Goal: Task Accomplishment & Management: Complete application form

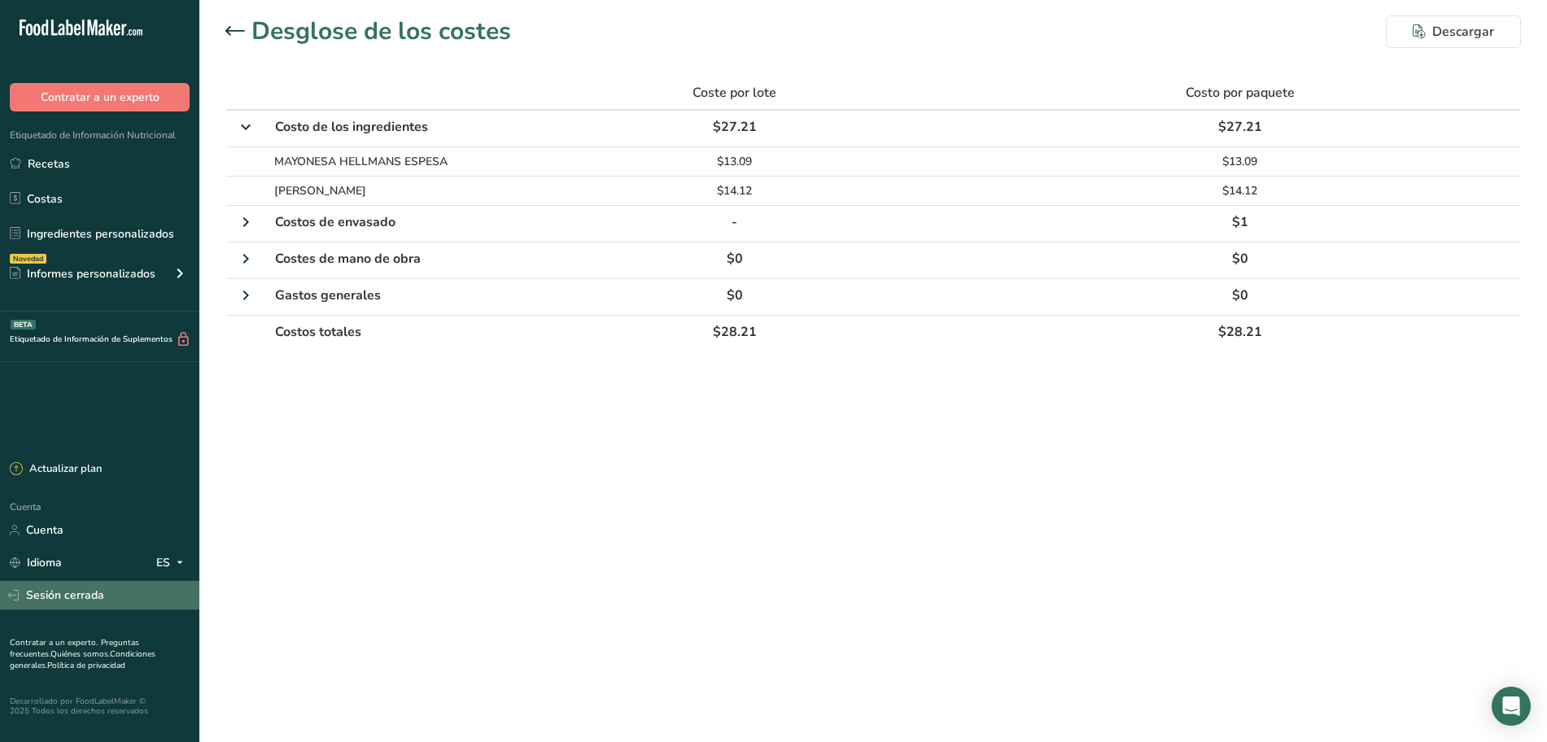
click at [96, 595] on font "Sesión cerrada" at bounding box center [65, 594] width 78 height 15
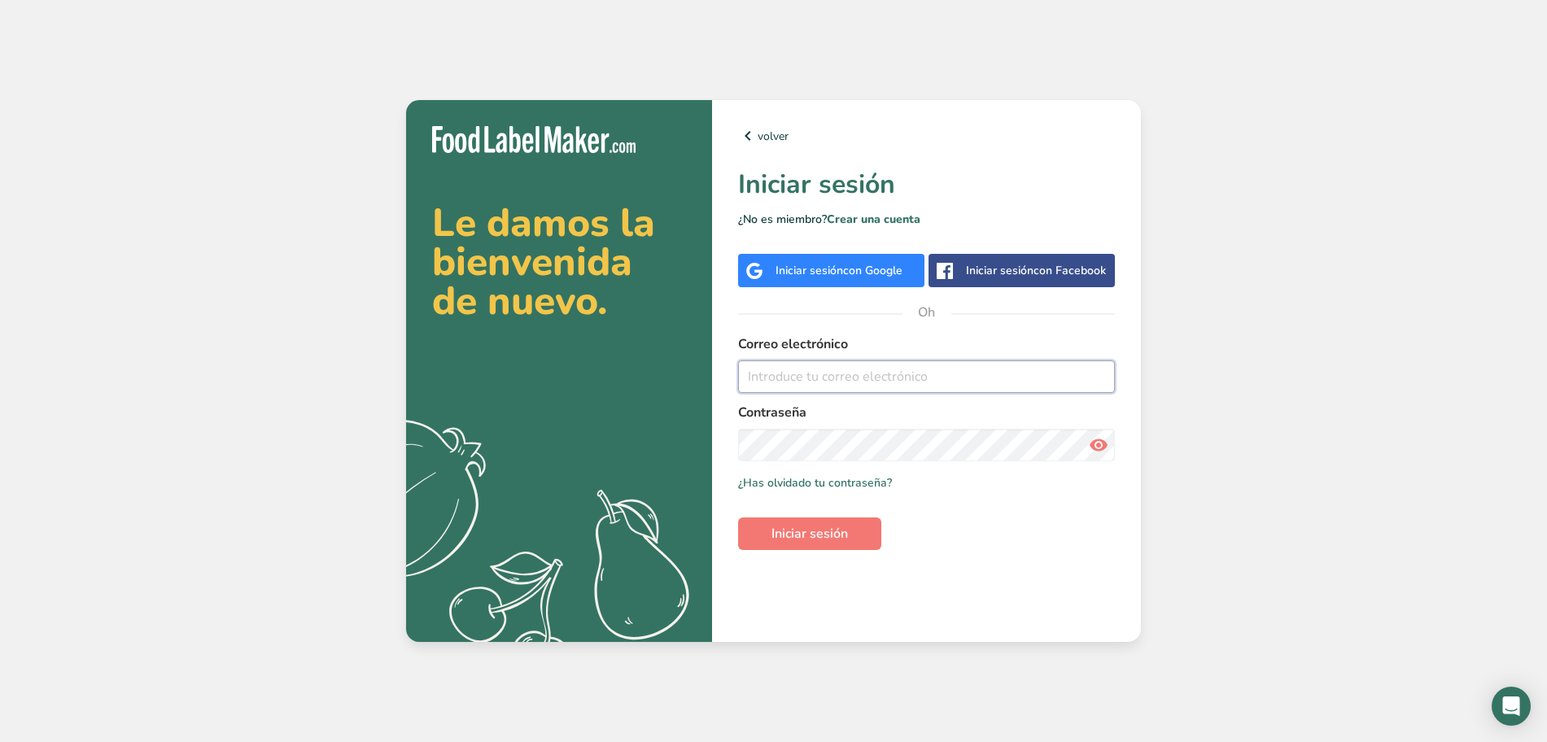
click at [849, 379] on input "email" at bounding box center [926, 376] width 377 height 33
type input "[EMAIL_ADDRESS][DOMAIN_NAME]"
click at [839, 526] on font "Iniciar sesión" at bounding box center [809, 534] width 76 height 18
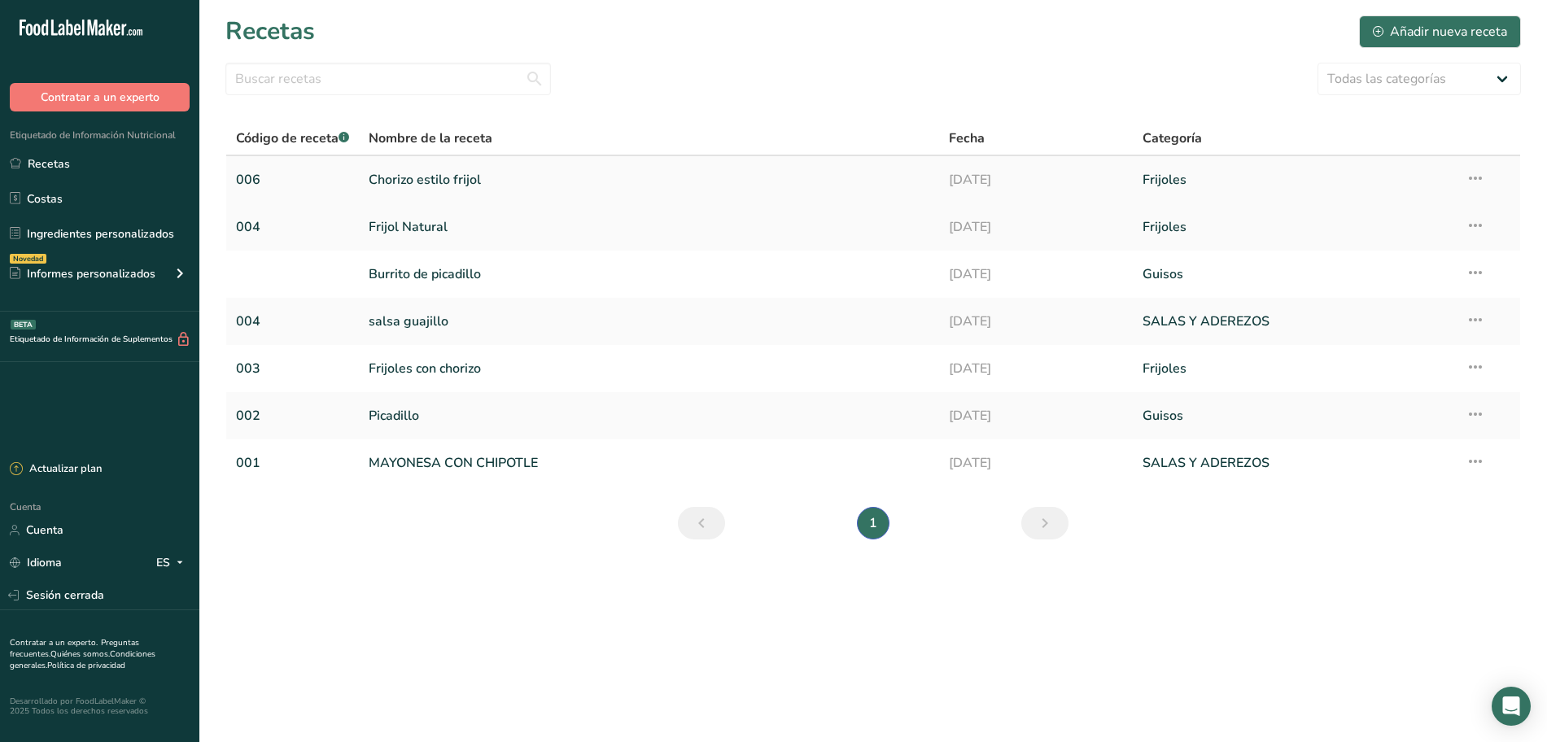
click at [587, 185] on link "Chorizo ​​estilo frijol" at bounding box center [649, 180] width 561 height 34
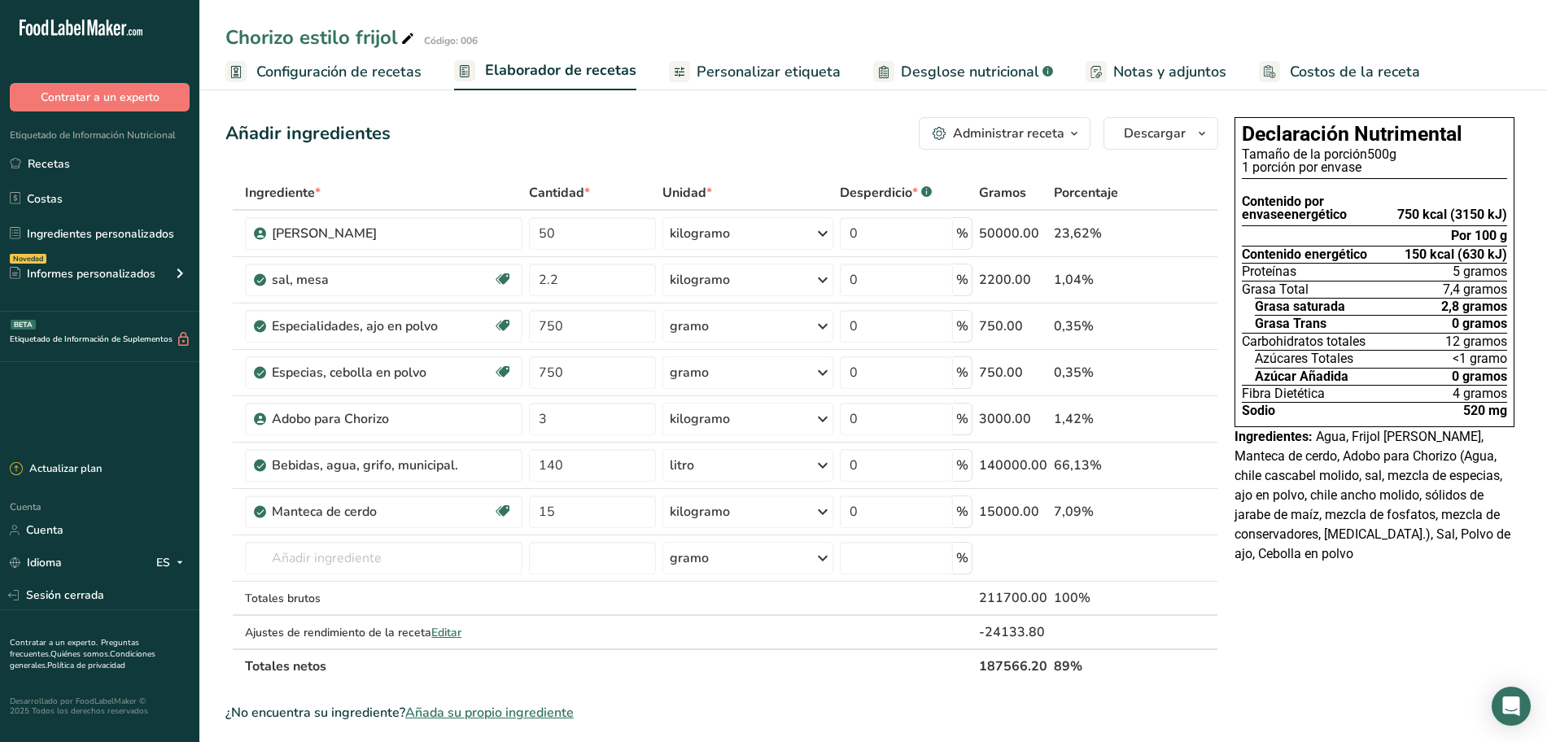
click at [936, 81] on font "Desglose nutricional" at bounding box center [970, 72] width 138 height 20
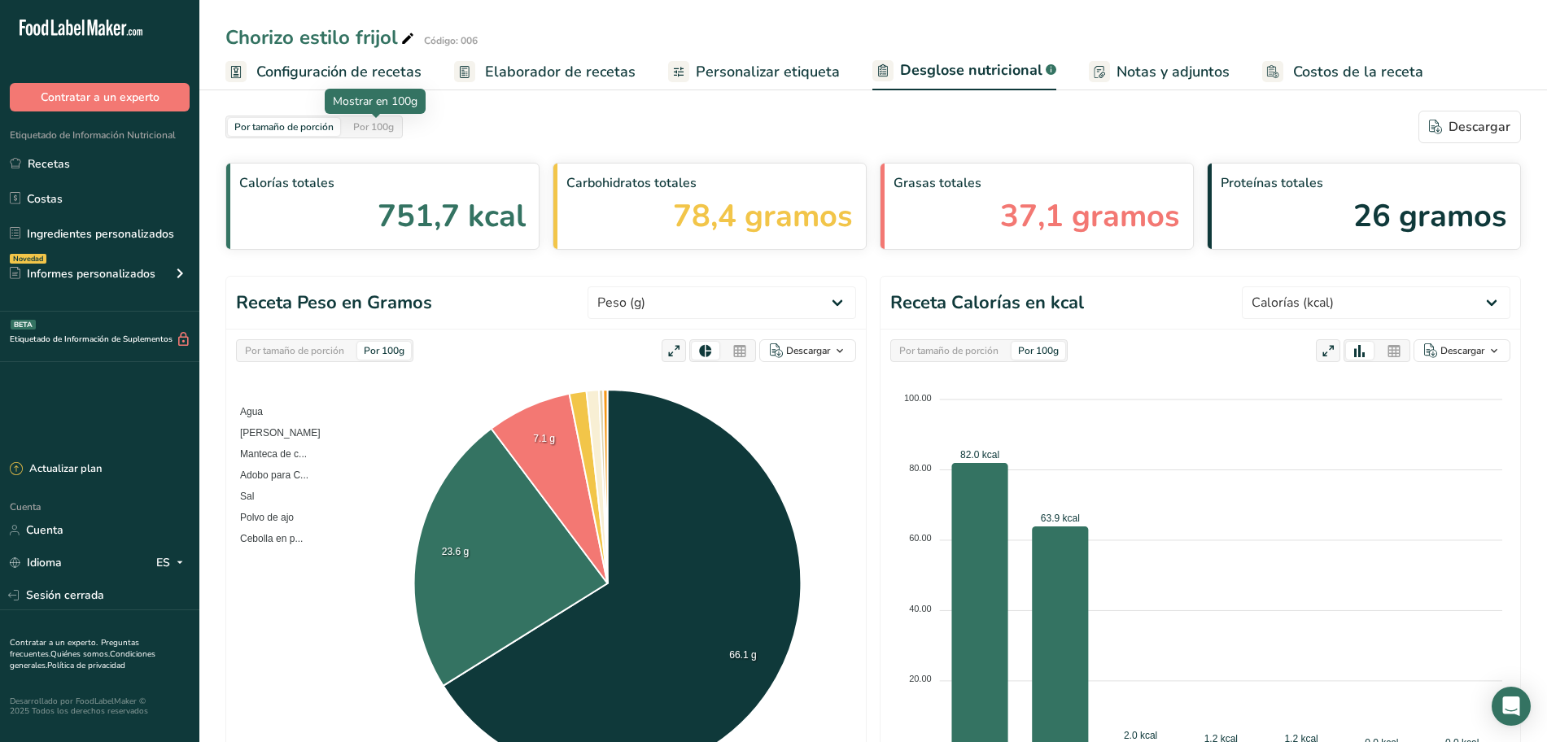
click at [397, 131] on div "Por 100g" at bounding box center [374, 127] width 54 height 18
click at [336, 132] on div "Por tamaño de porción" at bounding box center [284, 127] width 112 height 18
click at [400, 133] on div "Por 100g" at bounding box center [374, 127] width 54 height 18
click at [328, 121] on font "Por tamaño de porción" at bounding box center [283, 126] width 99 height 13
click at [392, 121] on font "Por 100g" at bounding box center [373, 126] width 41 height 13
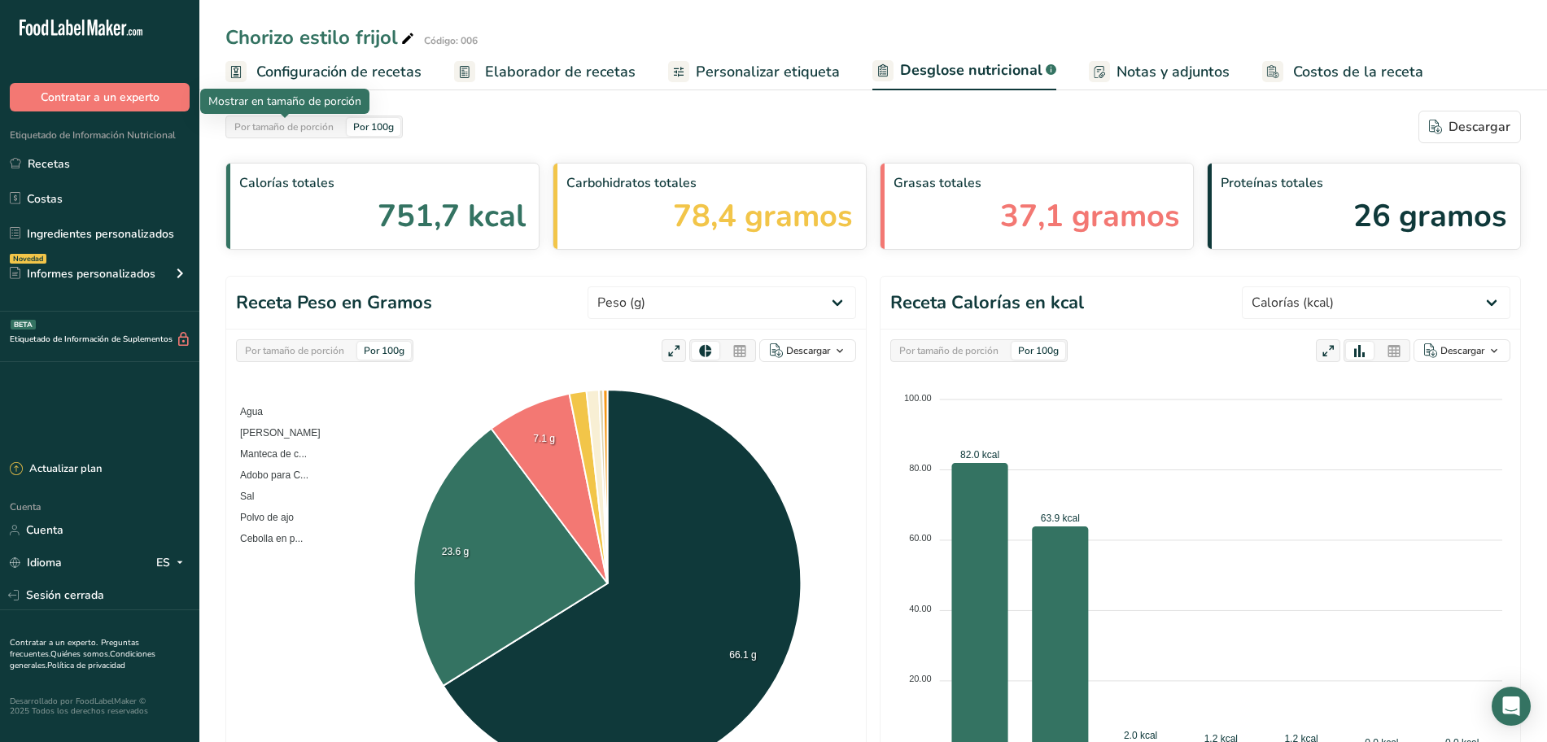
click at [317, 123] on font "Por tamaño de porción" at bounding box center [283, 126] width 99 height 13
click at [360, 120] on font "Por 100g" at bounding box center [373, 126] width 41 height 13
click at [329, 120] on font "Por tamaño de porción" at bounding box center [283, 126] width 99 height 13
click at [375, 124] on font "Por 100g" at bounding box center [373, 126] width 41 height 13
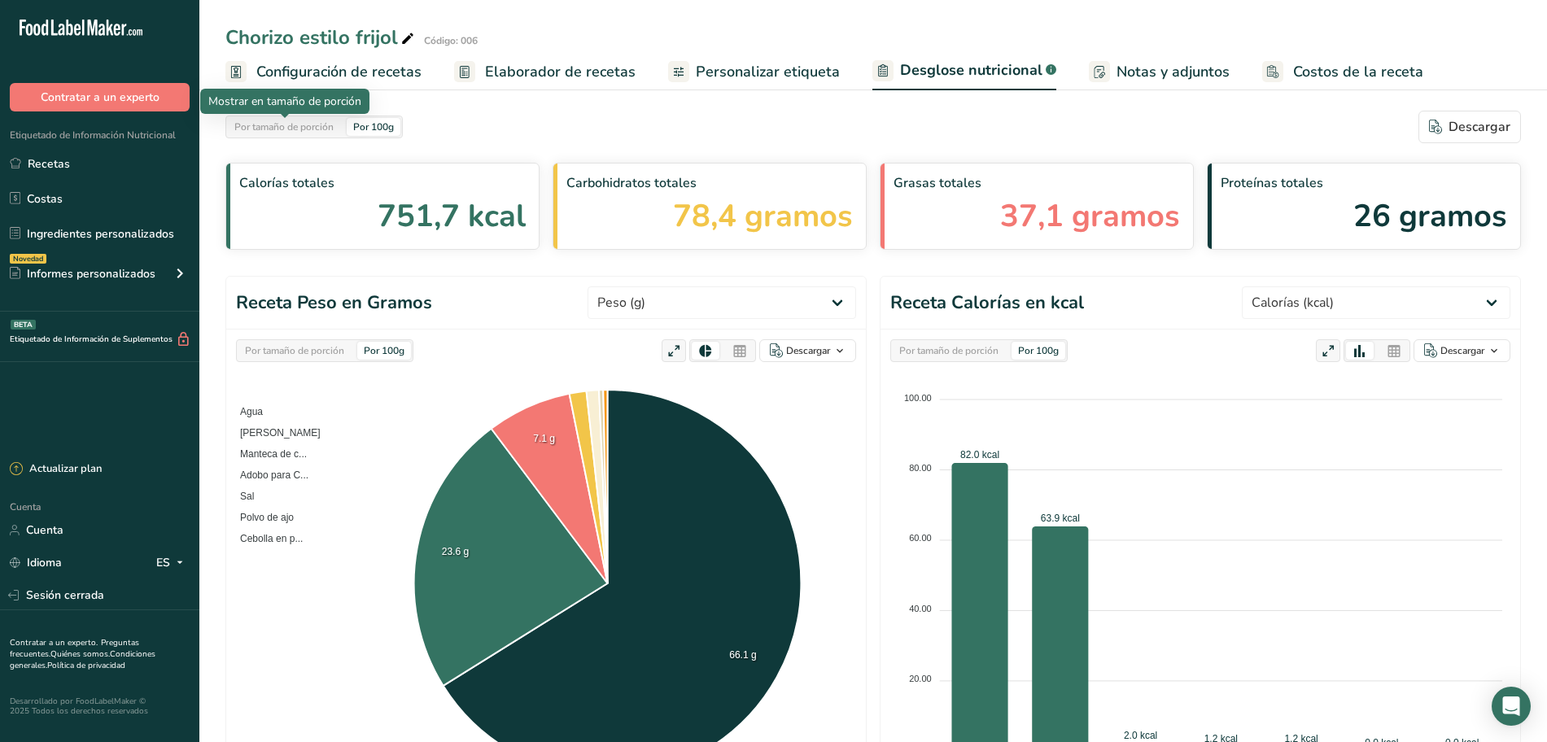
click at [339, 124] on div "Por tamaño de porción" at bounding box center [284, 127] width 112 height 18
click at [358, 127] on font "Por 100g" at bounding box center [373, 126] width 41 height 13
click at [359, 127] on font "Por 100g" at bounding box center [373, 126] width 41 height 13
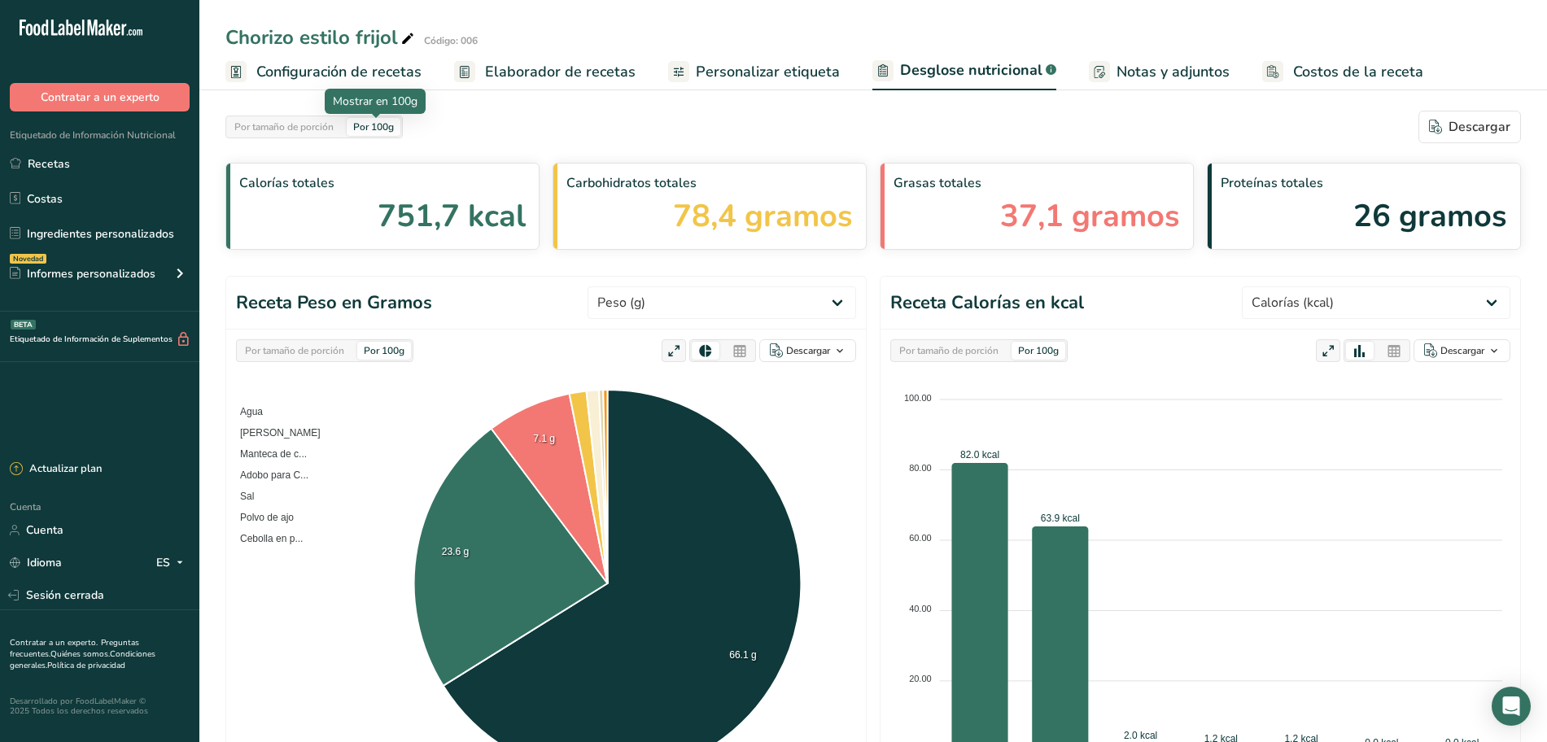
click at [359, 127] on font "Por 100g" at bounding box center [373, 126] width 41 height 13
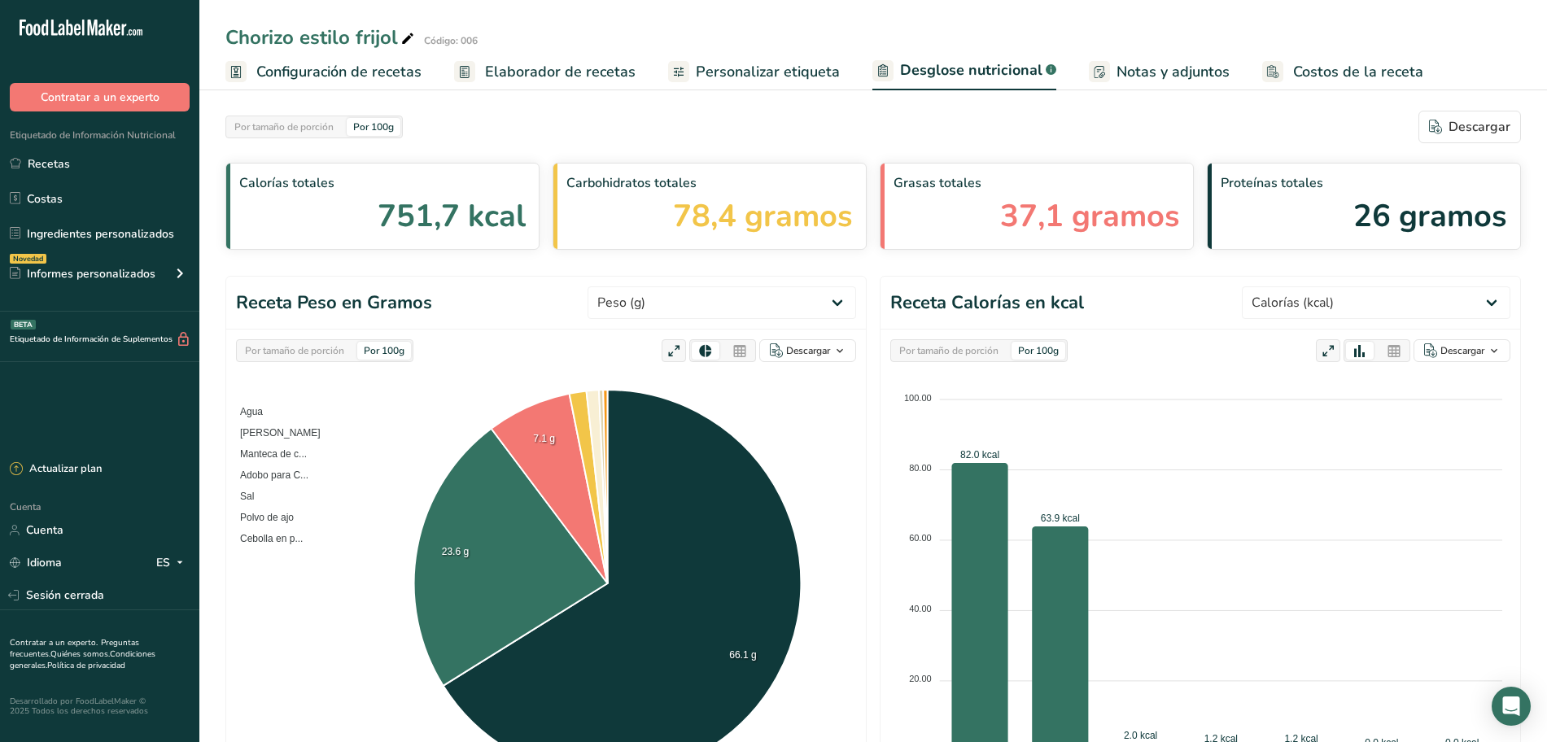
click at [488, 141] on div "Por tamaño de porción Por 100g [GEOGRAPHIC_DATA]" at bounding box center [872, 127] width 1295 height 33
click at [384, 133] on div "Por 100g" at bounding box center [374, 127] width 54 height 18
click at [290, 133] on div "Por tamaño de porción" at bounding box center [284, 127] width 112 height 18
click at [356, 135] on div "Por 100g" at bounding box center [374, 127] width 54 height 18
click at [289, 128] on font "Por tamaño de porción" at bounding box center [283, 126] width 99 height 13
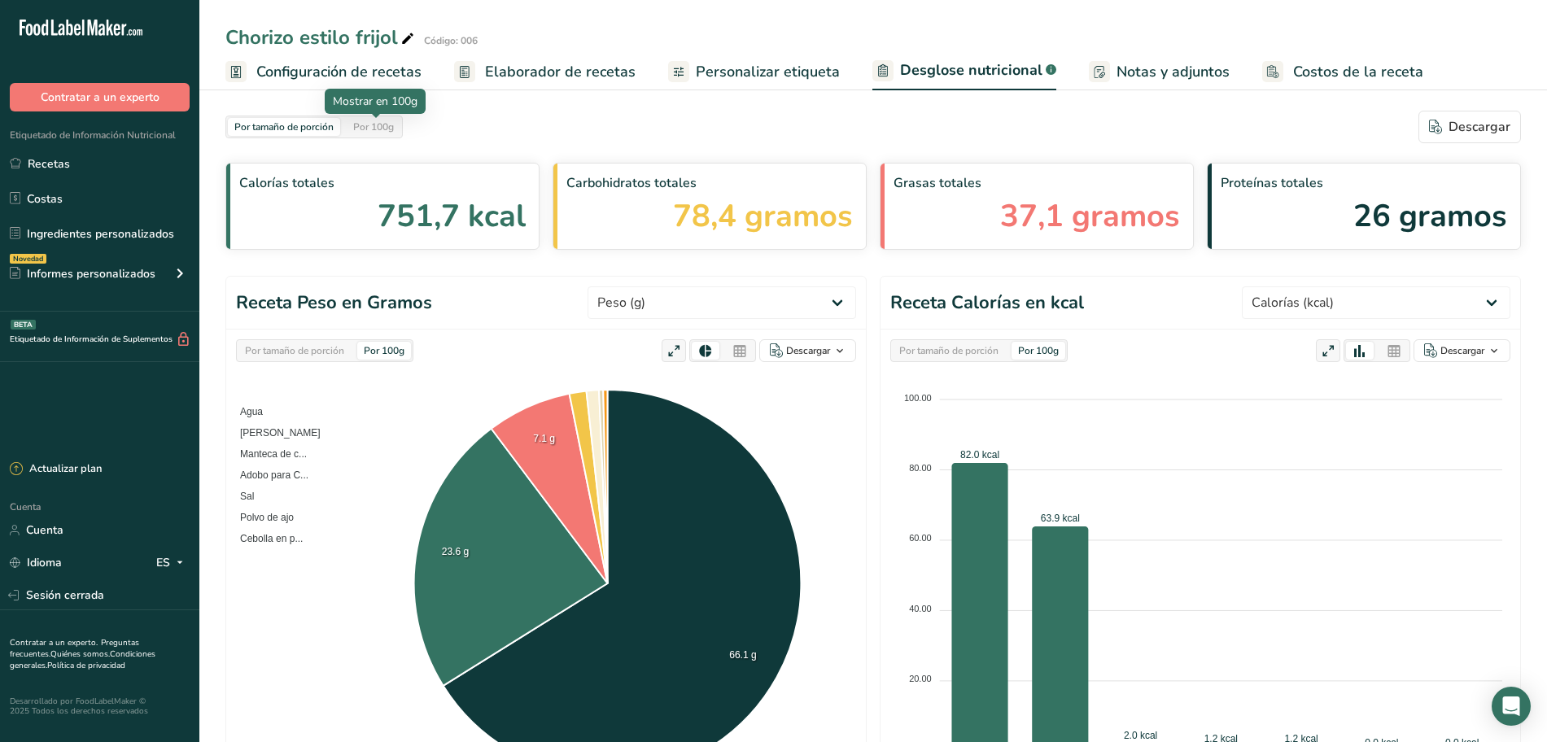
click at [361, 129] on font "Por 100g" at bounding box center [373, 126] width 41 height 13
click at [287, 129] on font "Por tamaño de porción" at bounding box center [283, 126] width 99 height 13
click at [364, 133] on font "Por 100g" at bounding box center [373, 126] width 41 height 13
click at [469, 142] on div "Por tamaño de porción Por 100g [GEOGRAPHIC_DATA]" at bounding box center [872, 127] width 1295 height 33
click at [386, 133] on font "Por 100g" at bounding box center [373, 126] width 41 height 13
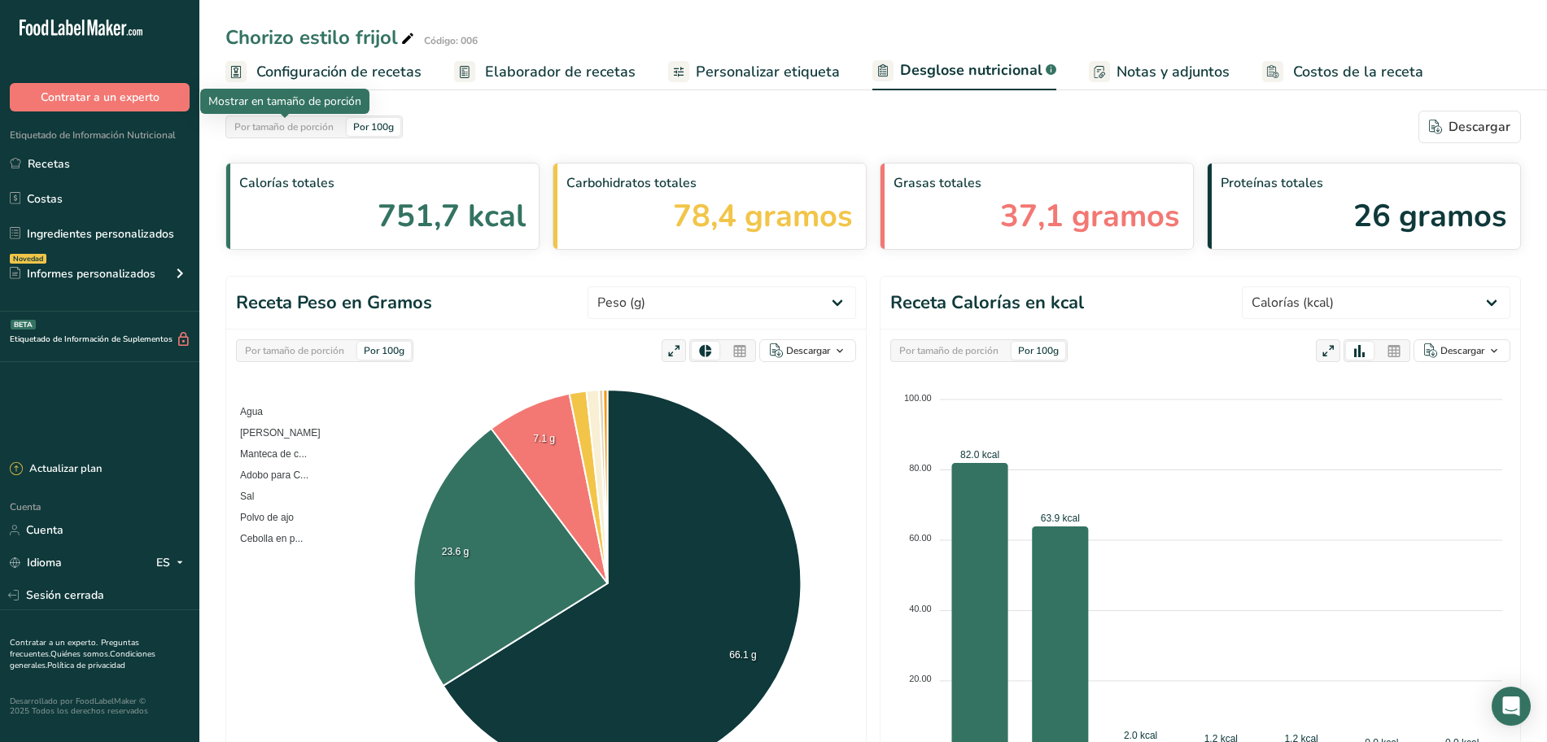
click at [282, 127] on font "Por tamaño de porción" at bounding box center [283, 126] width 99 height 13
click at [360, 127] on font "Por 100g" at bounding box center [373, 126] width 41 height 13
click at [251, 119] on div "Por tamaño de porción" at bounding box center [284, 127] width 112 height 18
click at [375, 125] on font "Por 100g" at bounding box center [373, 126] width 41 height 13
click at [285, 131] on font "Por tamaño de porción" at bounding box center [283, 126] width 99 height 13
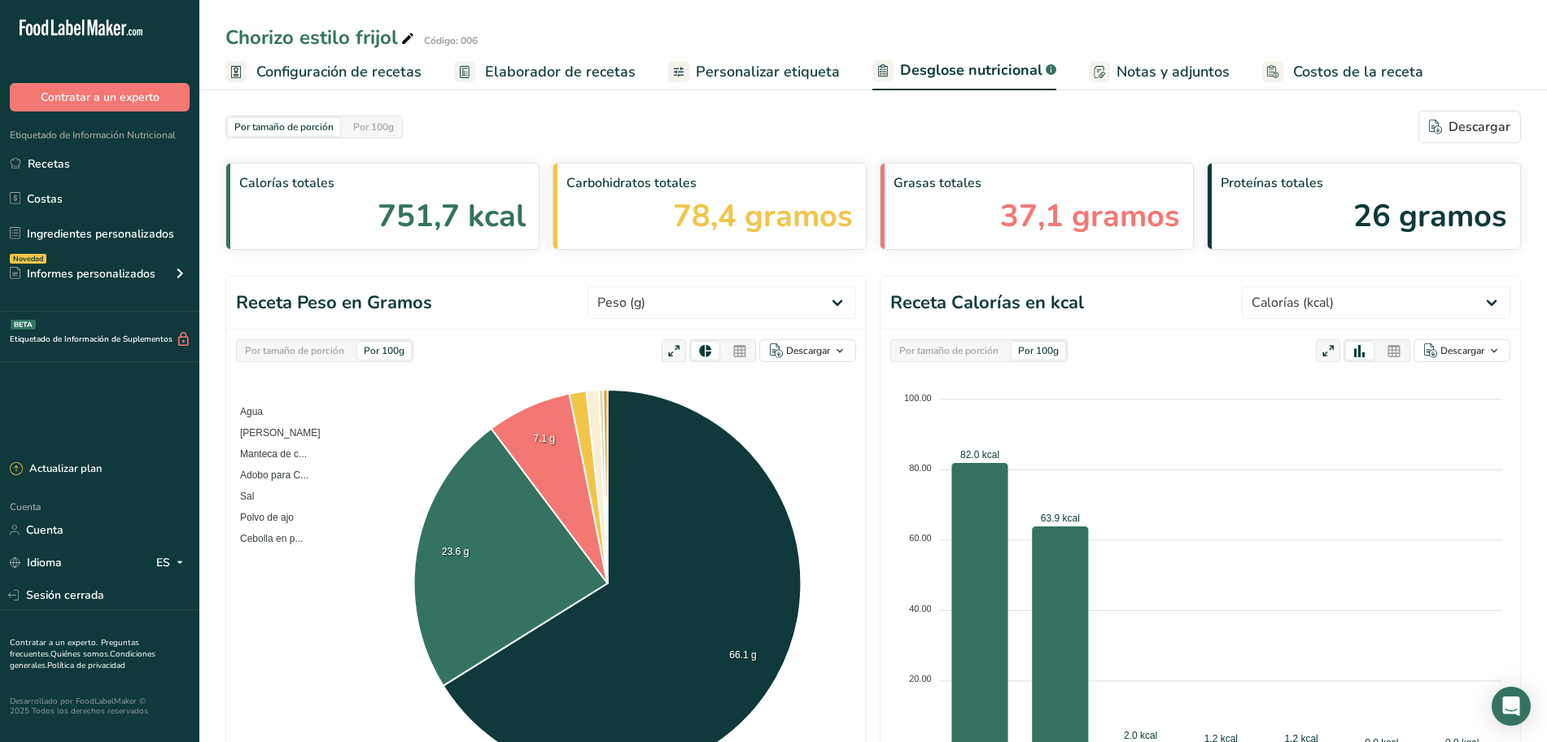
click at [347, 126] on div "Por tamaño de porción Por 100g" at bounding box center [313, 127] width 177 height 23
click at [350, 131] on div "Por 100g" at bounding box center [374, 127] width 54 height 18
click at [281, 125] on font "Por tamaño de porción" at bounding box center [283, 126] width 99 height 13
click at [361, 132] on font "Por 100g" at bounding box center [373, 126] width 41 height 13
click at [1418, 309] on select "Peso (g) Calorías (kcal) Energía KJ (kj) Grasa total (g) Grasa saturada (g) Gra…" at bounding box center [1375, 302] width 268 height 33
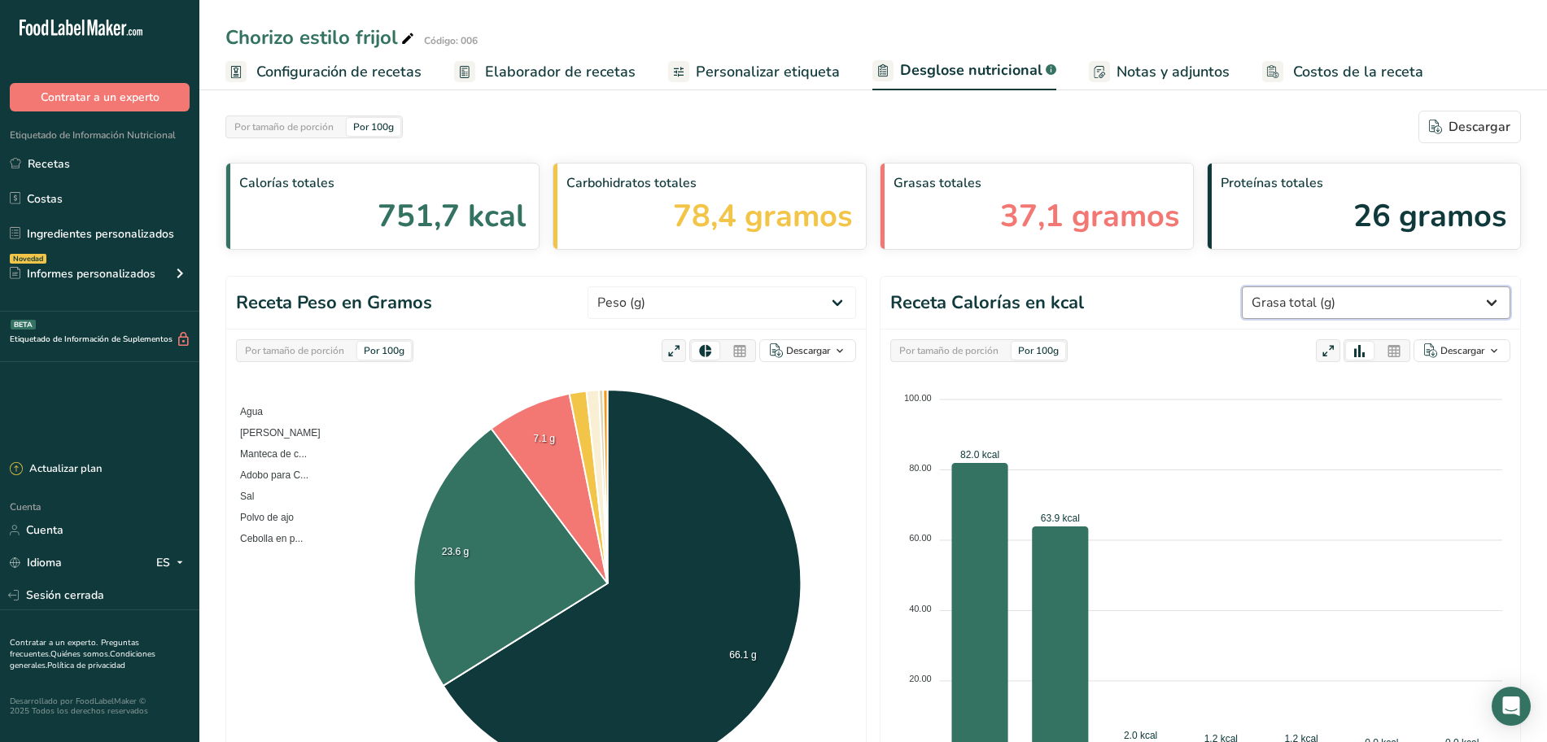
click at [1266, 286] on select "Peso (g) Calorías (kcal) Energía KJ (kj) Grasa total (g) Grasa saturada (g) Gra…" at bounding box center [1375, 302] width 268 height 33
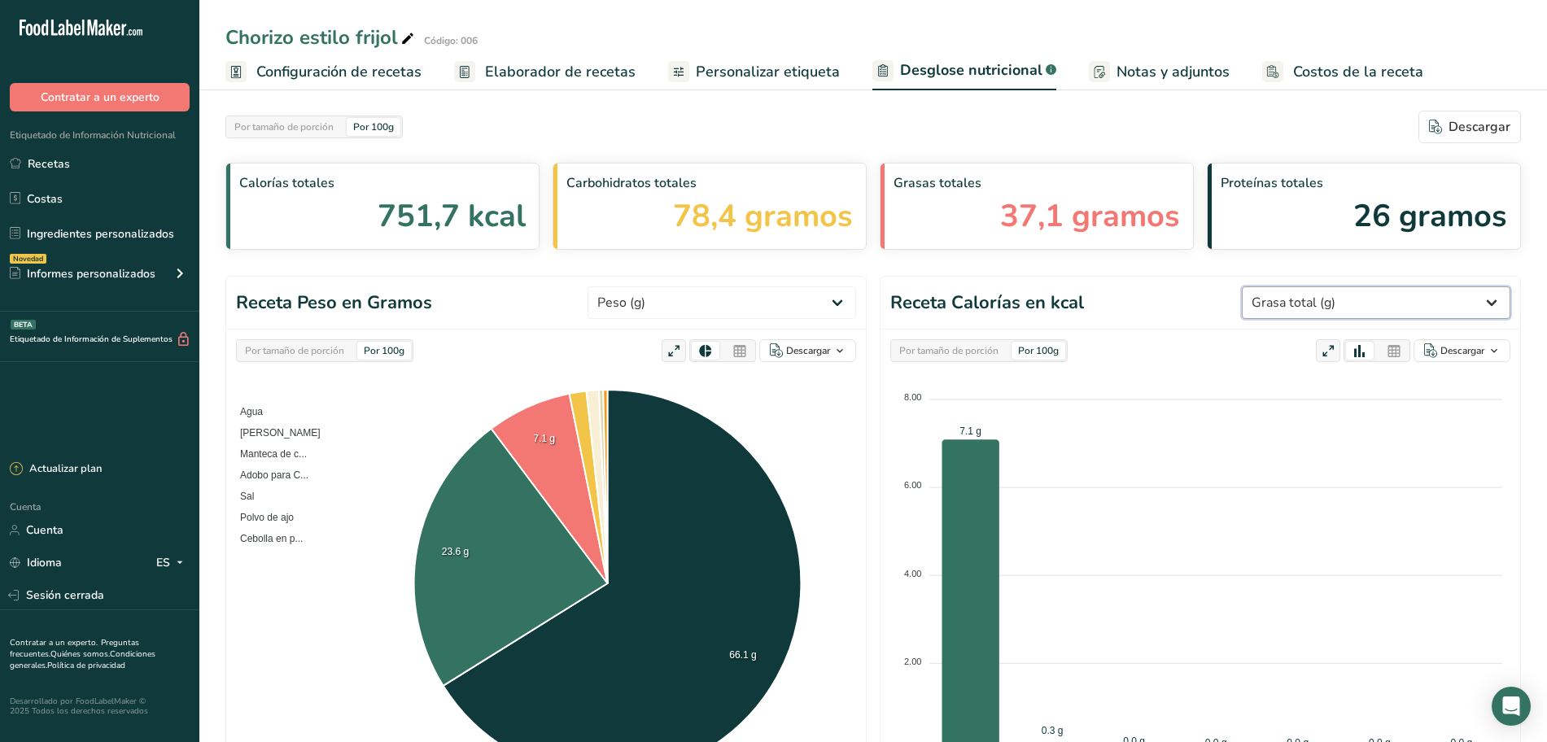
click at [1355, 305] on select "Peso (g) Calorías (kcal) Energía KJ (kj) Grasa total (g) Grasa saturada (g) Gra…" at bounding box center [1375, 302] width 268 height 33
click at [1266, 286] on select "Peso (g) Calorías (kcal) Energía KJ (kj) Grasa total (g) Grasa saturada (g) Gra…" at bounding box center [1375, 302] width 268 height 33
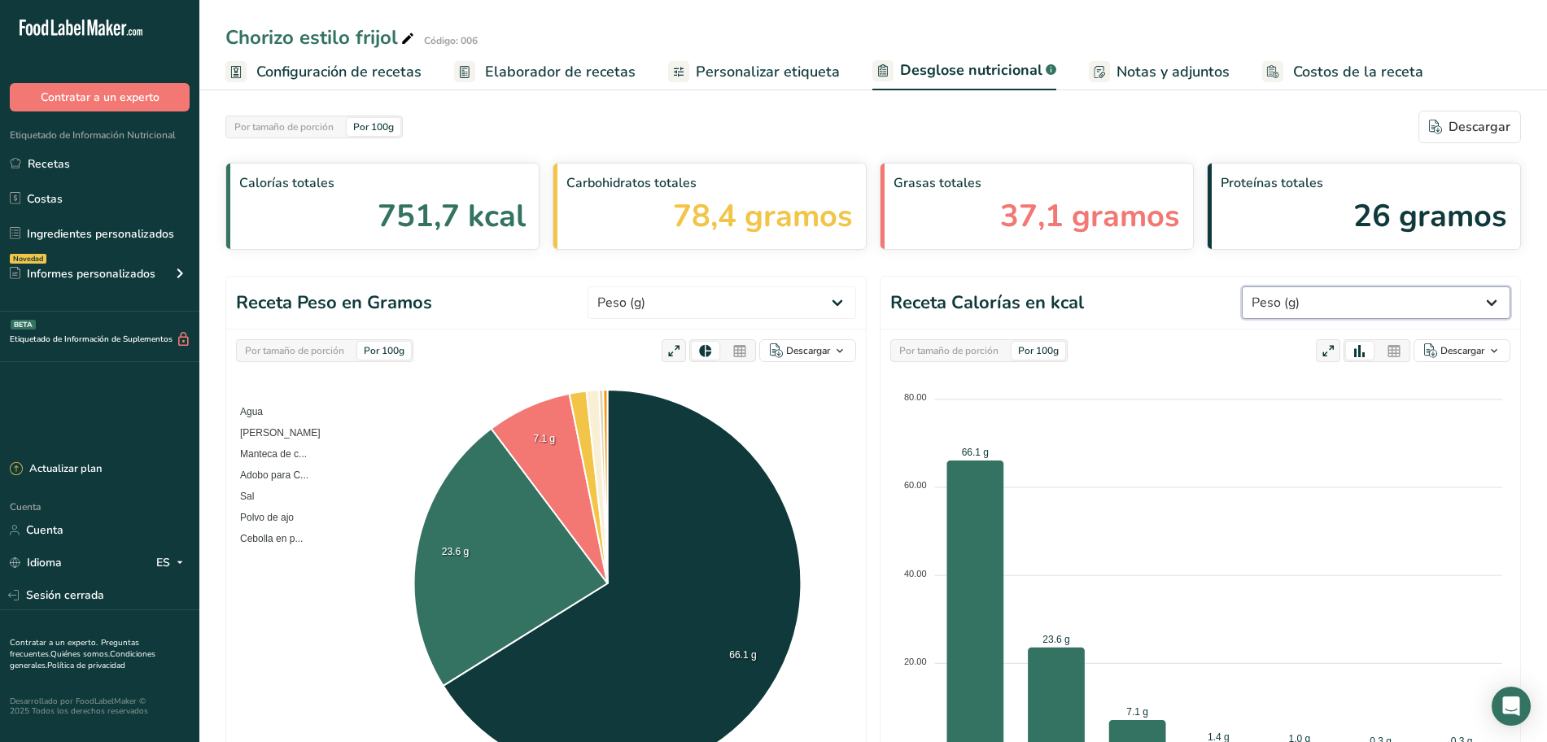
click at [1342, 305] on select "Peso (g) Calorías (kcal) Energía KJ (kj) Grasa total (g) Grasa saturada (g) Gra…" at bounding box center [1375, 302] width 268 height 33
click at [1266, 286] on select "Peso (g) Calorías (kcal) Energía KJ (kj) Grasa total (g) Grasa saturada (g) Gra…" at bounding box center [1375, 302] width 268 height 33
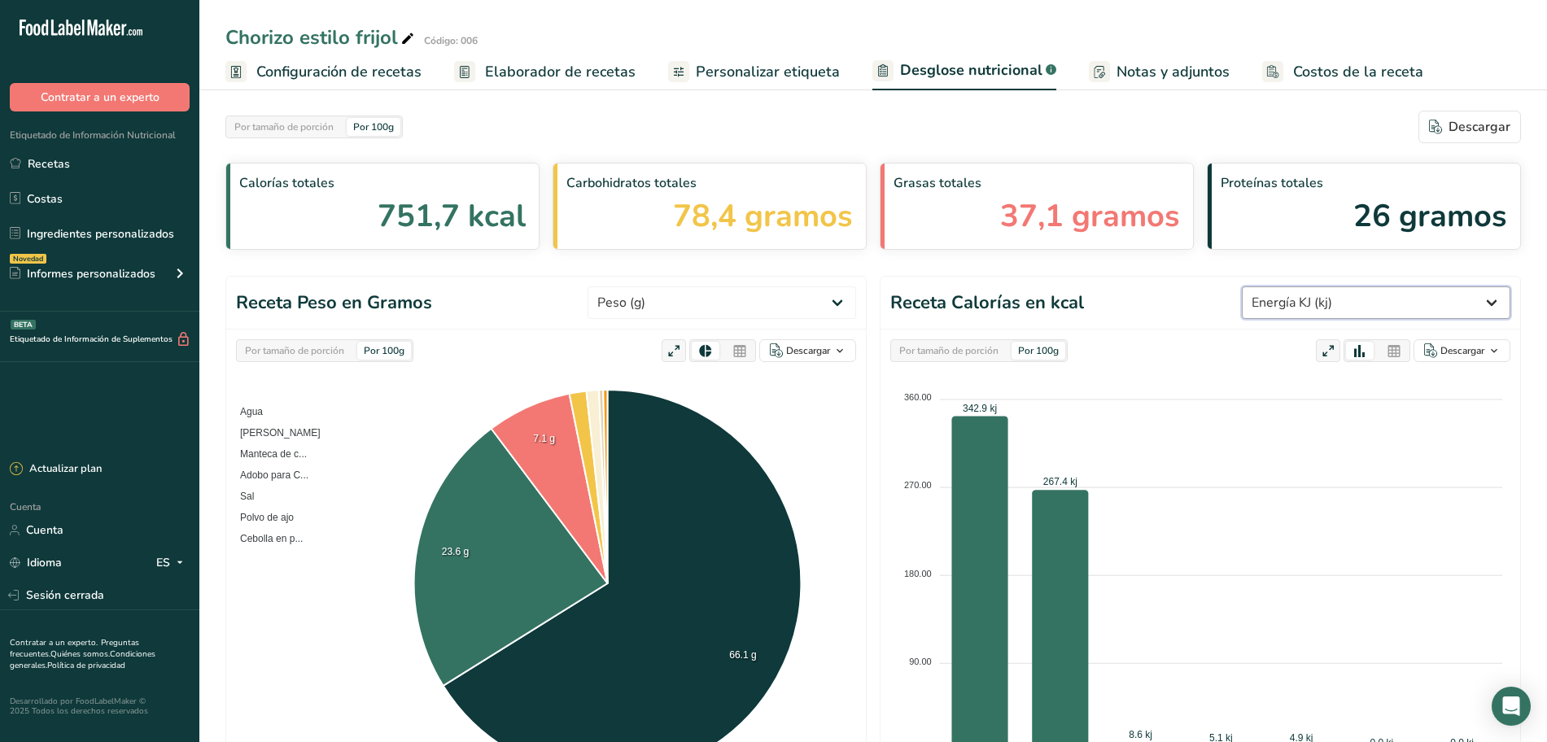
click at [1322, 310] on select "Peso (g) Calorías (kcal) Energía KJ (kj) Grasa total (g) Grasa saturada (g) Gra…" at bounding box center [1375, 302] width 268 height 33
select select "Calories"
click at [1266, 286] on select "Peso (g) Calorías (kcal) Energía KJ (kj) Grasa total (g) Grasa saturada (g) Gra…" at bounding box center [1375, 302] width 268 height 33
click at [341, 136] on div "Por tamaño de porción Por 100g" at bounding box center [313, 127] width 177 height 23
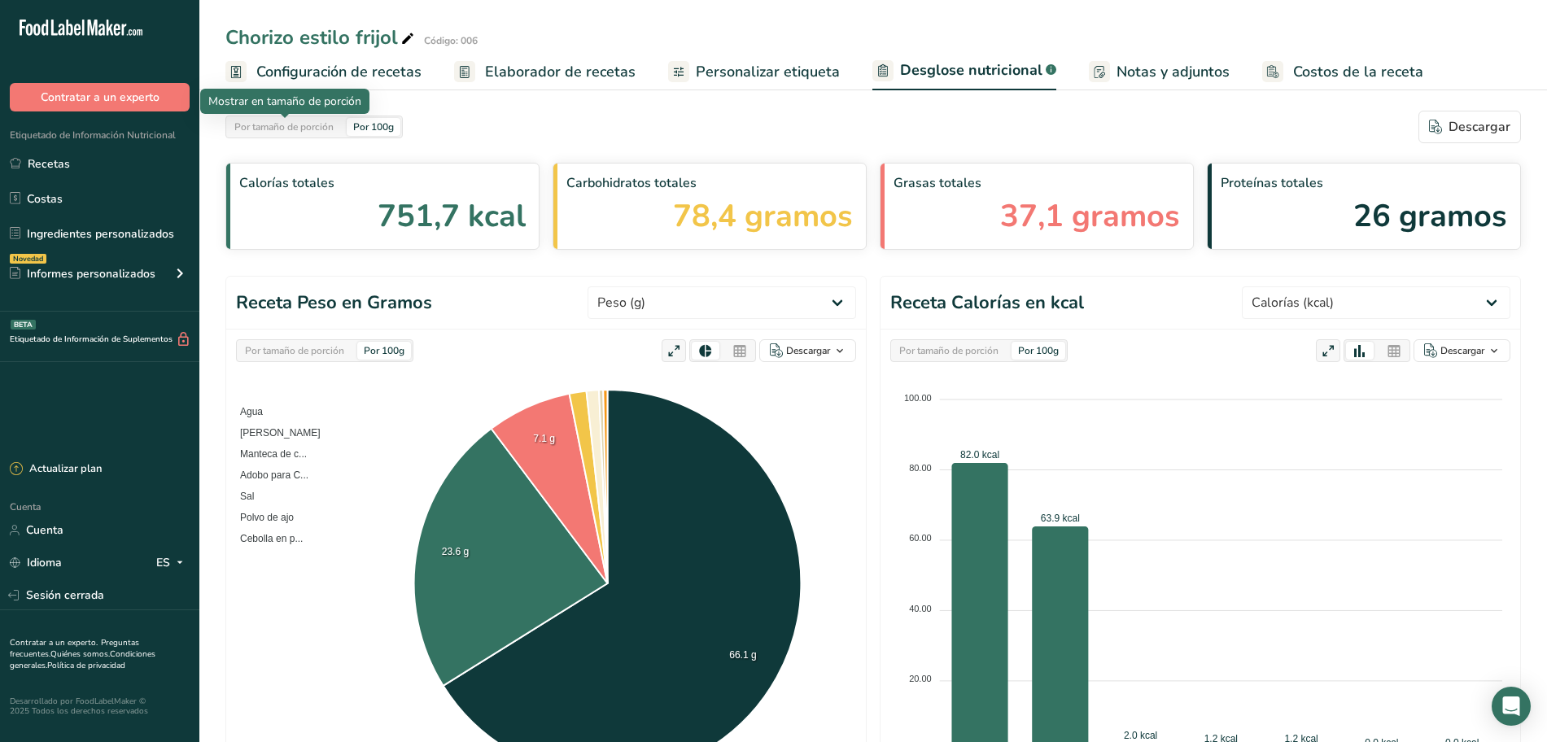
click at [340, 130] on div "Por tamaño de porción" at bounding box center [284, 127] width 112 height 18
click at [359, 129] on font "Por 100g" at bounding box center [373, 126] width 41 height 13
click at [323, 135] on div "Por tamaño de porción" at bounding box center [284, 127] width 112 height 18
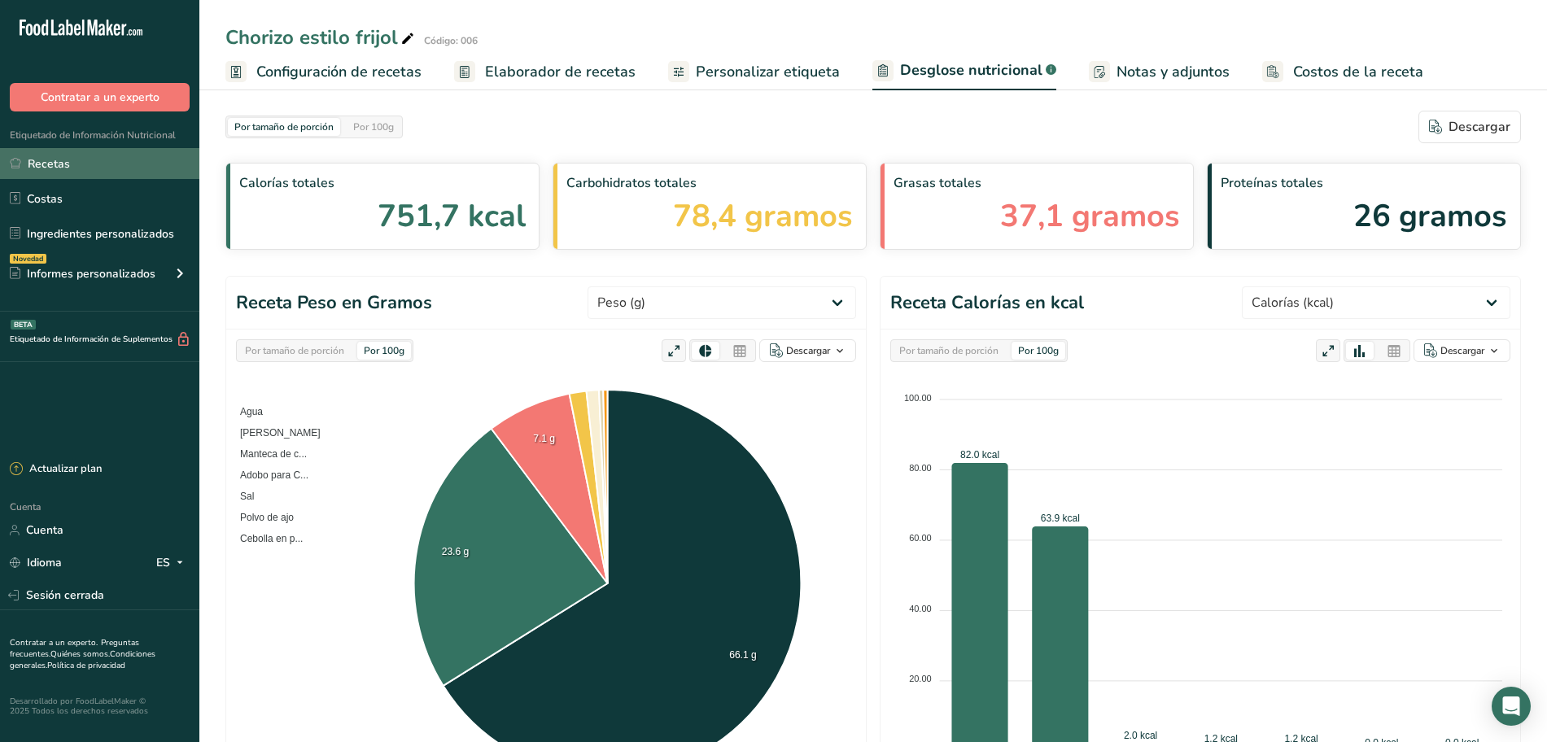
click at [36, 167] on font "Recetas" at bounding box center [49, 163] width 42 height 15
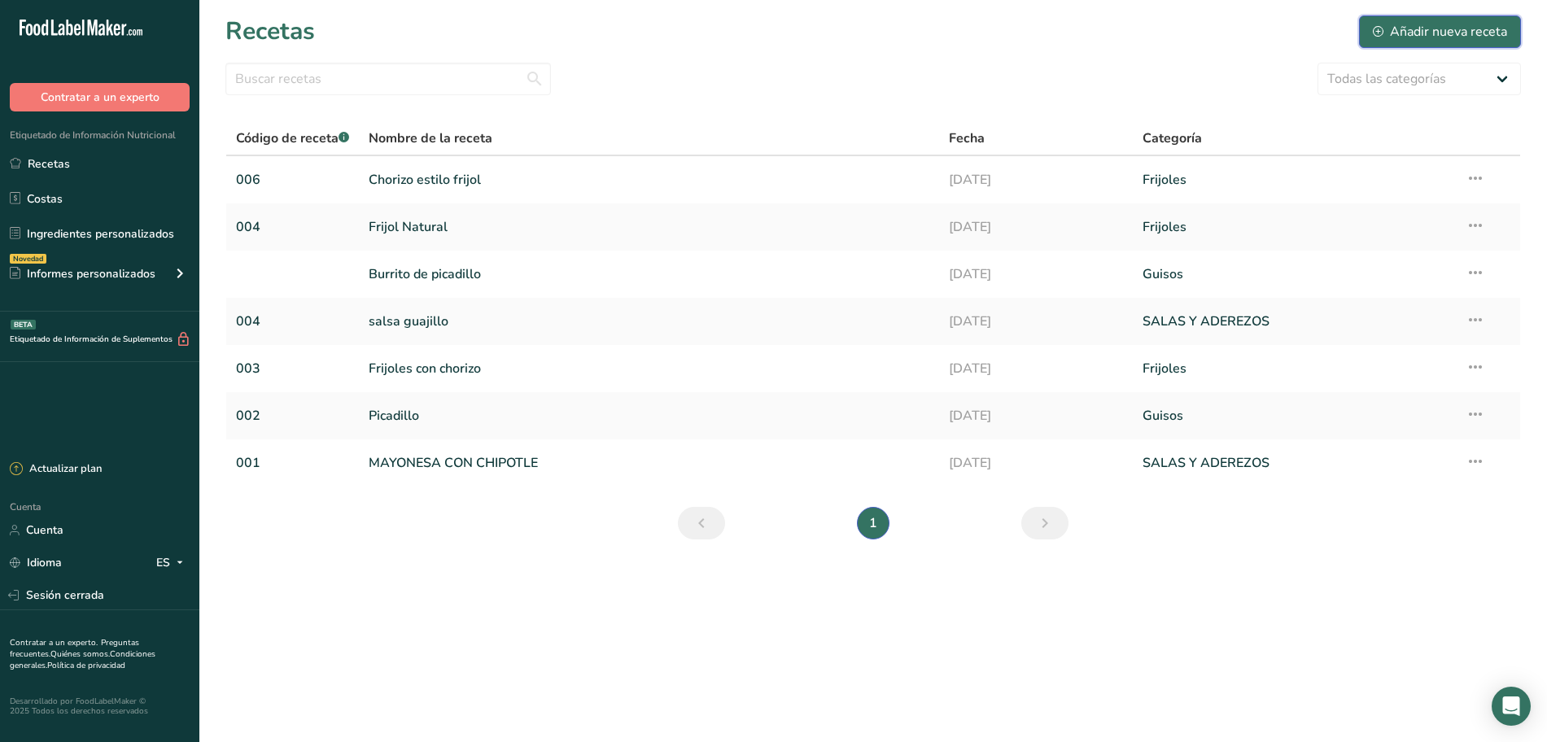
click at [1433, 24] on font "Añadir nueva receta" at bounding box center [1448, 32] width 117 height 18
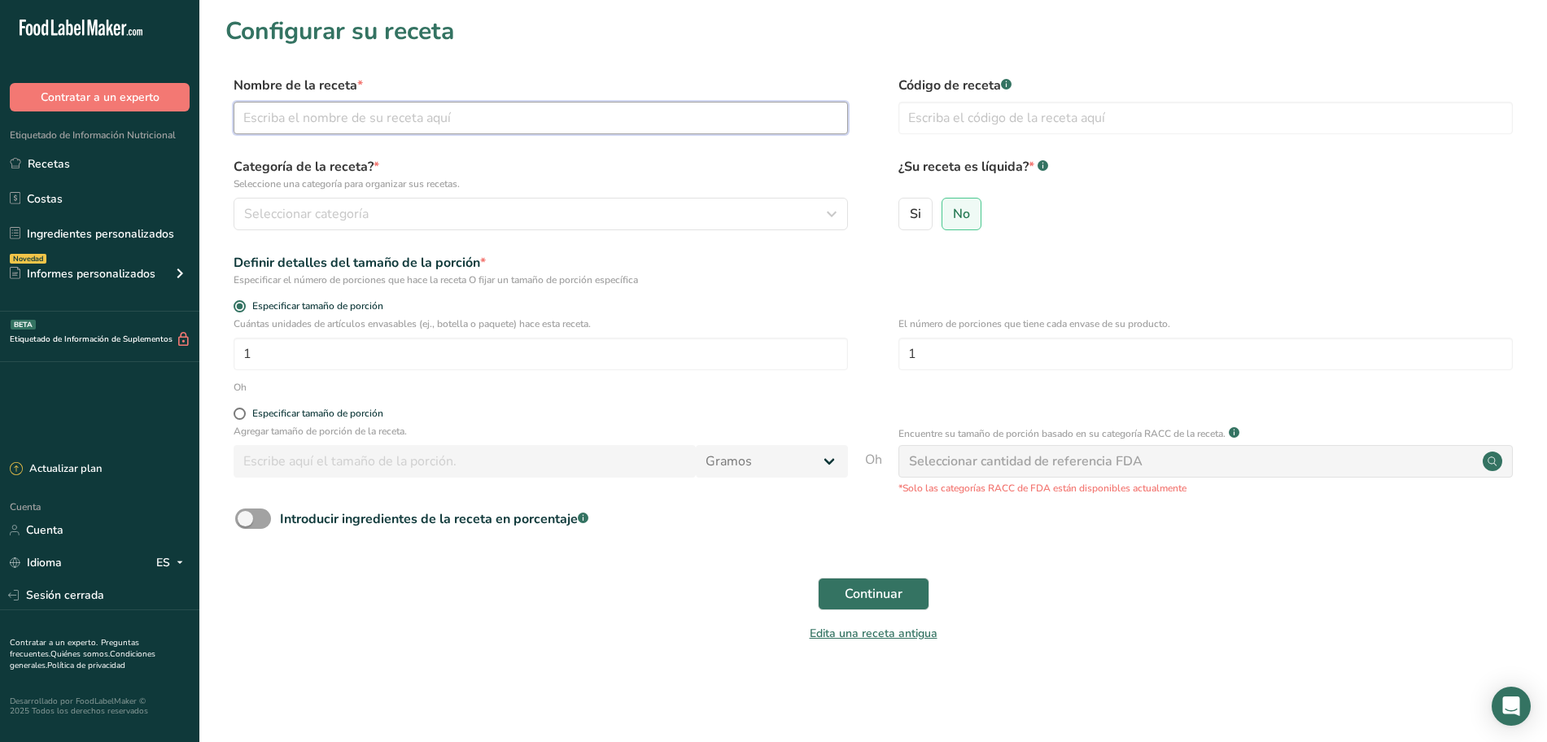
click at [511, 104] on input "text" at bounding box center [540, 118] width 614 height 33
type input "Frijoles estilo tamal"
click at [1066, 117] on input "text" at bounding box center [1205, 118] width 614 height 33
type input "005"
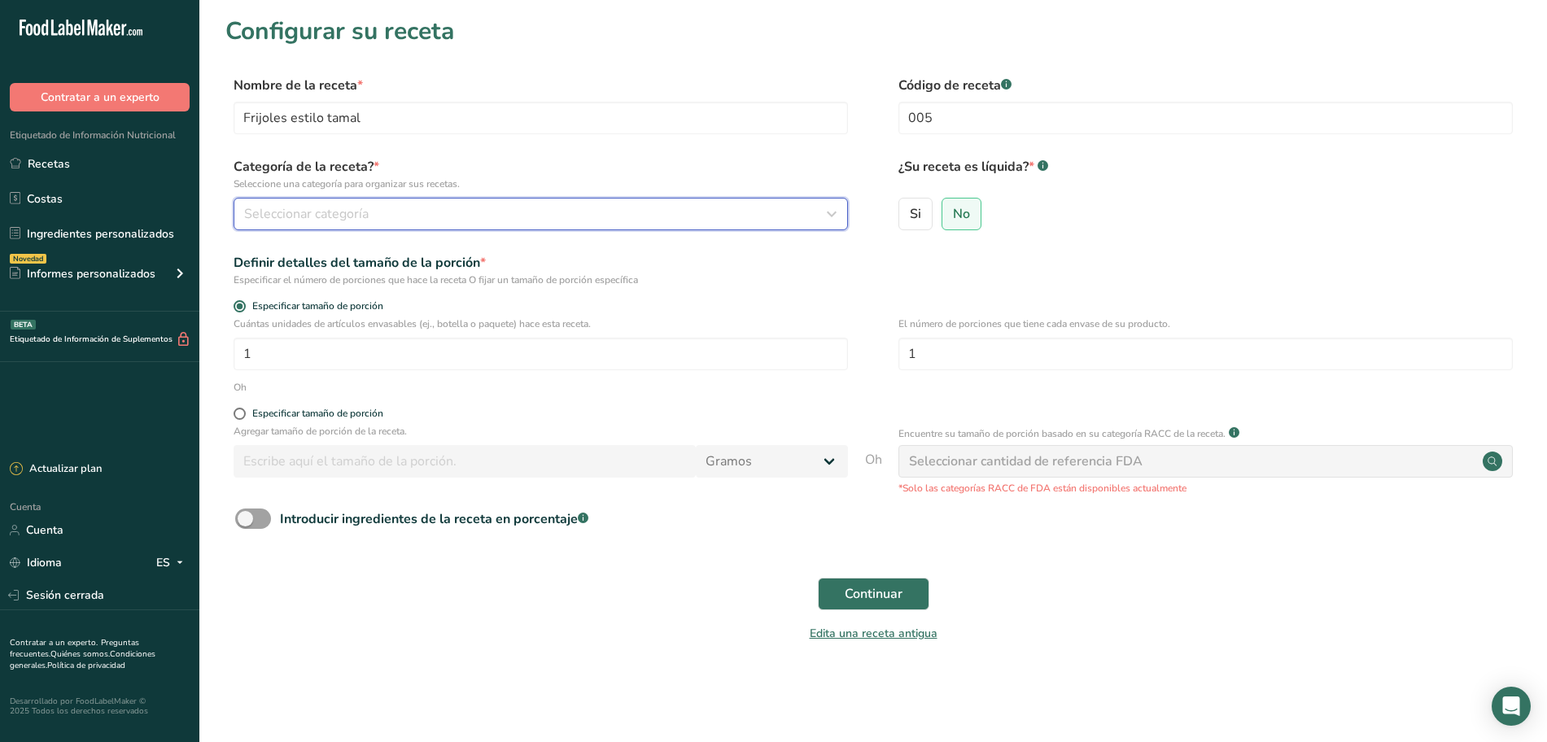
click at [602, 220] on div "Seleccionar categoría" at bounding box center [535, 214] width 583 height 20
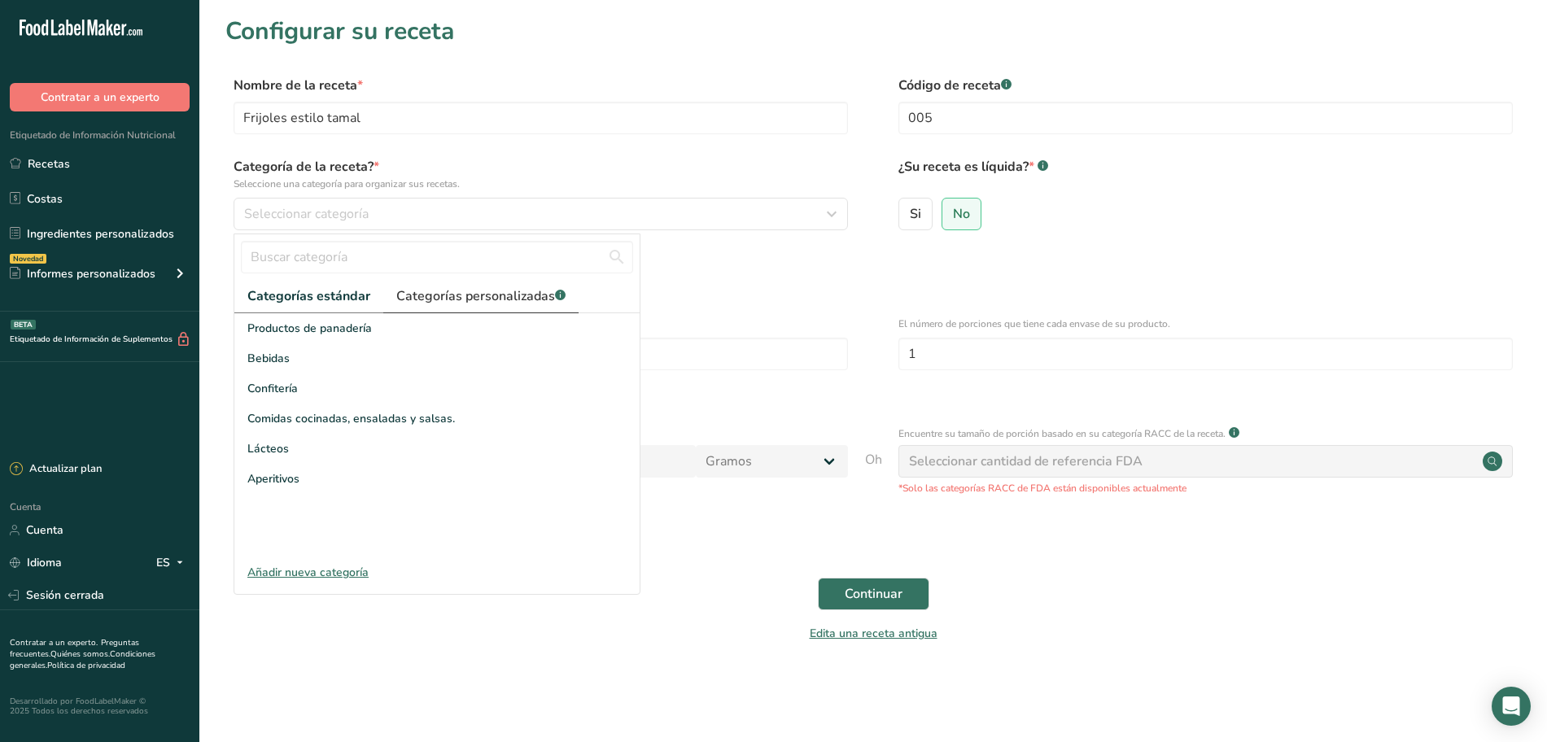
click at [507, 294] on font "Categorías personalizadas" at bounding box center [475, 296] width 159 height 18
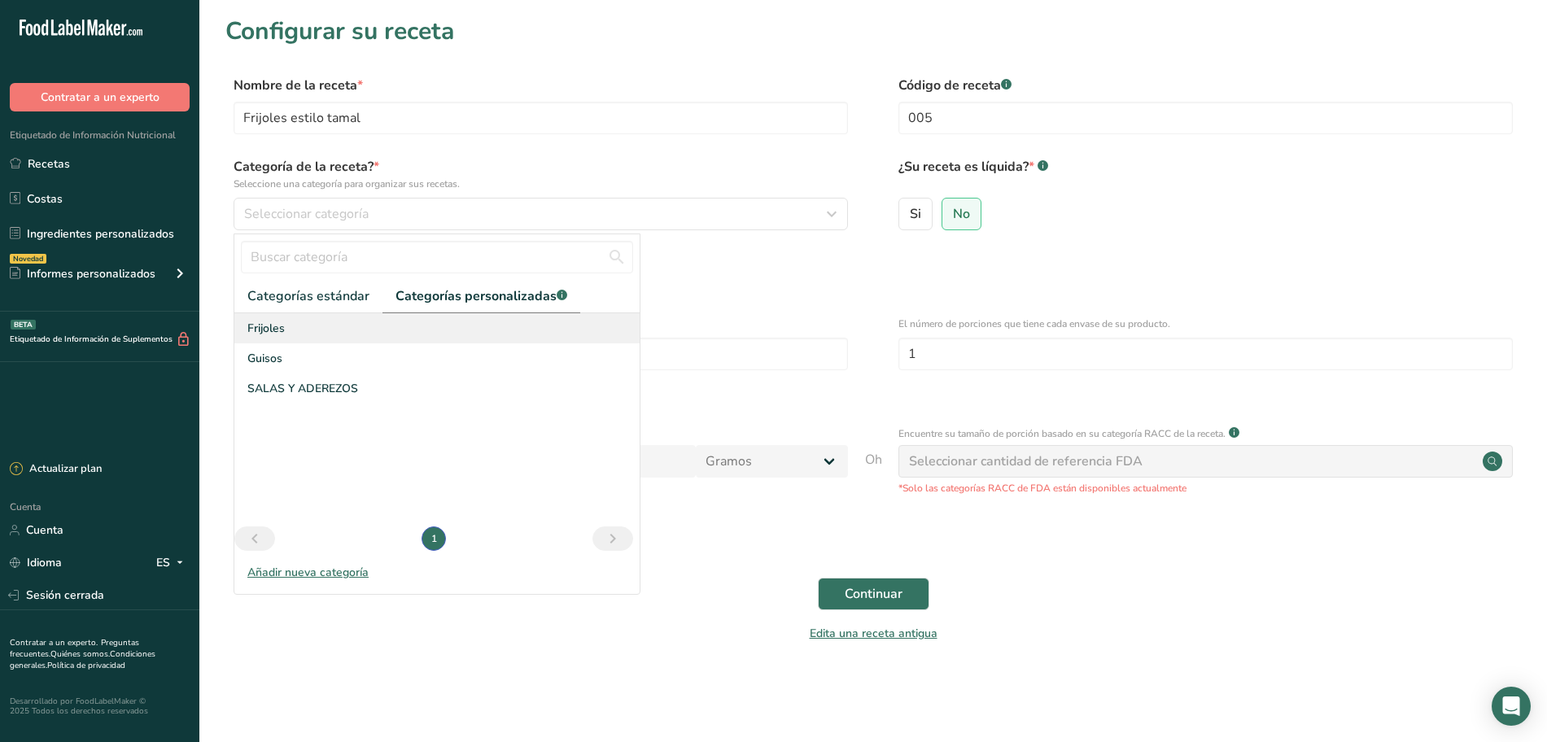
click at [316, 338] on div "Frijoles" at bounding box center [436, 328] width 405 height 30
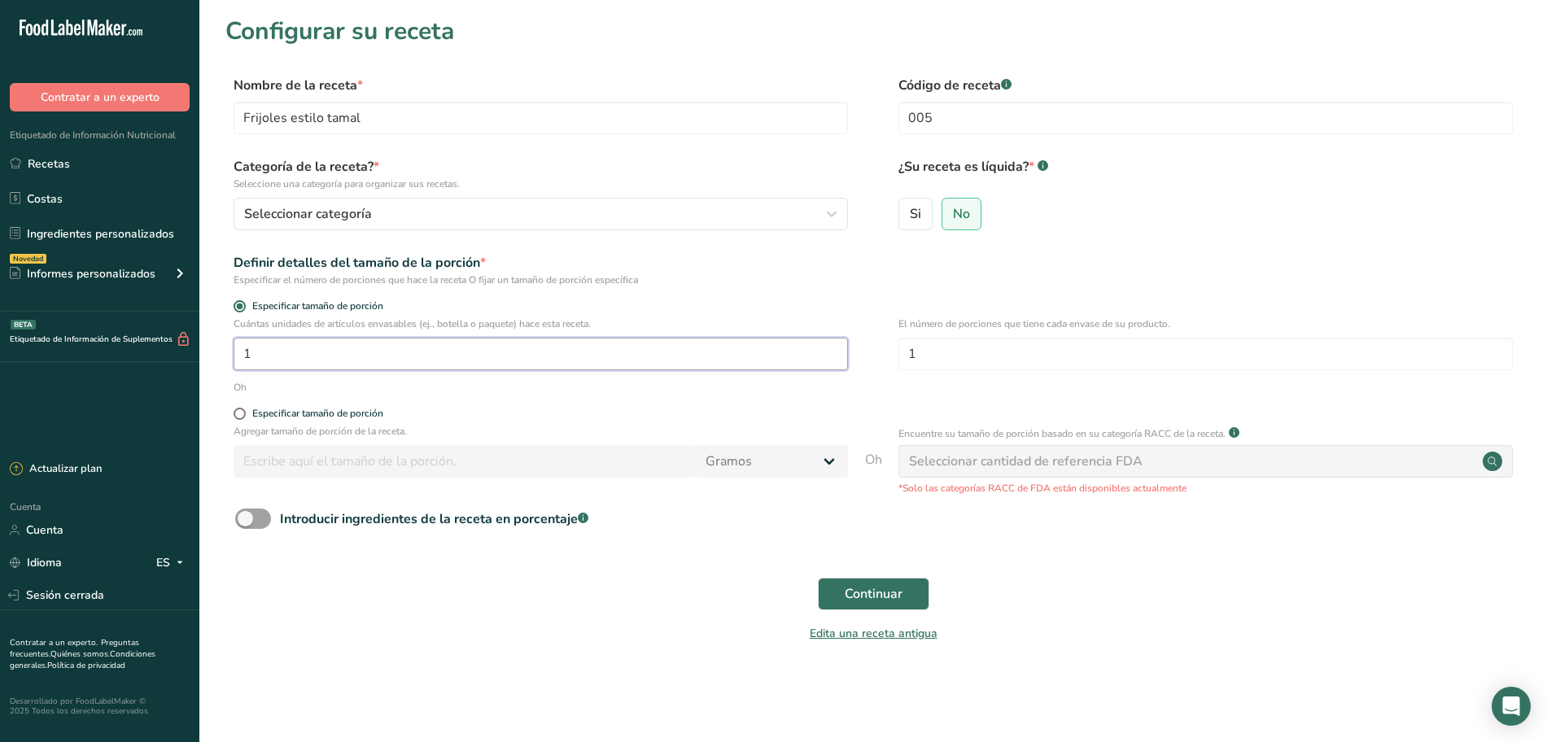
click at [500, 358] on input "1" at bounding box center [540, 354] width 614 height 33
type input "398"
click at [870, 584] on span "Continuar" at bounding box center [873, 594] width 58 height 20
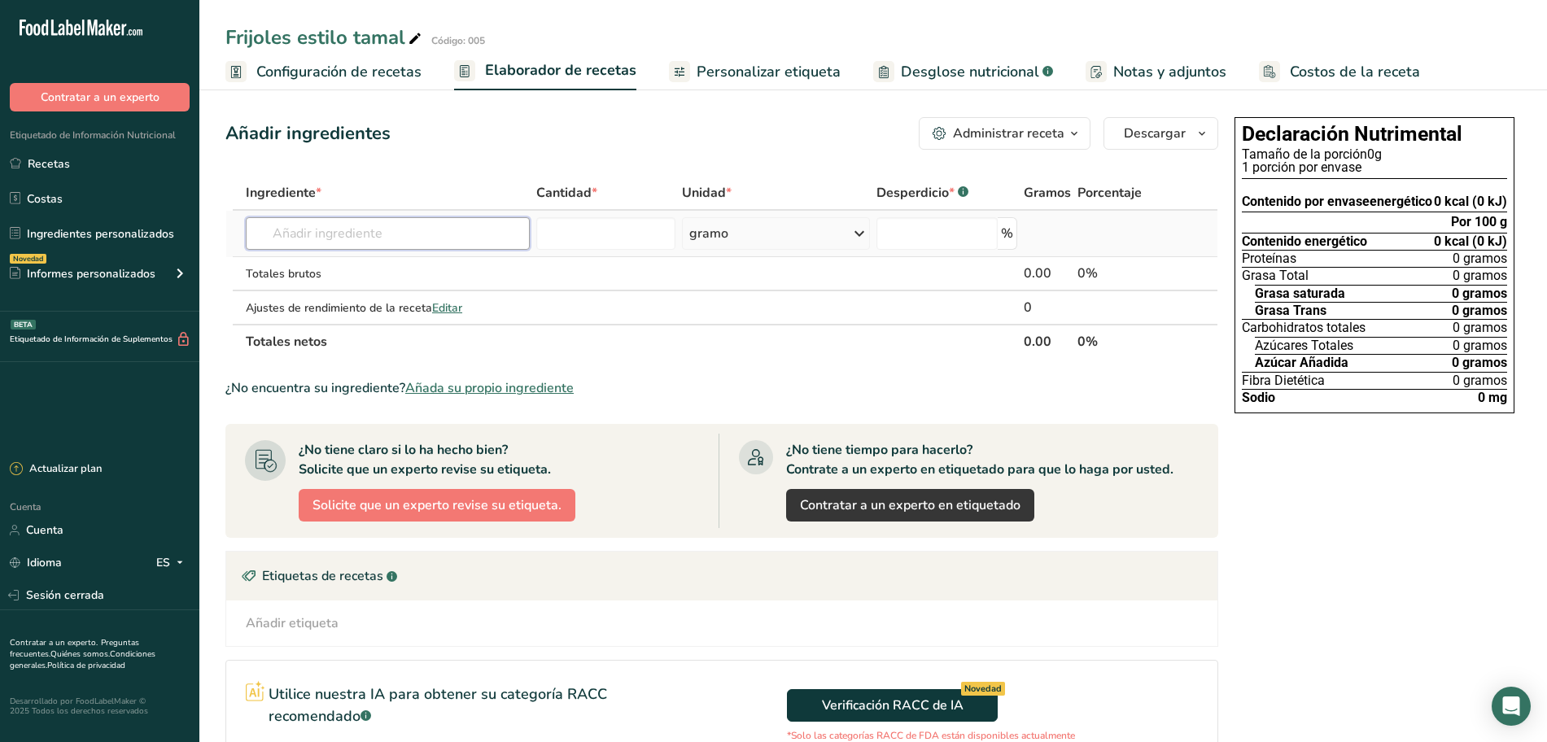
click at [434, 237] on input "text" at bounding box center [388, 233] width 284 height 33
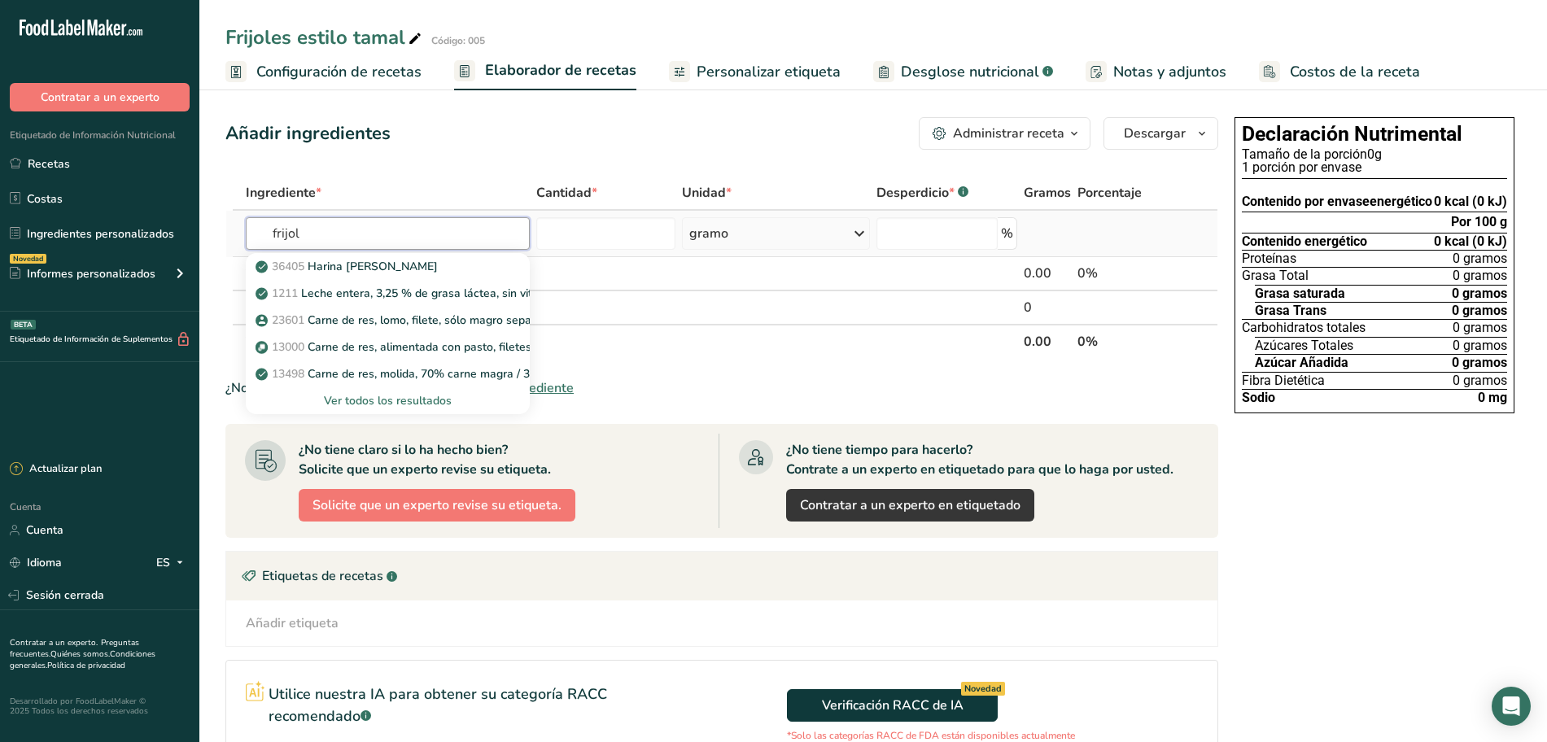
type input "frijol"
click at [424, 401] on font "Ver todos los resultados" at bounding box center [388, 400] width 128 height 15
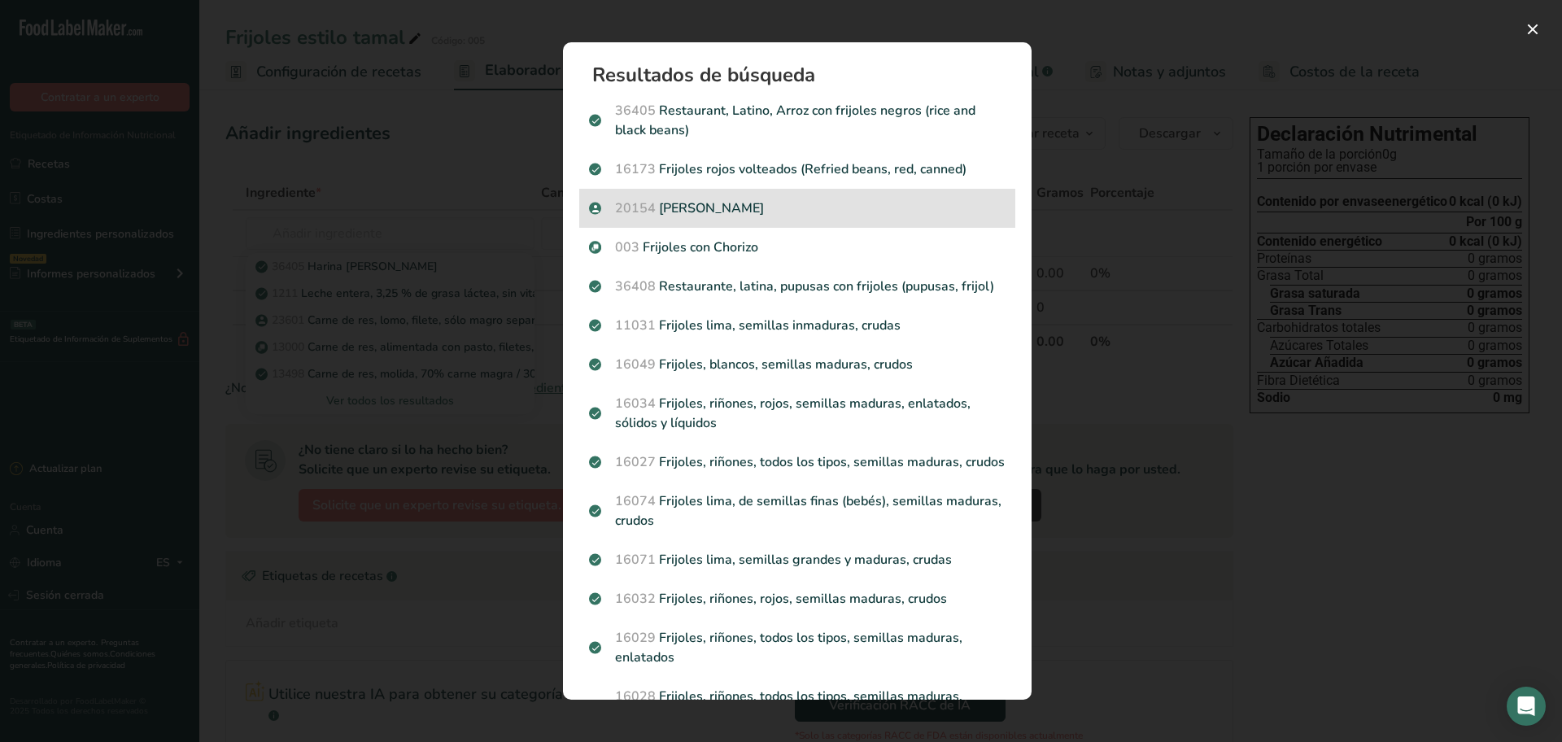
click at [793, 212] on p "20154 Frijol [PERSON_NAME]" at bounding box center [797, 209] width 417 height 20
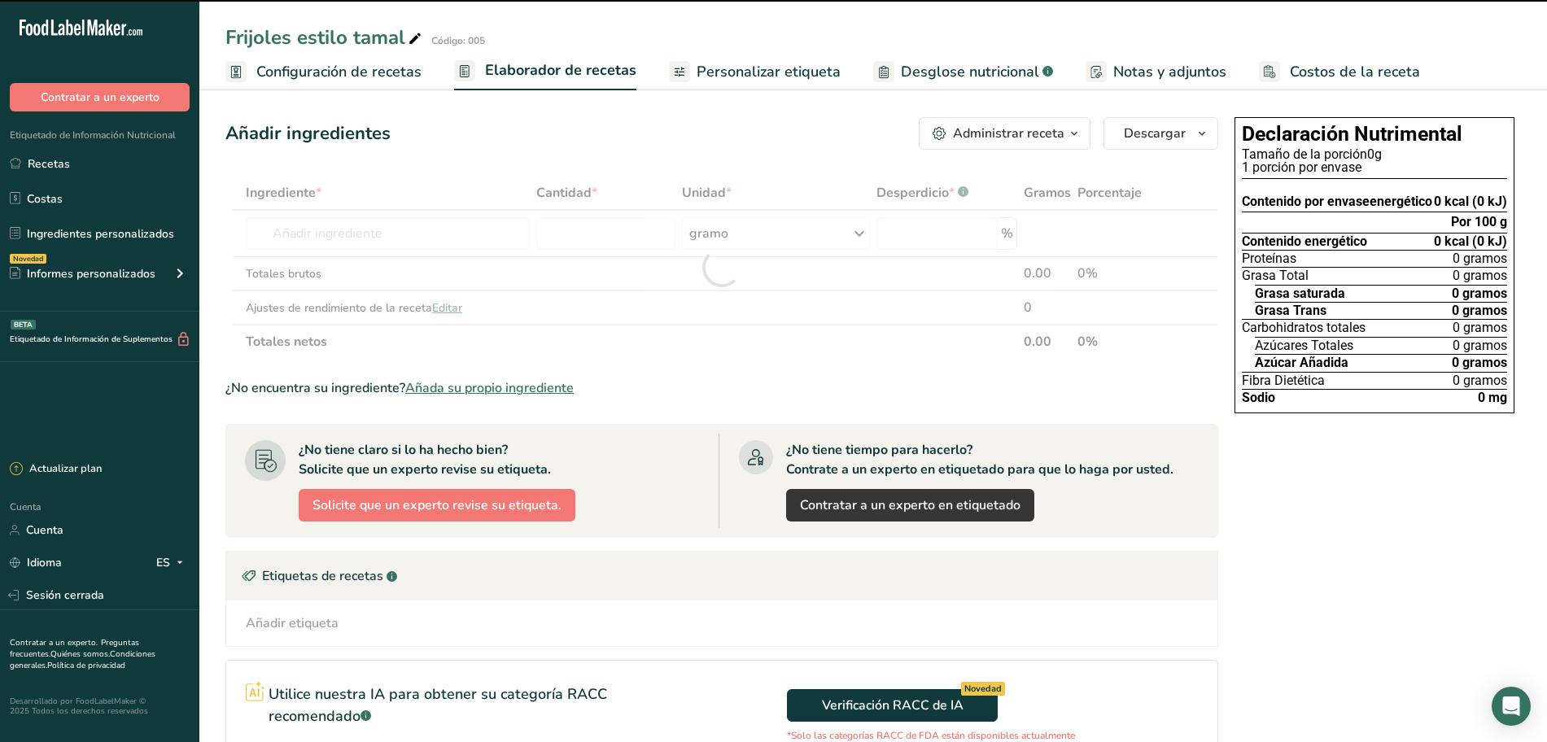
type input "0"
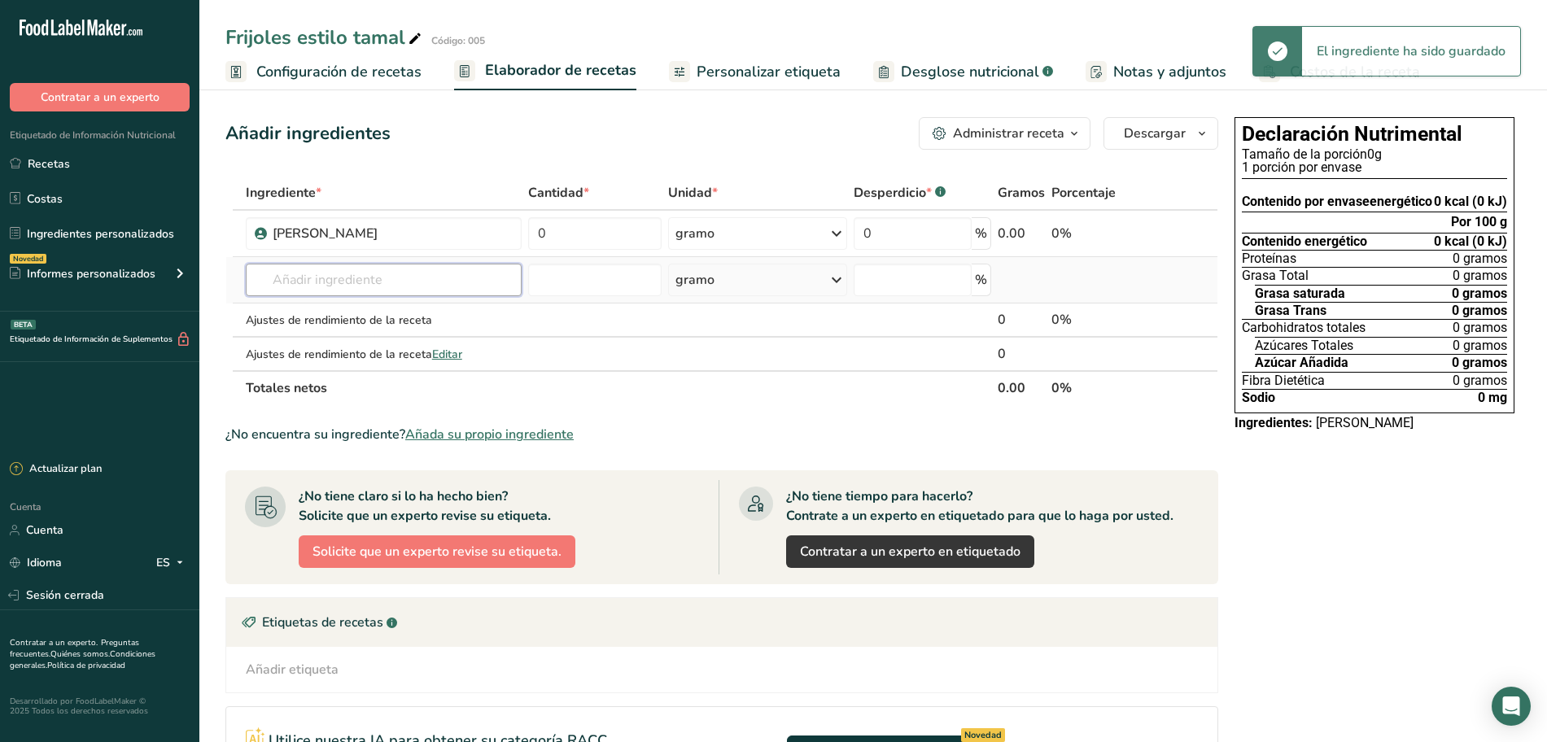
click at [325, 278] on input "text" at bounding box center [384, 280] width 276 height 33
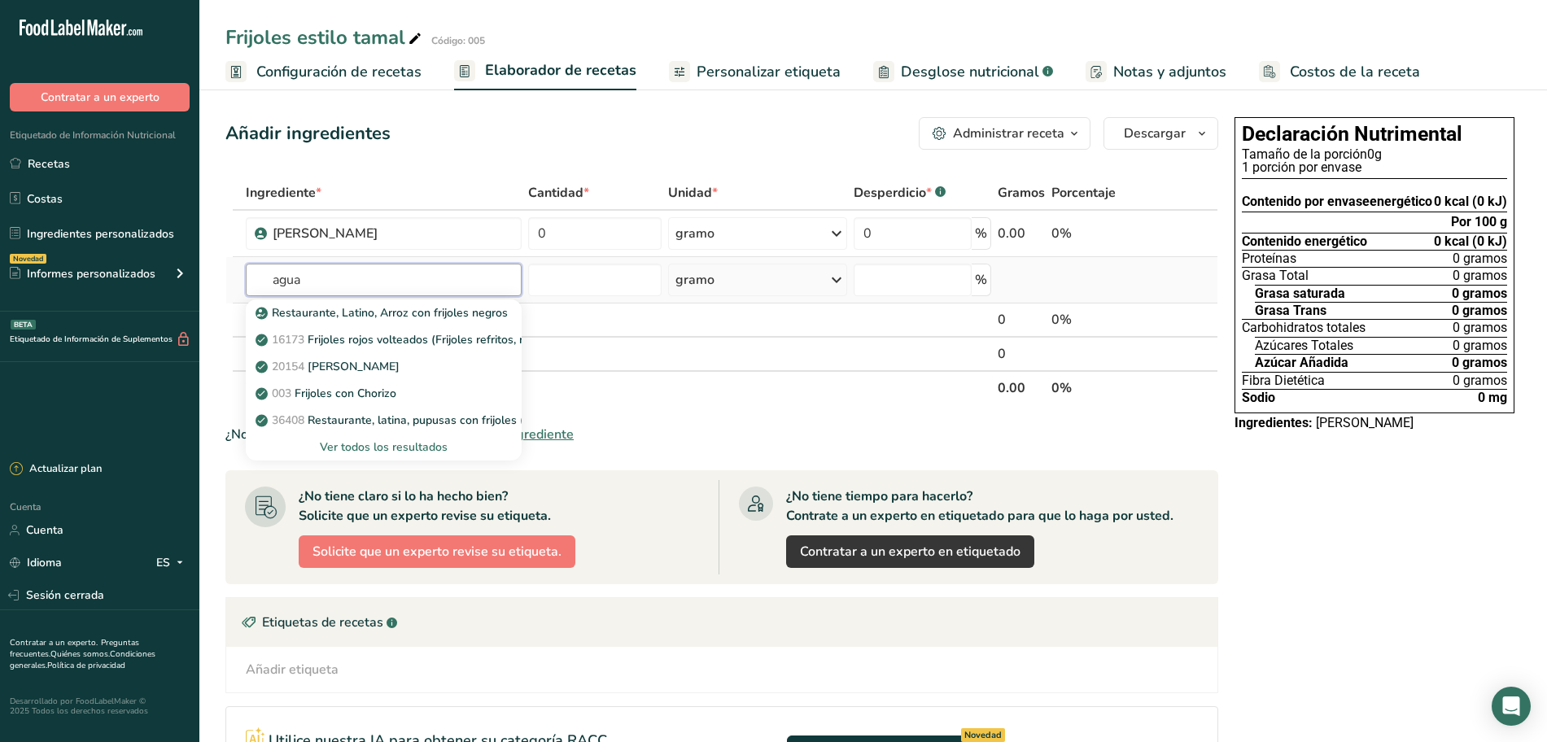
type input "agua"
click at [401, 445] on font "Ver todos los resultados" at bounding box center [384, 446] width 128 height 15
click at [0, 0] on div "Resultados de búsqueda modal" at bounding box center [0, 0] width 0 height 0
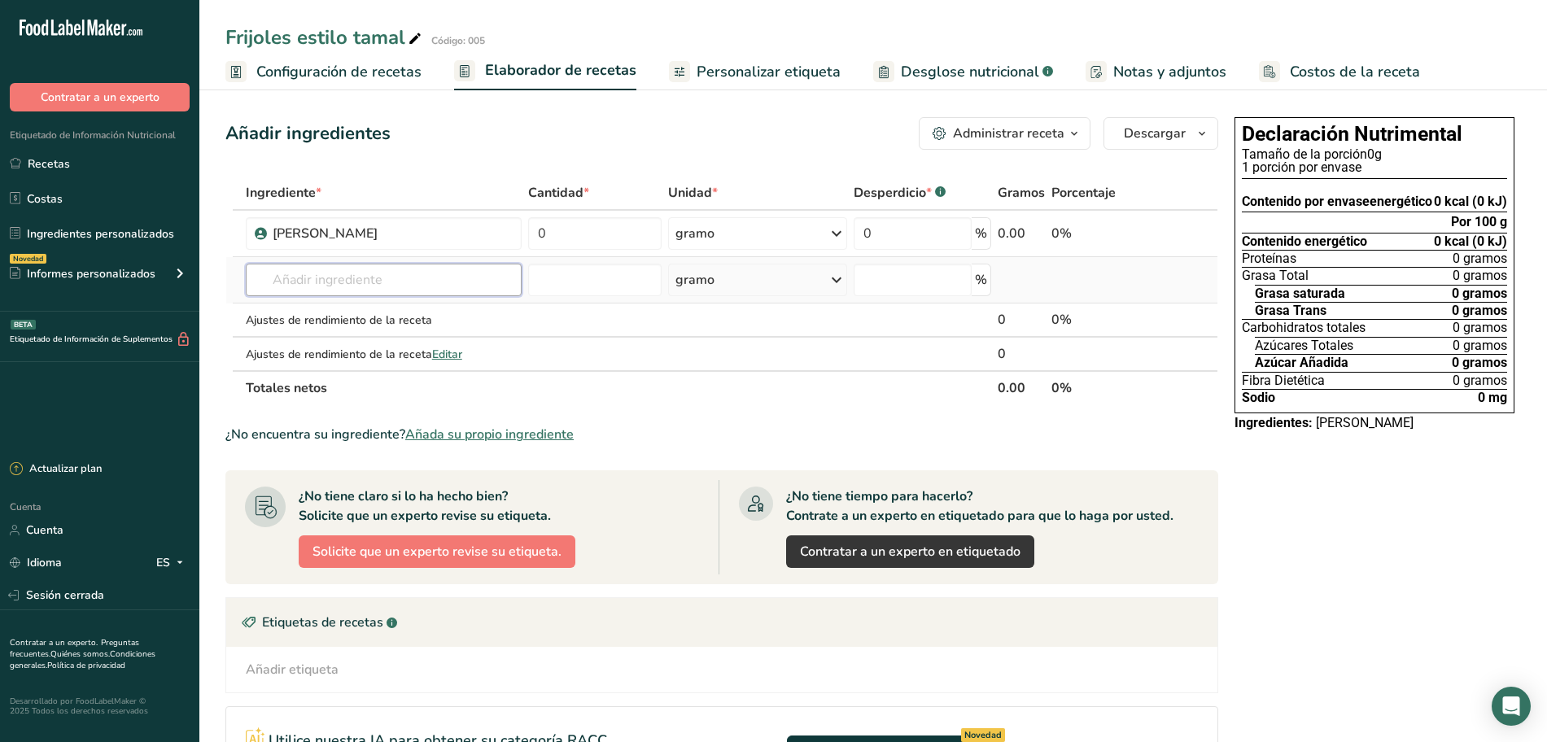
click at [343, 275] on input "text" at bounding box center [384, 280] width 276 height 33
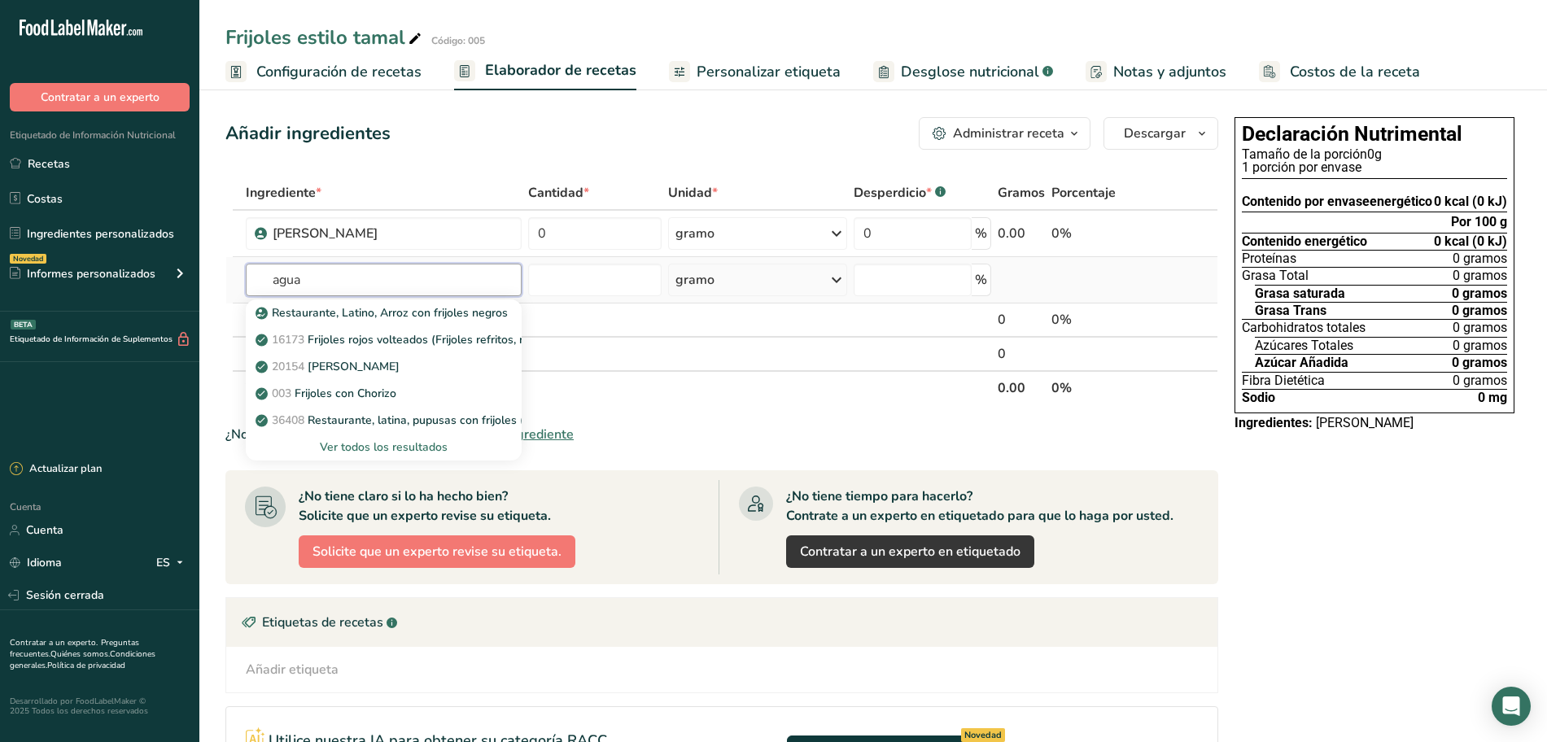
type input "agua"
click at [376, 439] on font "Ver todos los resultados" at bounding box center [384, 446] width 128 height 15
click at [0, 0] on div "Resultados de búsqueda modal" at bounding box center [0, 0] width 0 height 0
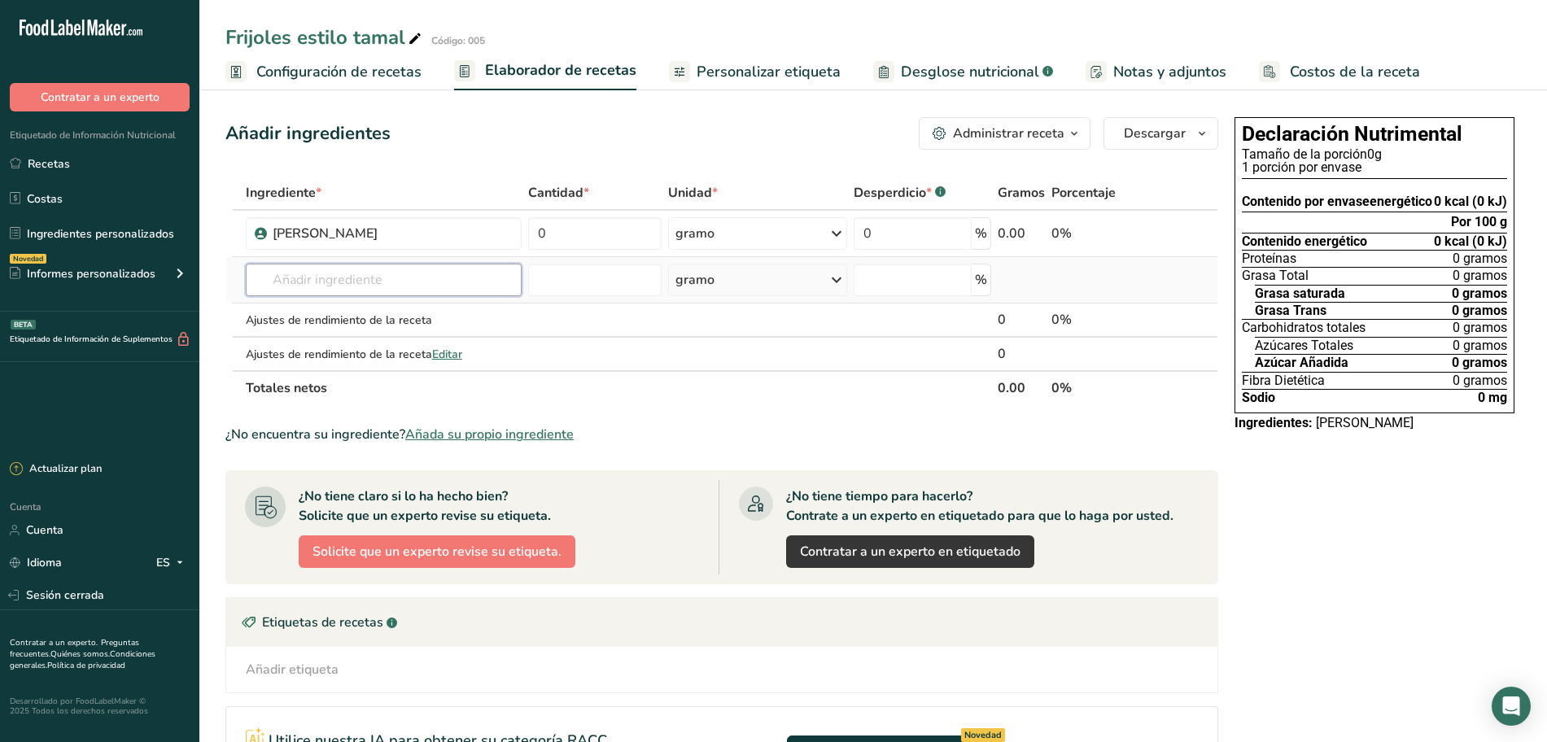
click at [325, 273] on input "text" at bounding box center [384, 280] width 276 height 33
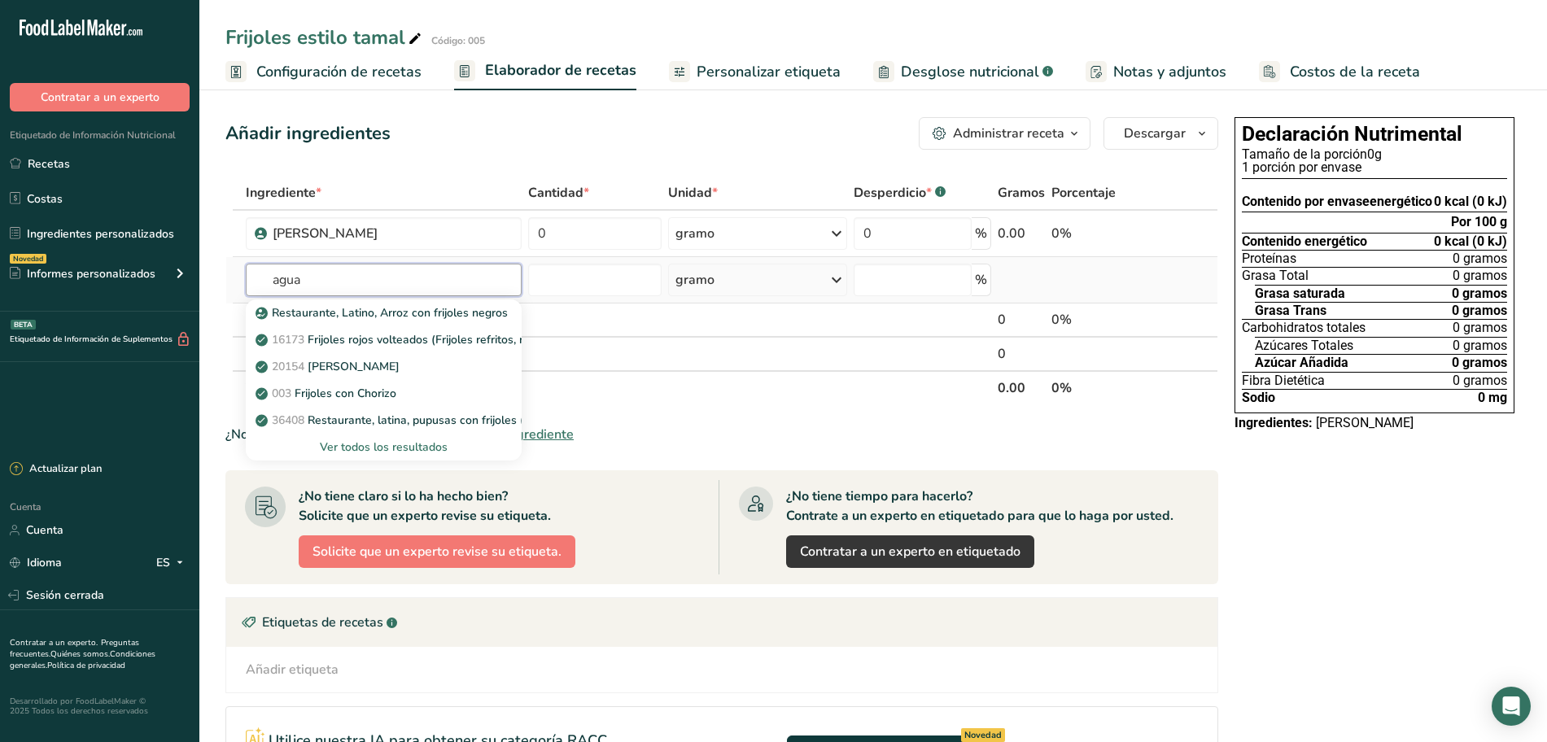
type input "agua"
click at [381, 443] on font "Ver todos los resultados" at bounding box center [384, 446] width 128 height 15
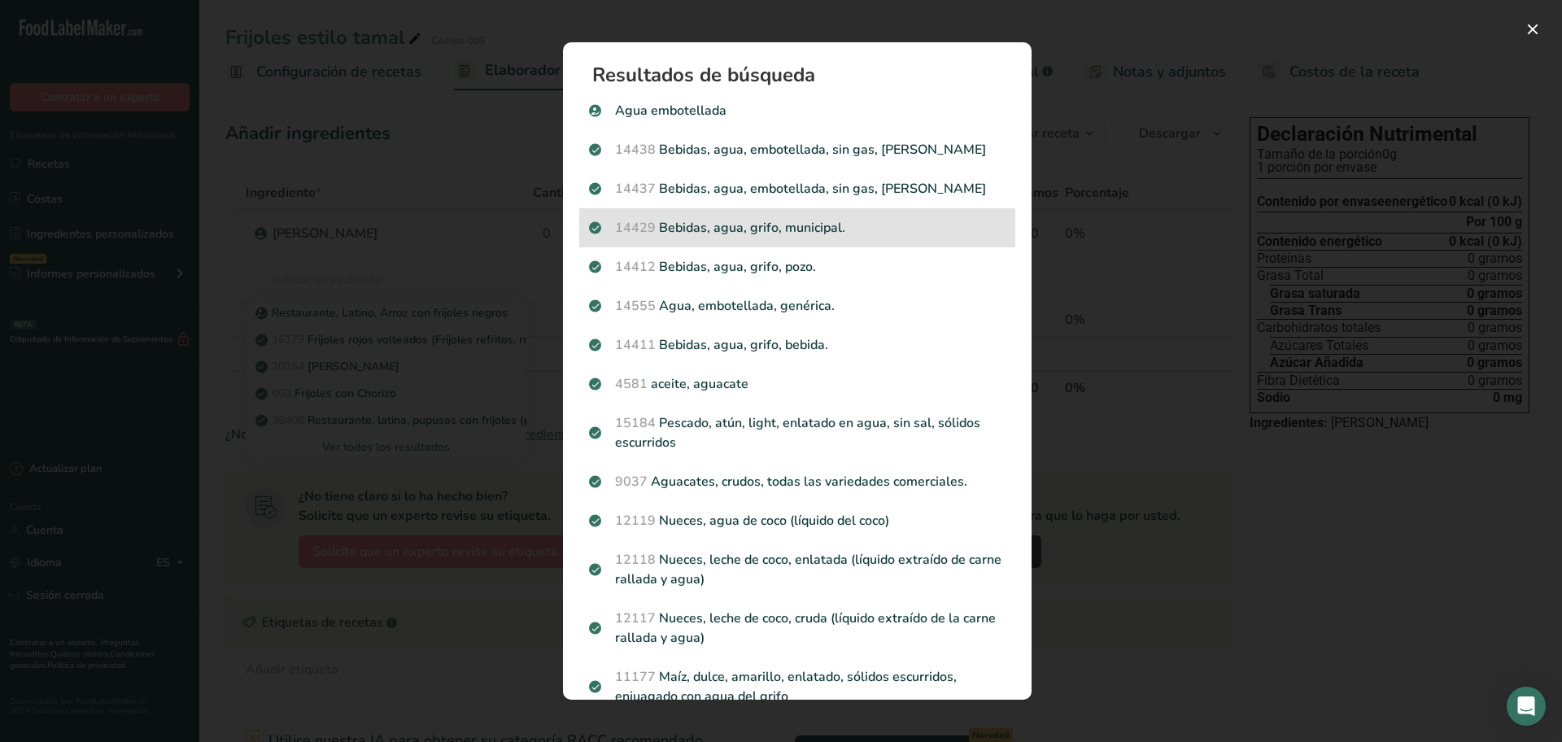
click at [727, 222] on p "14429 [GEOGRAPHIC_DATA], agua, grifo, municipal." at bounding box center [797, 228] width 417 height 20
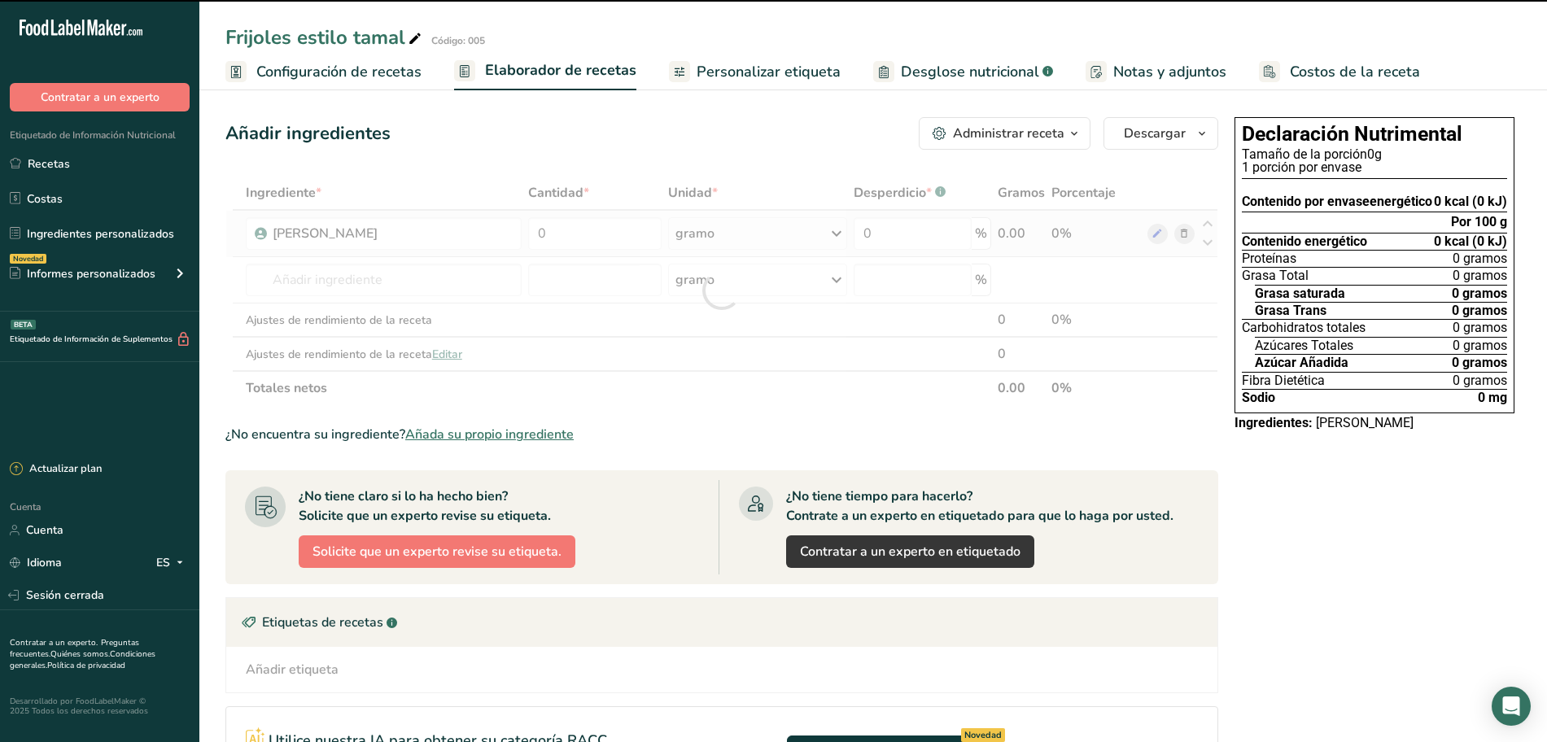
type input "0"
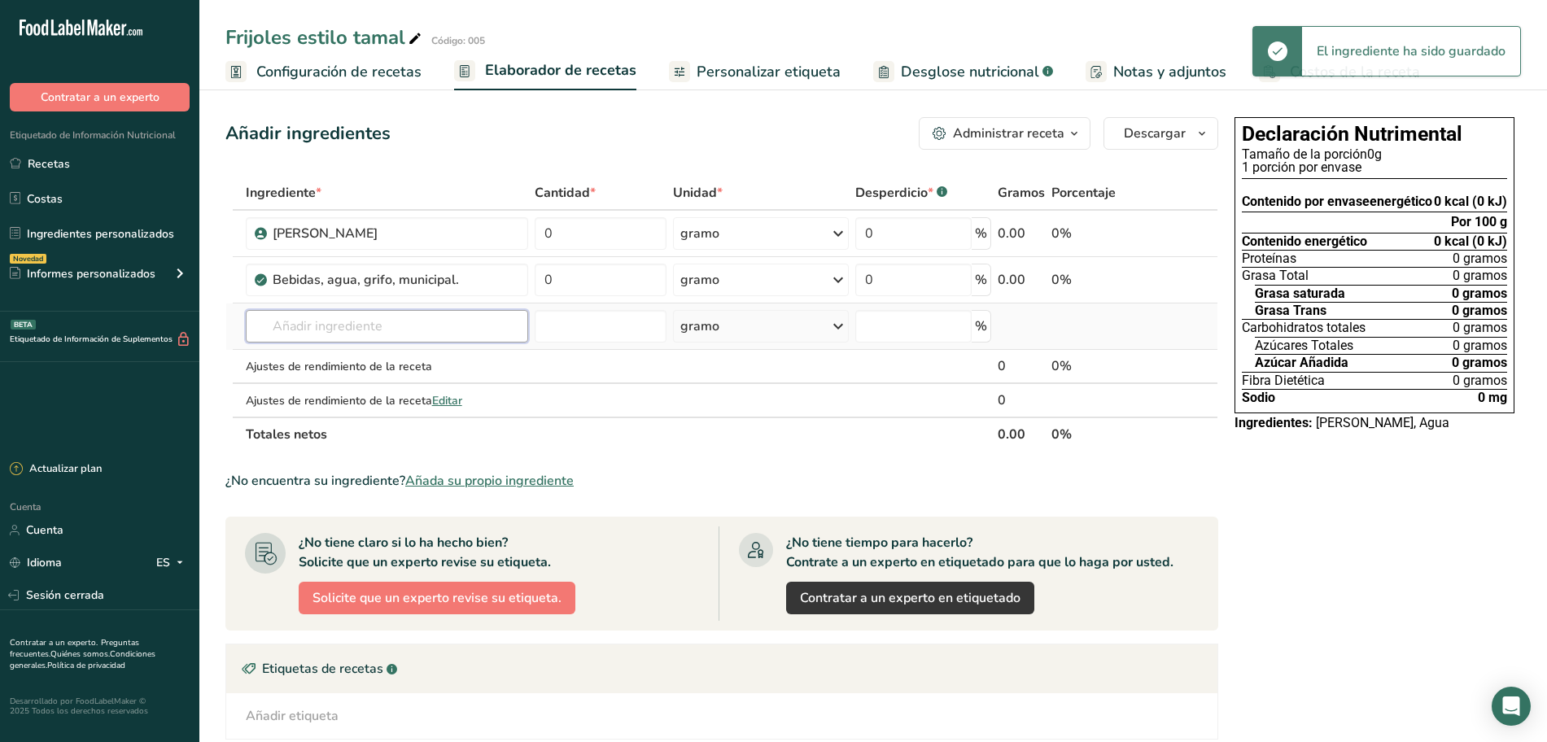
click at [364, 321] on input "text" at bounding box center [387, 326] width 282 height 33
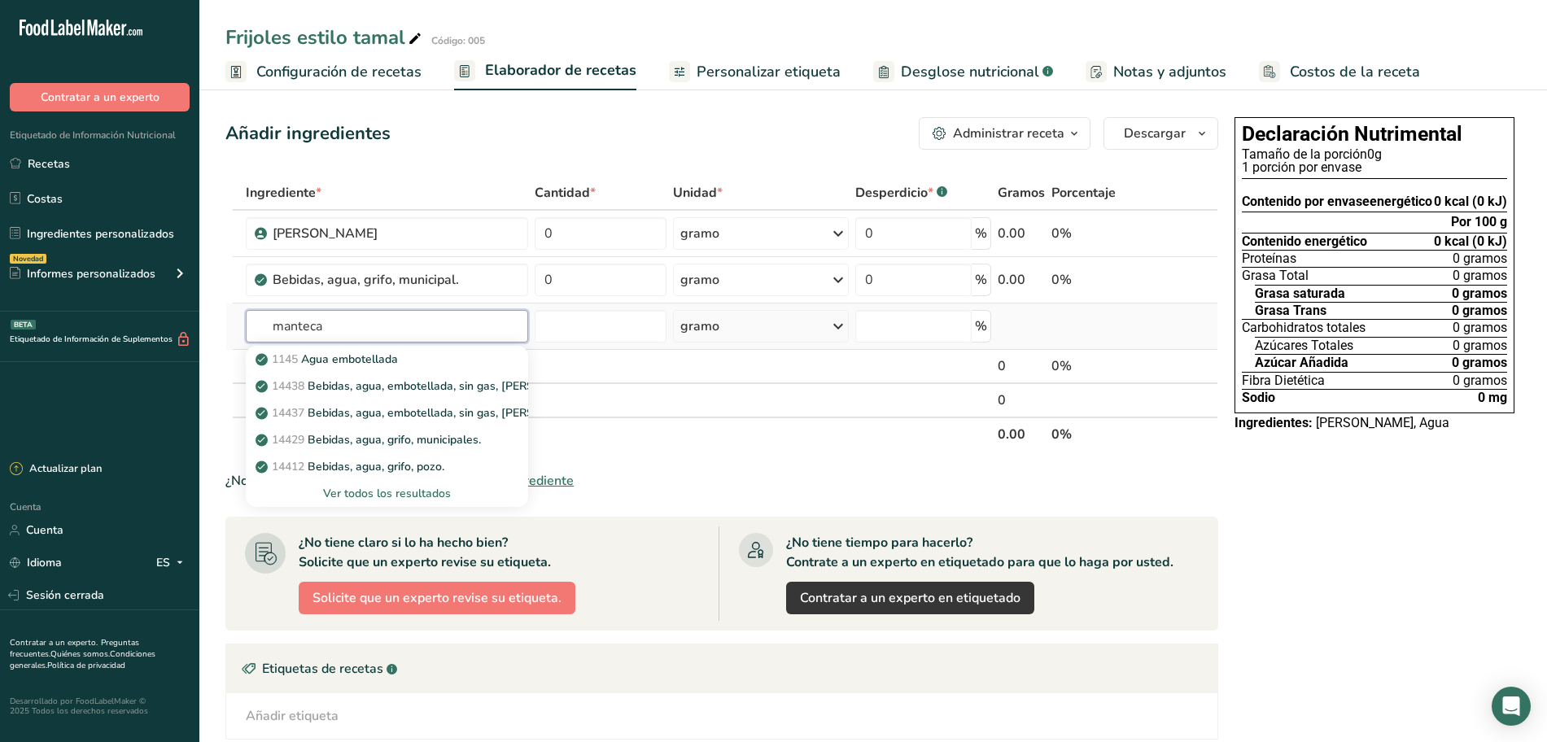
type input "manteca"
click at [373, 486] on font "Ver todos los resultados" at bounding box center [387, 493] width 128 height 15
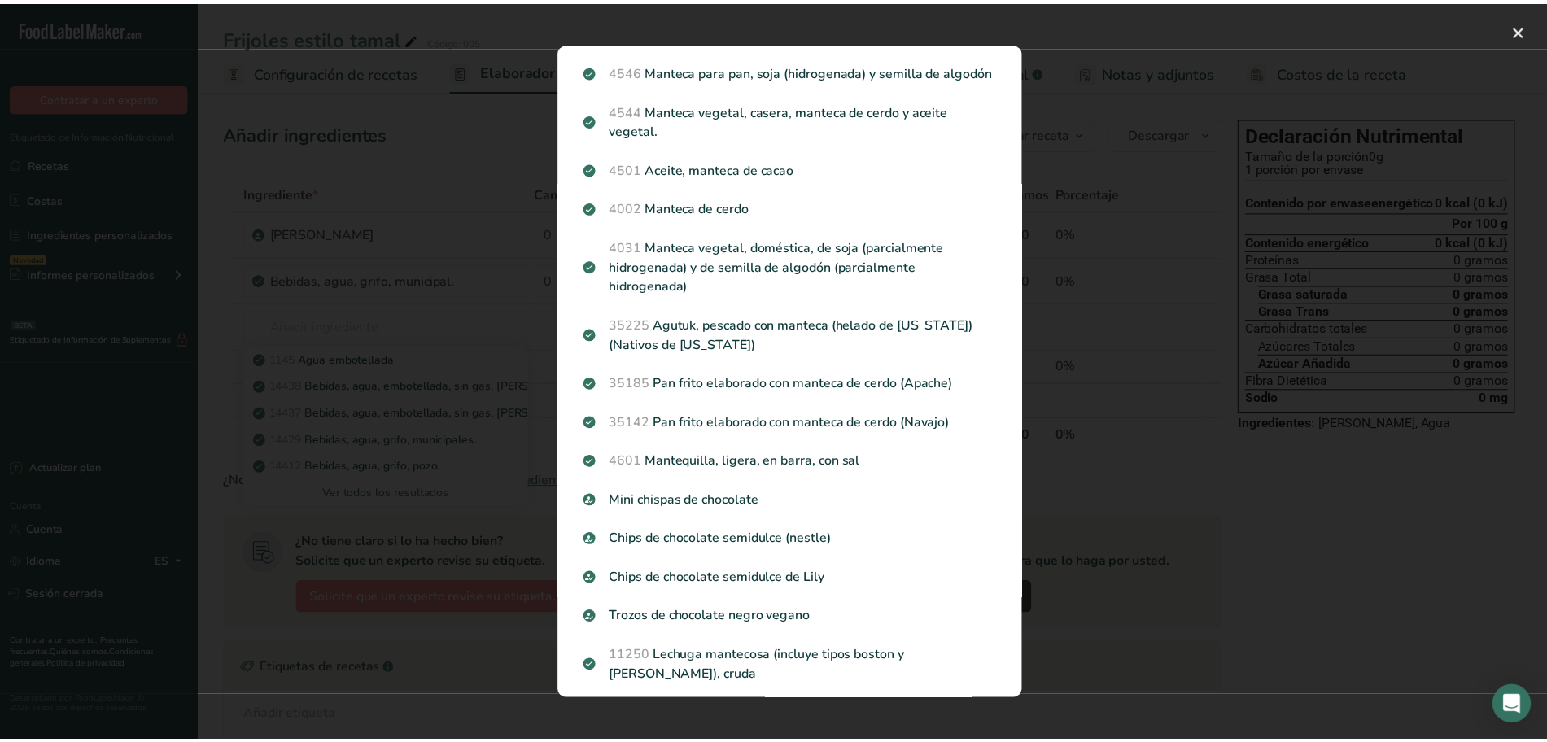
scroll to position [1165, 0]
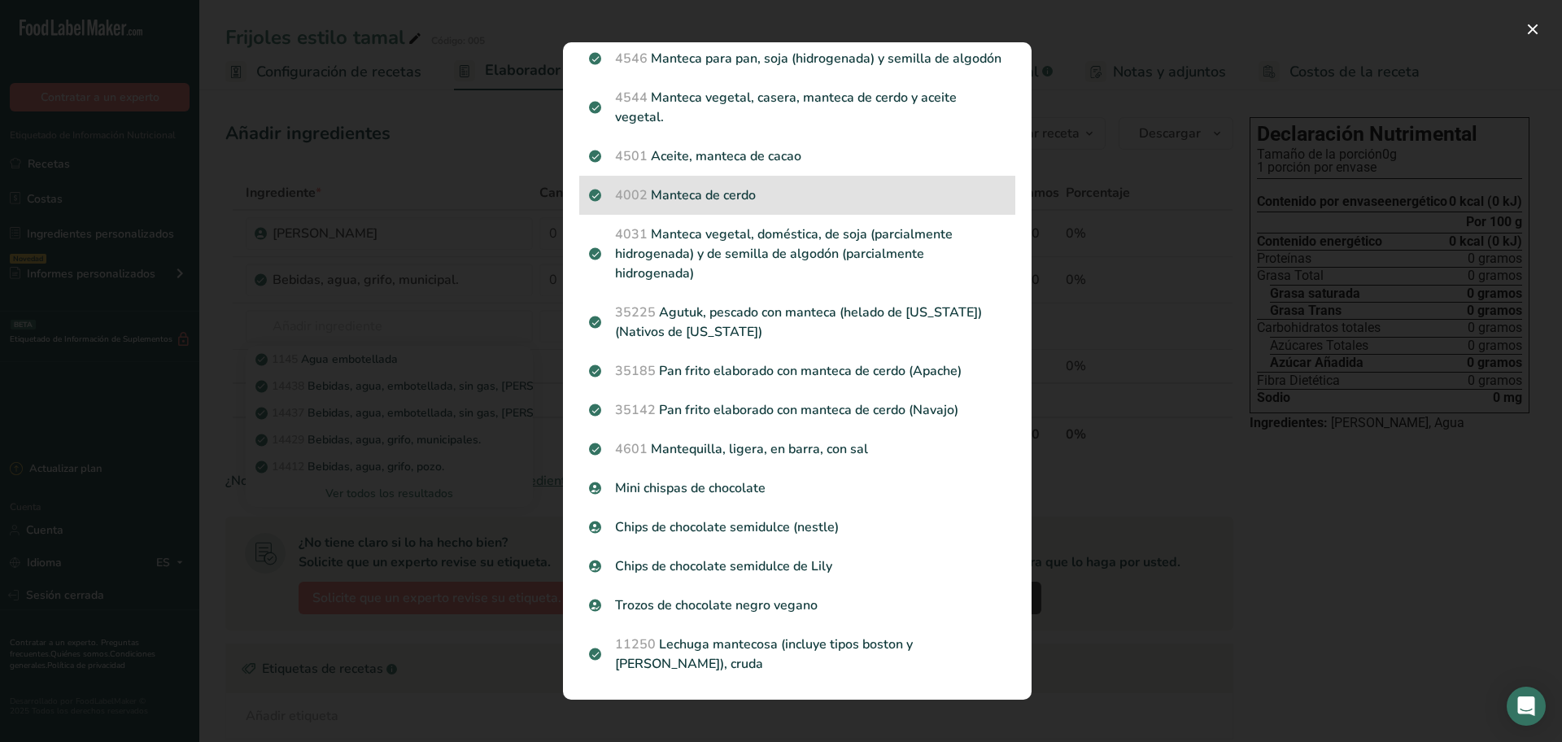
click at [705, 202] on div "4002 Manteca de cerdo" at bounding box center [797, 195] width 436 height 39
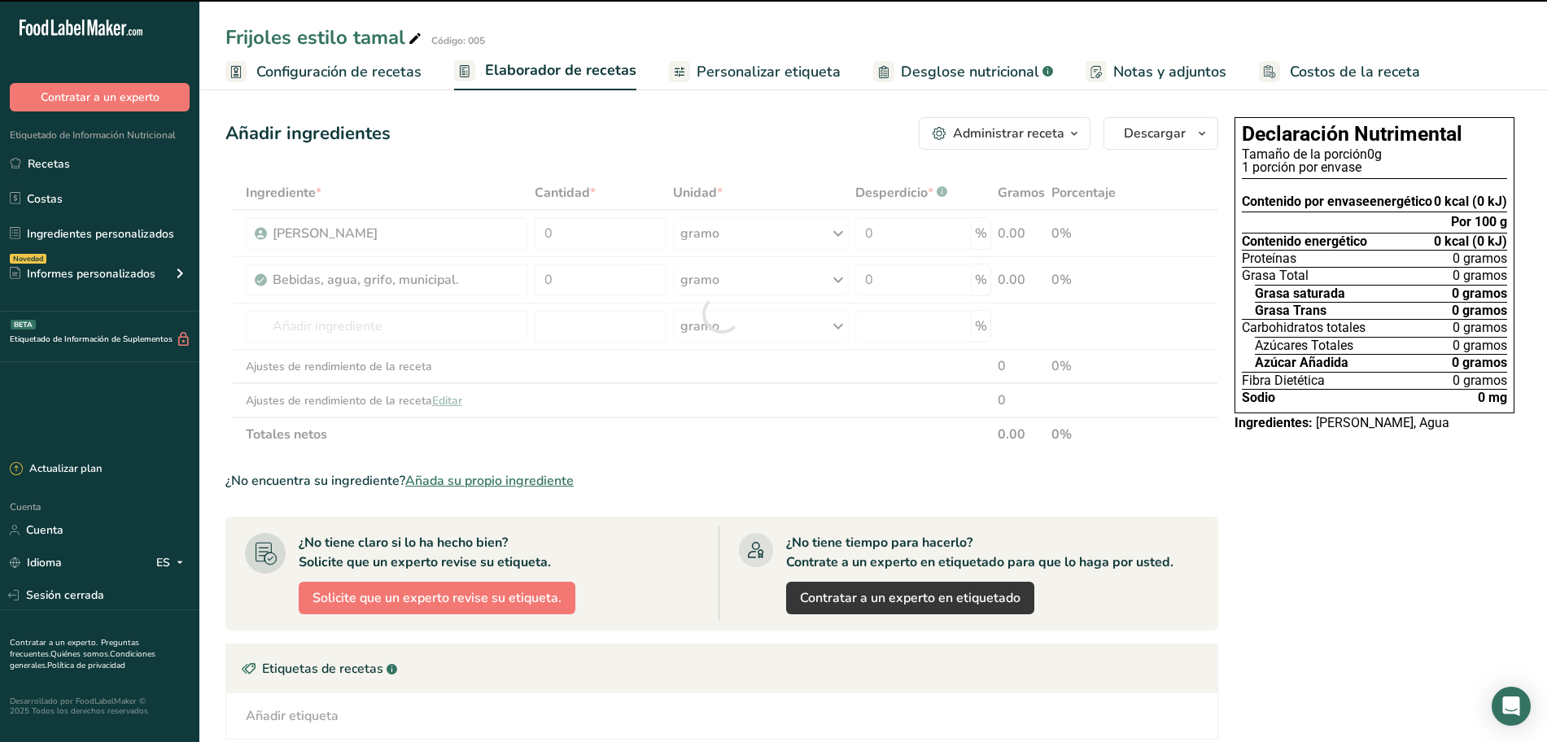
type input "0"
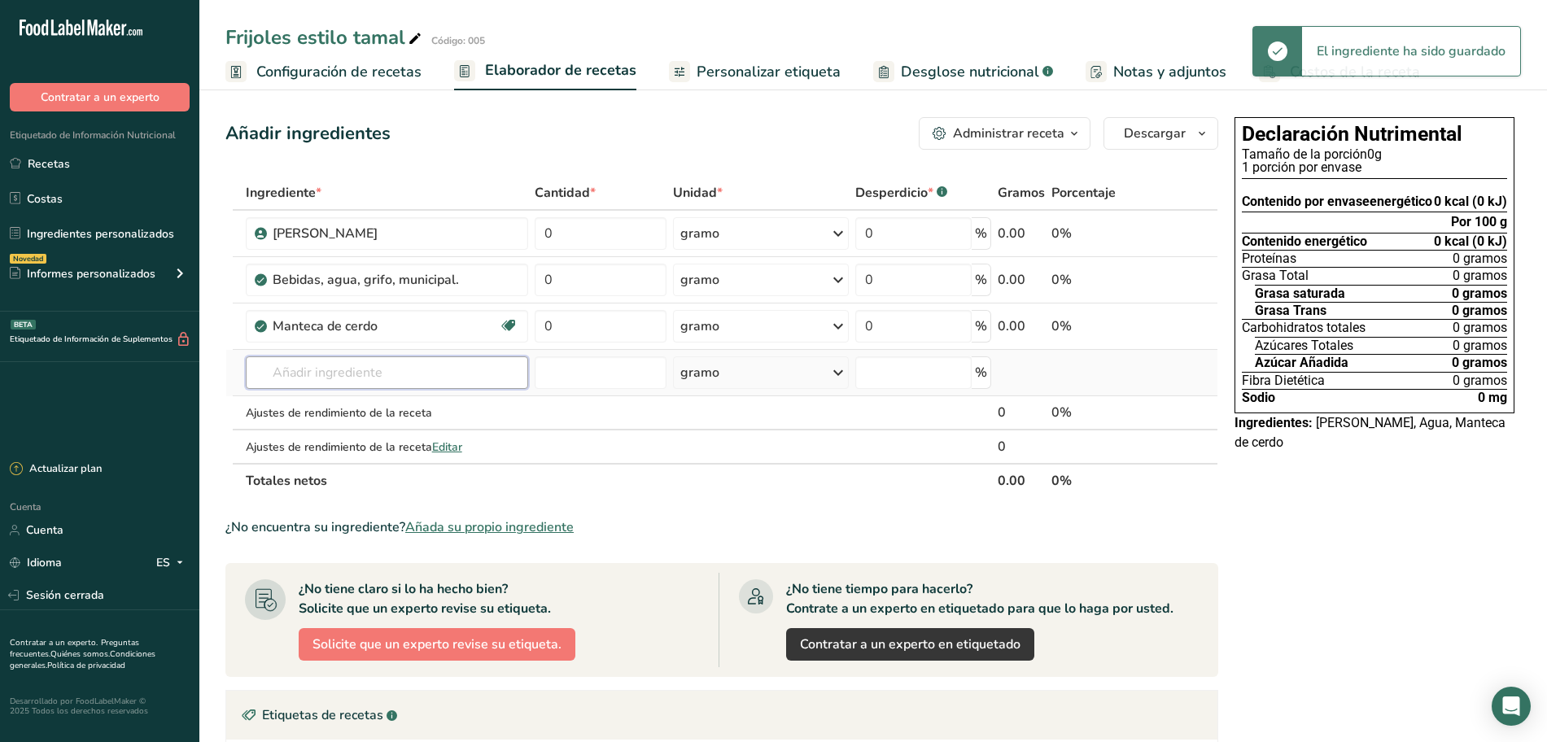
click at [328, 368] on input "text" at bounding box center [387, 372] width 282 height 33
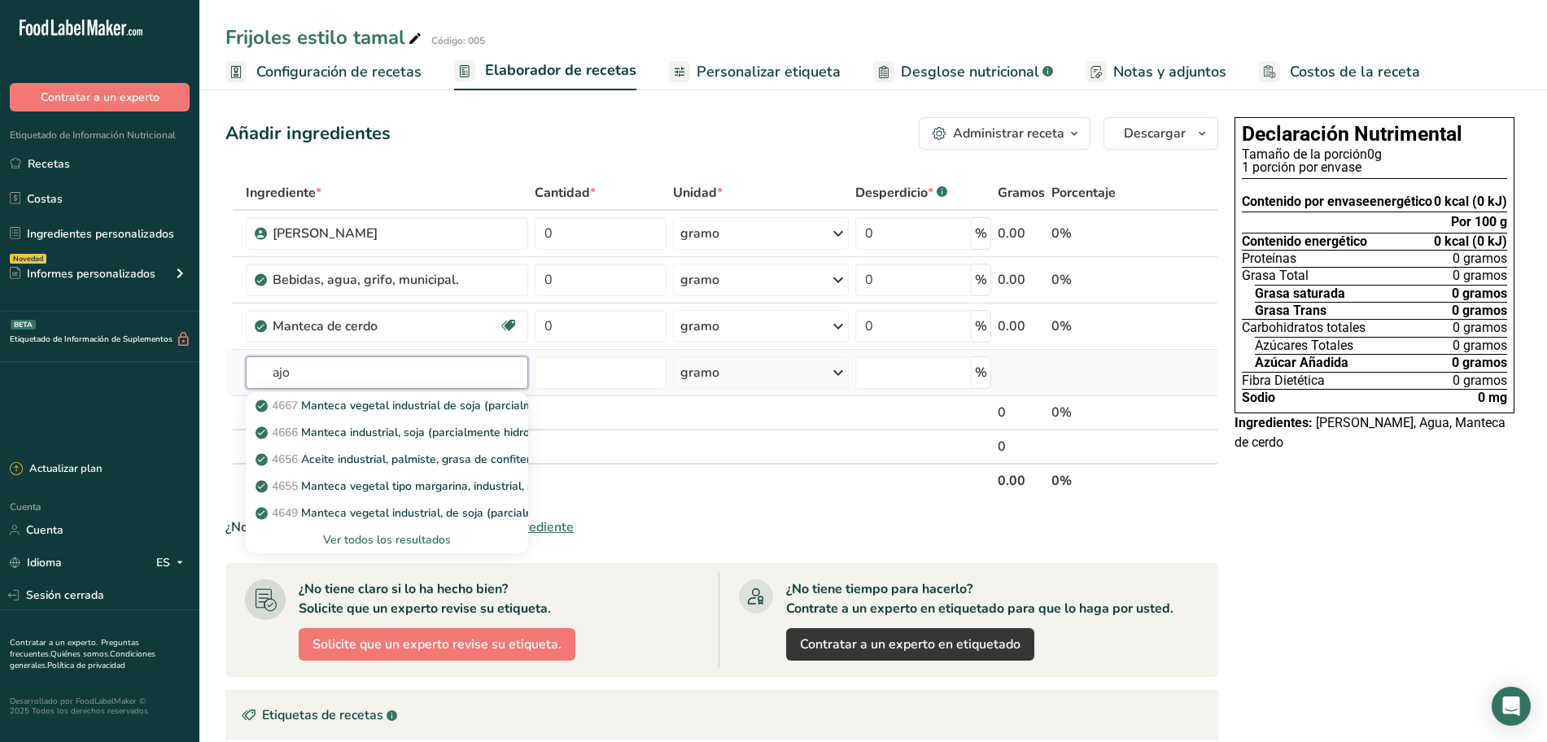
type input "ajo"
click at [390, 535] on font "Ver todos los resultados" at bounding box center [387, 539] width 128 height 15
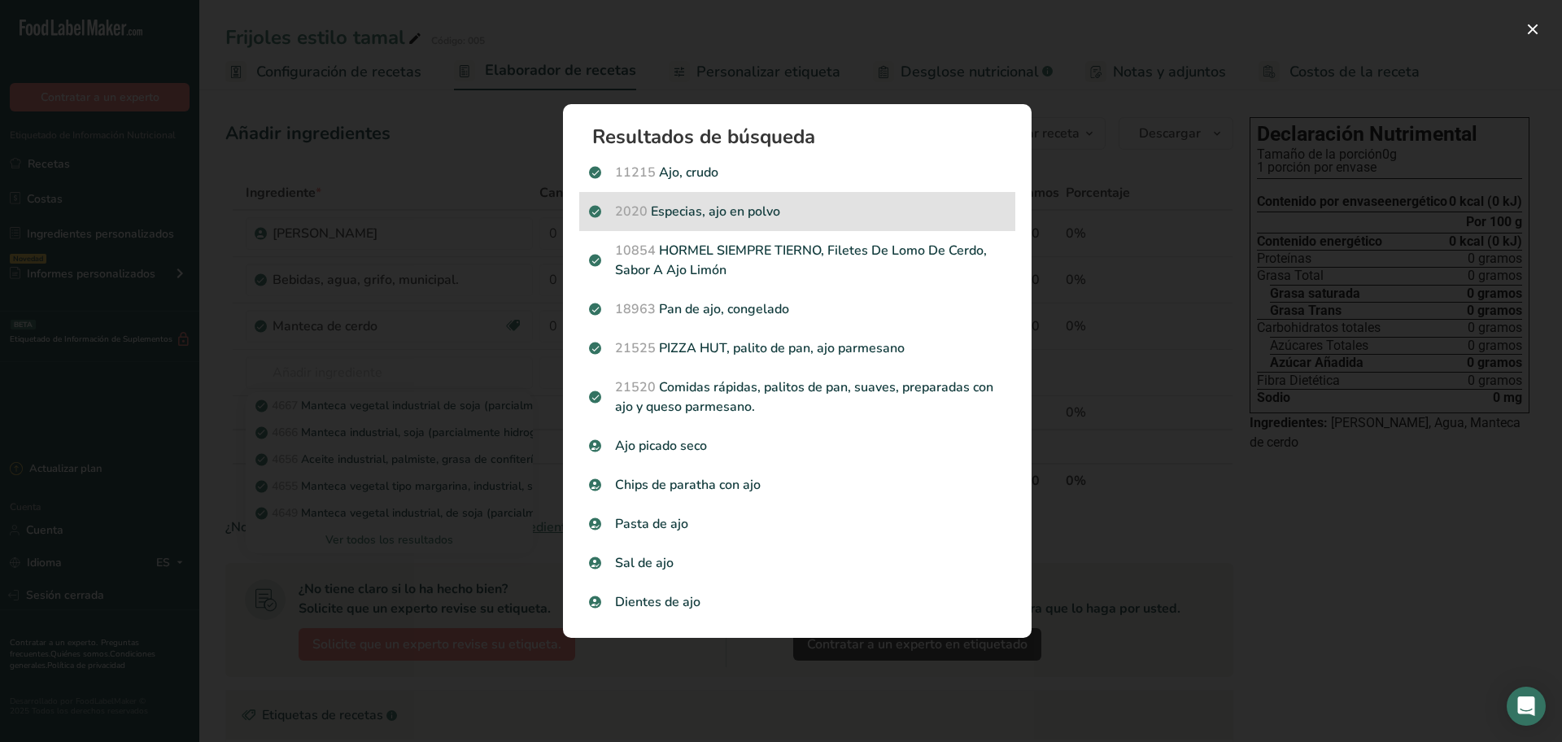
click at [679, 210] on p "2020 Especias, ajo en polvo" at bounding box center [797, 212] width 417 height 20
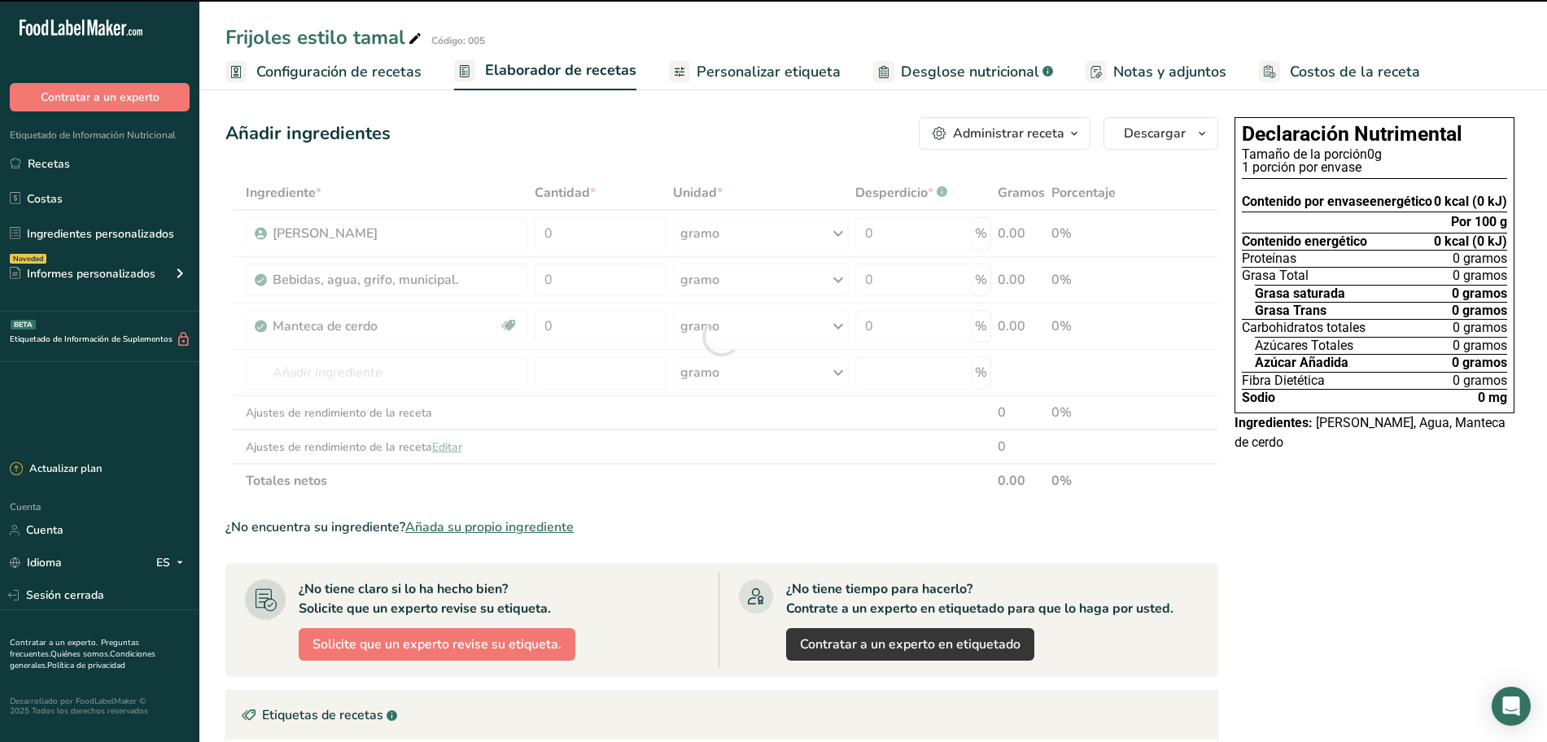
type input "0"
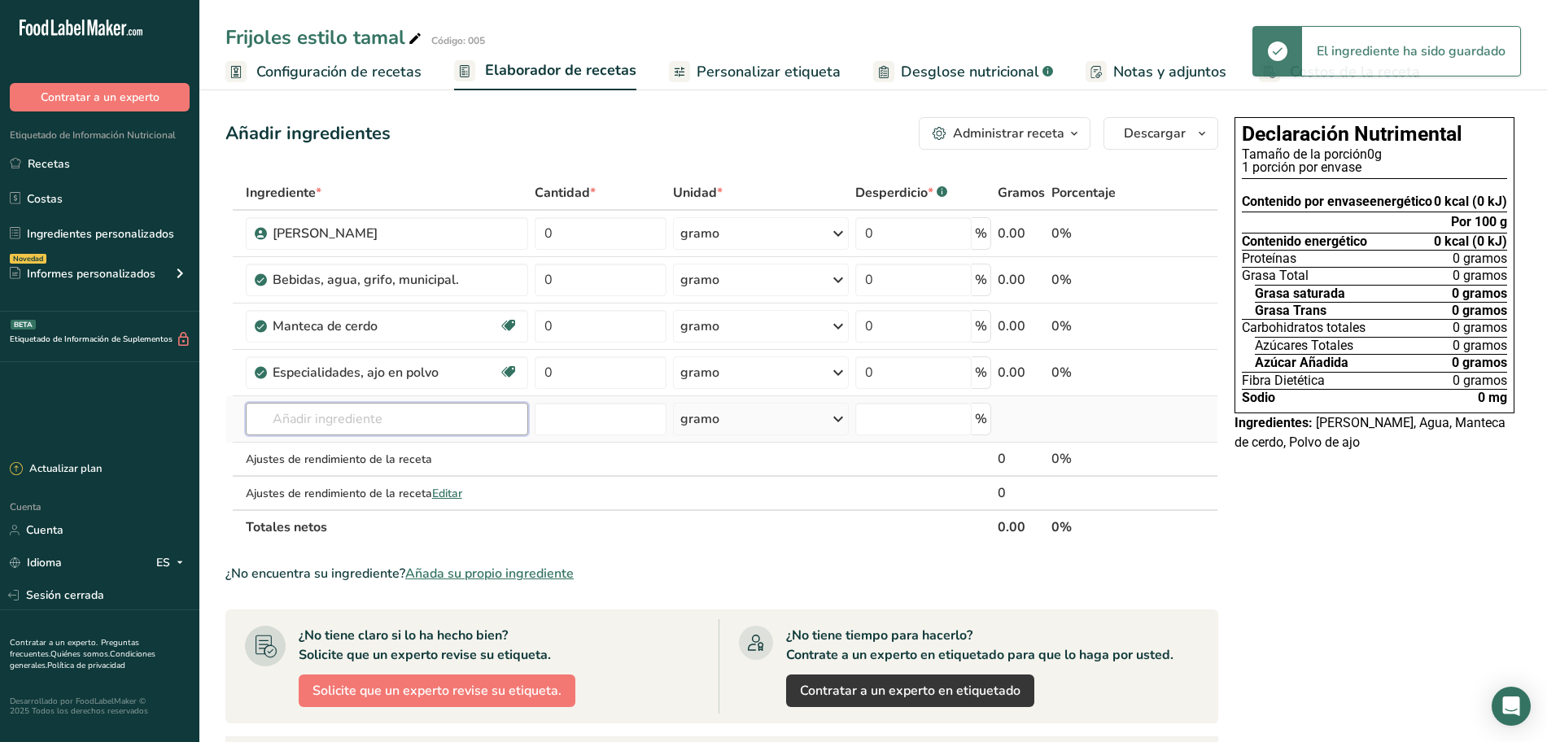
click at [303, 415] on input "text" at bounding box center [387, 419] width 282 height 33
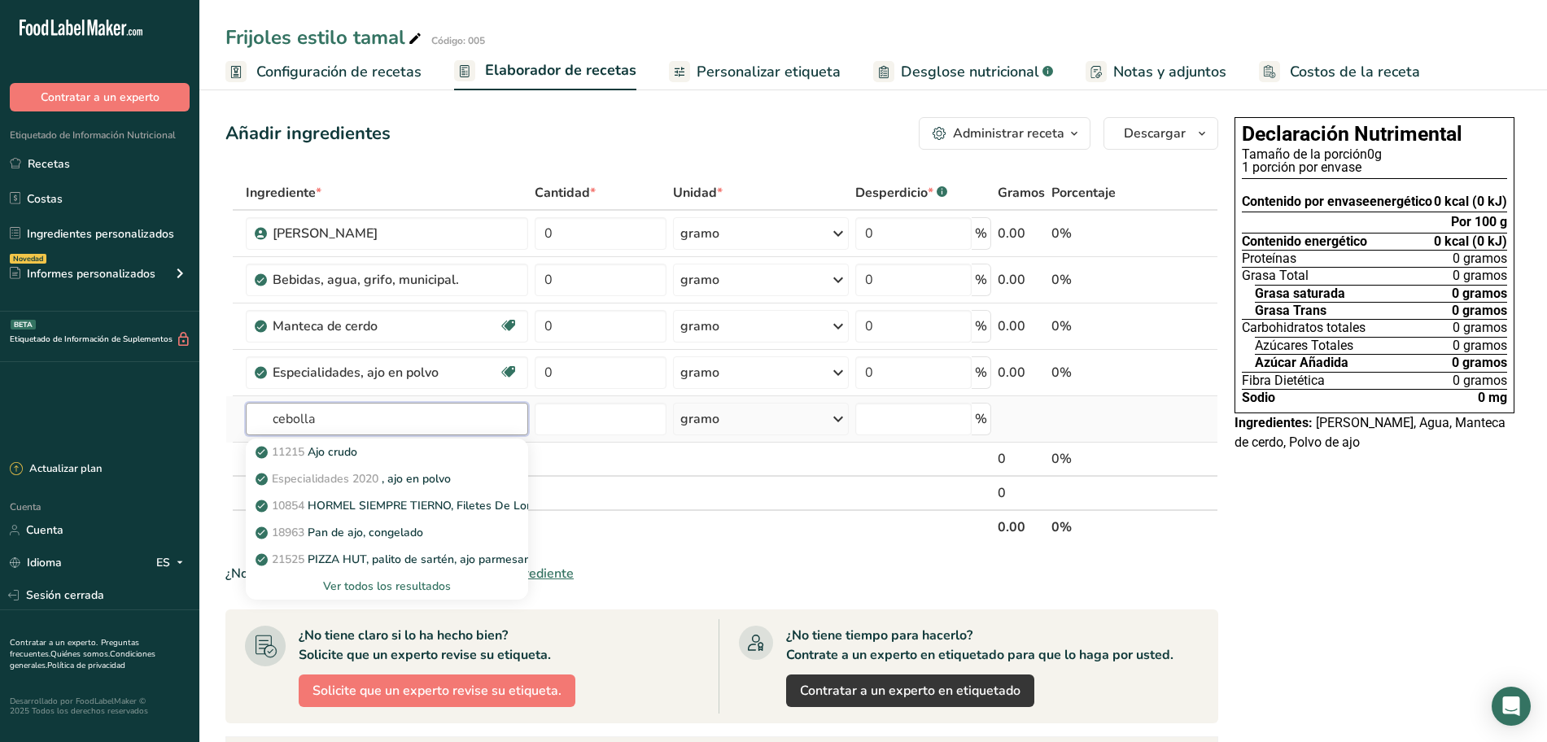
type input "cebolla"
click at [395, 583] on font "Ver todos los resultados" at bounding box center [387, 585] width 128 height 15
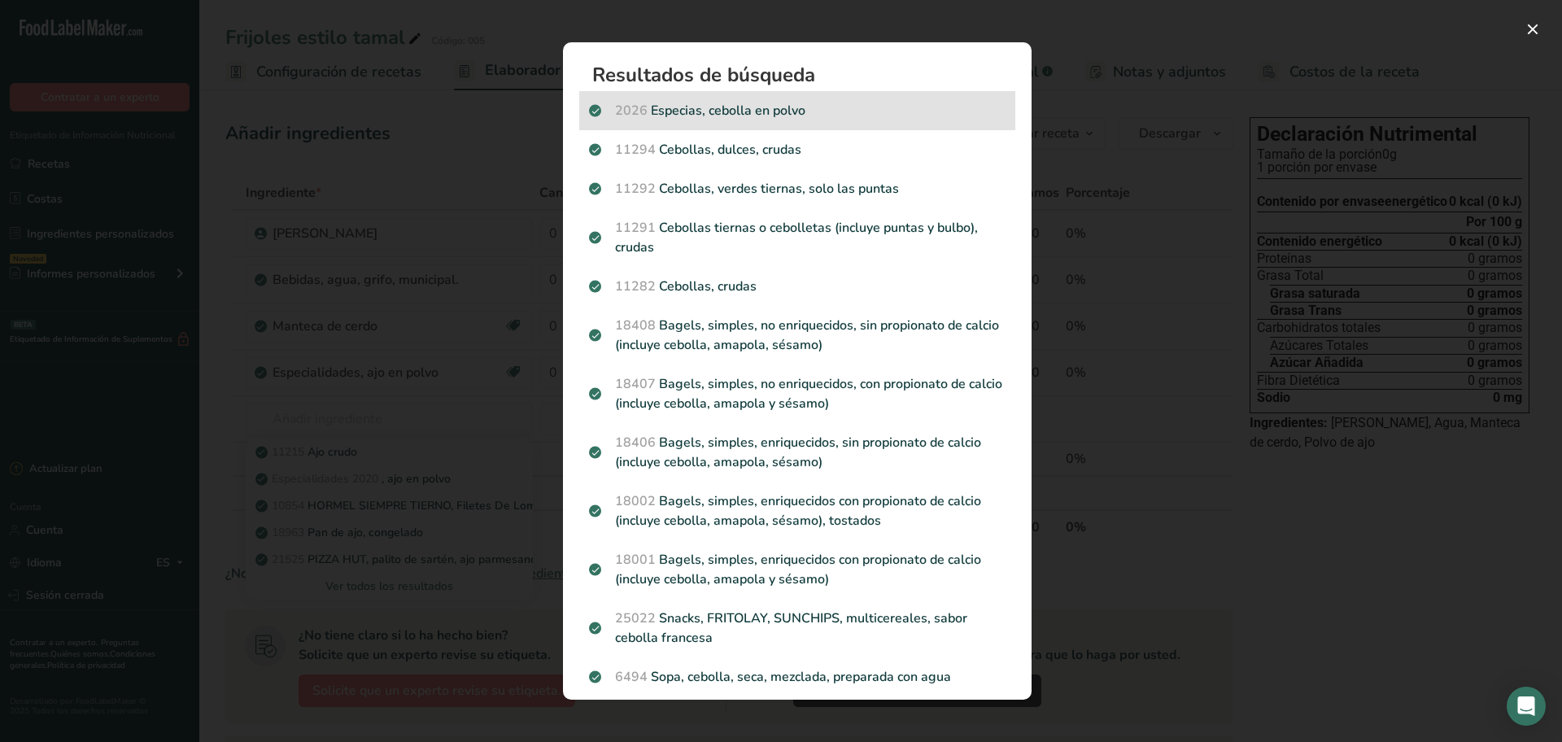
click at [730, 105] on p "2026 Especias, cebolla en polvo" at bounding box center [797, 111] width 417 height 20
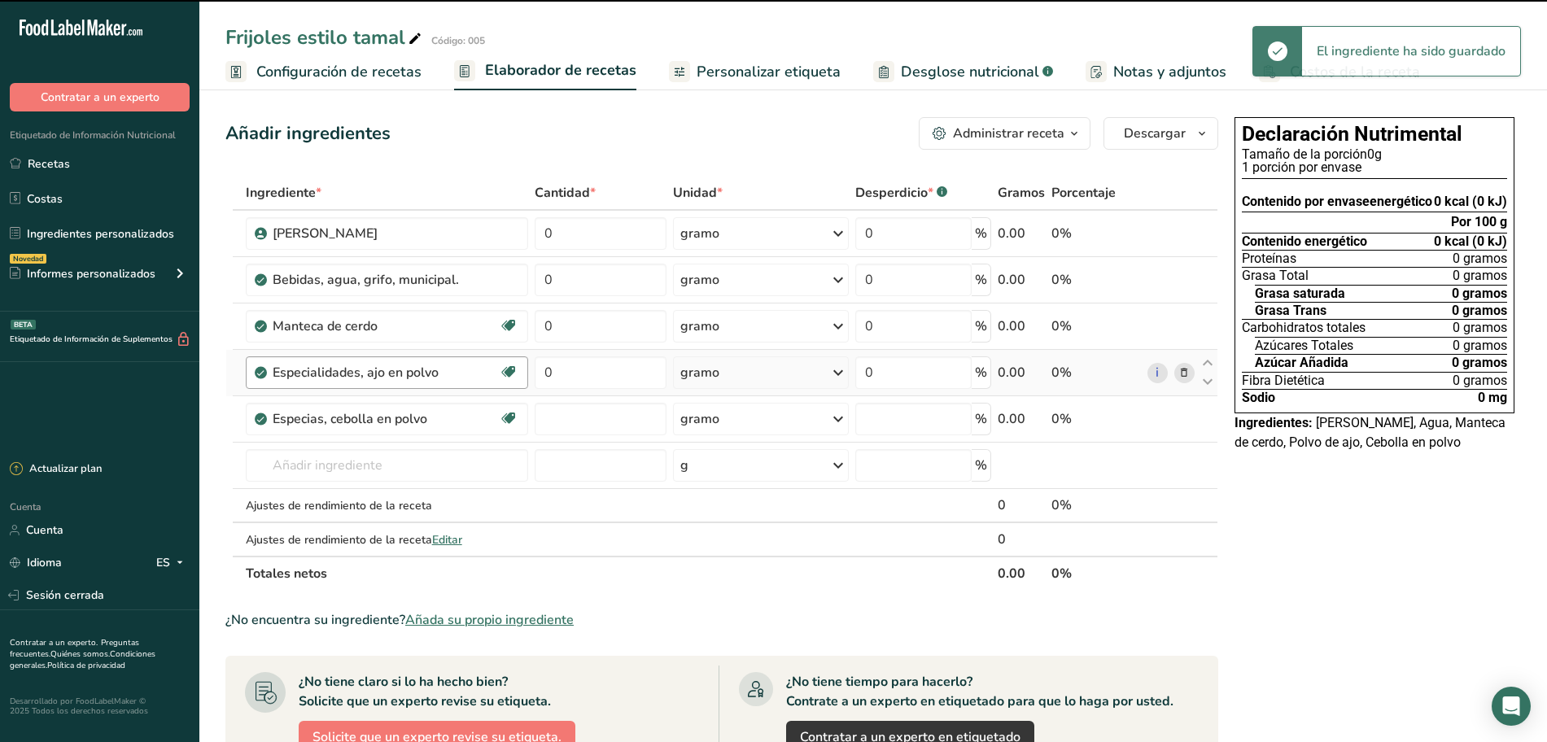
type input "0"
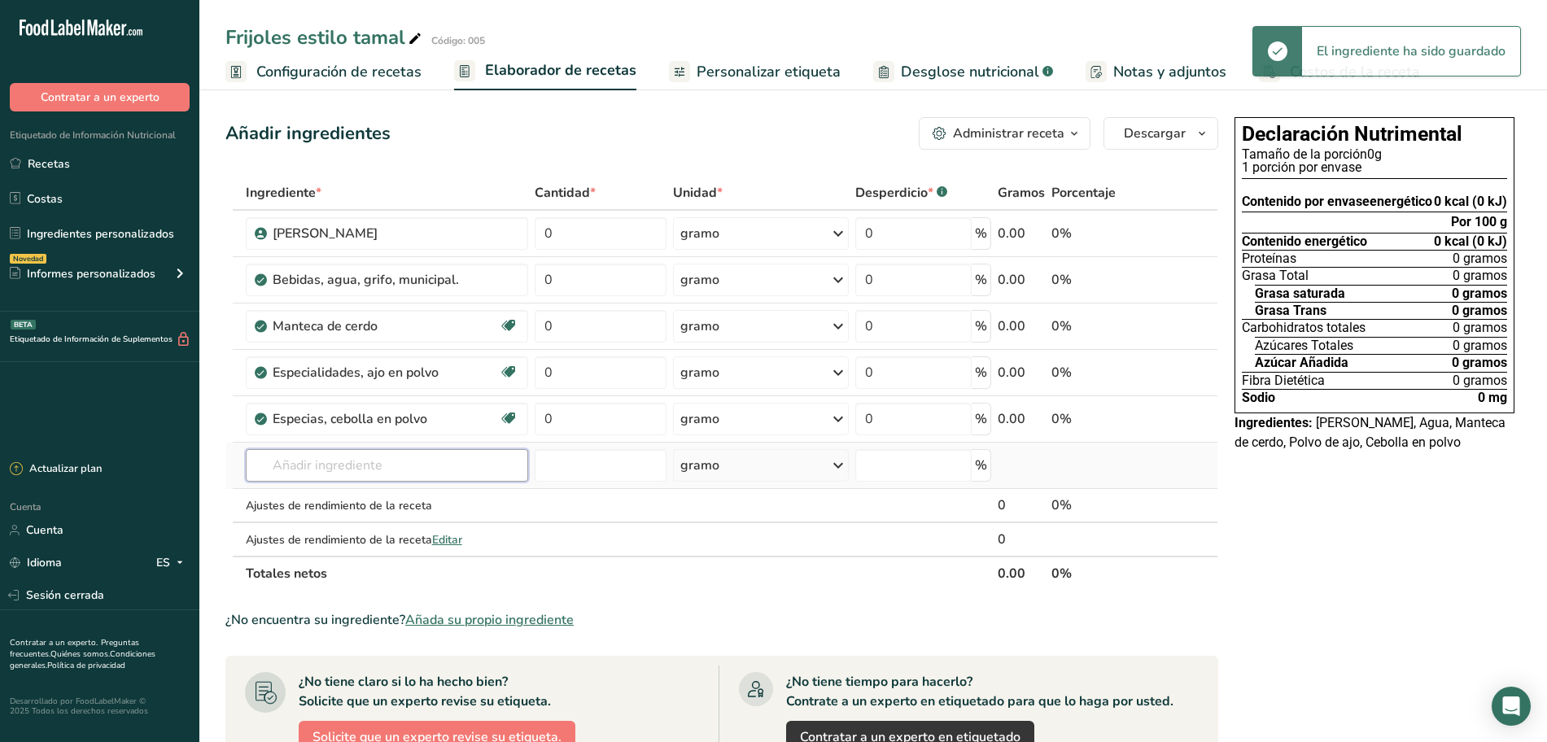
click at [329, 455] on input "text" at bounding box center [387, 465] width 282 height 33
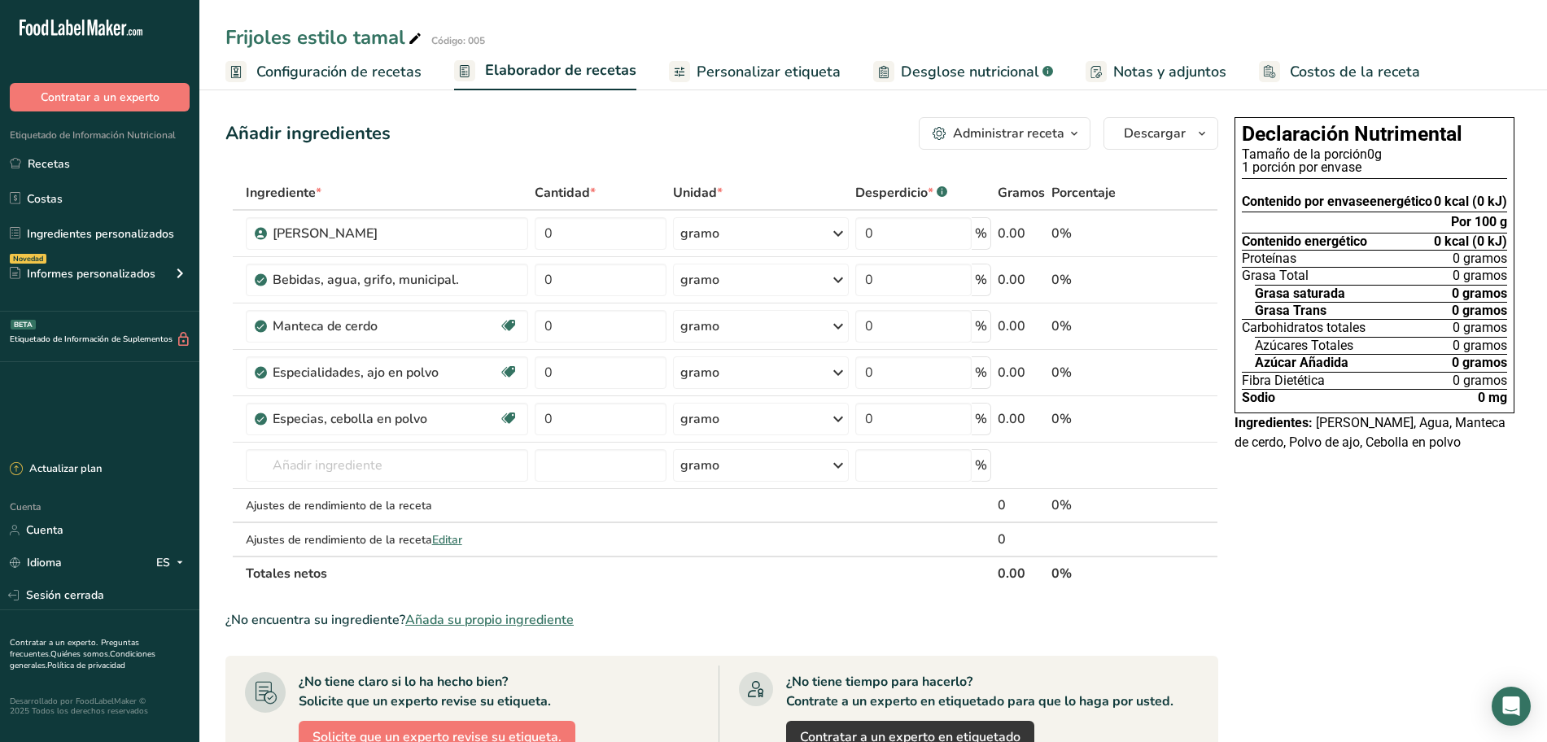
click at [458, 619] on font "Añada su propio ingrediente" at bounding box center [489, 620] width 168 height 18
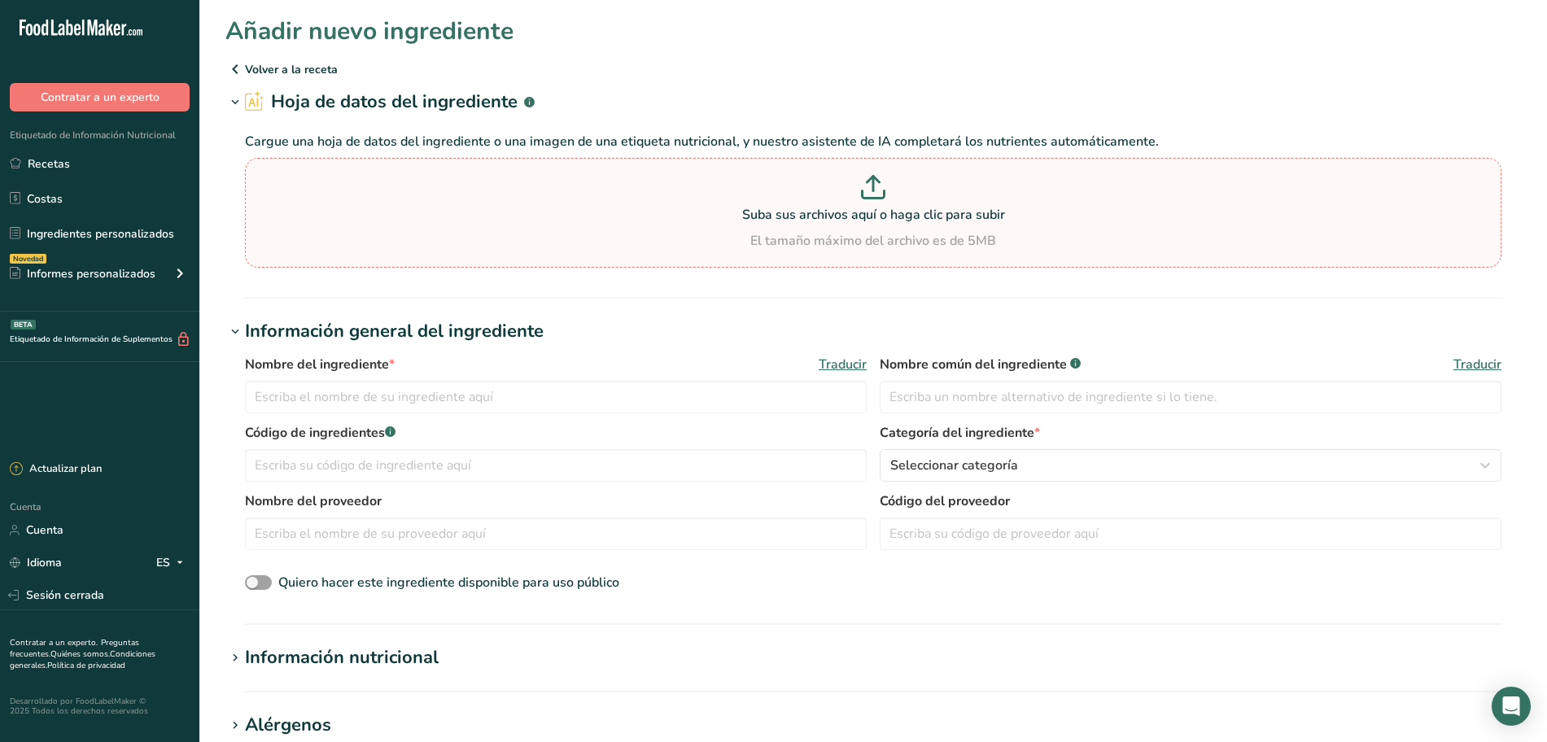
click at [877, 212] on font "Suba sus archivos aquí o haga clic para subir" at bounding box center [873, 215] width 263 height 18
click at [877, 212] on input "Suba sus archivos aquí o haga clic para subir El tamaño máximo del archivo es d…" at bounding box center [873, 213] width 1256 height 110
type input "C:\fakepath\Ficha tecnica guajillo polvo.pdf"
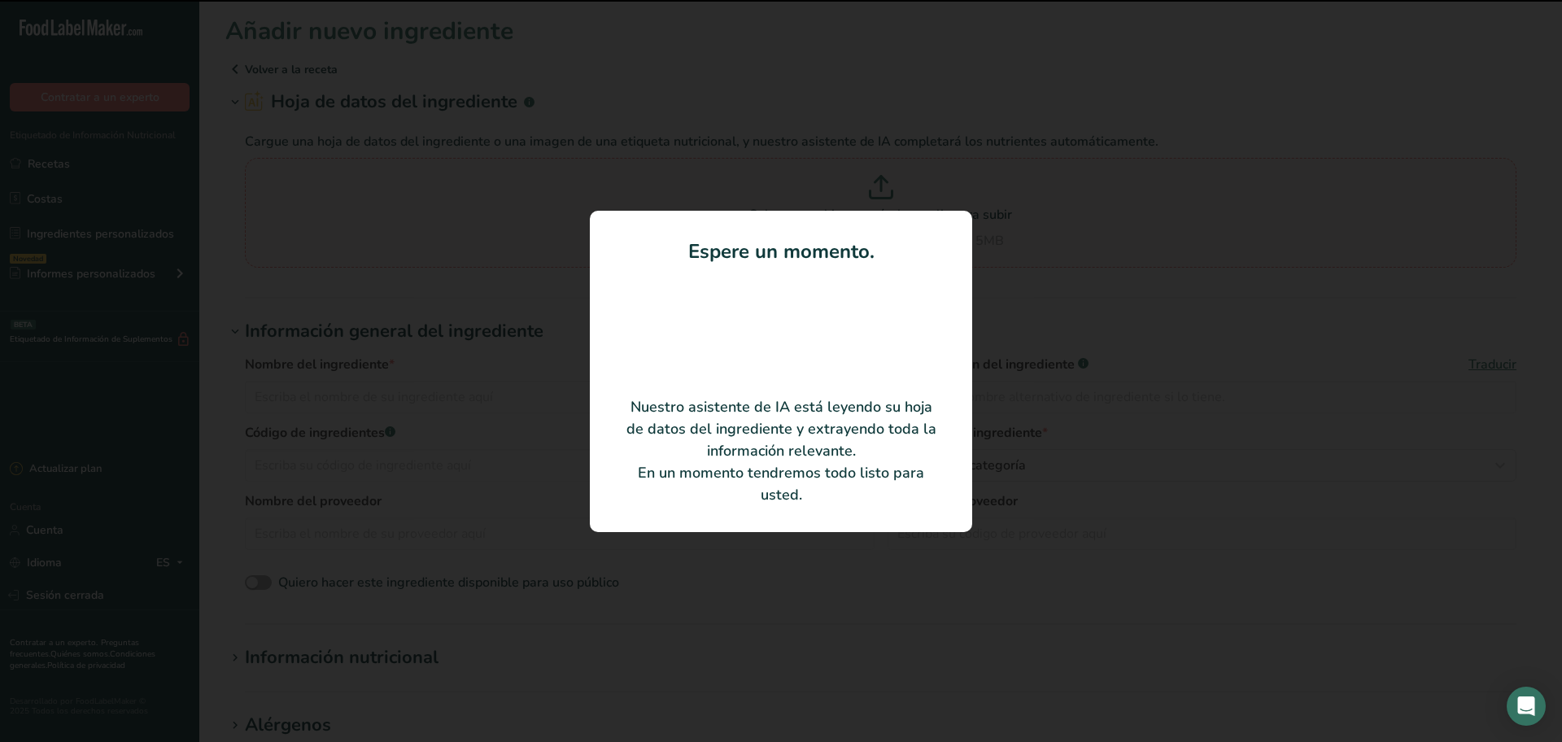
type input "Chile guajillo molido"
type input "IAES150A"
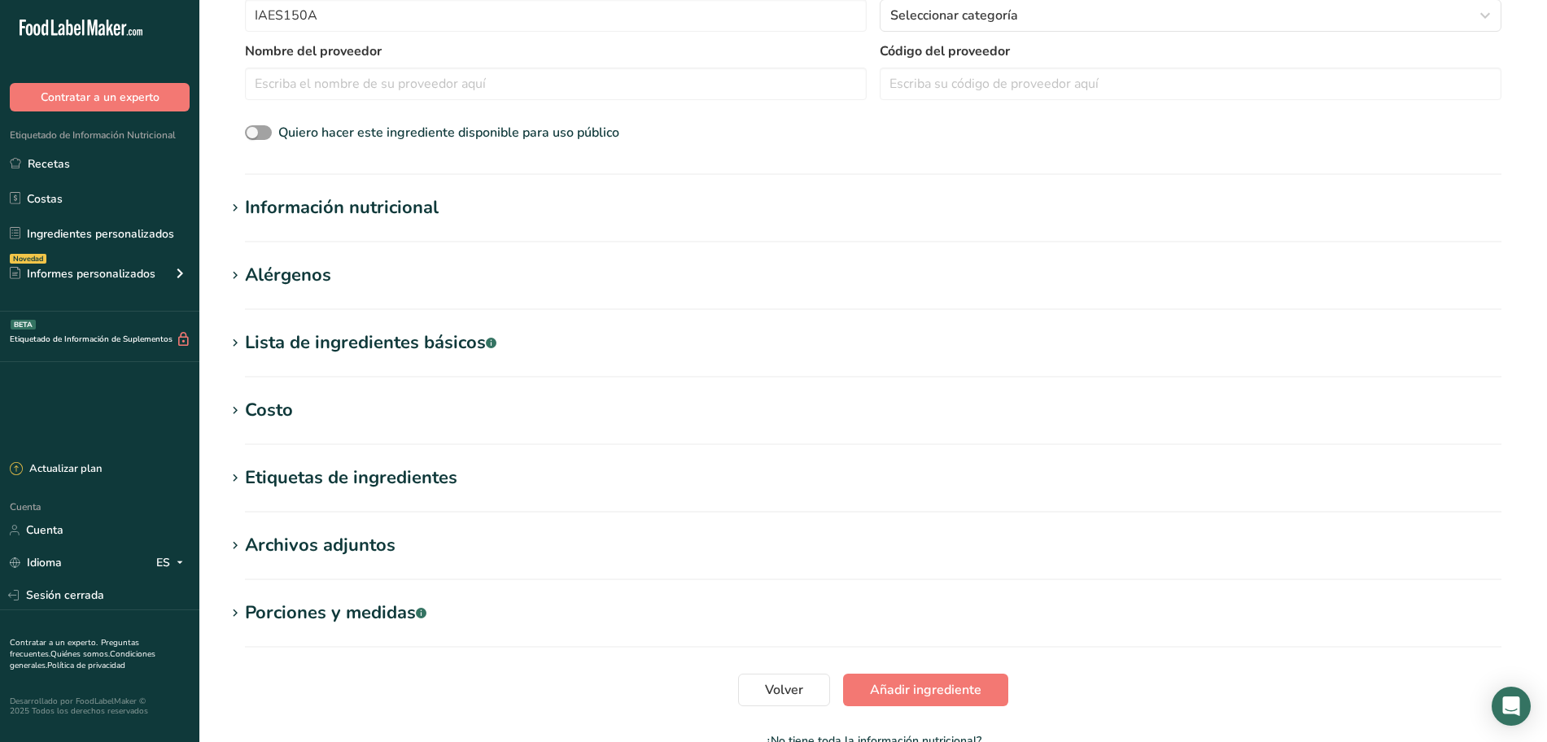
scroll to position [407, 0]
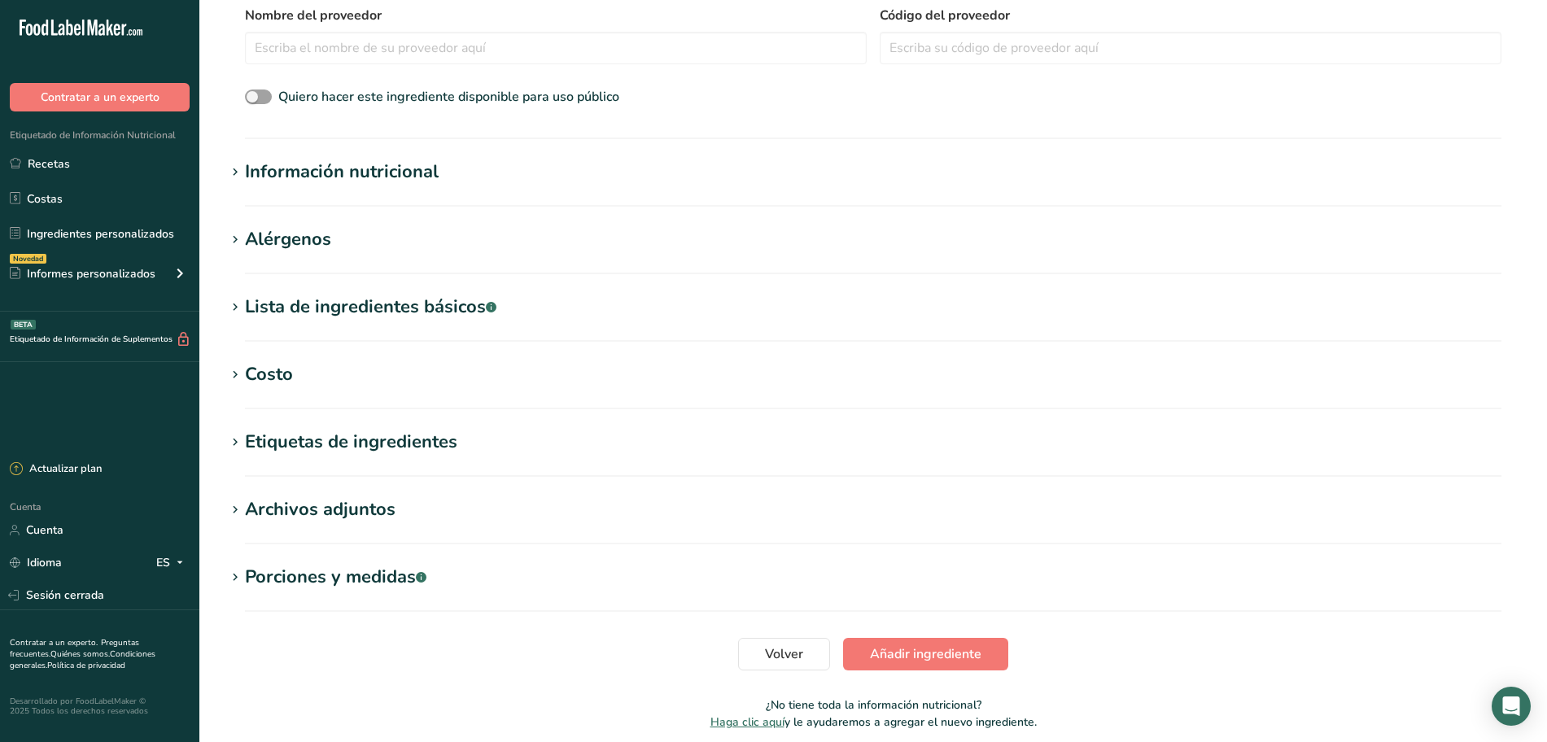
click at [335, 172] on font "Información nutricional" at bounding box center [342, 171] width 194 height 24
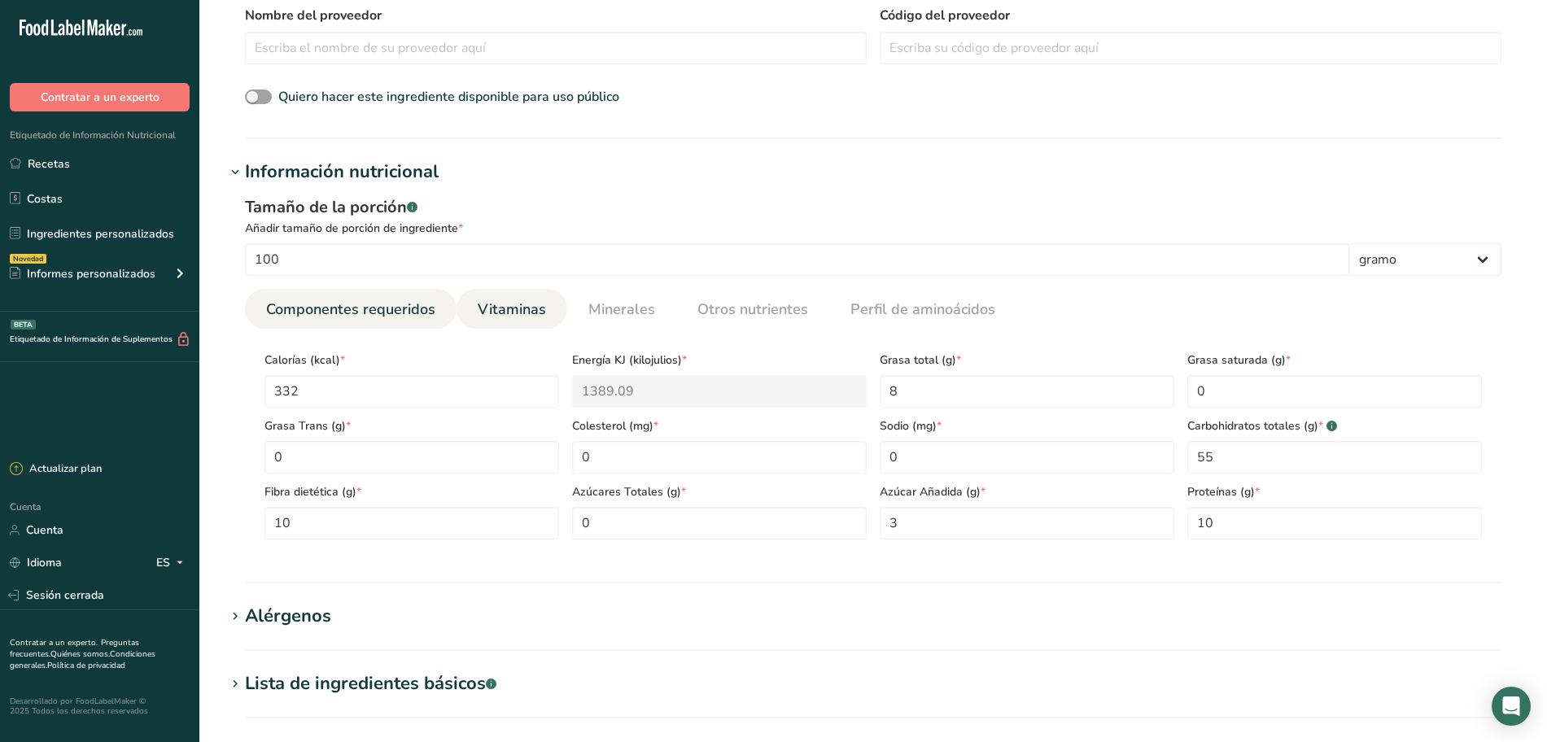
click at [513, 306] on font "Vitaminas" at bounding box center [512, 309] width 68 height 20
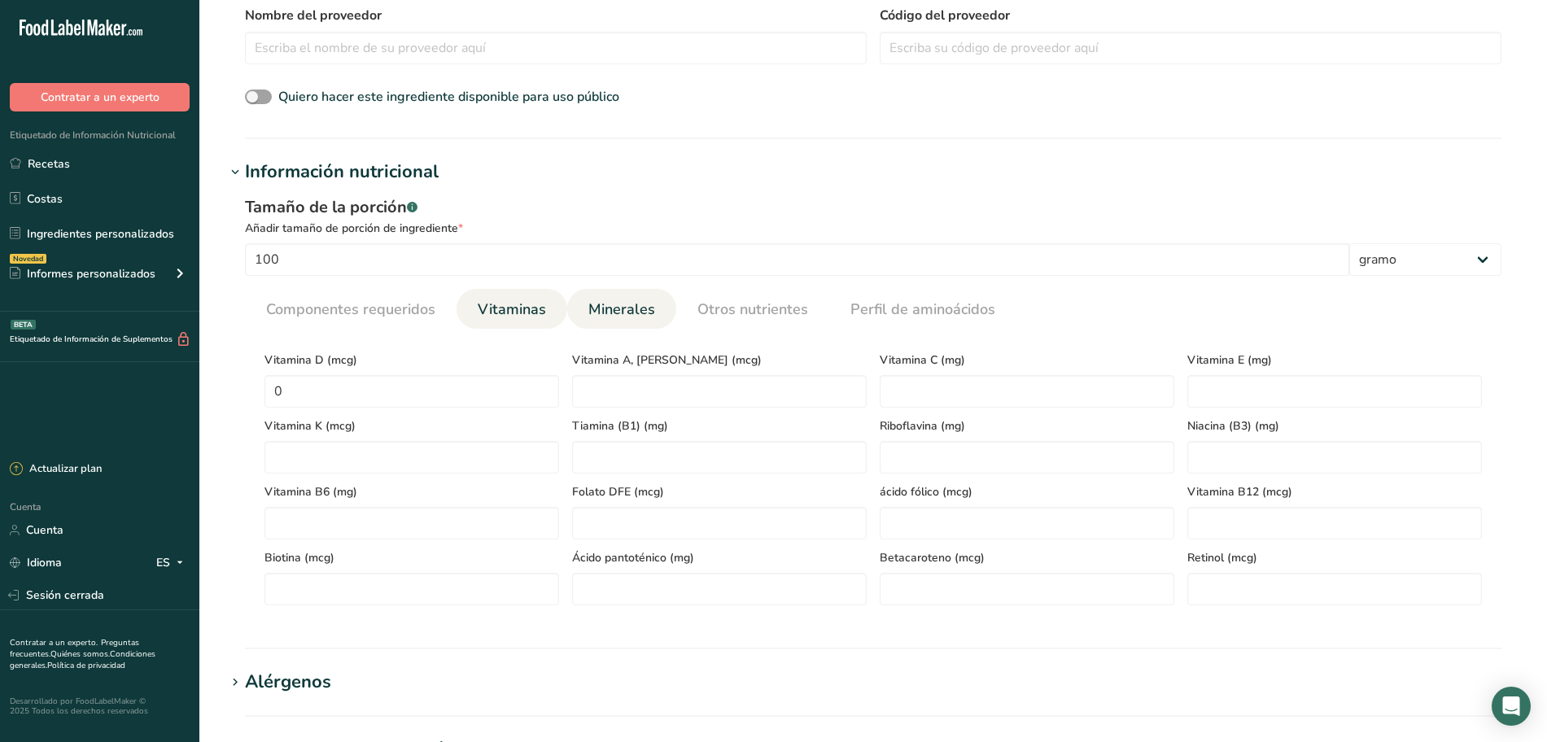
click at [617, 300] on font "Minerales" at bounding box center [621, 309] width 67 height 20
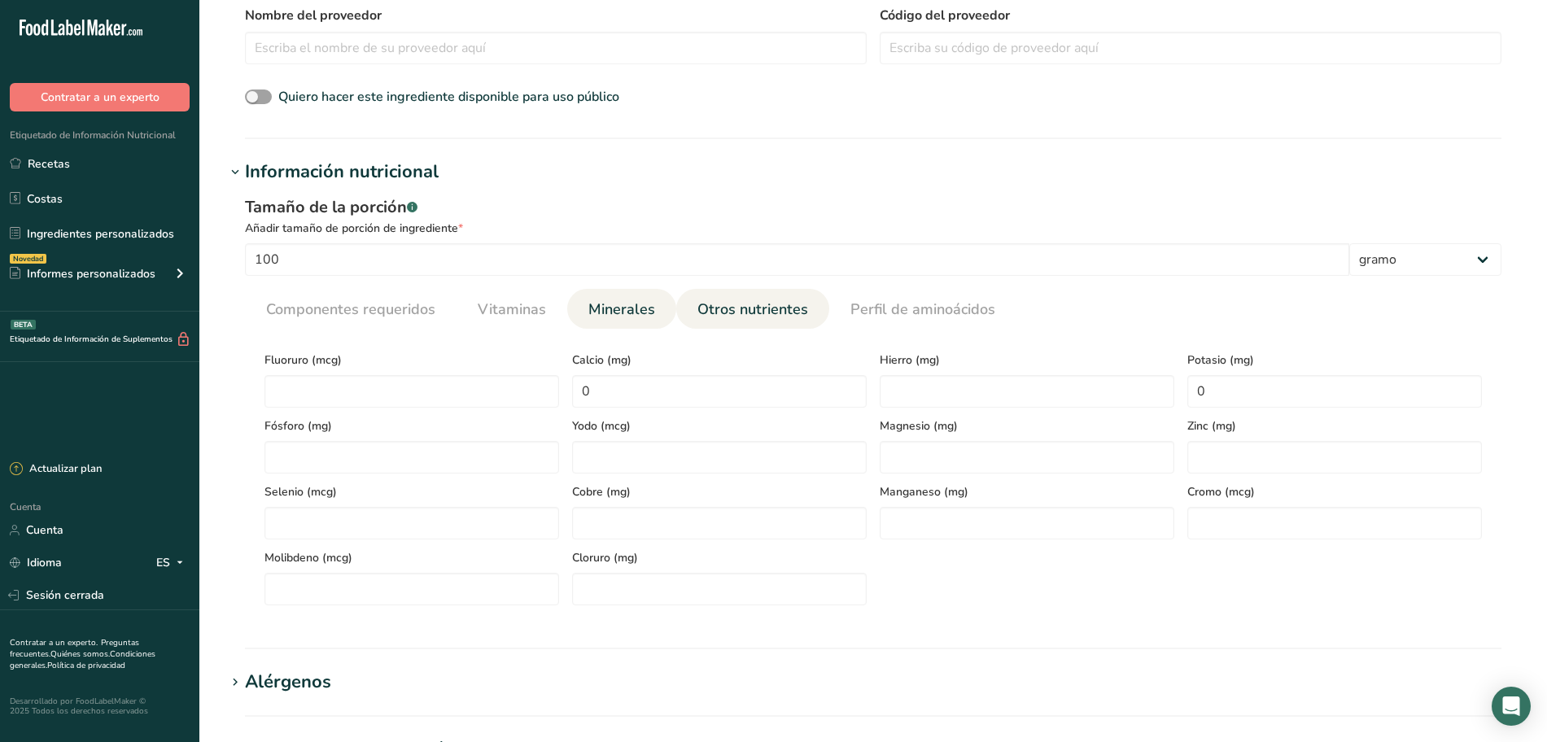
click at [724, 314] on font "Otros nutrientes" at bounding box center [752, 309] width 111 height 20
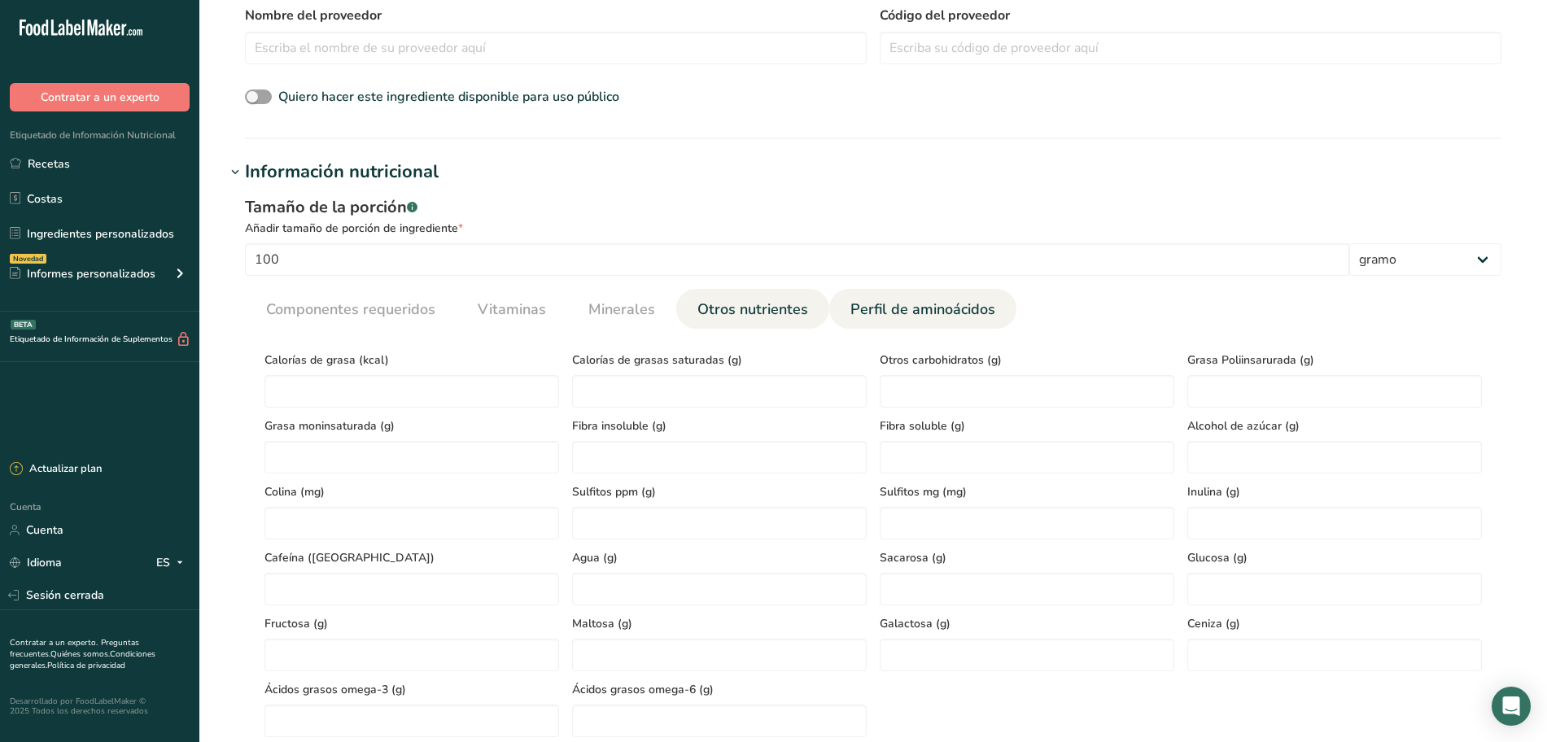
click at [878, 318] on font "Perfil de aminoácidos" at bounding box center [922, 309] width 145 height 20
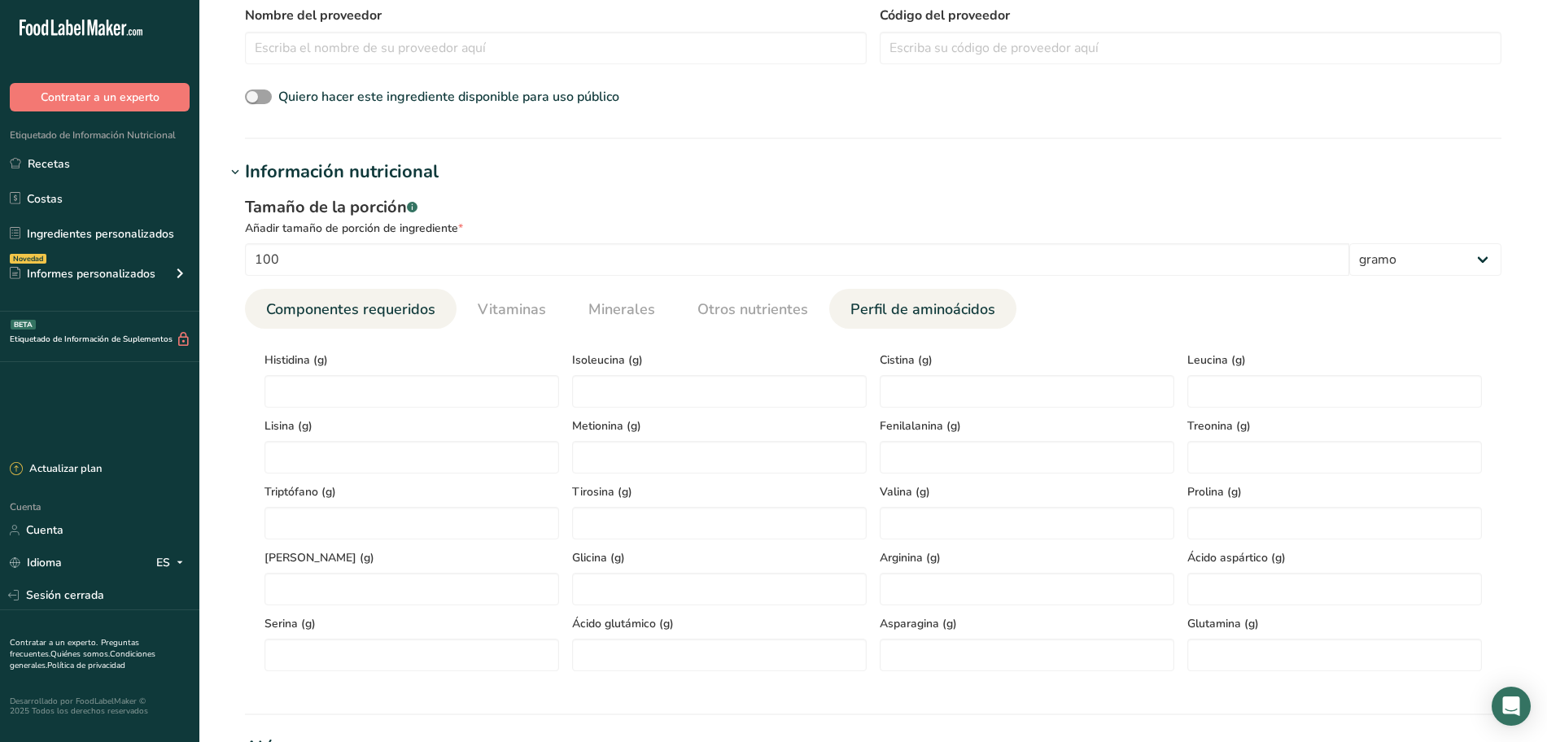
click at [413, 320] on span "Componentes requeridos" at bounding box center [350, 310] width 169 height 22
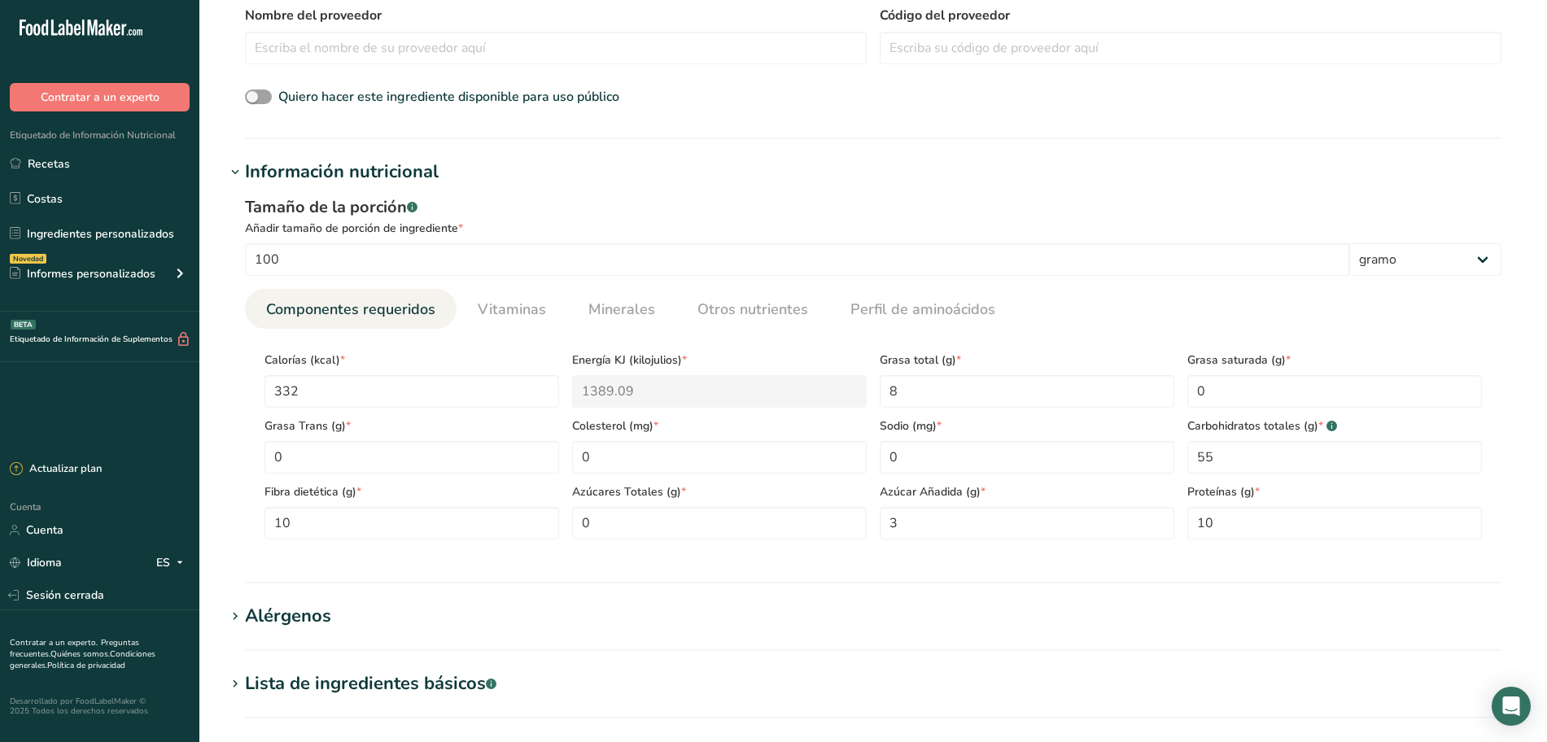
click at [237, 168] on icon at bounding box center [235, 172] width 15 height 23
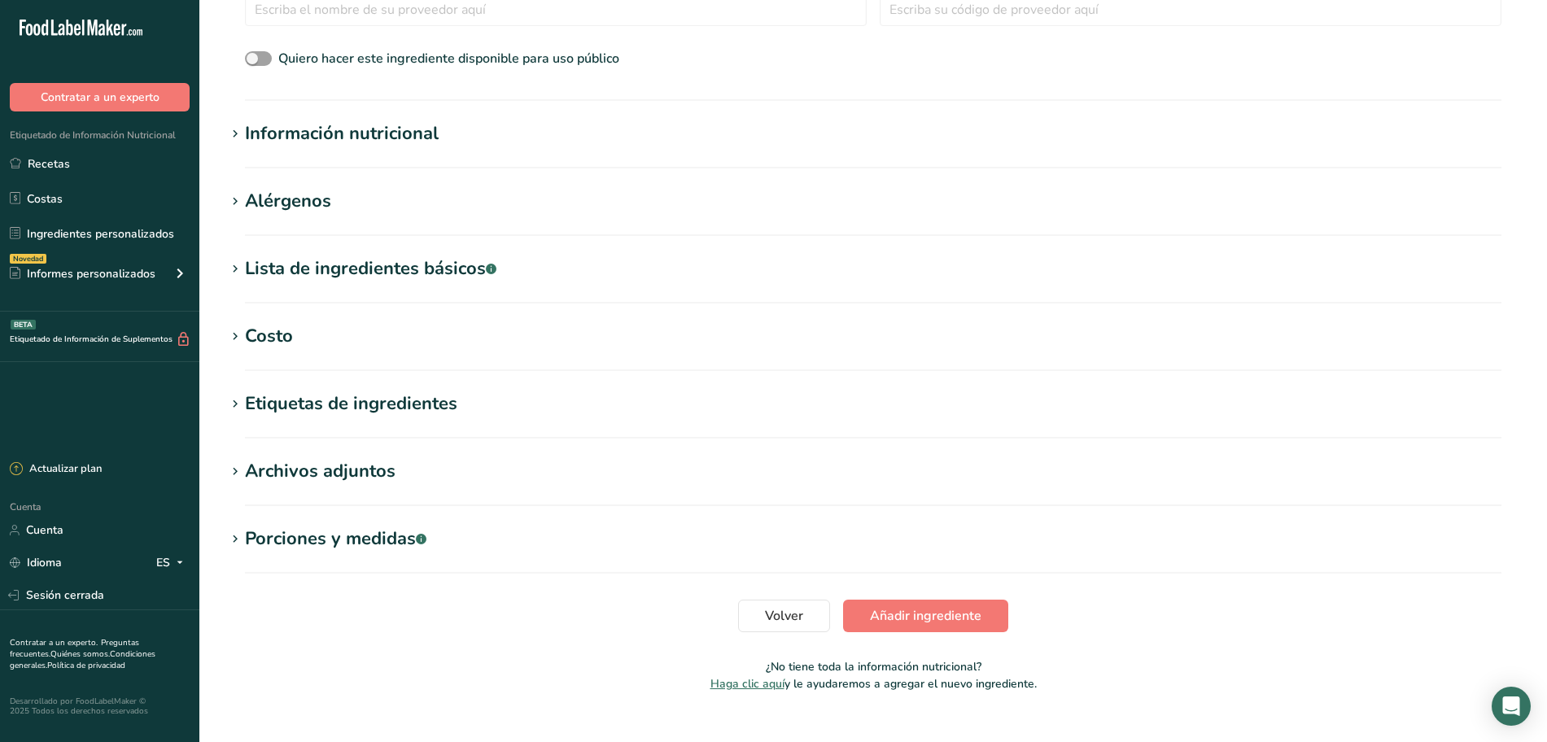
scroll to position [473, 0]
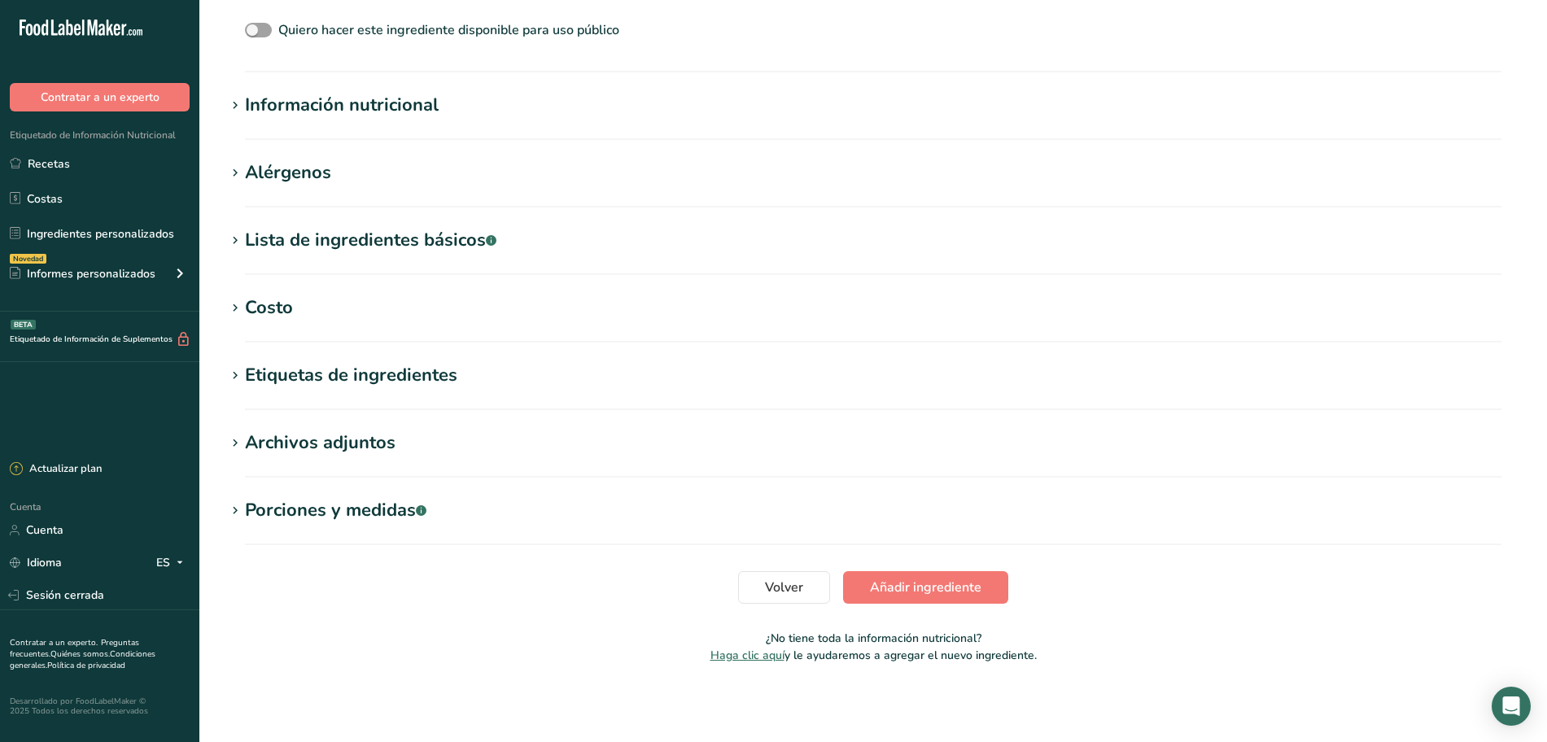
click at [230, 175] on icon at bounding box center [235, 173] width 15 height 23
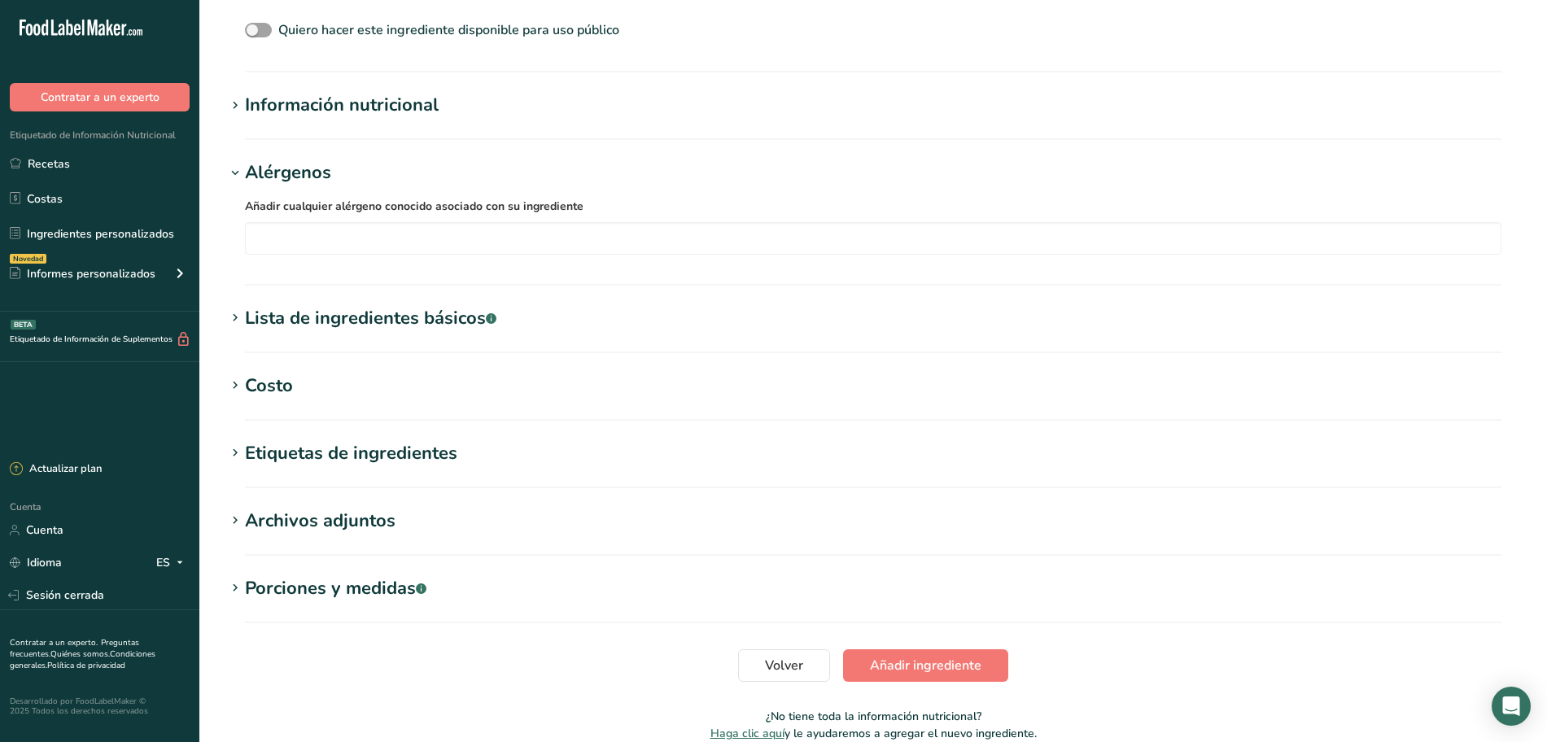
click at [231, 175] on icon at bounding box center [235, 173] width 15 height 23
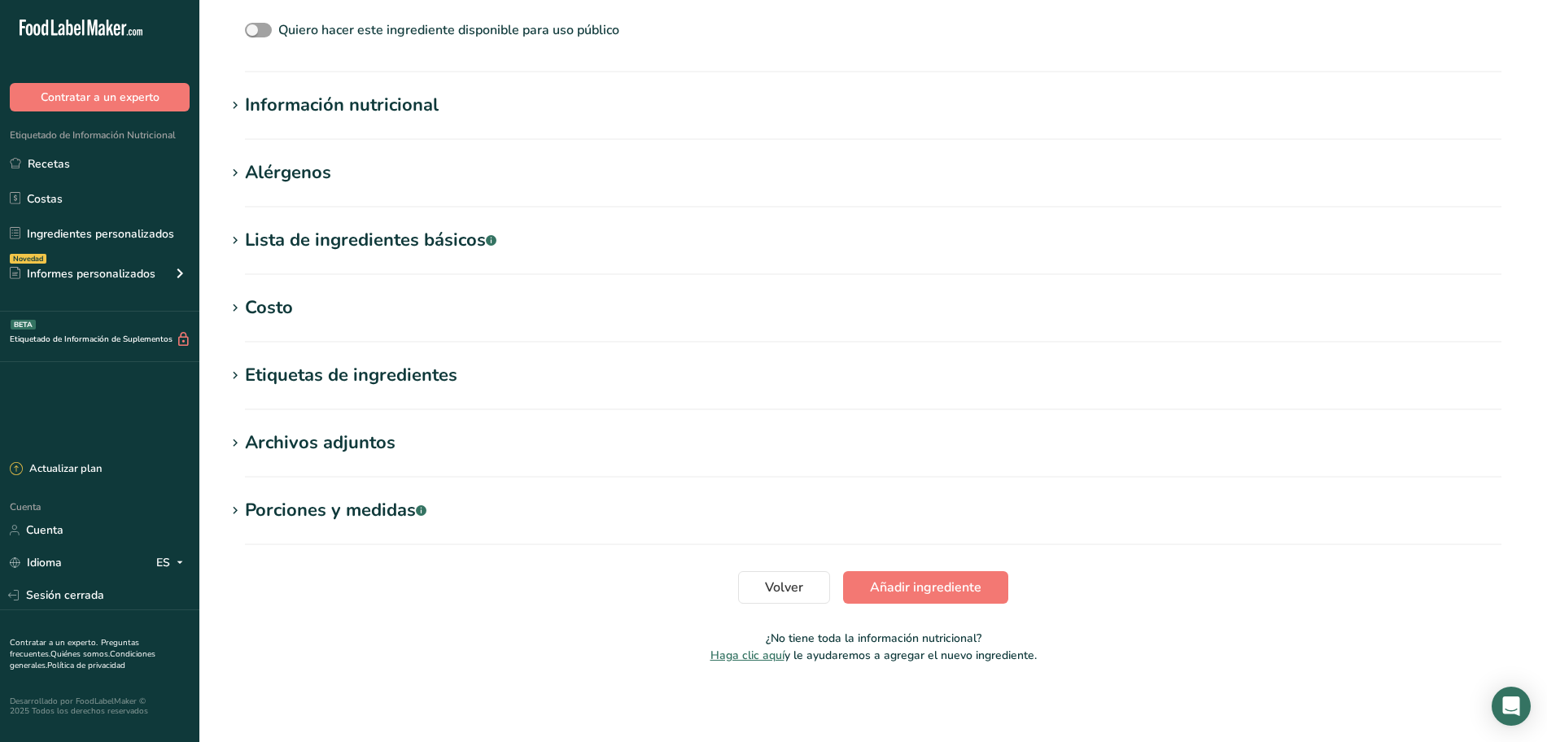
click at [233, 244] on icon at bounding box center [235, 240] width 15 height 23
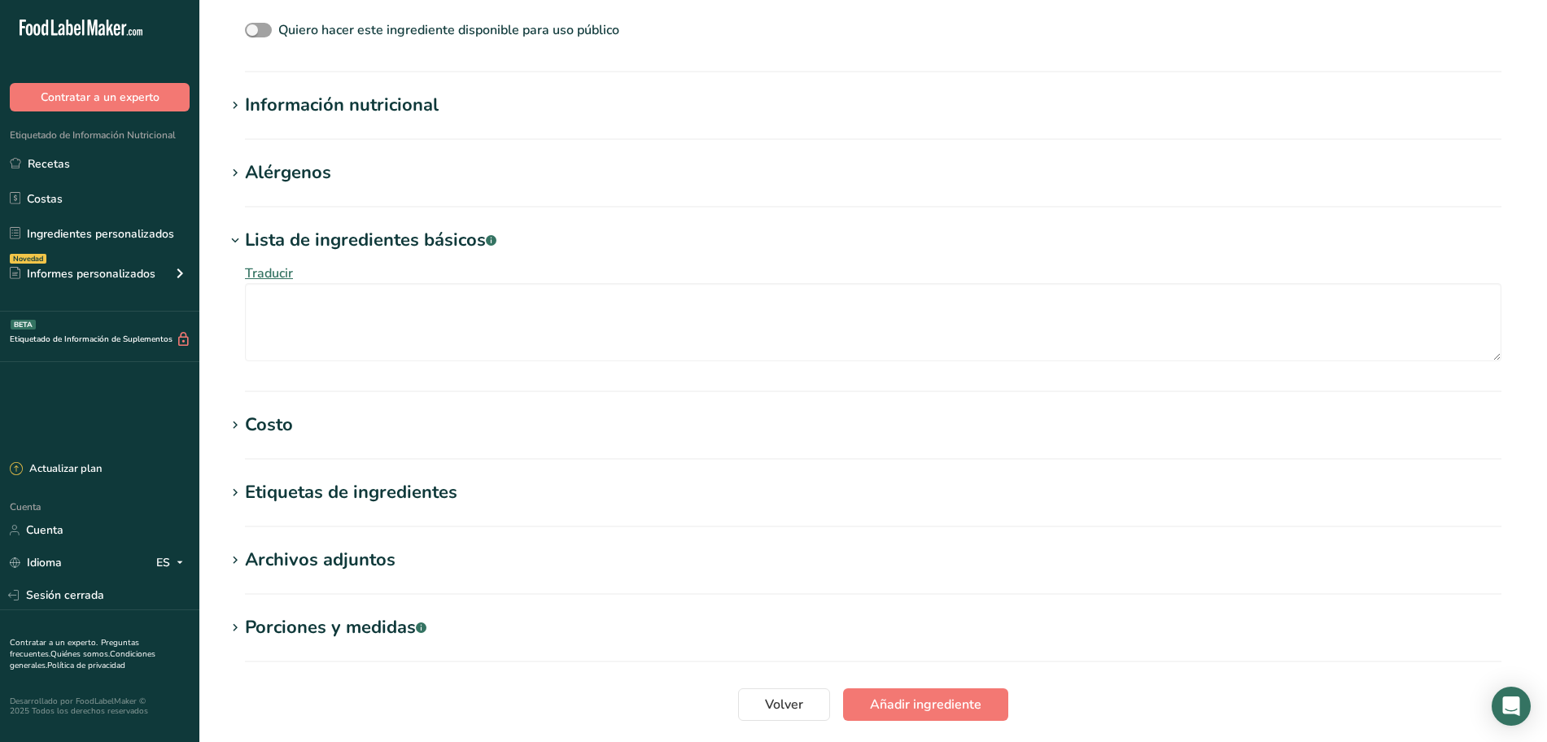
click at [233, 244] on icon at bounding box center [235, 240] width 15 height 23
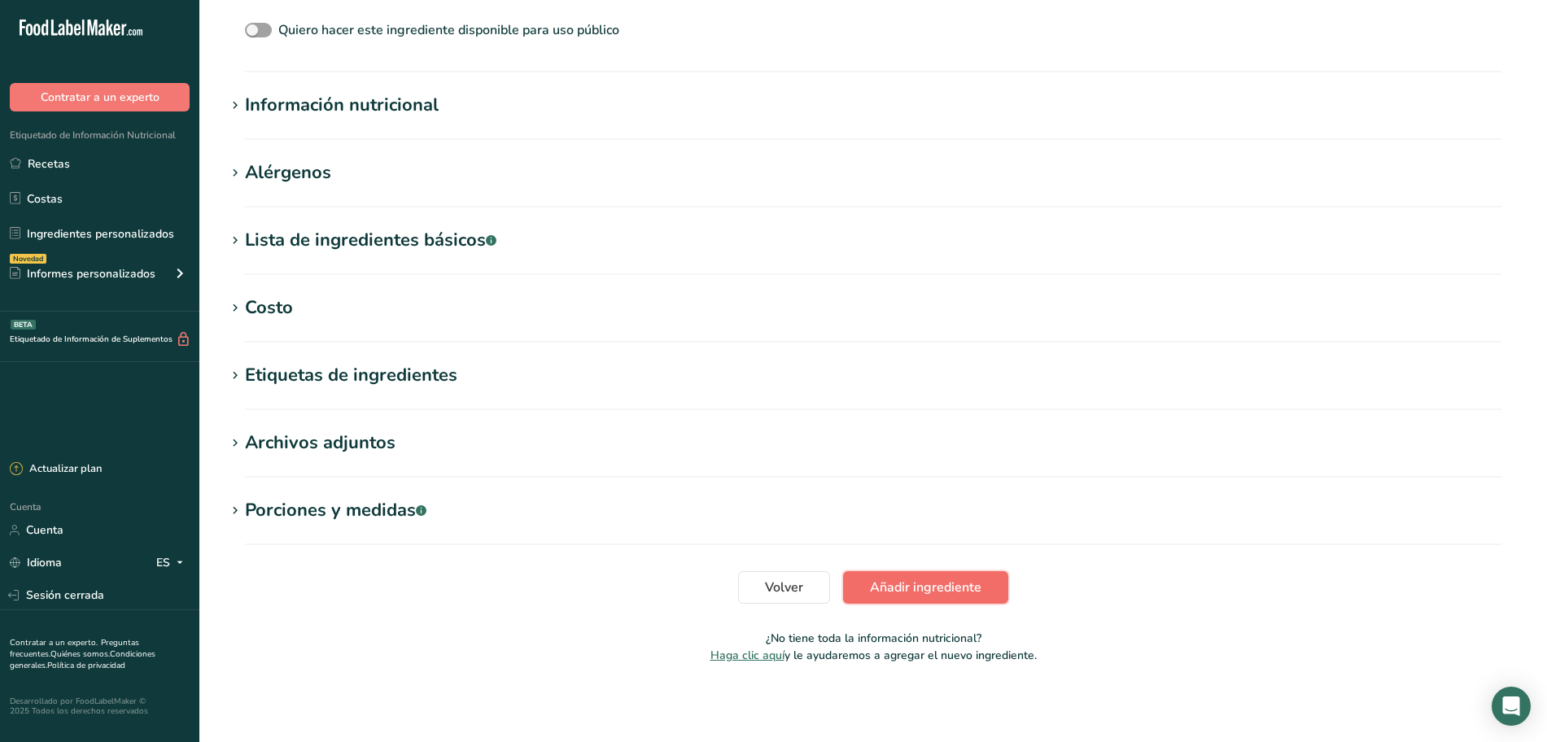
click at [931, 585] on font "Añadir ingrediente" at bounding box center [925, 587] width 111 height 18
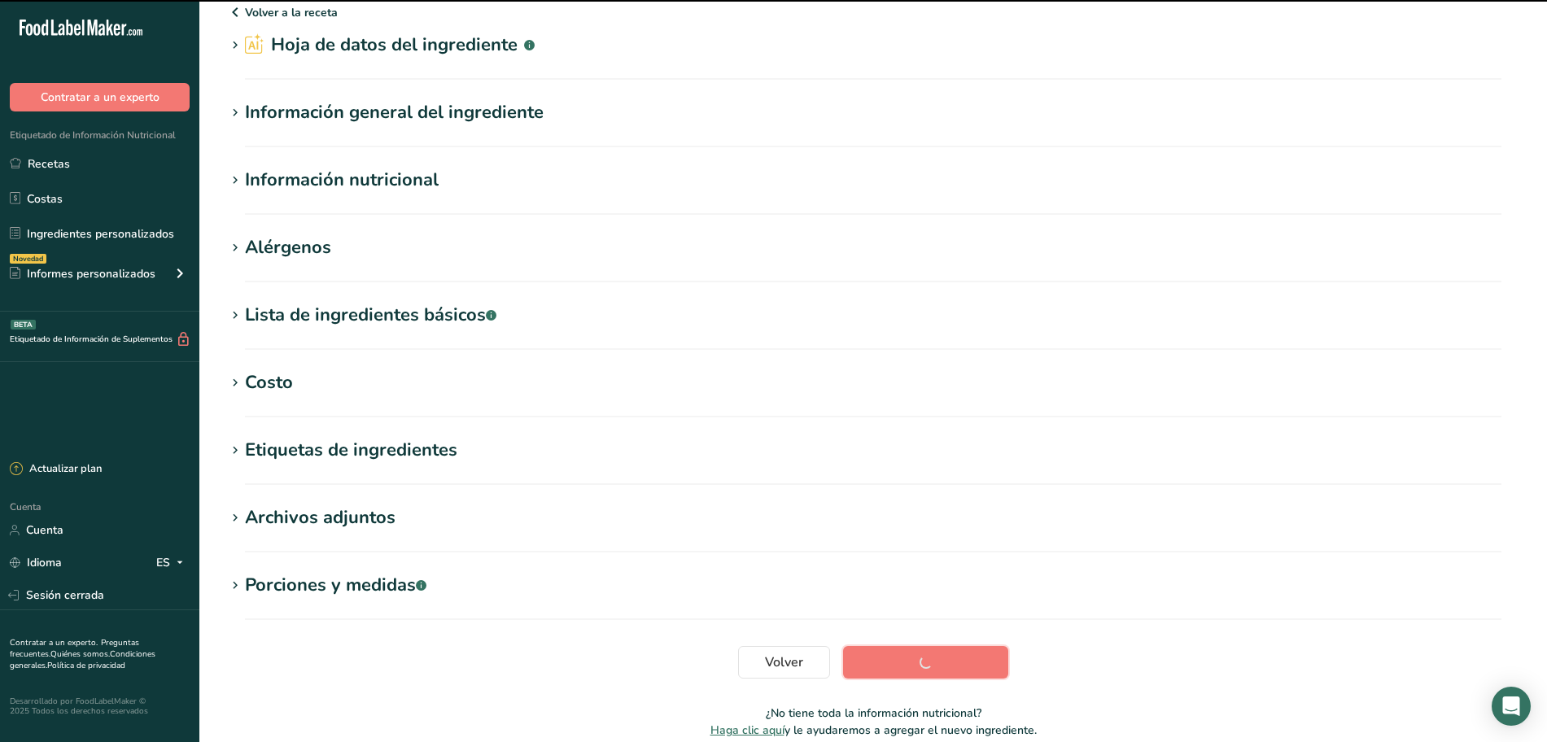
scroll to position [0, 0]
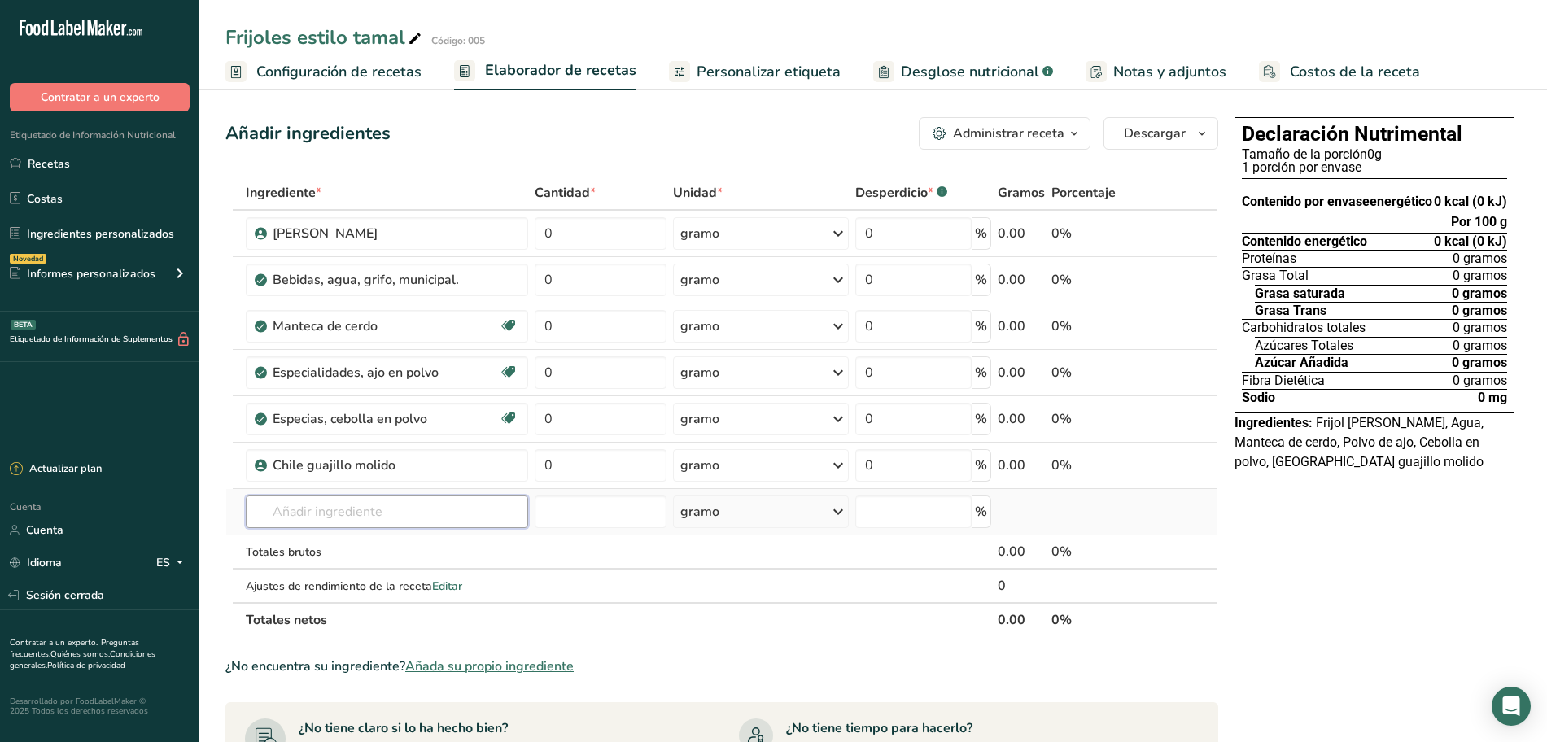
click at [427, 506] on input "text" at bounding box center [387, 511] width 282 height 33
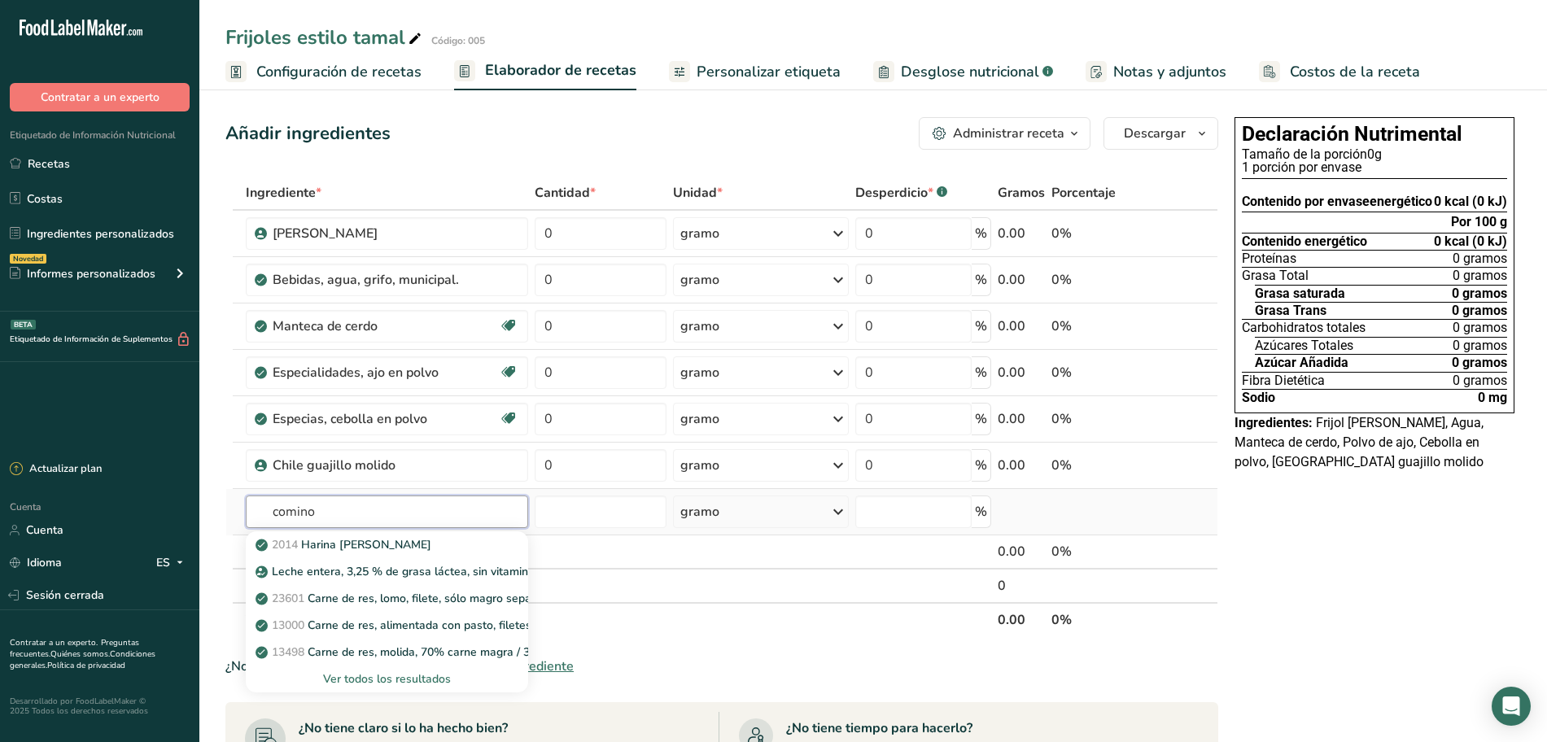
type input "comino"
click at [395, 670] on div "Ver todos los resultados" at bounding box center [387, 678] width 256 height 17
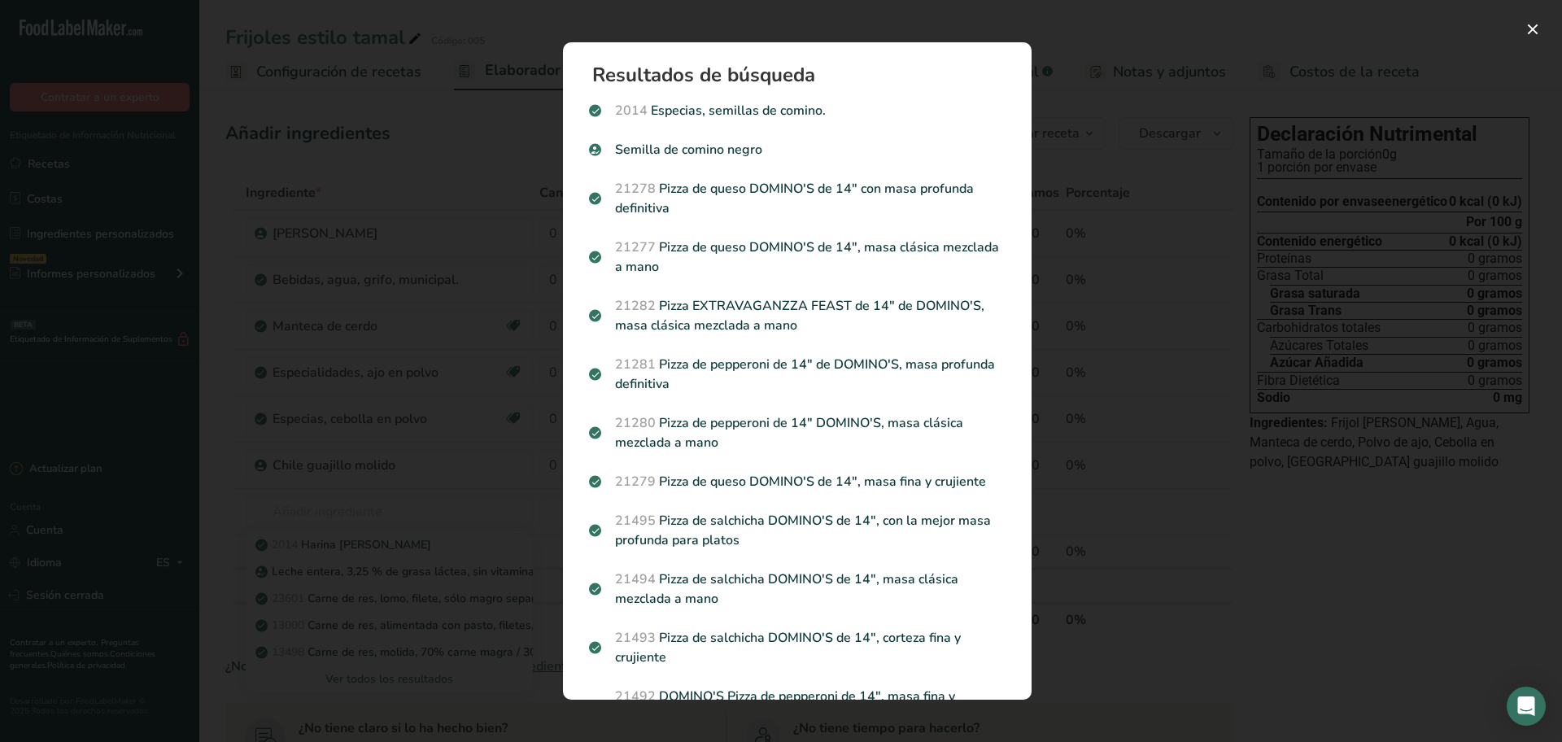
click at [809, 112] on font "Especias, semillas de comino." at bounding box center [738, 111] width 175 height 18
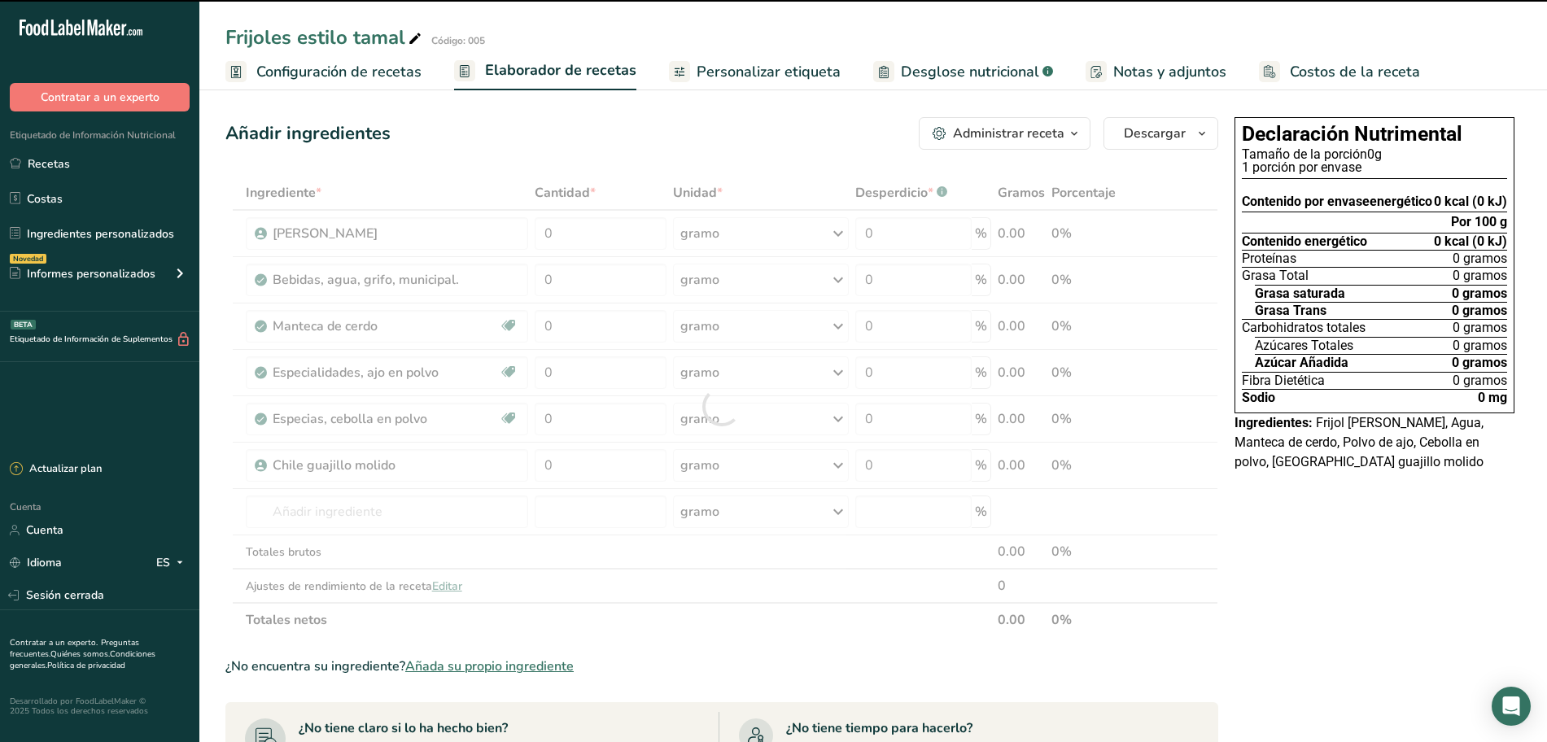
type input "0"
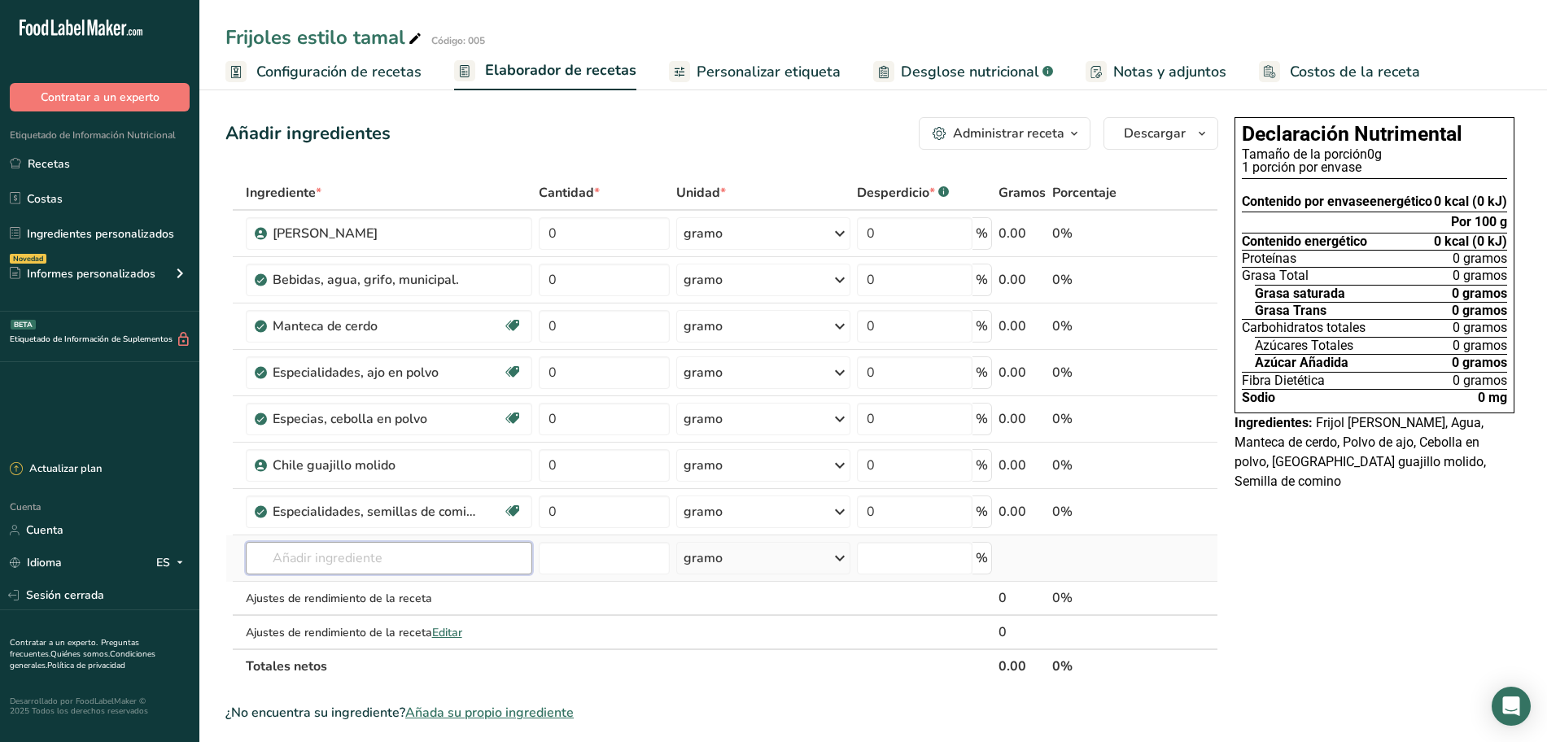
click at [344, 567] on input "text" at bounding box center [389, 558] width 286 height 33
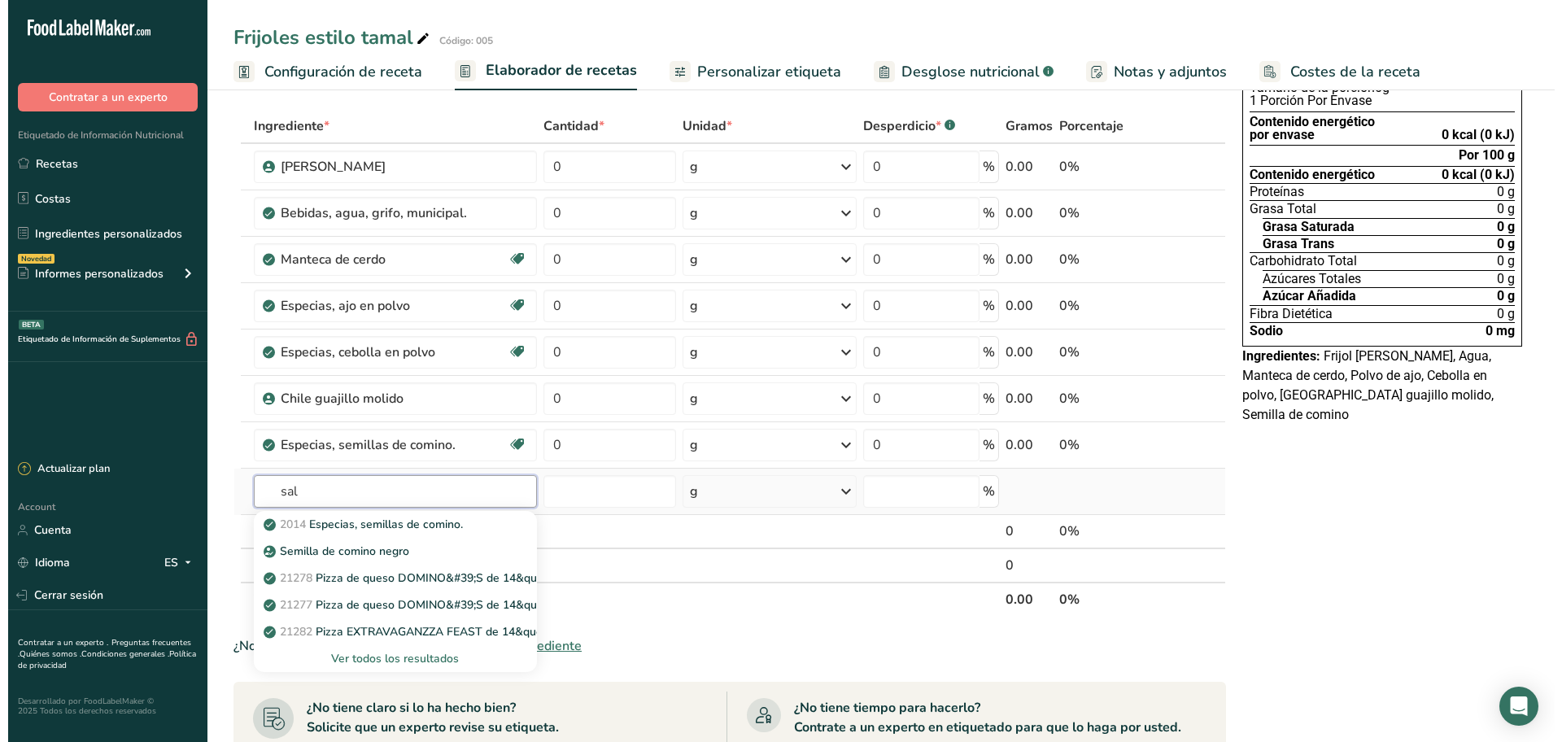
scroll to position [102, 0]
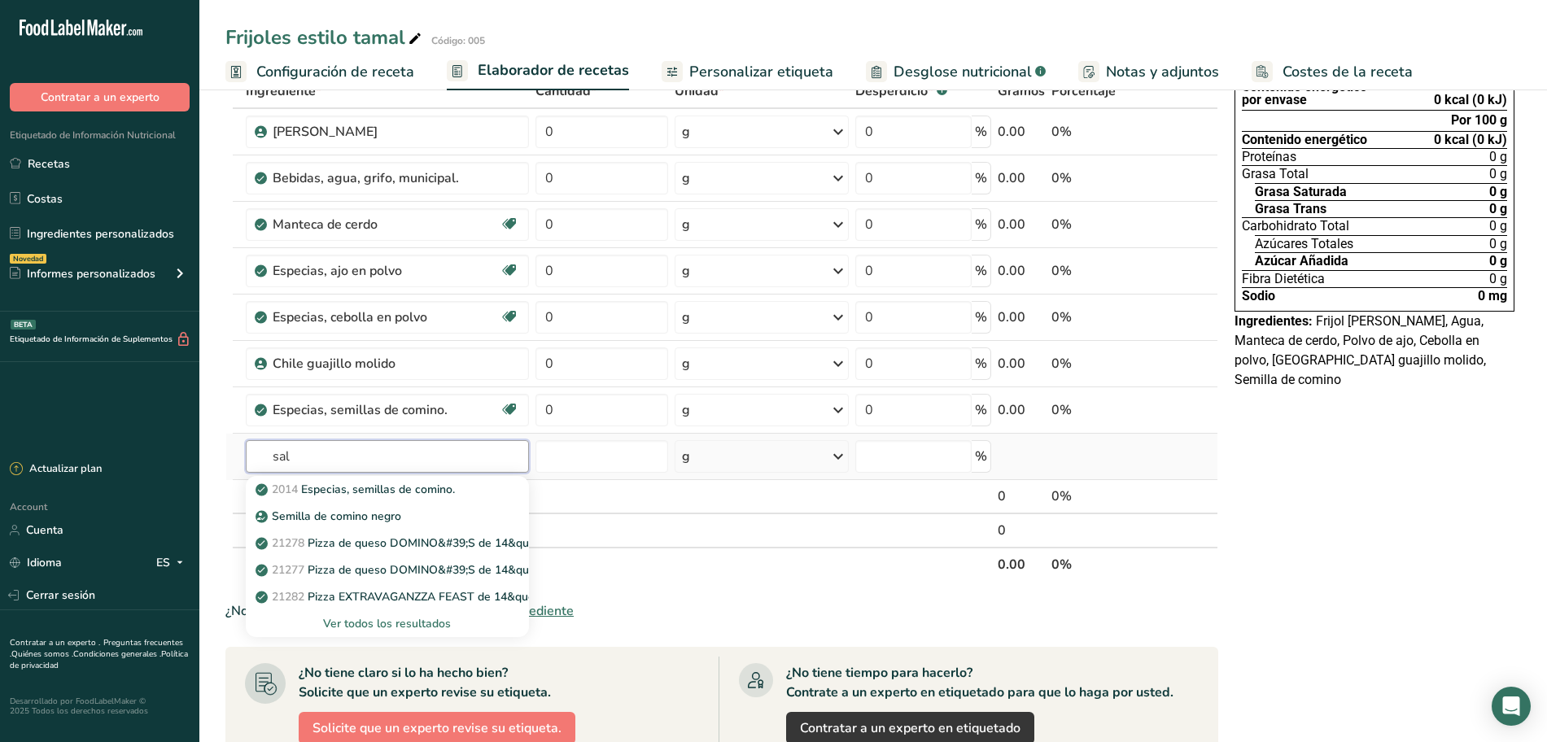
type input "sal"
click at [339, 622] on div "Ver todos los resultados" at bounding box center [387, 623] width 257 height 17
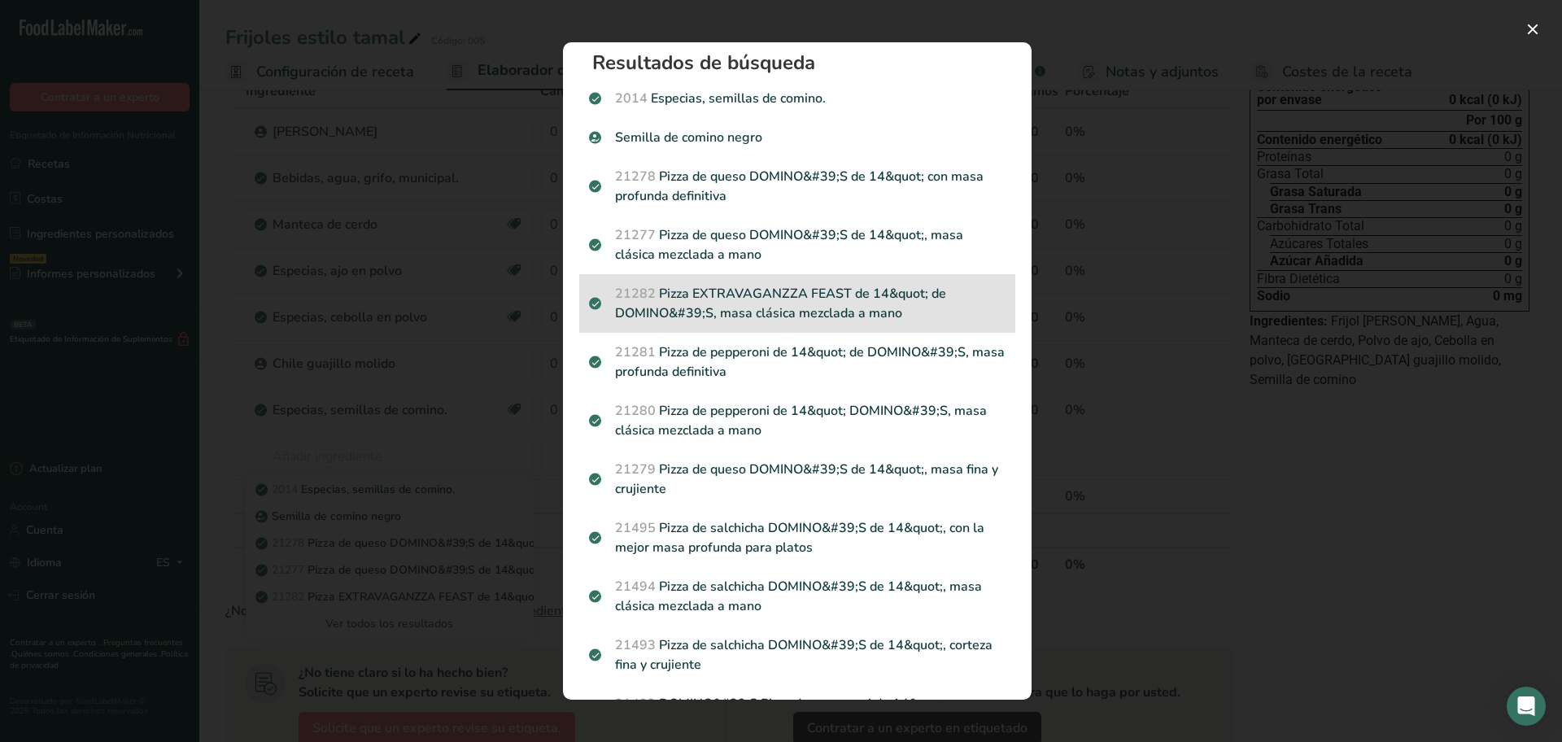
scroll to position [0, 0]
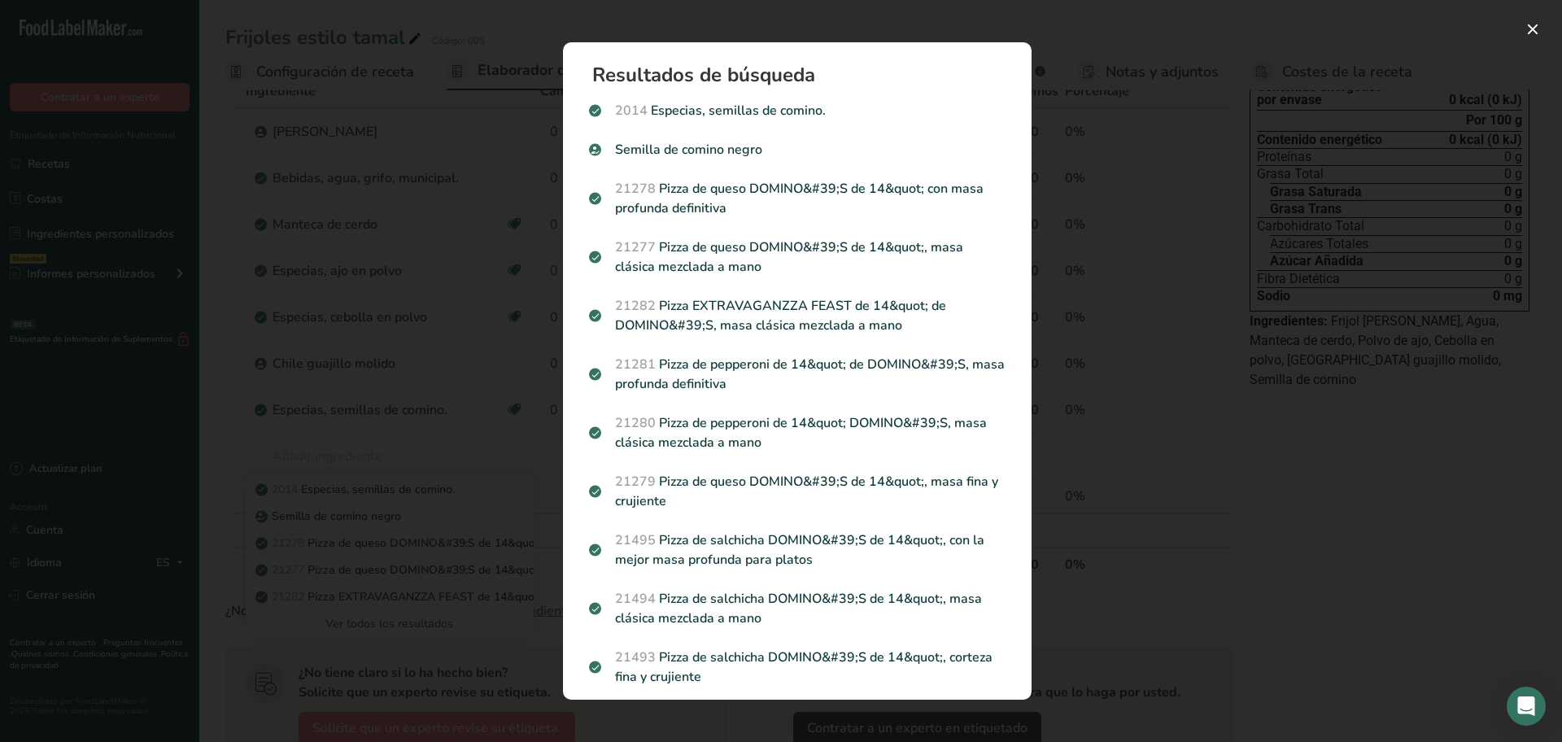
click at [1049, 194] on div "Resultados de búsqueda 2014 Especias, semillas de comino. Semilla de comino neg…" at bounding box center [797, 370] width 521 height 709
click at [381, 473] on div "Search results modal" at bounding box center [781, 371] width 1562 height 742
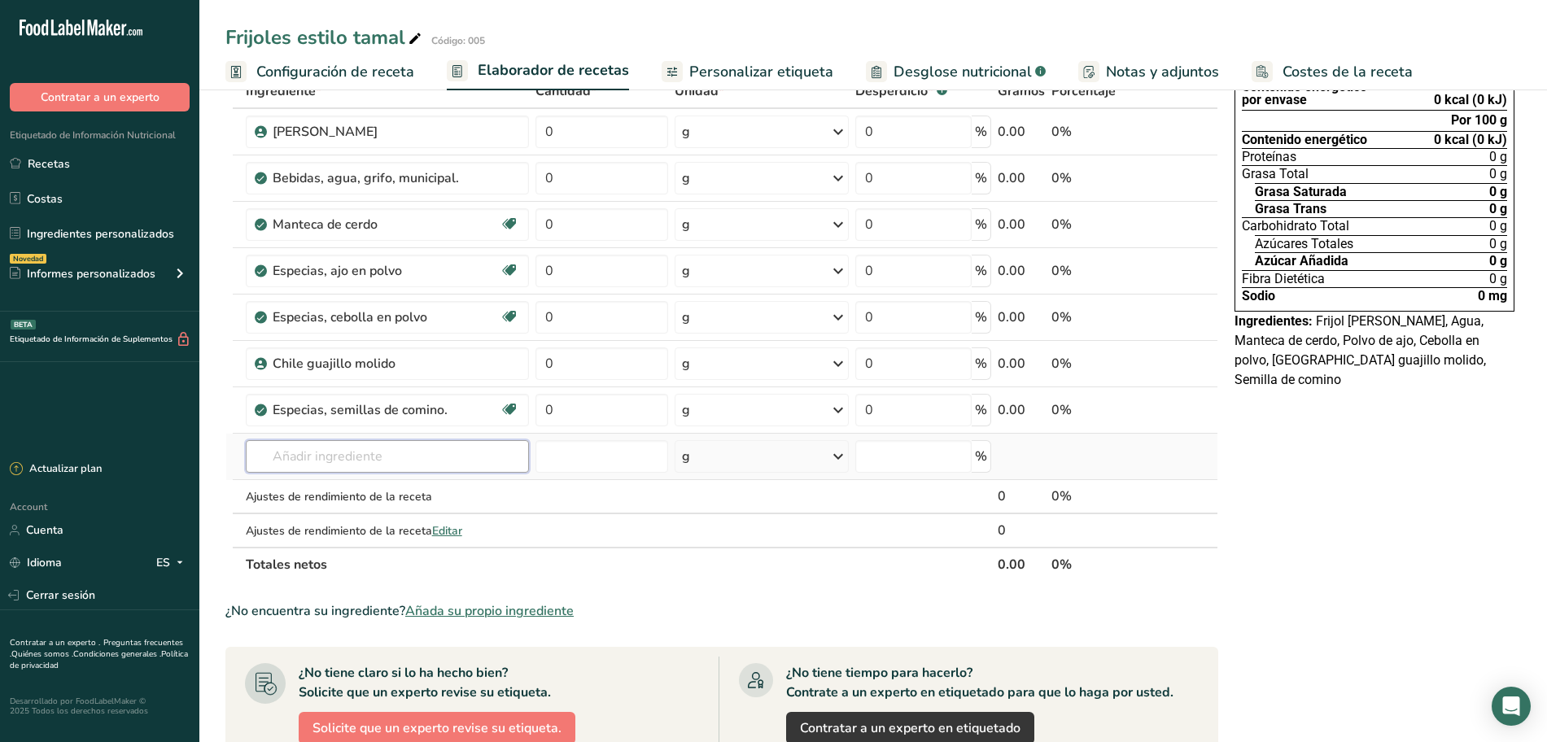
click at [342, 460] on input "text" at bounding box center [387, 456] width 283 height 33
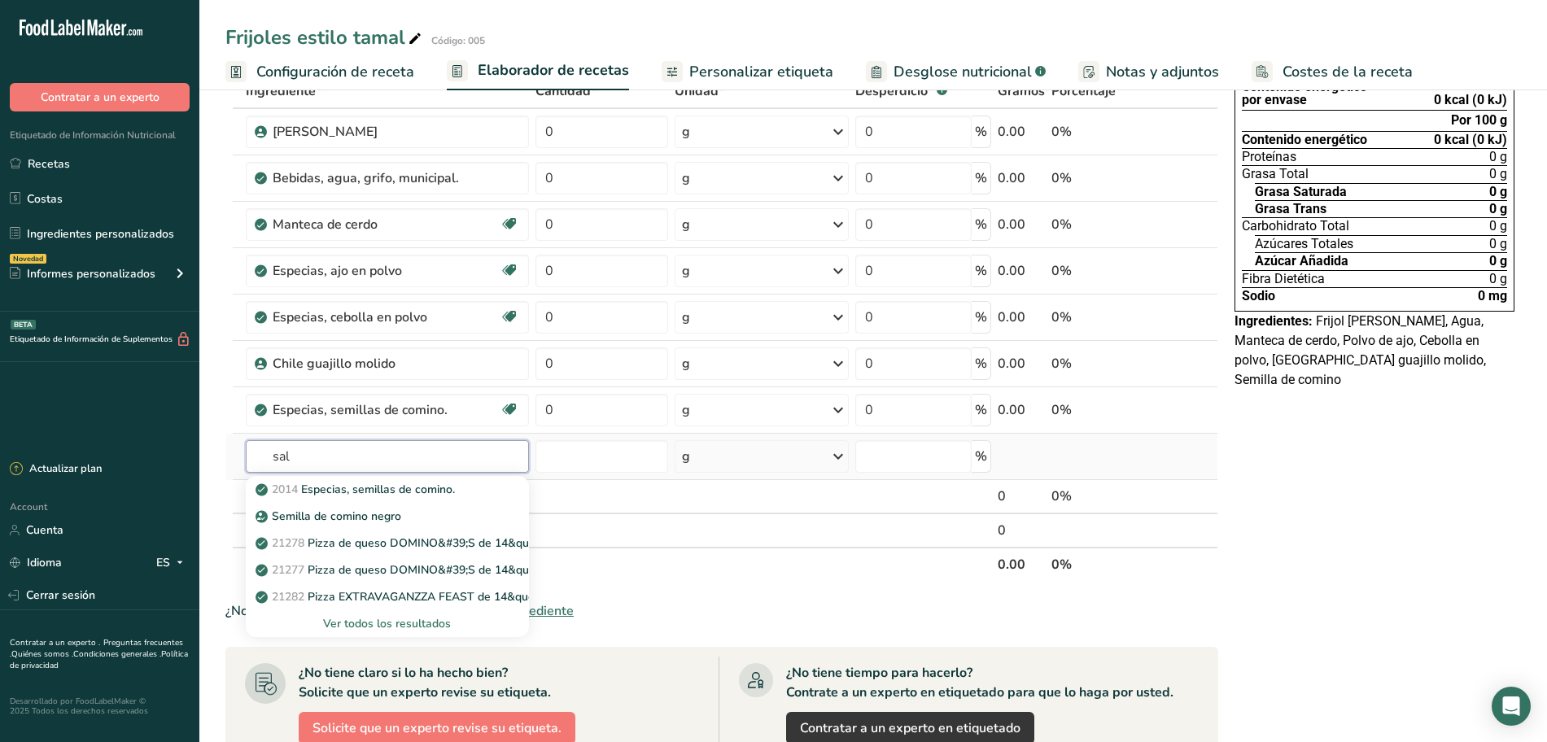
type input "sal"
click at [404, 619] on div "Ver todos los resultados" at bounding box center [387, 623] width 257 height 17
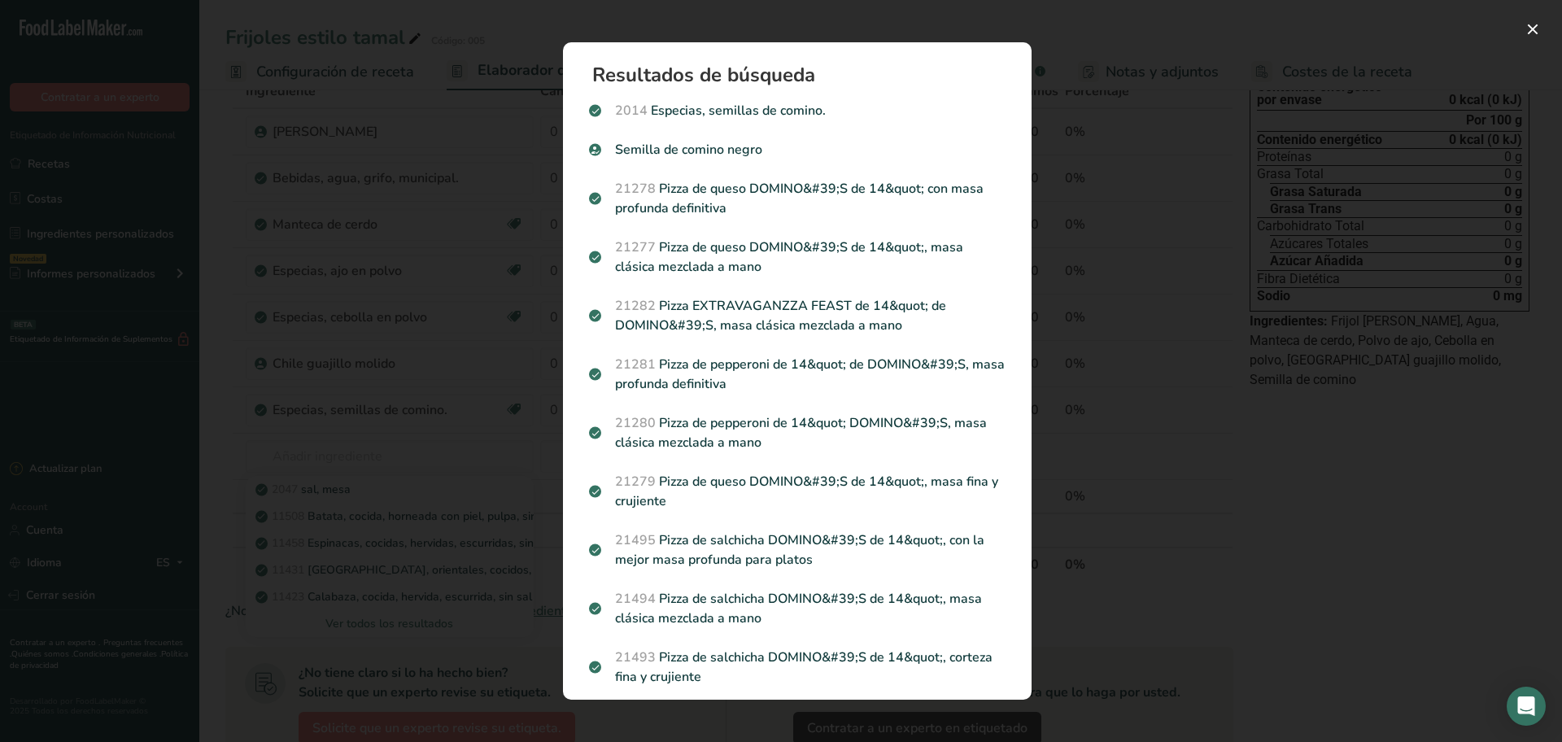
click at [1212, 119] on div "Search results modal" at bounding box center [781, 371] width 1562 height 742
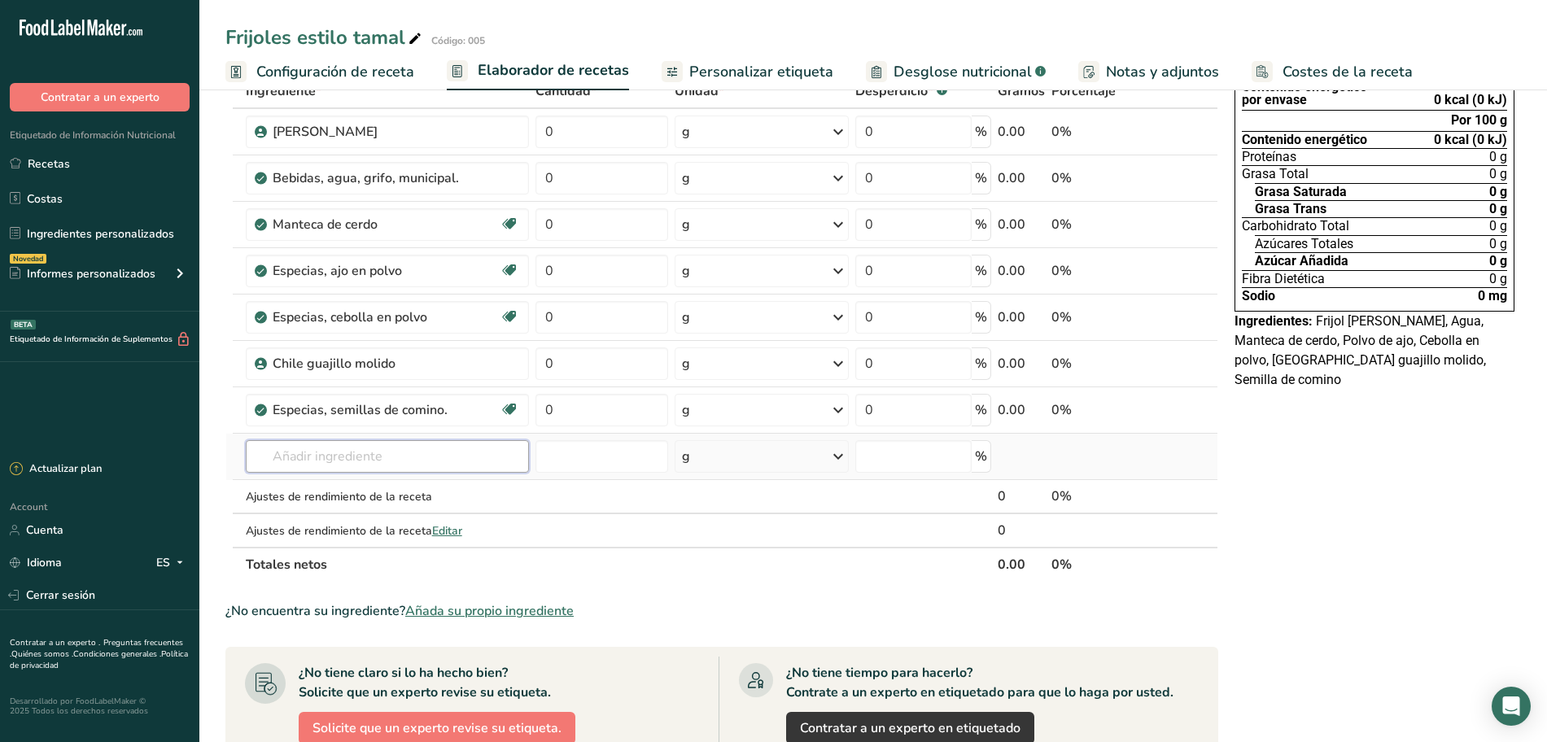
click at [341, 448] on input "text" at bounding box center [387, 456] width 283 height 33
click at [323, 462] on input "text" at bounding box center [387, 456] width 283 height 33
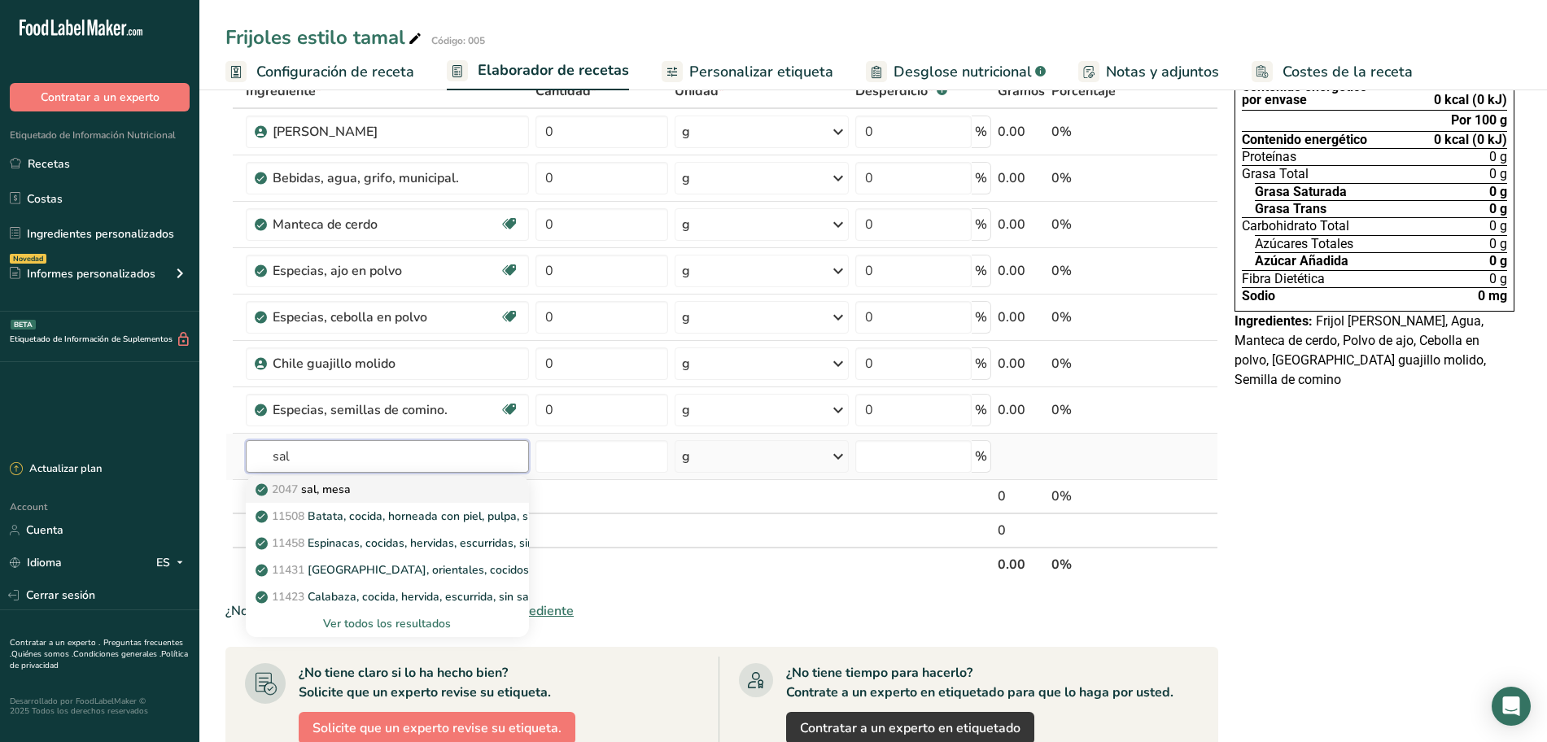
type input "sal"
click at [330, 483] on p "2047 sal, [GEOGRAPHIC_DATA]" at bounding box center [305, 489] width 92 height 17
type input "Salt, table"
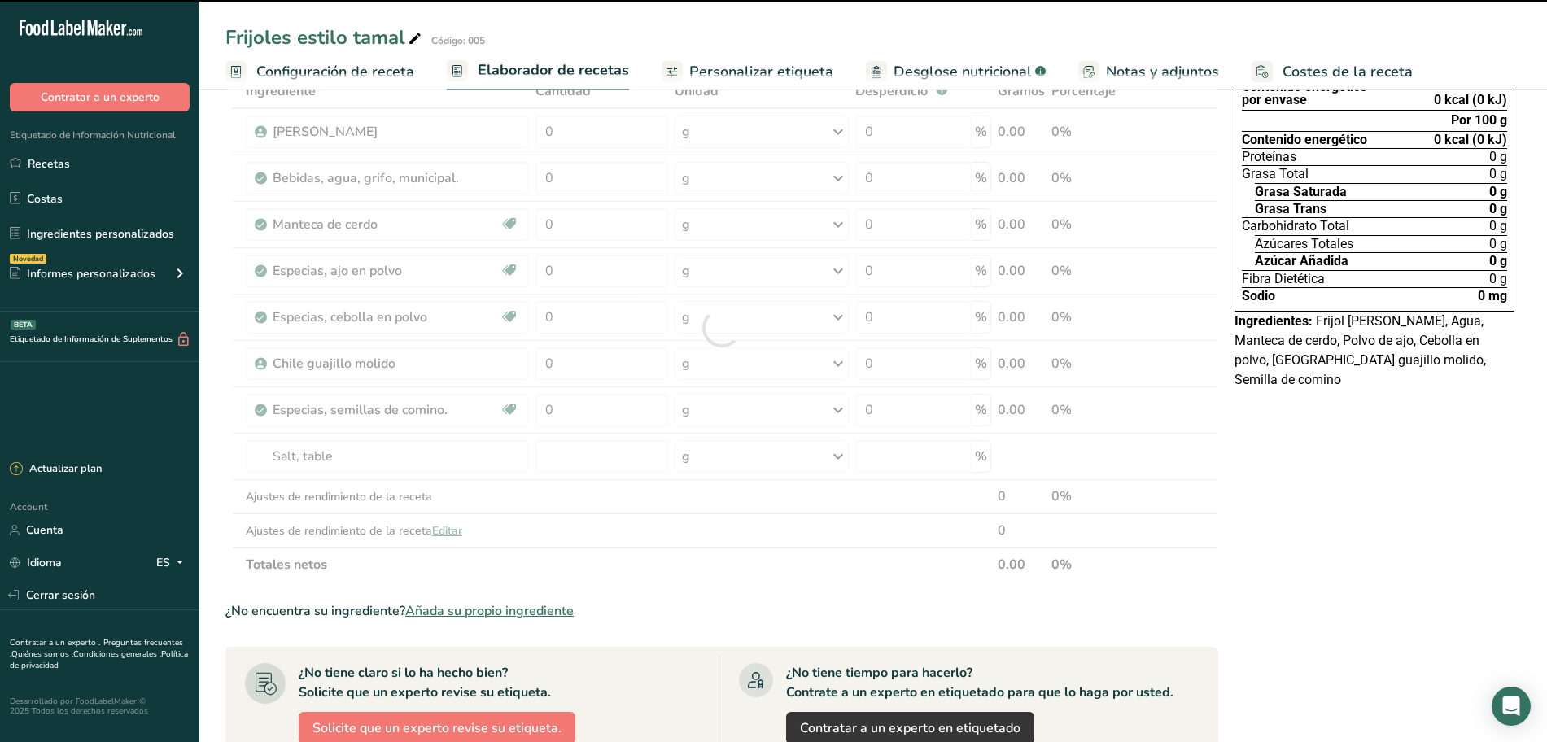
type input "0"
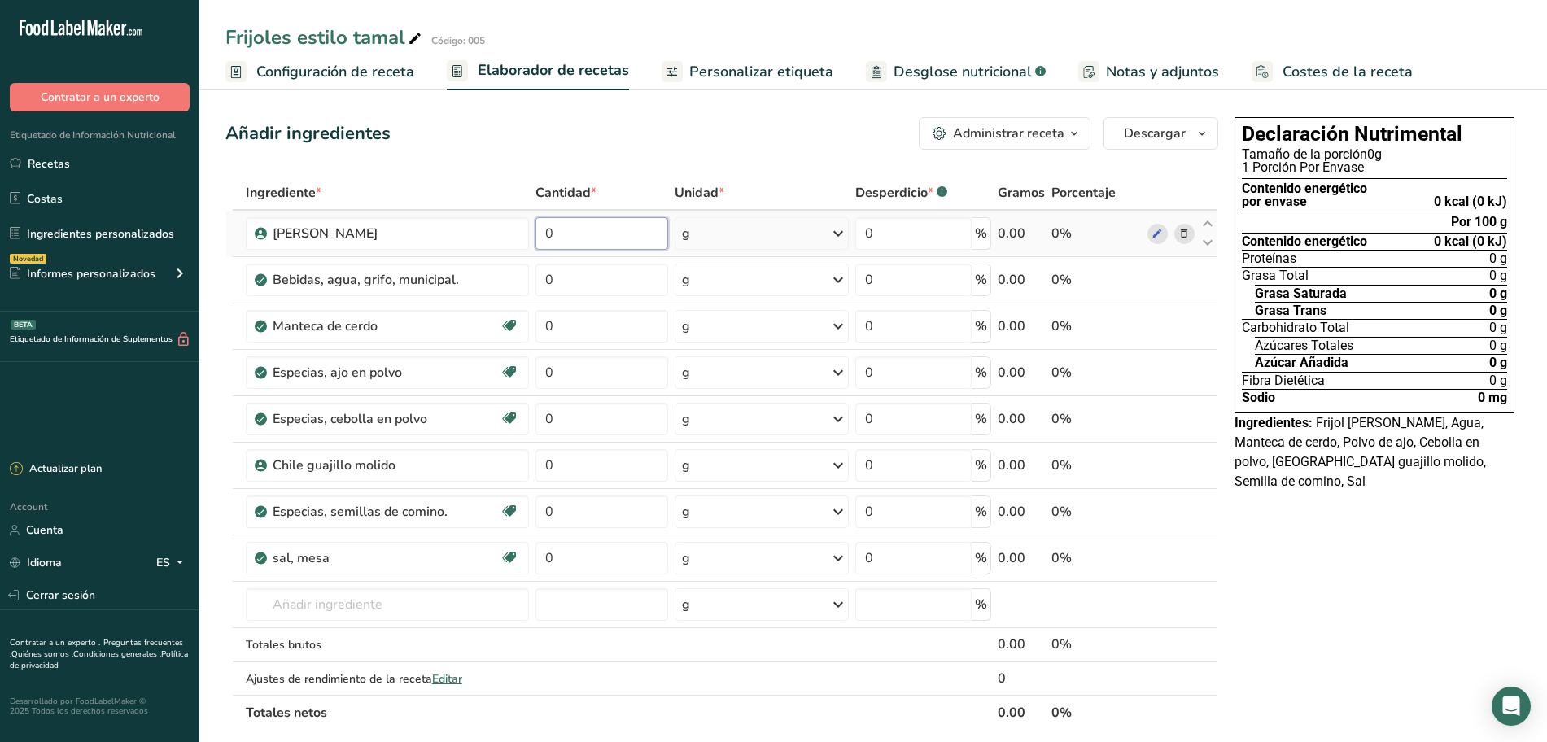
click at [613, 236] on input "0" at bounding box center [601, 233] width 133 height 33
type input "50"
click at [779, 235] on div "Ingrediente * Cantidad * Unidad * Desperdicio * .a-a{fill:#347362;}.b-a{fill:#f…" at bounding box center [721, 453] width 993 height 554
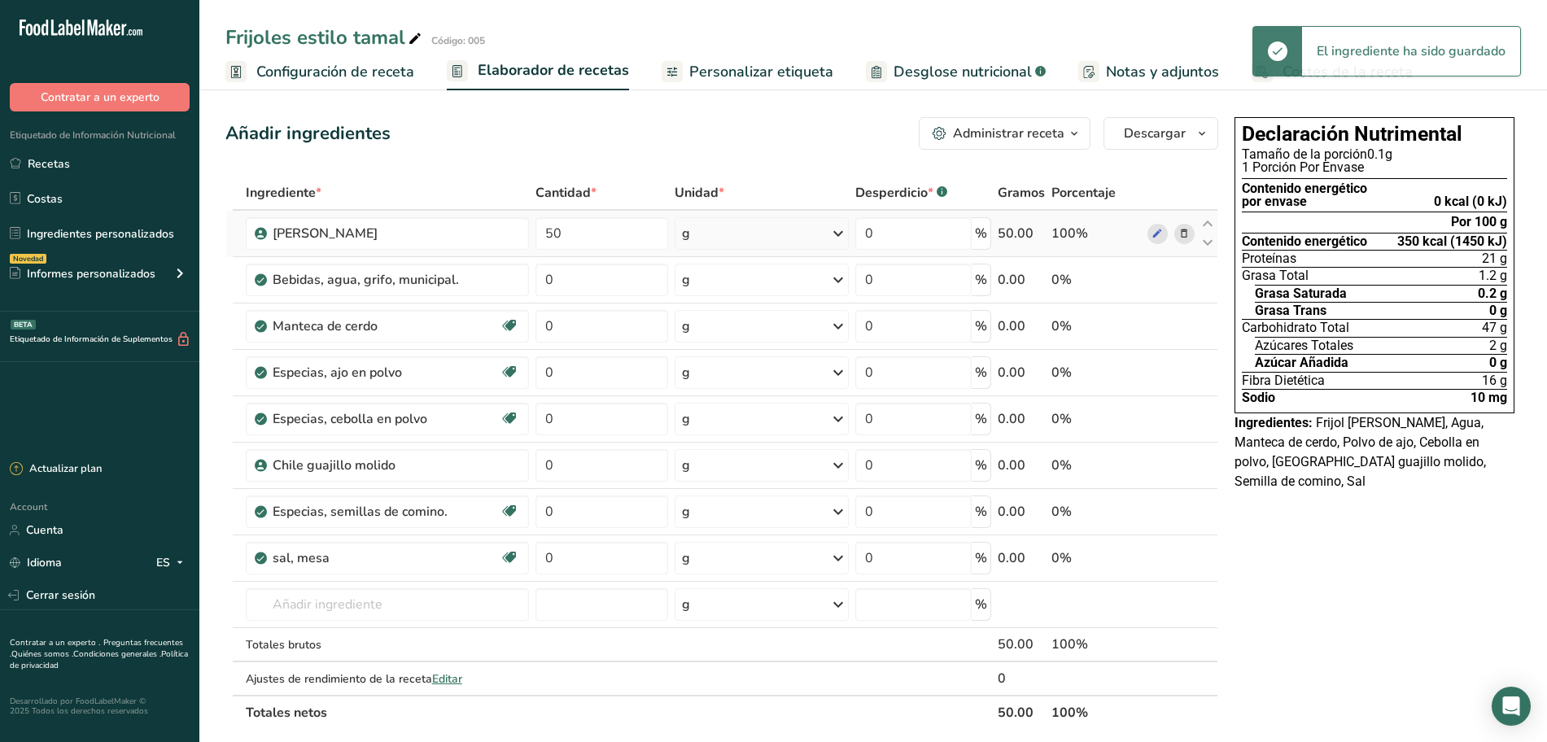
click at [805, 235] on div "g" at bounding box center [761, 233] width 174 height 33
click at [697, 312] on div "kg" at bounding box center [752, 319] width 137 height 24
click at [580, 277] on input "0" at bounding box center [597, 280] width 129 height 33
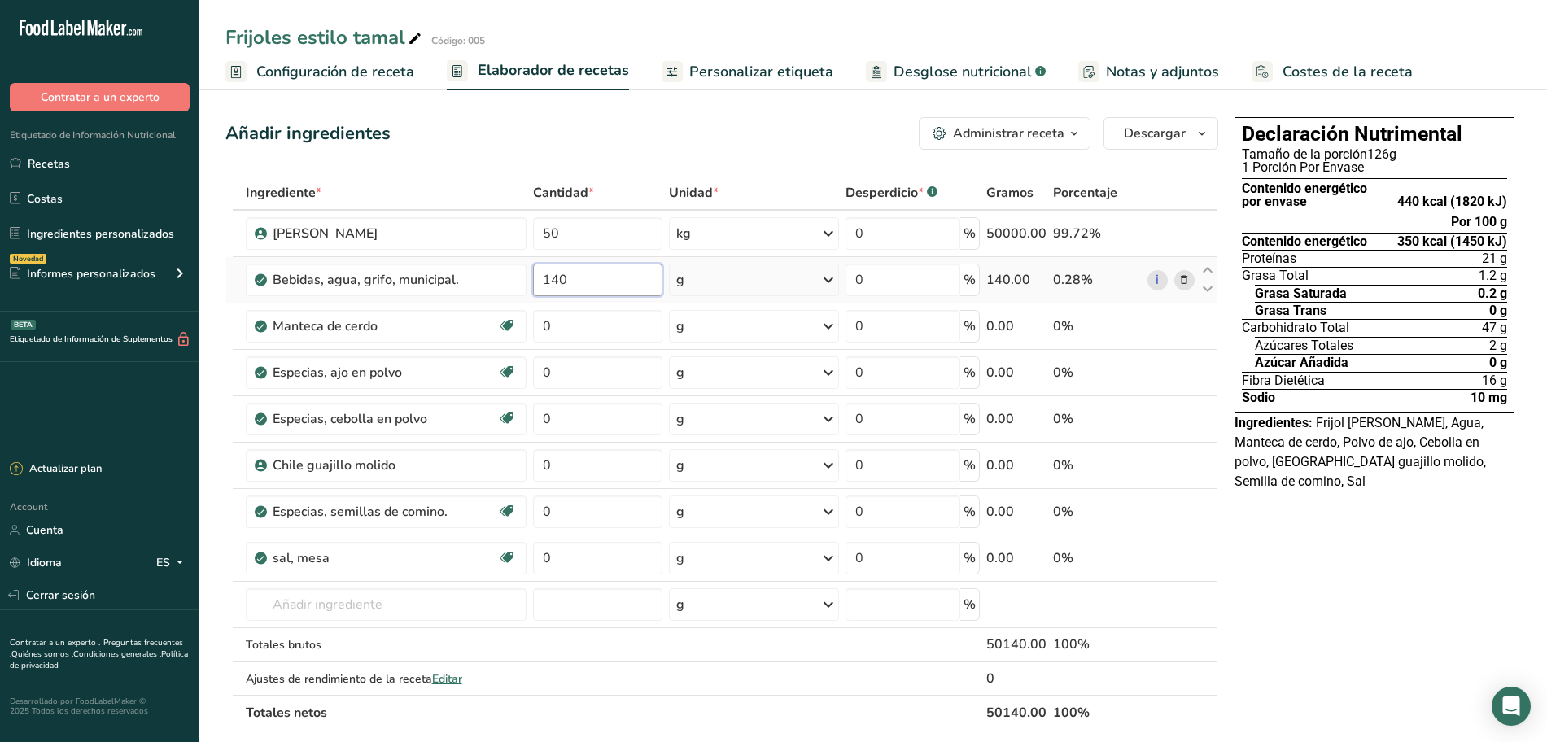
type input "140"
click at [678, 272] on div "Ingrediente * Cantidad * Unidad * Desperdicio * .a-a{fill:#347362;}.b-a{fill:#f…" at bounding box center [721, 453] width 993 height 554
click at [716, 283] on div "g" at bounding box center [753, 280] width 169 height 33
click at [701, 376] on div "1 liter" at bounding box center [746, 382] width 137 height 24
click at [617, 321] on input "0" at bounding box center [596, 326] width 128 height 33
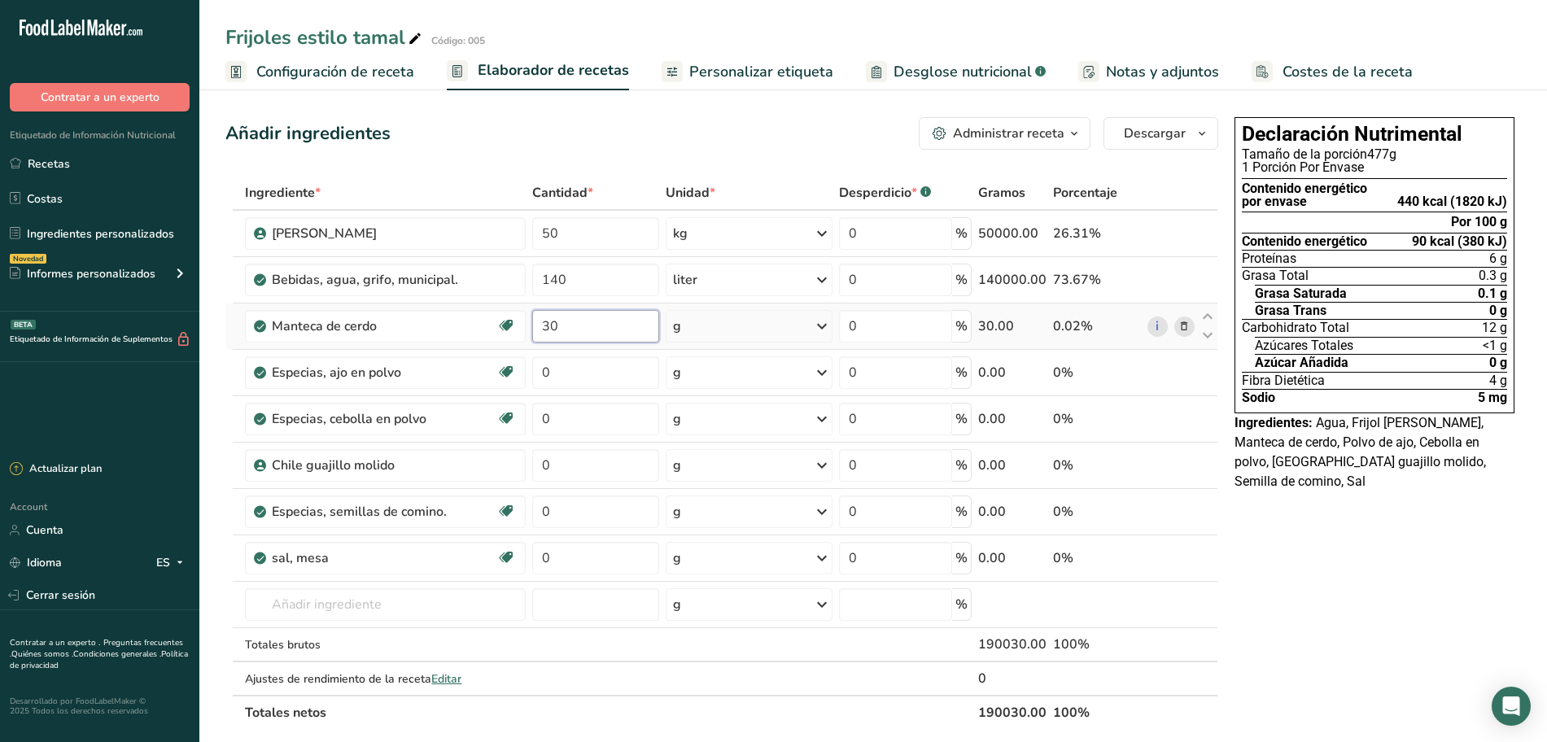
type input "30"
click at [708, 334] on div "Ingrediente * Cantidad * Unidad * Desperdicio * .a-a{fill:#347362;}.b-a{fill:#f…" at bounding box center [721, 453] width 993 height 554
click at [757, 330] on div "g" at bounding box center [748, 326] width 167 height 33
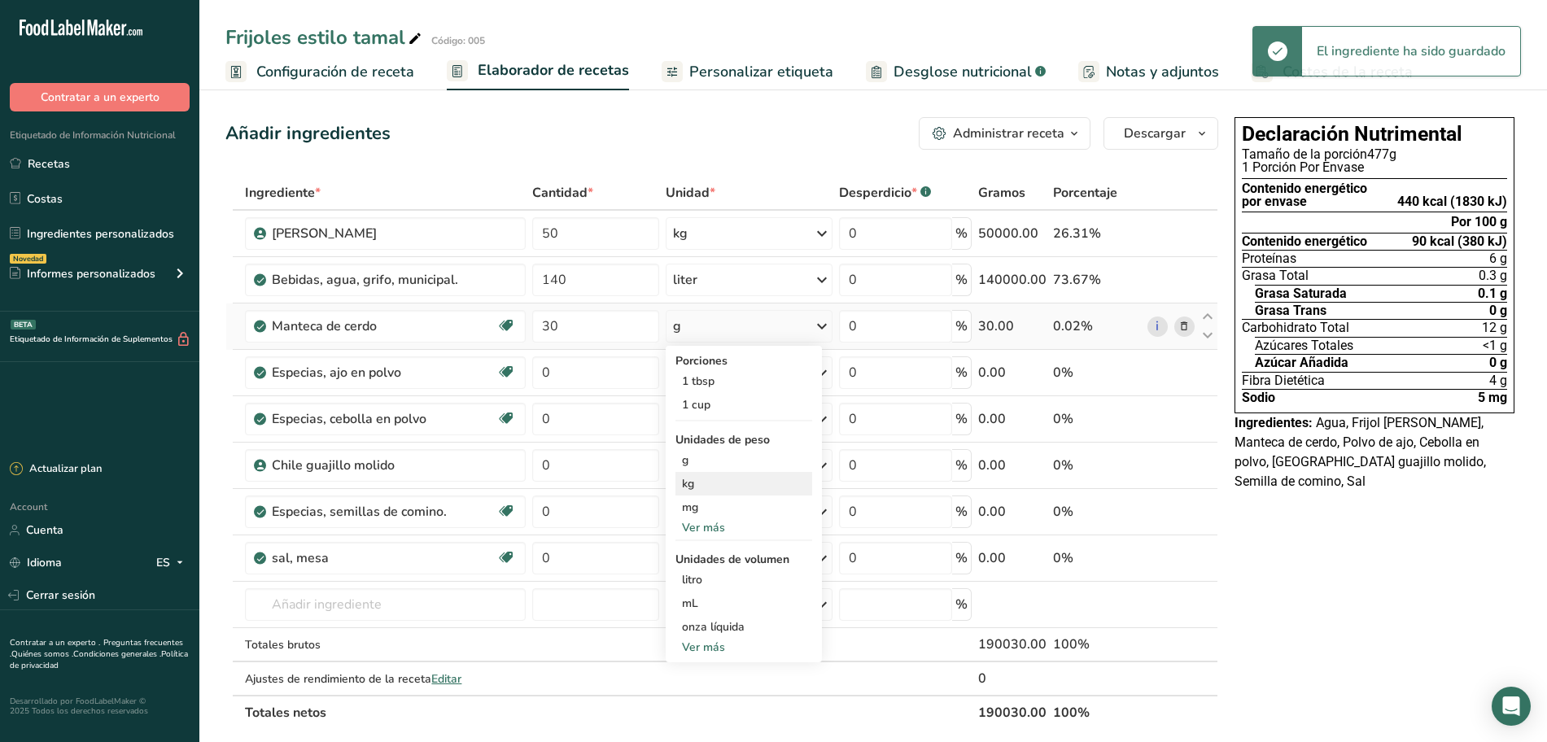
click at [704, 483] on div "kg" at bounding box center [743, 484] width 137 height 24
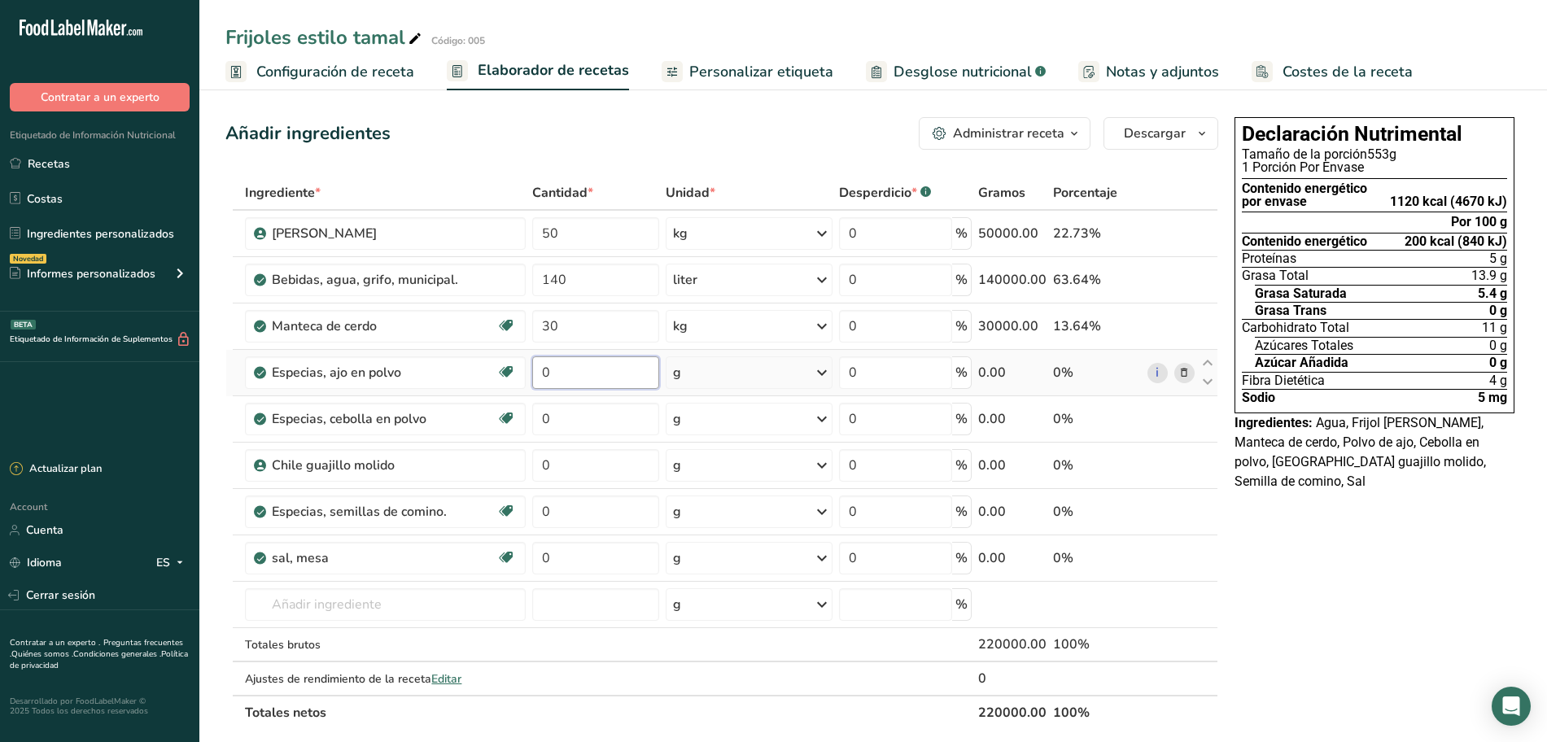
click at [571, 370] on input "0" at bounding box center [596, 372] width 128 height 33
type input "900"
click at [622, 409] on div "Ingrediente * Cantidad * Unidad * Desperdicio * .a-a{fill:#347362;}.b-a{fill:#f…" at bounding box center [721, 453] width 993 height 554
type input "750"
click at [578, 462] on div "Ingrediente * Cantidad * Unidad * Desperdicio * .a-a{fill:#347362;}.b-a{fill:#f…" at bounding box center [721, 453] width 993 height 554
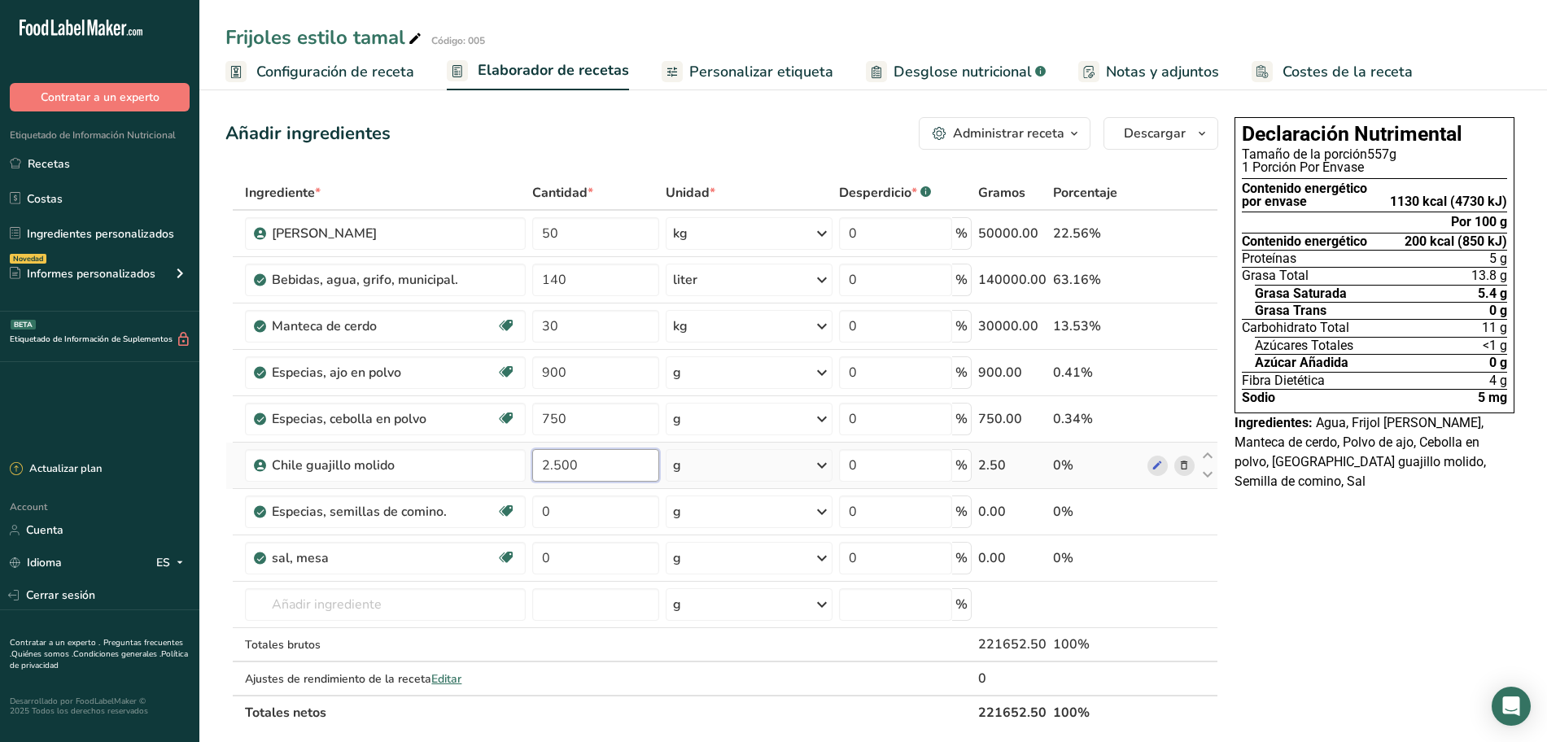
type input "2.500"
click at [719, 474] on div "Ingrediente * Cantidad * Unidad * Desperdicio * .a-a{fill:#347362;}.b-a{fill:#f…" at bounding box center [721, 453] width 993 height 554
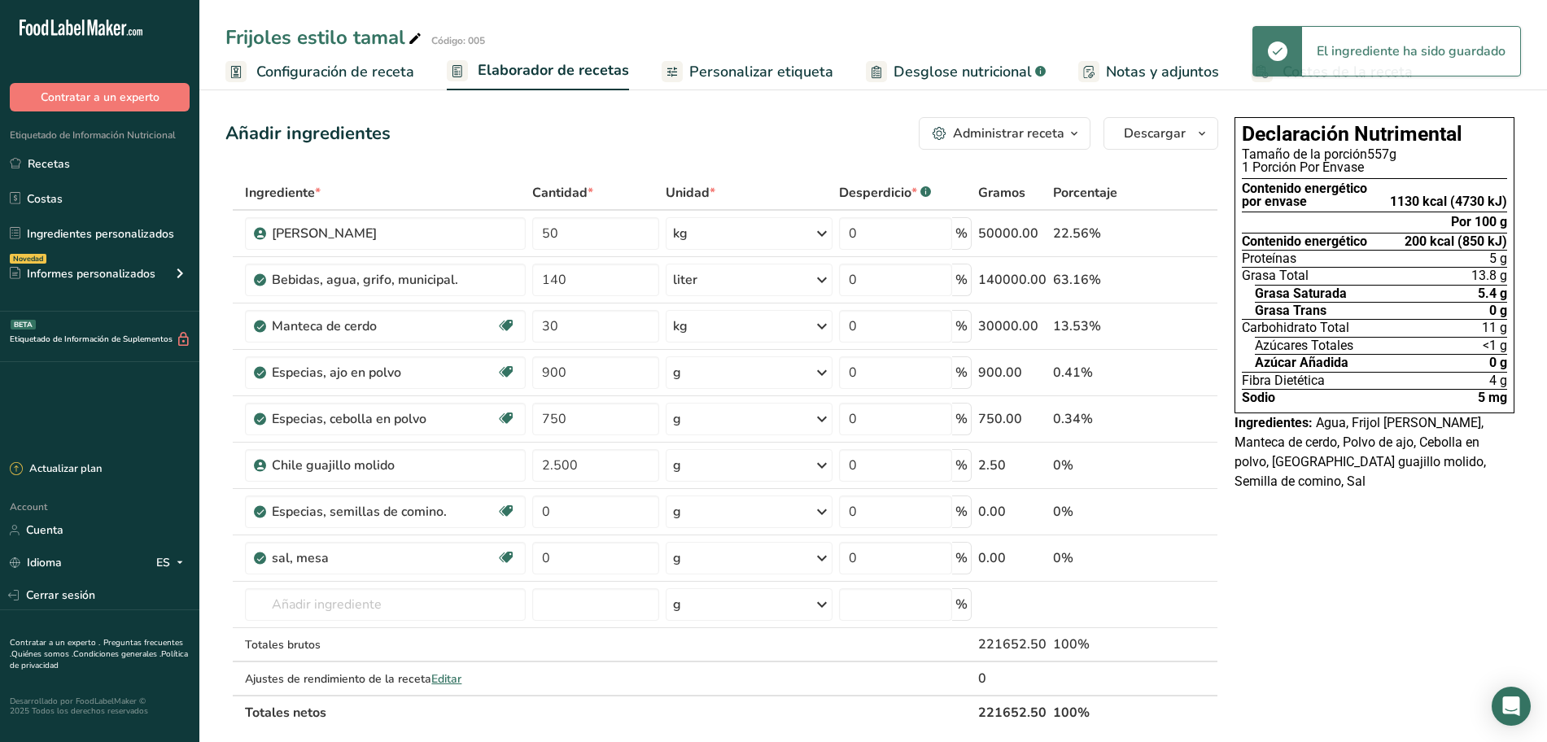
click at [819, 465] on icon at bounding box center [822, 465] width 20 height 29
click at [719, 551] on div "kg" at bounding box center [743, 551] width 137 height 24
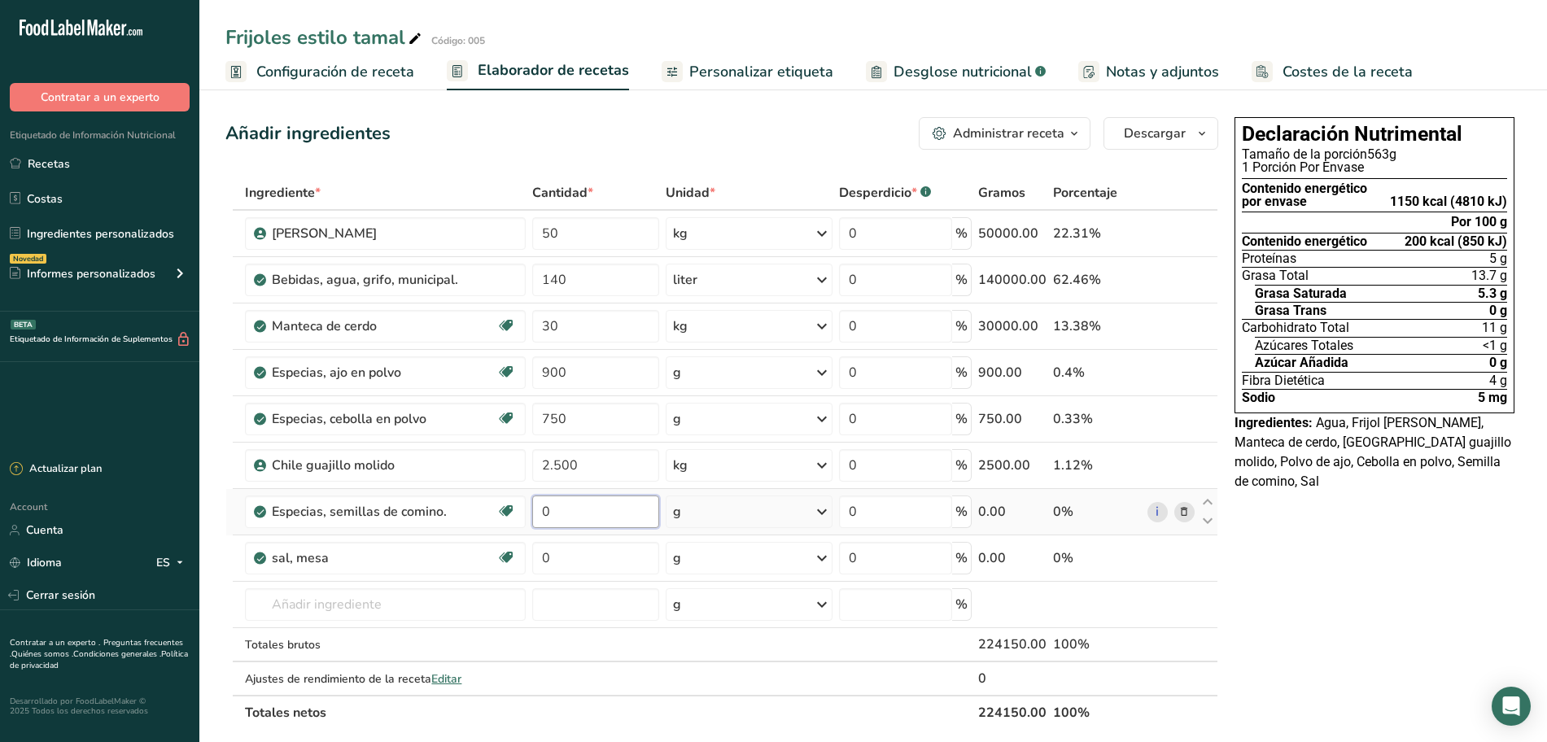
click at [636, 518] on input "0" at bounding box center [596, 511] width 128 height 33
type input "200"
click at [570, 556] on div "Ingrediente * Cantidad * Unidad * Desperdicio * .a-a{fill:#347362;}.b-a{fill:#f…" at bounding box center [721, 453] width 993 height 554
type input "2.350"
click at [791, 567] on div "Ingrediente * Cantidad * Unidad * Desperdicio * .a-a{fill:#347362;}.b-a{fill:#f…" at bounding box center [721, 453] width 993 height 554
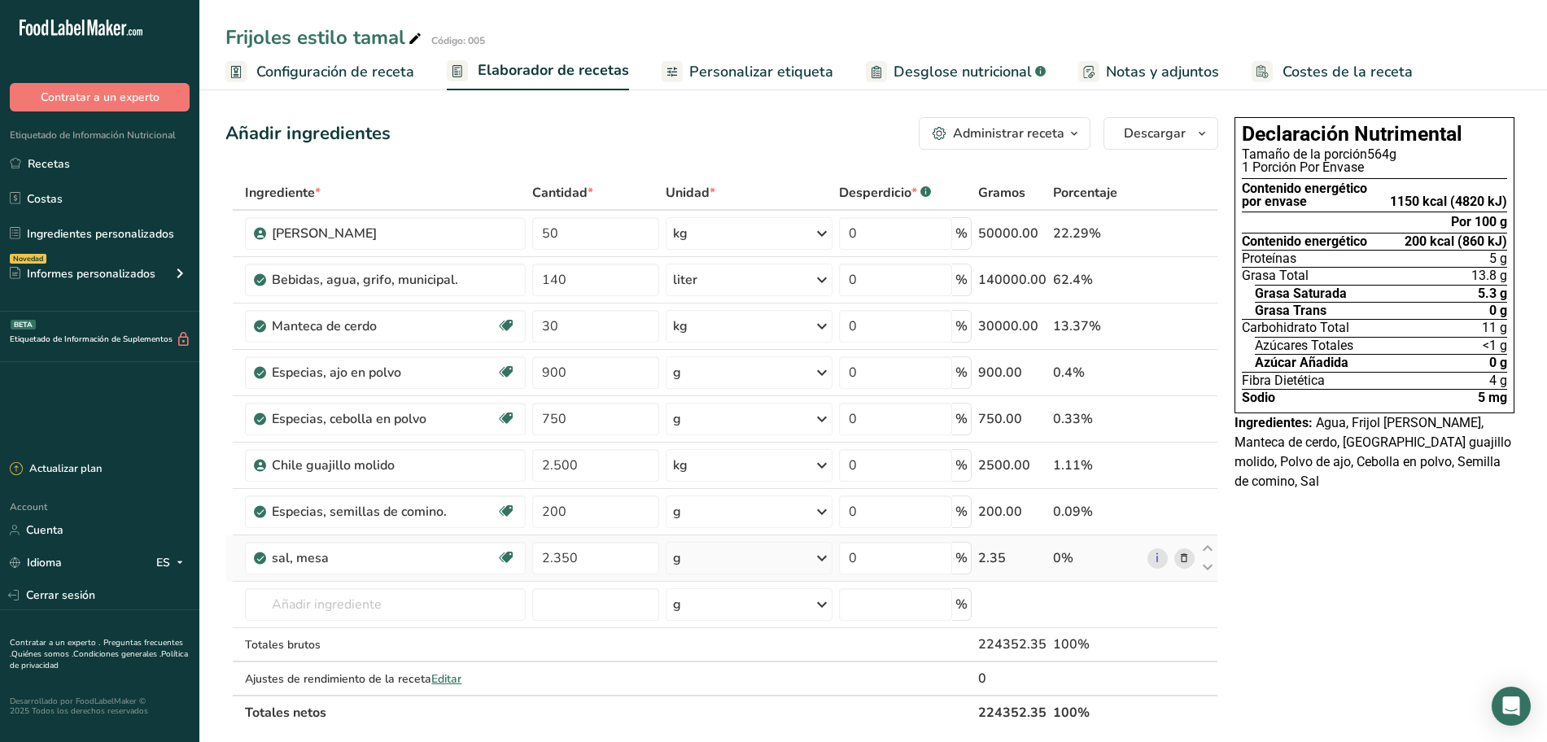
click at [806, 565] on div "g" at bounding box center [748, 558] width 167 height 33
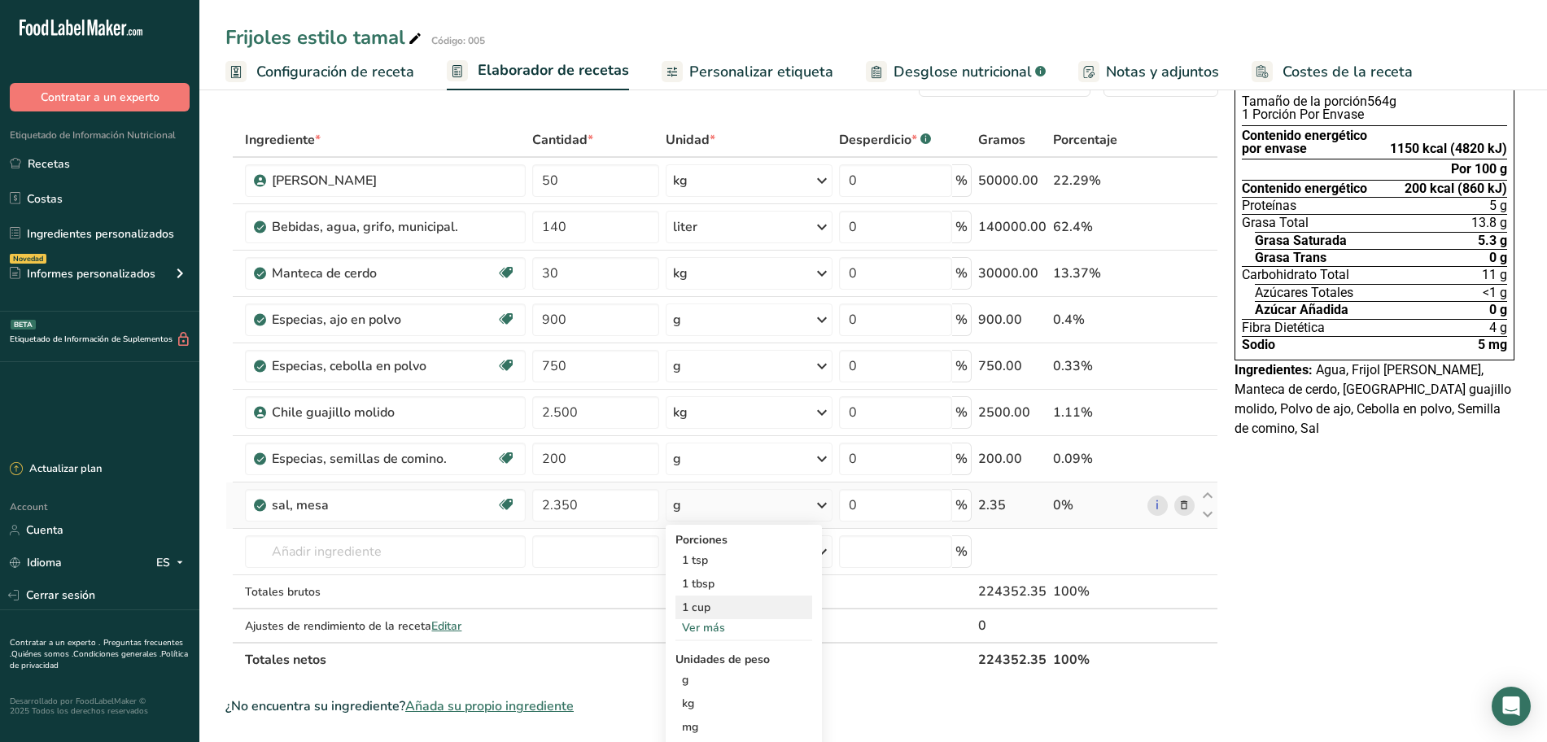
scroll to position [102, 0]
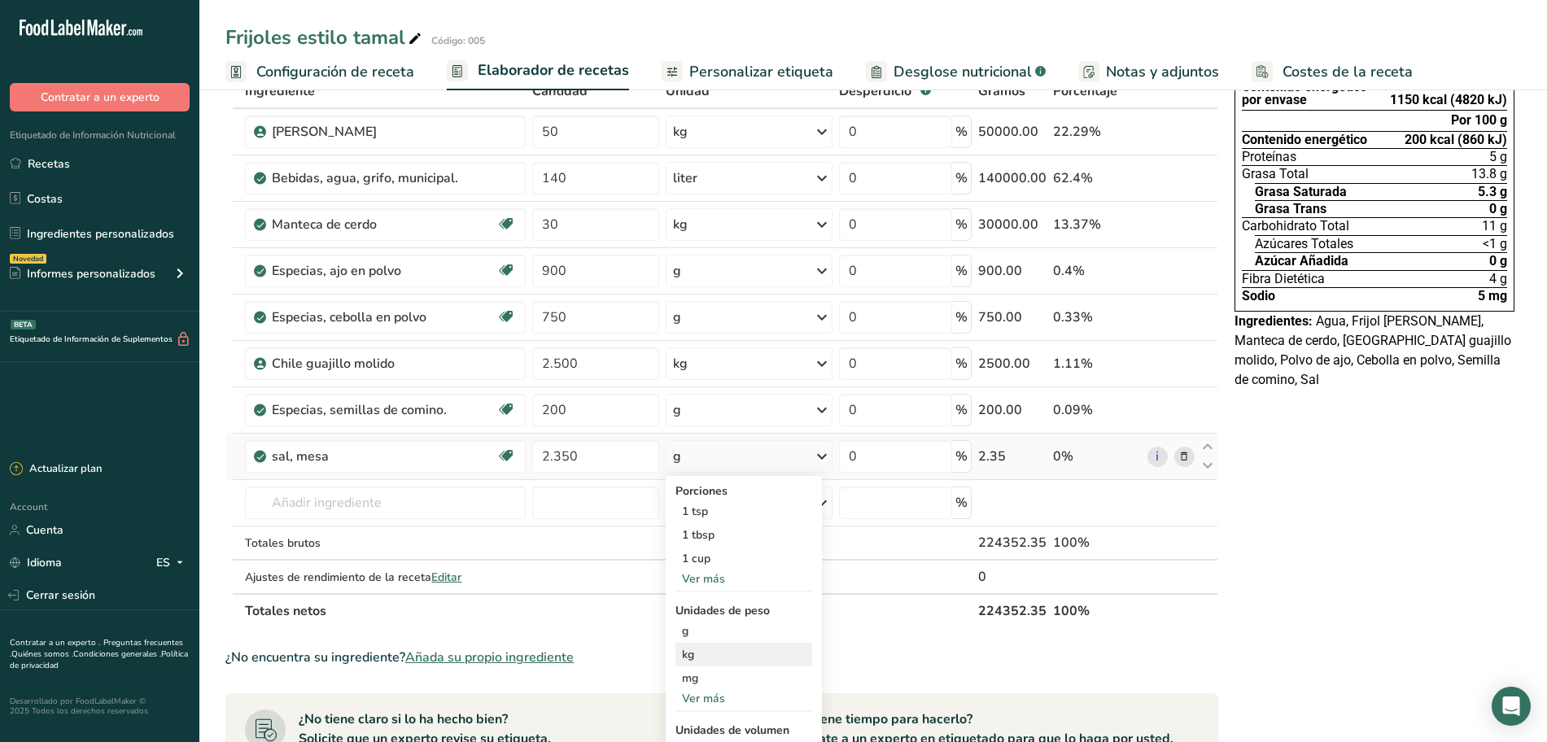
click at [712, 659] on div "kg" at bounding box center [743, 655] width 137 height 24
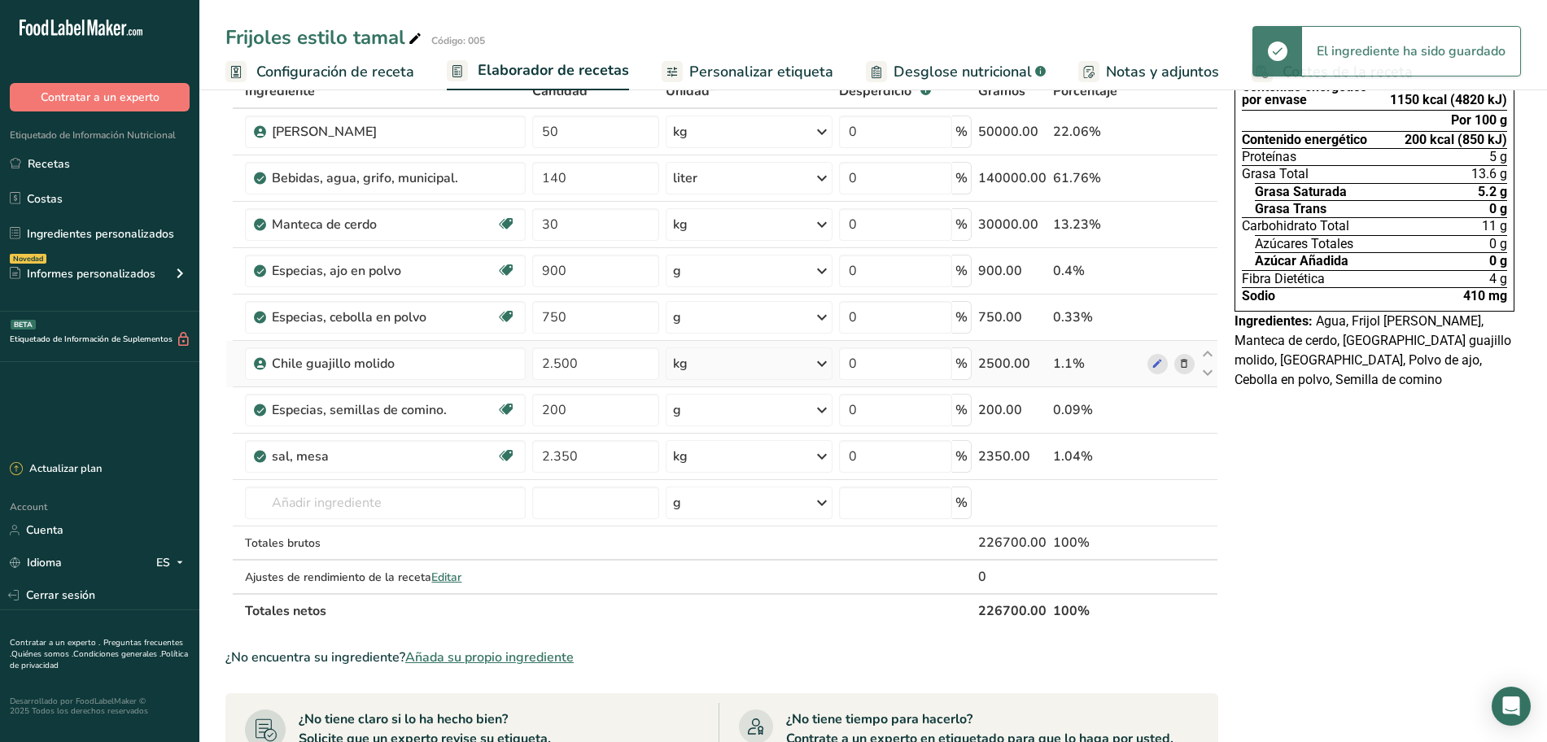
scroll to position [0, 0]
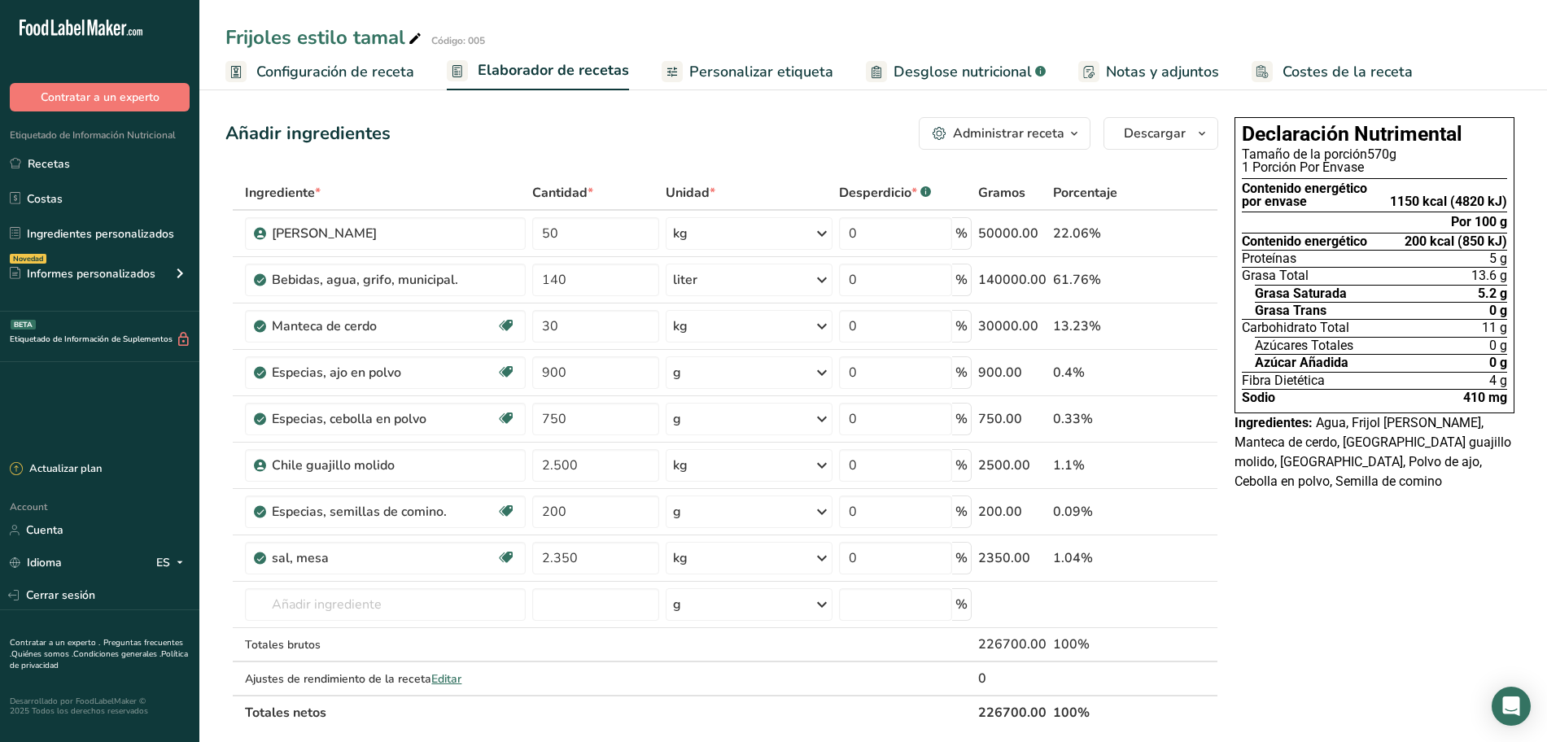
drag, startPoint x: 756, startPoint y: 71, endPoint x: 765, endPoint y: 55, distance: 18.6
click at [757, 70] on span "Personalizar etiqueta" at bounding box center [761, 72] width 144 height 22
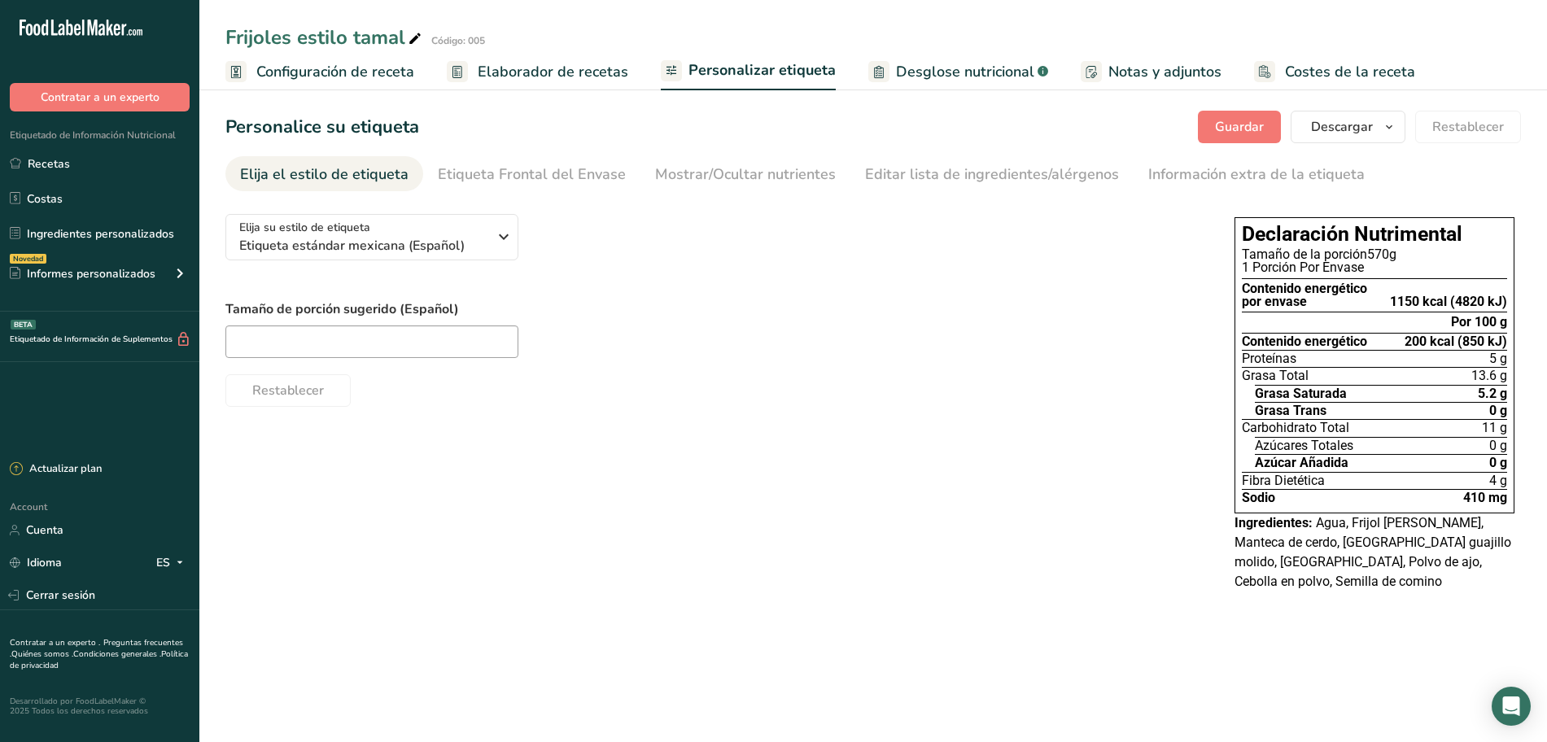
click at [549, 70] on span "Elaborador de recetas" at bounding box center [553, 72] width 151 height 22
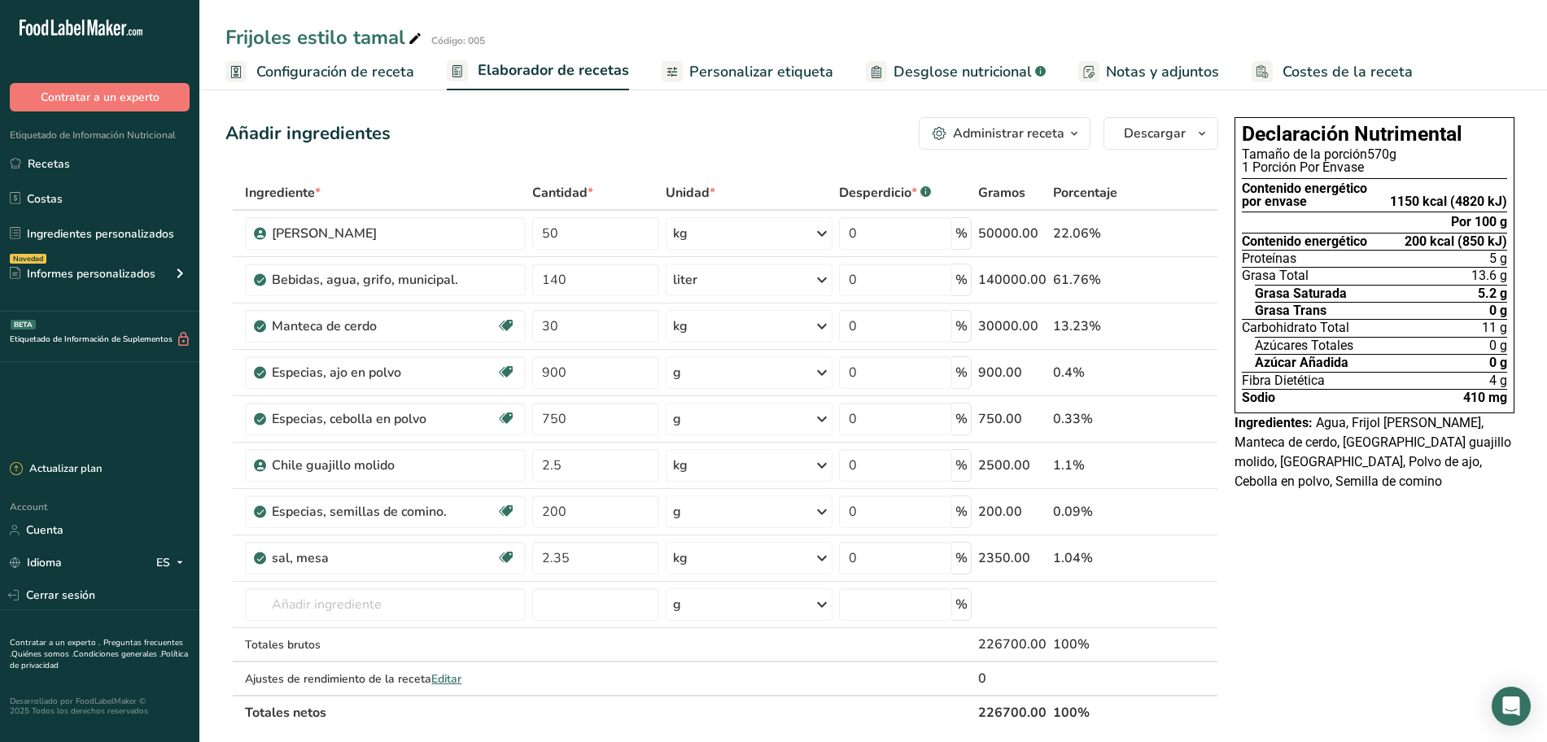
click at [372, 63] on span "Configuración de receta" at bounding box center [335, 72] width 158 height 22
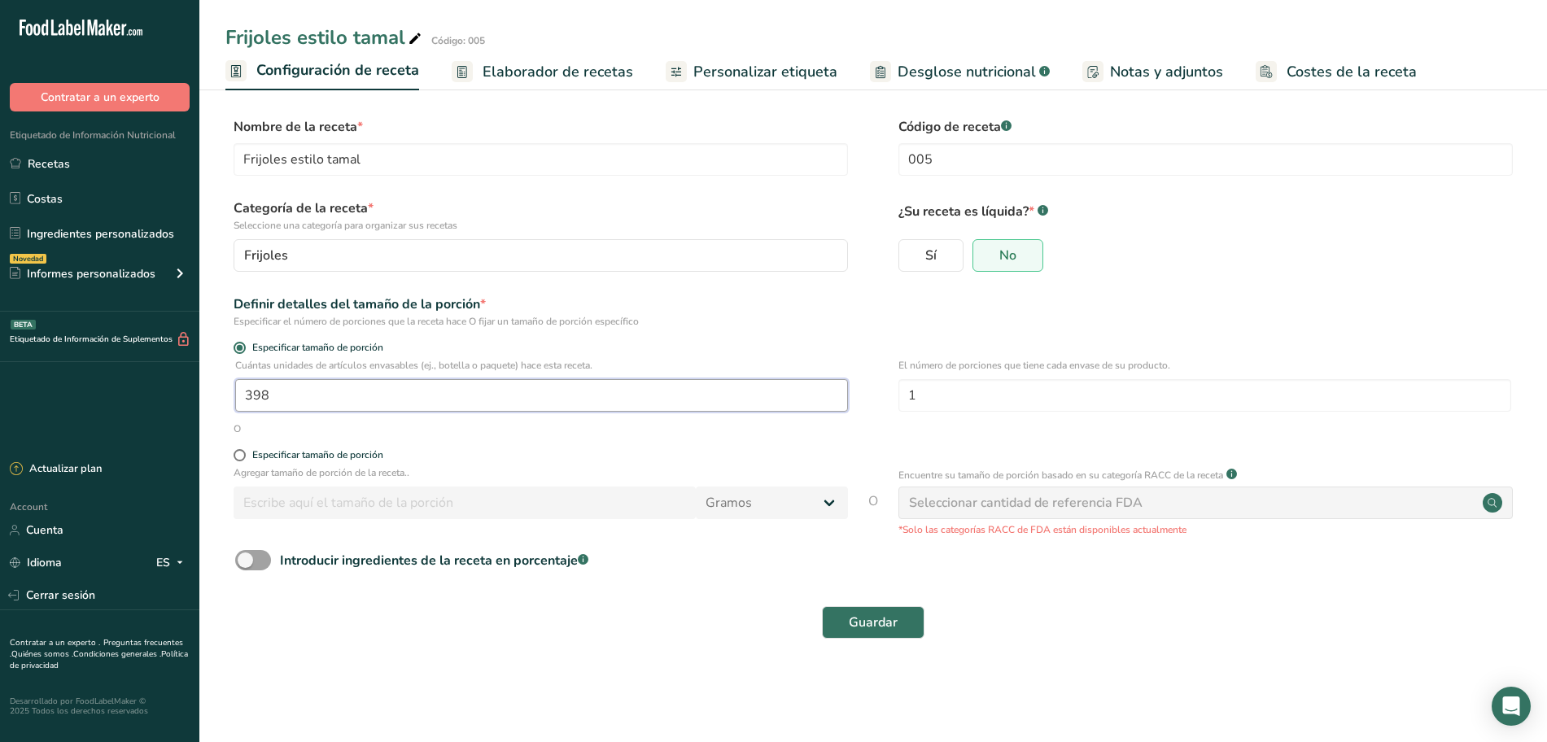
click at [425, 394] on input "398" at bounding box center [541, 395] width 613 height 33
type input "1"
type input "400"
click at [889, 633] on button "Guardar" at bounding box center [873, 622] width 103 height 33
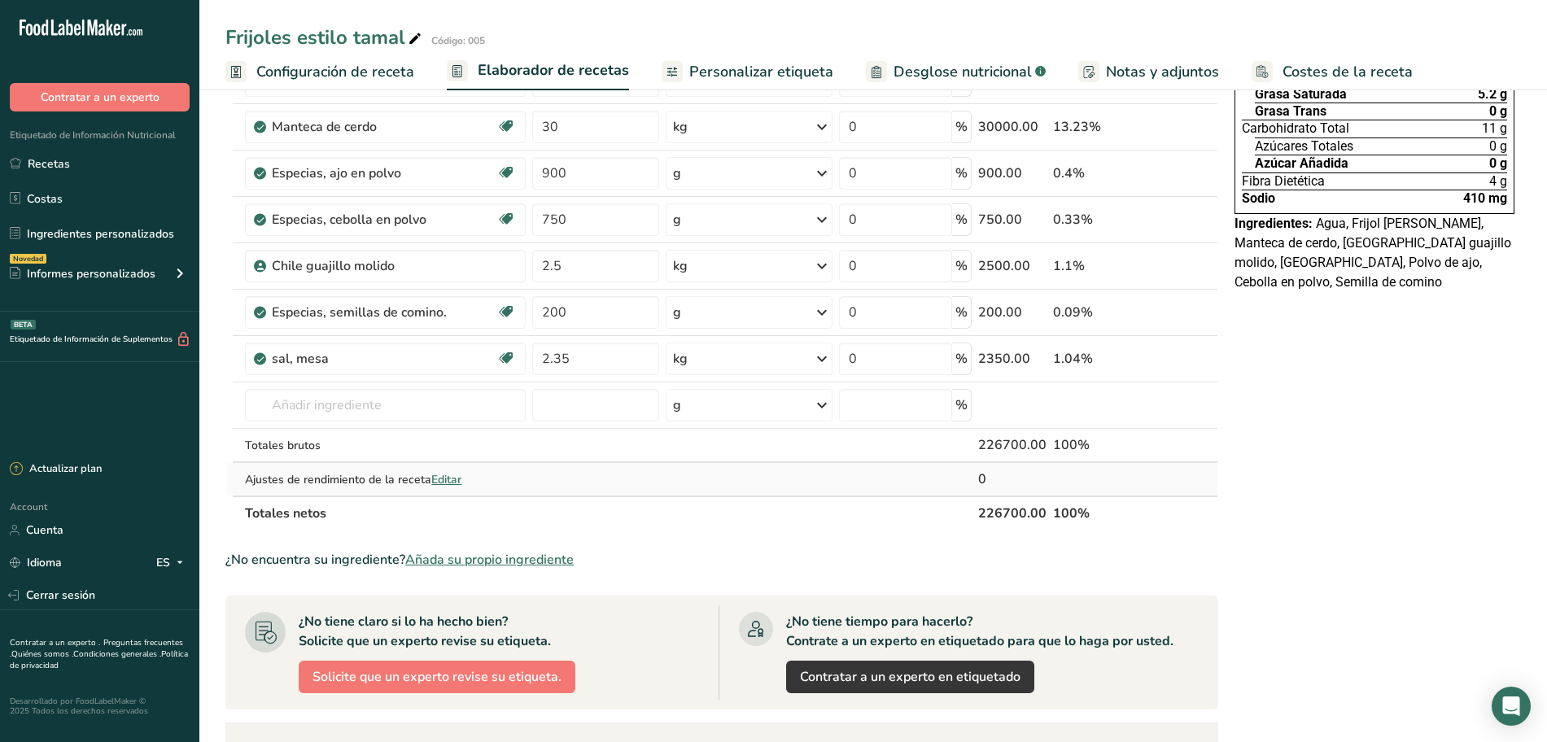
scroll to position [203, 0]
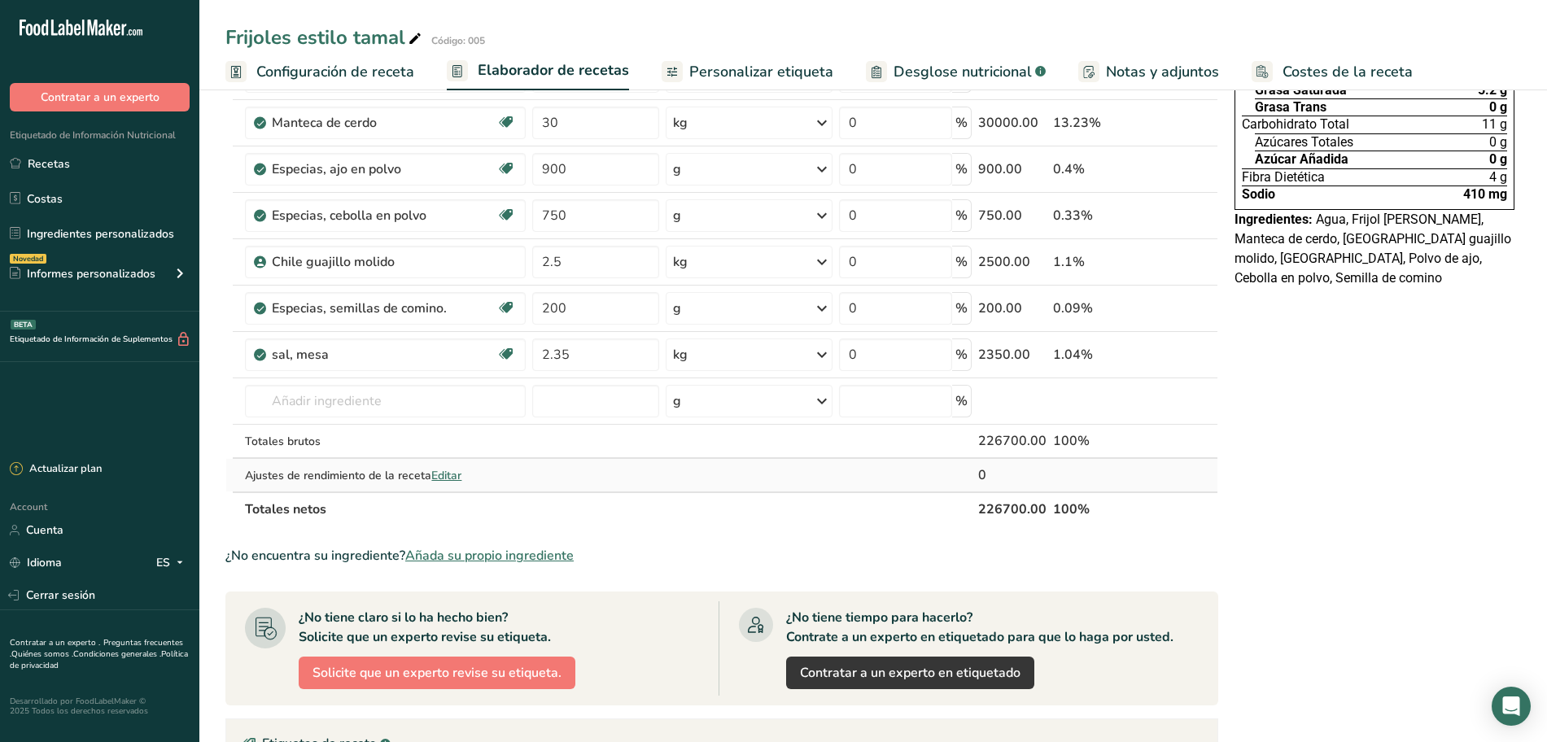
click at [448, 475] on span "Editar" at bounding box center [446, 475] width 30 height 15
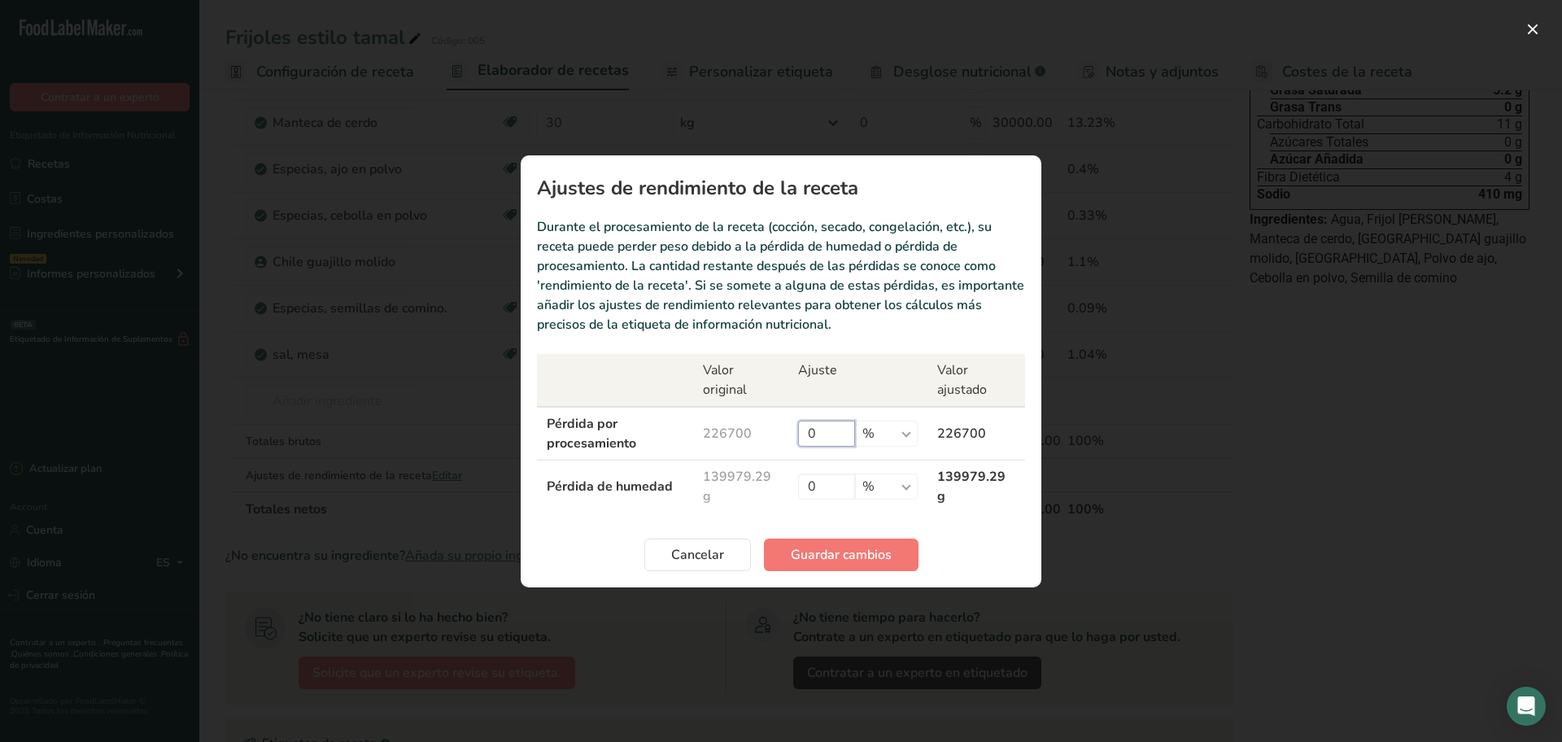
click at [837, 438] on input "0" at bounding box center [826, 434] width 57 height 26
type input "8"
click at [870, 556] on span "Guardar cambios" at bounding box center [841, 555] width 101 height 20
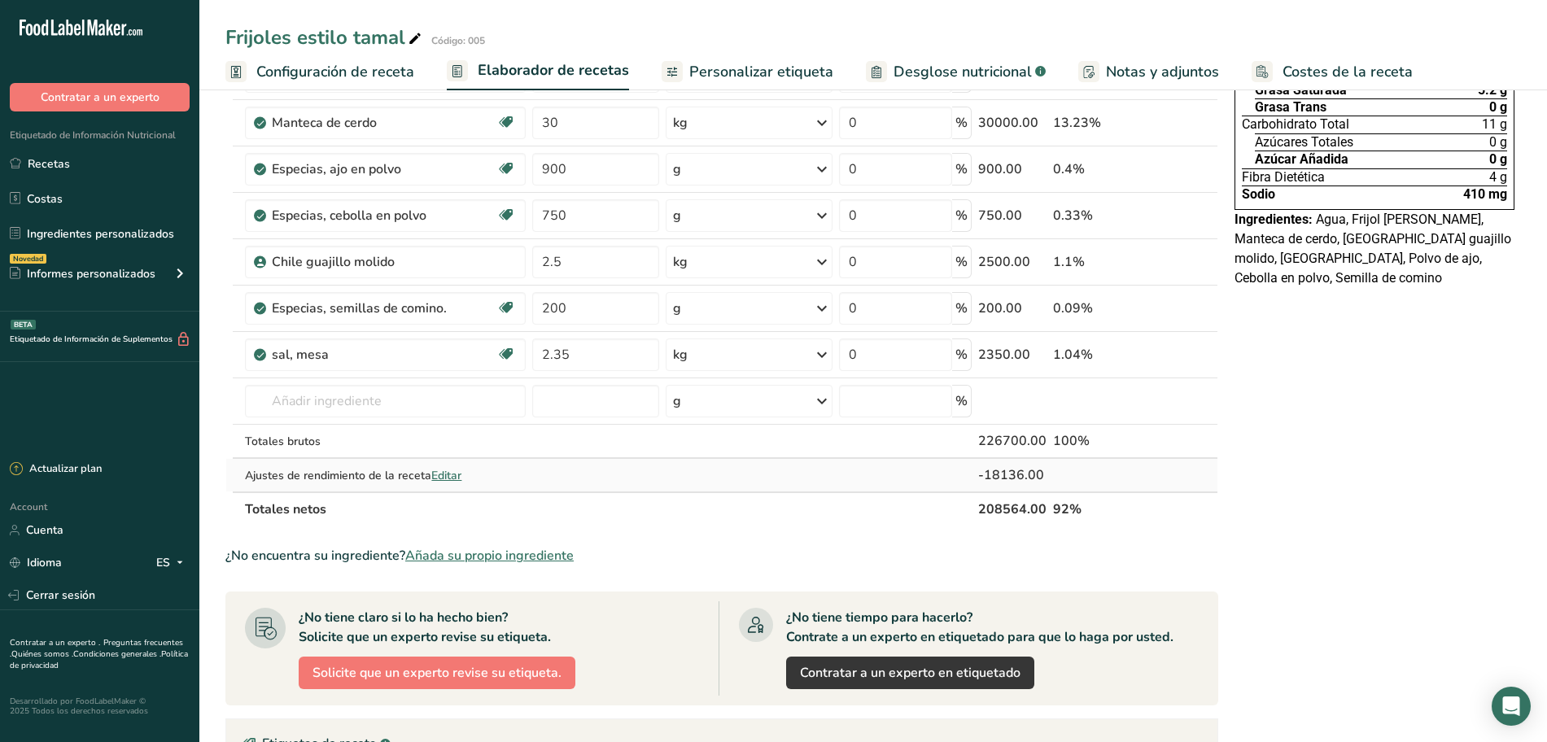
click at [452, 473] on span "Editar" at bounding box center [446, 475] width 30 height 15
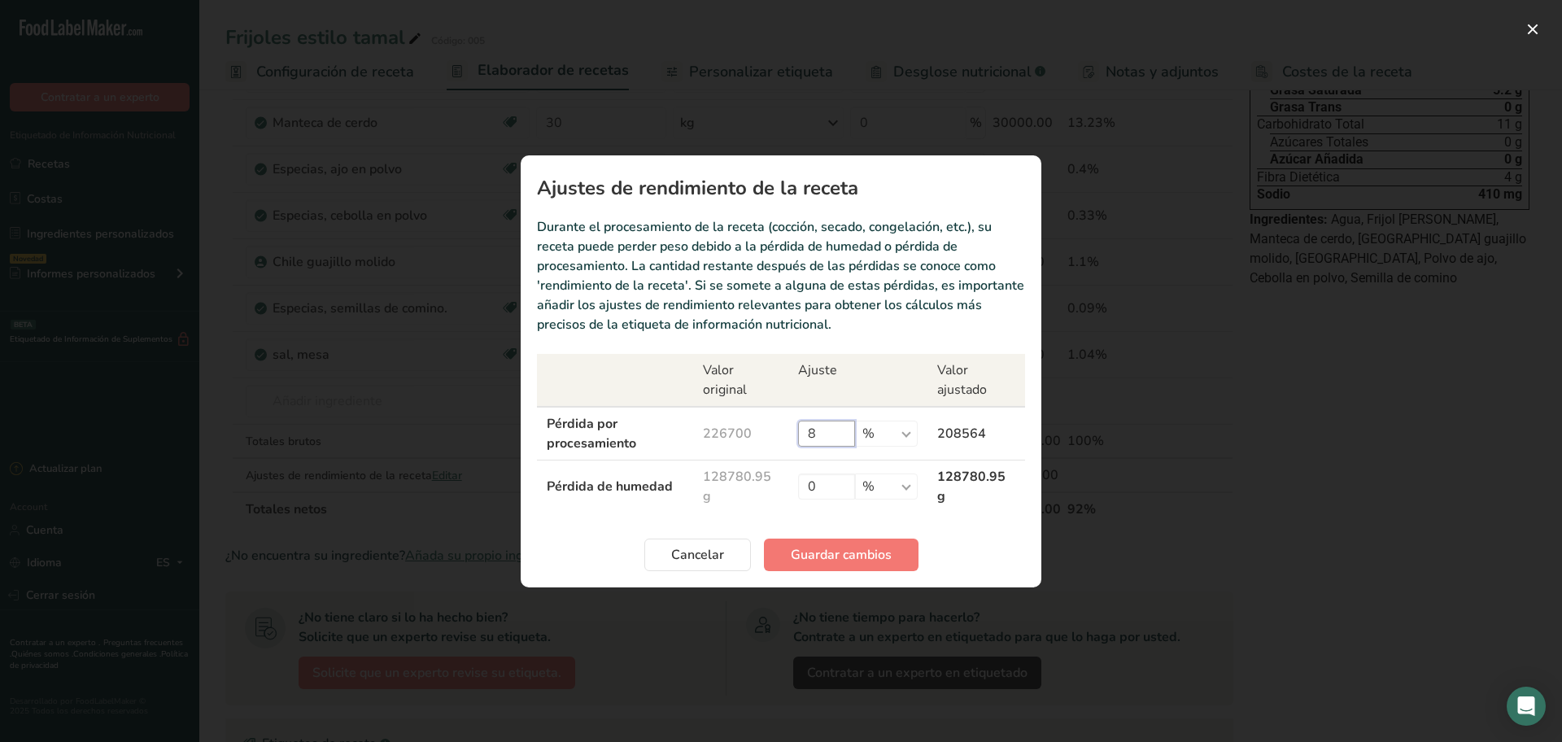
click at [830, 434] on input "8" at bounding box center [826, 434] width 57 height 26
type input "9"
type input "11.77"
click at [849, 552] on span "Guardar cambios" at bounding box center [841, 555] width 101 height 20
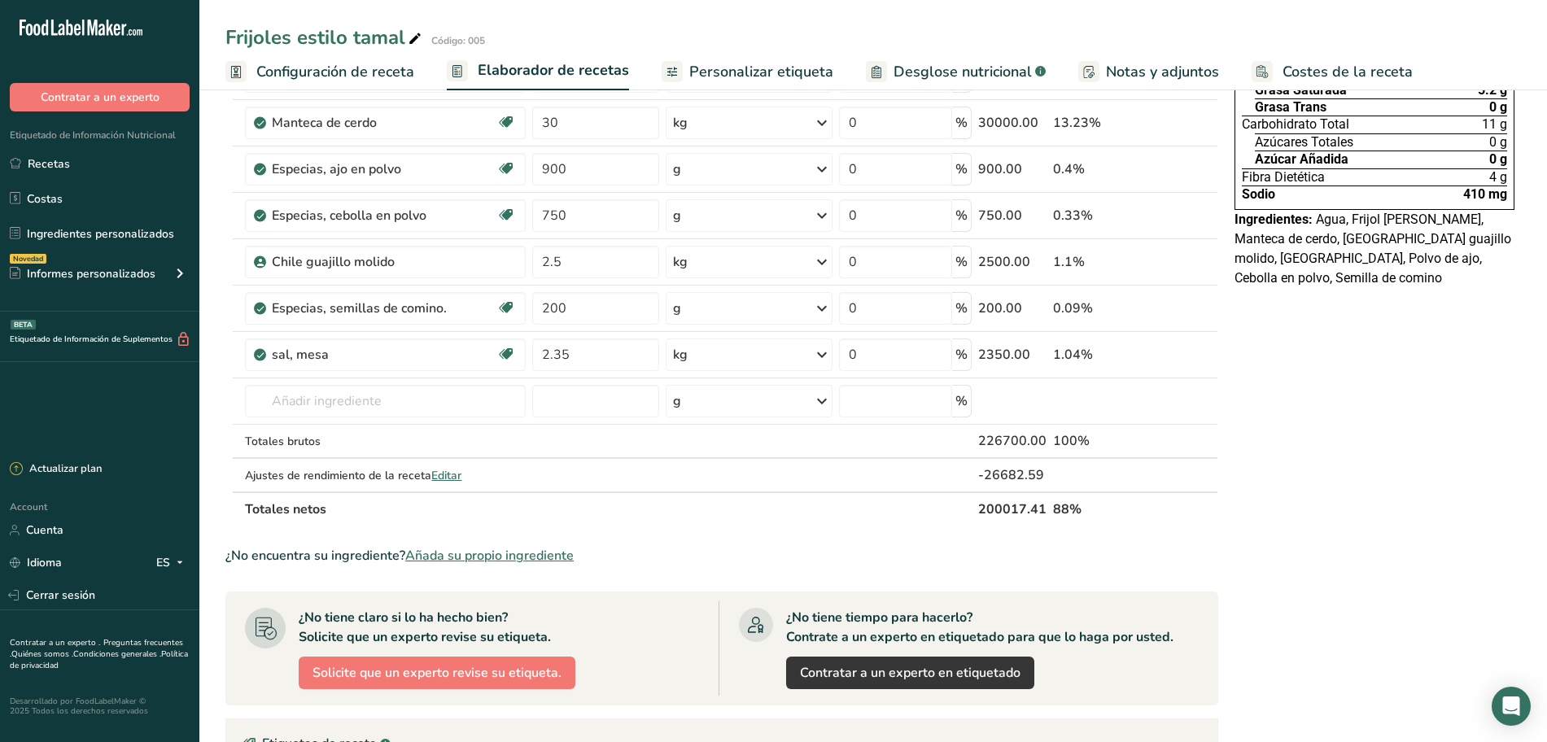
scroll to position [0, 0]
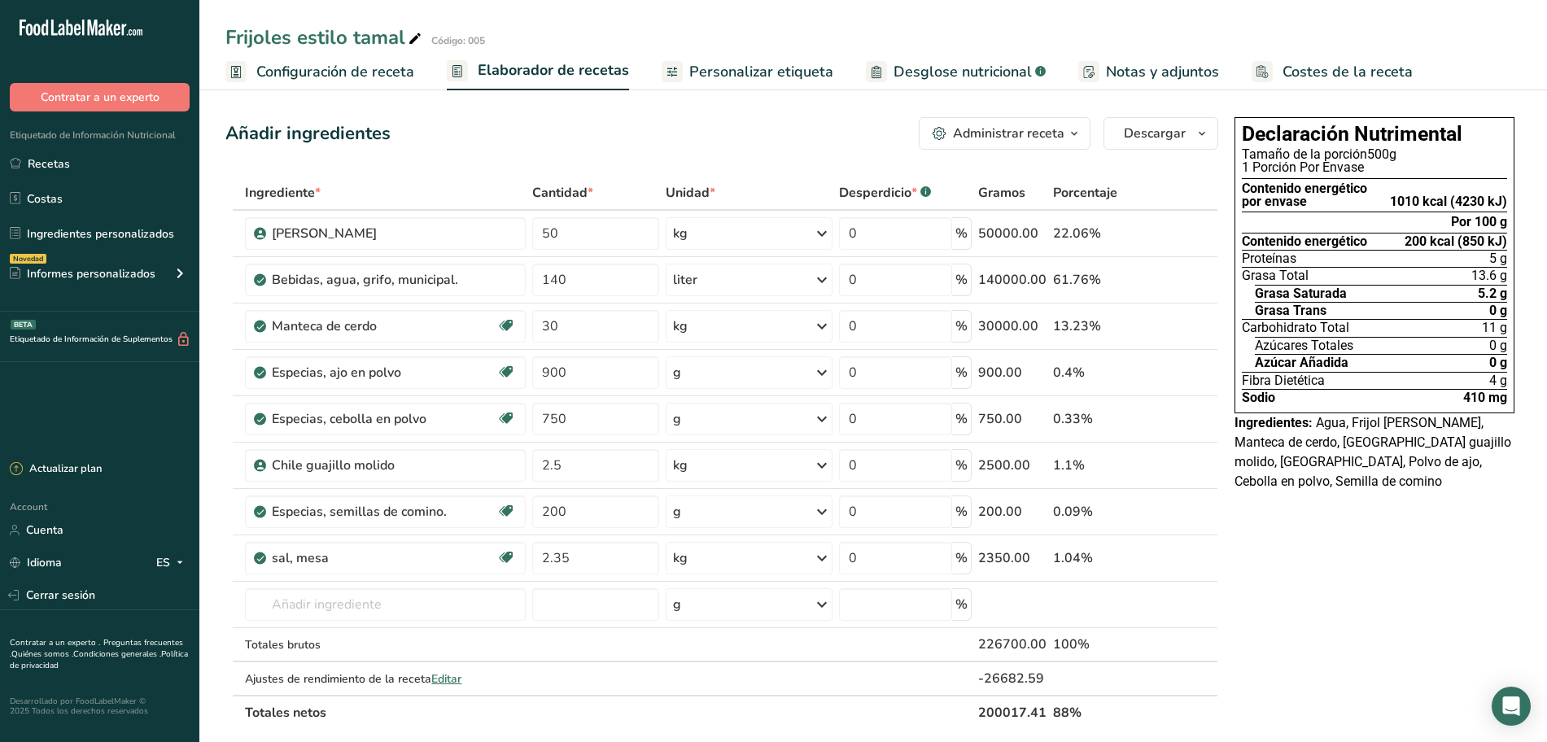
click at [704, 78] on span "Personalizar etiqueta" at bounding box center [761, 72] width 144 height 22
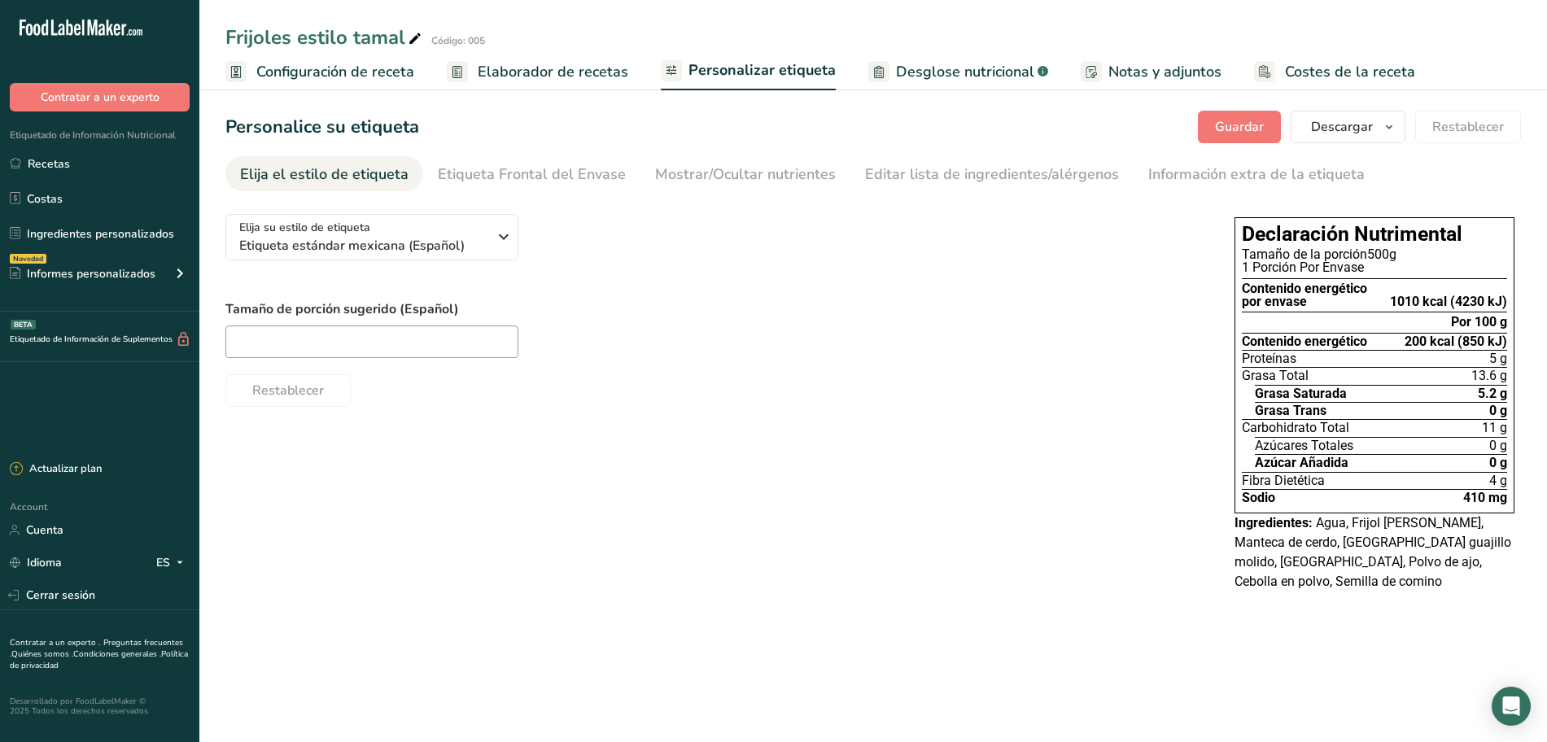
click at [896, 77] on span "Desglose nutricional" at bounding box center [965, 72] width 138 height 22
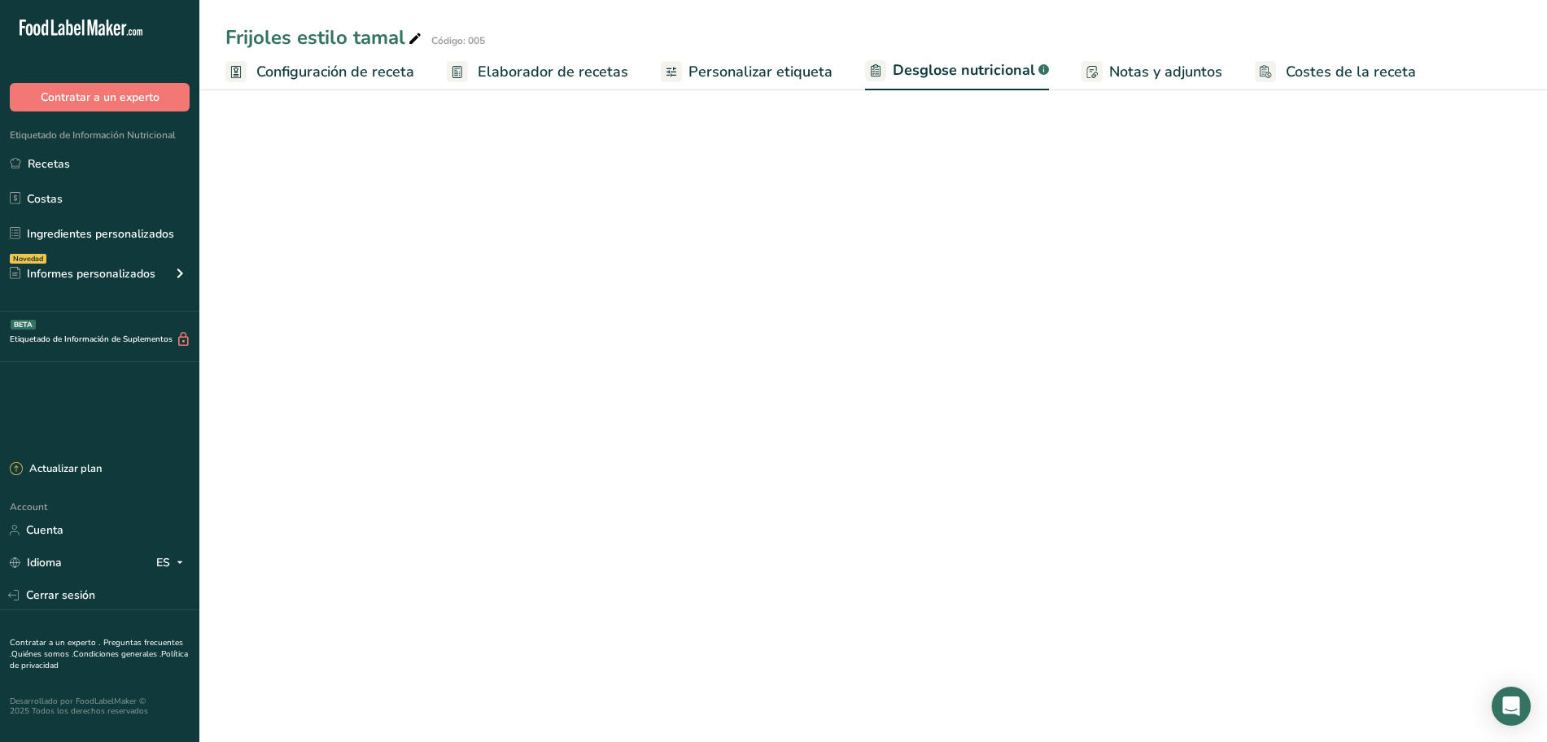
select select "Calories"
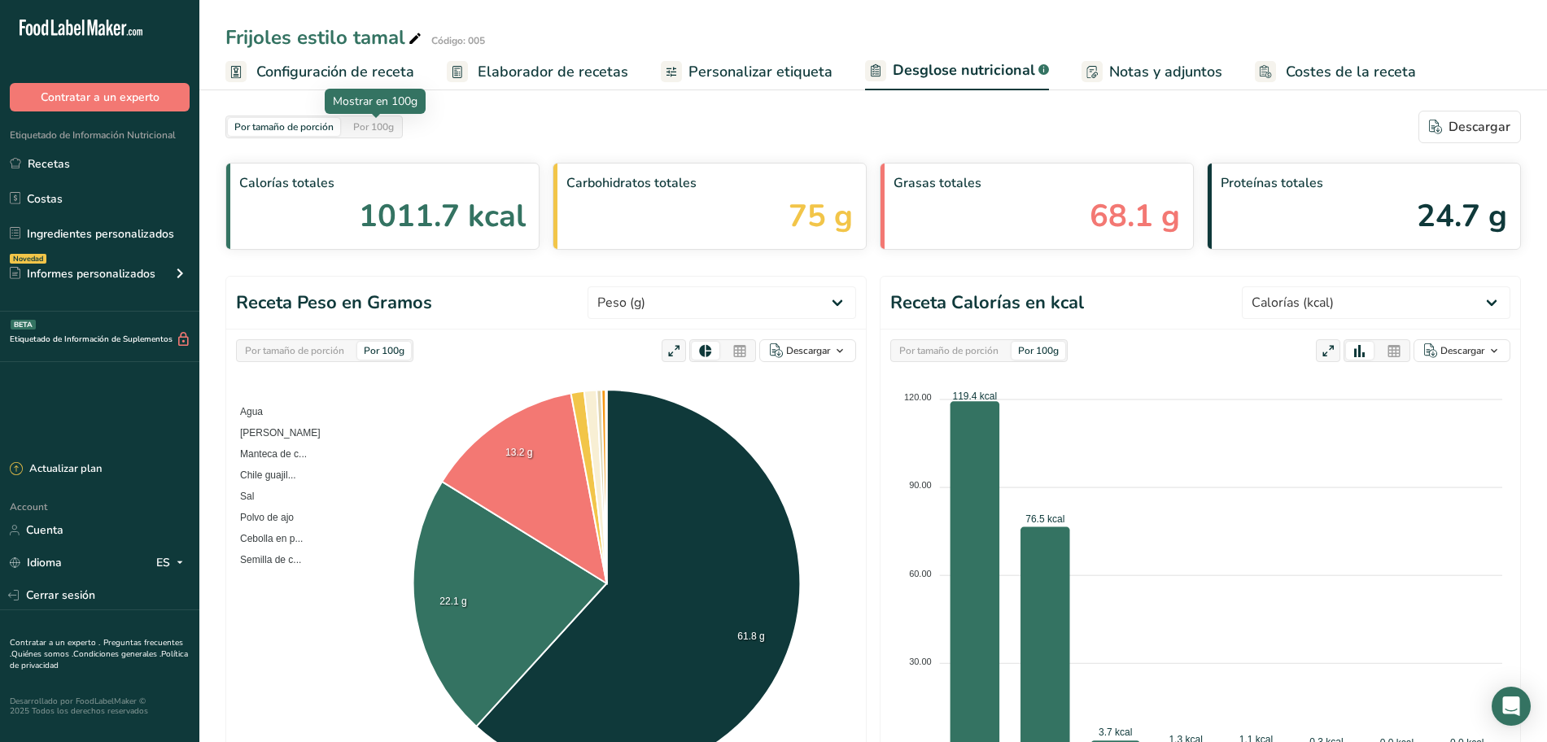
click at [373, 129] on div "Por 100g" at bounding box center [374, 127] width 54 height 18
click at [713, 68] on span "Personalizar etiqueta" at bounding box center [760, 72] width 144 height 22
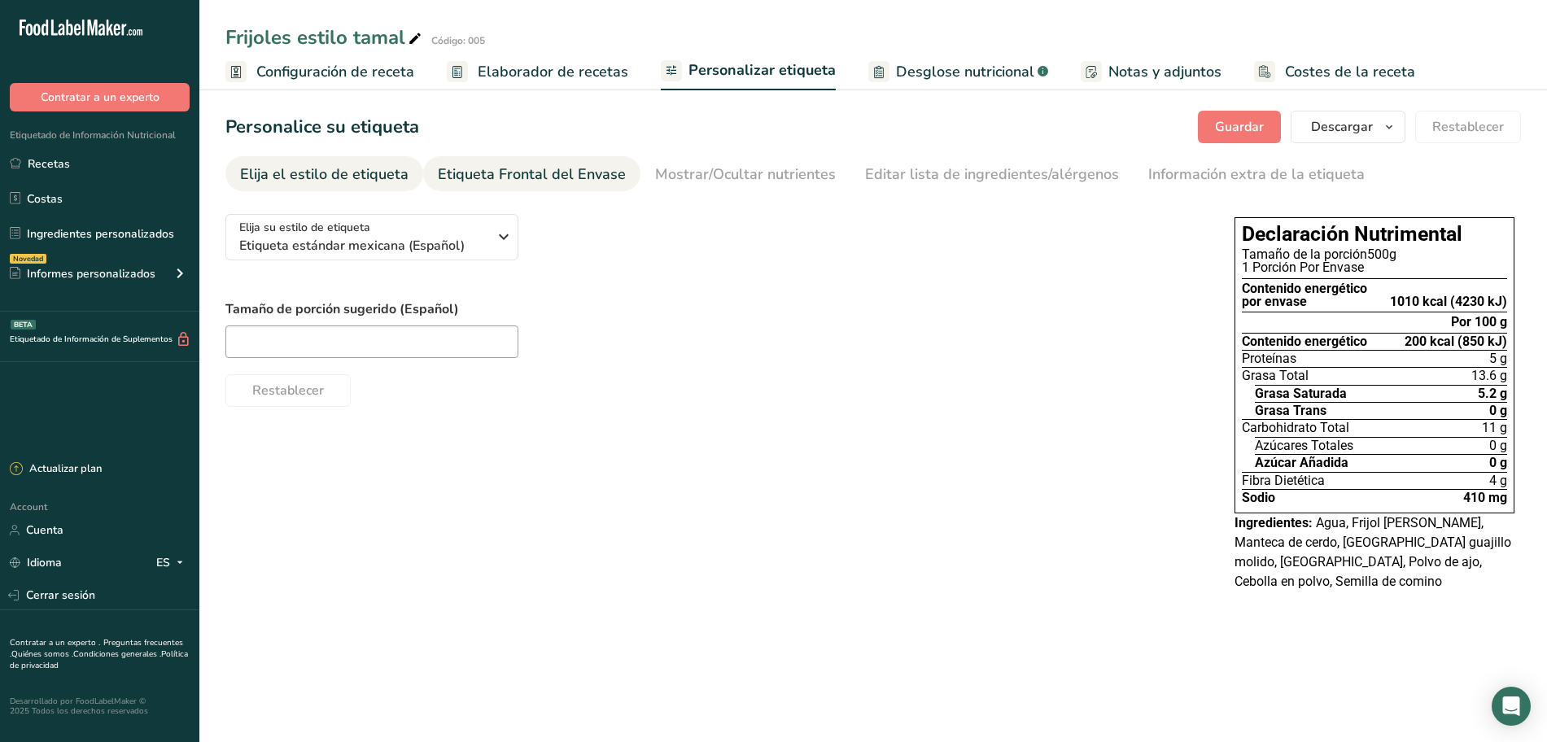
click at [526, 165] on div "Etiqueta Frontal del Envase" at bounding box center [532, 175] width 188 height 22
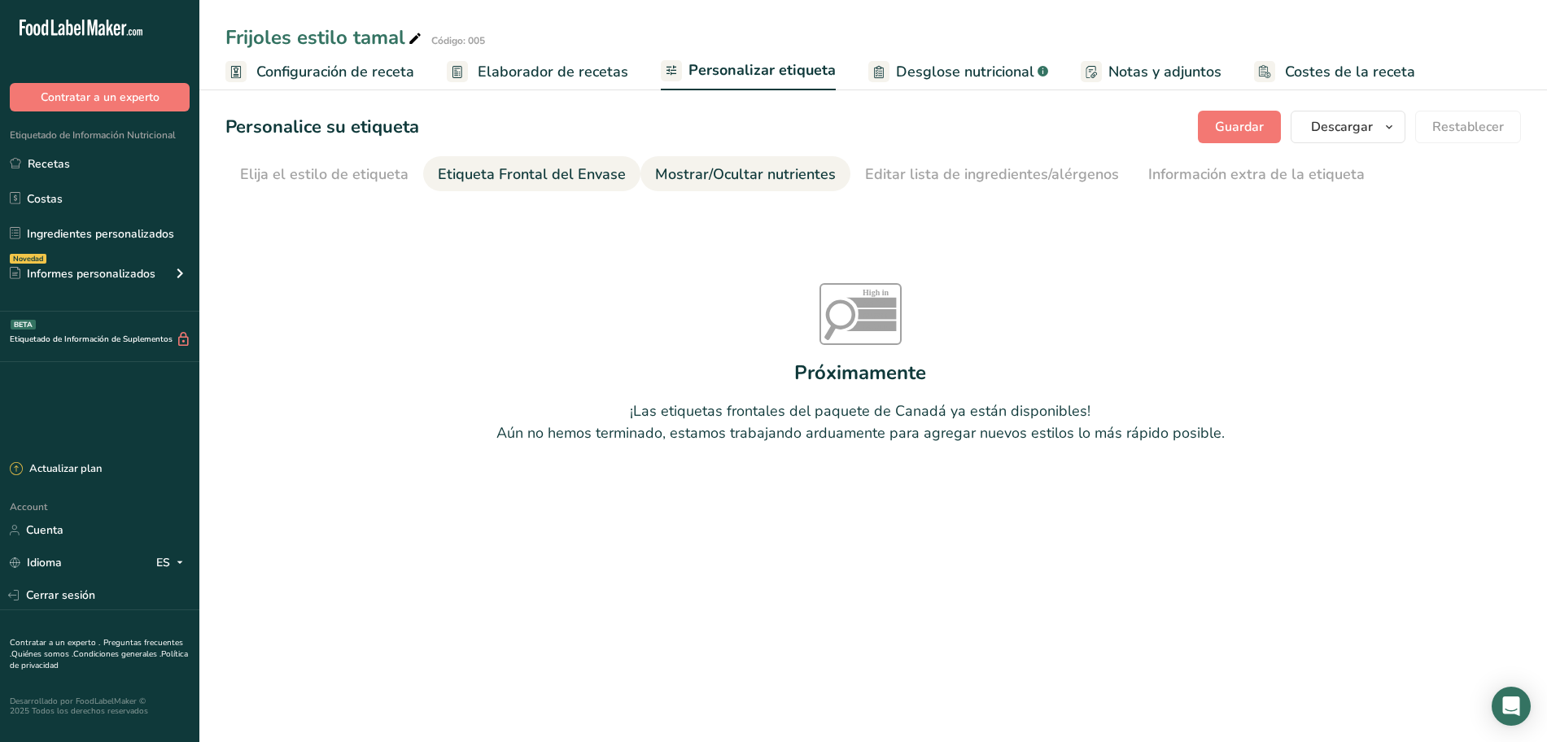
click at [681, 177] on div "Mostrar/Ocultar nutrientes" at bounding box center [745, 175] width 181 height 22
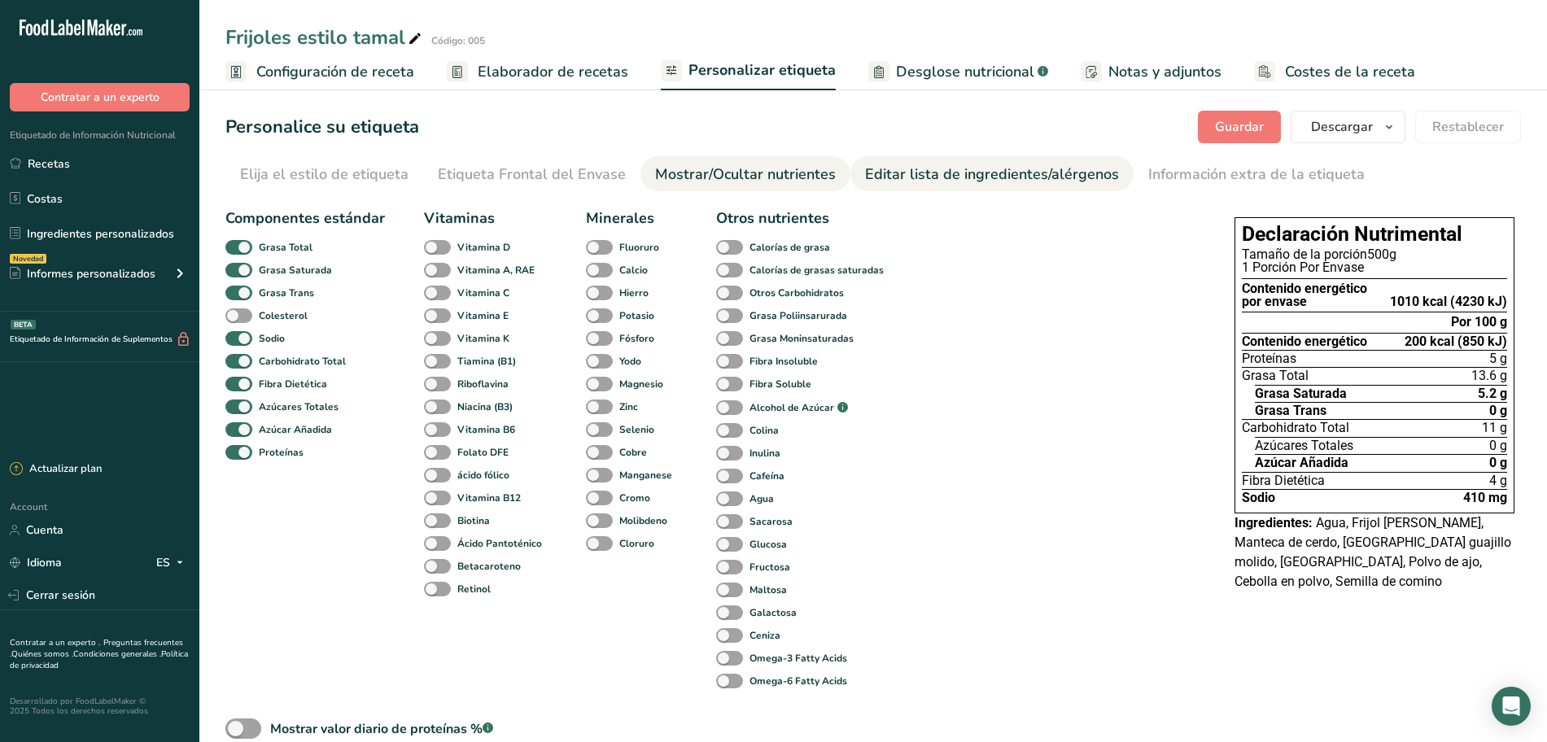
click at [865, 166] on div "Editar lista de ingredientes/alérgenos" at bounding box center [992, 175] width 254 height 22
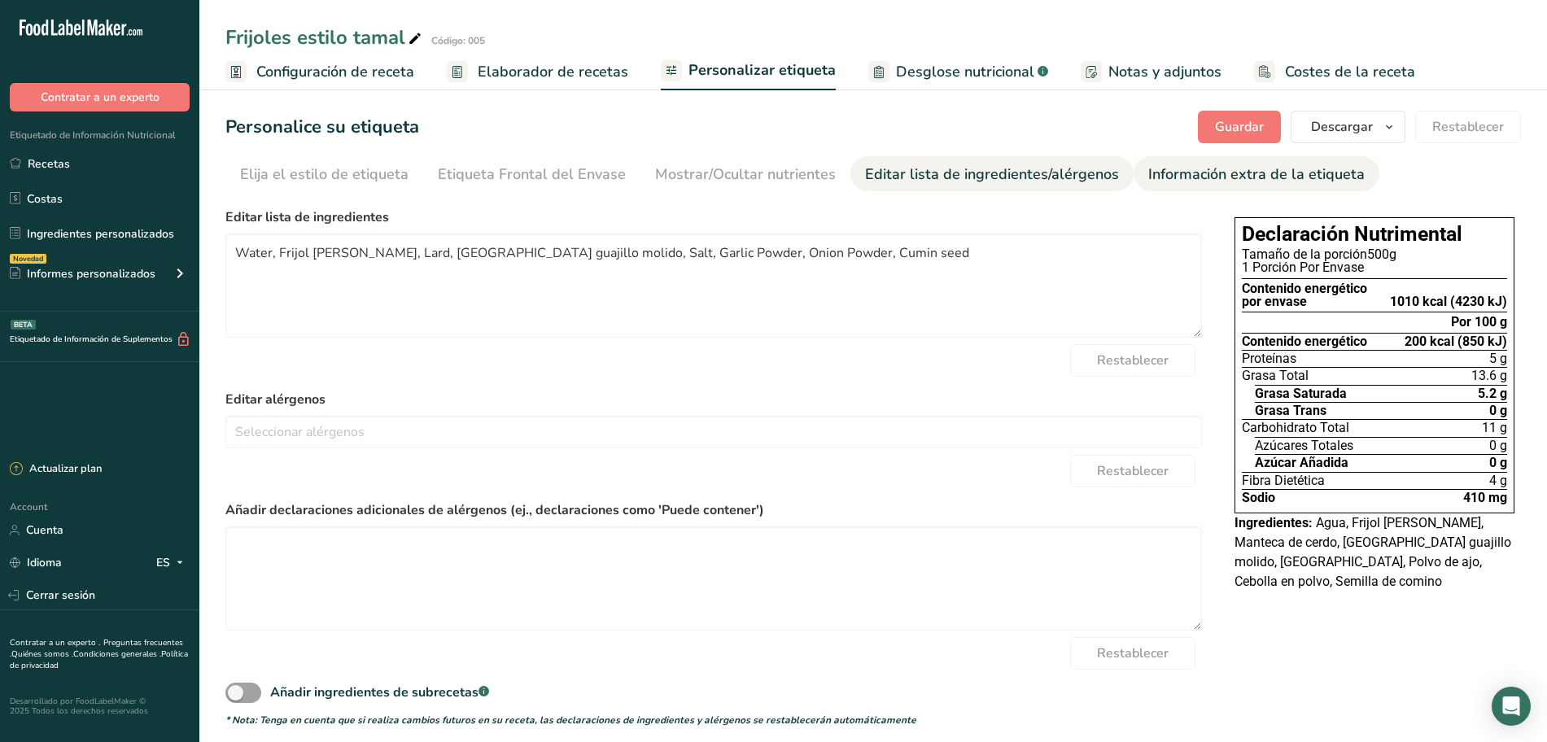
click at [1174, 177] on div "Información extra de la etiqueta" at bounding box center [1256, 175] width 216 height 22
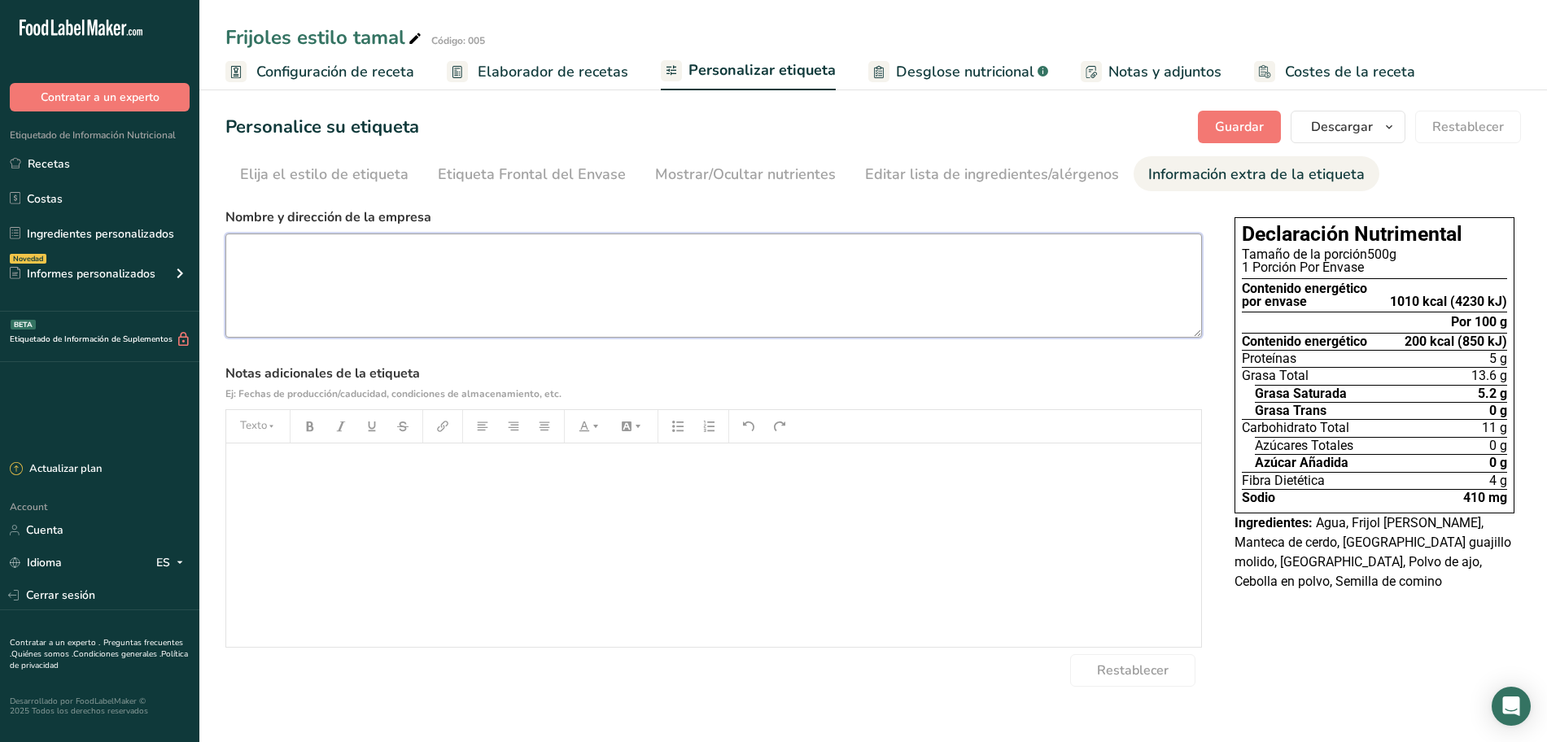
click at [427, 263] on textarea at bounding box center [713, 285] width 976 height 104
click at [427, 263] on textarea "Casza Foods [STREET_ADDRESS]" at bounding box center [713, 285] width 976 height 104
click at [403, 294] on textarea "Casza Foods [STREET_ADDRESS]" at bounding box center [713, 285] width 976 height 104
type textarea "Casza Foods [GEOGRAPHIC_DATA] #420 Interior #3 [GEOGRAPHIC_DATA] N.L"
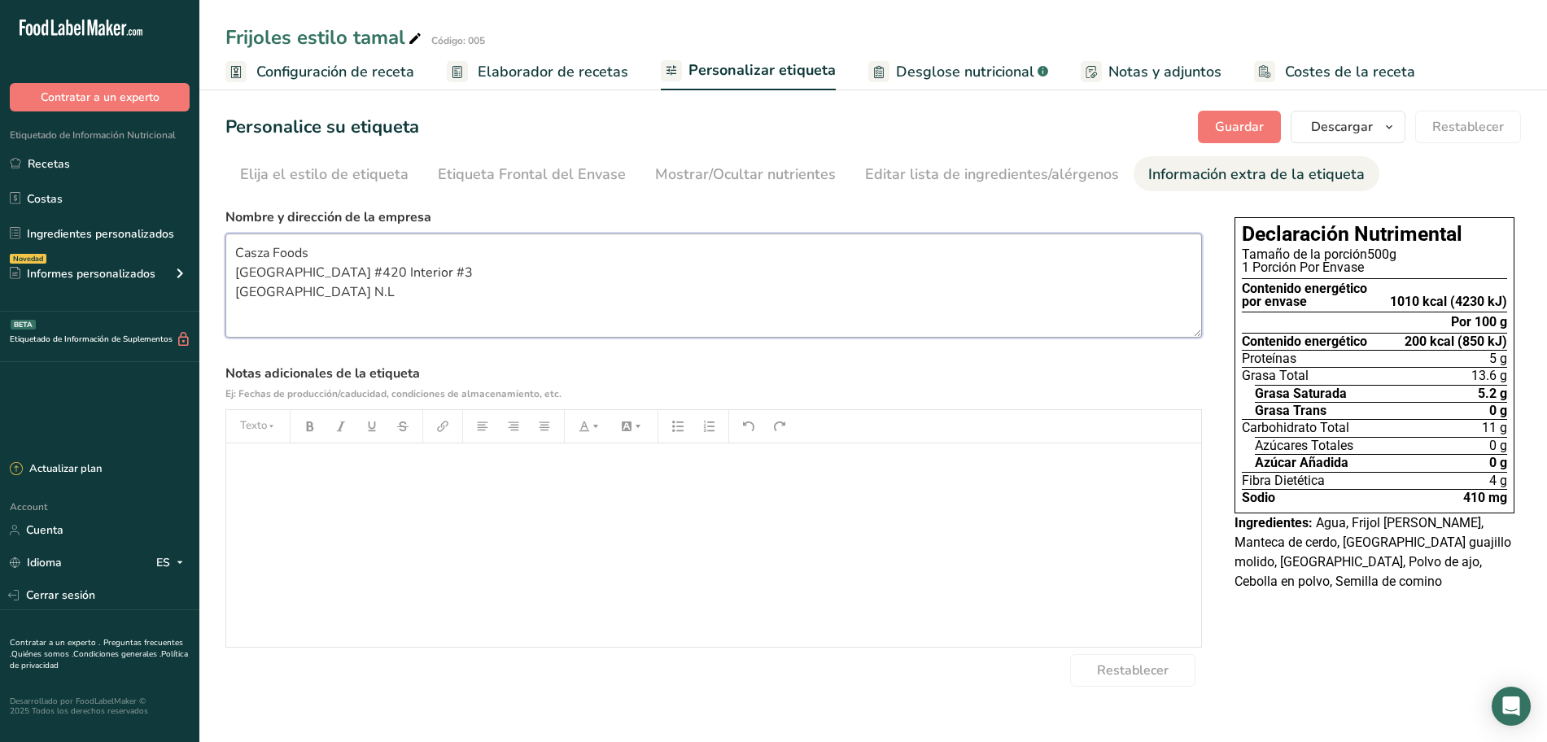
drag, startPoint x: 428, startPoint y: 294, endPoint x: 405, endPoint y: 319, distance: 33.4
click at [405, 319] on textarea "Casza Foods [GEOGRAPHIC_DATA] #420 Interior #3 [GEOGRAPHIC_DATA] N.L" at bounding box center [713, 285] width 976 height 104
click at [956, 171] on div "Editar lista de ingredientes/alérgenos" at bounding box center [992, 175] width 254 height 22
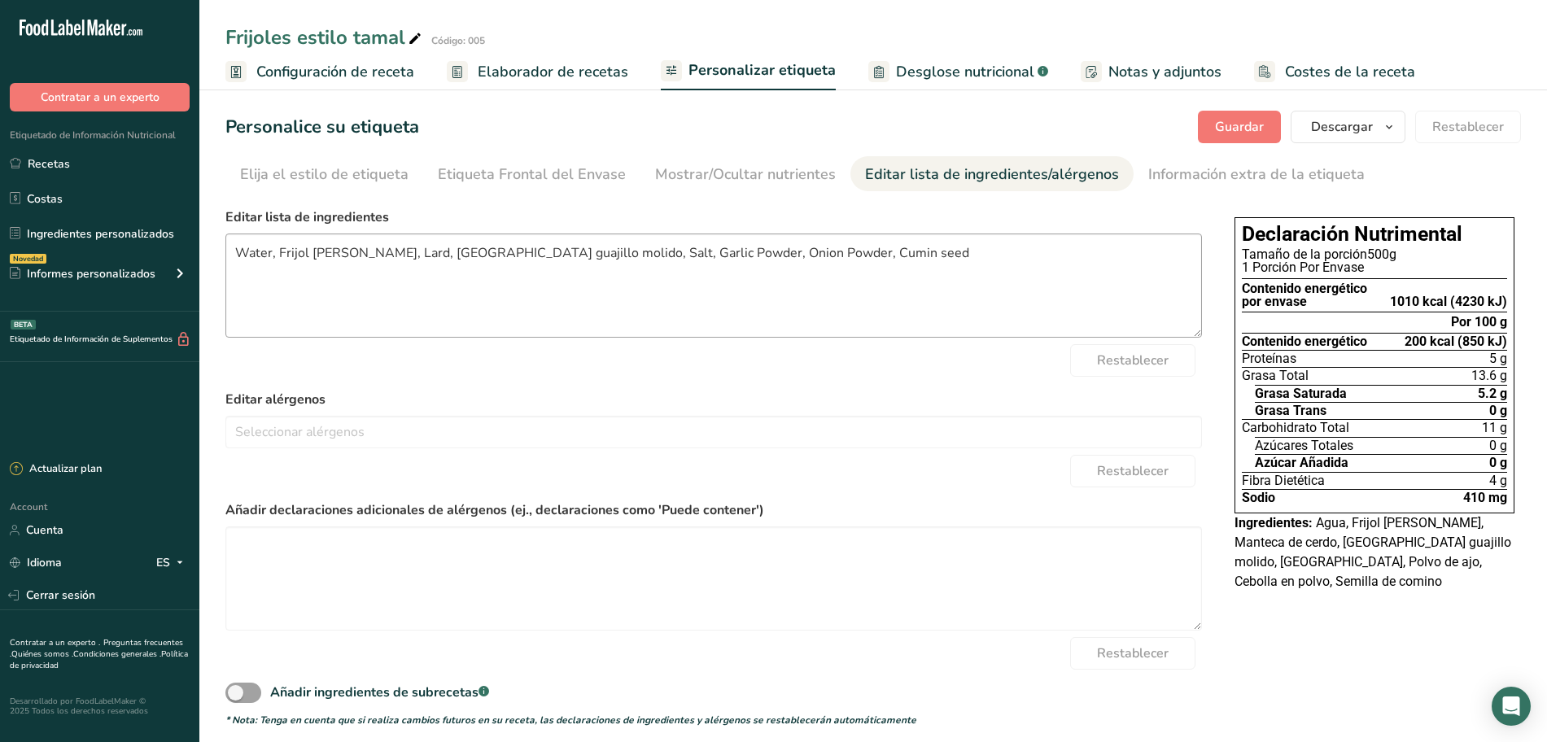
scroll to position [11, 0]
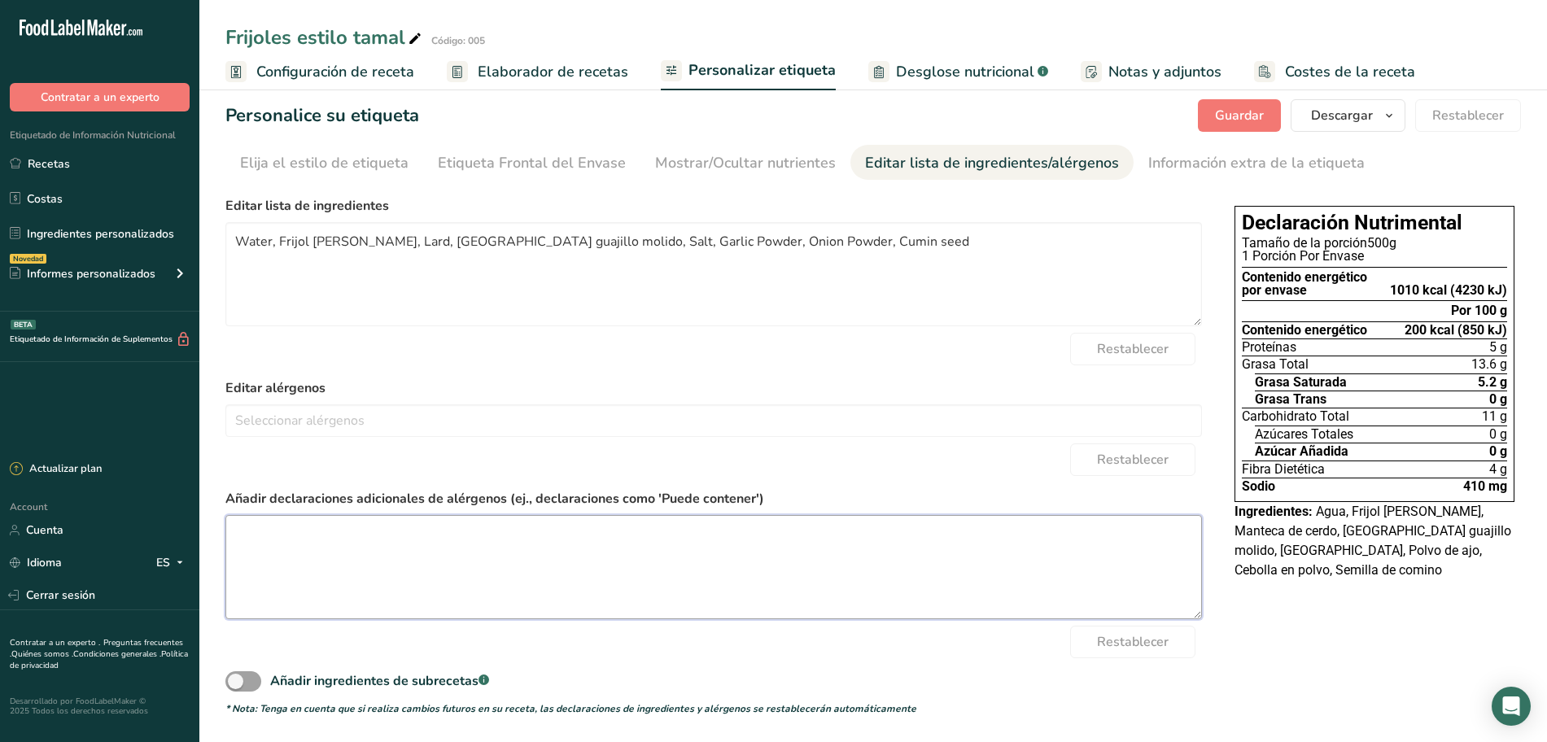
click at [491, 558] on textarea at bounding box center [713, 567] width 976 height 104
type textarea "Puede contener: Gluten, trazas de leche."
click at [1240, 119] on span "Guardar" at bounding box center [1239, 116] width 49 height 20
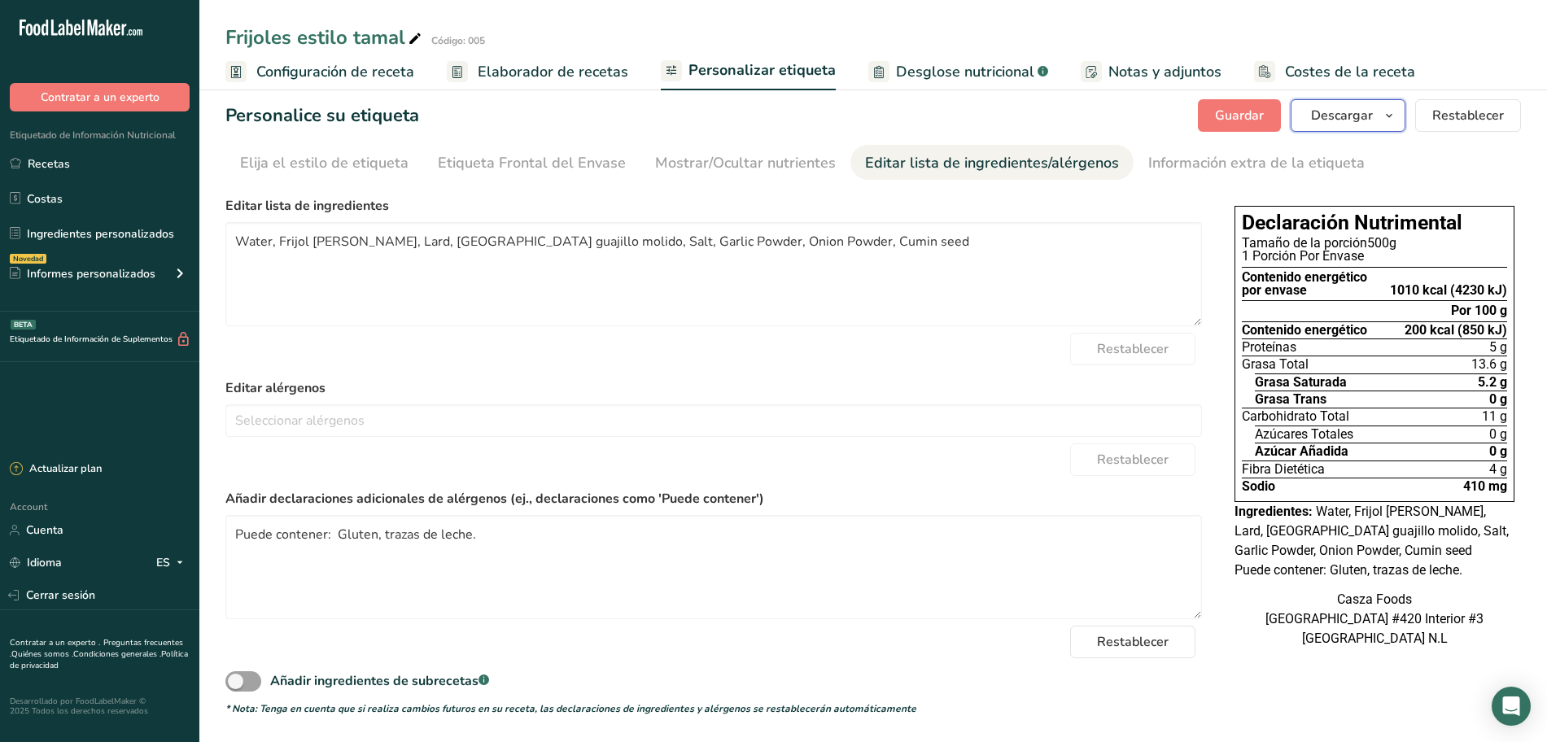
click at [1397, 114] on span "button" at bounding box center [1389, 116] width 20 height 20
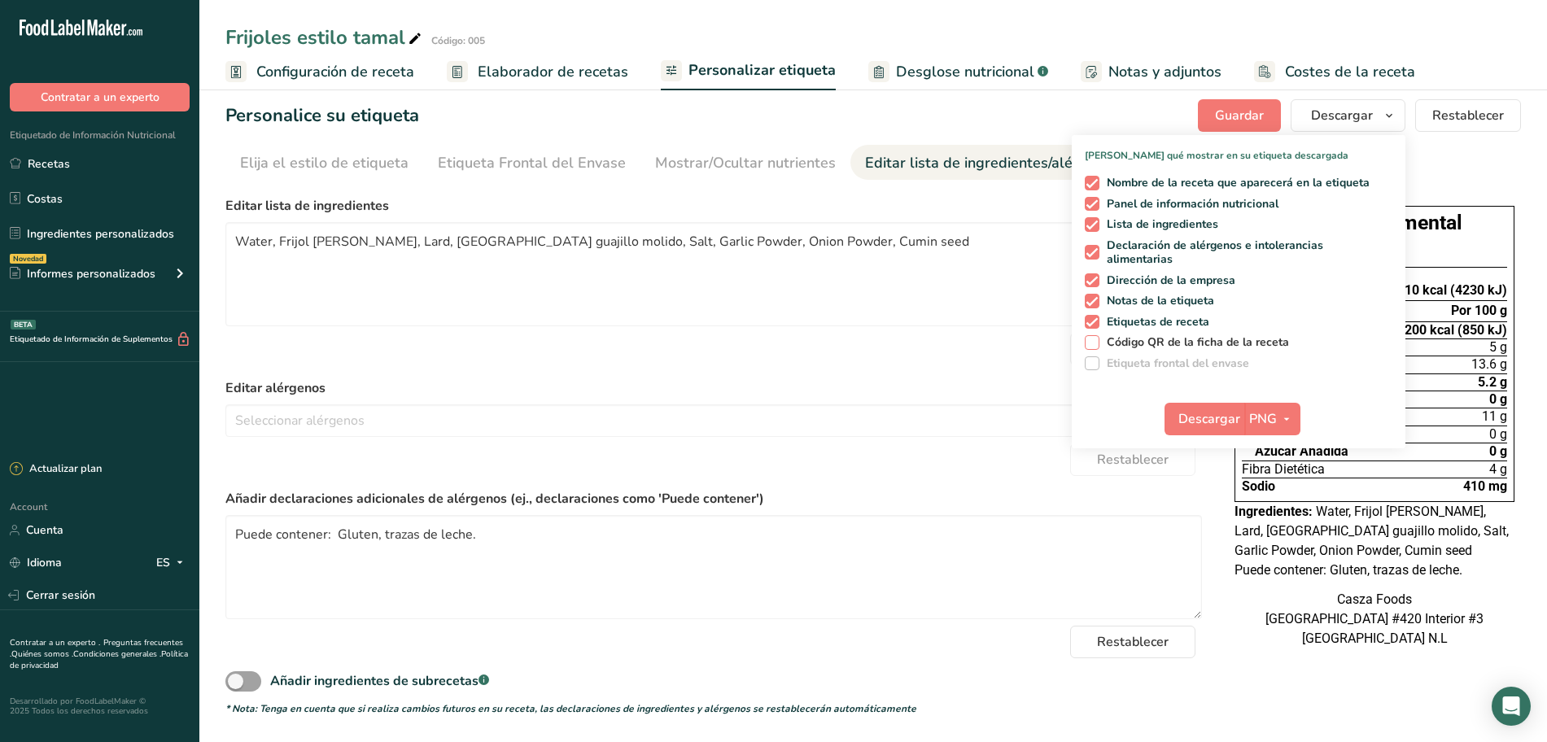
click at [1096, 344] on span at bounding box center [1091, 342] width 15 height 15
click at [1095, 344] on input "Código QR de la ficha de la receta" at bounding box center [1089, 342] width 11 height 11
checkbox input "true"
click at [1047, 118] on div "Personalice su etiqueta [GEOGRAPHIC_DATA] [GEOGRAPHIC_DATA] [PERSON_NAME] qué m…" at bounding box center [872, 115] width 1295 height 33
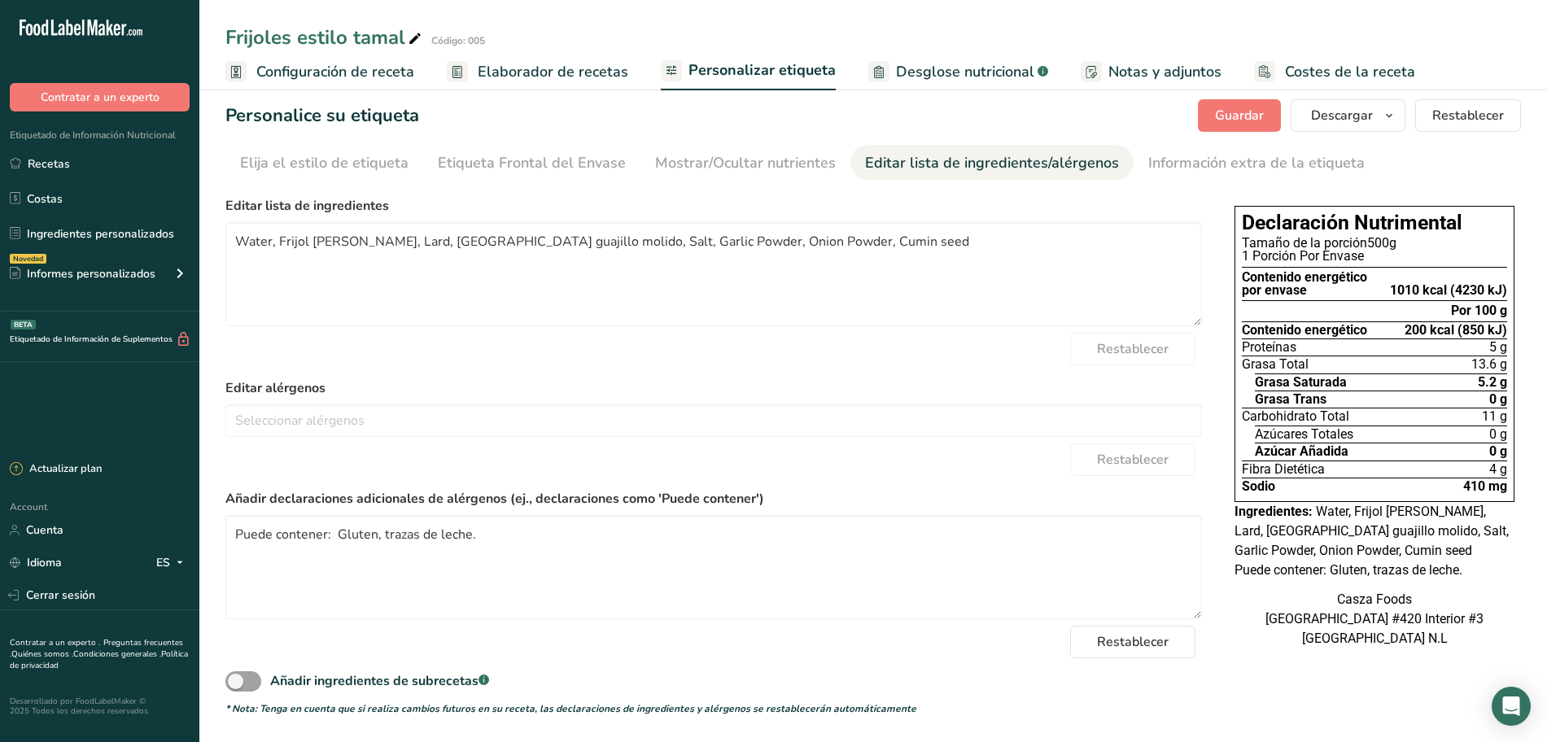
click at [883, 76] on link "Desglose nutricional .a-a{fill:#347362;}.b-a{fill:#fff;}" at bounding box center [958, 72] width 180 height 37
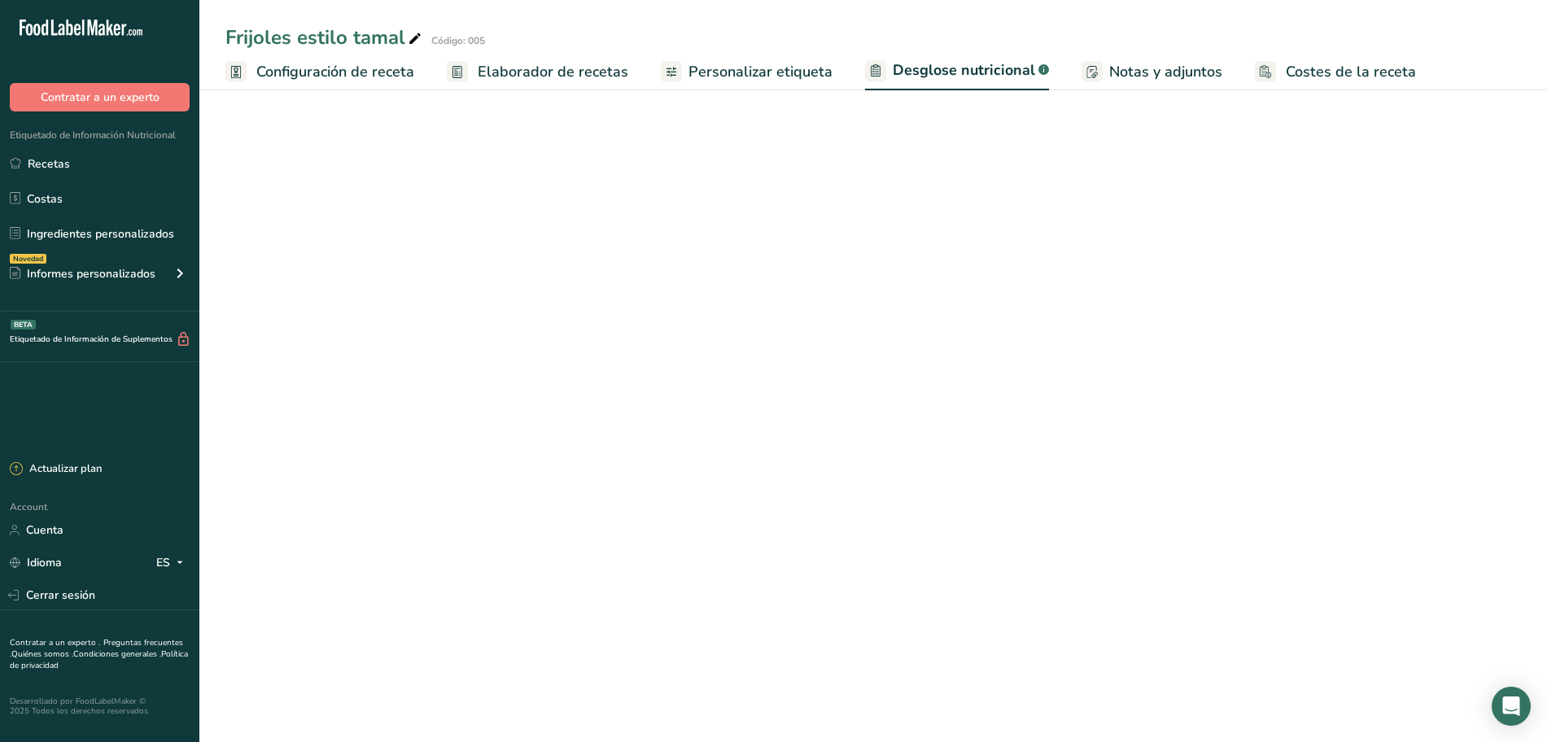
select select "Calories"
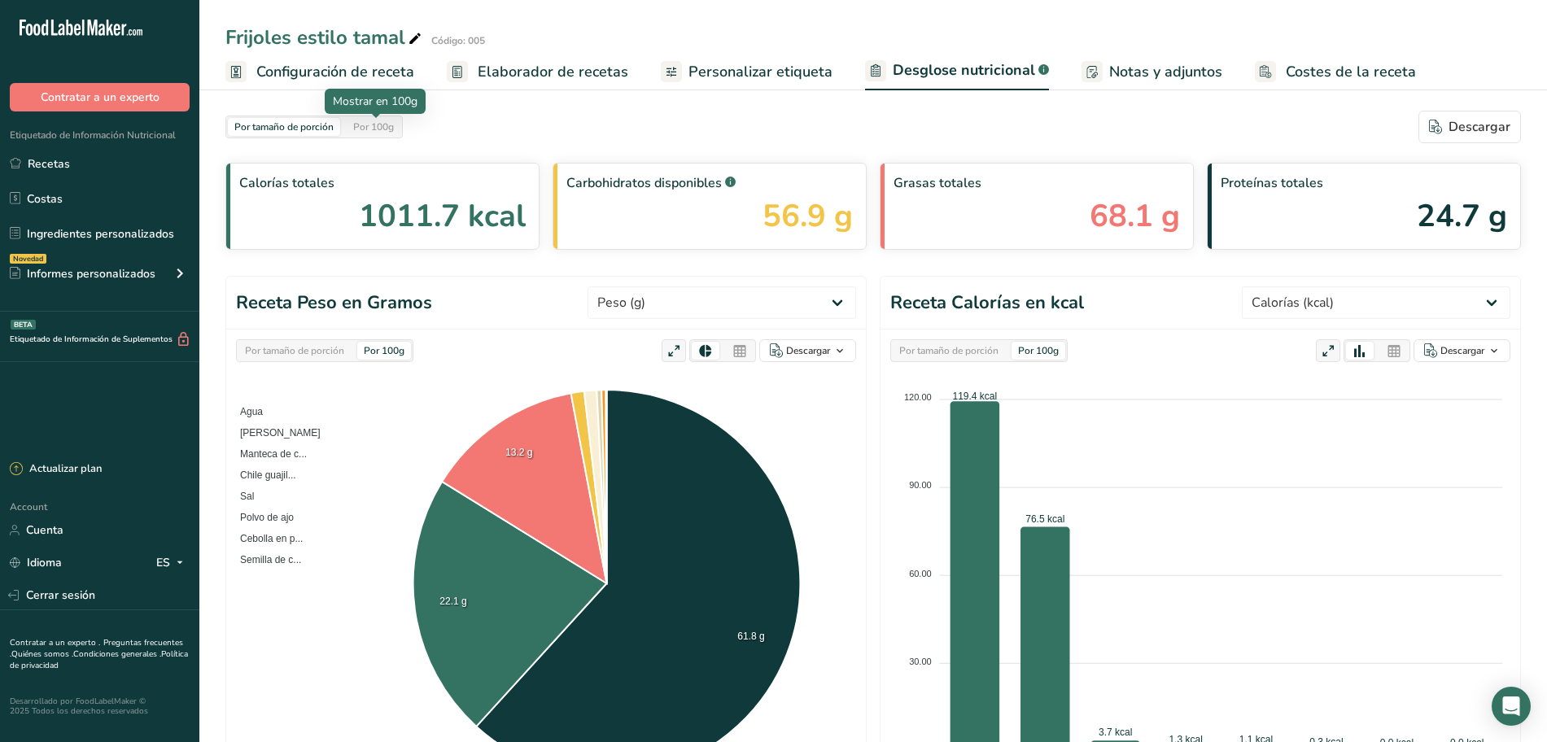
click at [398, 135] on div "Por 100g" at bounding box center [374, 127] width 54 height 18
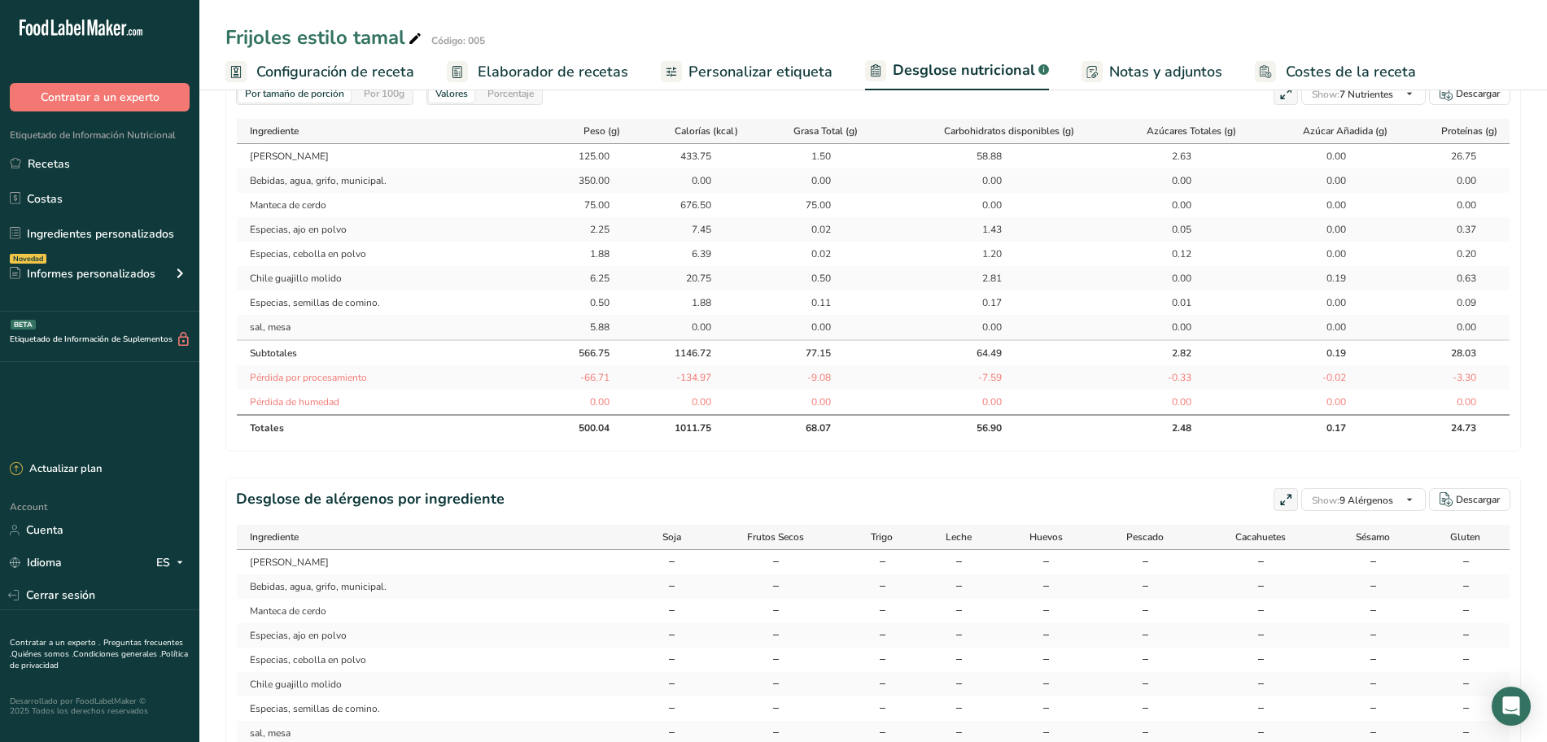
scroll to position [657, 0]
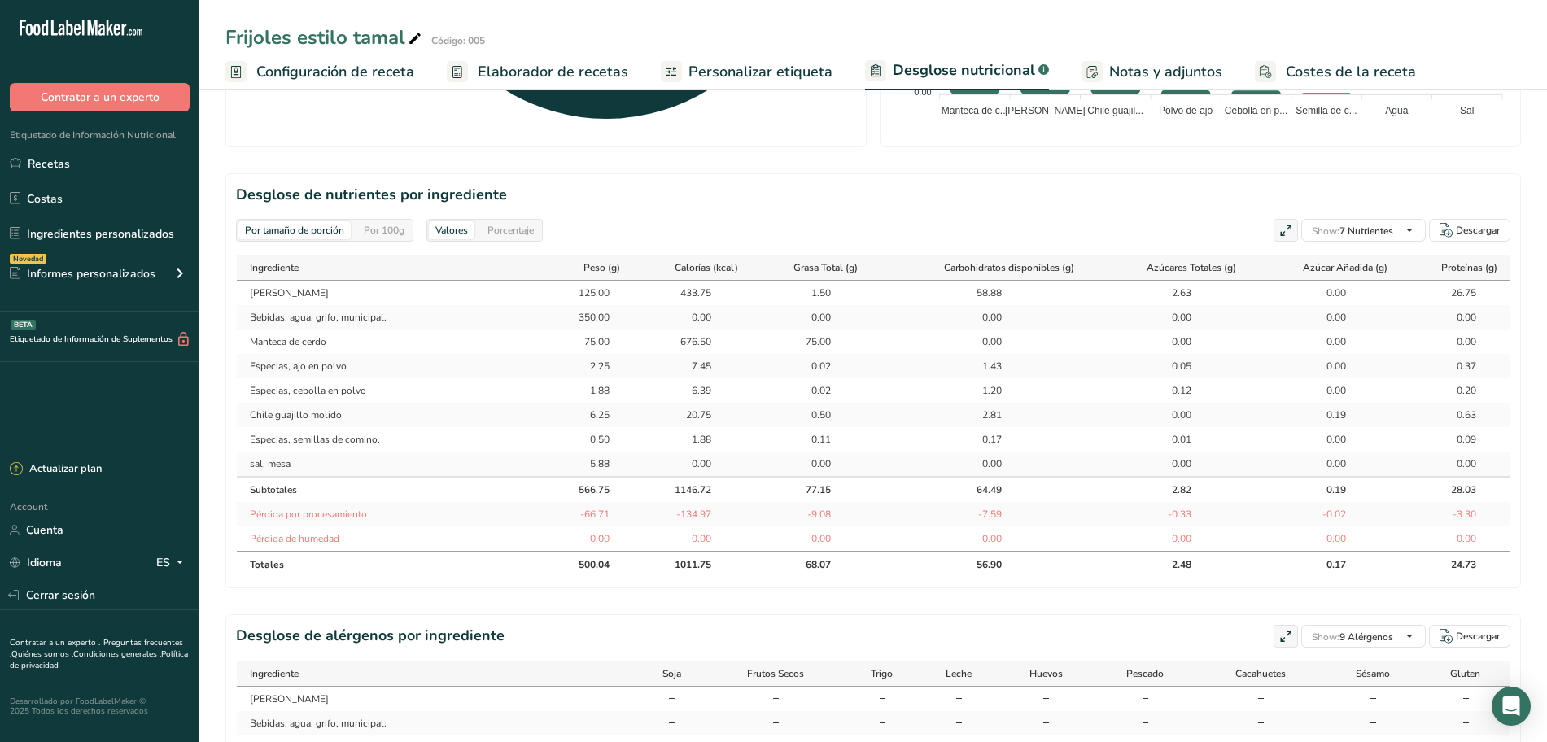
click at [408, 234] on div "Por 100g" at bounding box center [384, 230] width 54 height 18
click at [522, 238] on div "Porcentaje" at bounding box center [510, 230] width 59 height 18
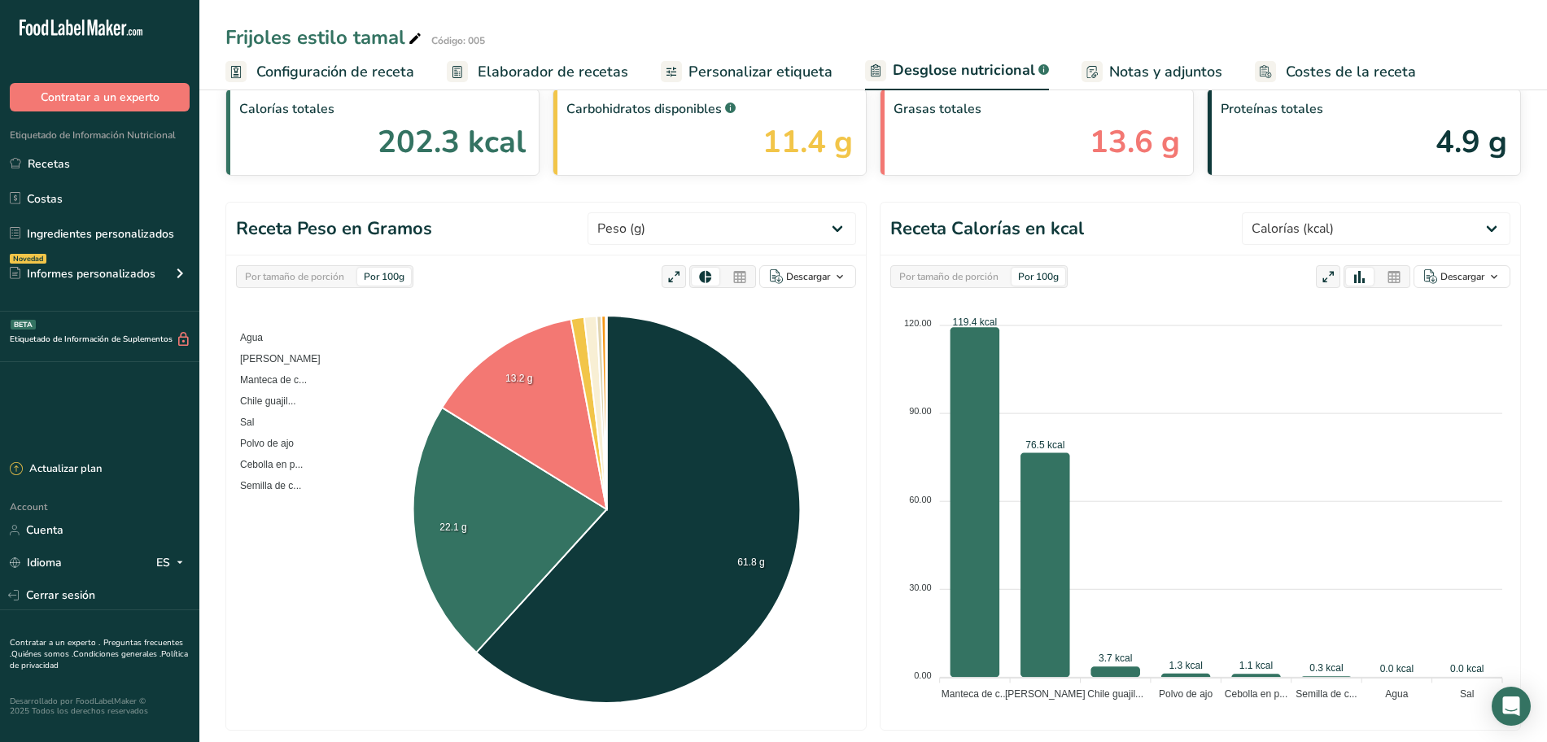
scroll to position [0, 0]
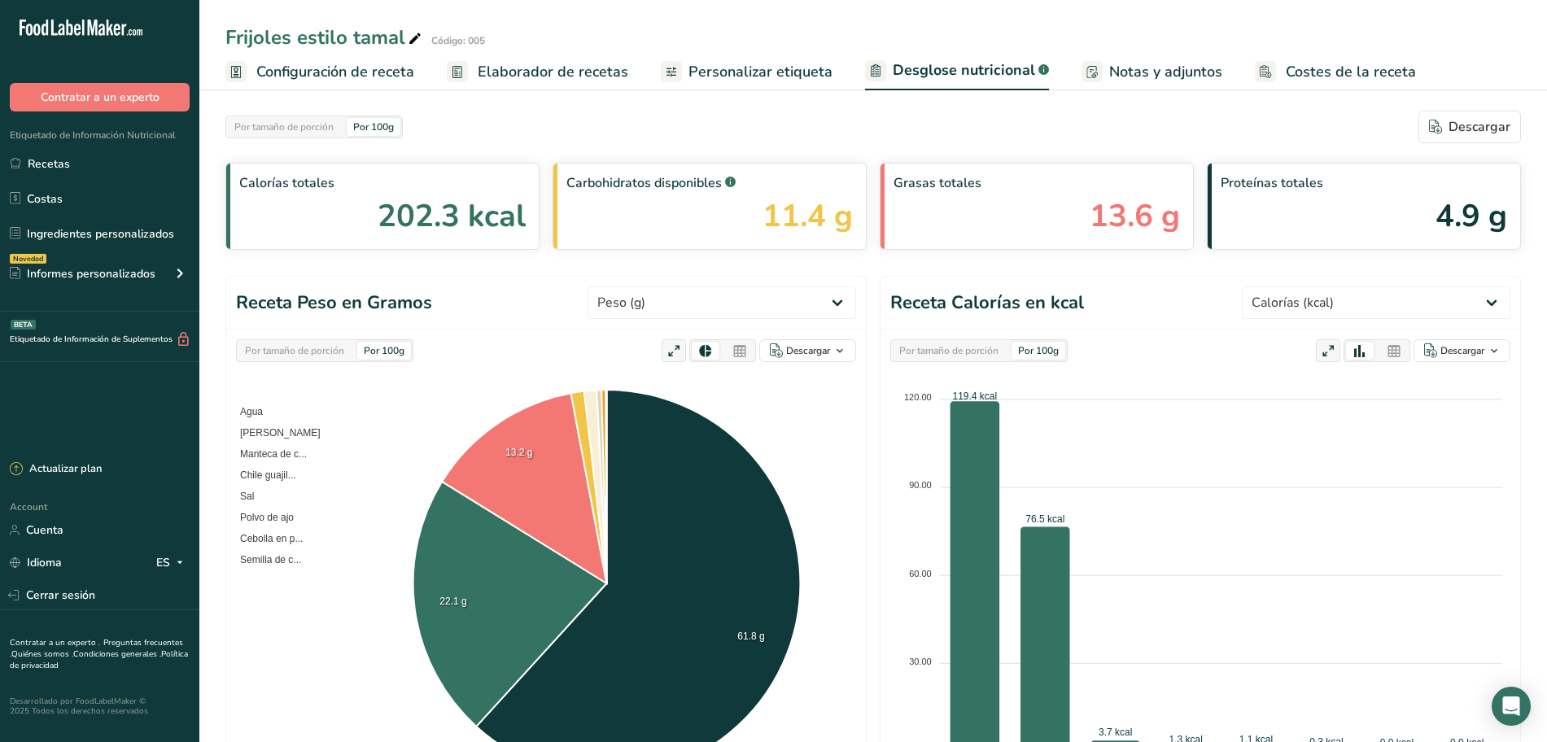
click at [491, 59] on link "Elaborador de recetas" at bounding box center [537, 72] width 181 height 37
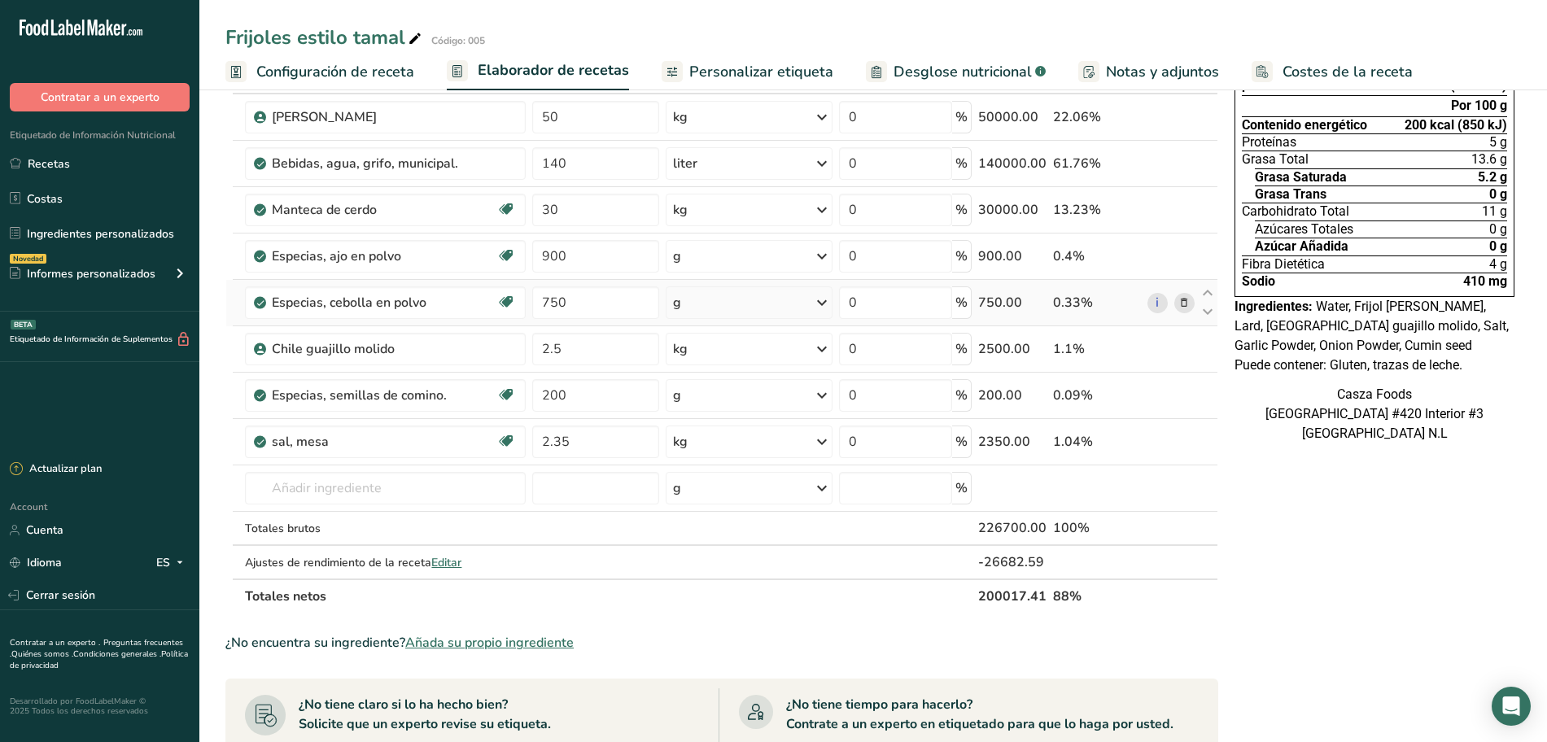
scroll to position [203, 0]
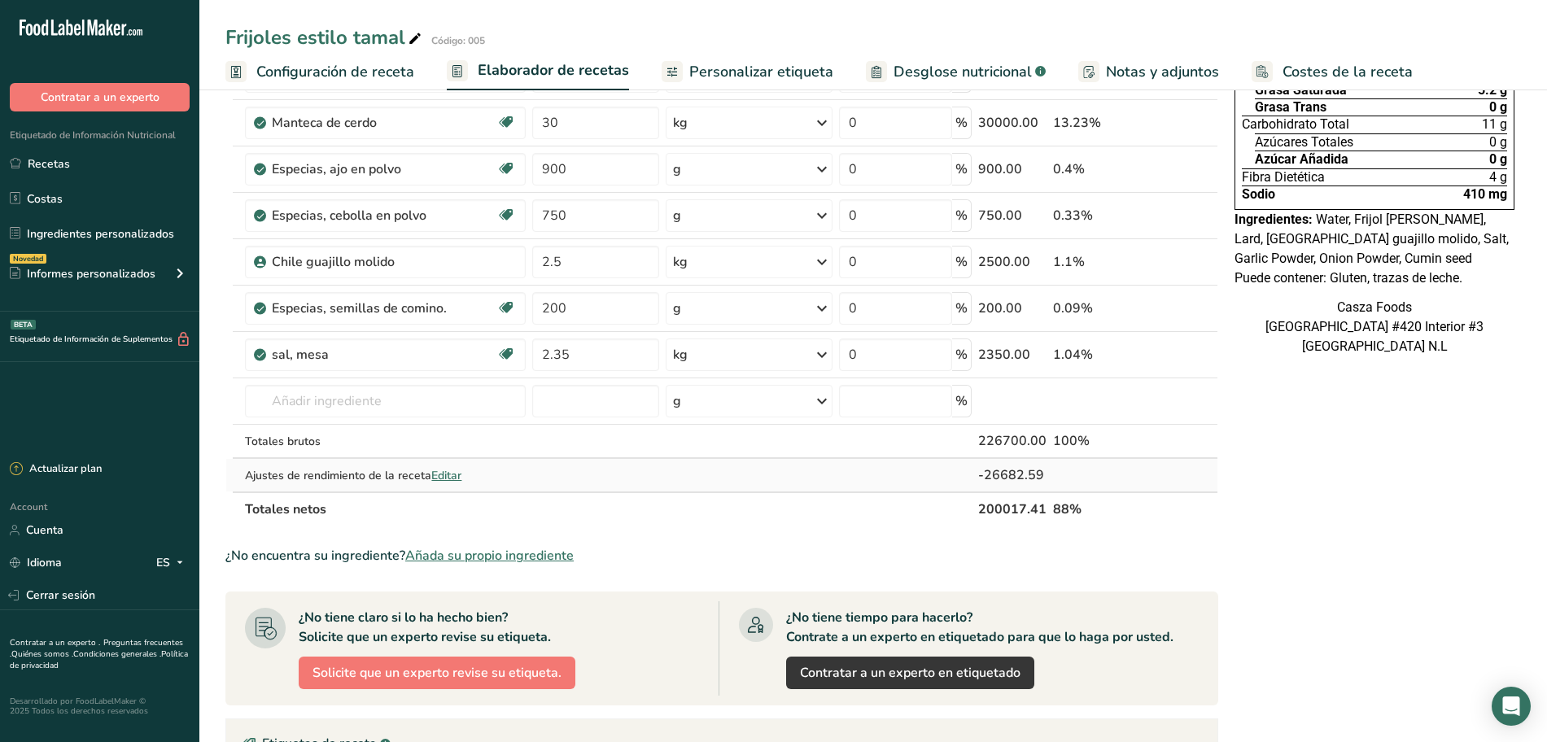
click at [447, 474] on span "Editar" at bounding box center [446, 475] width 30 height 15
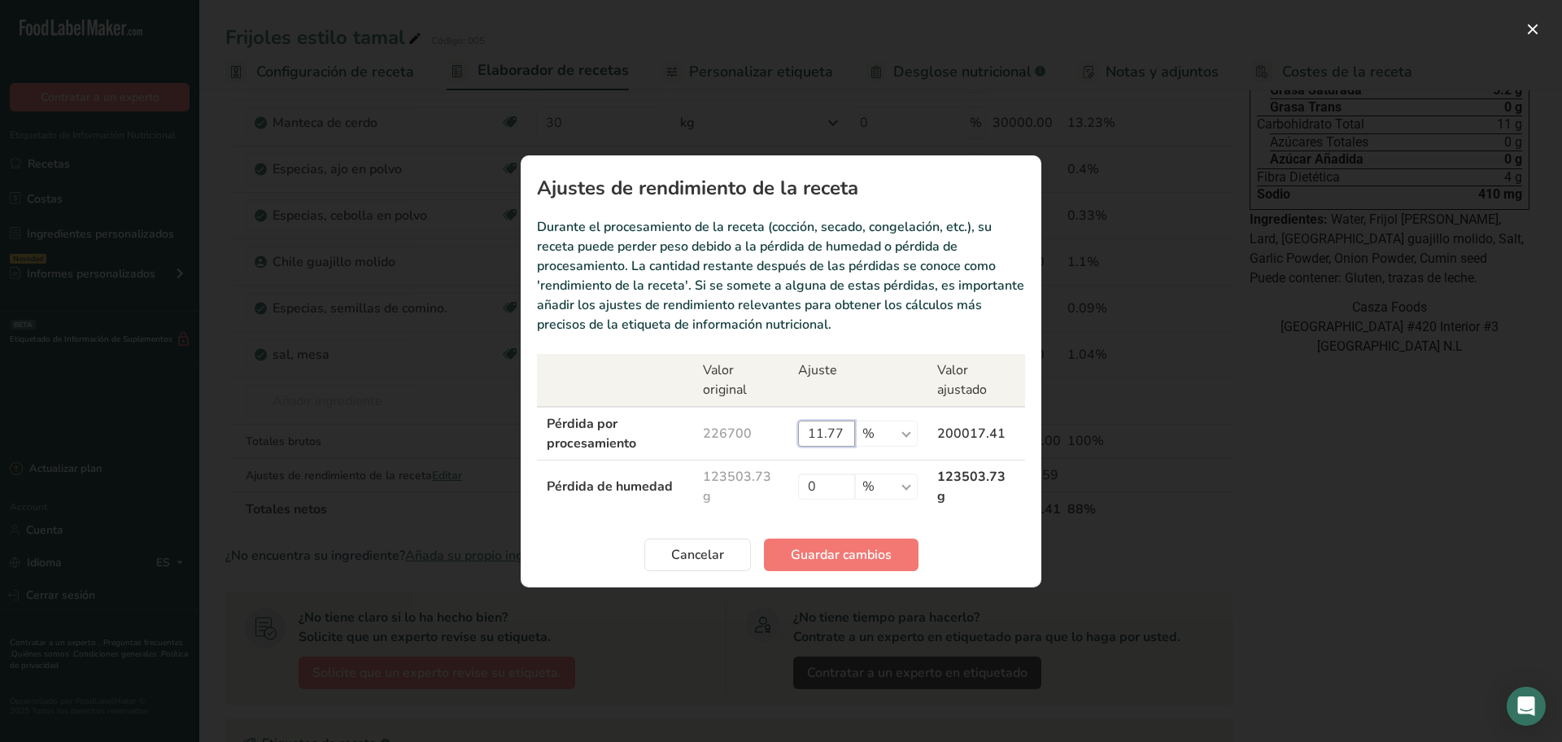
click at [843, 434] on input "11.77" at bounding box center [826, 434] width 57 height 26
type input "1"
click at [844, 491] on input "0" at bounding box center [826, 486] width 57 height 26
type input "1"
type input "2"
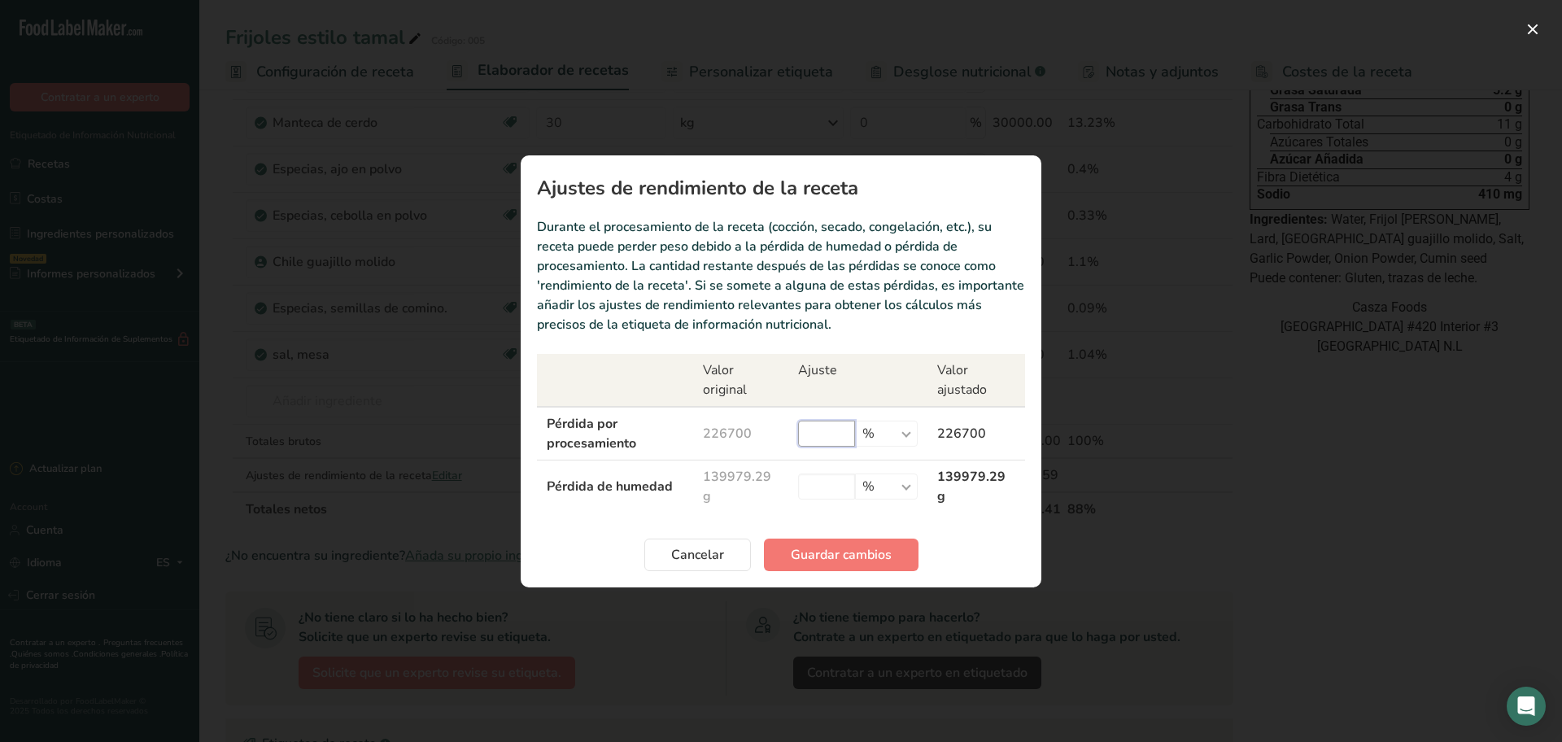
click at [800, 431] on input "Recipe yield modal" at bounding box center [826, 434] width 57 height 26
type input "0"
click at [820, 493] on input "Recipe yield modal" at bounding box center [826, 486] width 57 height 26
click at [906, 491] on select "% g kg mg mcg libras onza" at bounding box center [886, 486] width 63 height 26
click at [855, 473] on select "% g kg mg mcg libras onza" at bounding box center [886, 486] width 63 height 26
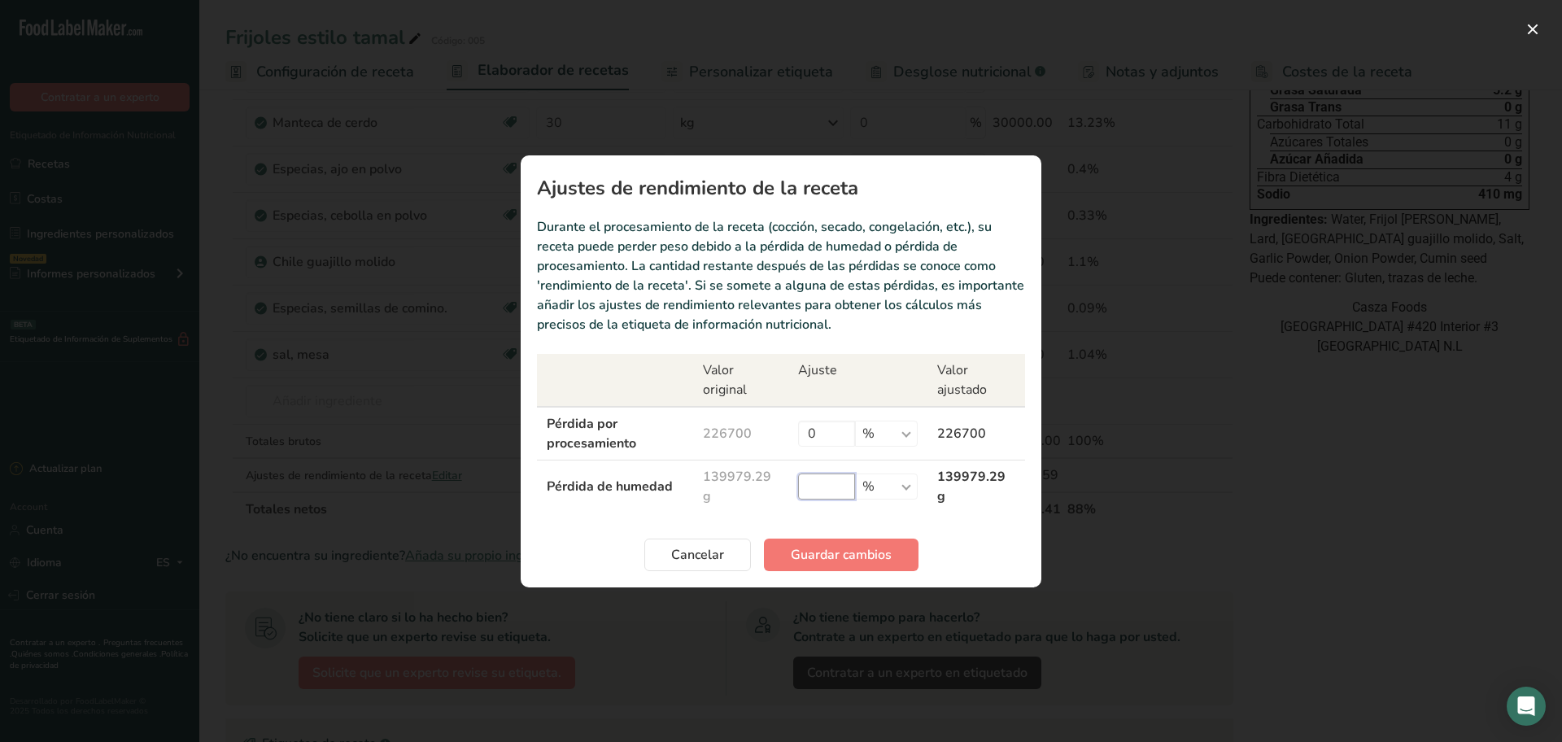
click at [831, 489] on input "Recipe yield modal" at bounding box center [826, 486] width 57 height 26
type input "11"
click at [822, 552] on span "Guardar cambios" at bounding box center [841, 555] width 101 height 20
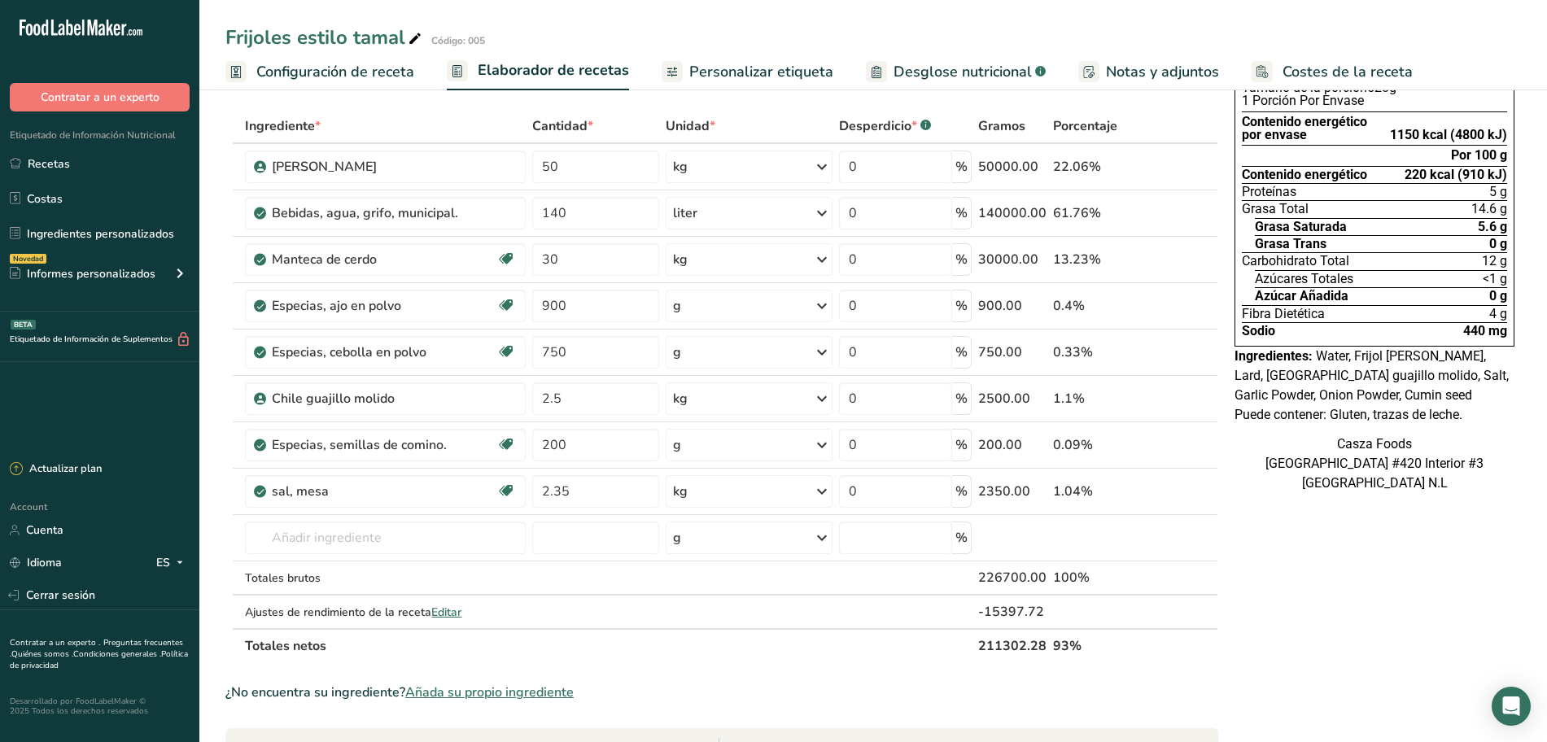
scroll to position [102, 0]
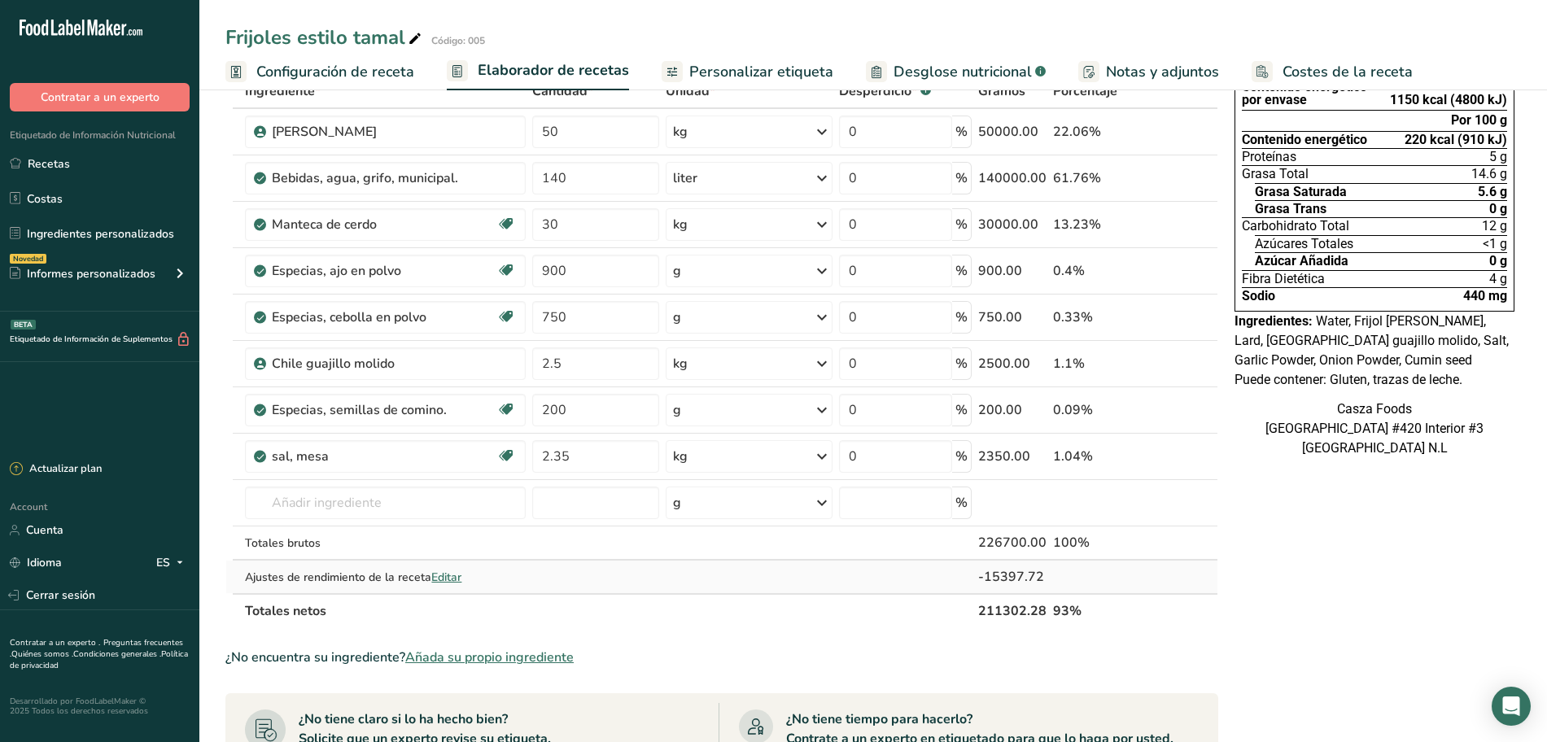
click at [453, 573] on span "Editar" at bounding box center [446, 576] width 30 height 15
click at [446, 582] on span "Editar" at bounding box center [446, 576] width 30 height 15
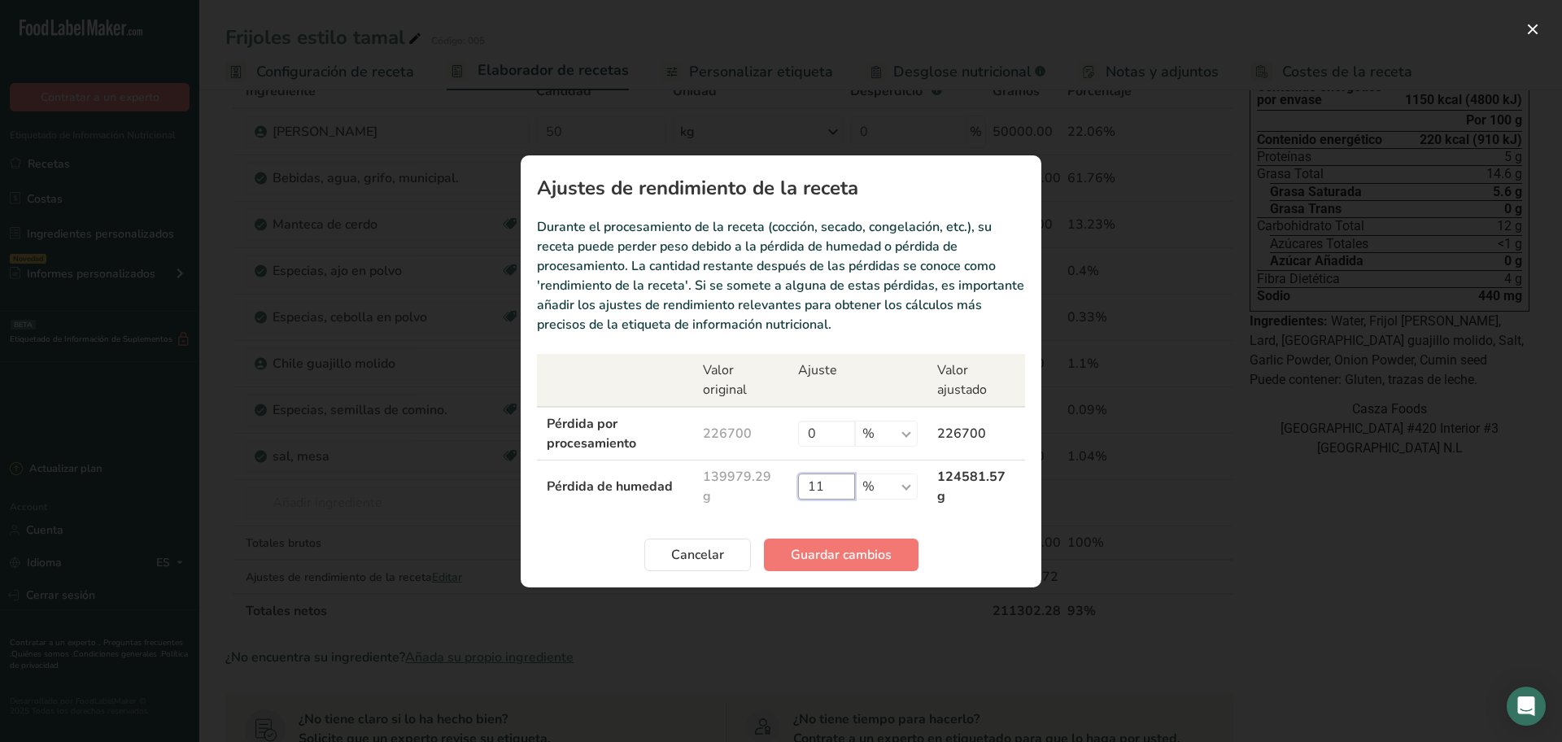
click at [838, 483] on input "11" at bounding box center [826, 486] width 57 height 26
type input "13"
click at [857, 557] on span "Guardar cambios" at bounding box center [841, 555] width 101 height 20
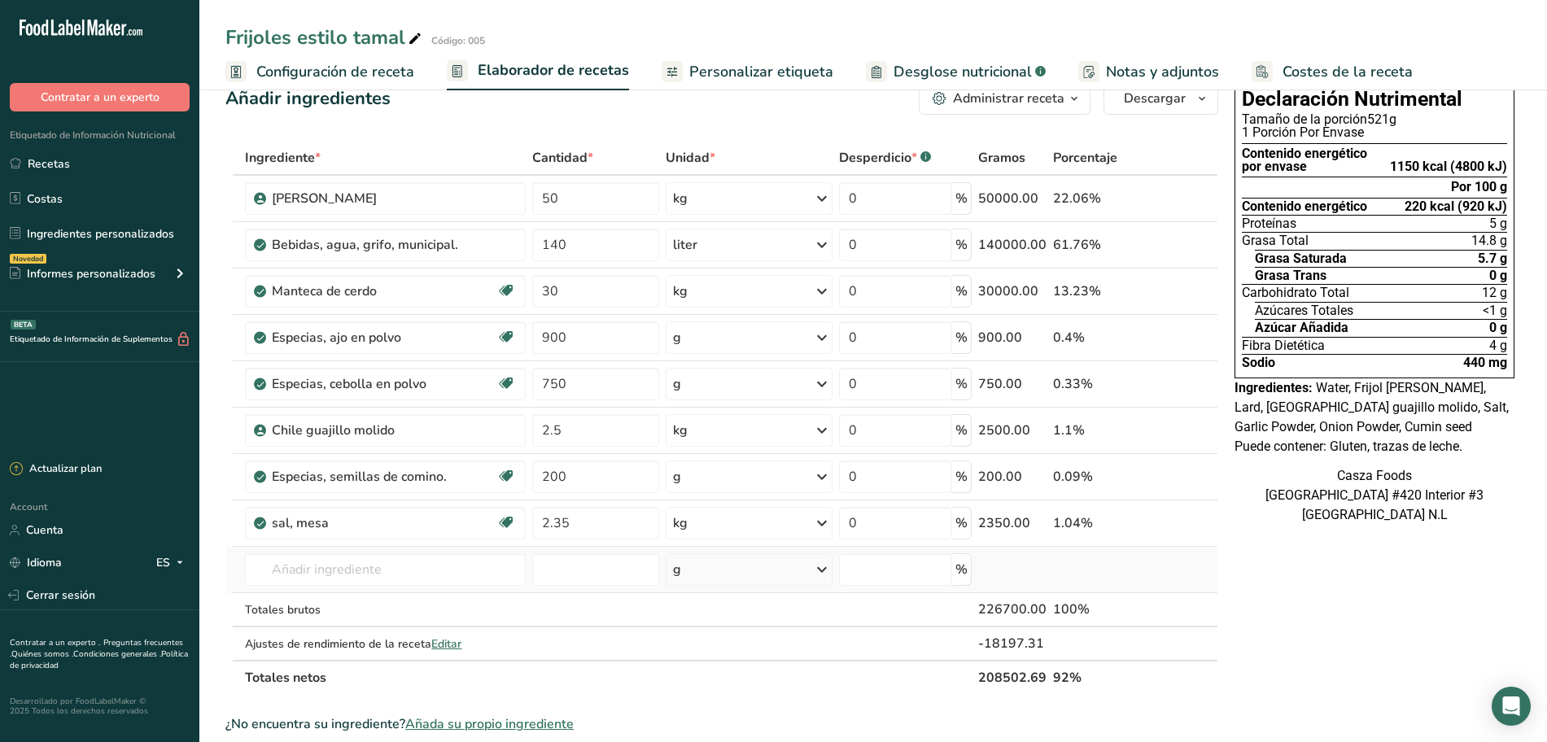
scroll to position [0, 0]
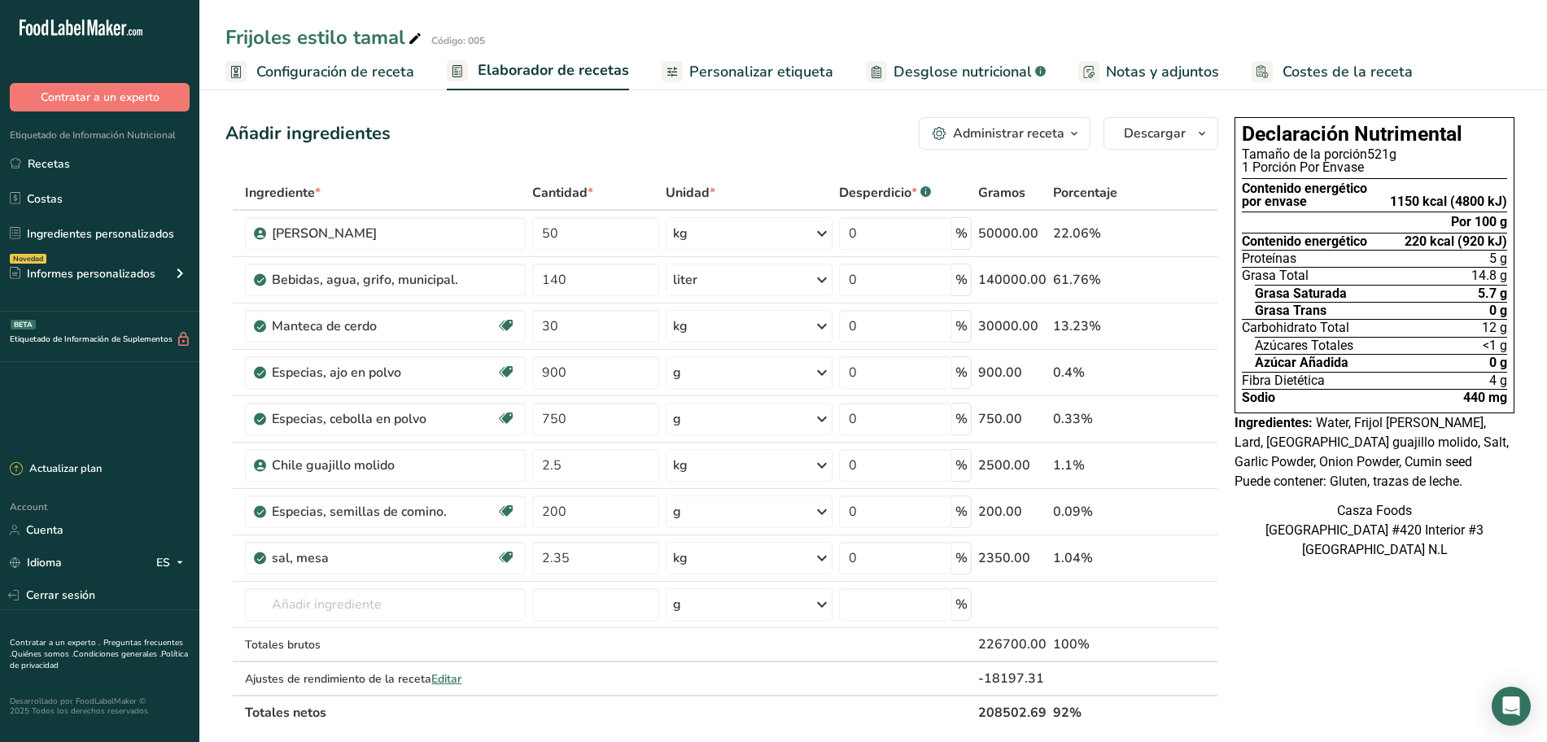
click at [918, 78] on span "Desglose nutricional" at bounding box center [962, 72] width 138 height 22
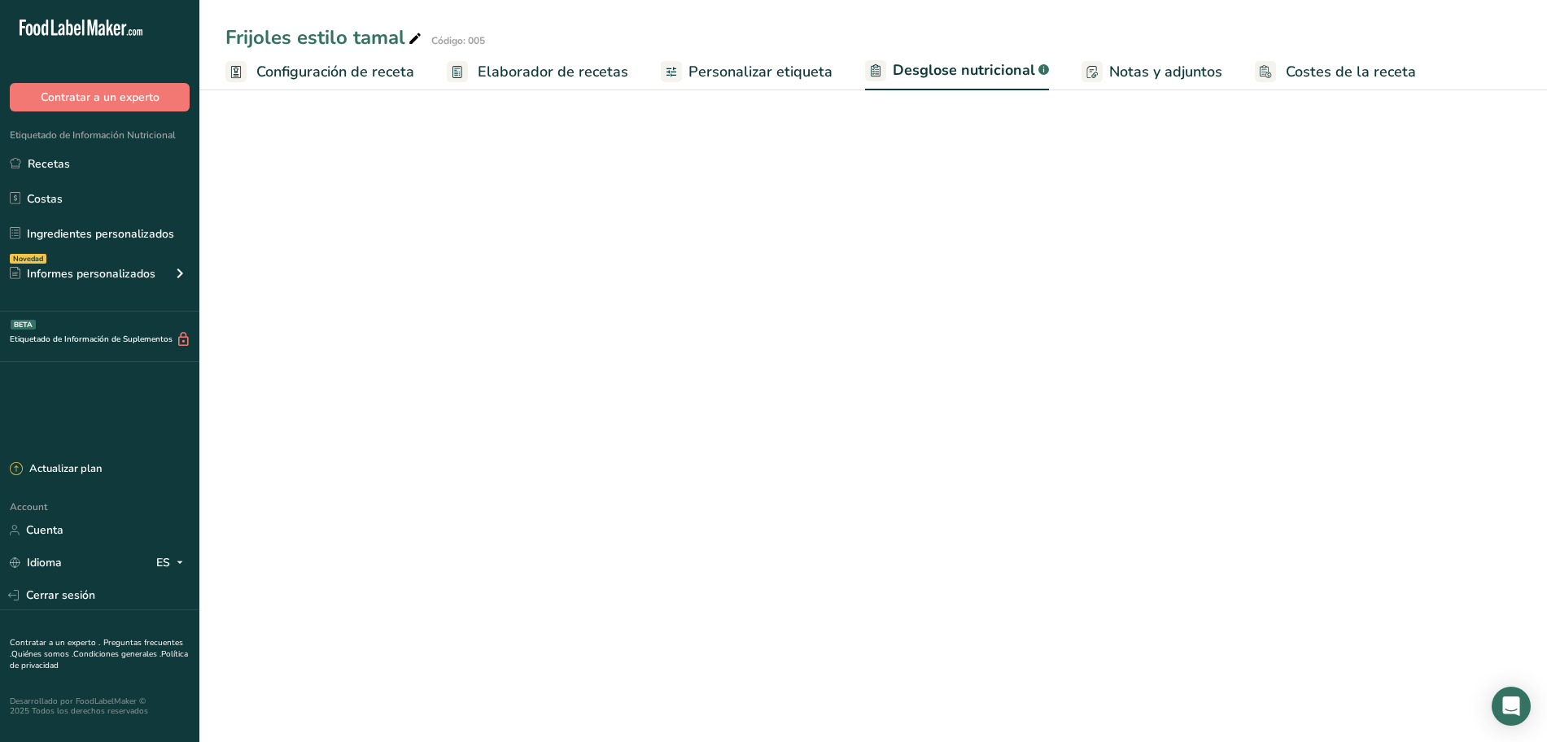
select select "Calories"
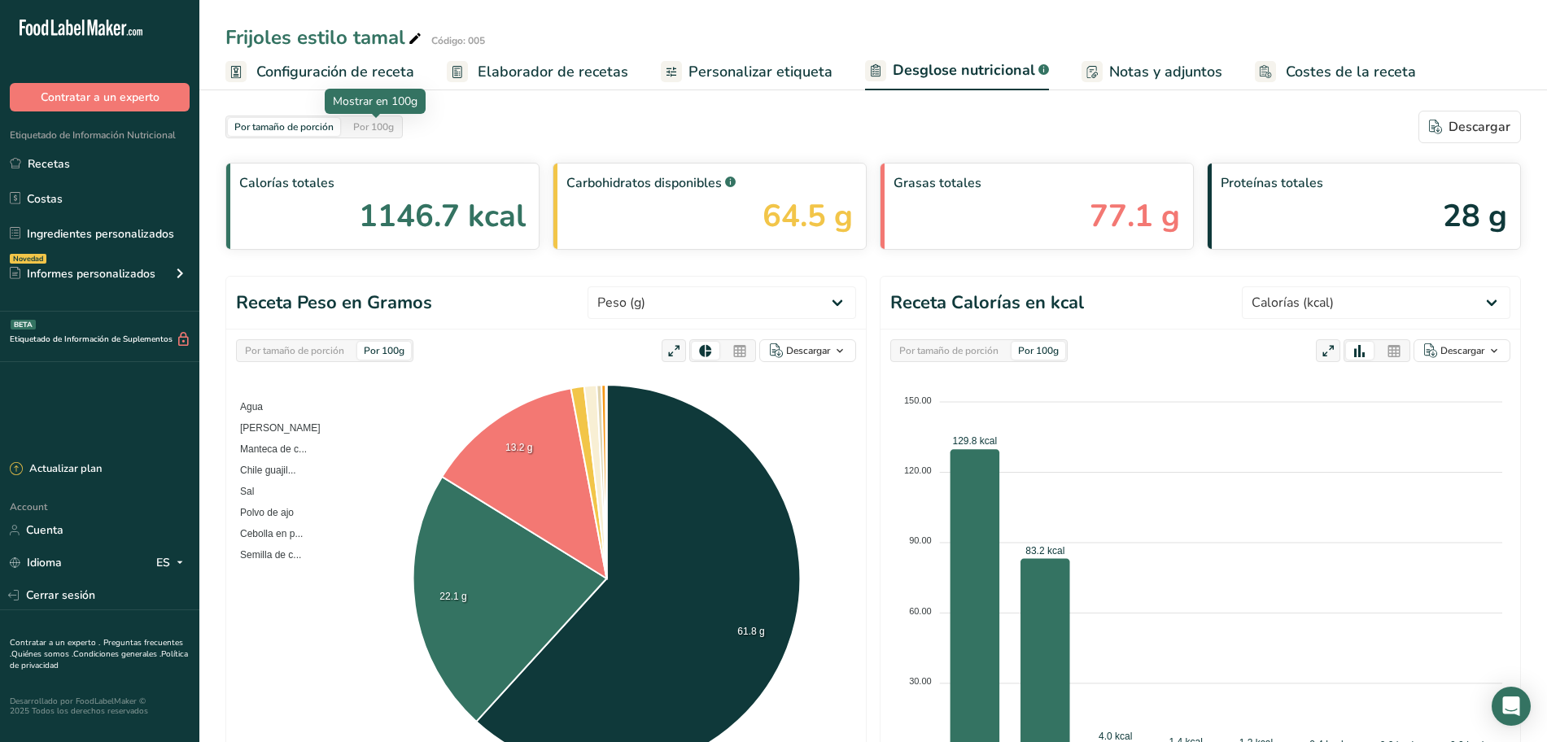
click at [357, 133] on div "Por 100g" at bounding box center [374, 127] width 54 height 18
click at [559, 75] on span "Elaborador de recetas" at bounding box center [553, 72] width 151 height 22
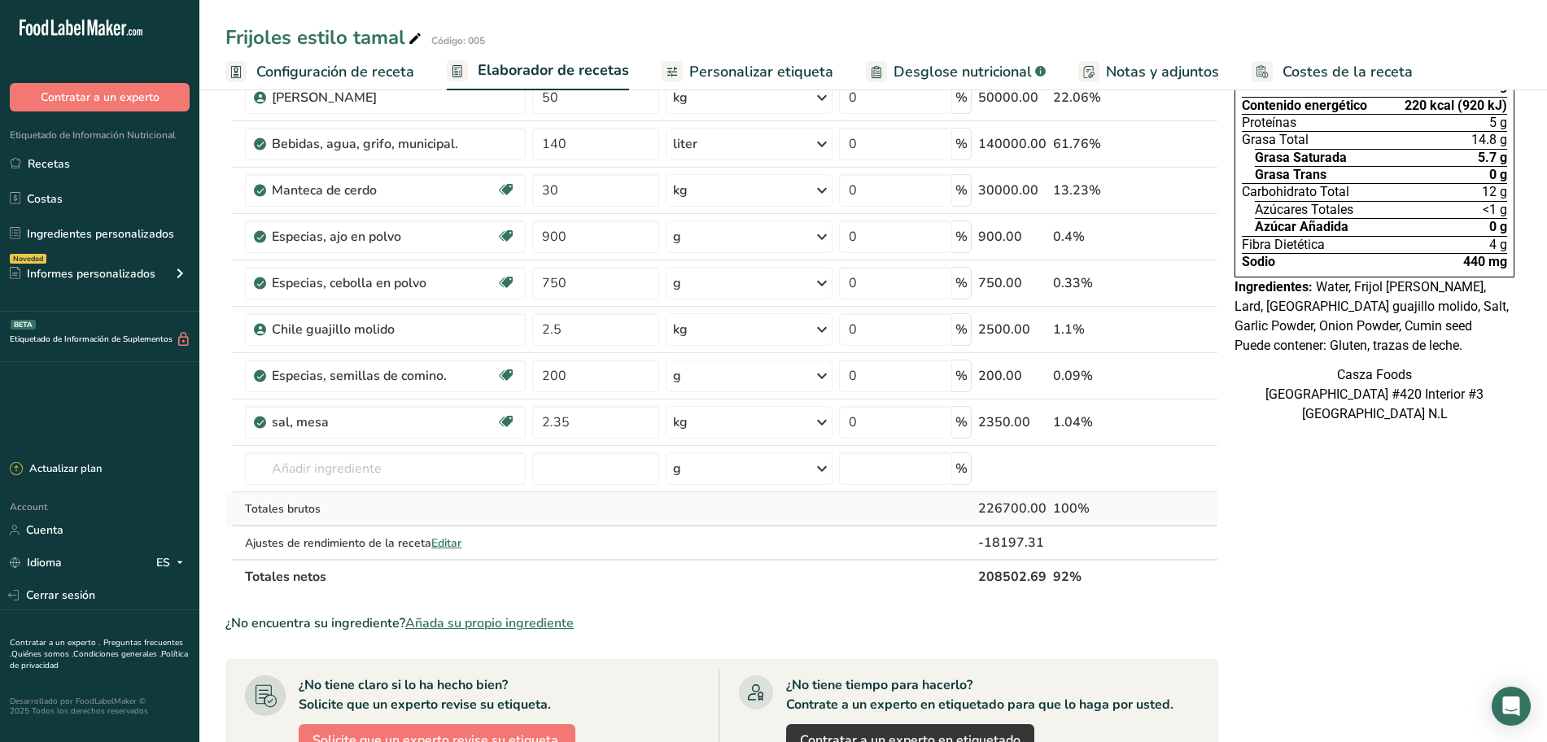
scroll to position [203, 0]
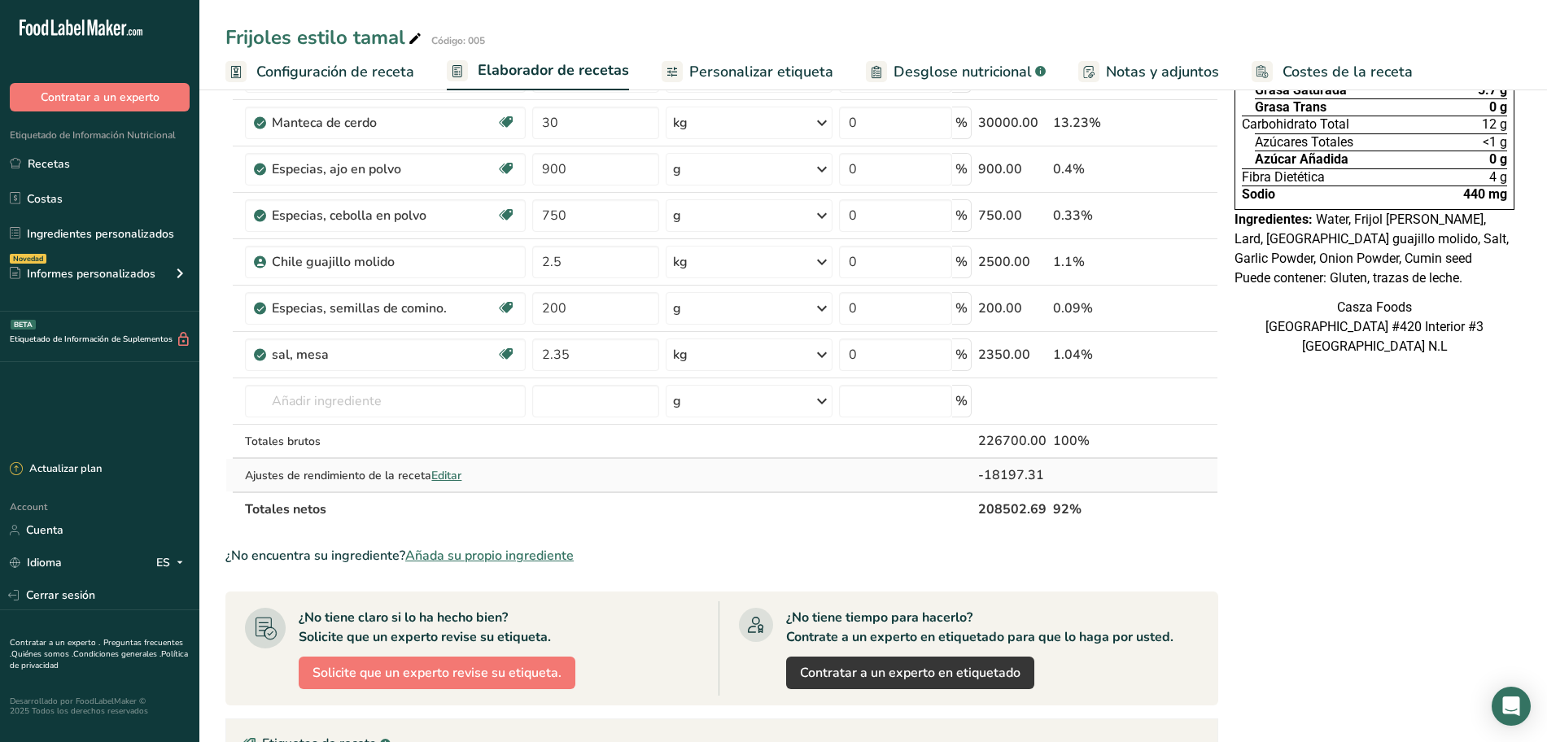
click at [450, 474] on span "Editar" at bounding box center [446, 475] width 30 height 15
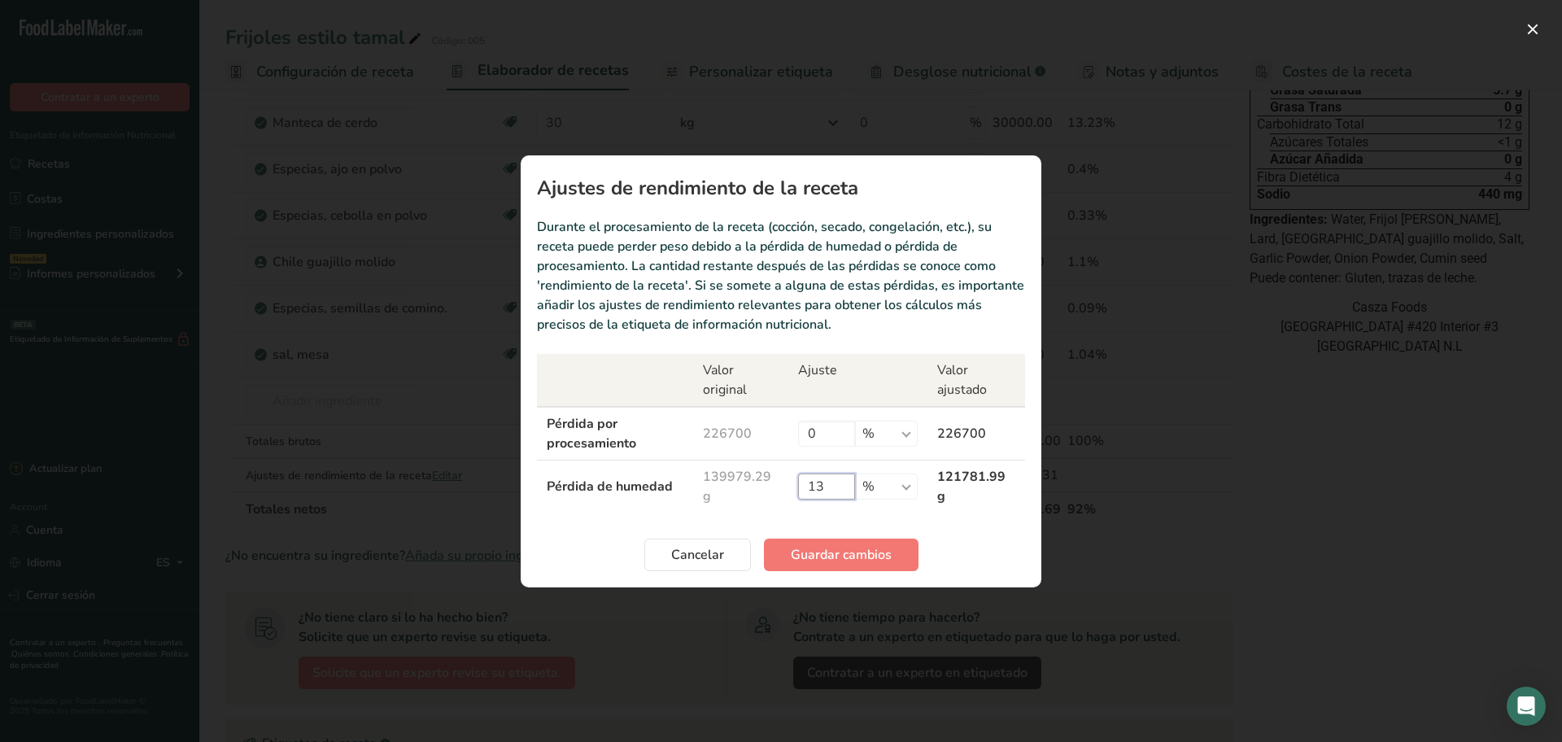
click at [834, 490] on input "13" at bounding box center [826, 486] width 57 height 26
type input "17"
click at [843, 554] on span "Guardar cambios" at bounding box center [841, 555] width 101 height 20
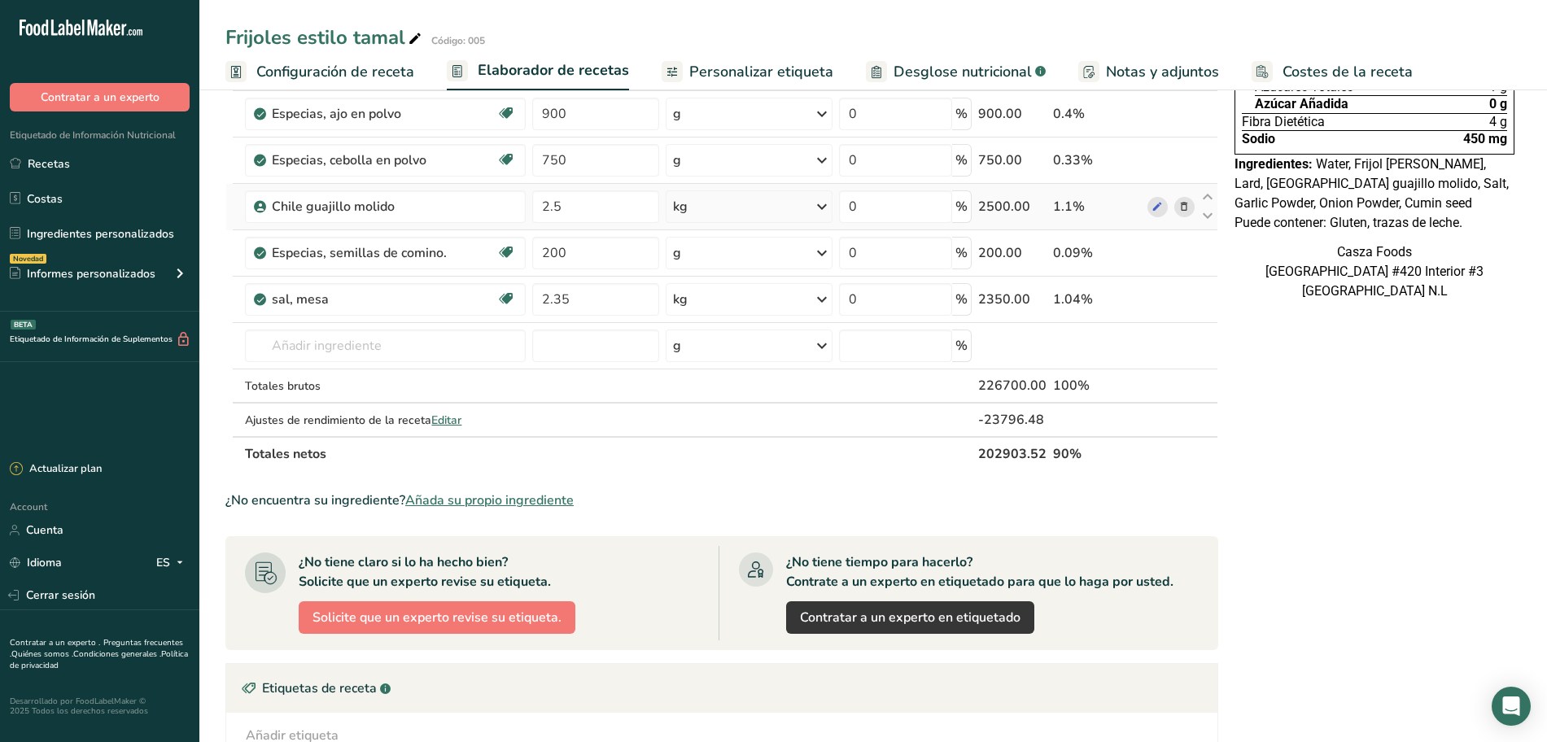
scroll to position [305, 0]
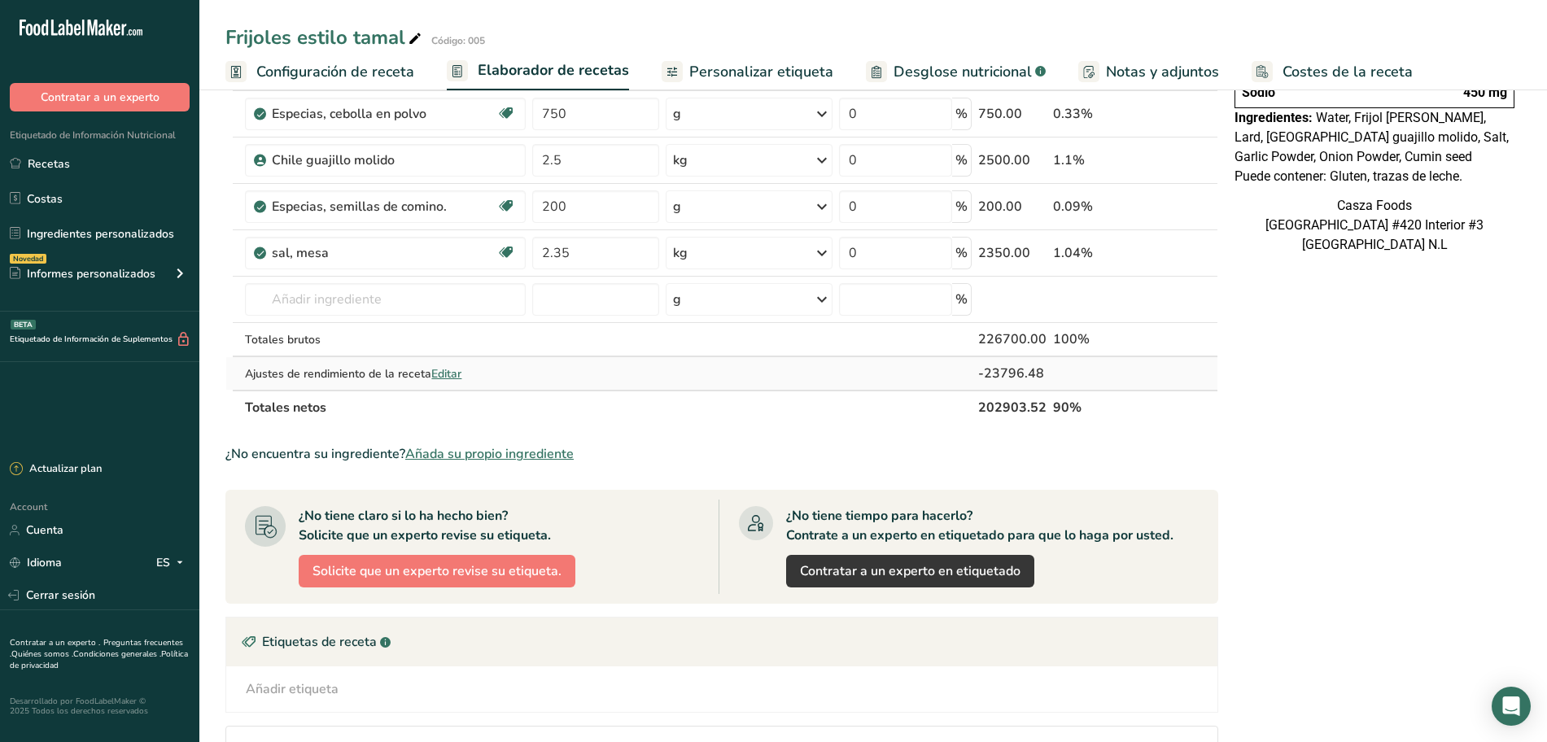
click at [452, 374] on span "Editar" at bounding box center [446, 373] width 30 height 15
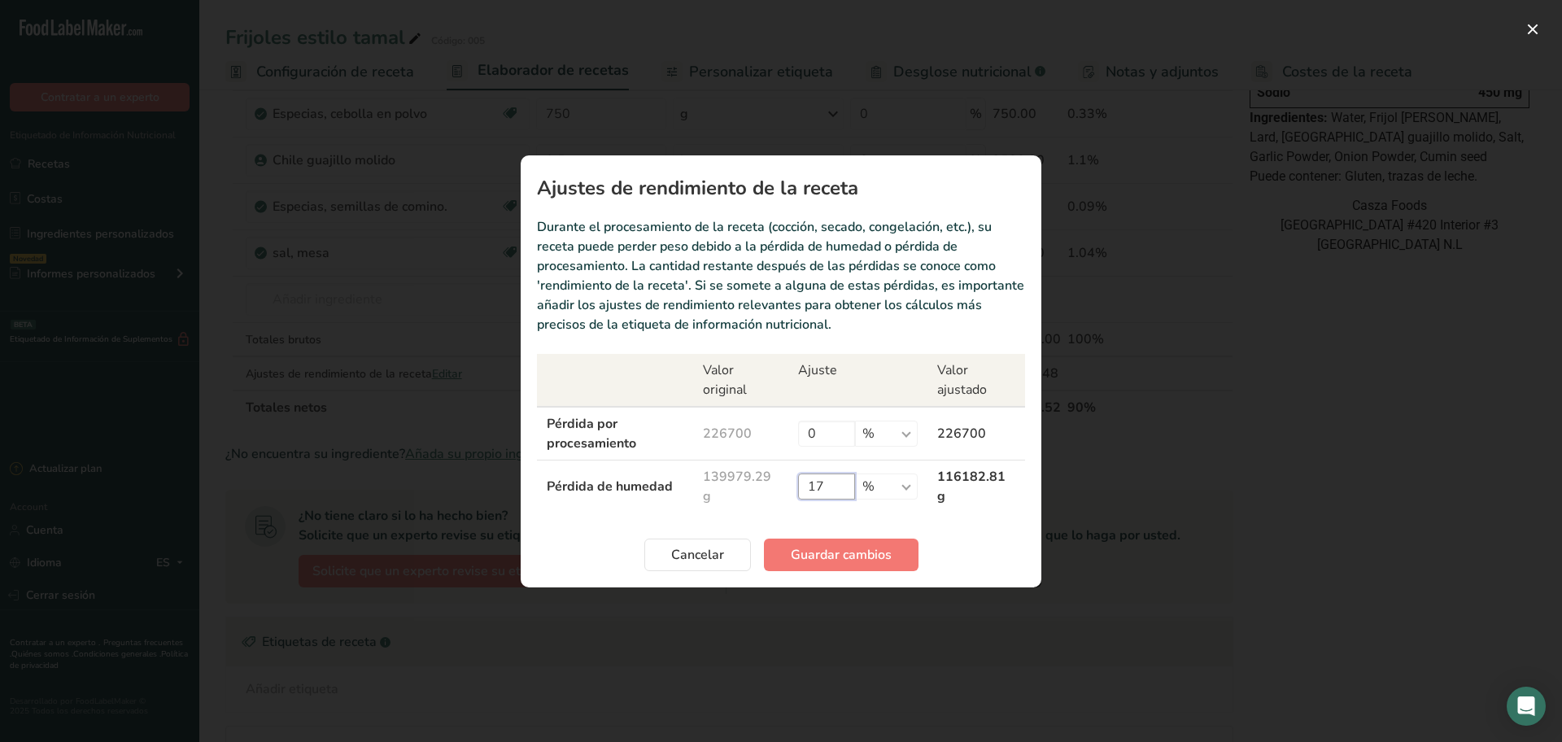
click at [834, 478] on input "17" at bounding box center [826, 486] width 57 height 26
type input "19"
click at [850, 552] on span "Guardar cambios" at bounding box center [841, 555] width 101 height 20
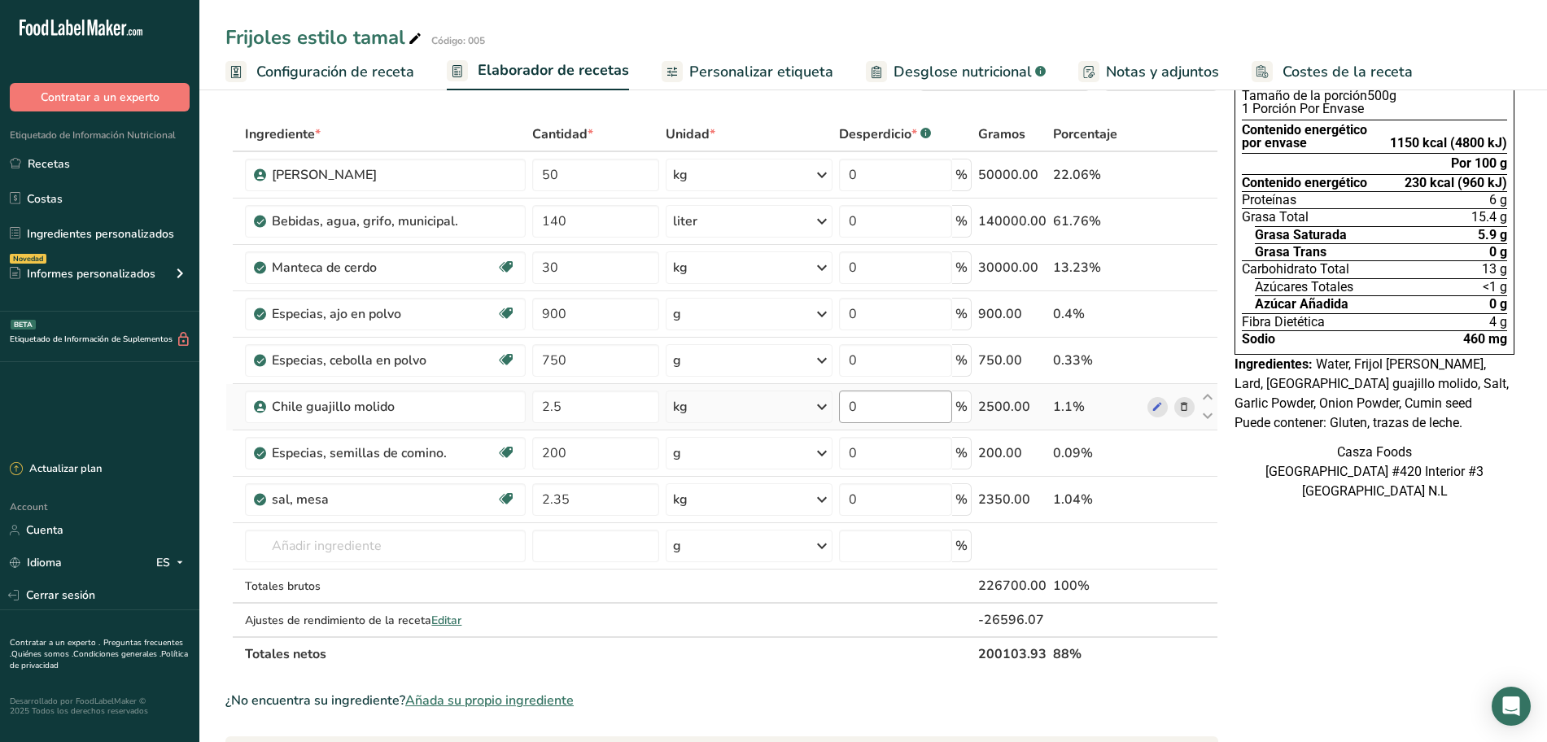
scroll to position [102, 0]
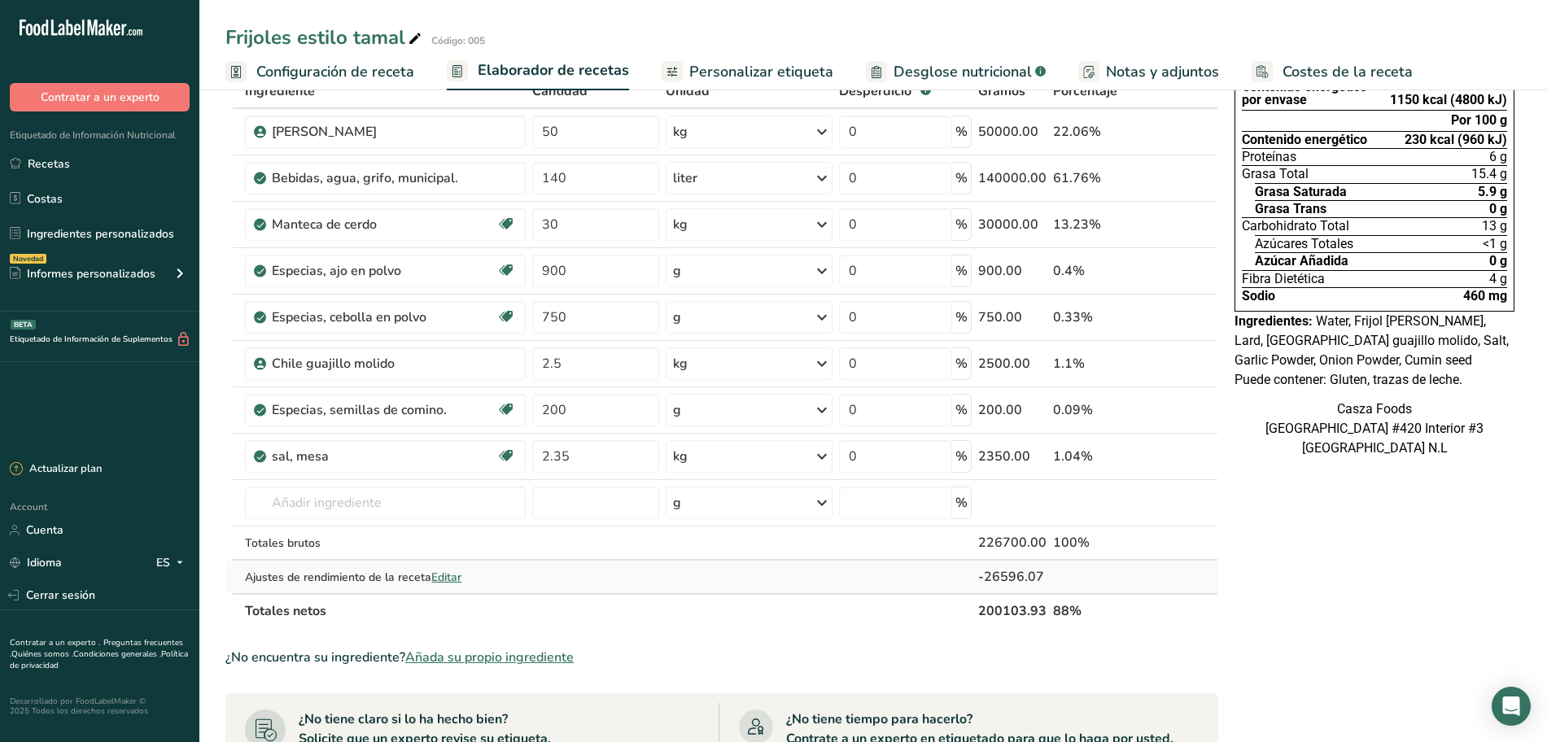
click at [454, 574] on span "Editar" at bounding box center [446, 576] width 30 height 15
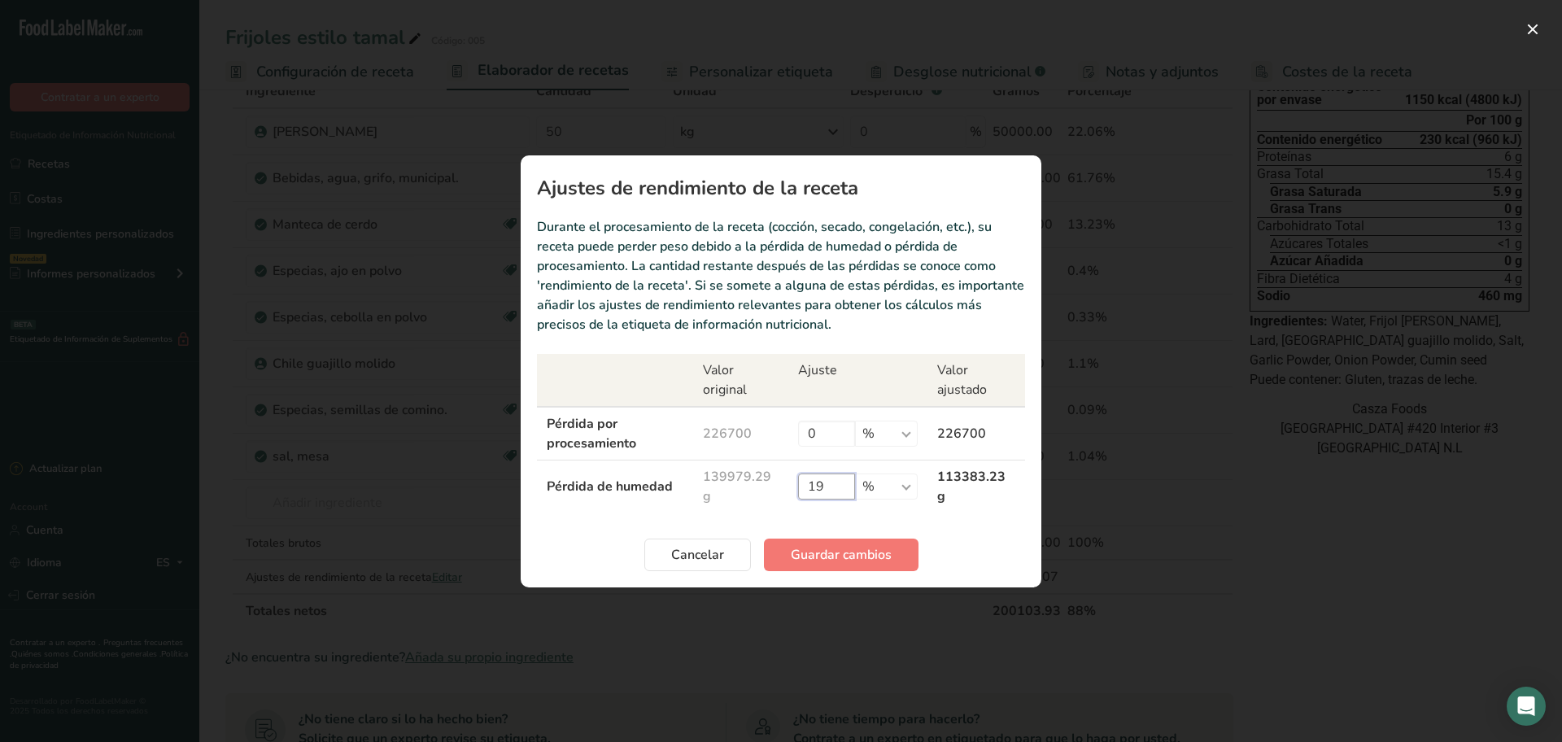
click at [835, 491] on input "19" at bounding box center [826, 486] width 57 height 26
type input "19.5"
click at [844, 553] on span "Guardar cambios" at bounding box center [841, 555] width 101 height 20
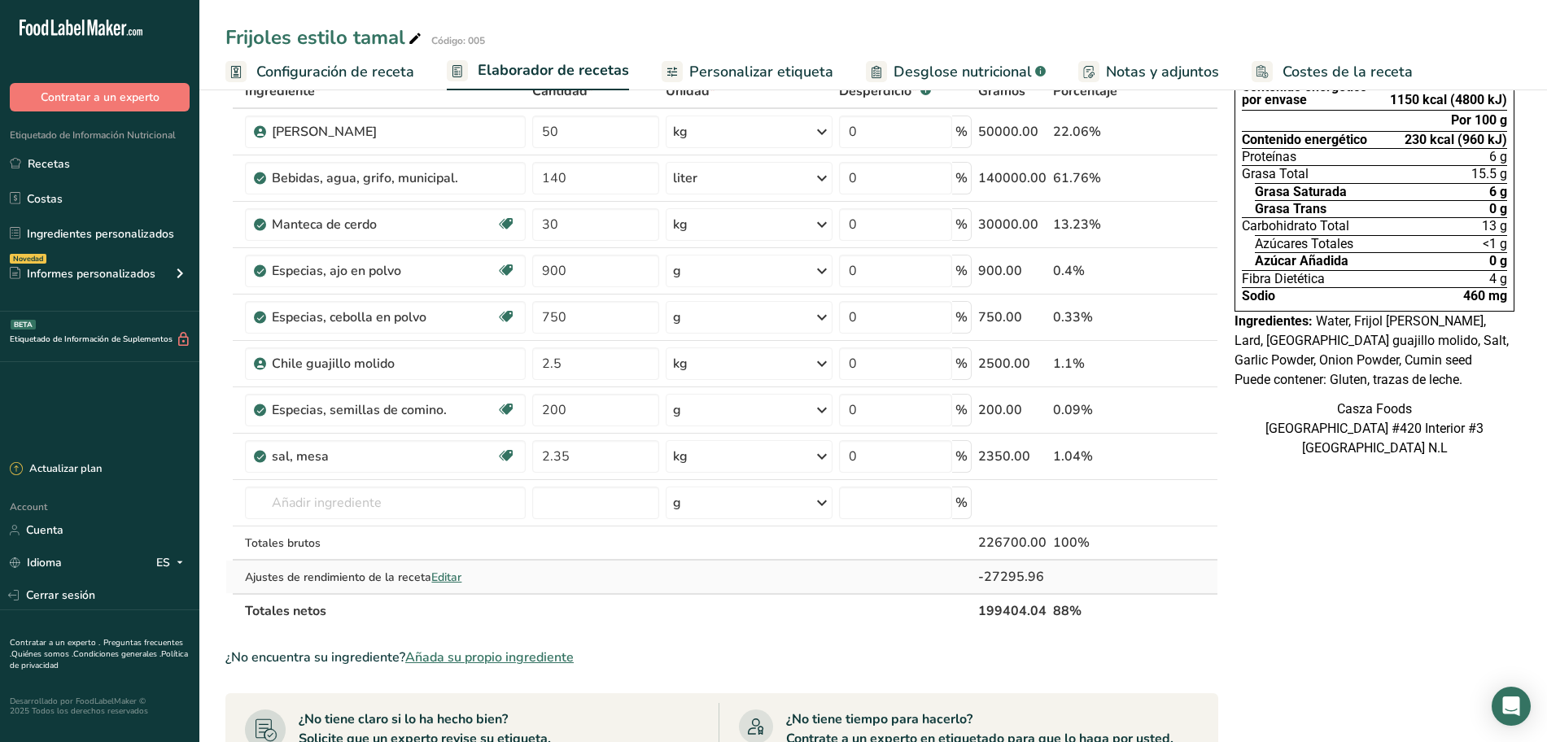
click at [458, 571] on span "Editar" at bounding box center [446, 576] width 30 height 15
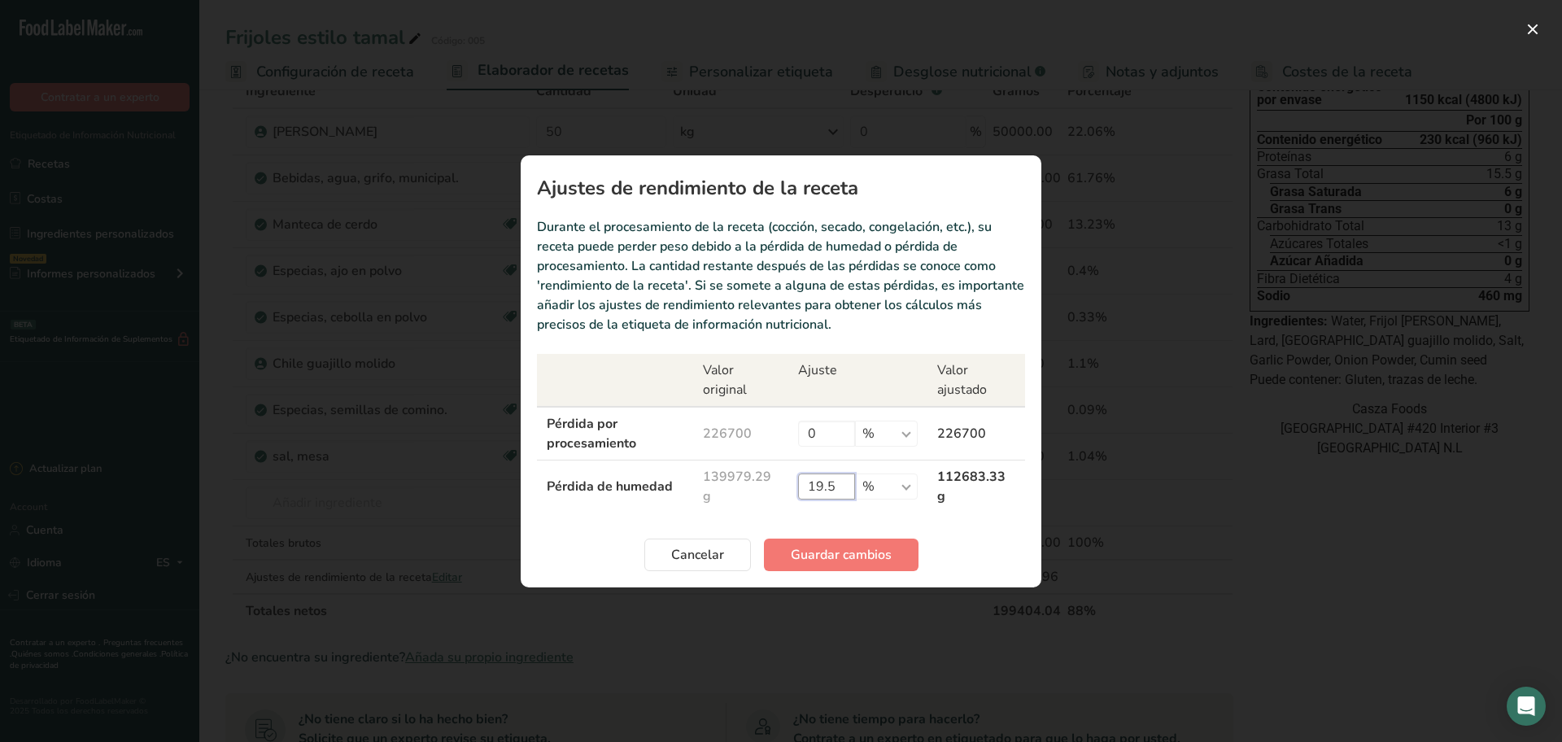
click at [853, 485] on input "19.5" at bounding box center [826, 486] width 57 height 26
type input "19.3"
click at [809, 545] on span "Guardar cambios" at bounding box center [841, 555] width 101 height 20
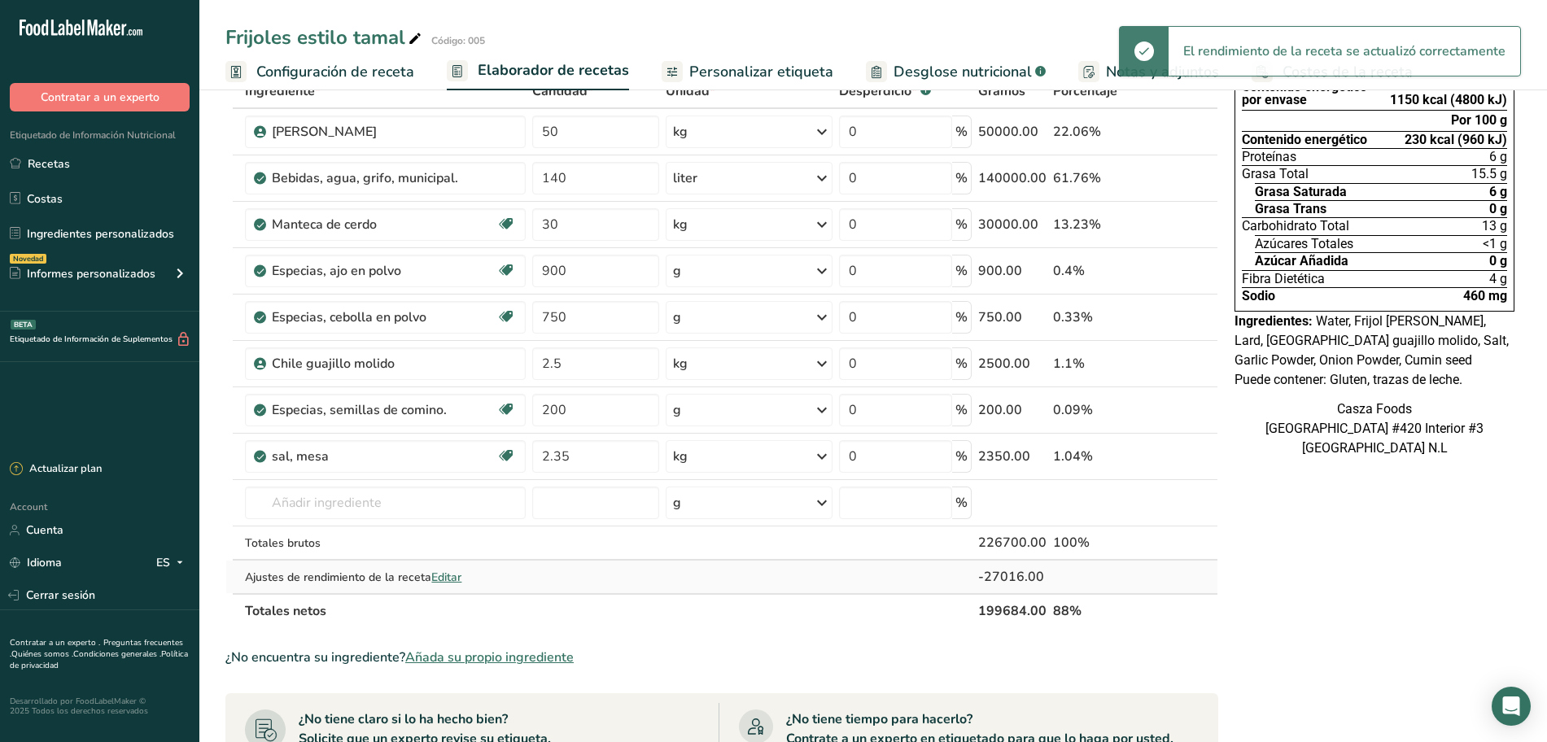
click at [455, 576] on span "Editar" at bounding box center [446, 576] width 30 height 15
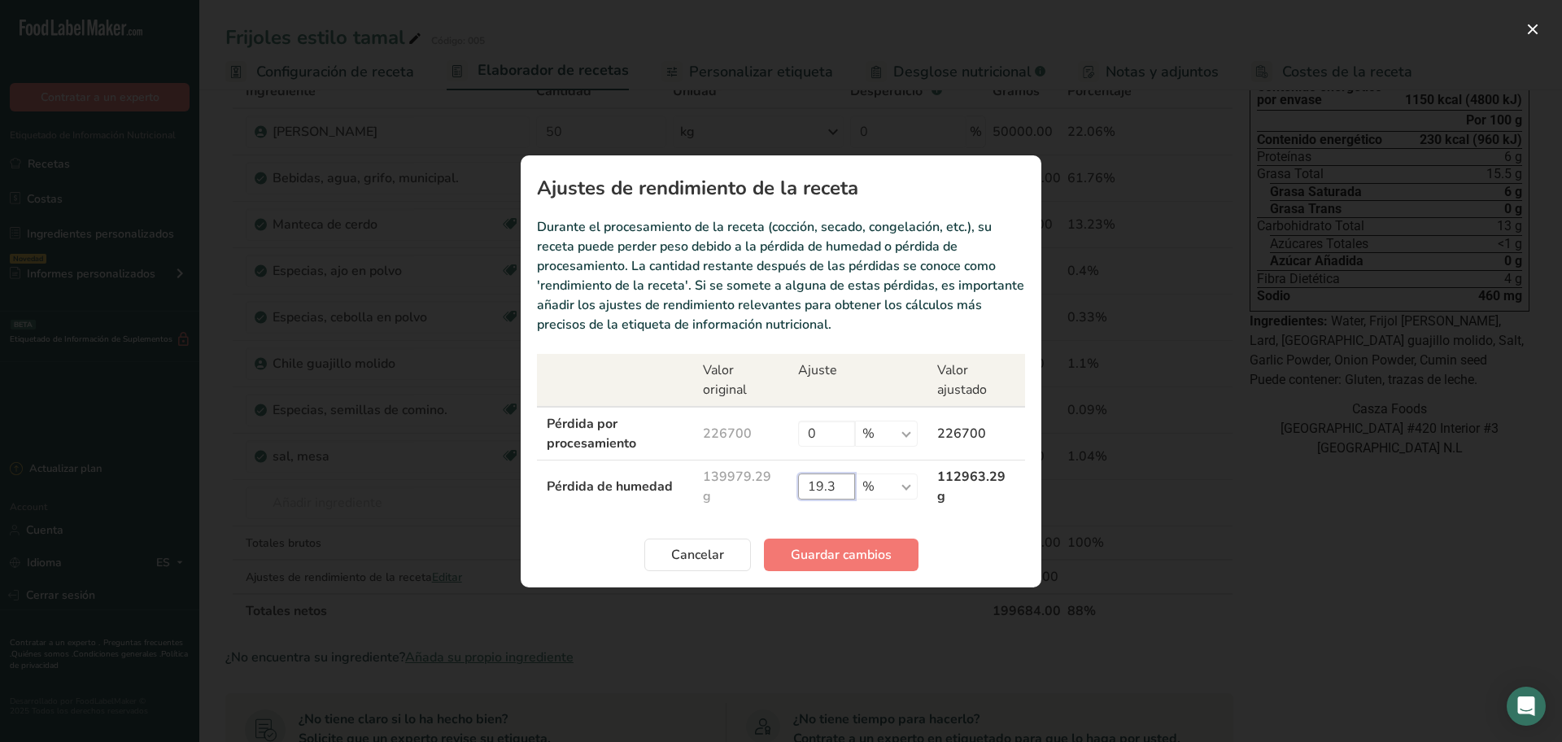
click at [847, 483] on input "19.3" at bounding box center [826, 486] width 57 height 26
type input "19.2"
click at [805, 561] on span "Guardar cambios" at bounding box center [841, 555] width 101 height 20
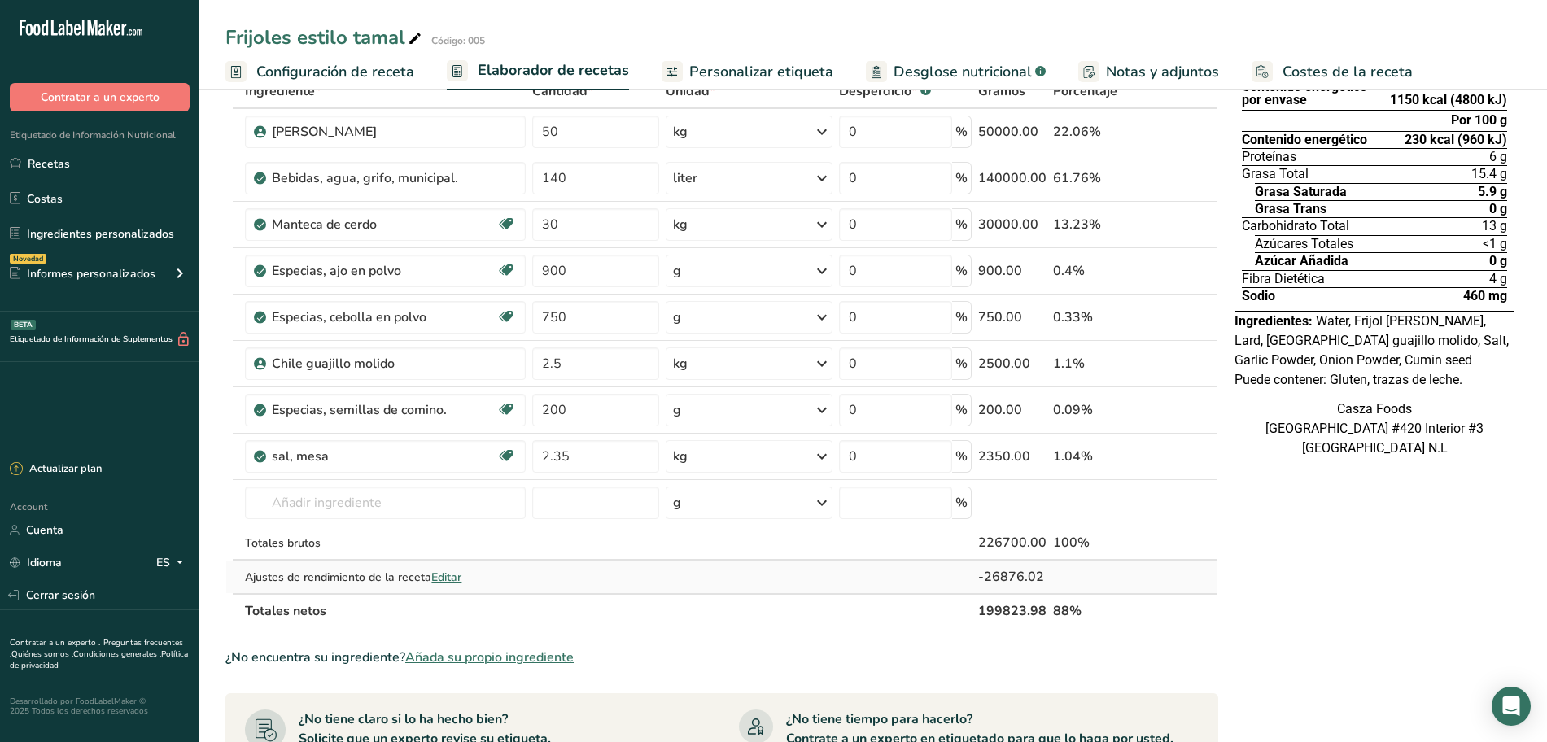
click at [453, 578] on span "Editar" at bounding box center [446, 576] width 30 height 15
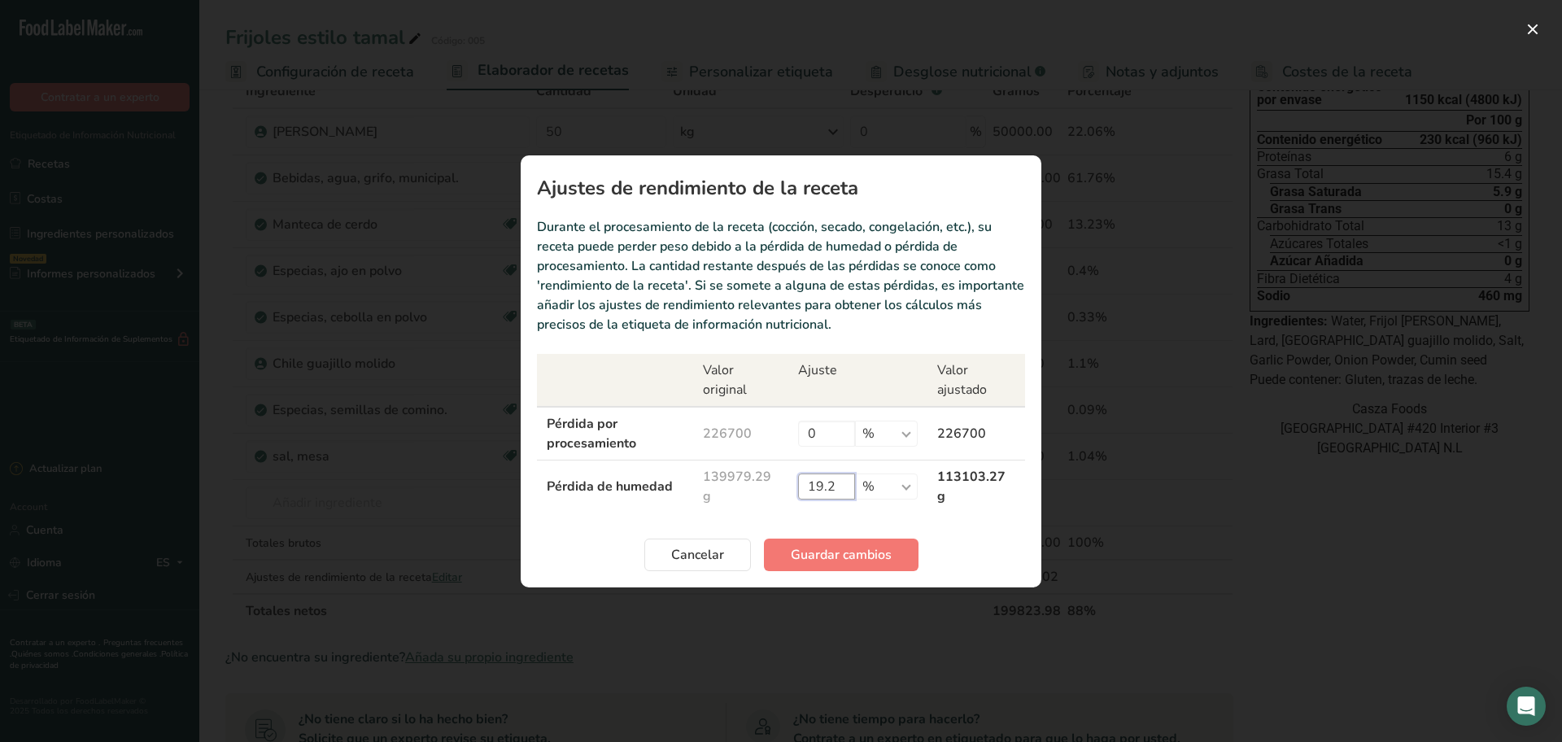
click at [842, 481] on input "19.2" at bounding box center [826, 486] width 57 height 26
type input "19.1"
click at [799, 552] on span "Guardar cambios" at bounding box center [841, 555] width 101 height 20
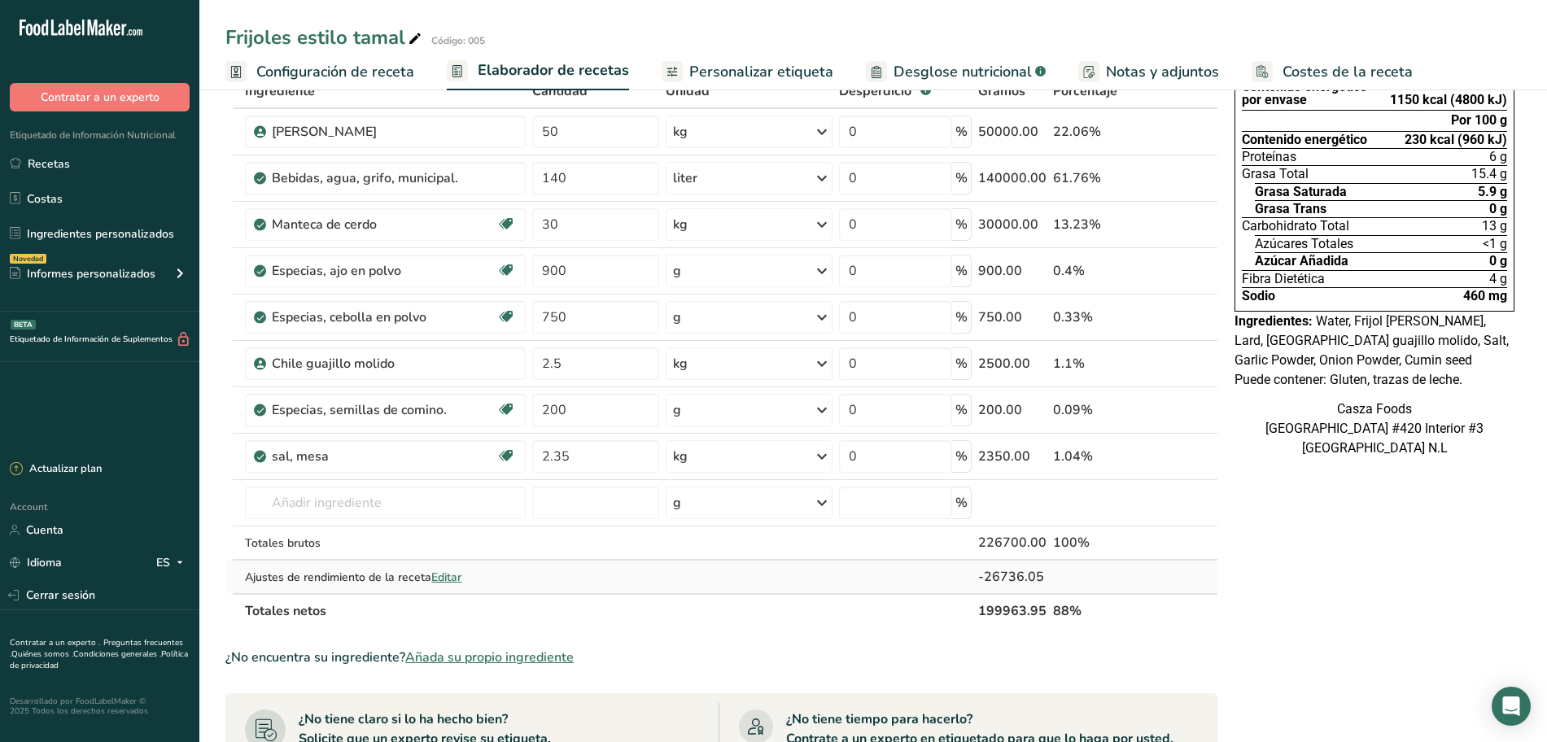
click at [461, 574] on span "Editar" at bounding box center [446, 576] width 30 height 15
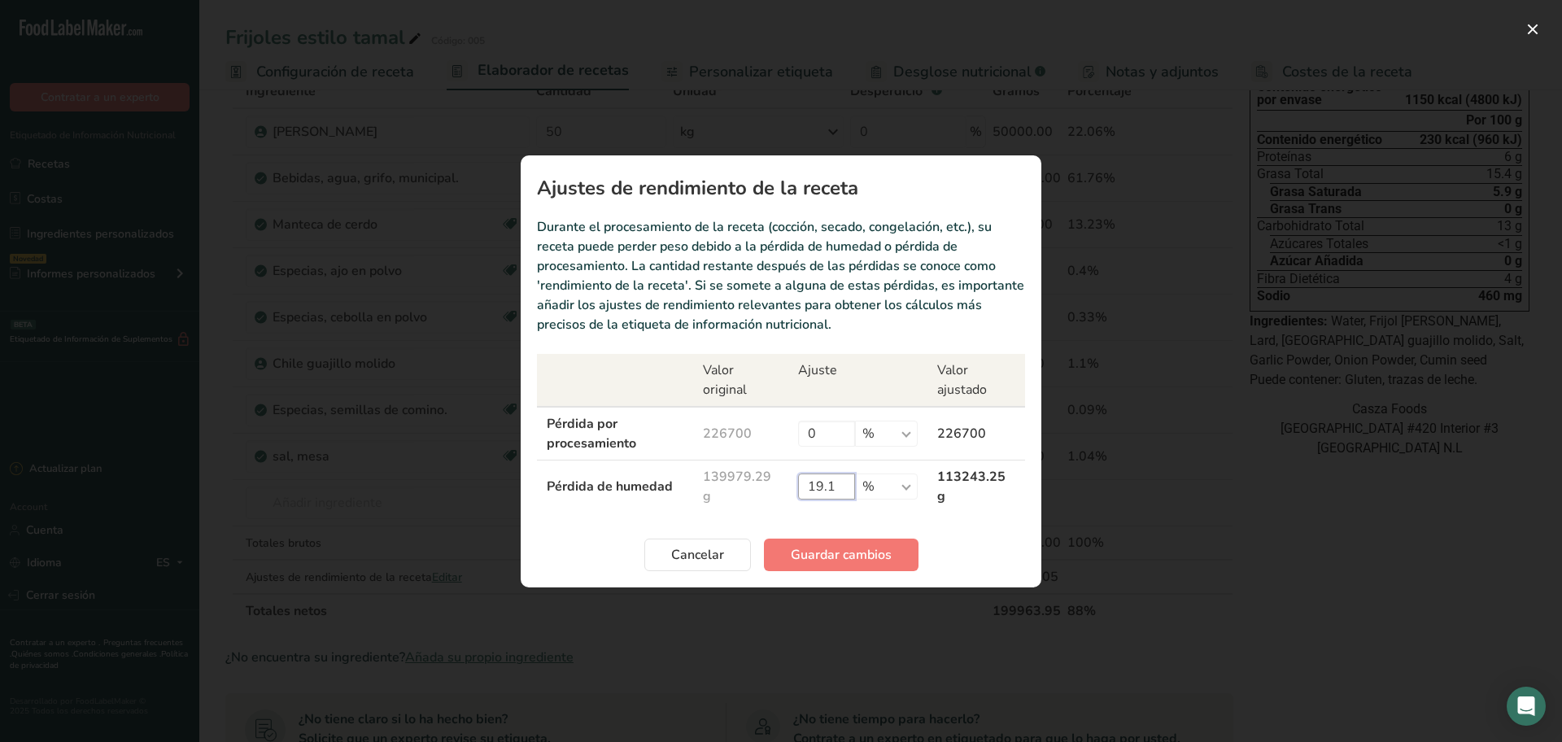
click at [845, 486] on input "19.1" at bounding box center [826, 486] width 57 height 26
type input "19.11"
click at [843, 548] on span "Guardar cambios" at bounding box center [841, 555] width 101 height 20
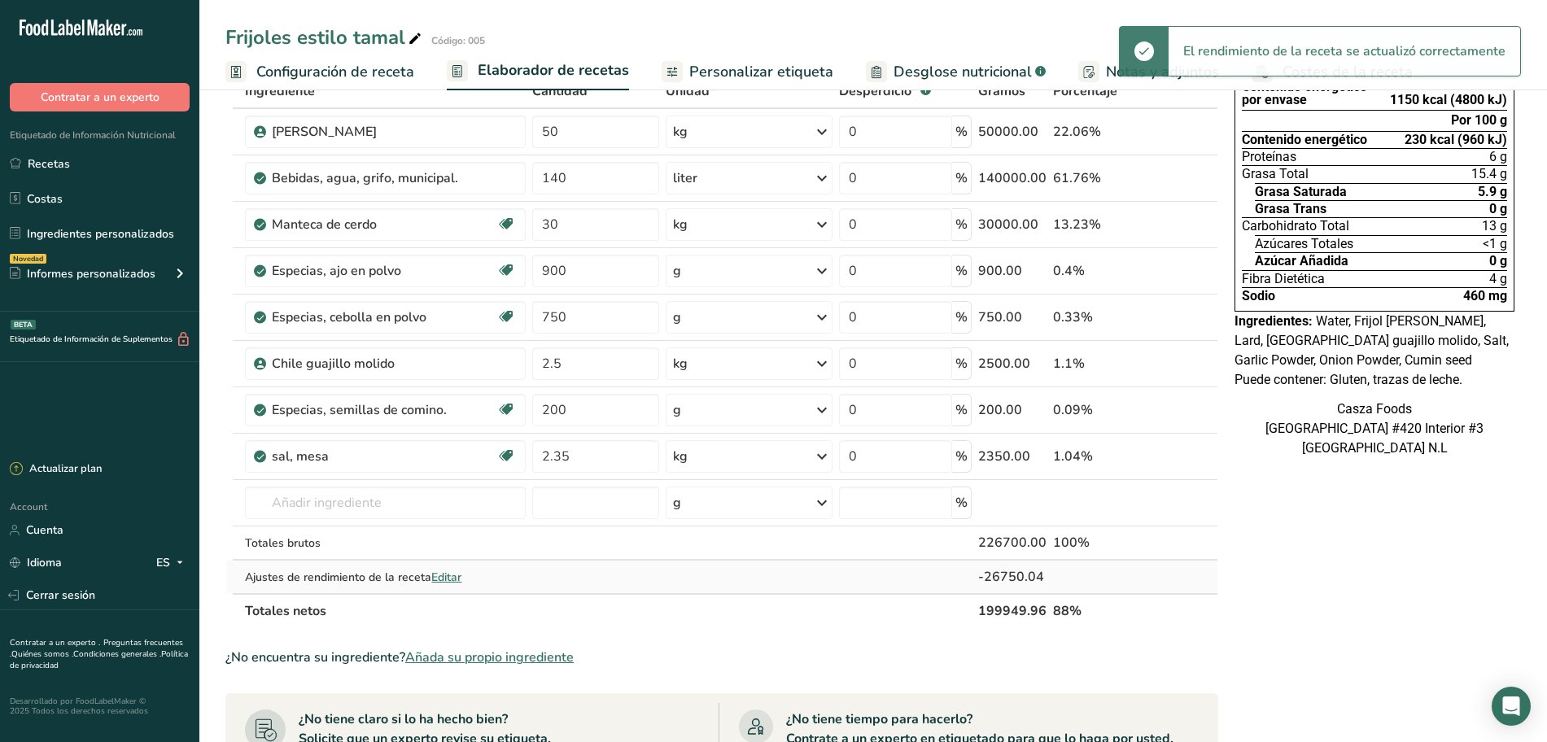
click at [449, 576] on span "Editar" at bounding box center [446, 576] width 30 height 15
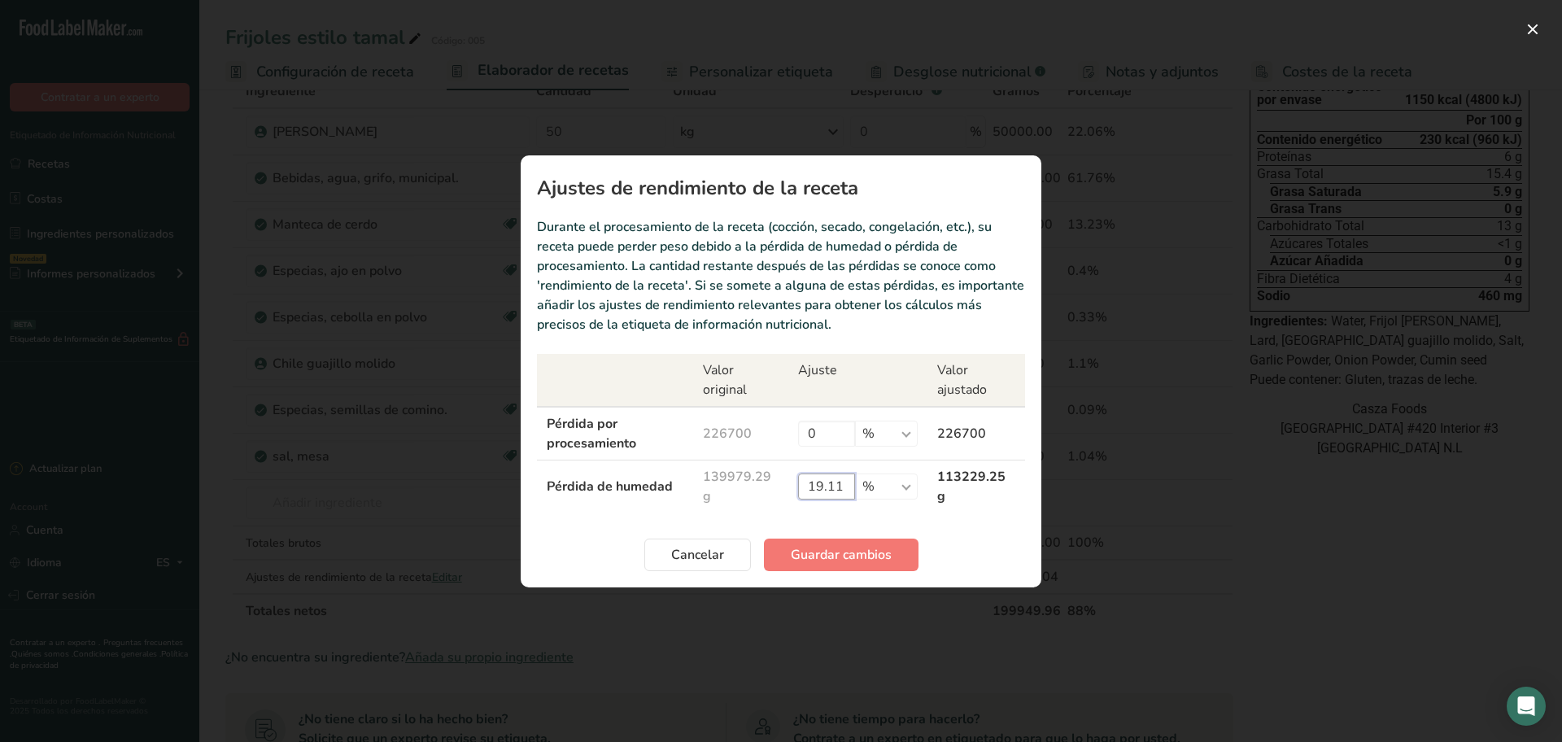
click at [839, 489] on input "19.11" at bounding box center [826, 486] width 57 height 26
type input "19.12"
click at [844, 547] on span "Guardar cambios" at bounding box center [841, 555] width 101 height 20
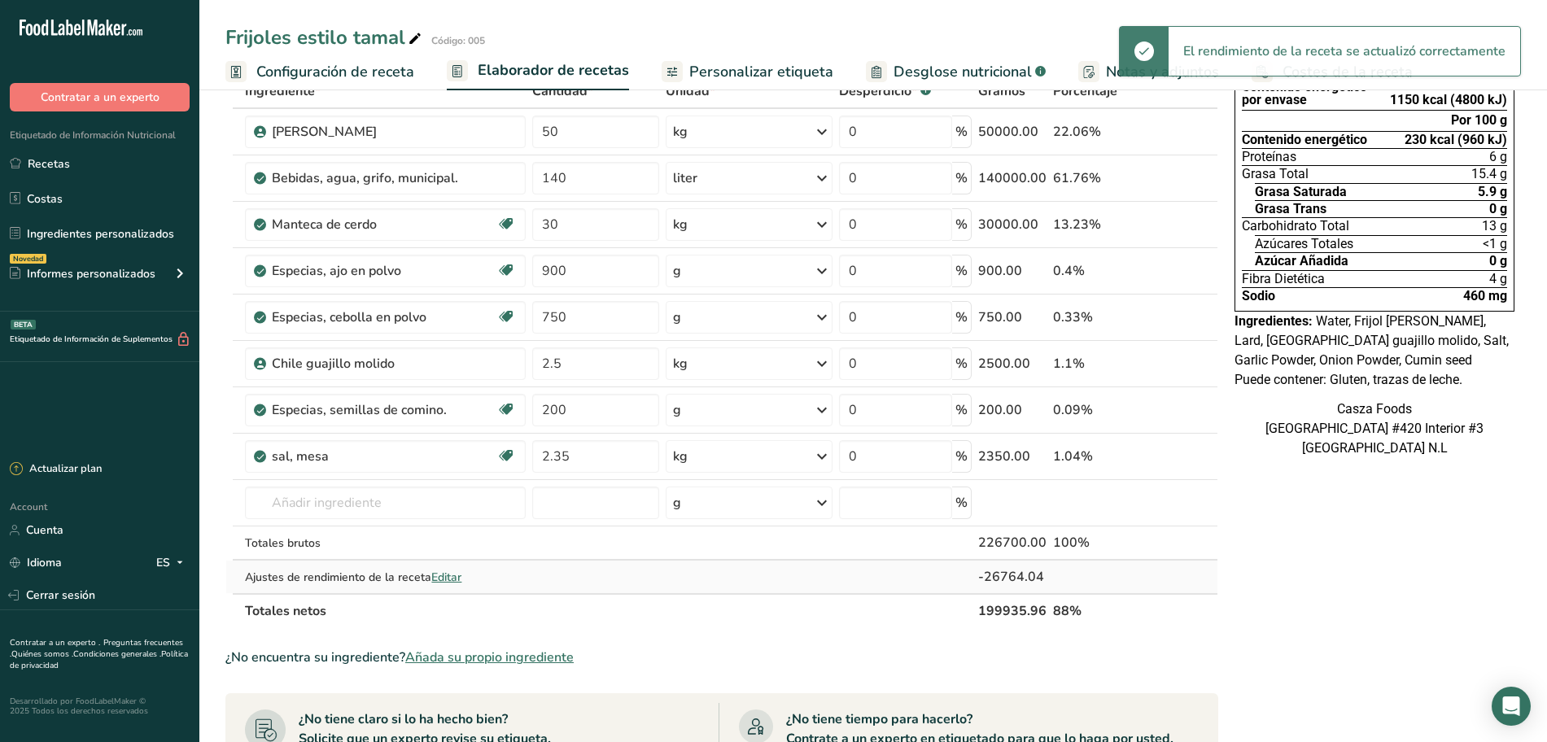
click at [438, 574] on span "Editar" at bounding box center [446, 576] width 30 height 15
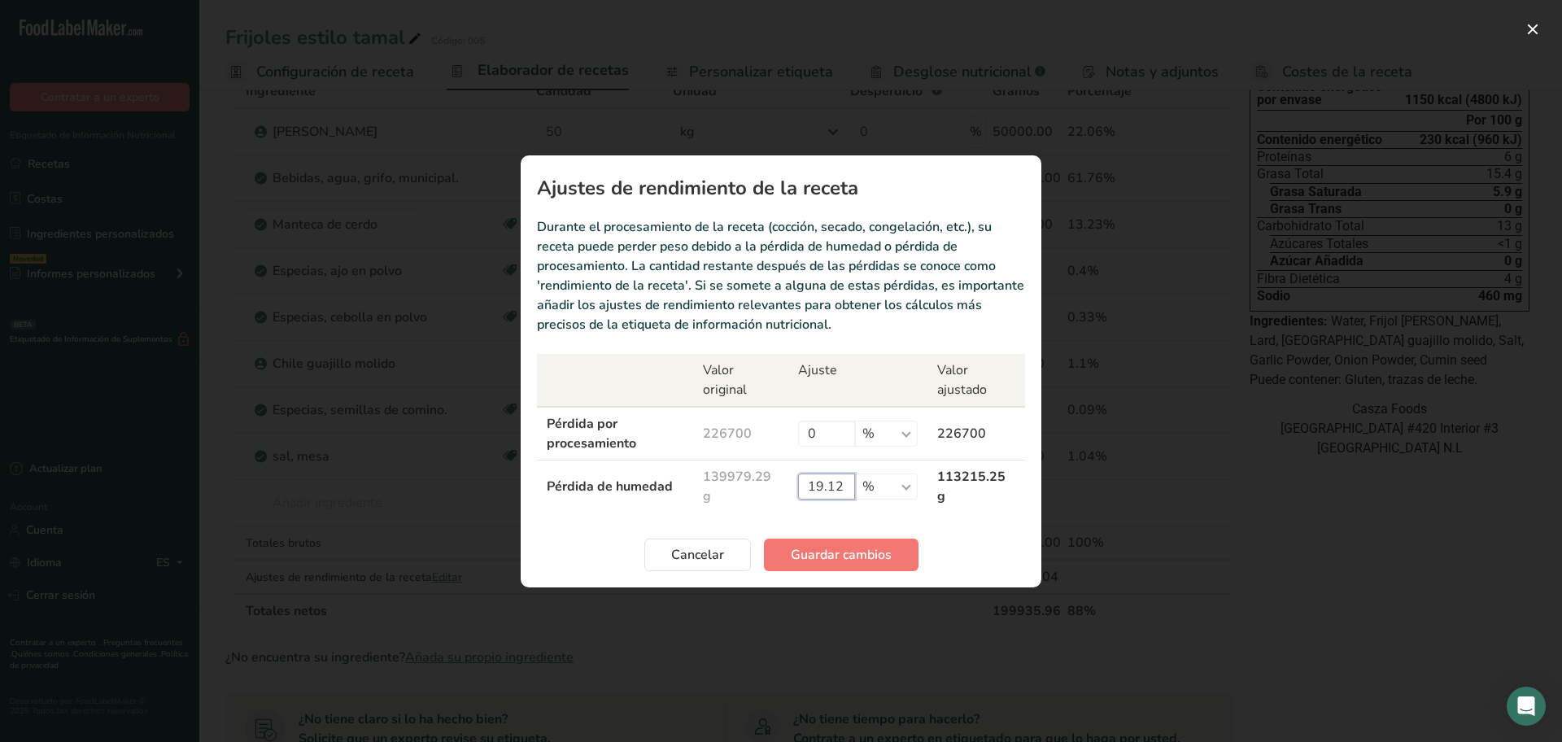
click at [845, 486] on input "19.12" at bounding box center [826, 486] width 57 height 26
type input "19.14"
click at [866, 555] on span "Guardar cambios" at bounding box center [841, 555] width 101 height 20
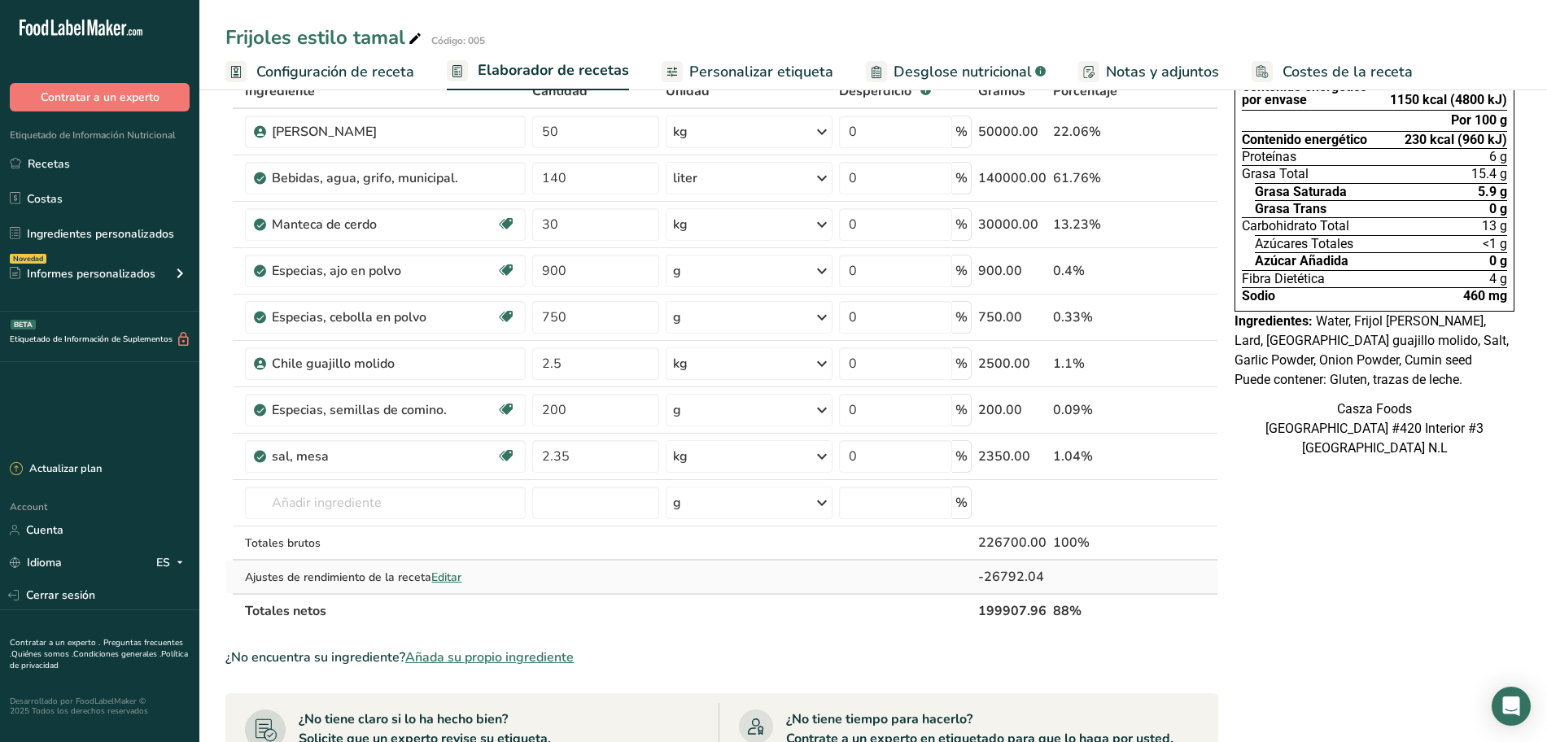
click at [453, 570] on span "Editar" at bounding box center [446, 576] width 30 height 15
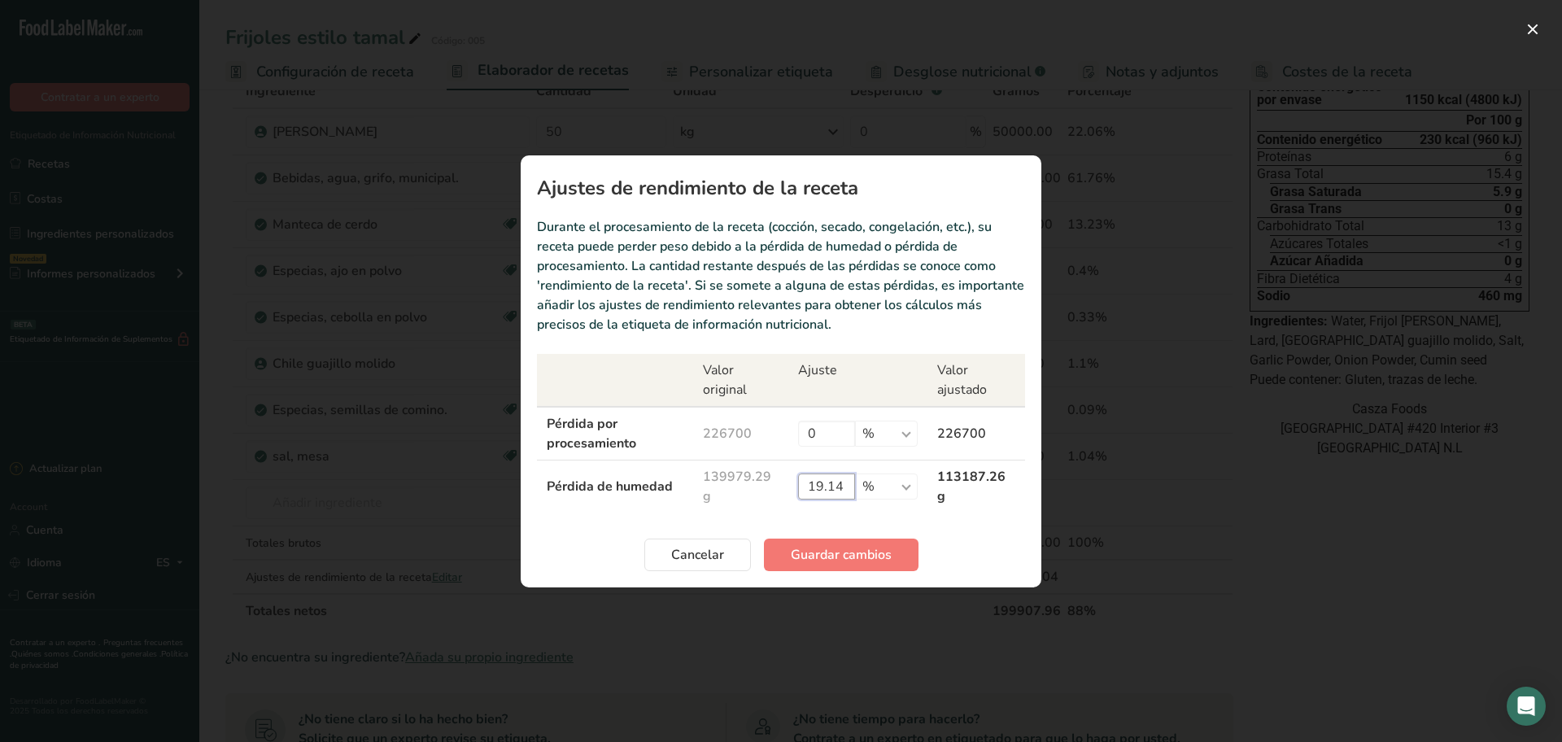
click at [843, 483] on input "19.14" at bounding box center [826, 486] width 57 height 26
type input "19.18"
click at [840, 552] on span "Guardar cambios" at bounding box center [841, 555] width 101 height 20
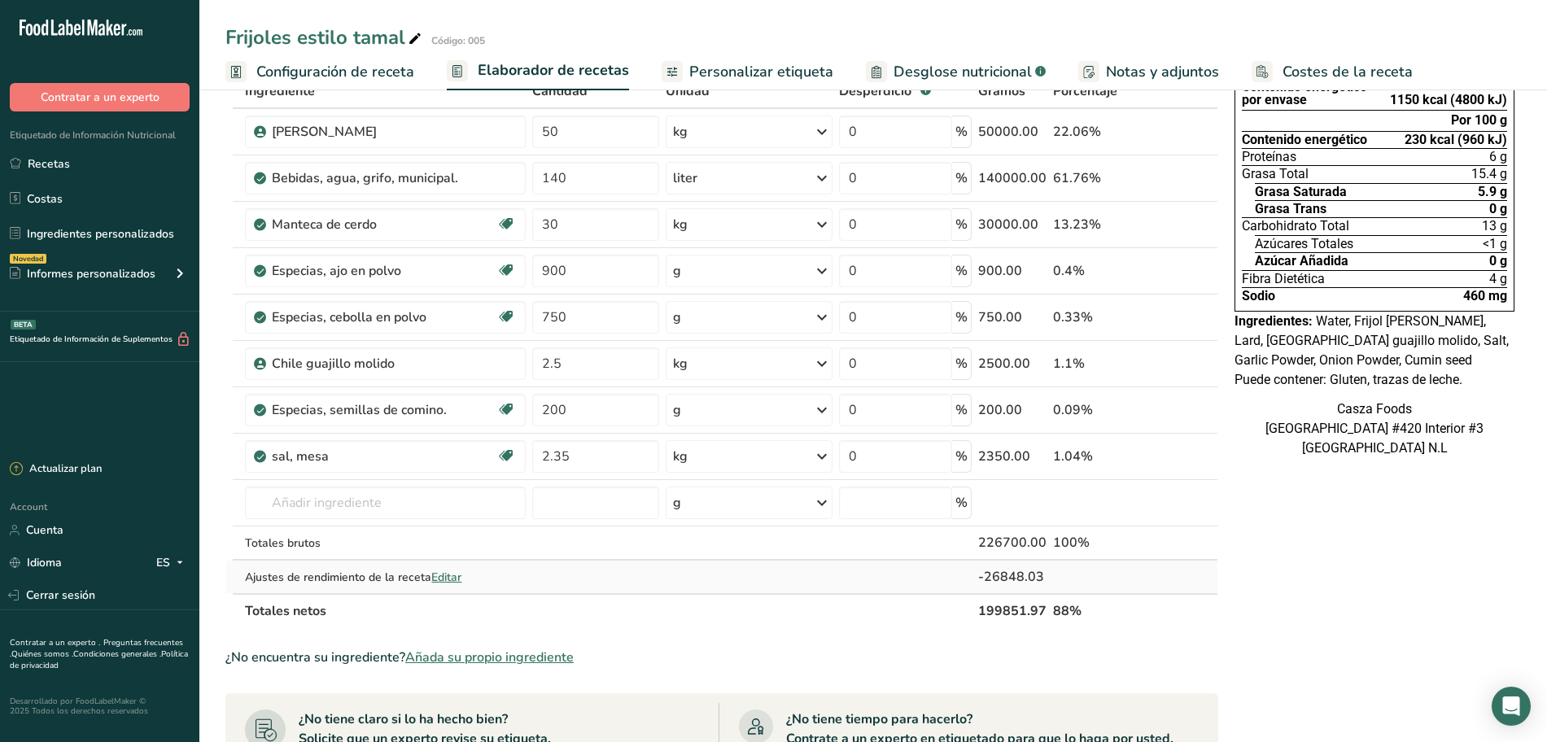
click at [447, 569] on span "Editar" at bounding box center [446, 576] width 30 height 15
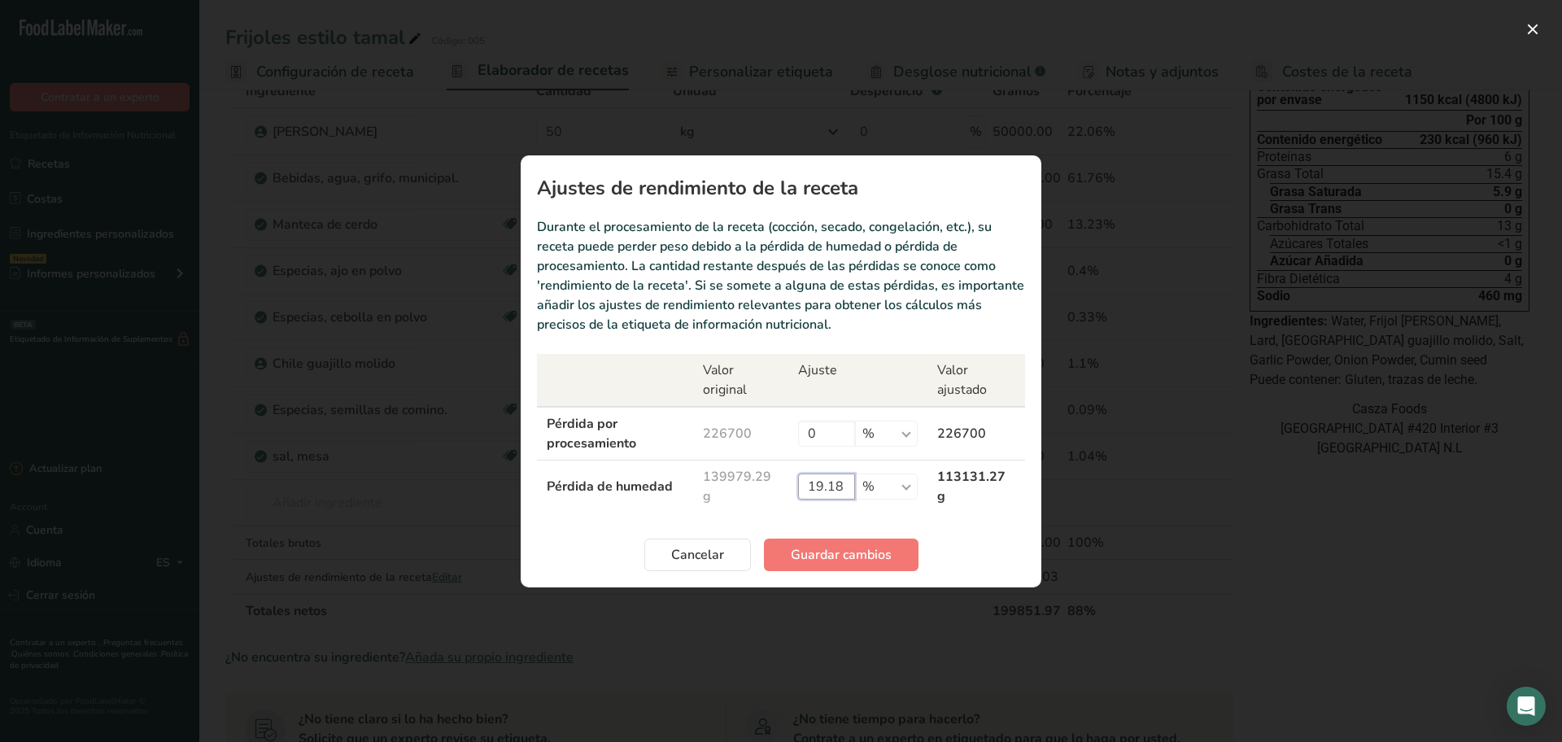
click at [843, 483] on input "19.18" at bounding box center [826, 486] width 57 height 26
type input "19.19"
click at [826, 546] on span "Guardar cambios" at bounding box center [841, 555] width 101 height 20
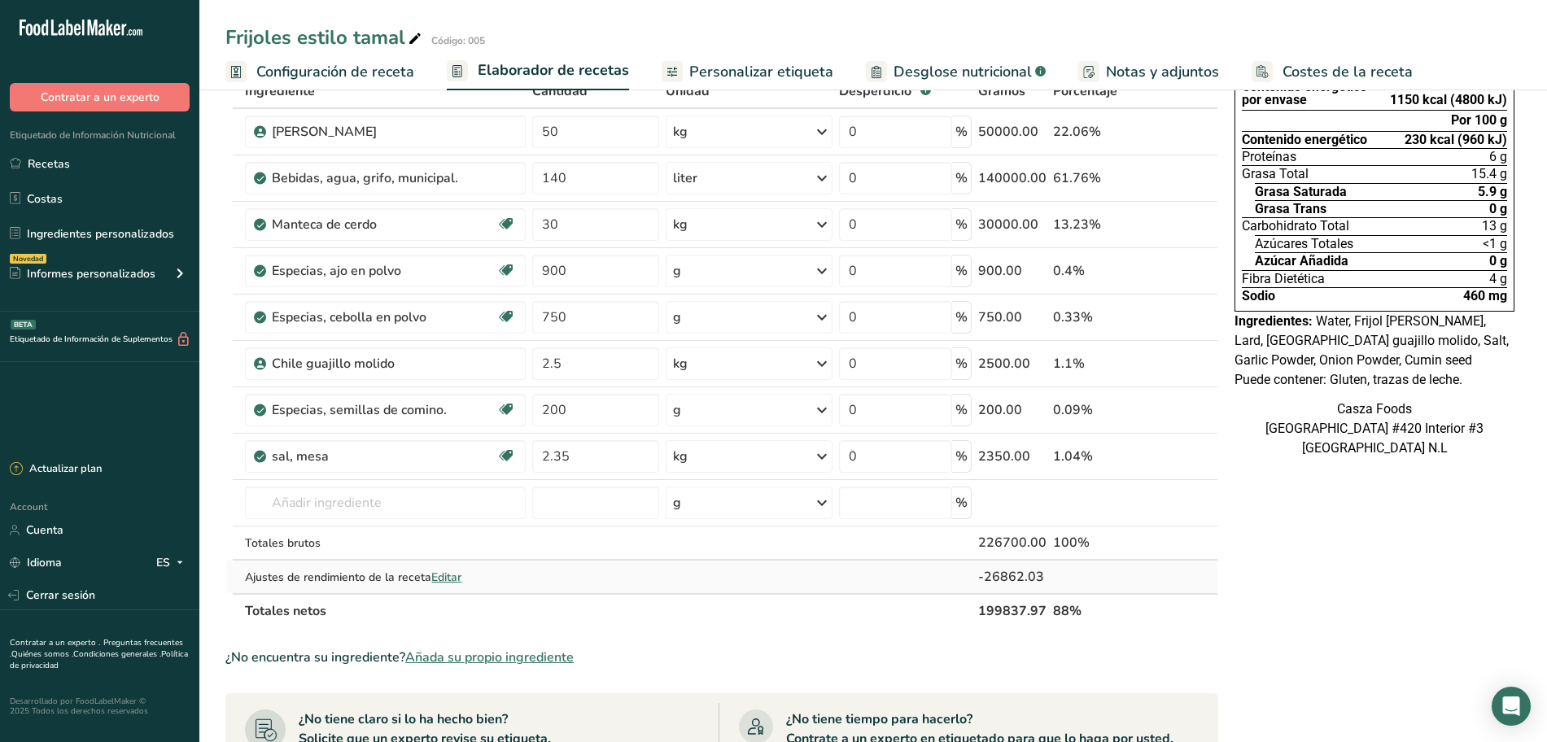
click at [452, 577] on span "Editar" at bounding box center [446, 576] width 30 height 15
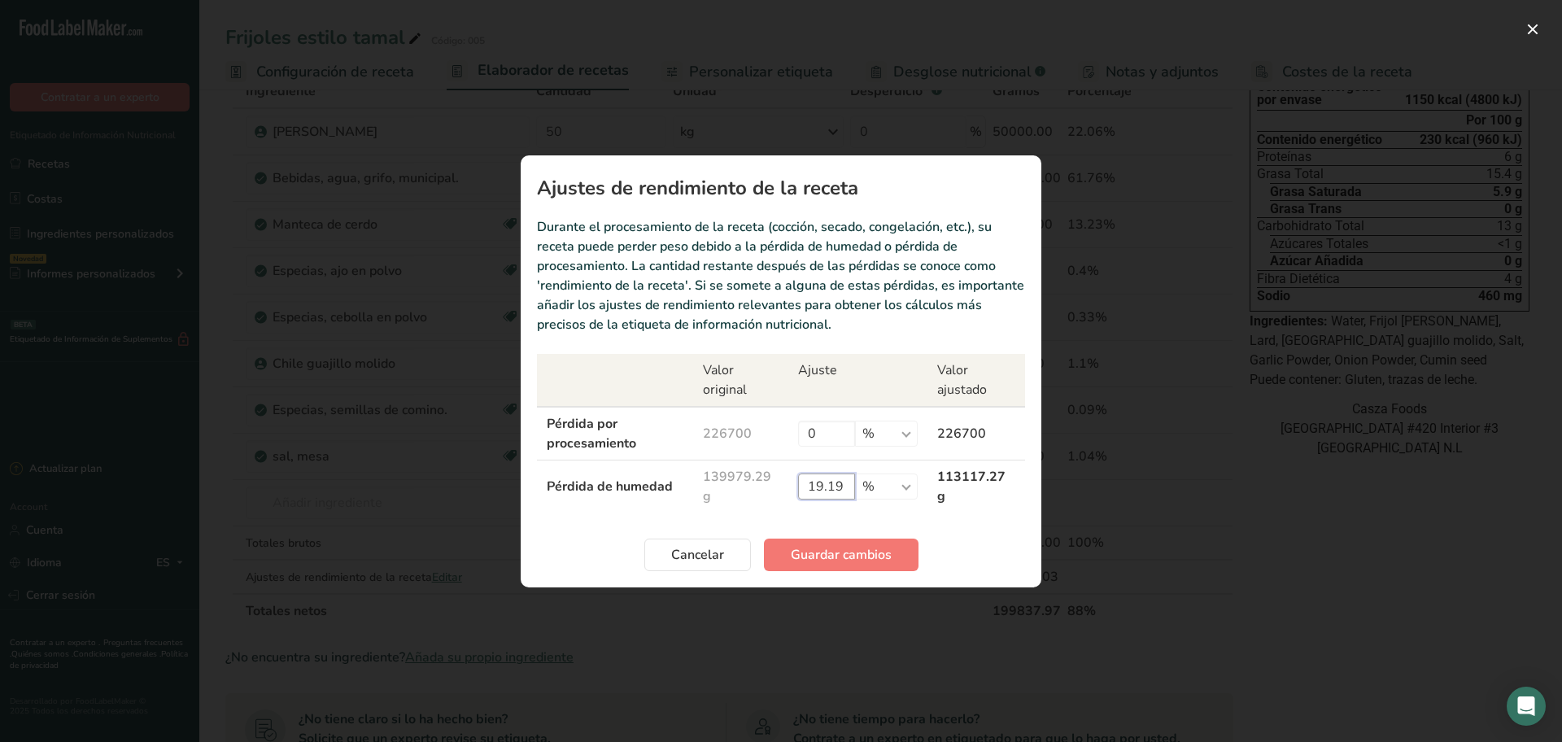
click at [843, 494] on input "19.19" at bounding box center [826, 486] width 57 height 26
type input "19.2"
click at [847, 560] on span "Guardar cambios" at bounding box center [841, 555] width 101 height 20
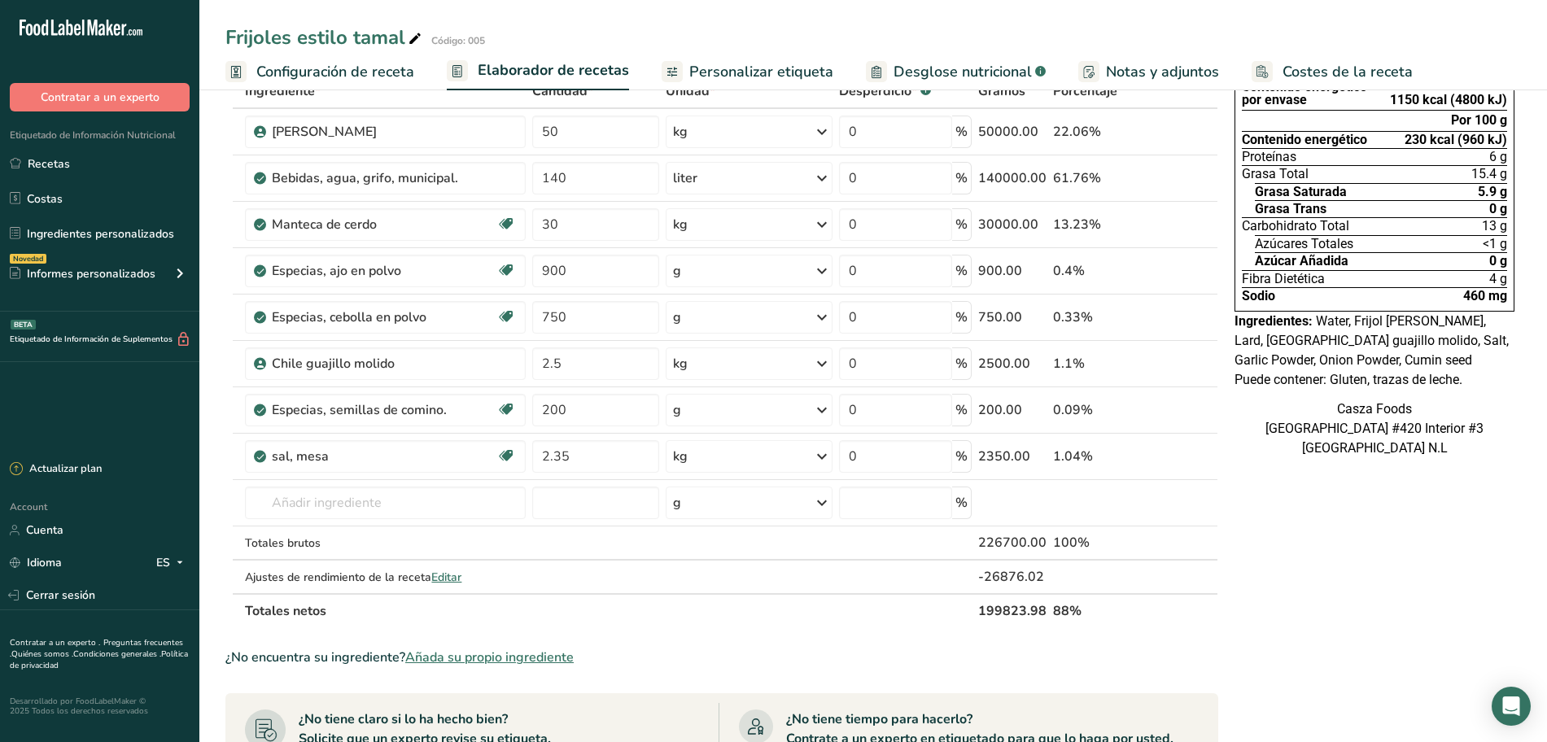
click at [694, 71] on span "Personalizar etiqueta" at bounding box center [761, 72] width 144 height 22
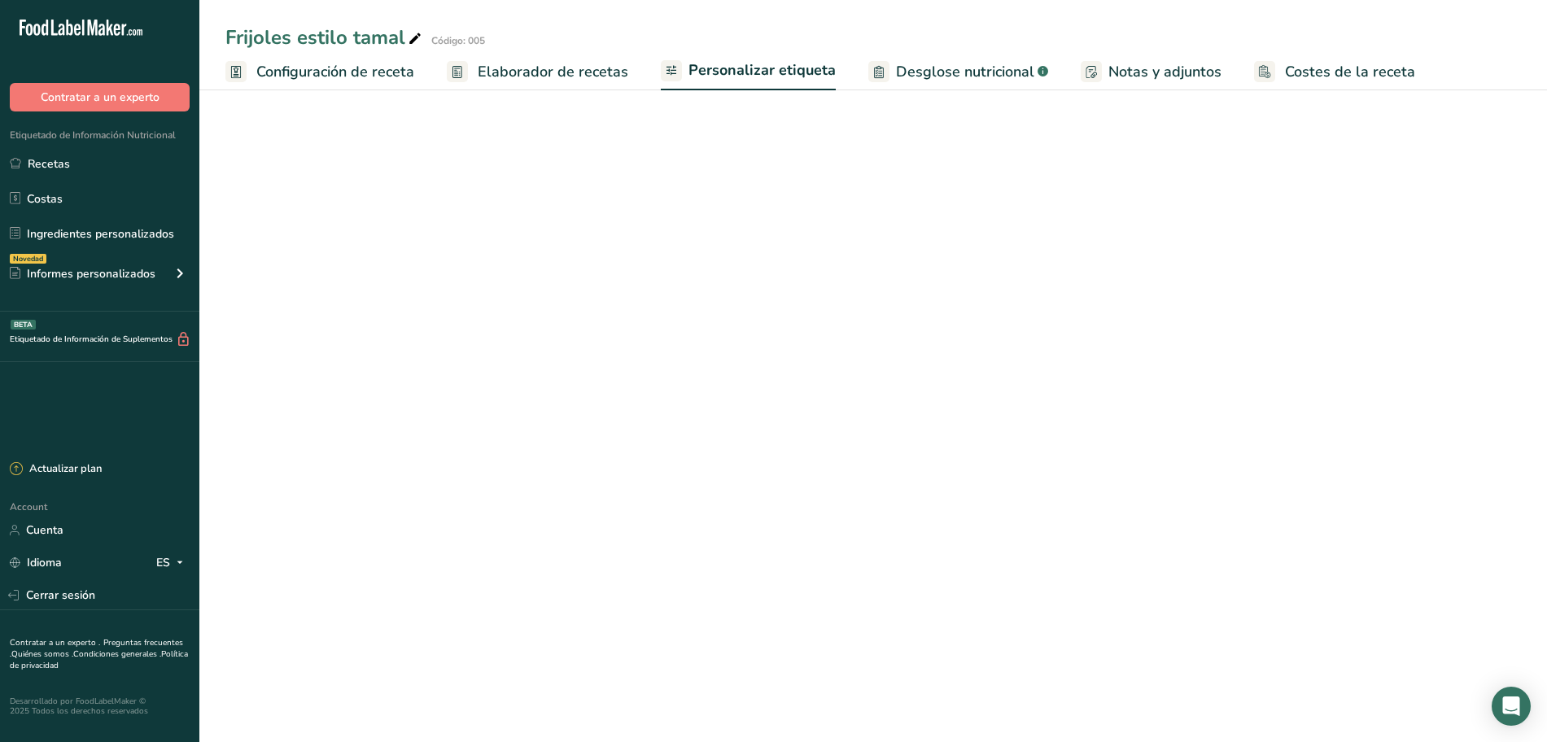
click at [576, 68] on span "Elaborador de recetas" at bounding box center [553, 72] width 151 height 22
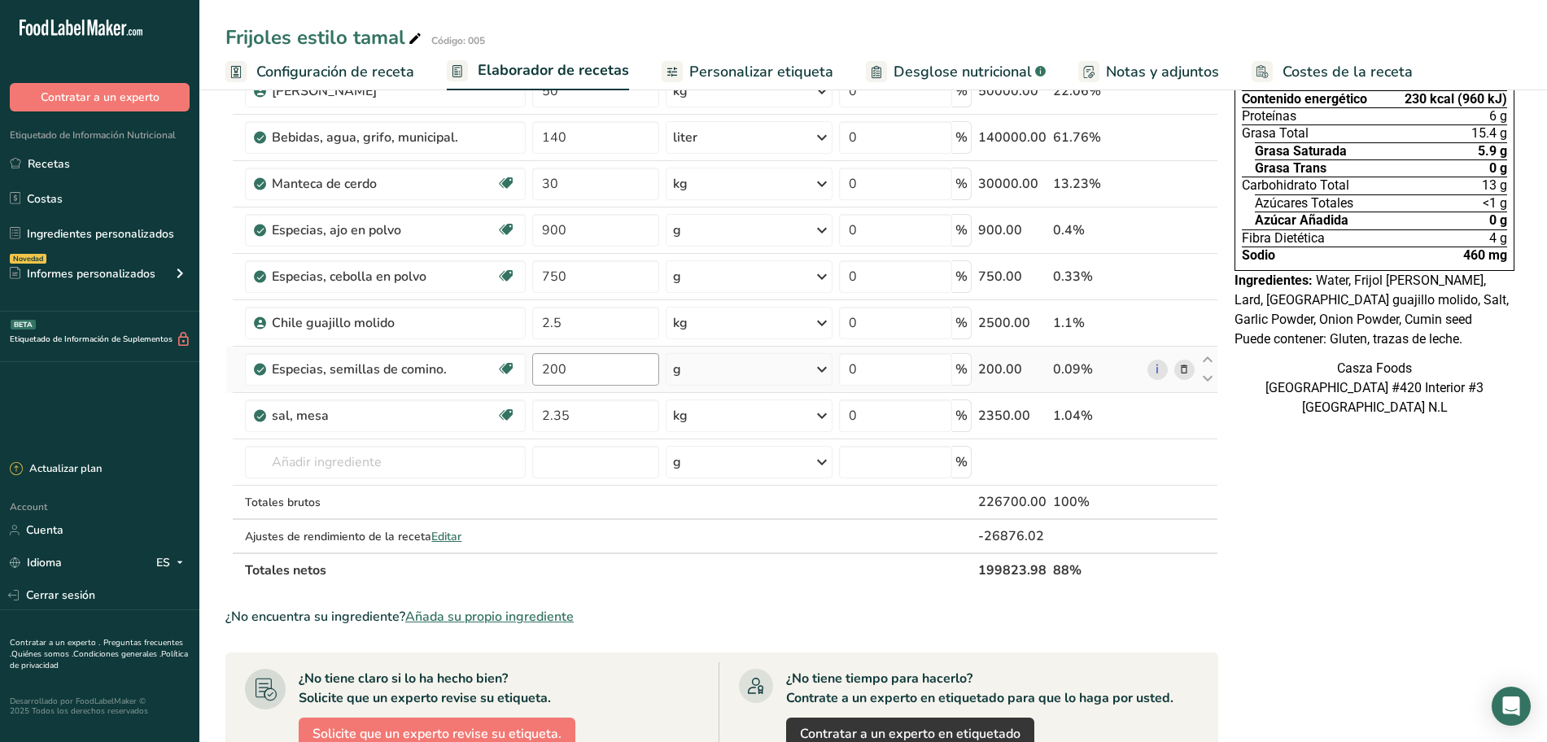
scroll to position [305, 0]
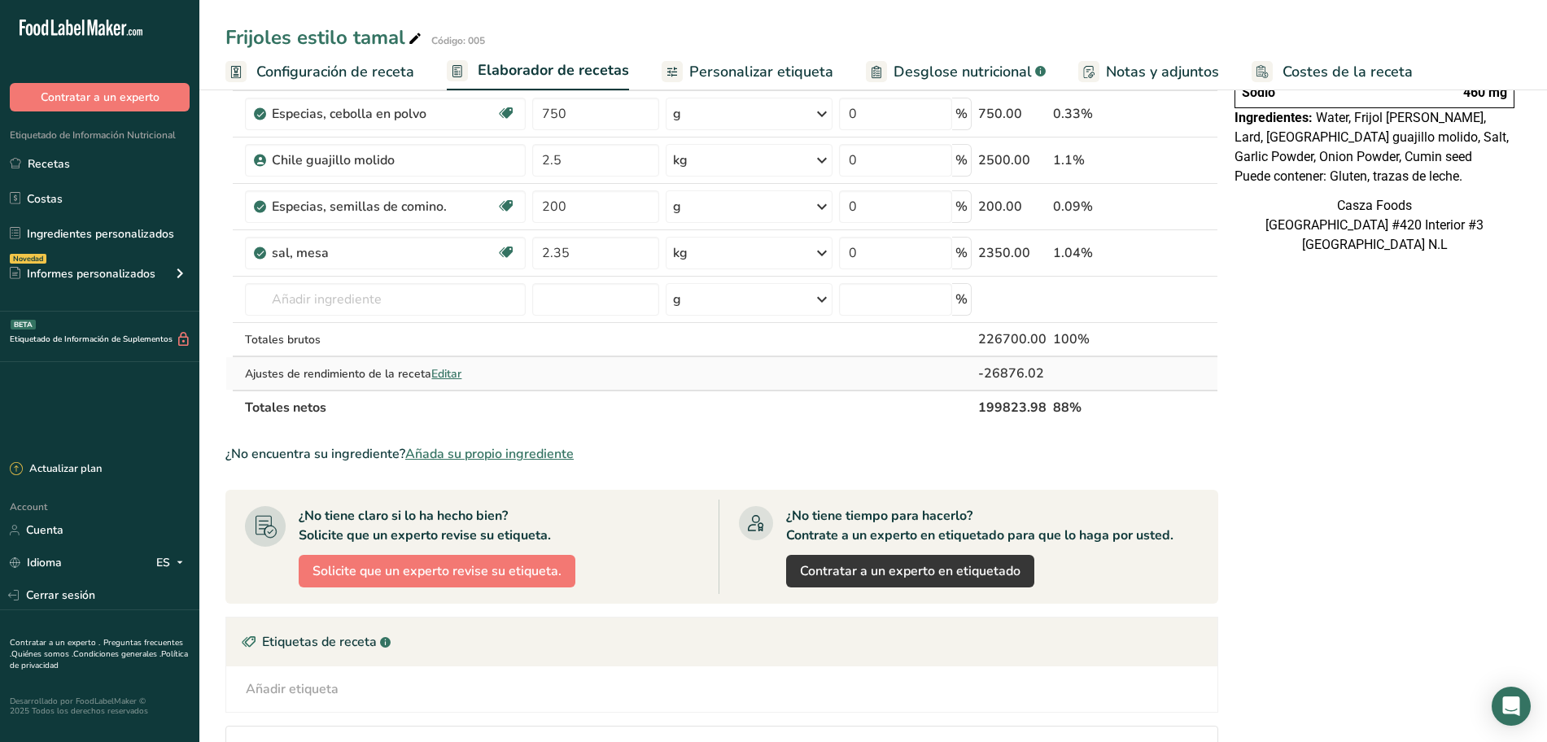
click at [444, 371] on span "Editar" at bounding box center [446, 373] width 30 height 15
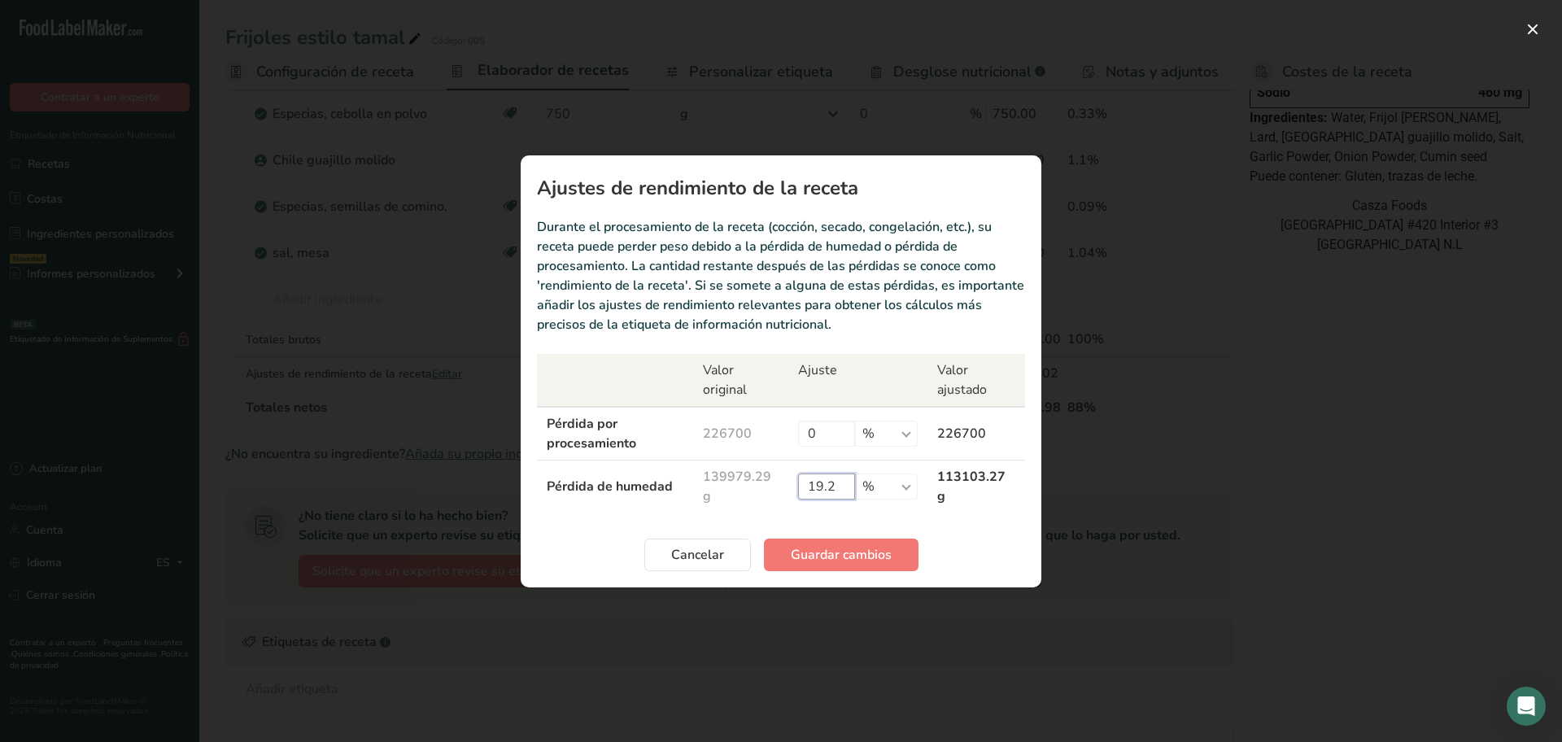
click at [844, 482] on input "19.2" at bounding box center [826, 486] width 57 height 26
type input "19.25"
click at [846, 559] on span "Guardar cambios" at bounding box center [841, 555] width 101 height 20
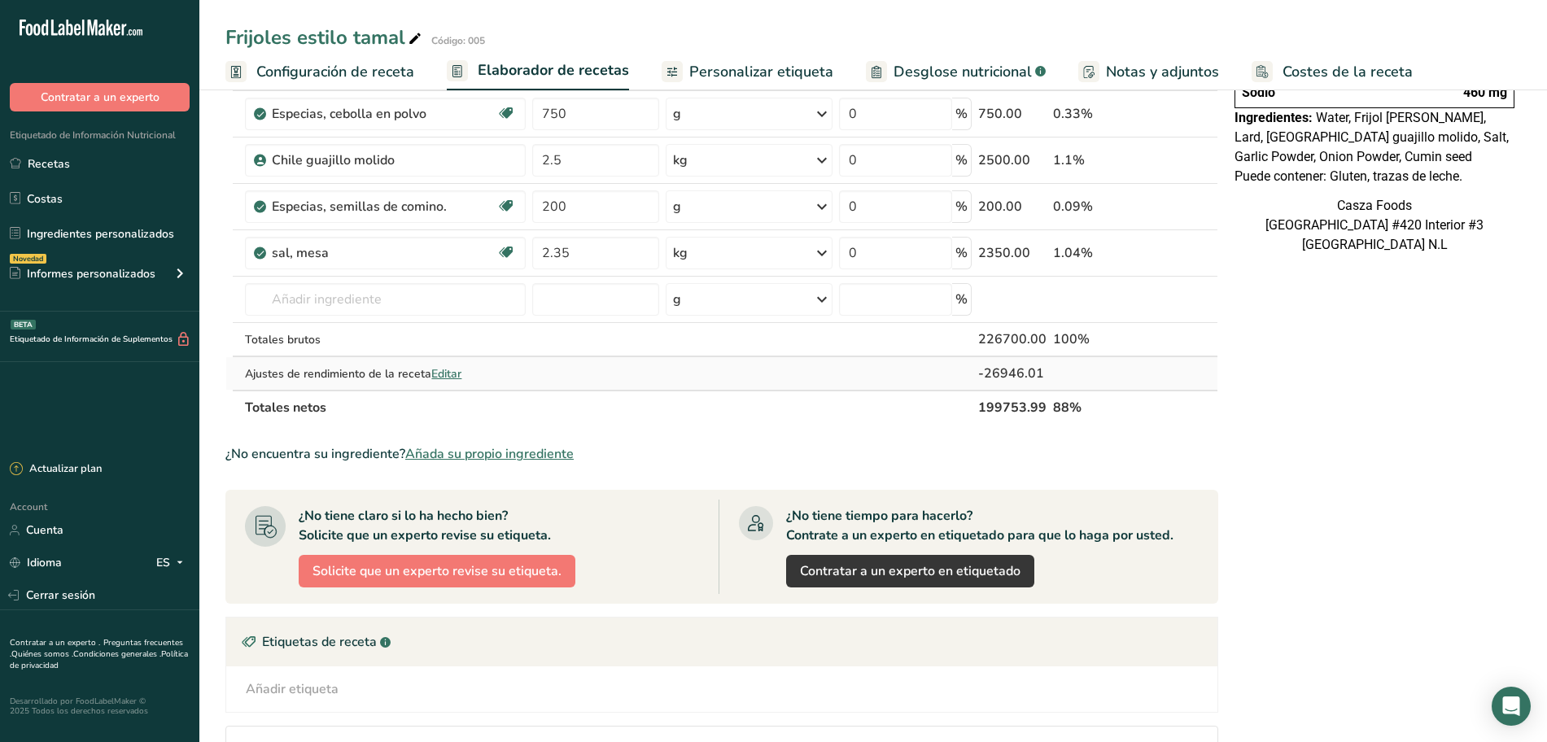
click at [441, 375] on span "Editar" at bounding box center [446, 373] width 30 height 15
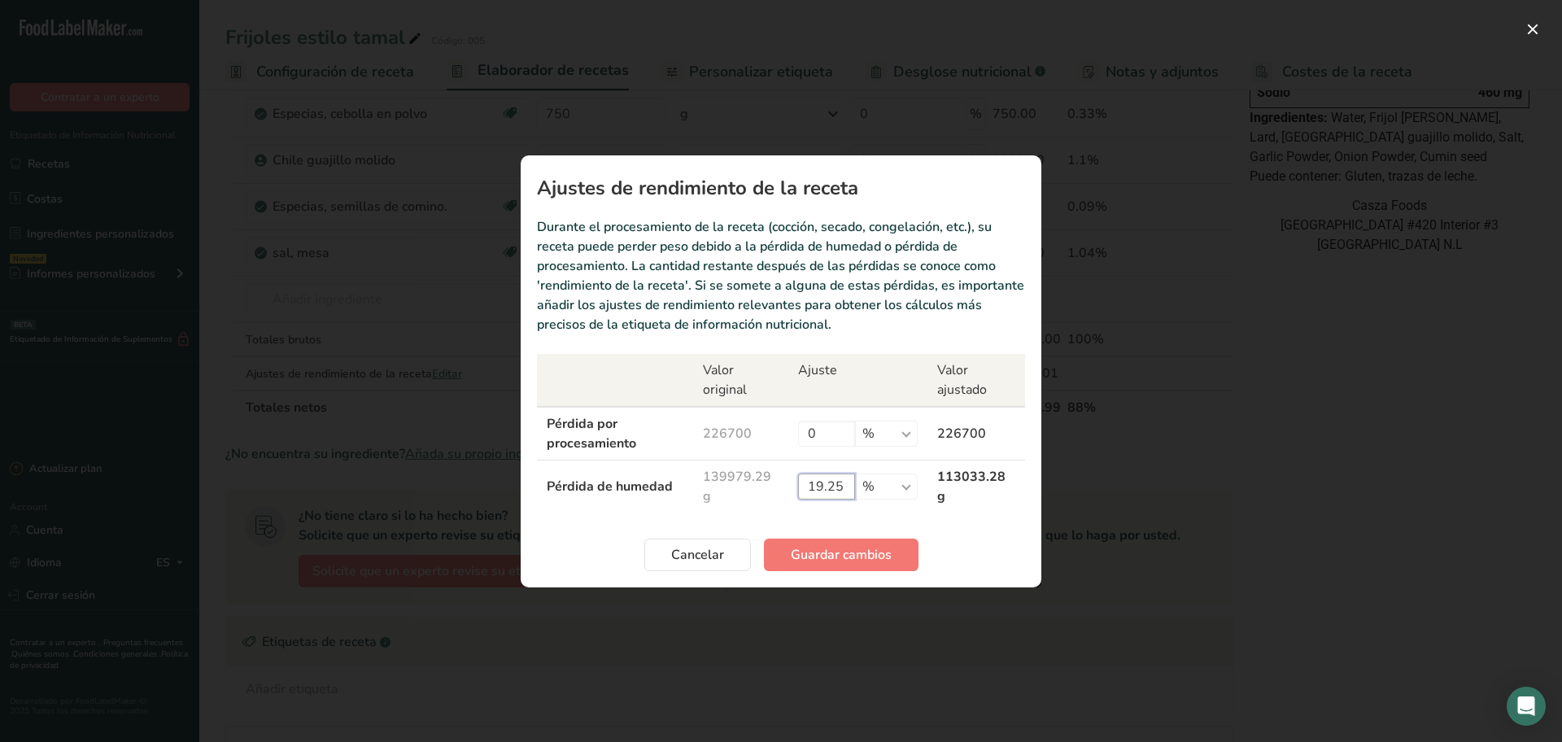
click at [848, 486] on input "19.25" at bounding box center [826, 486] width 57 height 26
type input "19.08"
click at [818, 552] on span "Guardar cambios" at bounding box center [841, 555] width 101 height 20
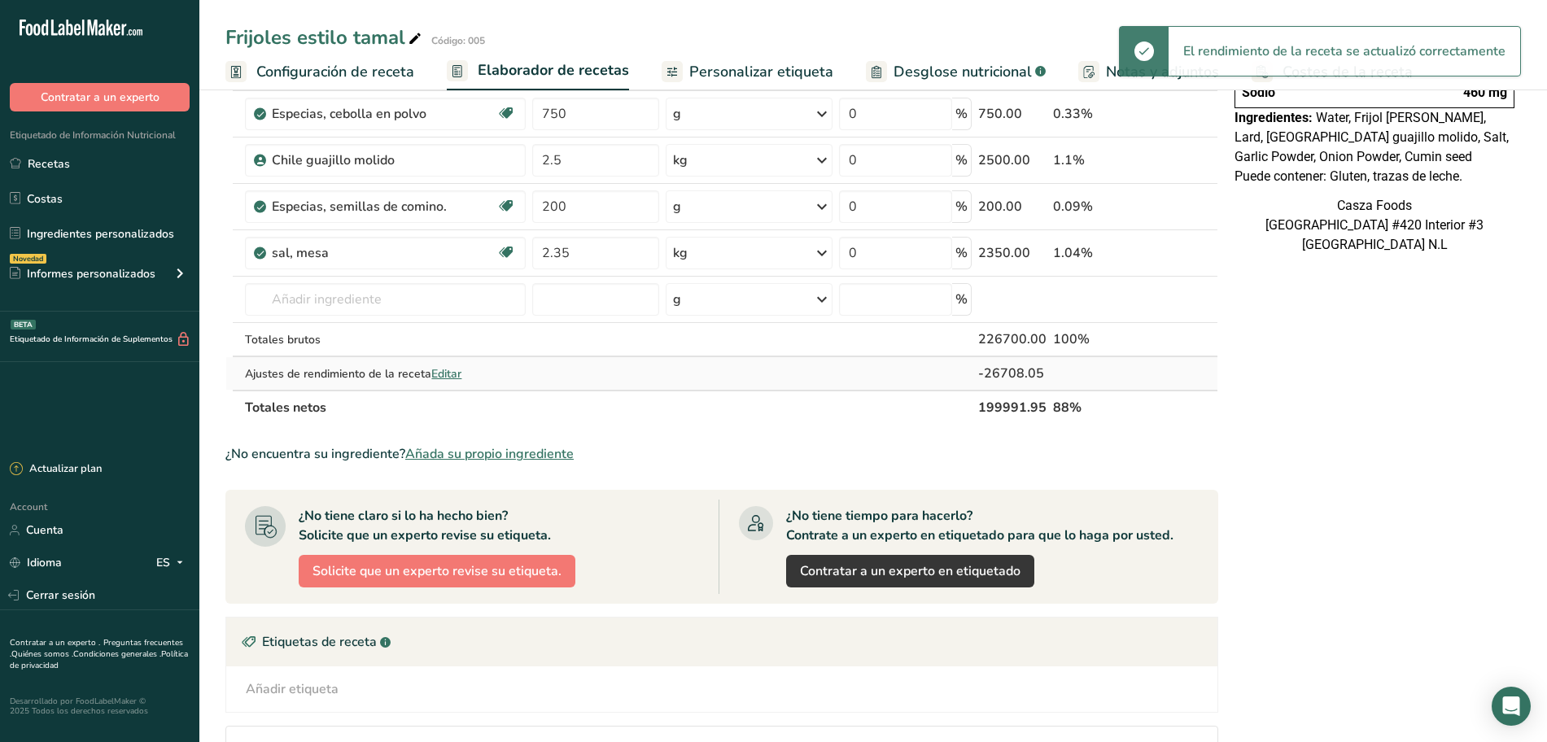
click at [447, 373] on span "Editar" at bounding box center [446, 373] width 30 height 15
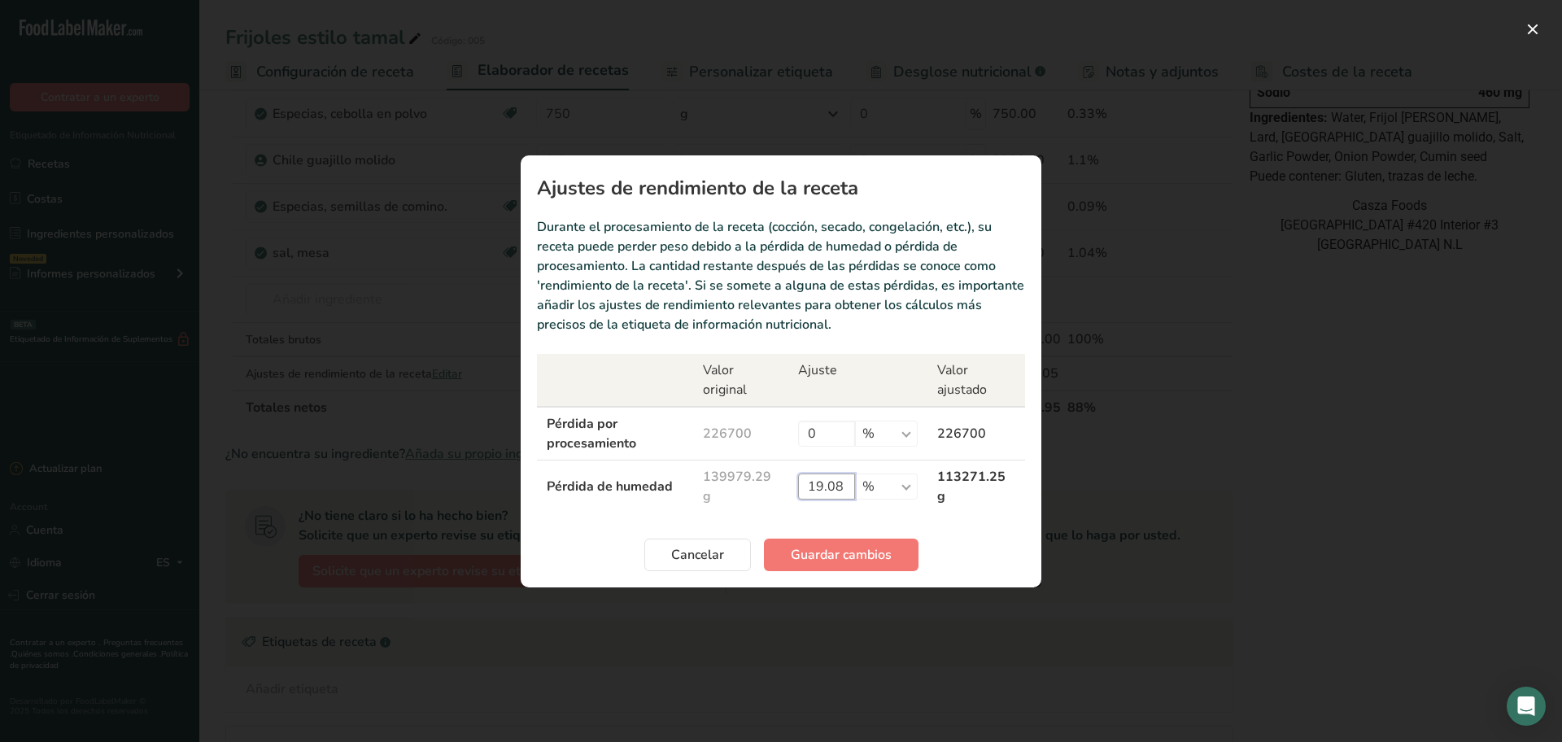
click at [848, 484] on input "19.08" at bounding box center [826, 486] width 57 height 26
type input "19.05"
click at [834, 545] on span "Guardar cambios" at bounding box center [841, 555] width 101 height 20
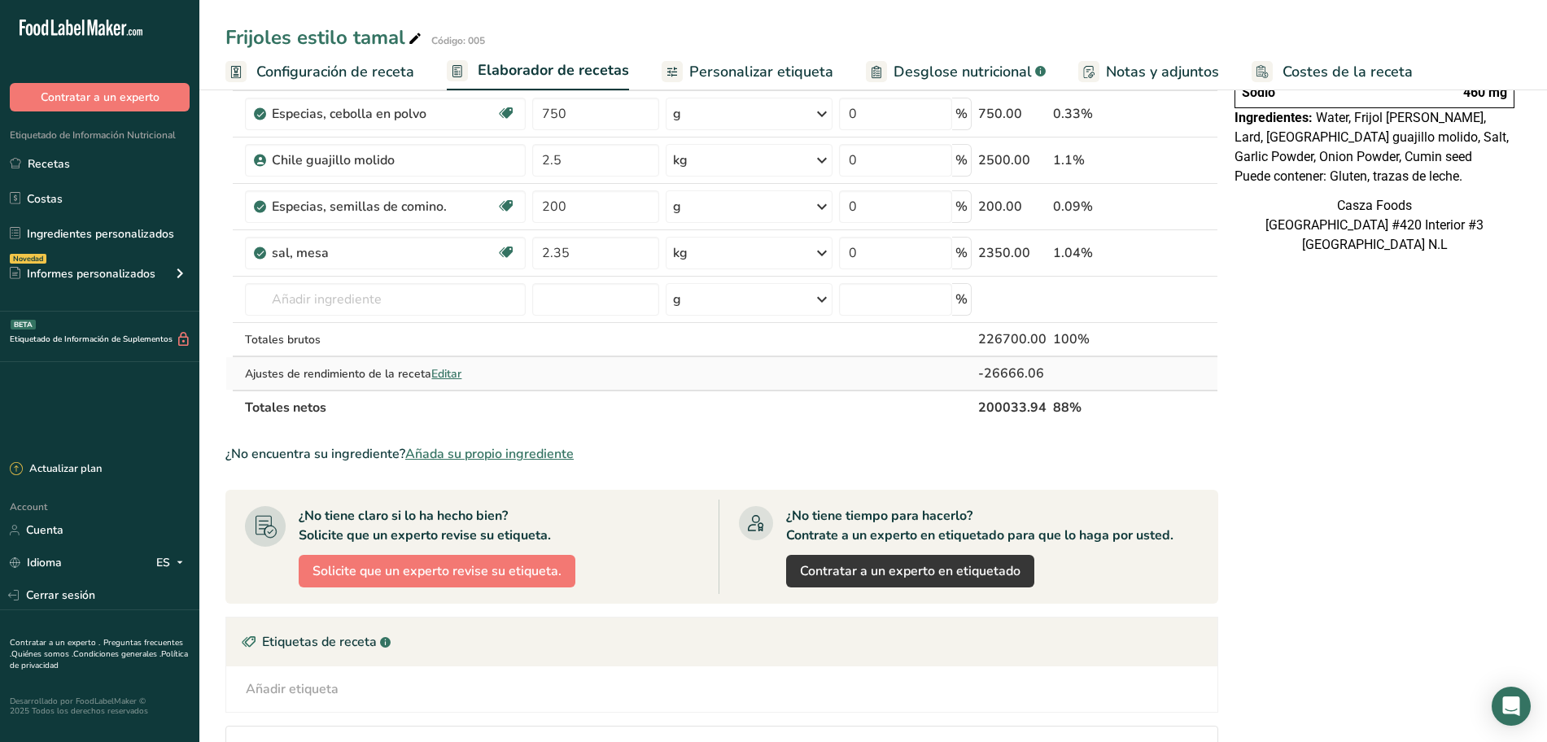
click at [439, 373] on span "Editar" at bounding box center [446, 373] width 30 height 15
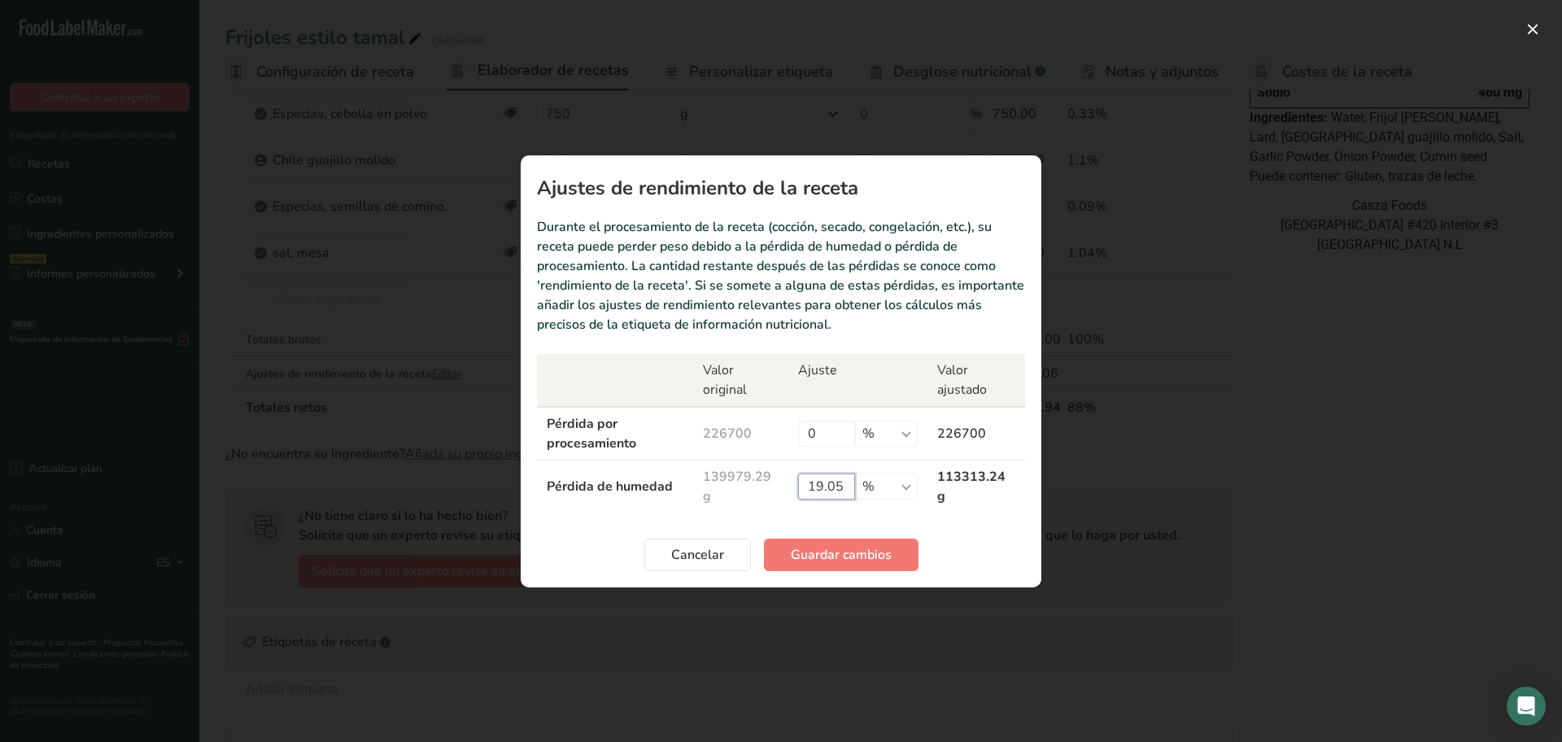
click at [844, 489] on input "19.05" at bounding box center [826, 486] width 57 height 26
type input "19.06"
click at [831, 560] on span "Guardar cambios" at bounding box center [841, 555] width 101 height 20
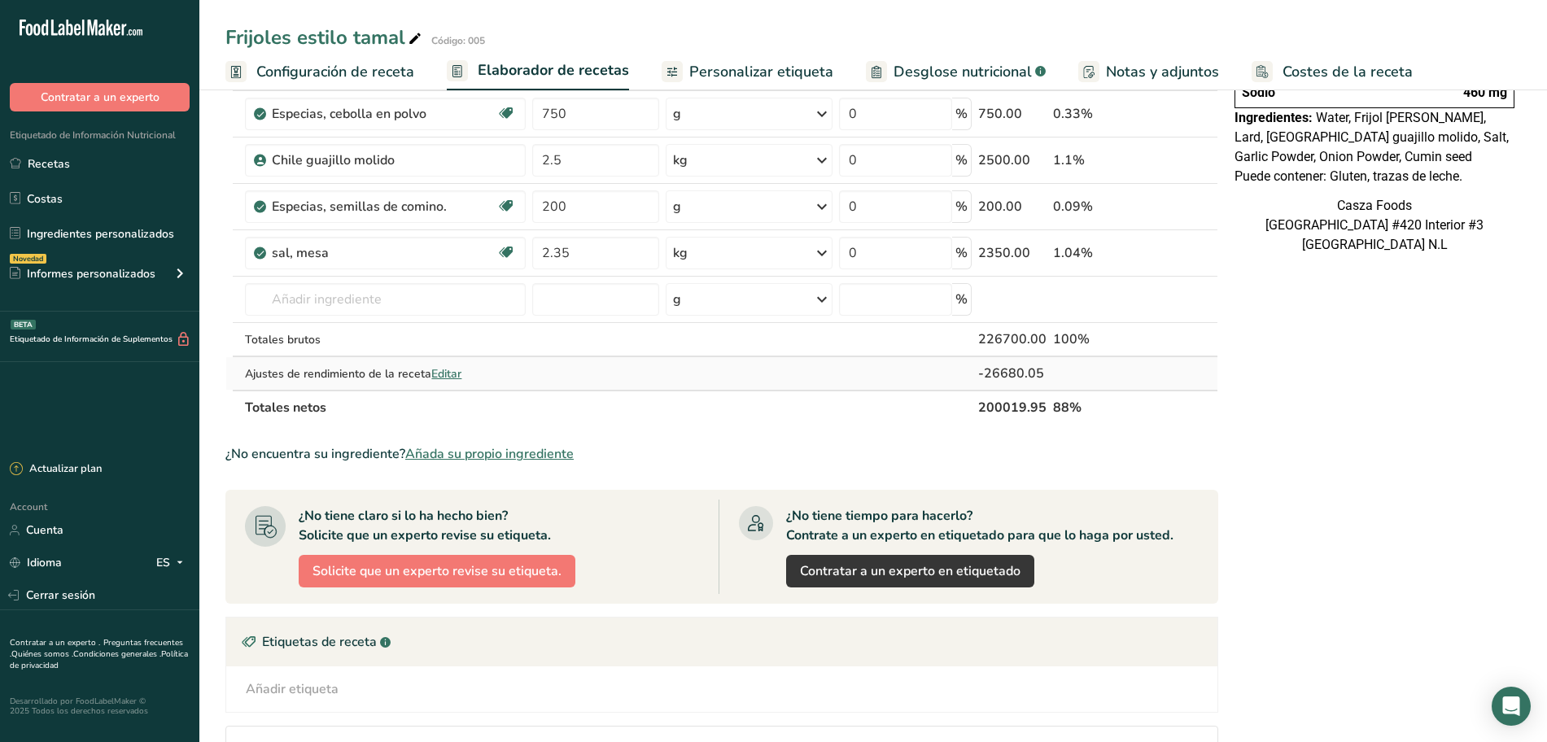
click at [449, 369] on span "Editar" at bounding box center [446, 373] width 30 height 15
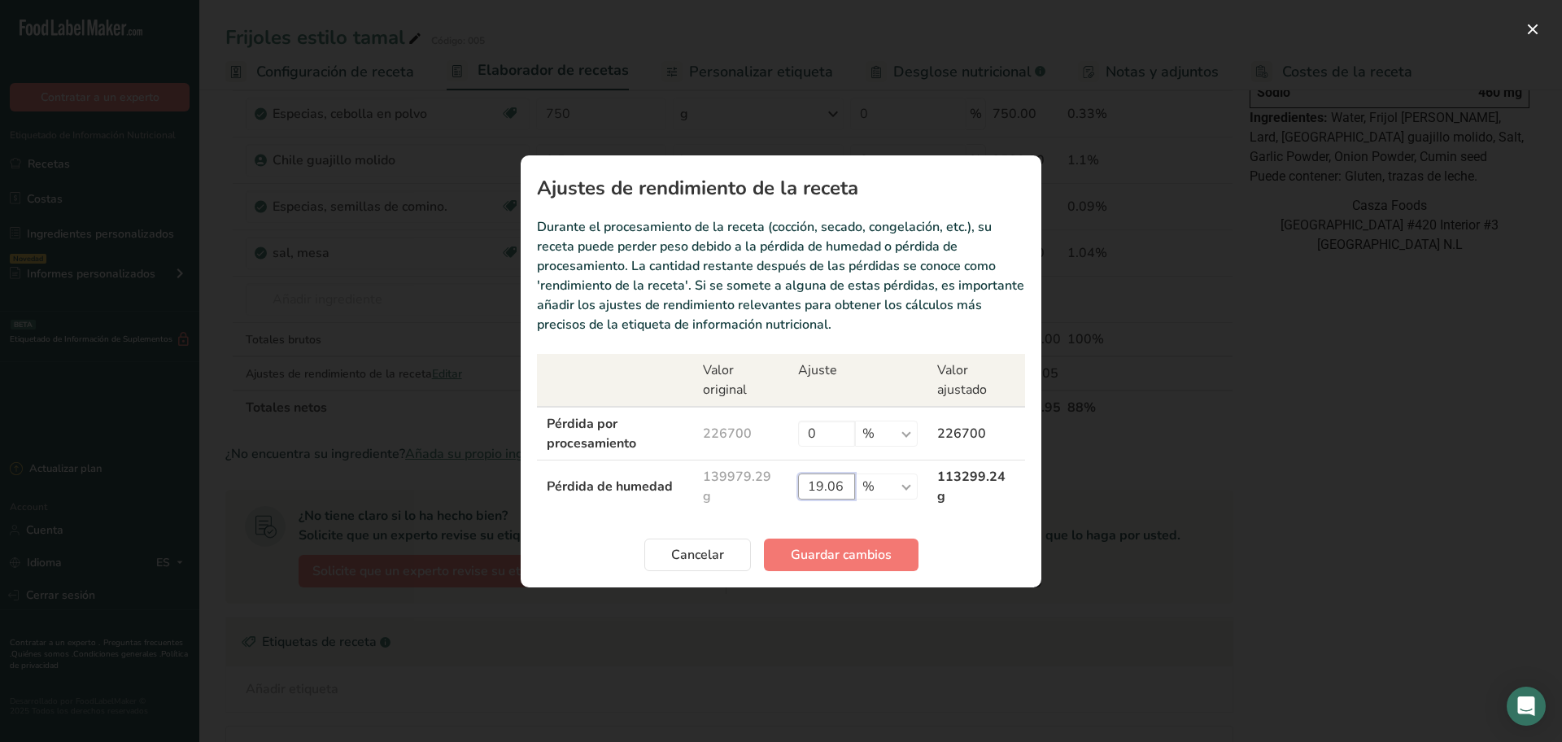
click at [847, 488] on input "19.06" at bounding box center [826, 486] width 57 height 26
type input "19.07"
click at [831, 549] on span "Guardar cambios" at bounding box center [841, 555] width 101 height 20
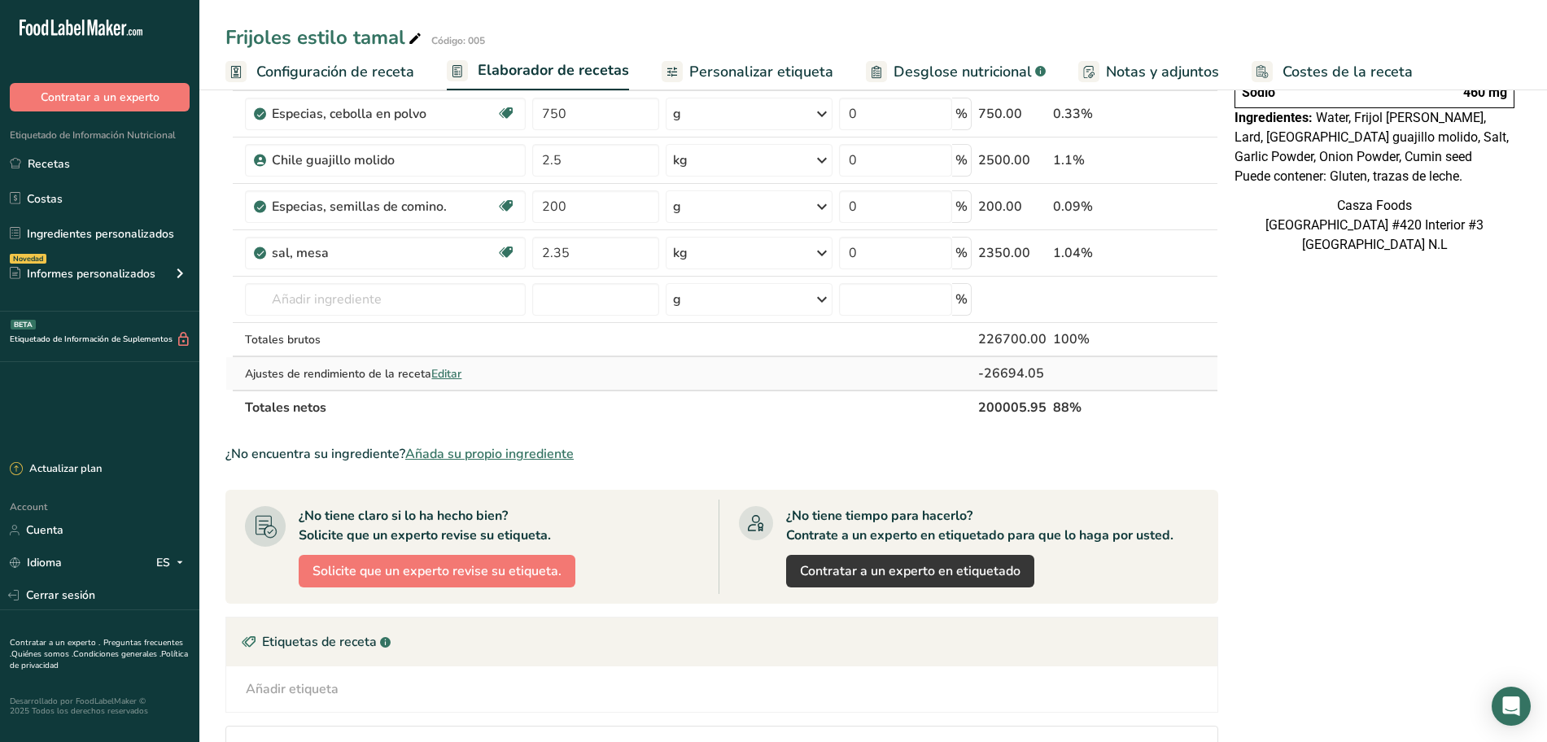
click at [447, 377] on span "Editar" at bounding box center [446, 373] width 30 height 15
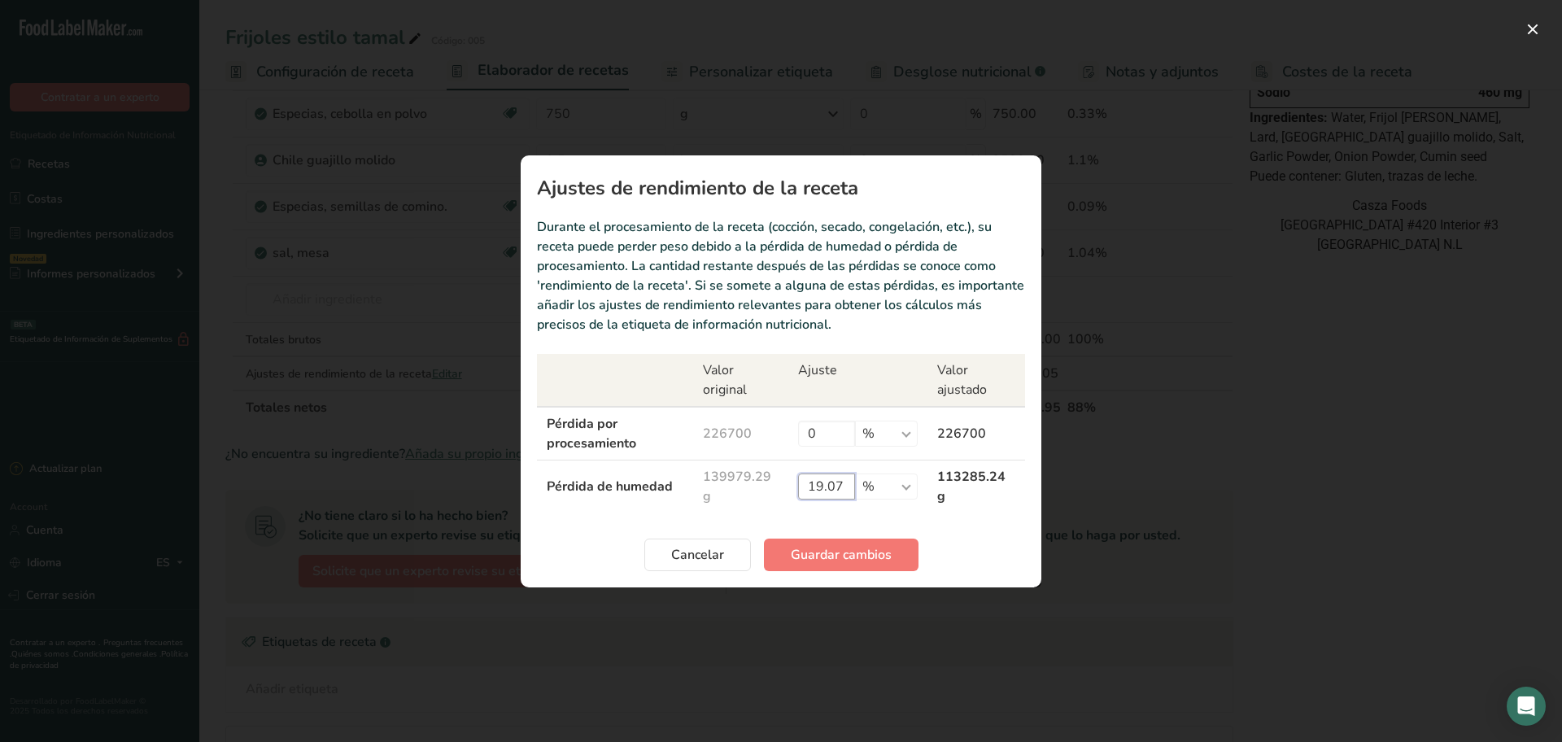
click at [845, 485] on input "19.07" at bounding box center [826, 486] width 57 height 26
type input "19.08"
click at [840, 554] on span "Guardar cambios" at bounding box center [841, 555] width 101 height 20
click at [840, 554] on div "Cancelar Guardar cambios" at bounding box center [781, 555] width 488 height 33
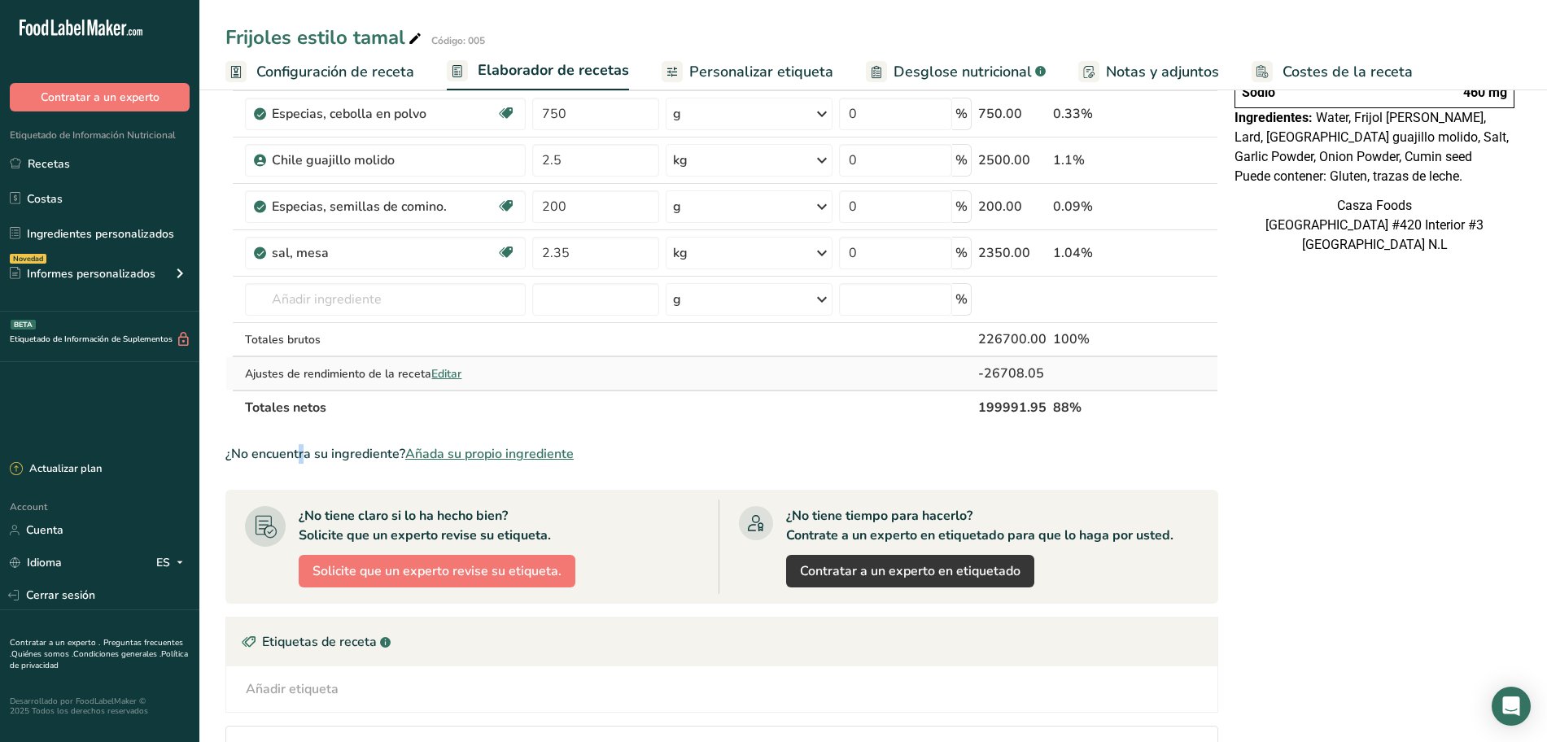
click at [452, 374] on span "Editar" at bounding box center [446, 373] width 30 height 15
click at [448, 373] on span "Editar" at bounding box center [446, 373] width 30 height 15
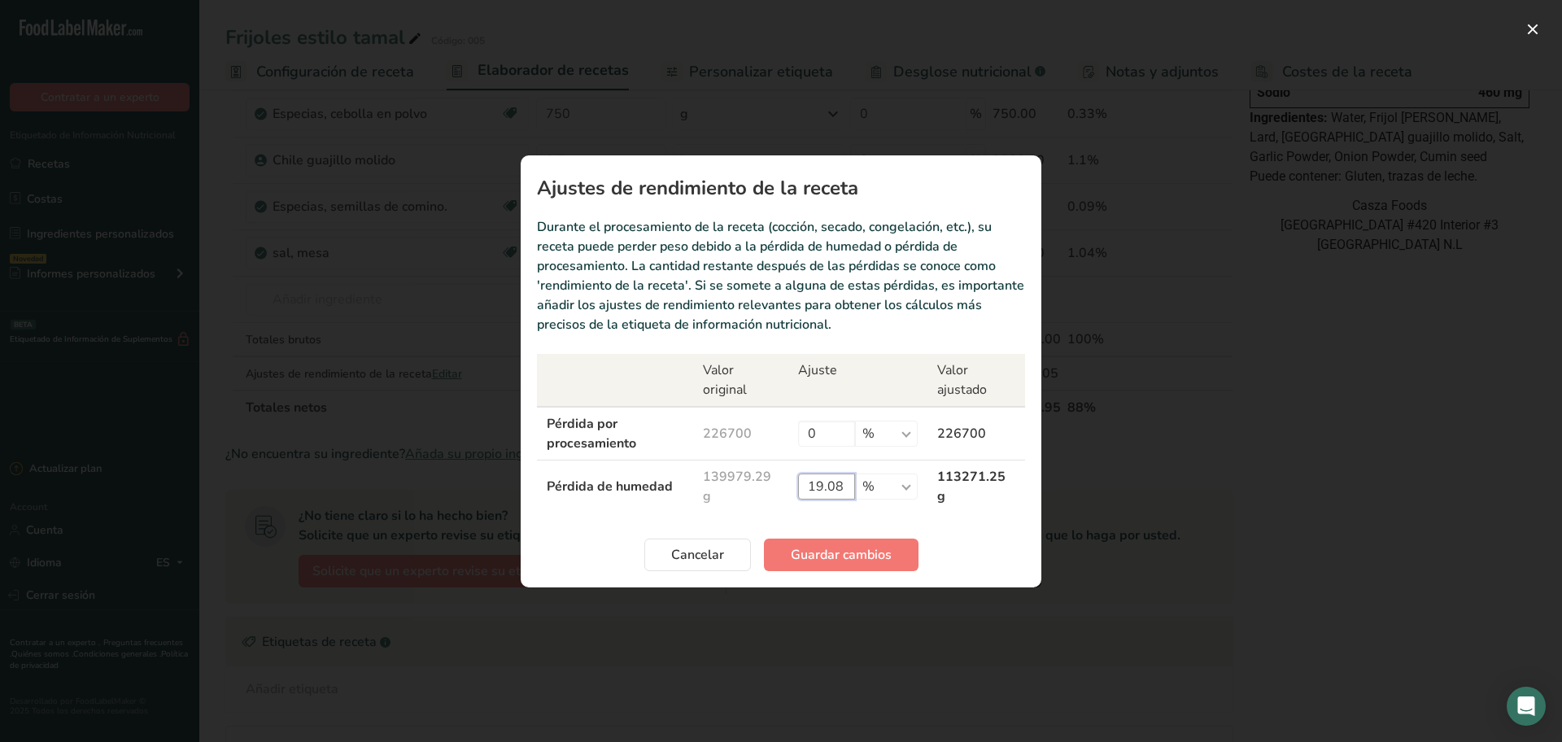
click at [846, 480] on input "19.08" at bounding box center [826, 486] width 57 height 26
type input "19.06"
click at [852, 543] on button "Guardar cambios" at bounding box center [841, 555] width 155 height 33
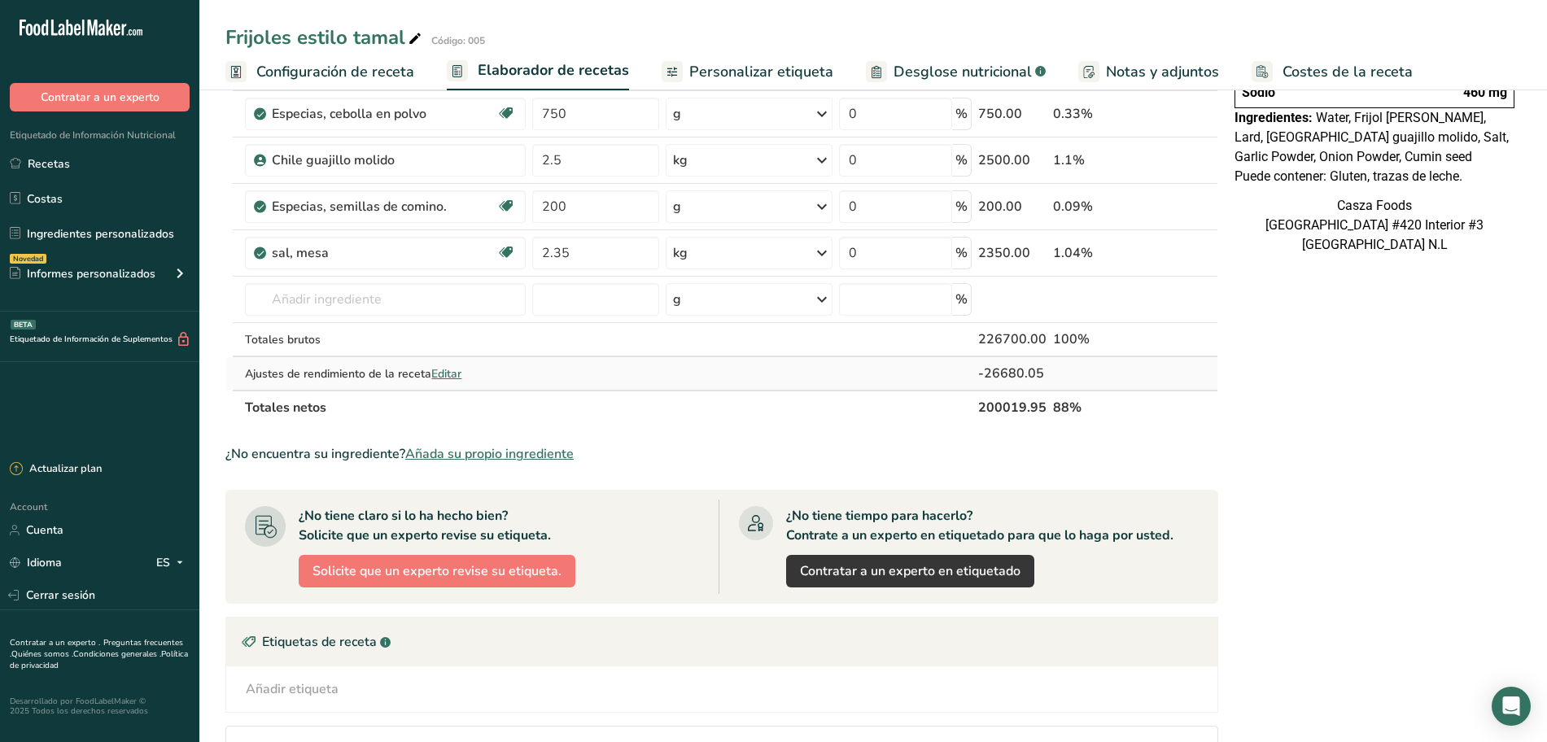
click at [454, 372] on span "Editar" at bounding box center [446, 373] width 30 height 15
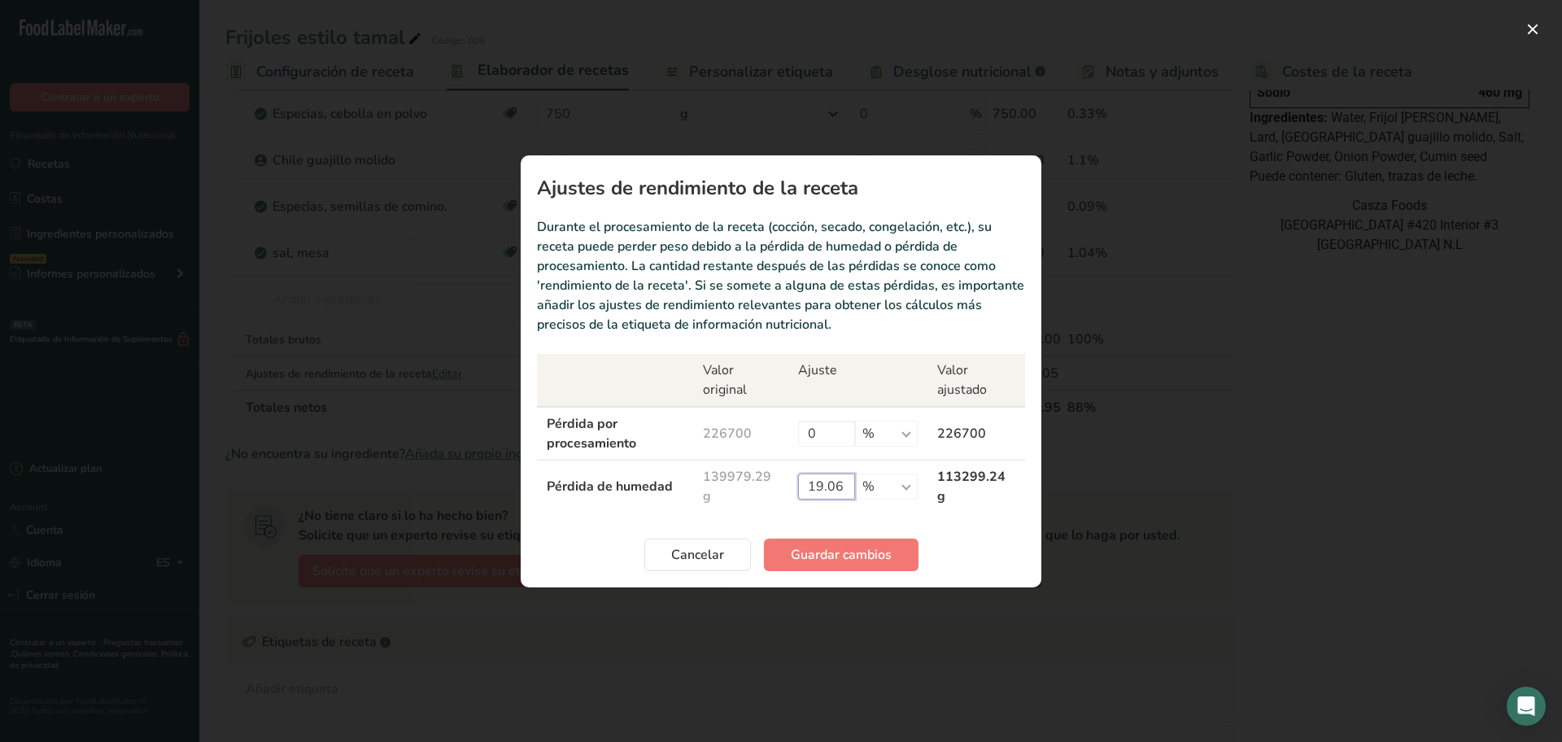
click at [843, 486] on input "19.06" at bounding box center [826, 486] width 57 height 26
type input "19.07"
click at [814, 546] on span "Guardar cambios" at bounding box center [841, 555] width 101 height 20
click at [814, 546] on div "Cancelar Guardar cambios" at bounding box center [781, 555] width 488 height 33
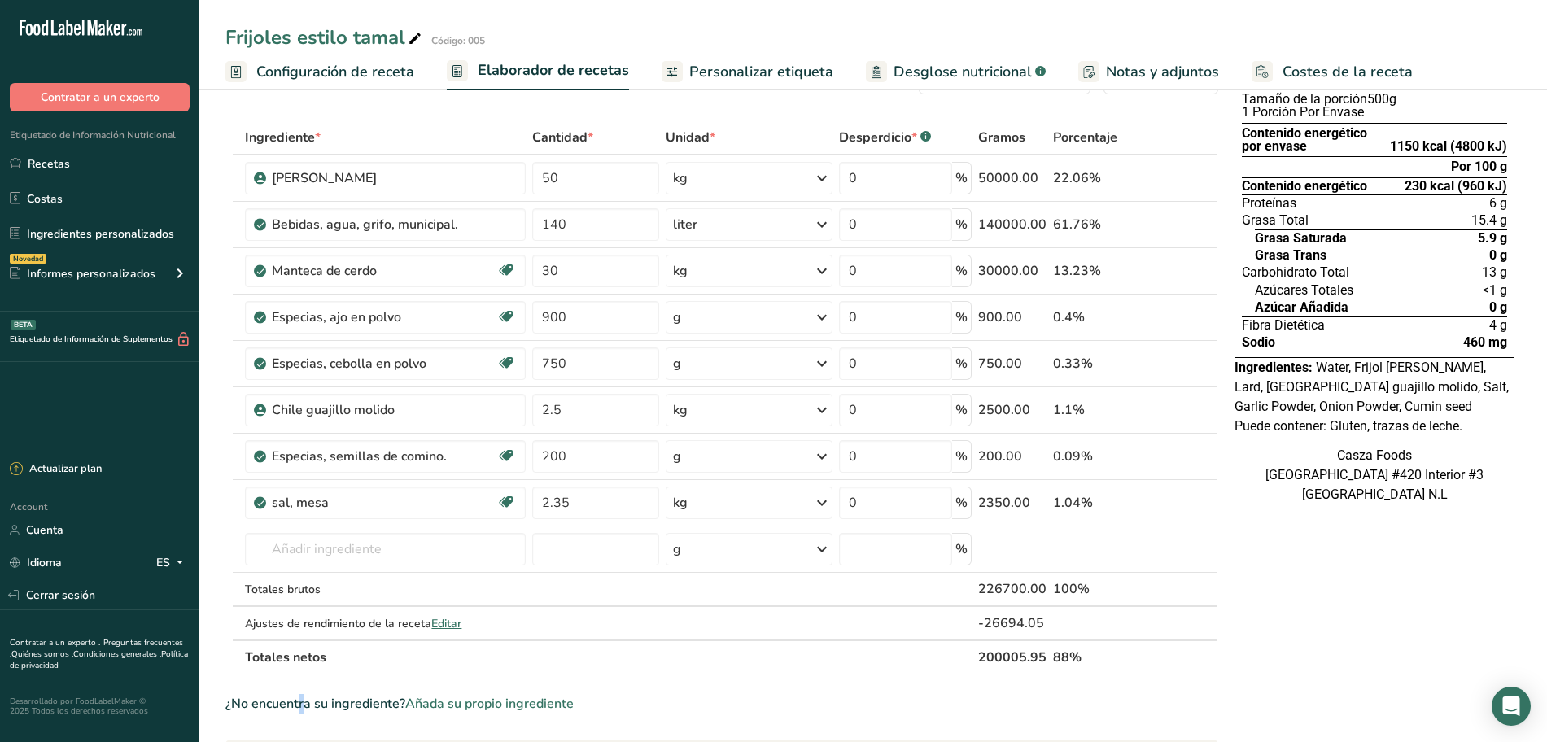
scroll to position [102, 0]
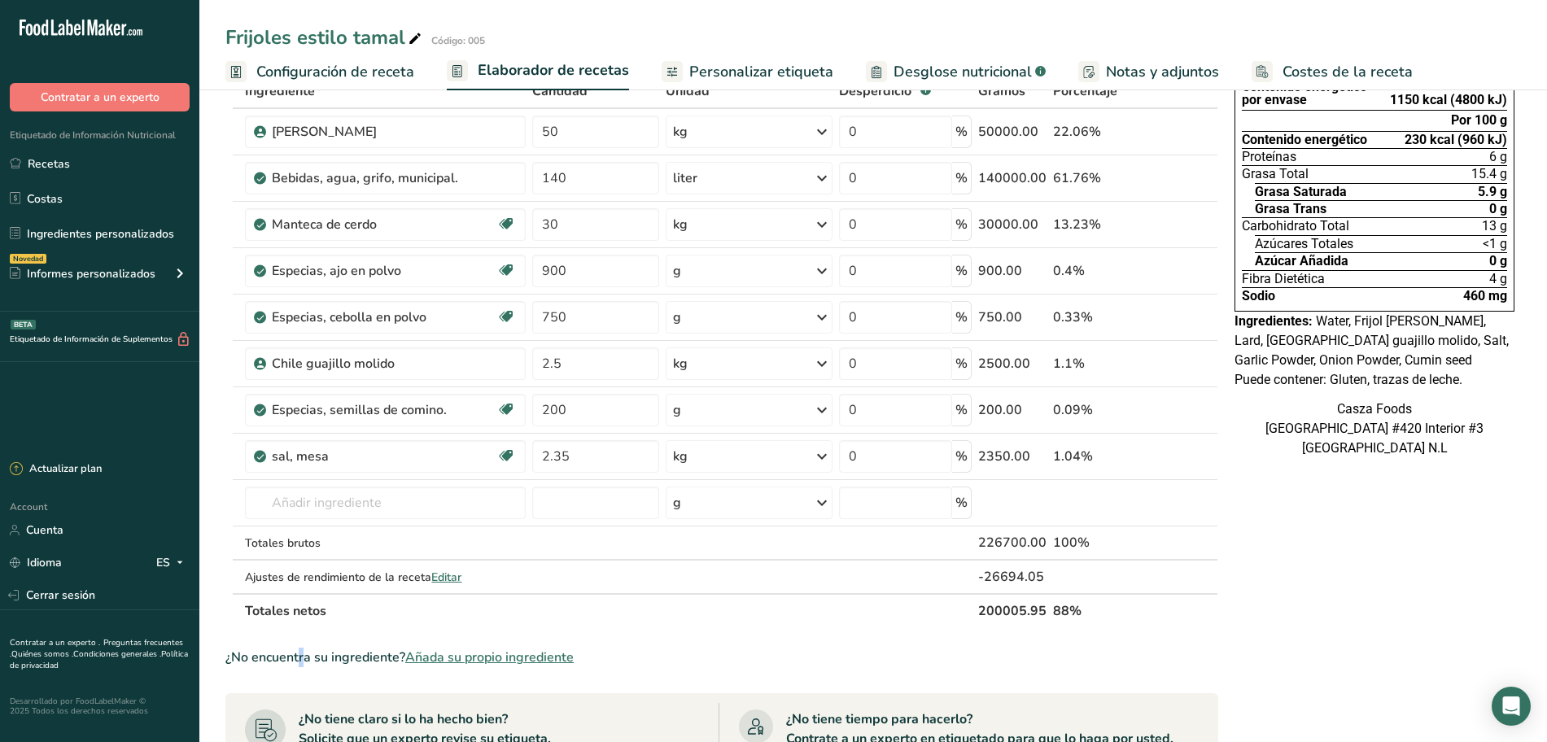
click at [713, 63] on span "Personalizar etiqueta" at bounding box center [761, 72] width 144 height 22
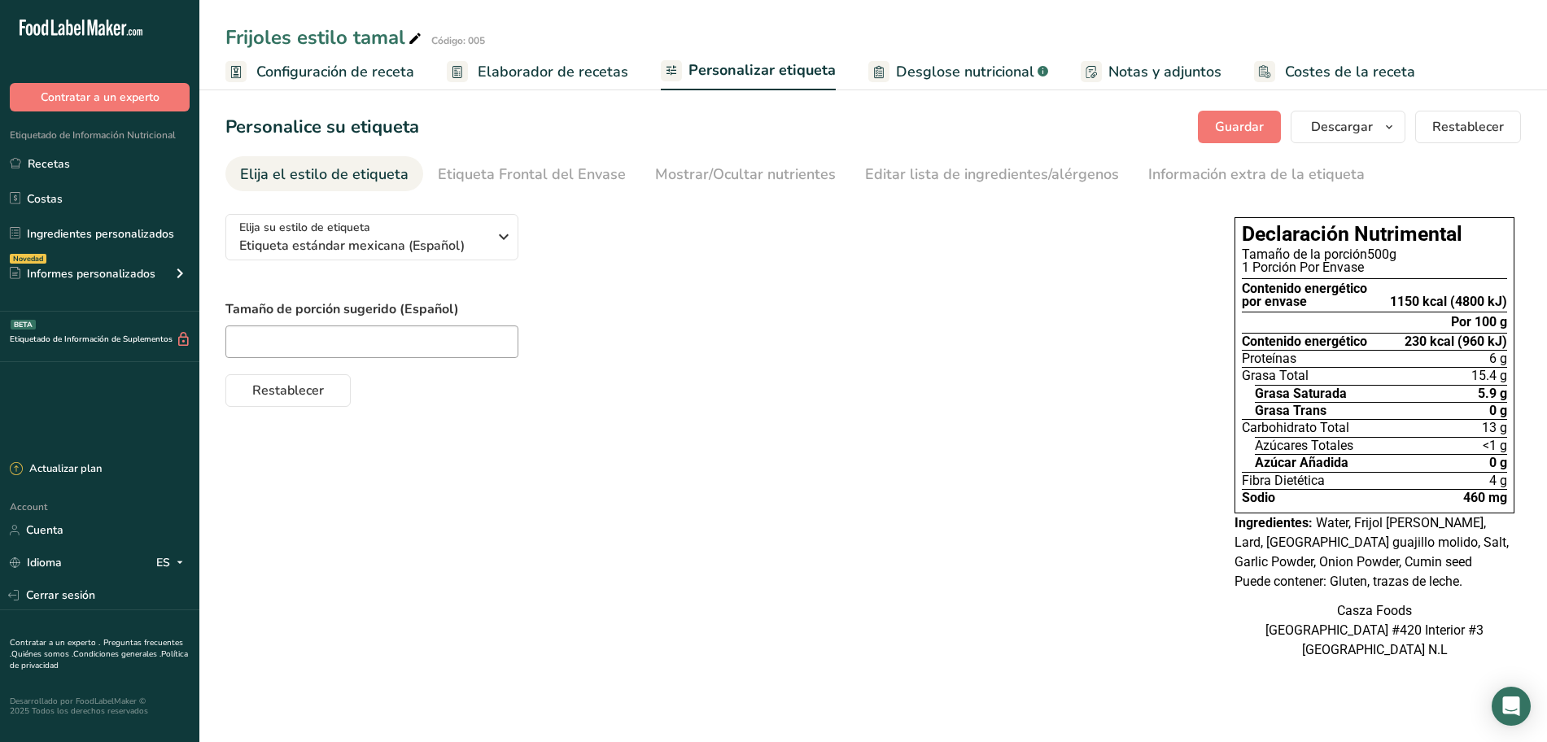
click at [944, 72] on span "Desglose nutricional" at bounding box center [965, 72] width 138 height 22
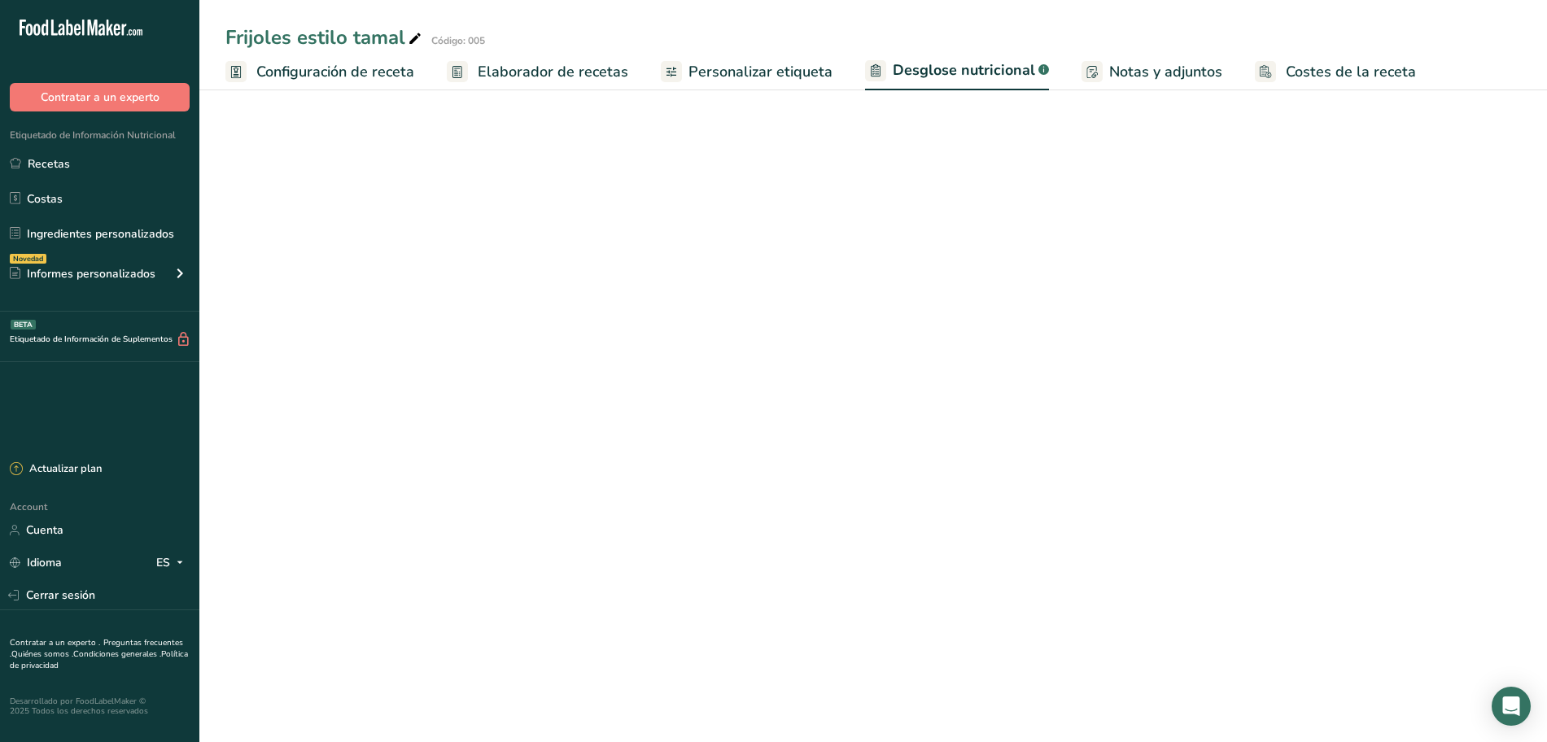
select select "Calories"
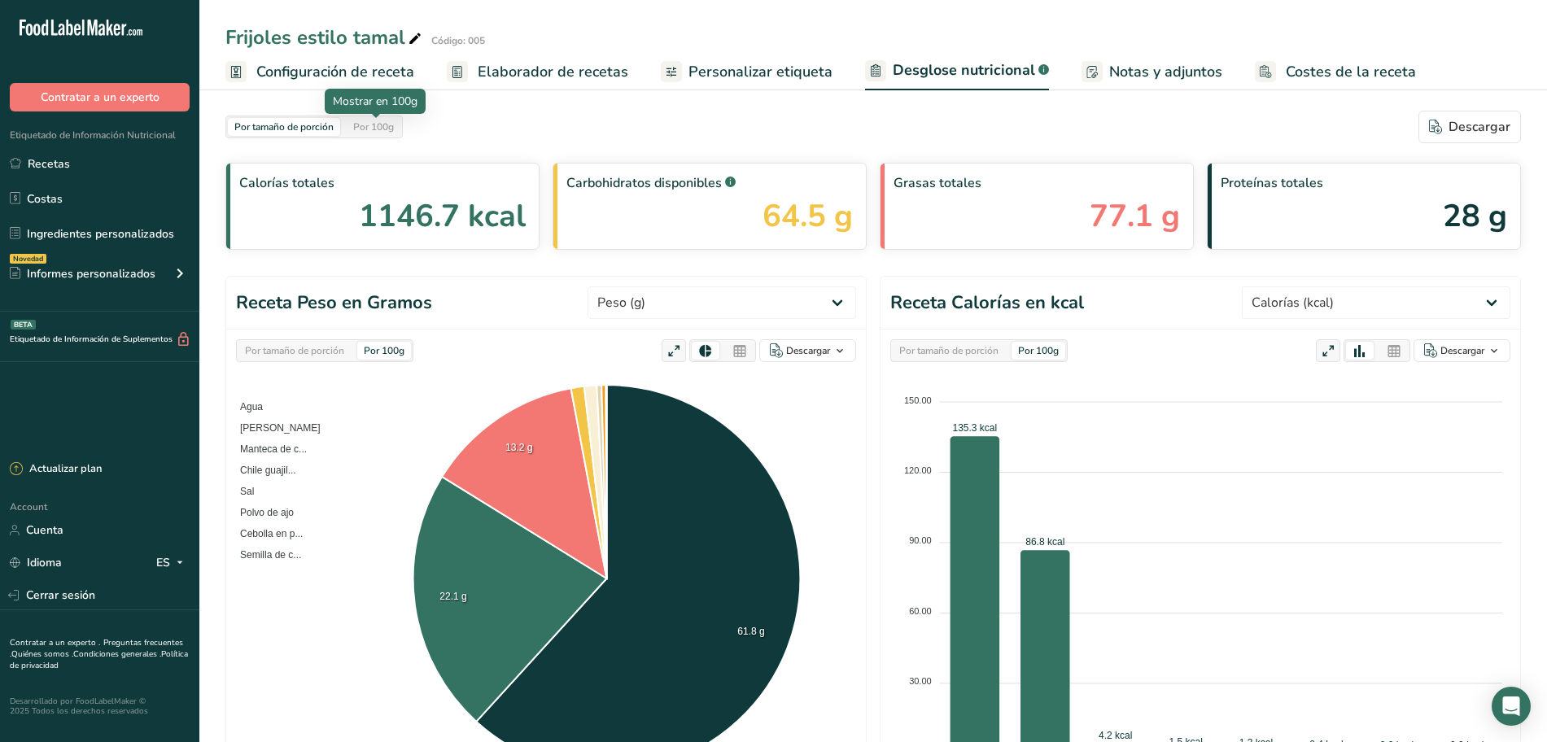
click at [358, 124] on div "Por 100g" at bounding box center [374, 127] width 54 height 18
click at [553, 76] on span "Elaborador de recetas" at bounding box center [553, 72] width 151 height 22
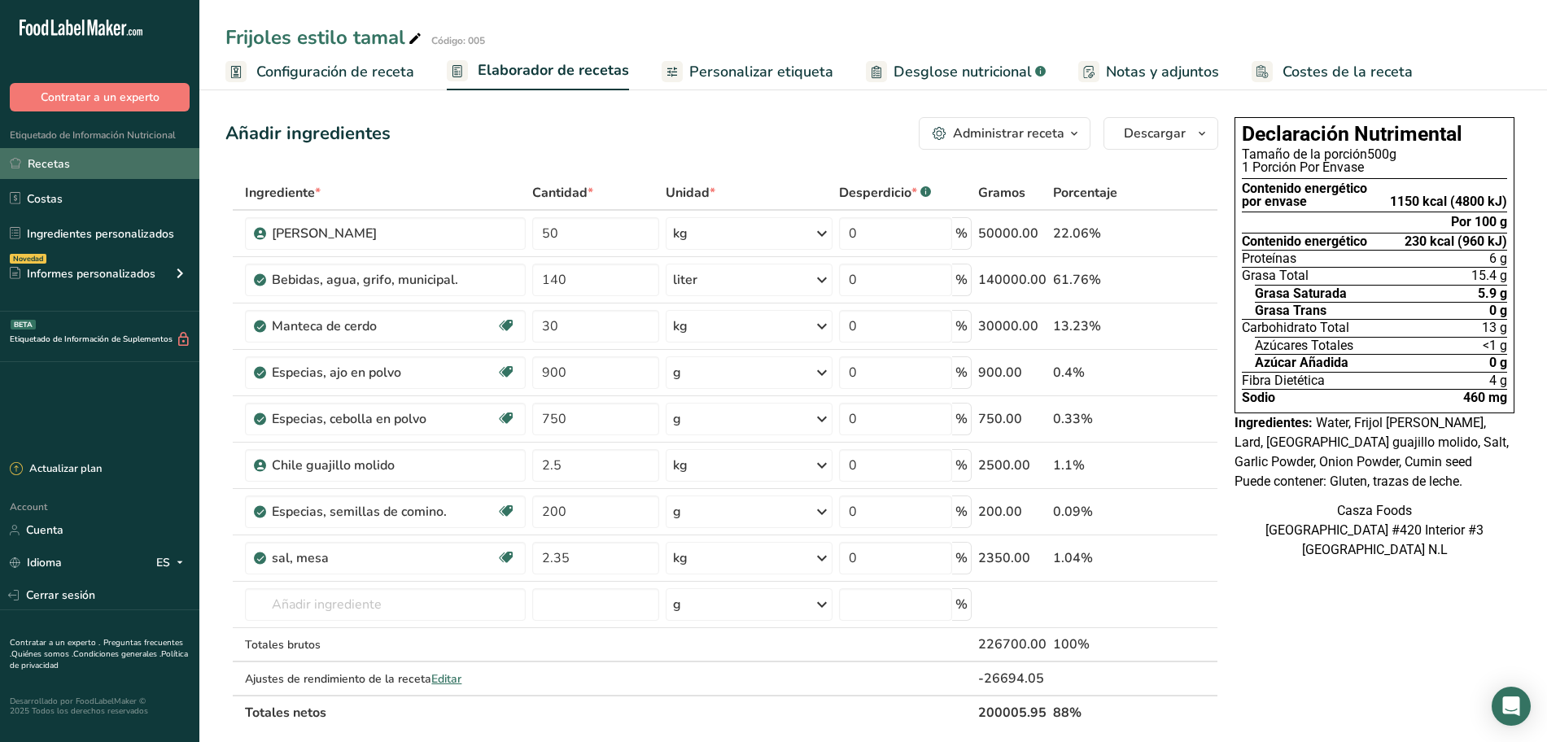
click at [98, 159] on link "Recetas" at bounding box center [99, 163] width 199 height 31
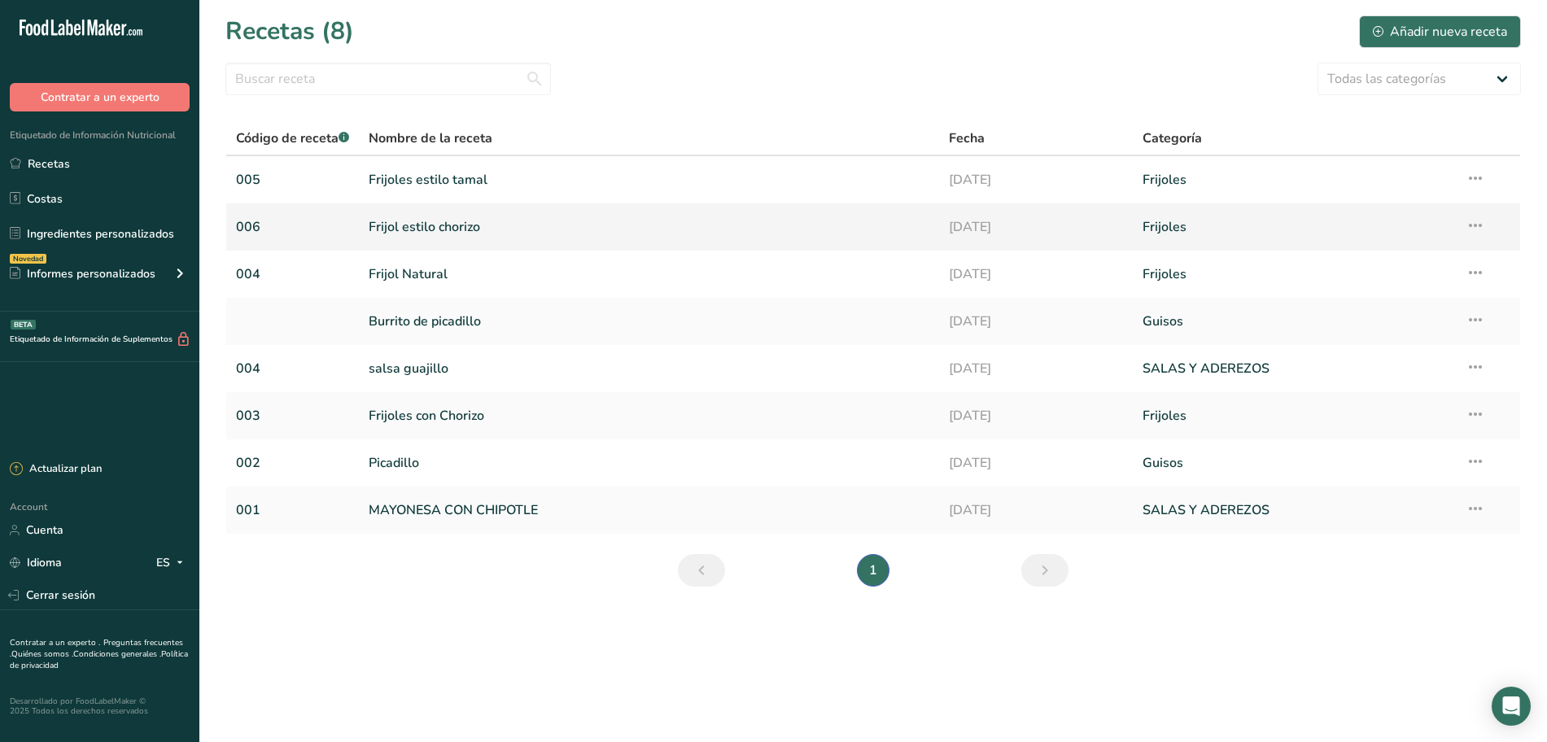
click at [632, 227] on link "Frijol estilo chorizo" at bounding box center [649, 227] width 561 height 34
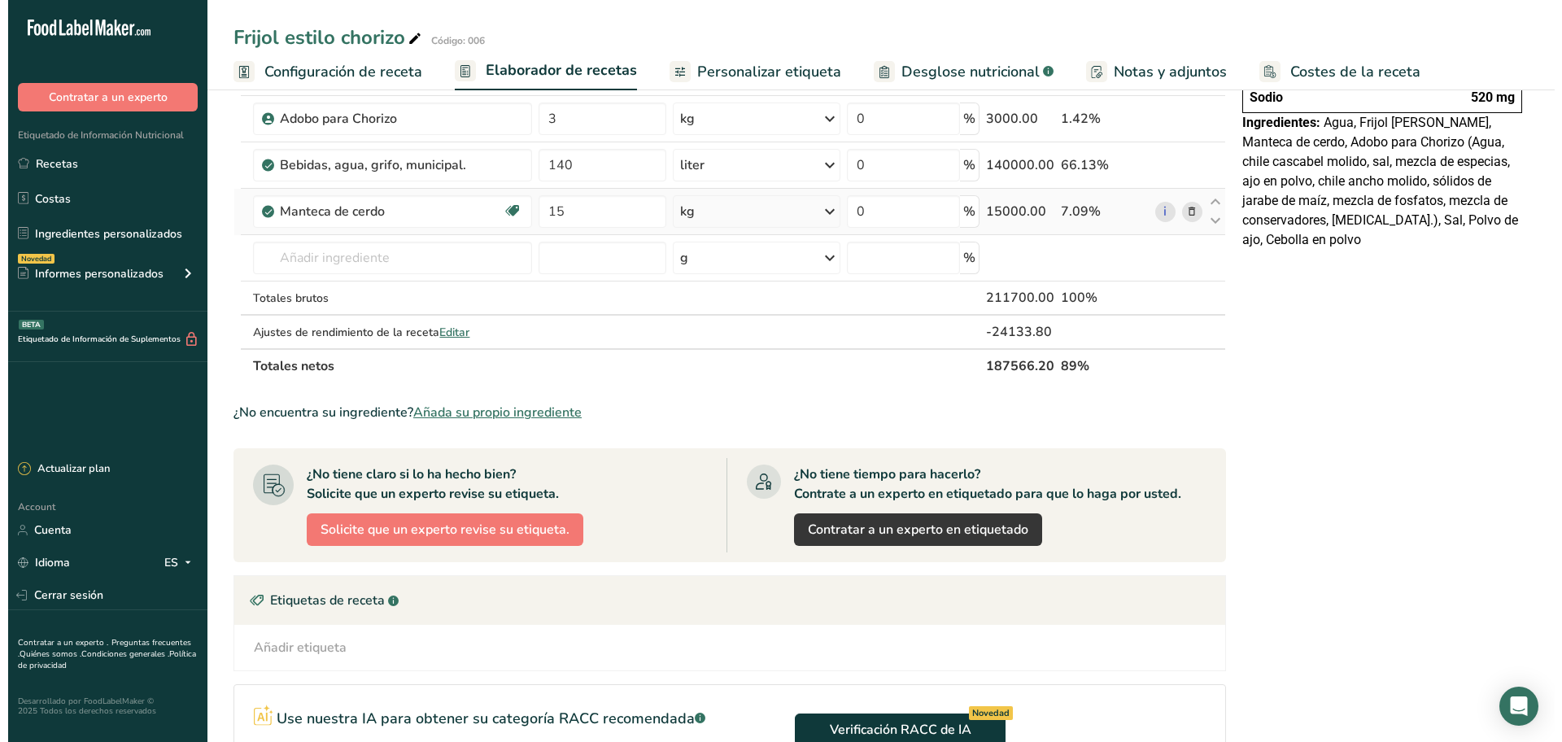
scroll to position [305, 0]
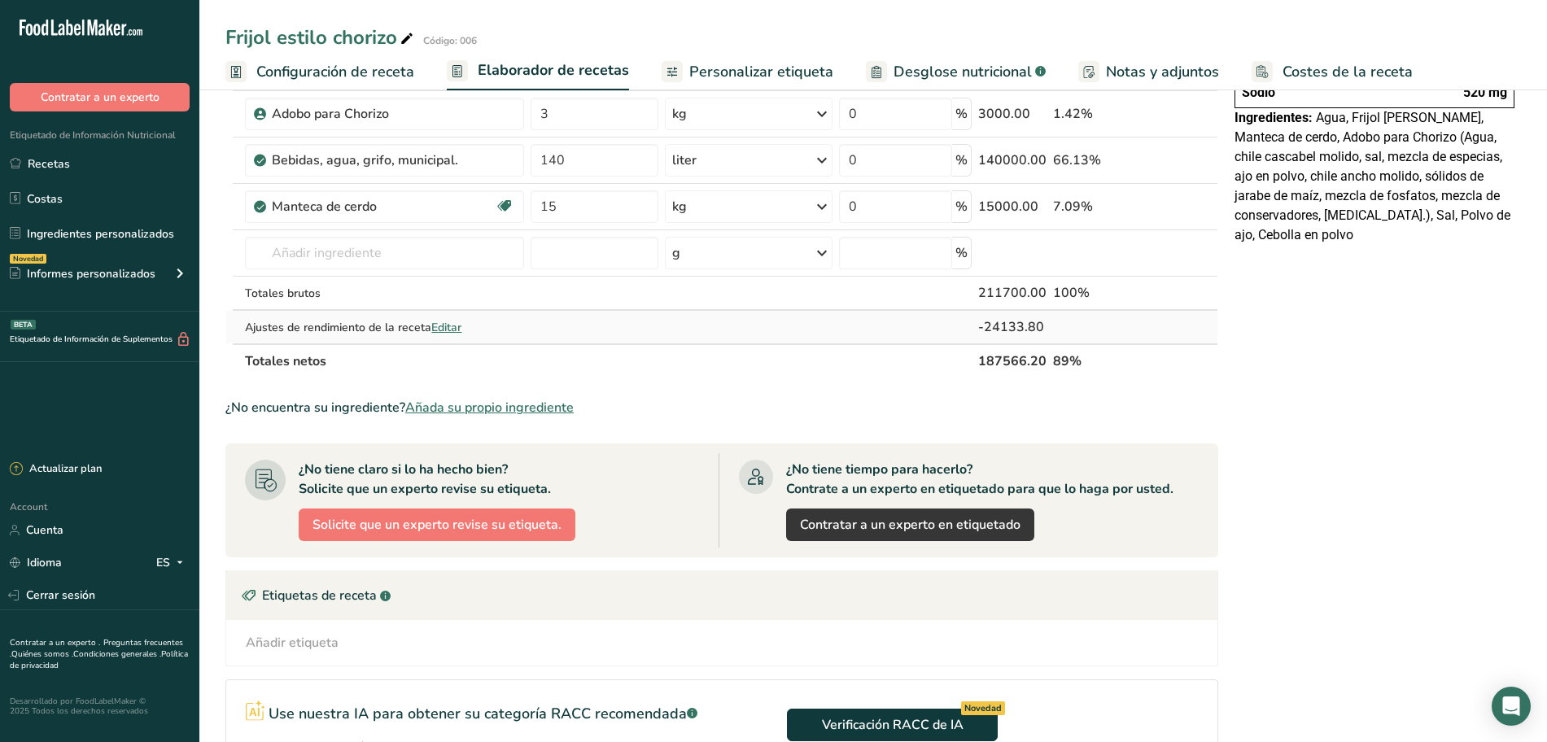
click at [451, 328] on span "Editar" at bounding box center [446, 327] width 30 height 15
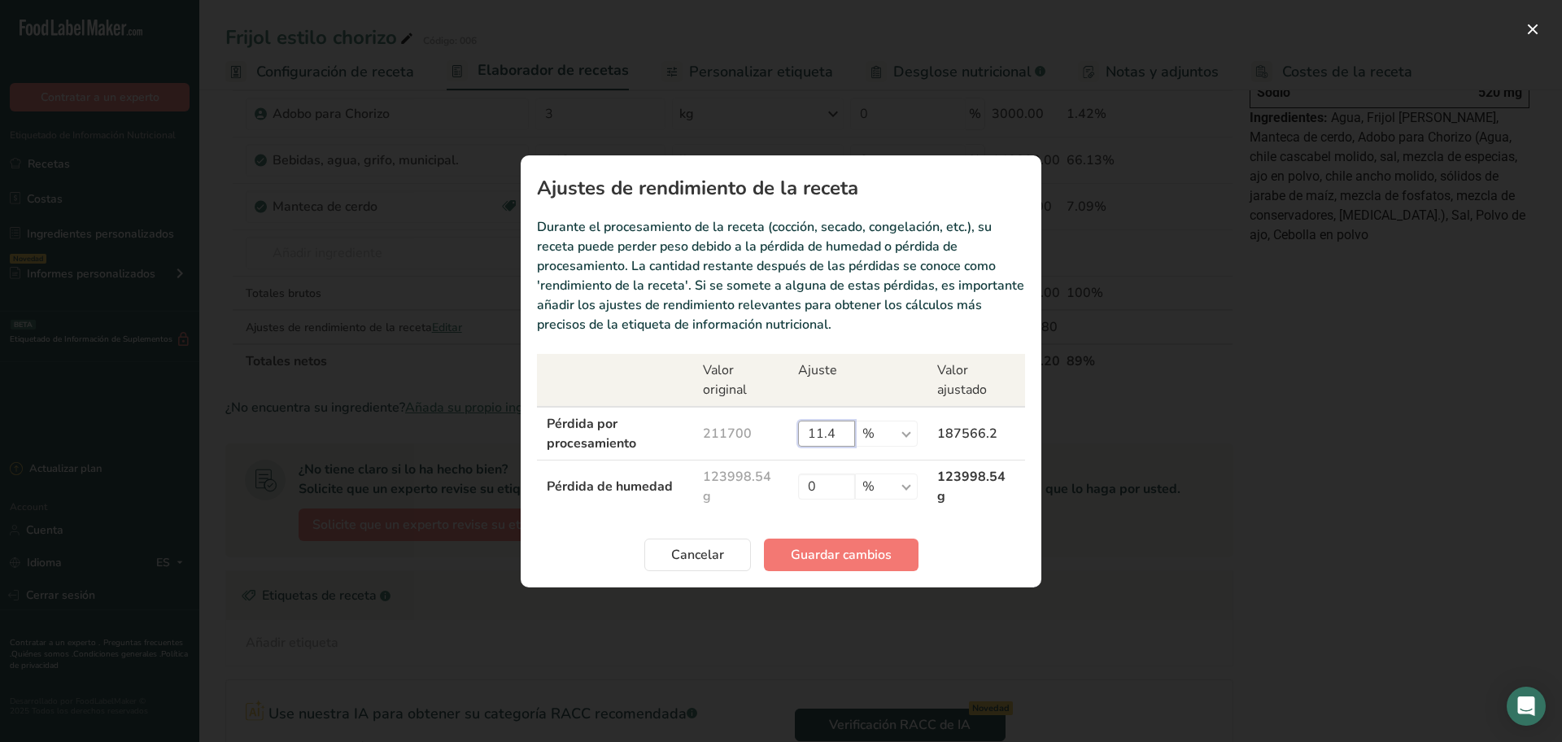
click at [849, 442] on input "11.4" at bounding box center [826, 434] width 57 height 26
type input "1"
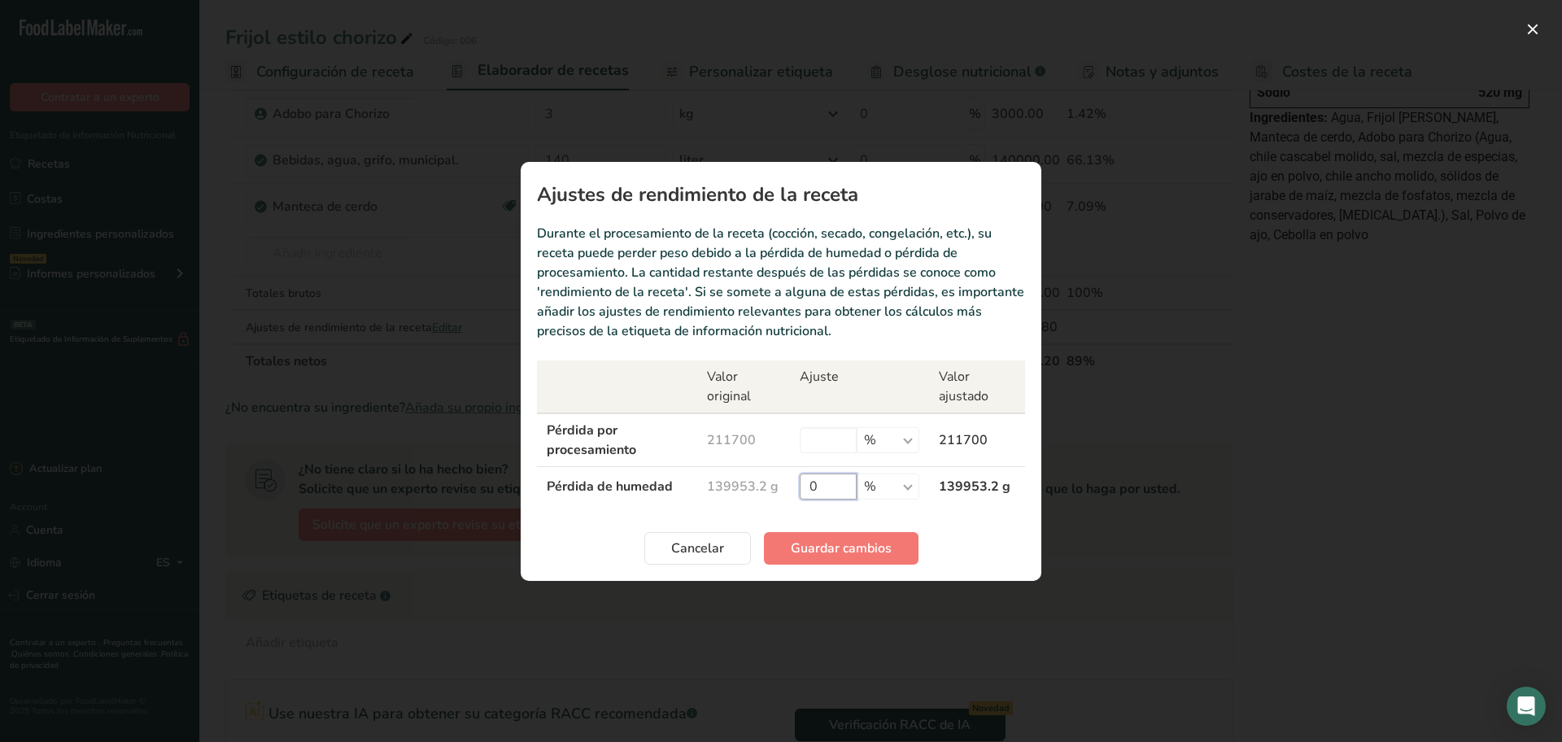
click at [827, 482] on input "0" at bounding box center [828, 486] width 57 height 26
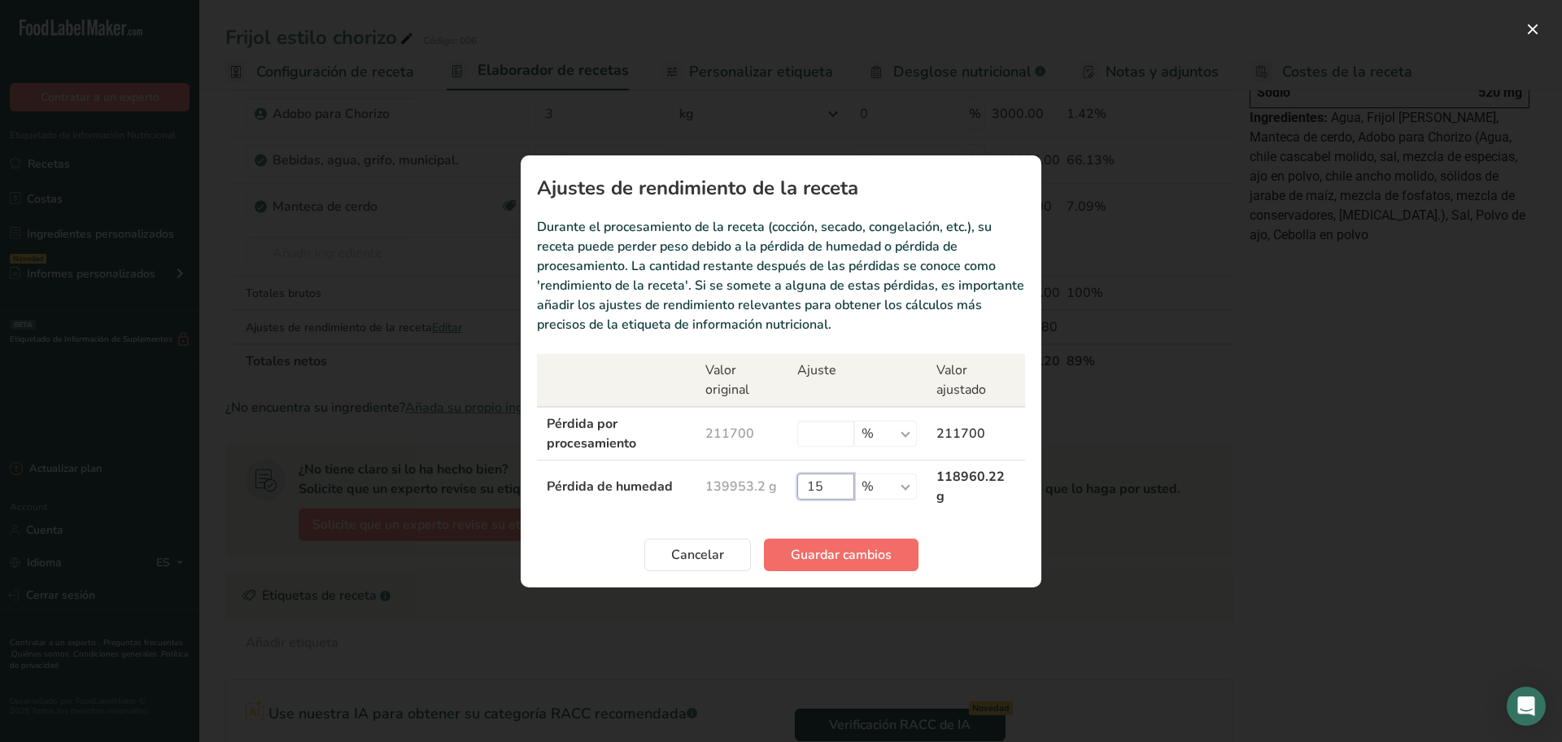
type input "15"
click at [884, 549] on span "Guardar cambios" at bounding box center [841, 555] width 101 height 20
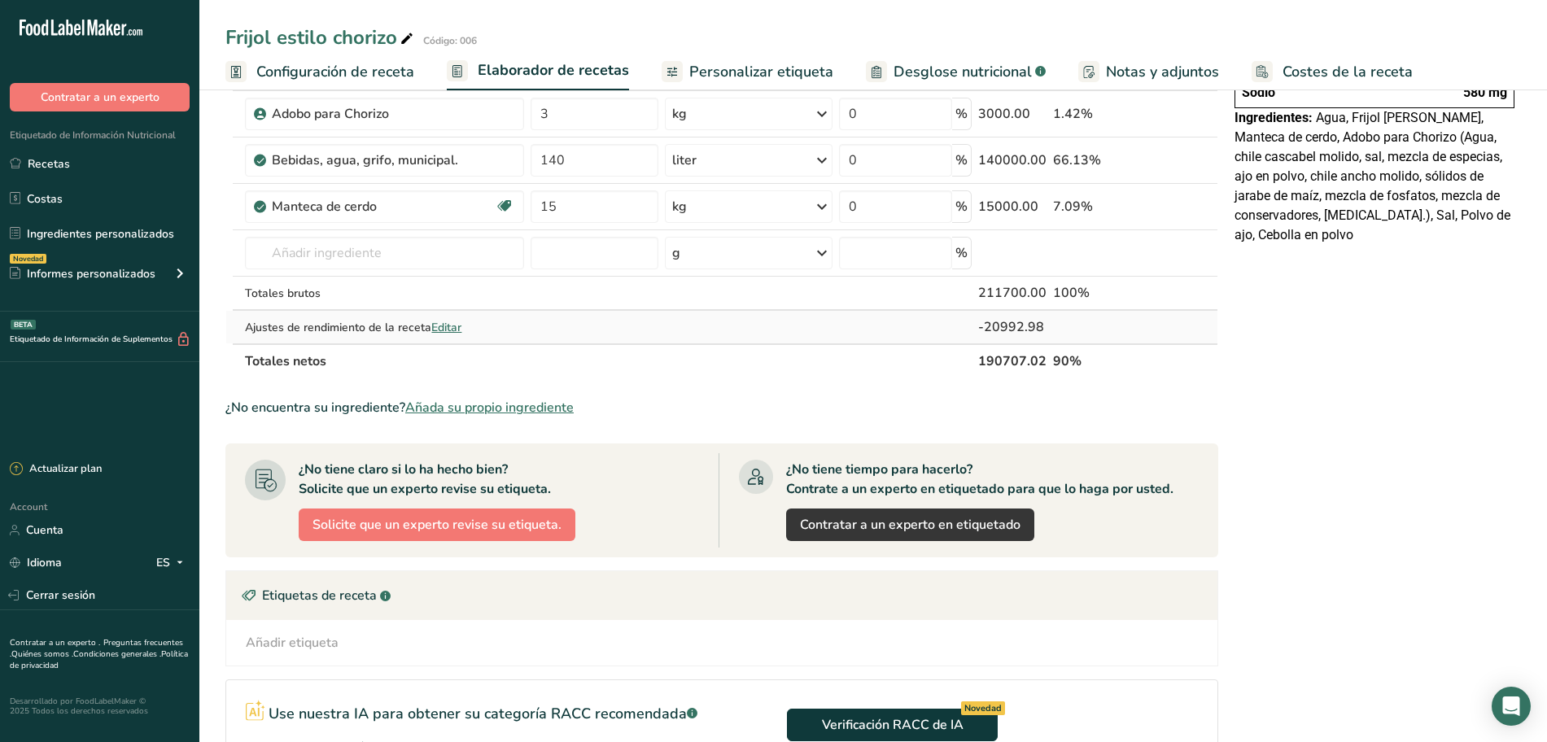
click at [451, 325] on span "Editar" at bounding box center [446, 327] width 30 height 15
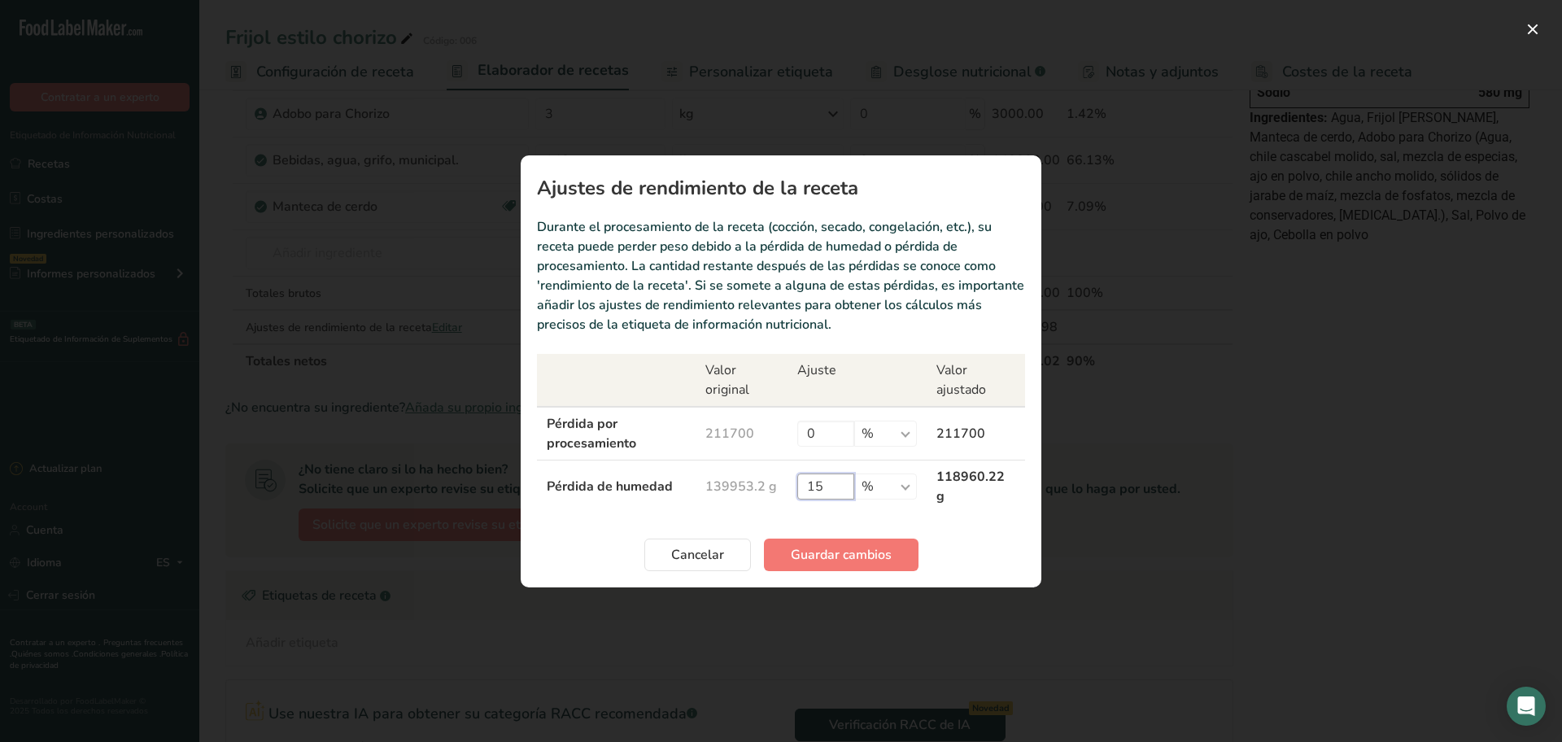
click at [835, 494] on input "15" at bounding box center [825, 486] width 57 height 26
type input "16"
click at [844, 552] on span "Guardar cambios" at bounding box center [841, 555] width 101 height 20
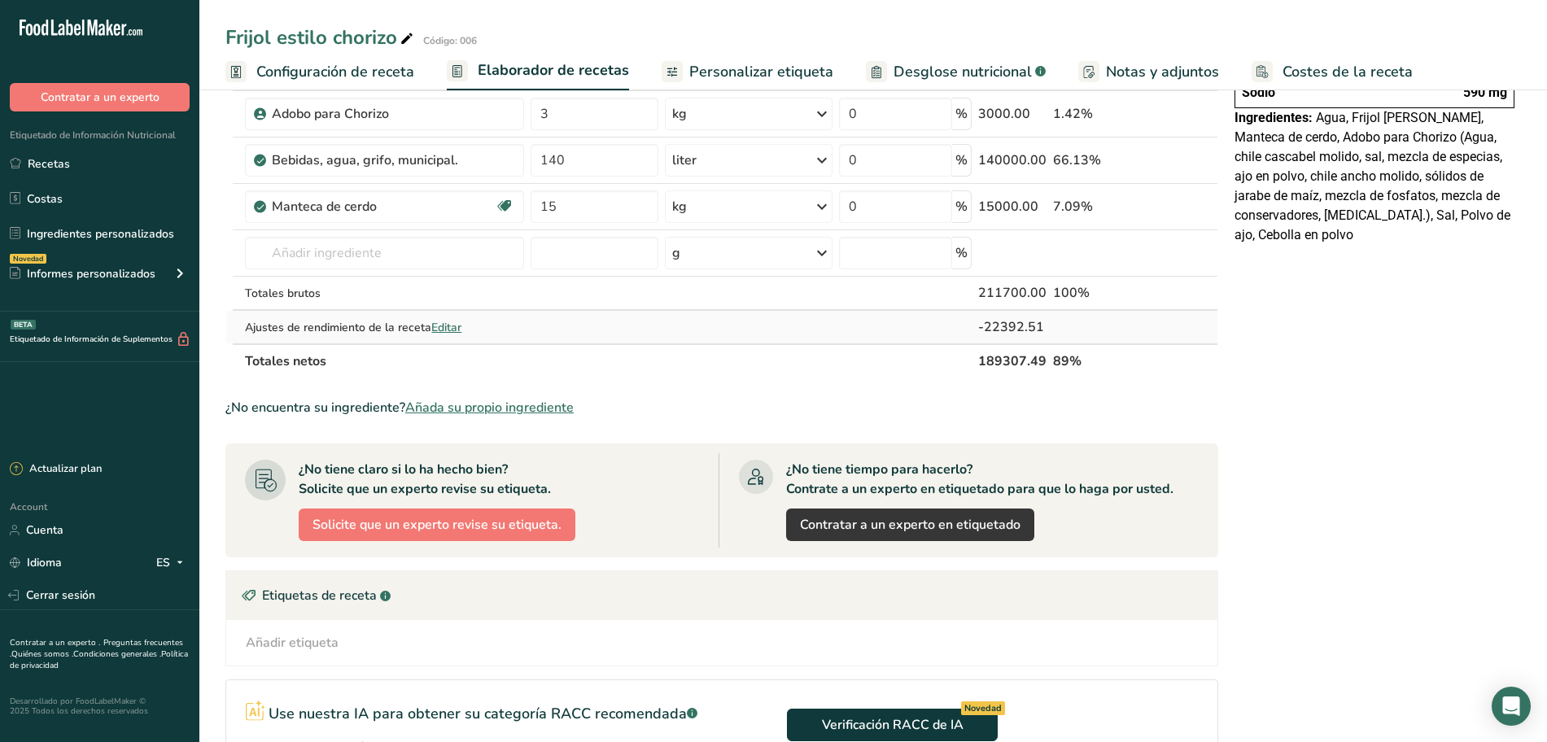
click at [452, 331] on span "Editar" at bounding box center [446, 327] width 30 height 15
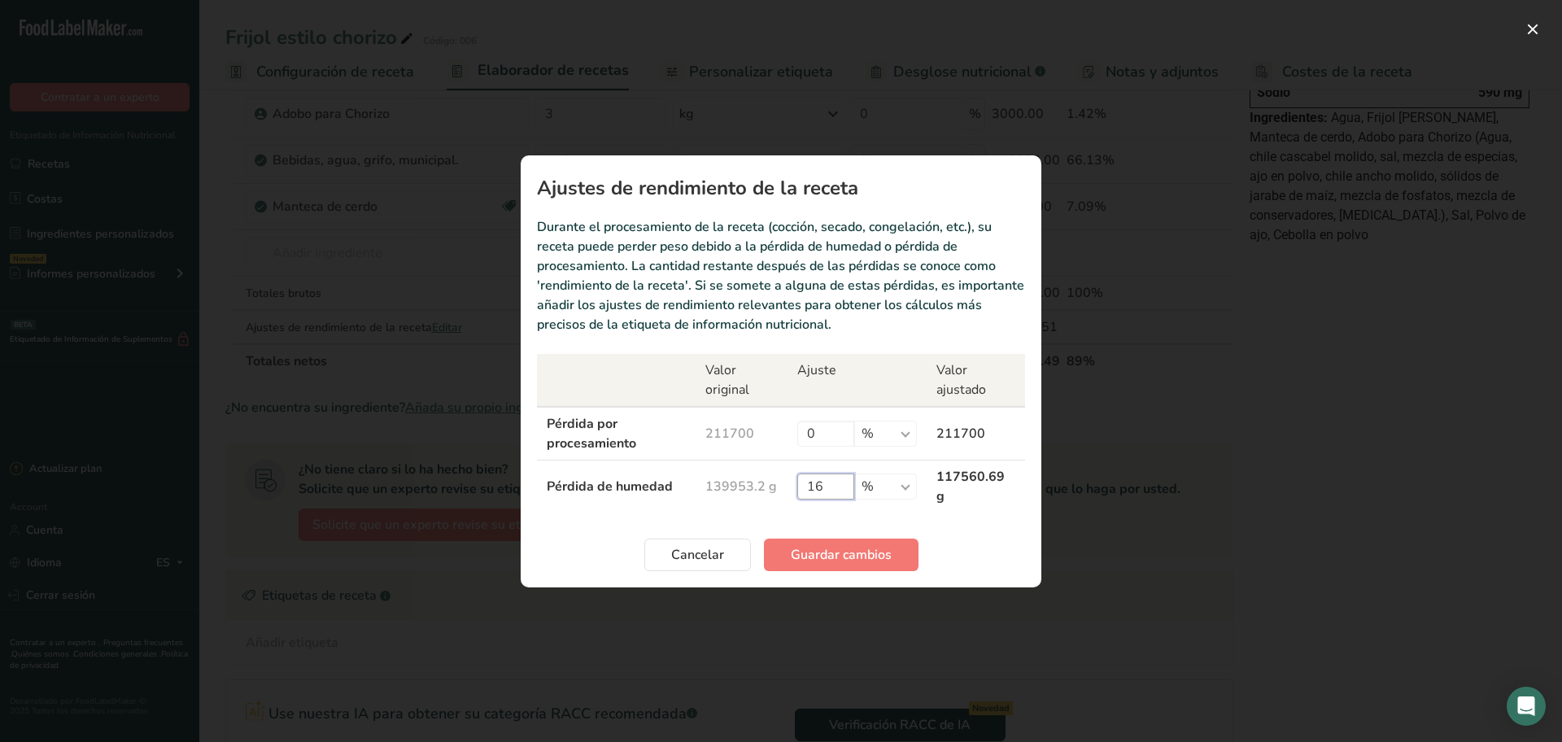
click at [826, 485] on input "16" at bounding box center [825, 486] width 57 height 26
type input "17"
click at [835, 545] on span "Guardar cambios" at bounding box center [841, 555] width 101 height 20
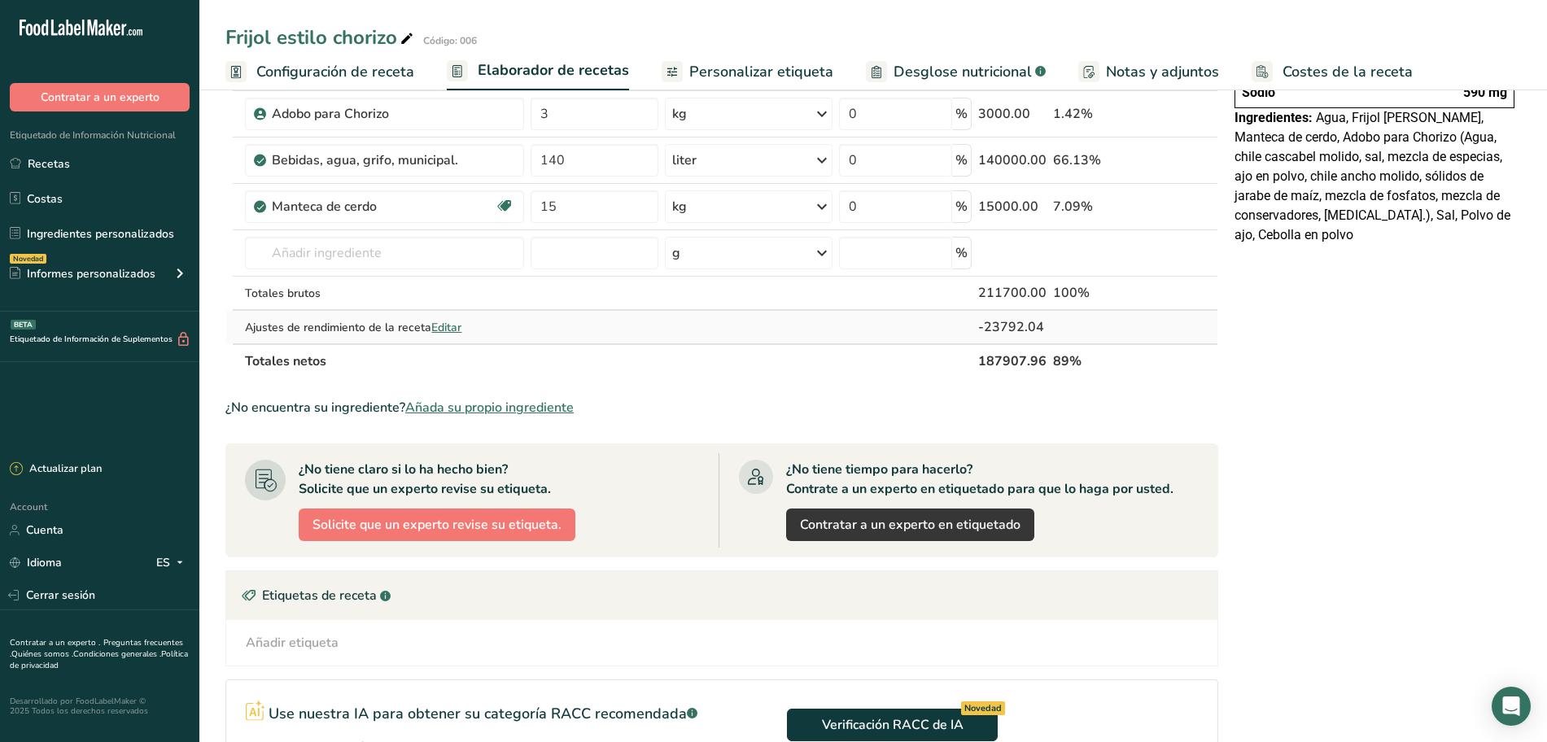
click at [452, 327] on span "Editar" at bounding box center [446, 327] width 30 height 15
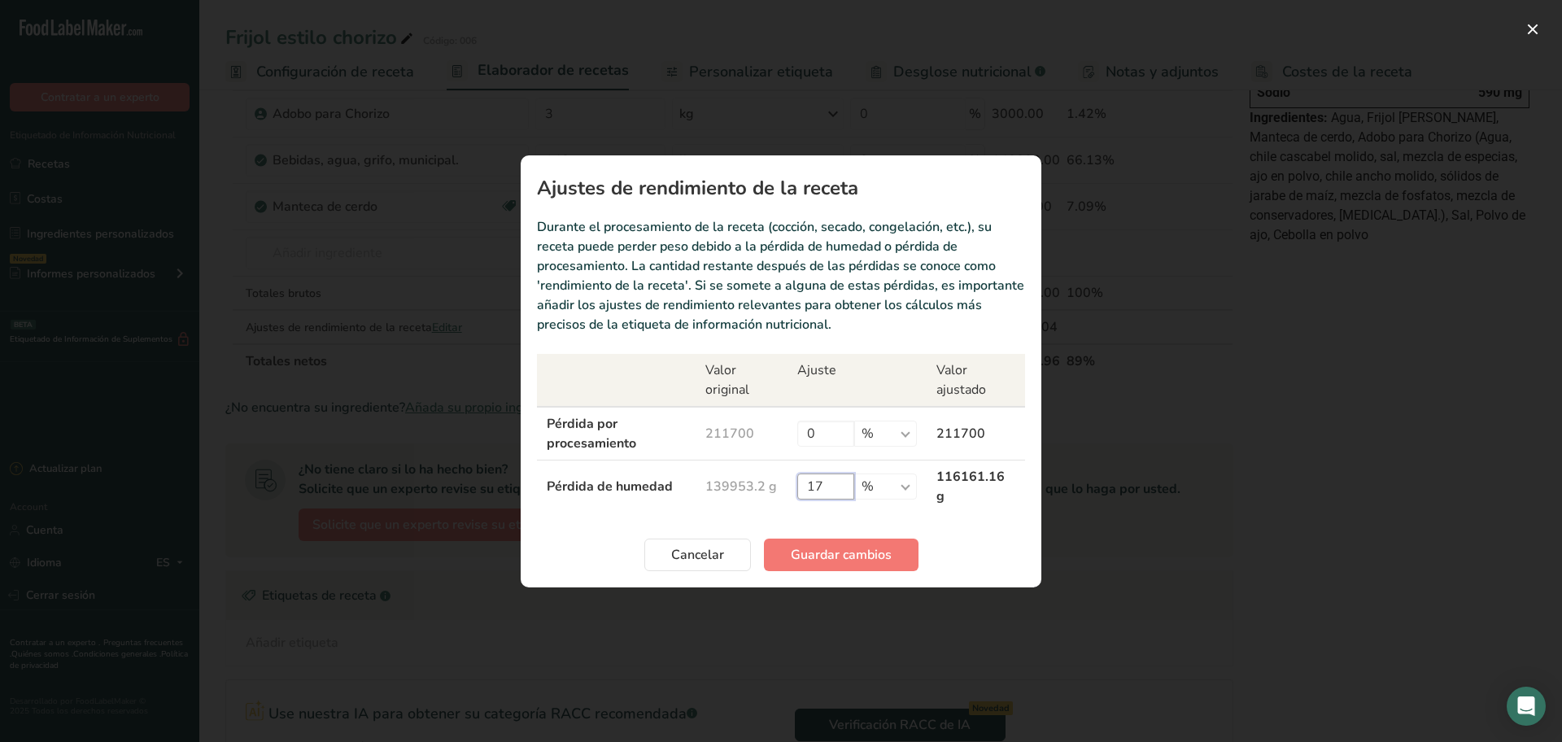
click at [831, 492] on input "17" at bounding box center [825, 486] width 57 height 26
type input "17.2"
click at [816, 555] on span "Guardar cambios" at bounding box center [841, 555] width 101 height 20
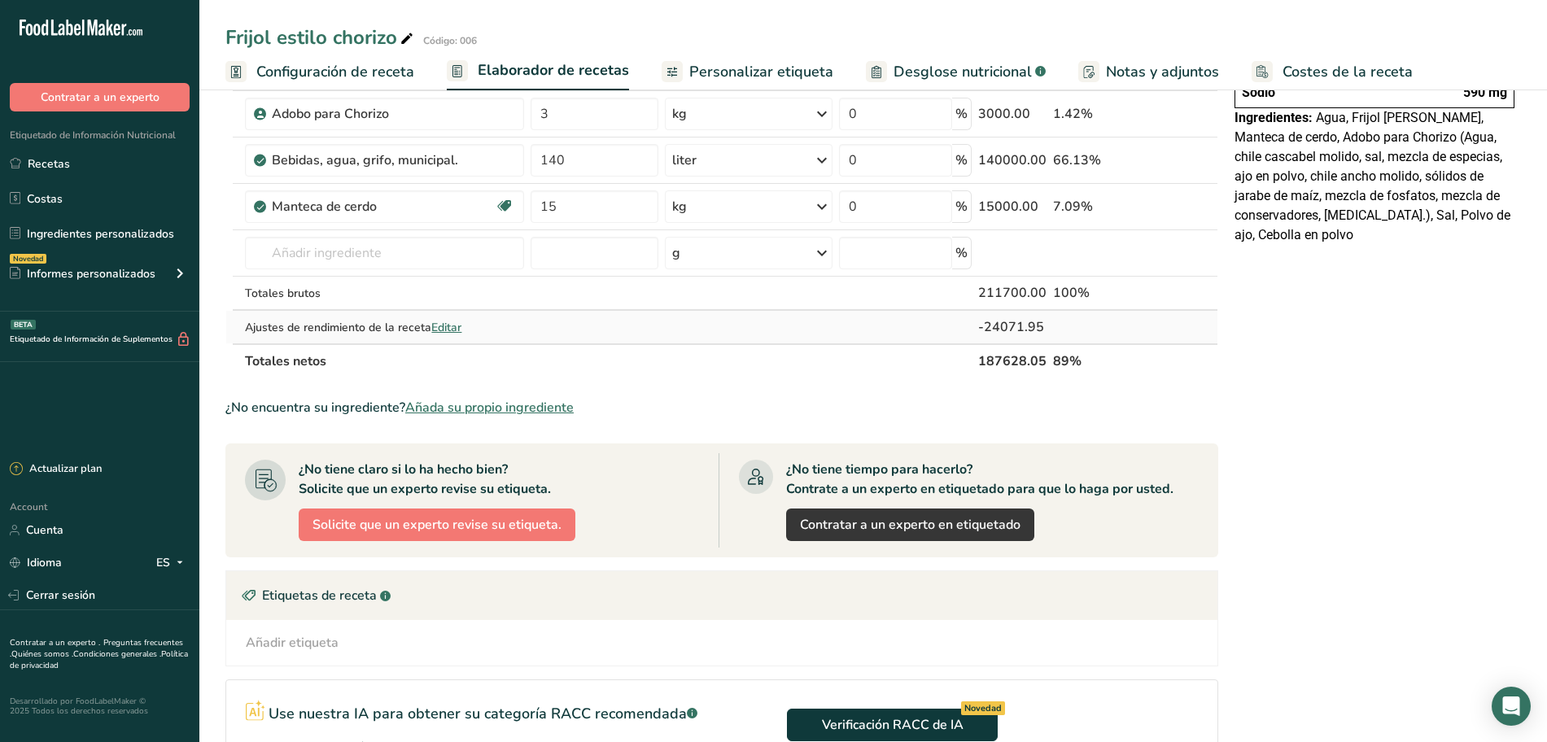
click at [455, 328] on span "Editar" at bounding box center [446, 327] width 30 height 15
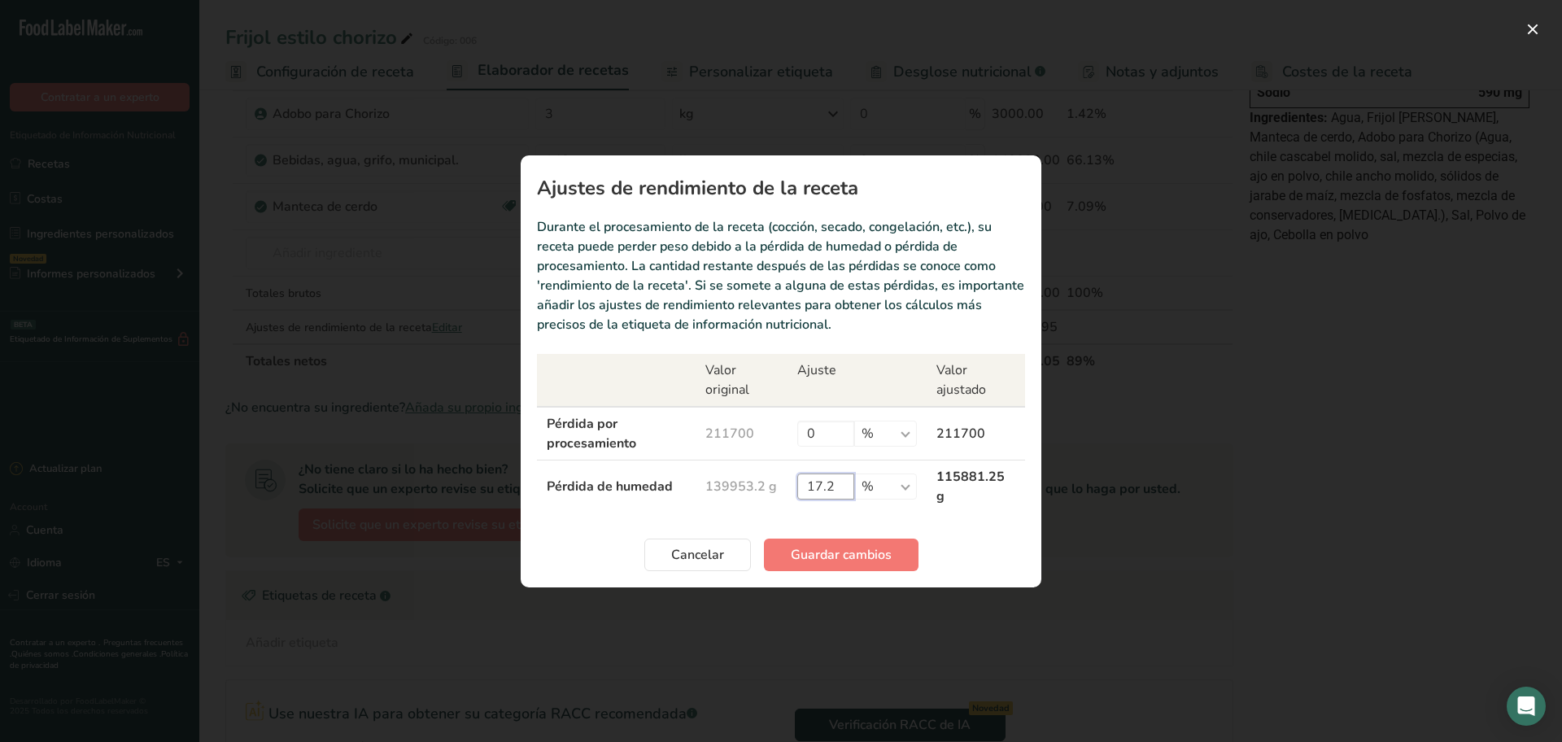
click at [844, 487] on input "17.2" at bounding box center [825, 486] width 57 height 26
type input "17.5"
click at [828, 548] on span "Guardar cambios" at bounding box center [841, 555] width 101 height 20
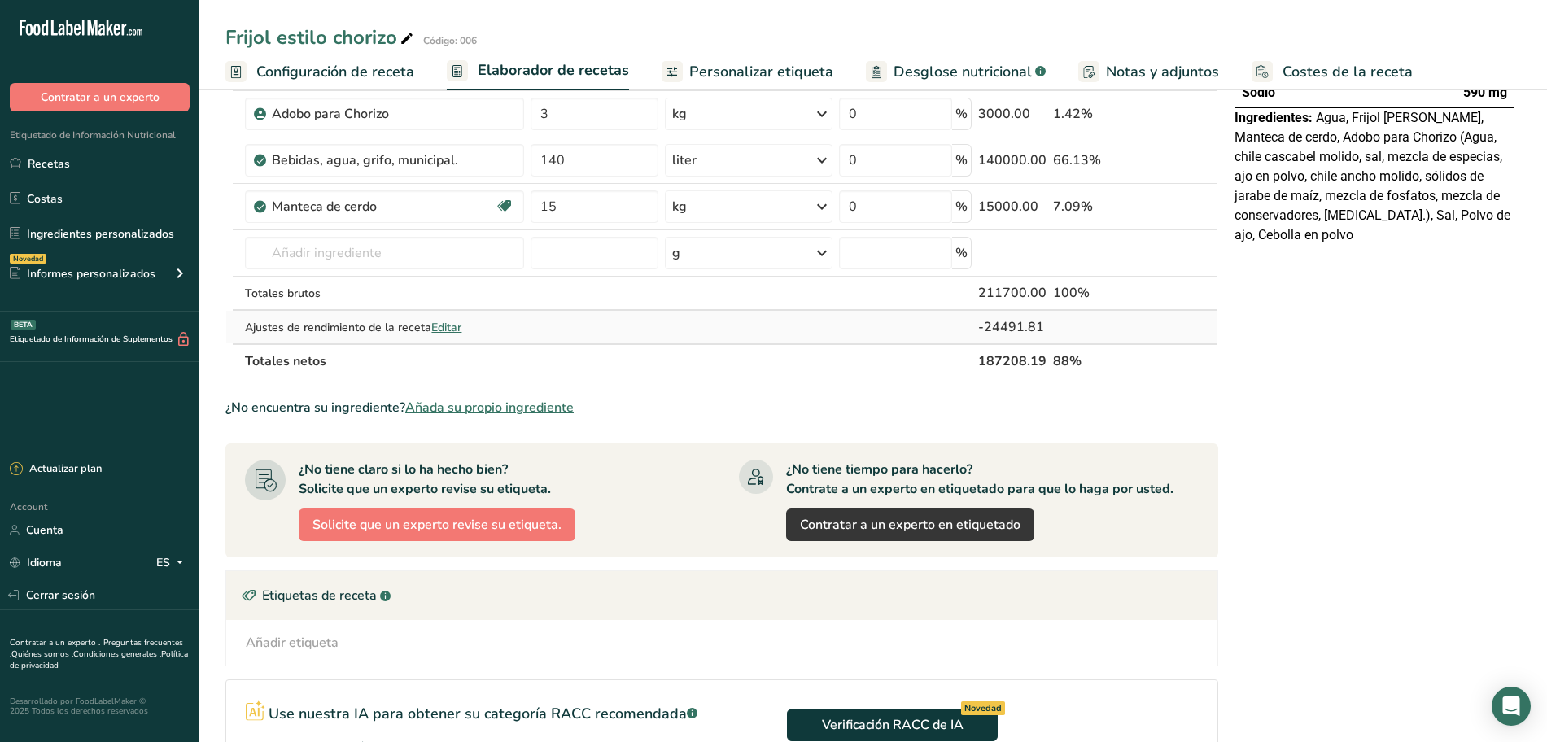
click at [435, 333] on span "Editar" at bounding box center [446, 327] width 30 height 15
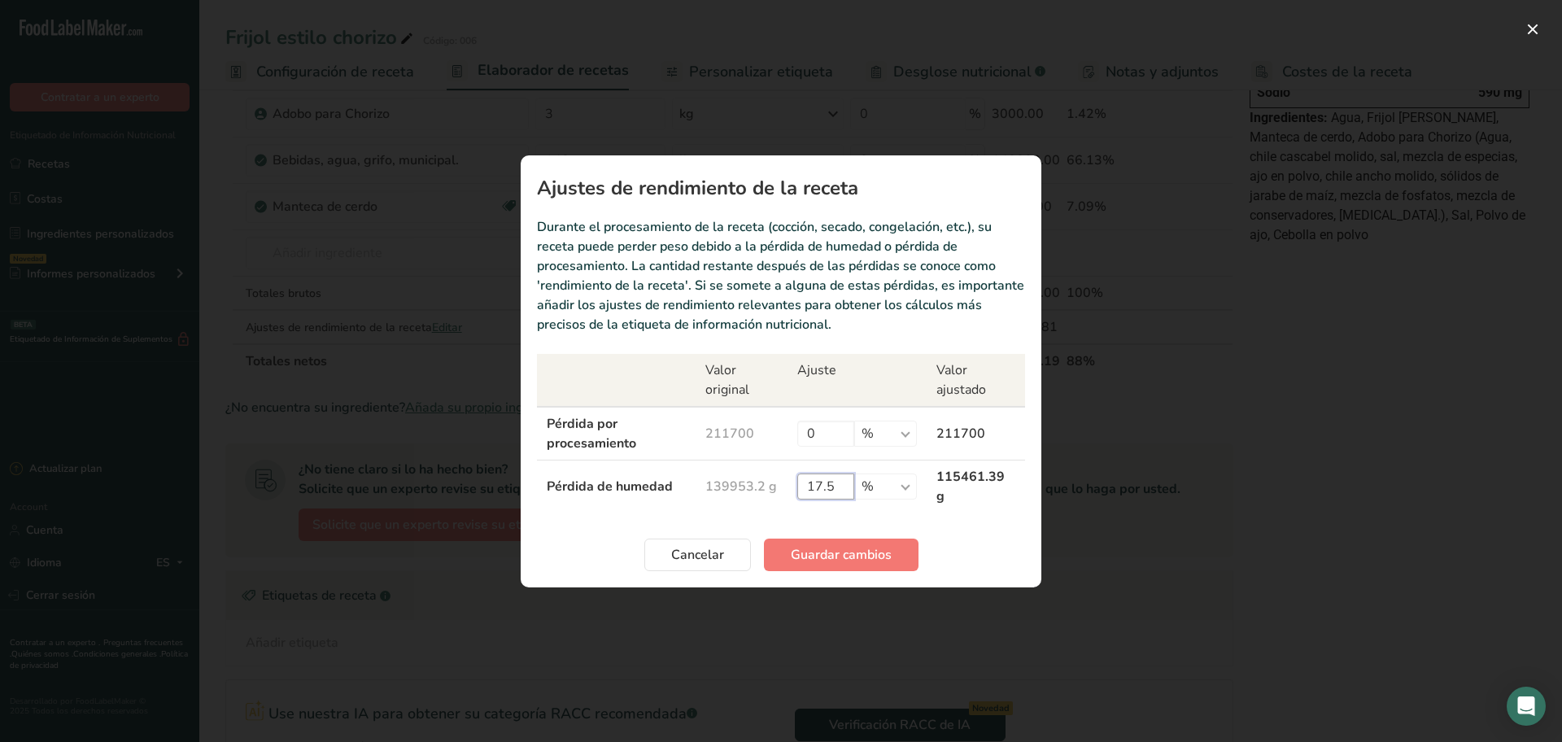
click at [842, 486] on input "17.5" at bounding box center [825, 486] width 57 height 26
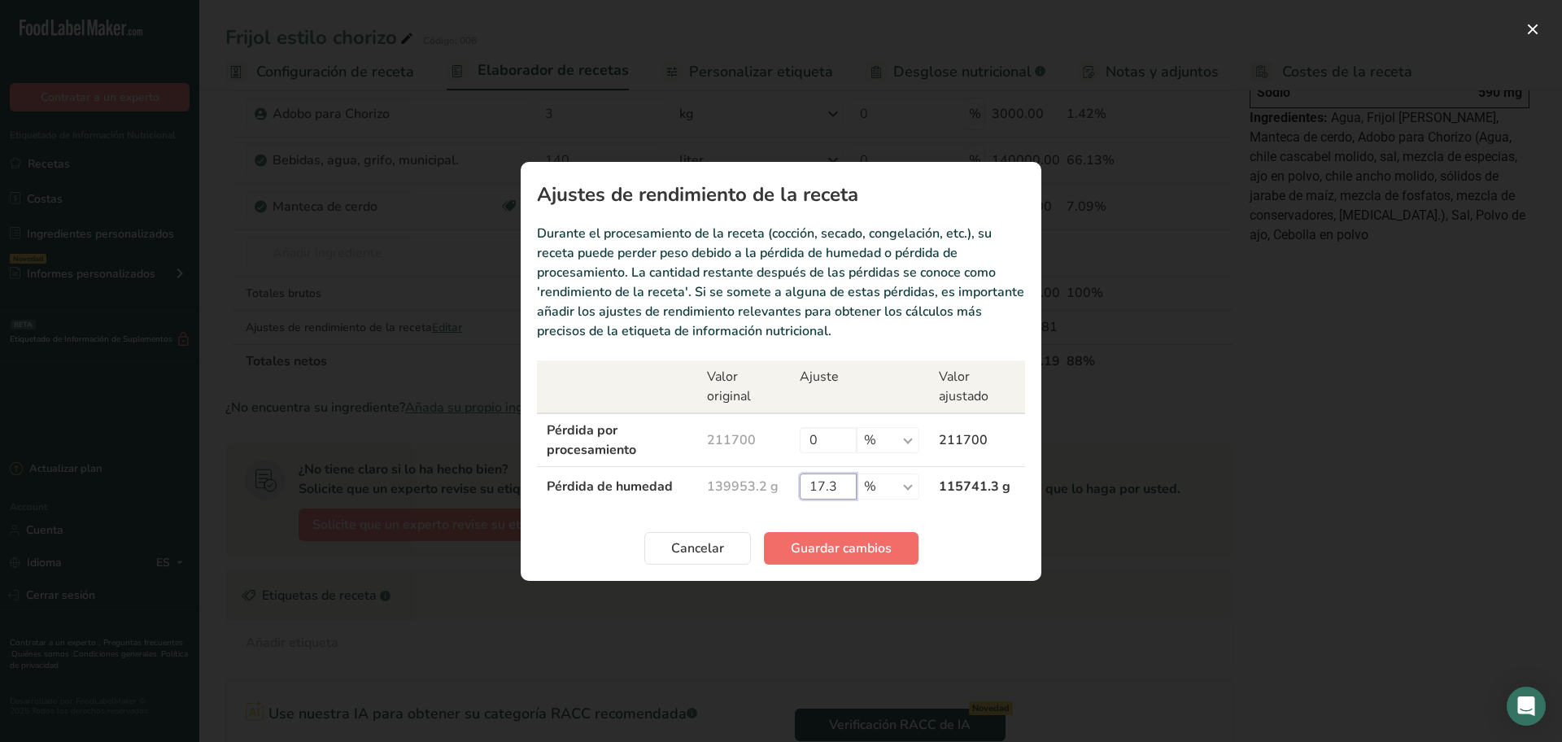
type input "17.3"
click at [843, 539] on span "Guardar cambios" at bounding box center [841, 549] width 101 height 20
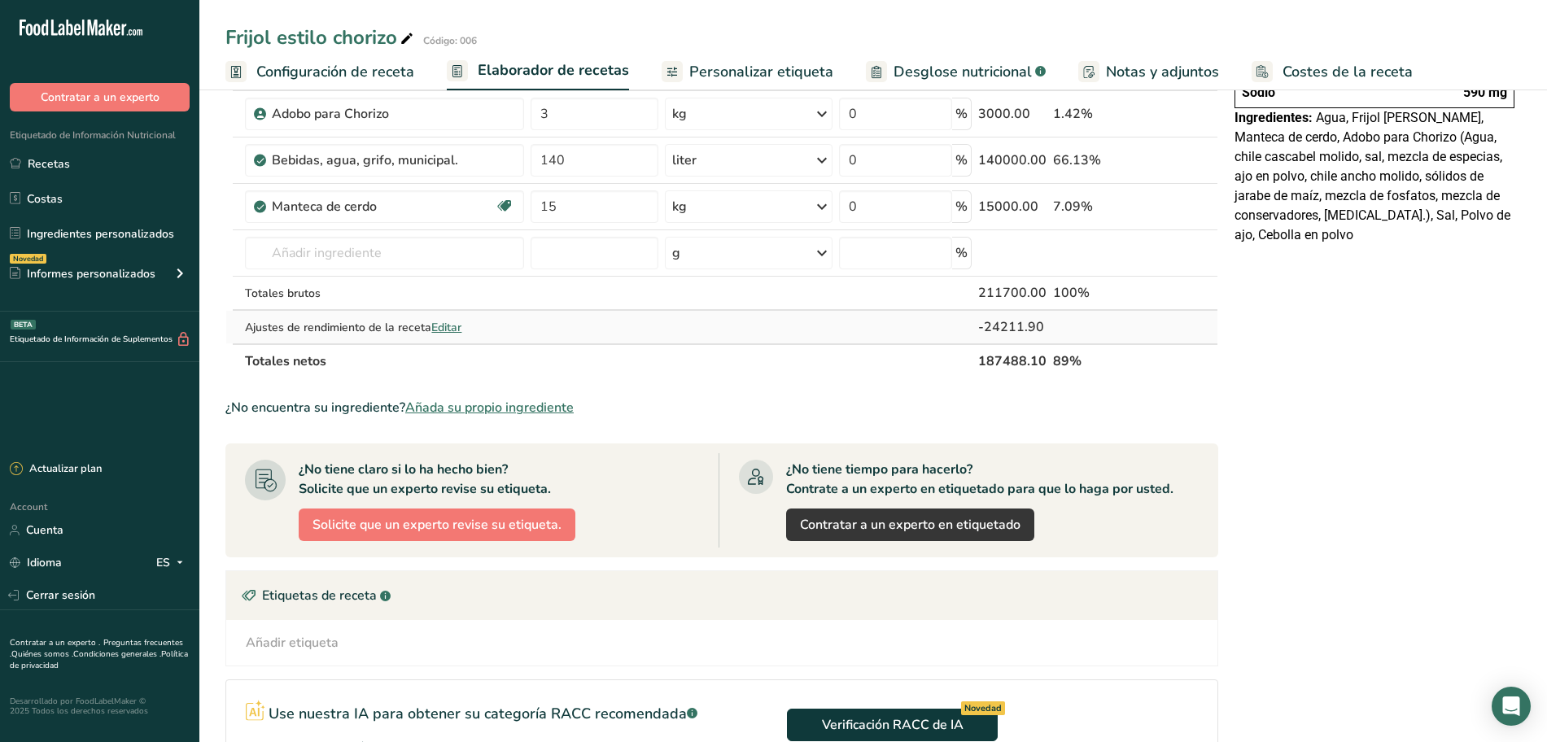
click at [452, 330] on span "Editar" at bounding box center [446, 327] width 30 height 15
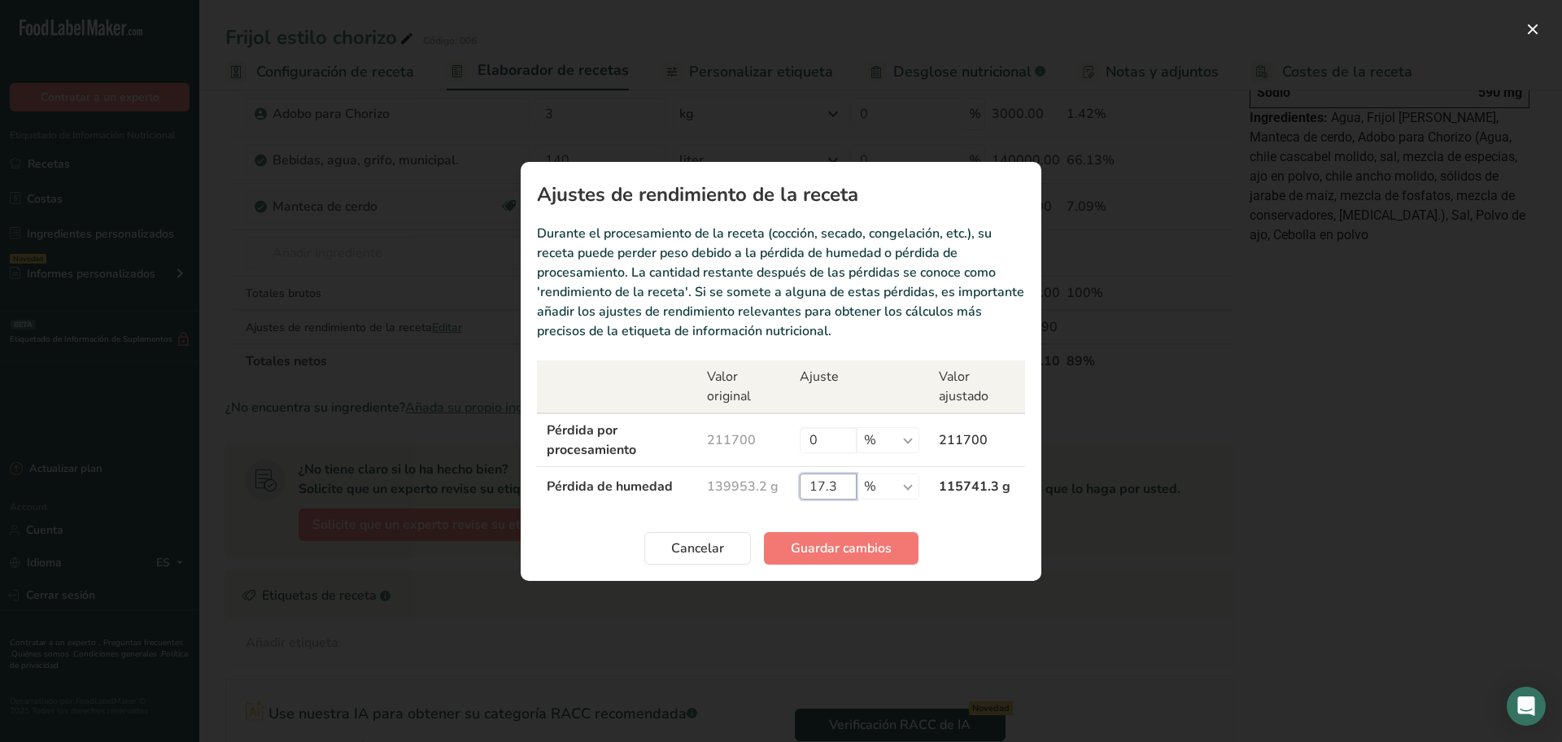
click at [847, 483] on input "17.3" at bounding box center [828, 486] width 57 height 26
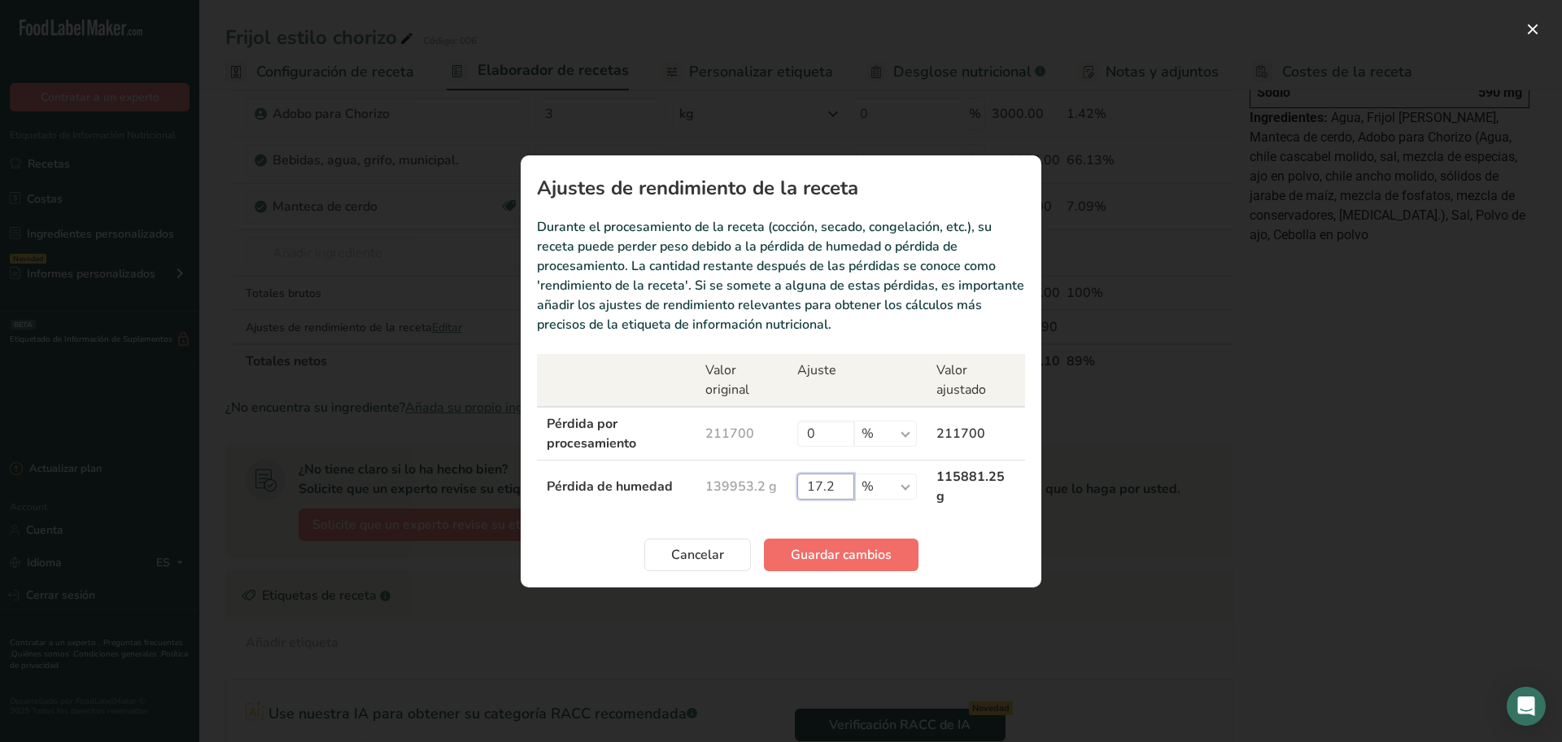
type input "17.2"
click at [822, 549] on span "Guardar cambios" at bounding box center [841, 555] width 101 height 20
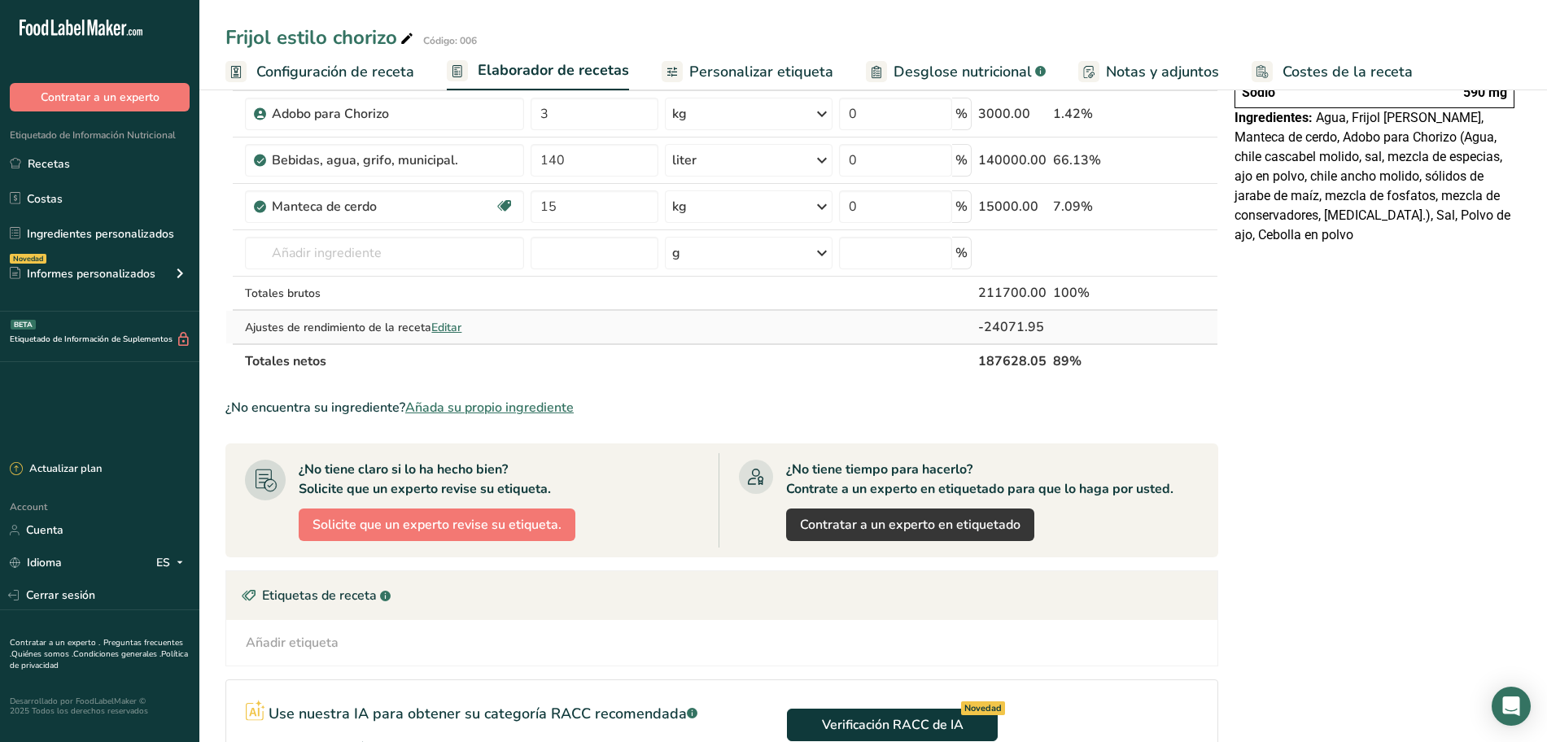
click at [452, 322] on span "Editar" at bounding box center [446, 327] width 30 height 15
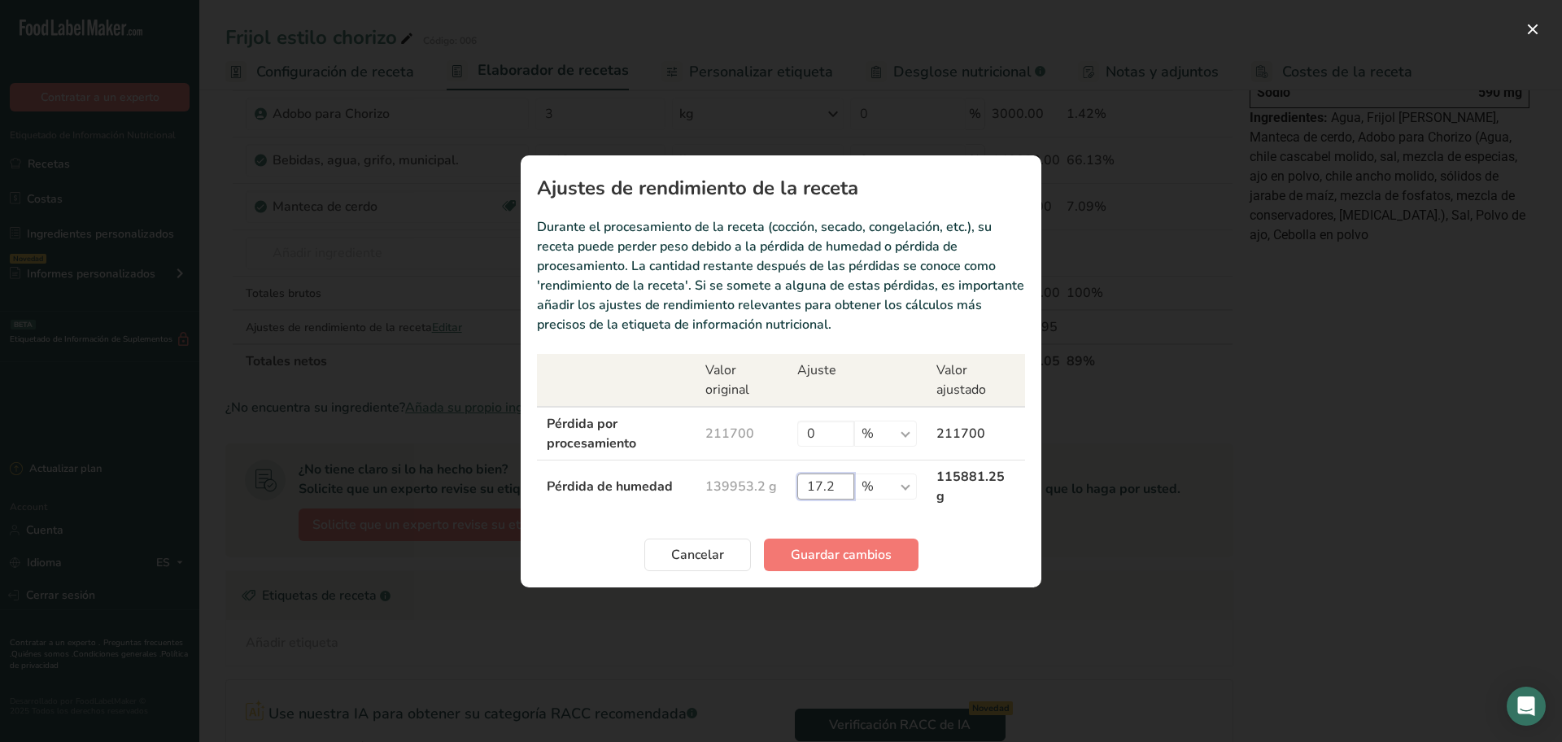
click at [838, 482] on input "17.2" at bounding box center [825, 486] width 57 height 26
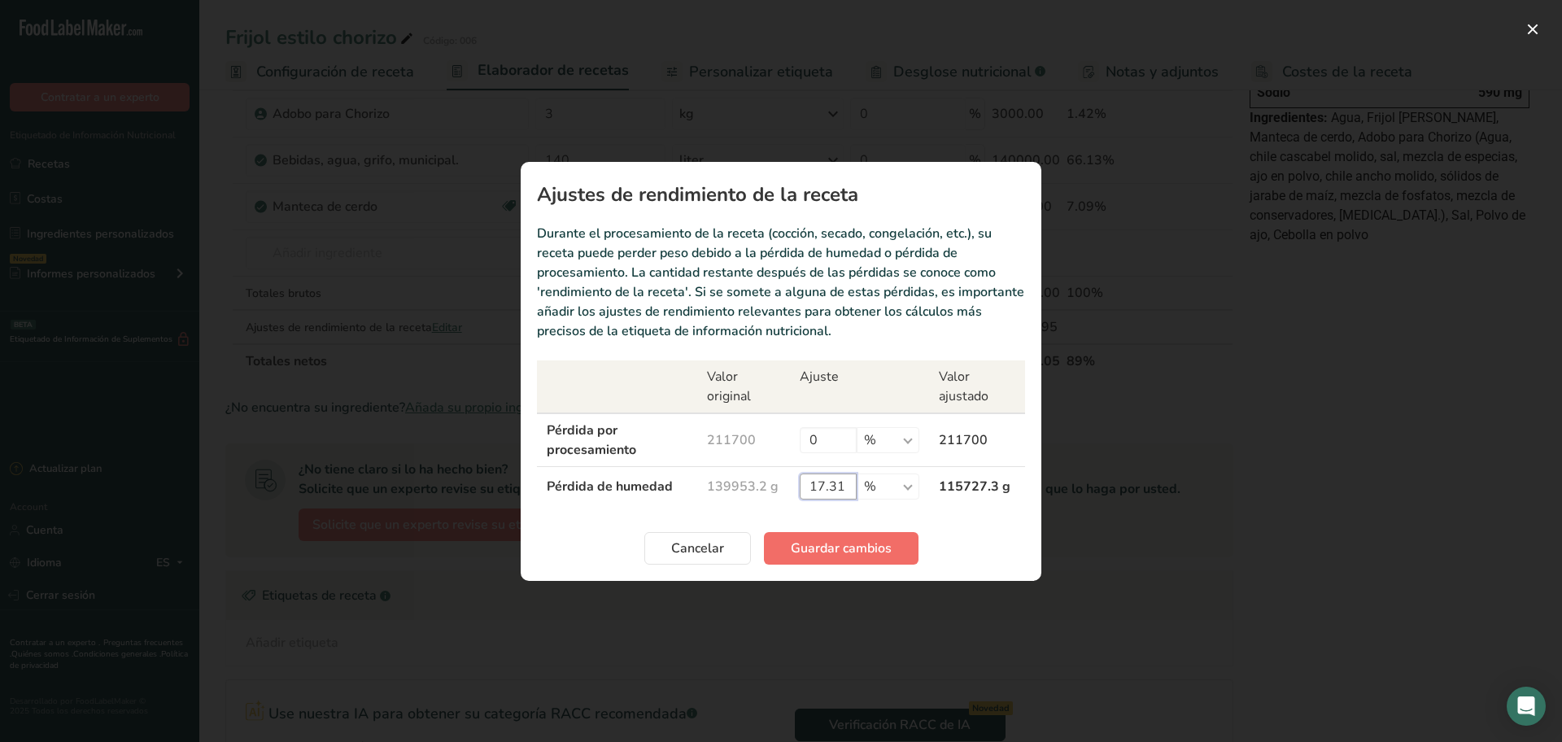
type input "17.31"
click at [842, 539] on span "Guardar cambios" at bounding box center [841, 549] width 101 height 20
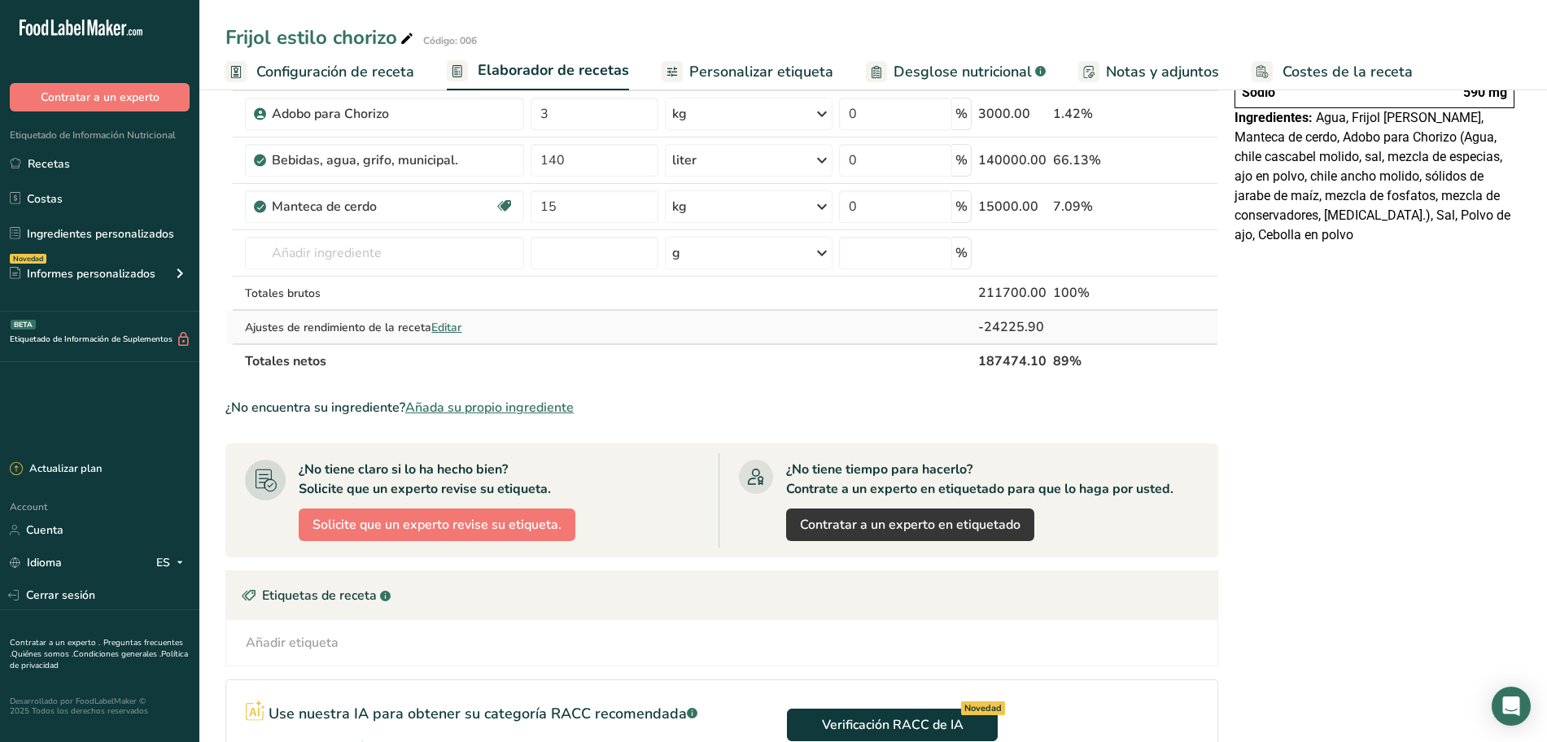
click at [461, 321] on span "Editar" at bounding box center [446, 327] width 30 height 15
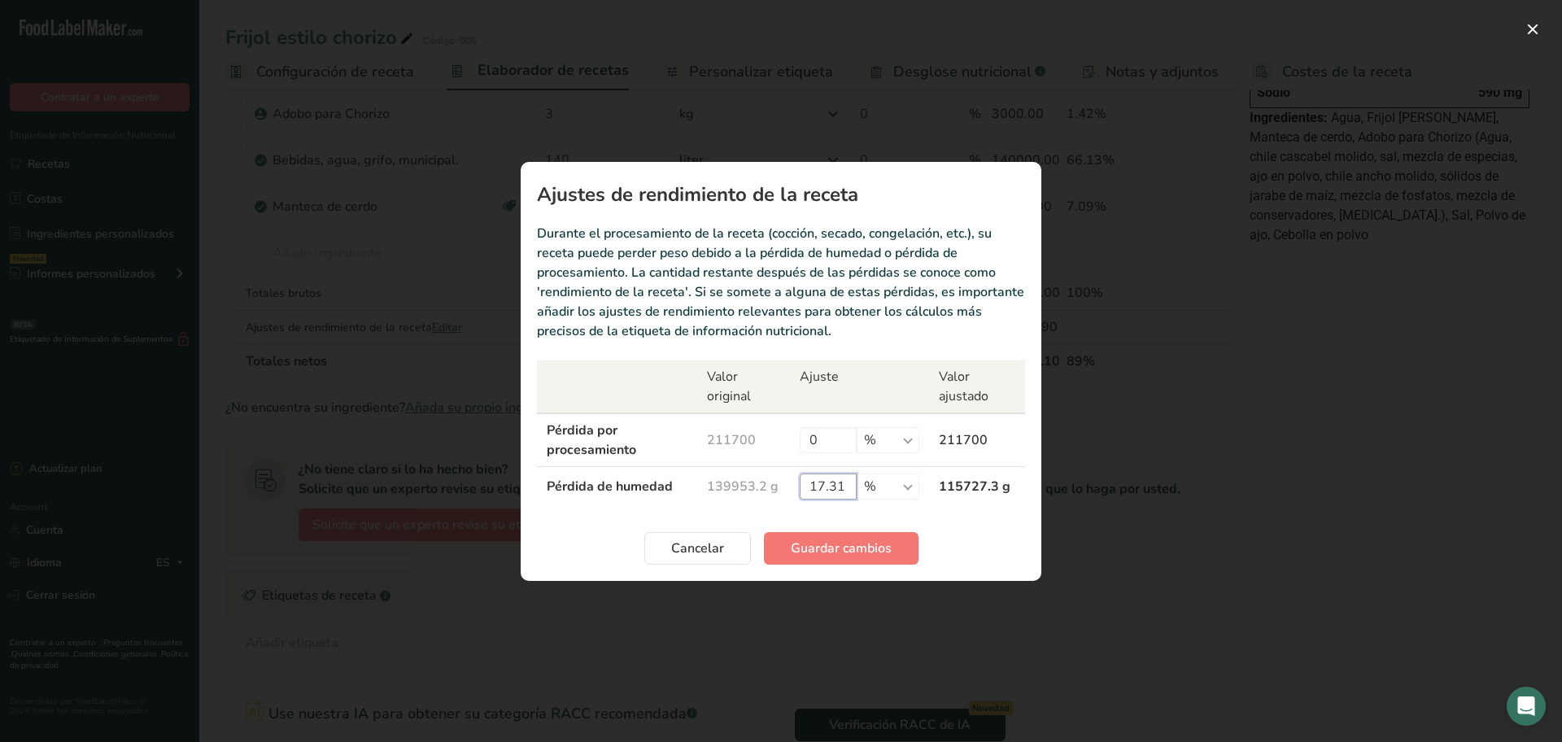
click at [847, 485] on input "17.31" at bounding box center [828, 486] width 57 height 26
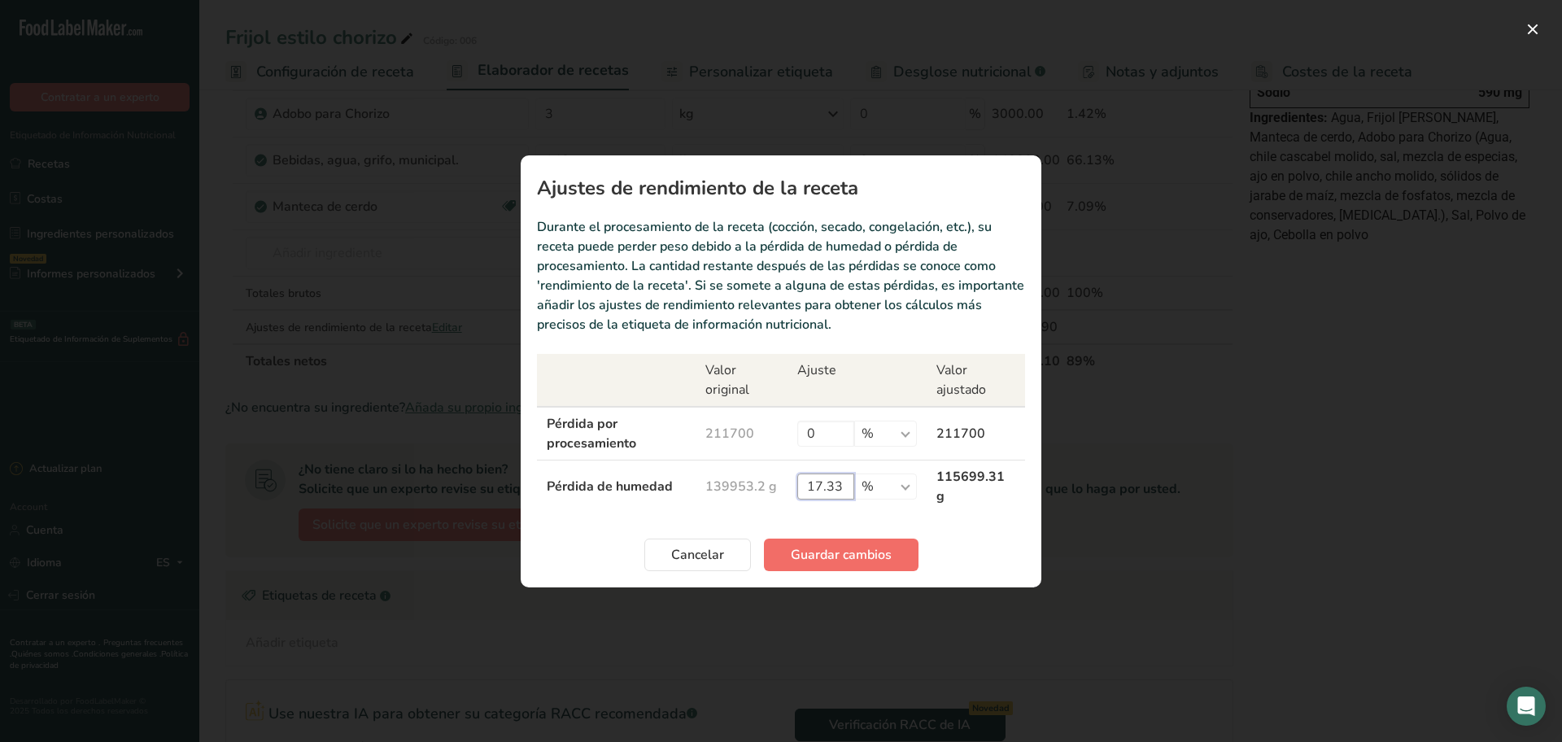
type input "17.33"
click at [875, 545] on span "Guardar cambios" at bounding box center [841, 555] width 101 height 20
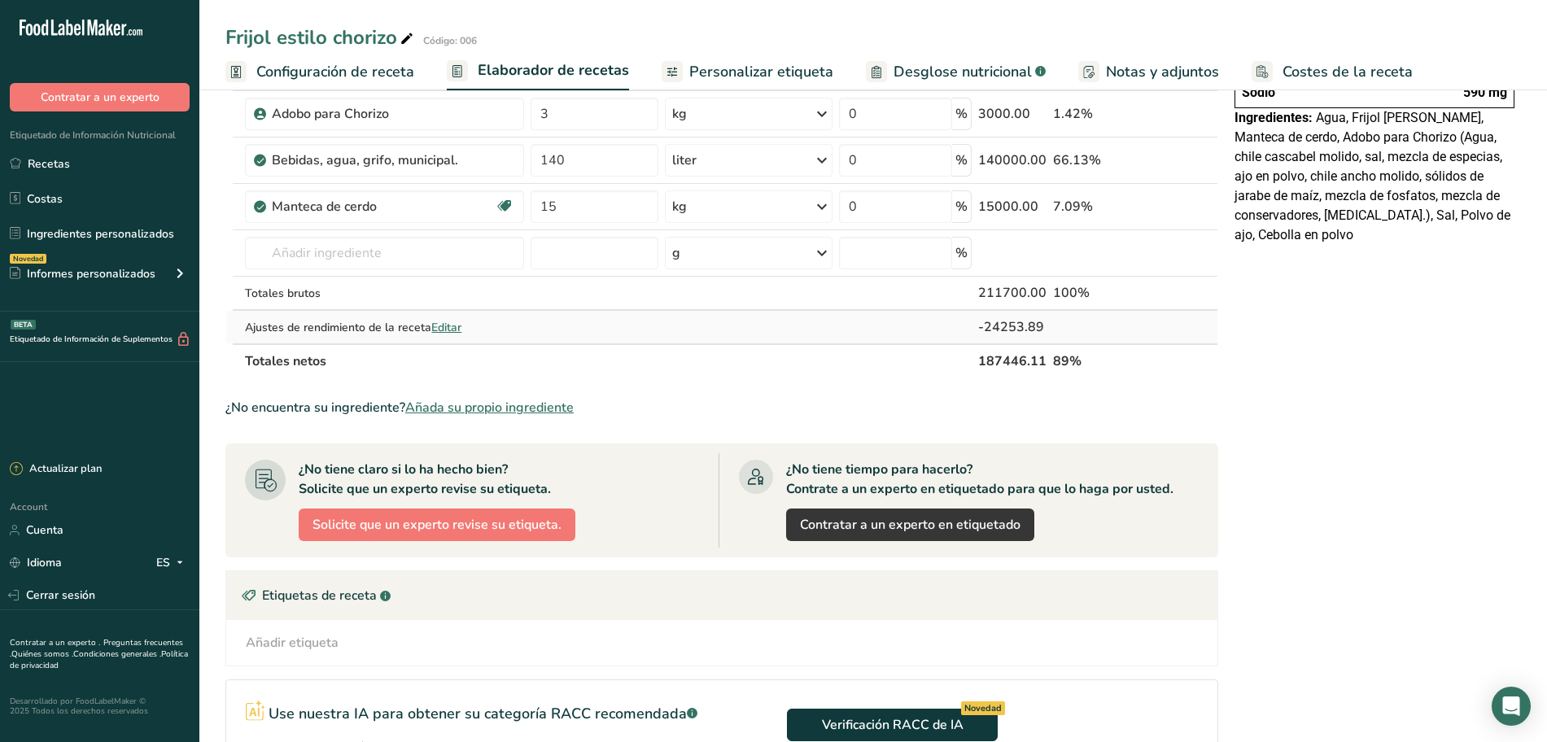
click at [442, 328] on span "Editar" at bounding box center [446, 327] width 30 height 15
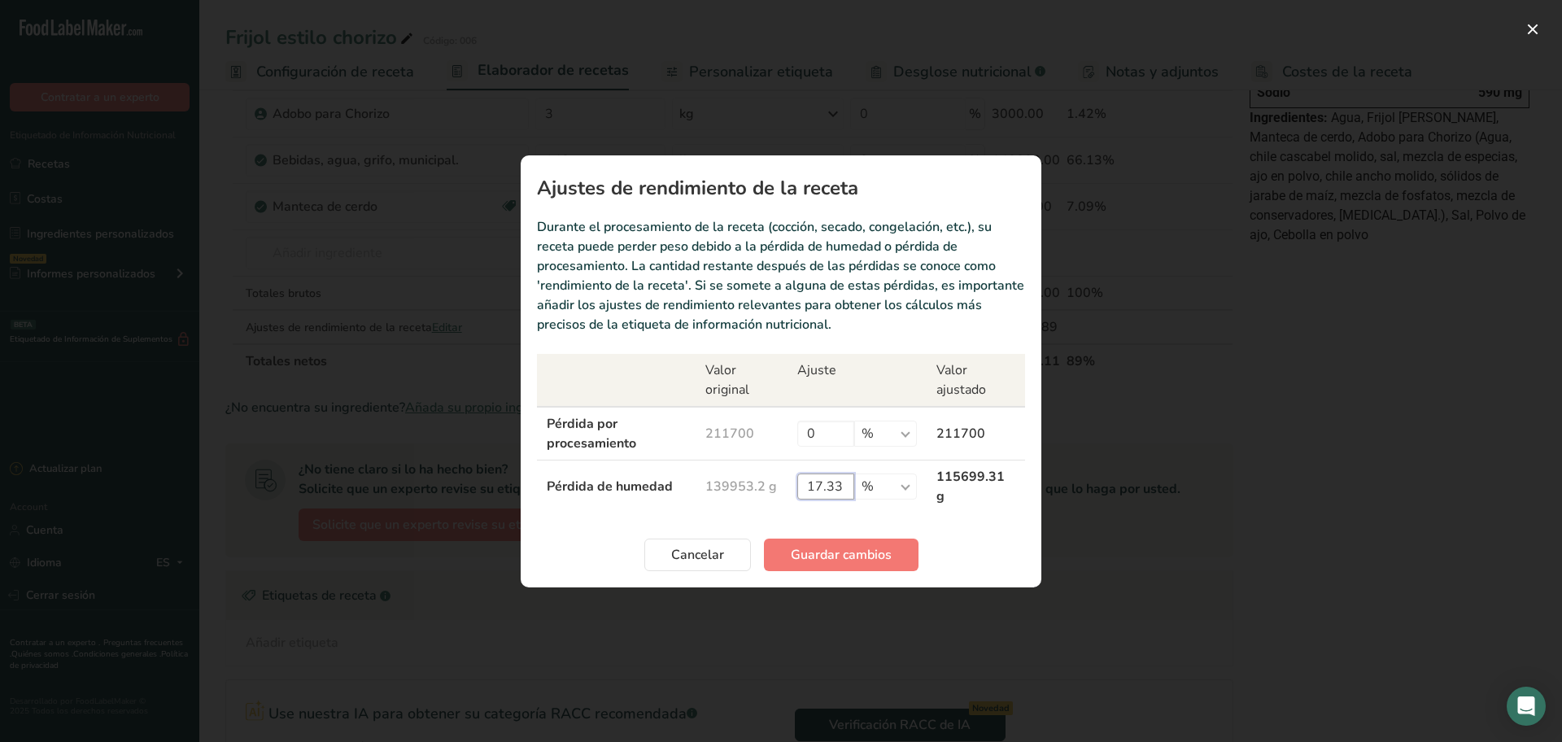
click at [841, 491] on input "17.33" at bounding box center [825, 486] width 57 height 26
type input "17.38"
click at [853, 549] on span "Guardar cambios" at bounding box center [841, 555] width 101 height 20
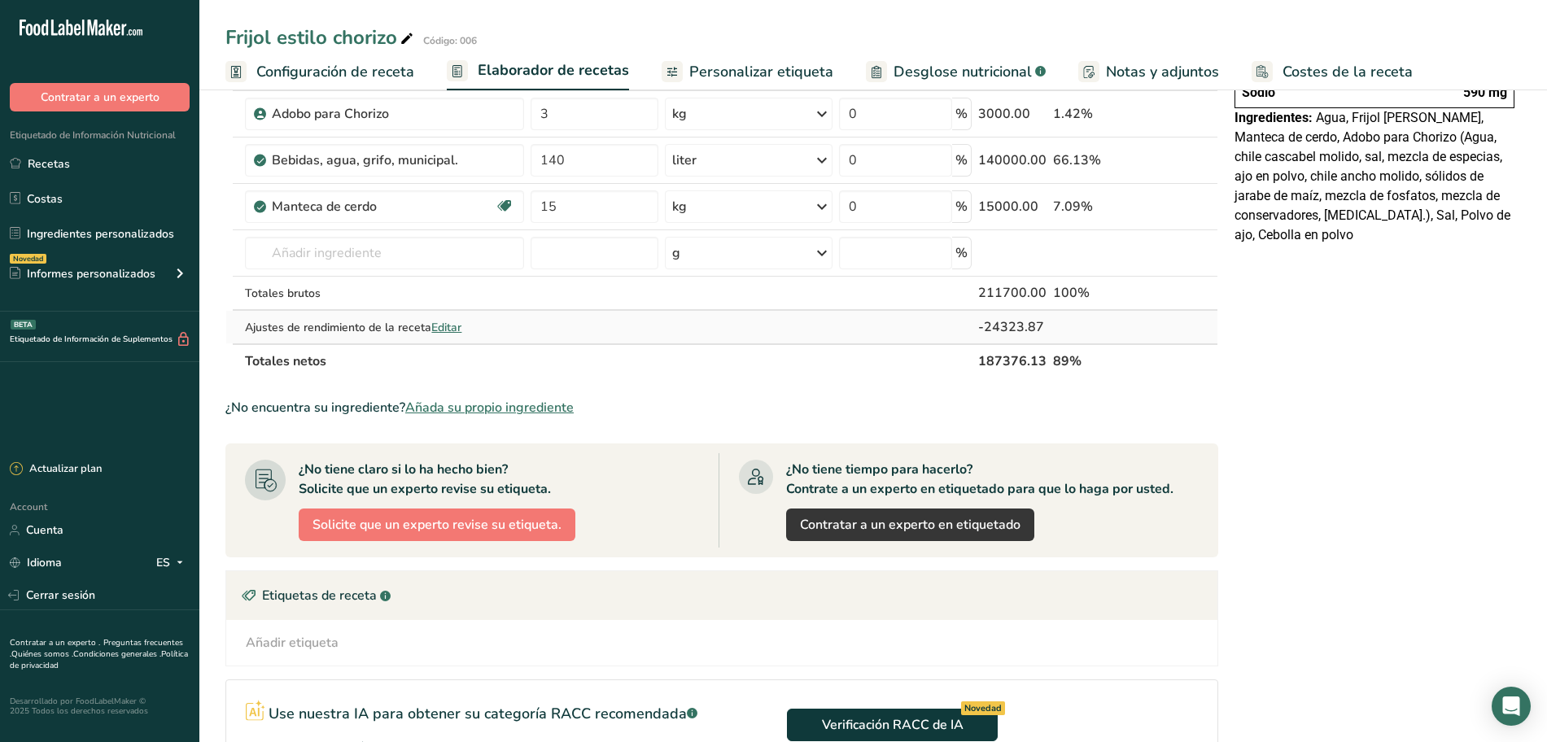
click at [443, 327] on span "Editar" at bounding box center [446, 327] width 30 height 15
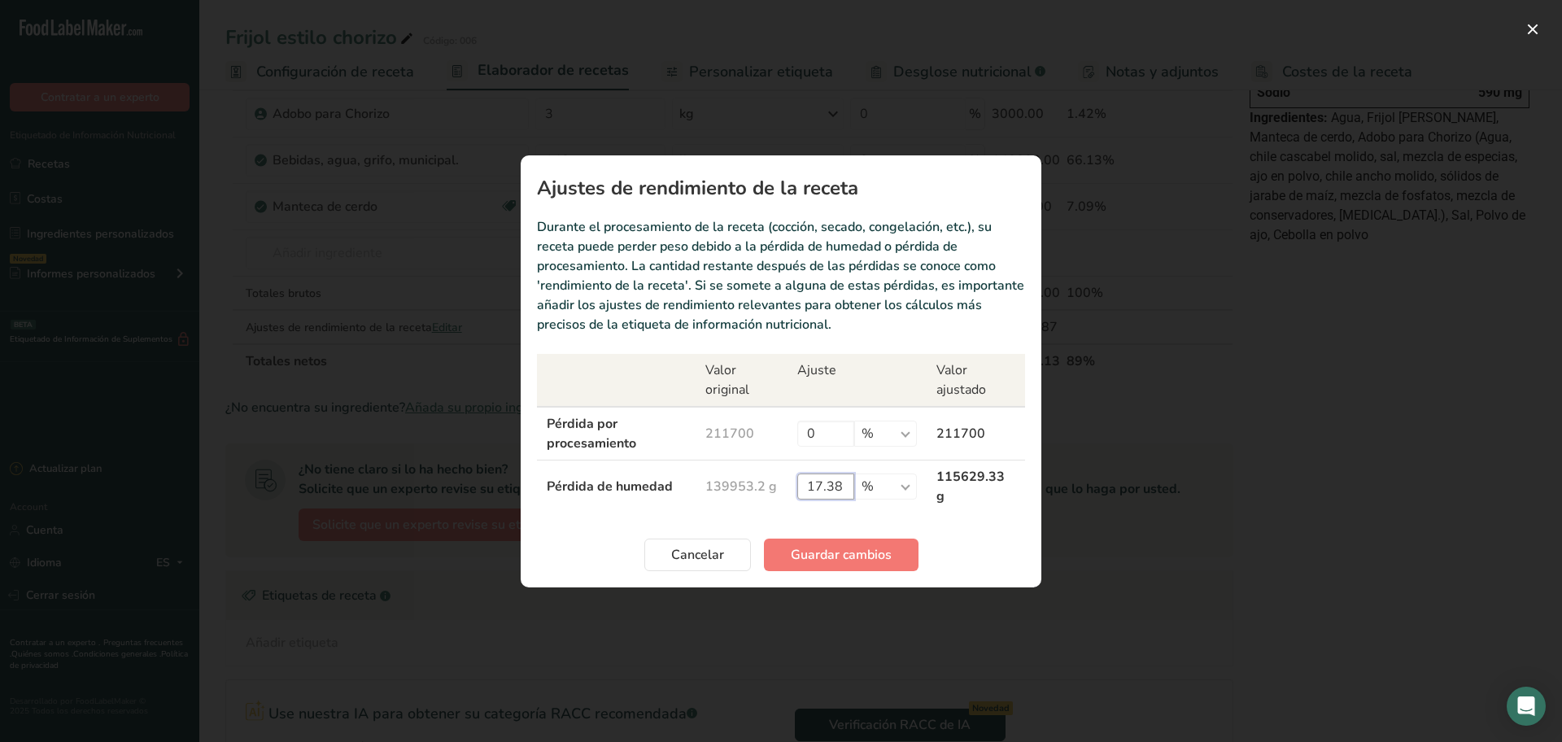
click at [848, 481] on input "17.38" at bounding box center [825, 486] width 57 height 26
type input "17.29"
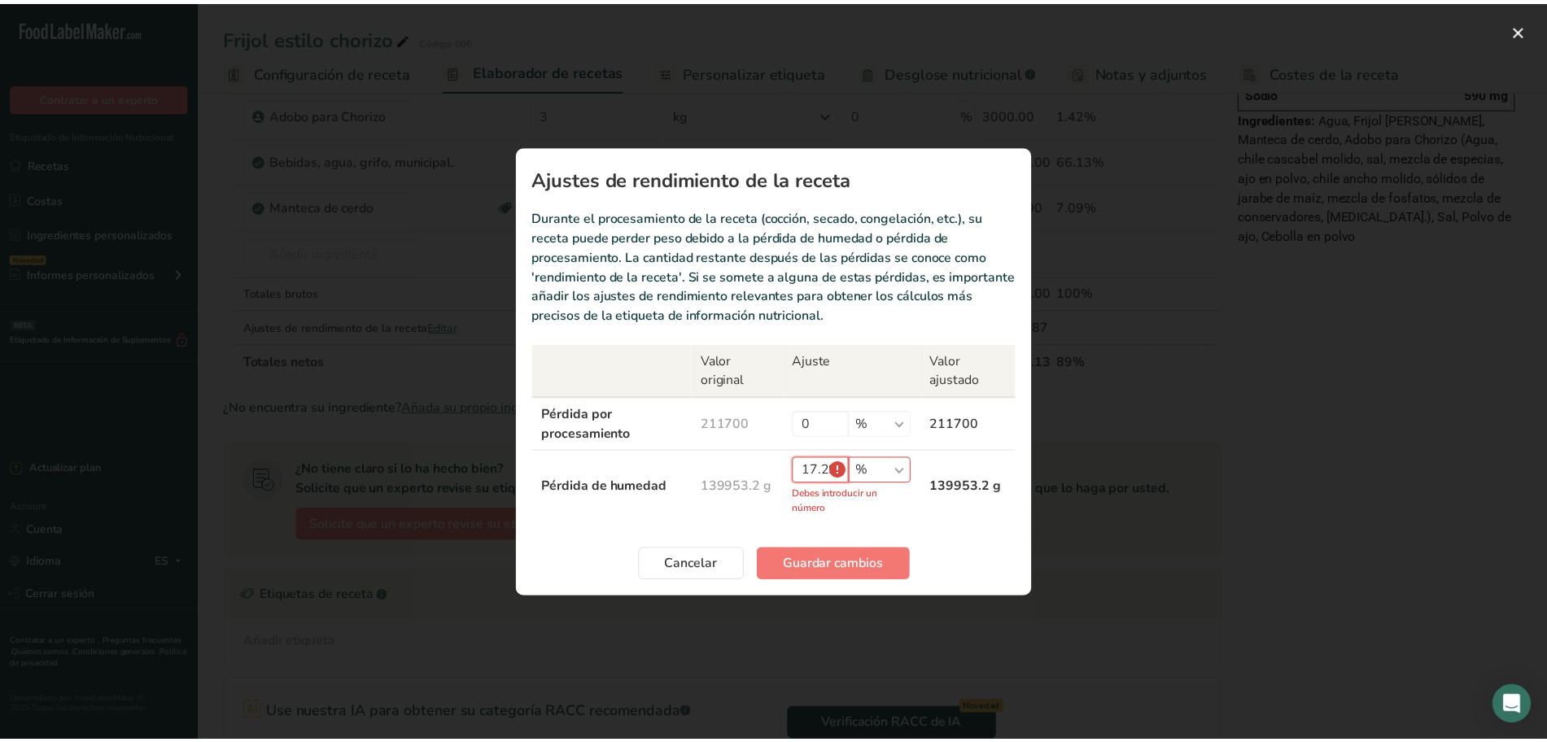
scroll to position [0, 0]
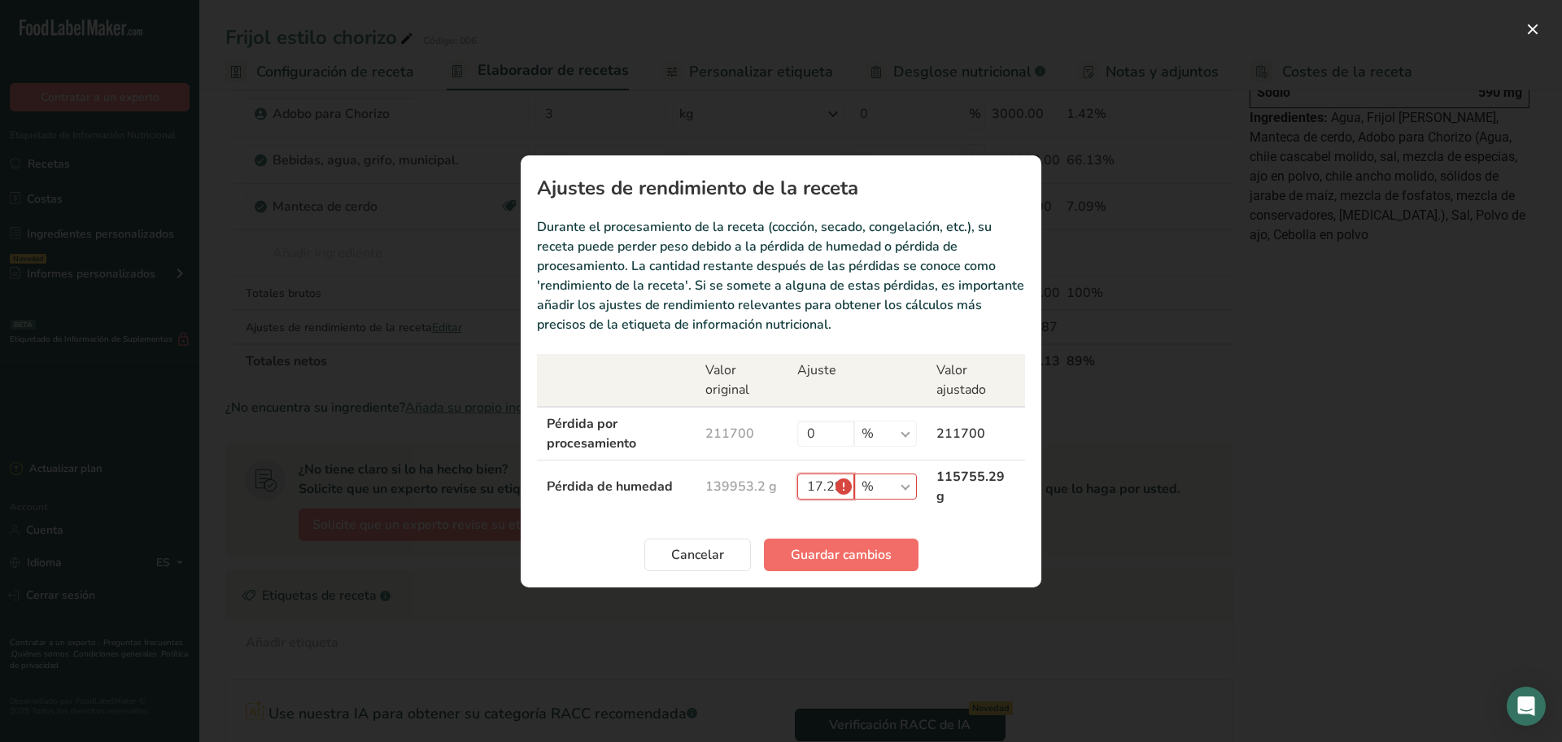
type input "17.29"
click at [853, 548] on span "Guardar cambios" at bounding box center [841, 555] width 101 height 20
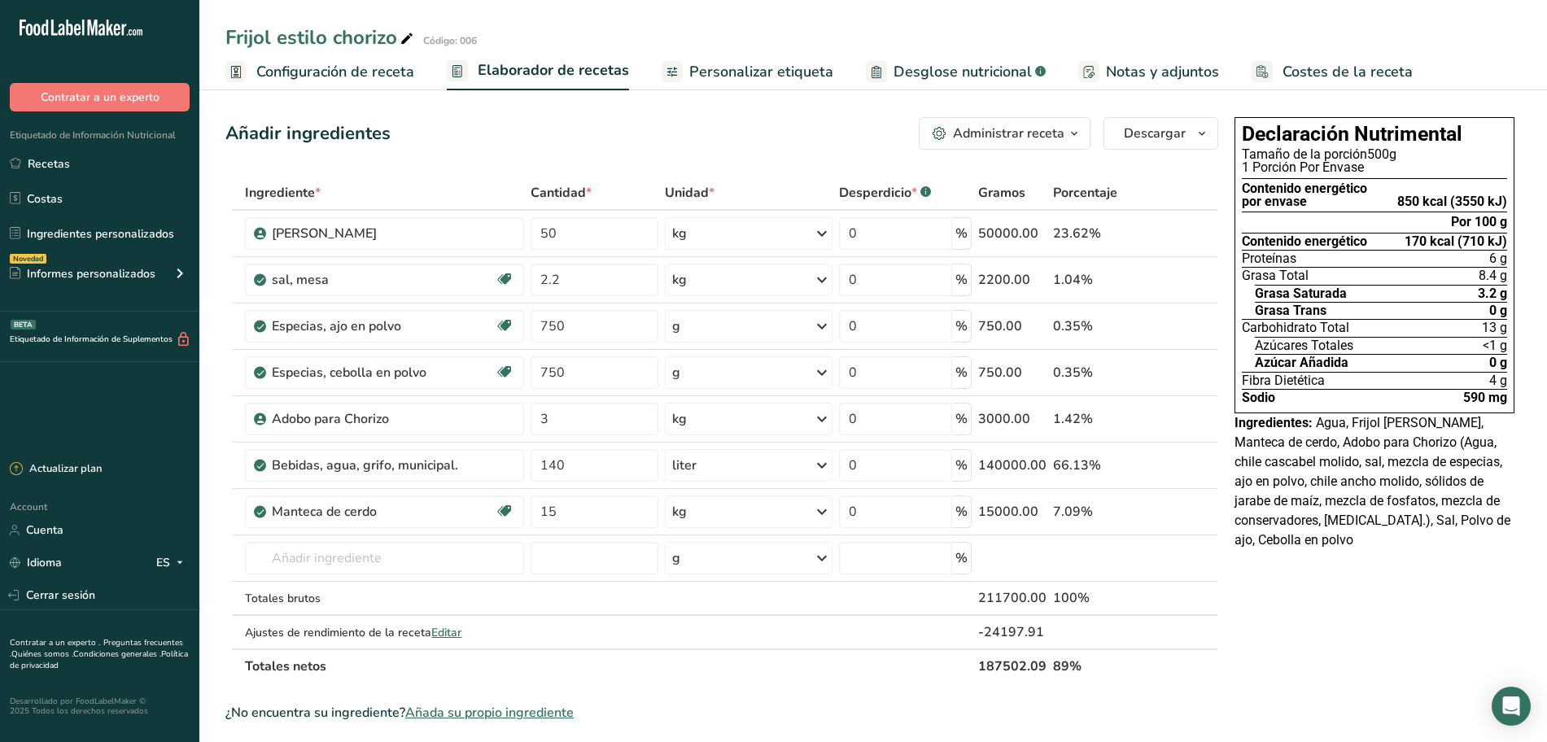
click at [781, 74] on span "Personalizar etiqueta" at bounding box center [761, 72] width 144 height 22
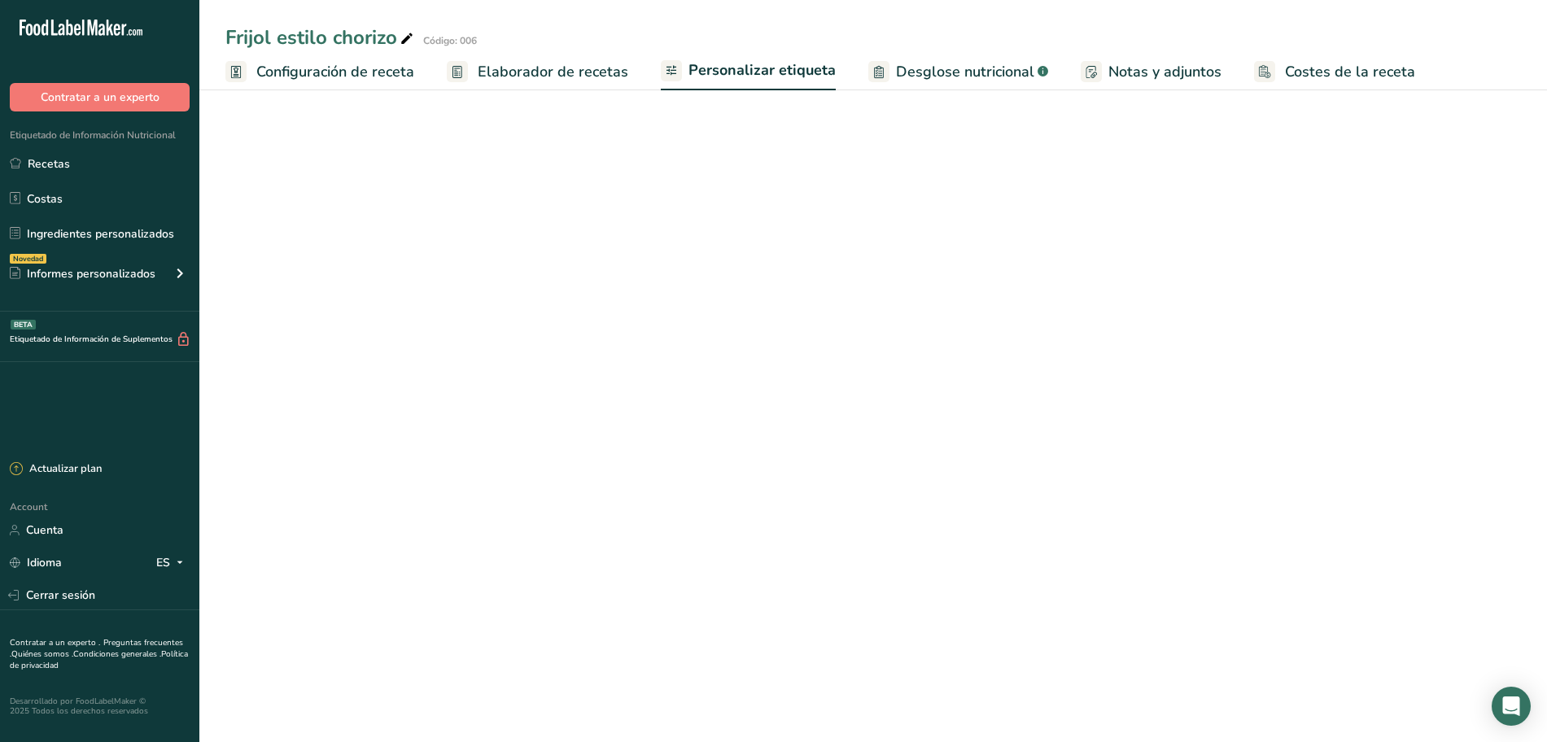
click at [945, 77] on span "Desglose nutricional" at bounding box center [965, 72] width 138 height 22
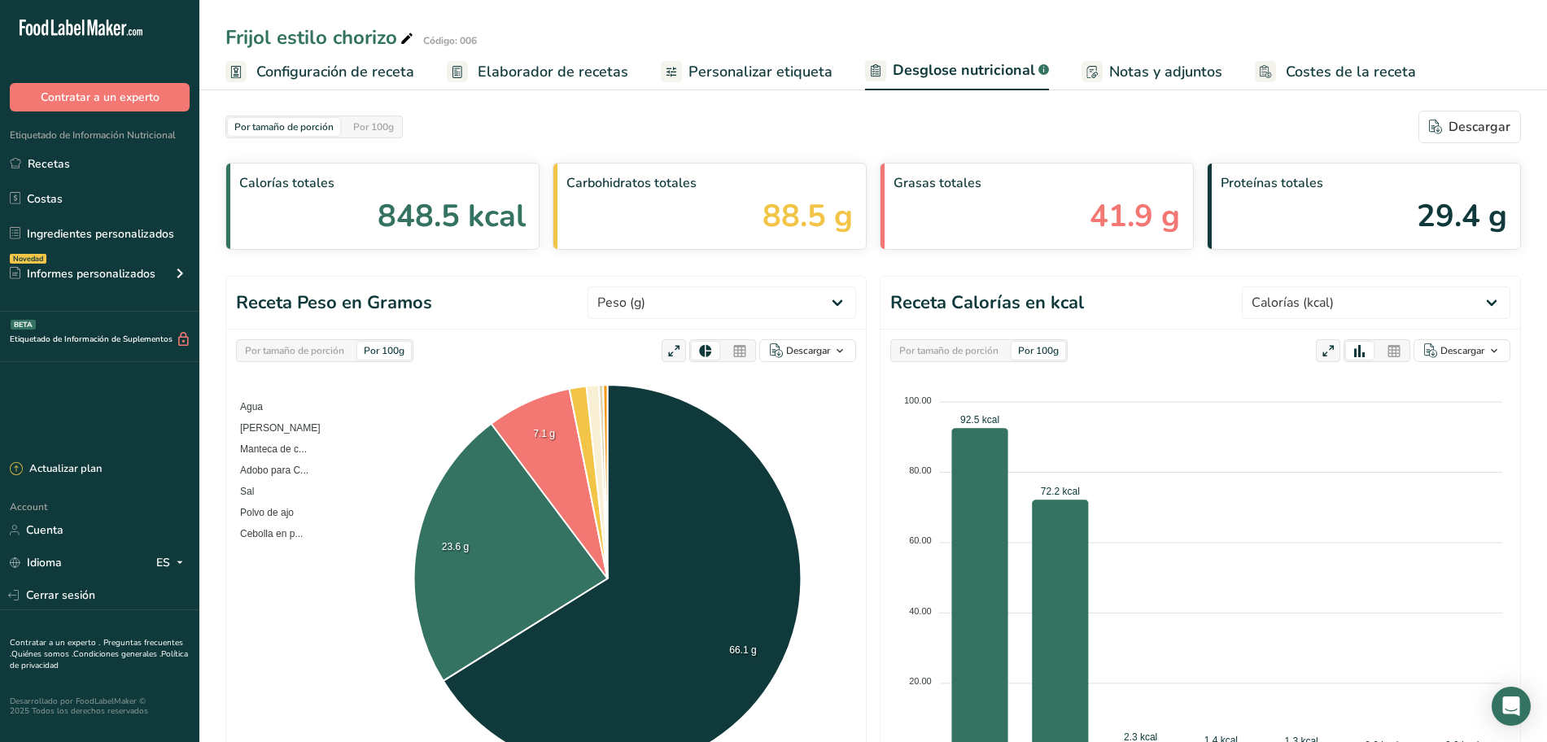
click at [396, 135] on div "Por 100g" at bounding box center [374, 127] width 54 height 18
click at [333, 127] on div "Por tamaño de porción" at bounding box center [284, 127] width 112 height 18
click at [362, 131] on div "Por 100g" at bounding box center [374, 127] width 54 height 18
click at [1477, 304] on select "Peso (g) Calorías (kcal) Energía KJ (kj) Grasa Total (g) Grasa Saturada (g) Gra…" at bounding box center [1375, 302] width 268 height 33
click at [1266, 286] on select "Peso (g) Calorías (kcal) Energía KJ (kj) Grasa Total (g) Grasa Saturada (g) Gra…" at bounding box center [1375, 302] width 268 height 33
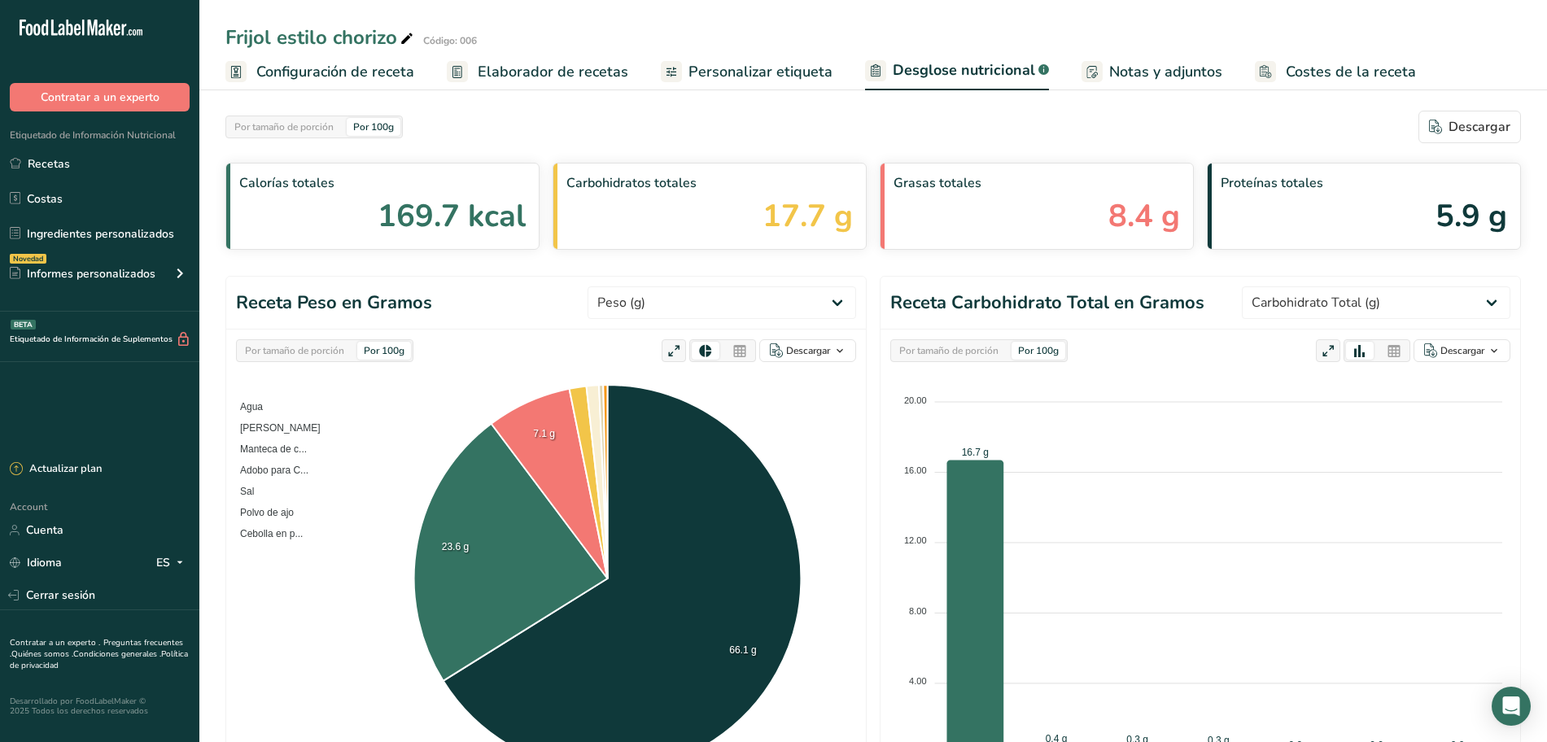
click at [1010, 354] on div "Por tamaño de porción Por 100g" at bounding box center [978, 350] width 177 height 23
click at [1004, 354] on div "Por tamaño de porción" at bounding box center [948, 351] width 112 height 18
click at [1032, 358] on div "Por 100g" at bounding box center [1038, 351] width 54 height 18
click at [1315, 316] on select "Peso (g) Calorías (kcal) Energía KJ (kj) Grasa Total (g) Grasa Saturada (g) Gra…" at bounding box center [1375, 302] width 268 height 33
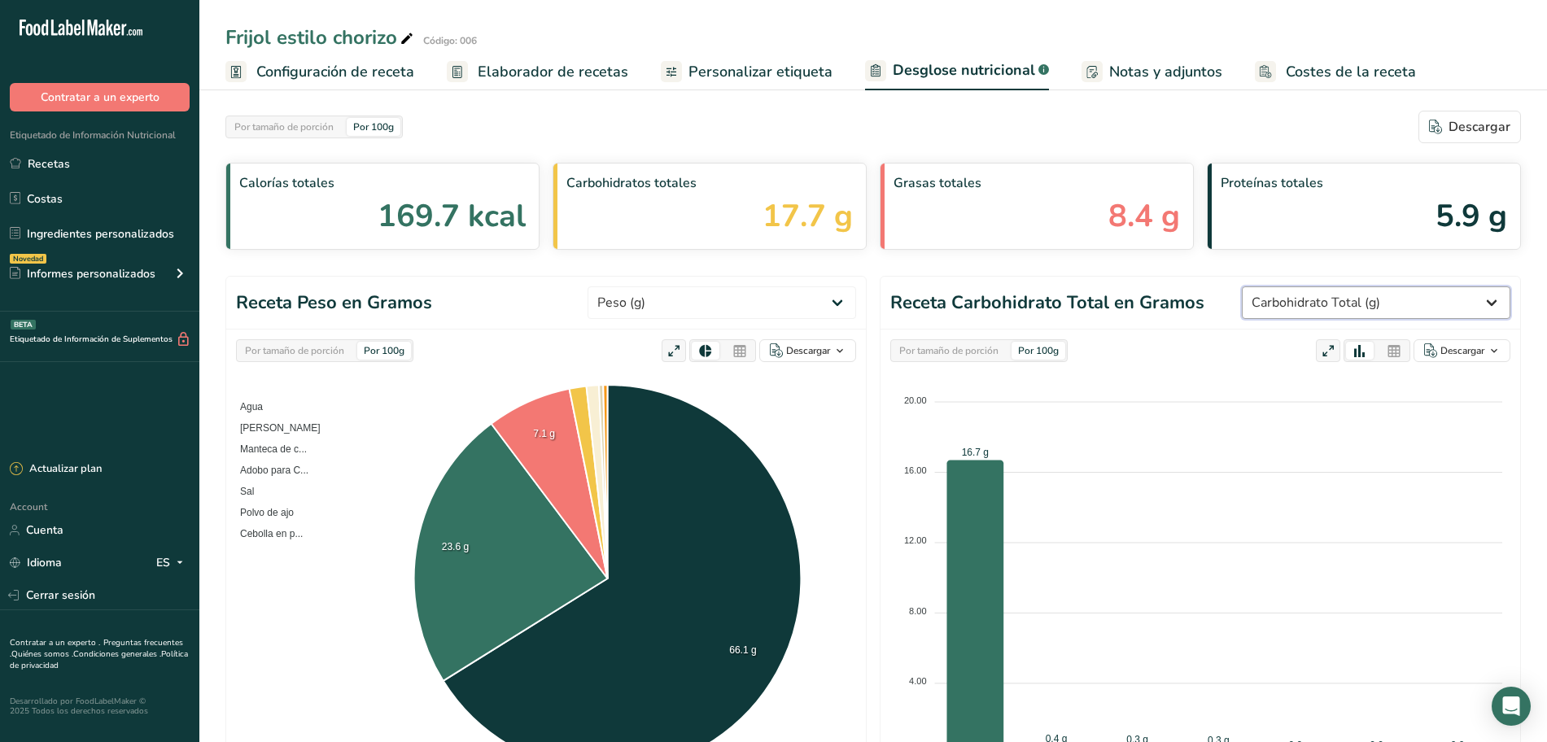
select select "Total Fat"
click at [1266, 286] on select "Peso (g) Calorías (kcal) Energía KJ (kj) Grasa Total (g) Grasa Saturada (g) Gra…" at bounding box center [1375, 302] width 268 height 33
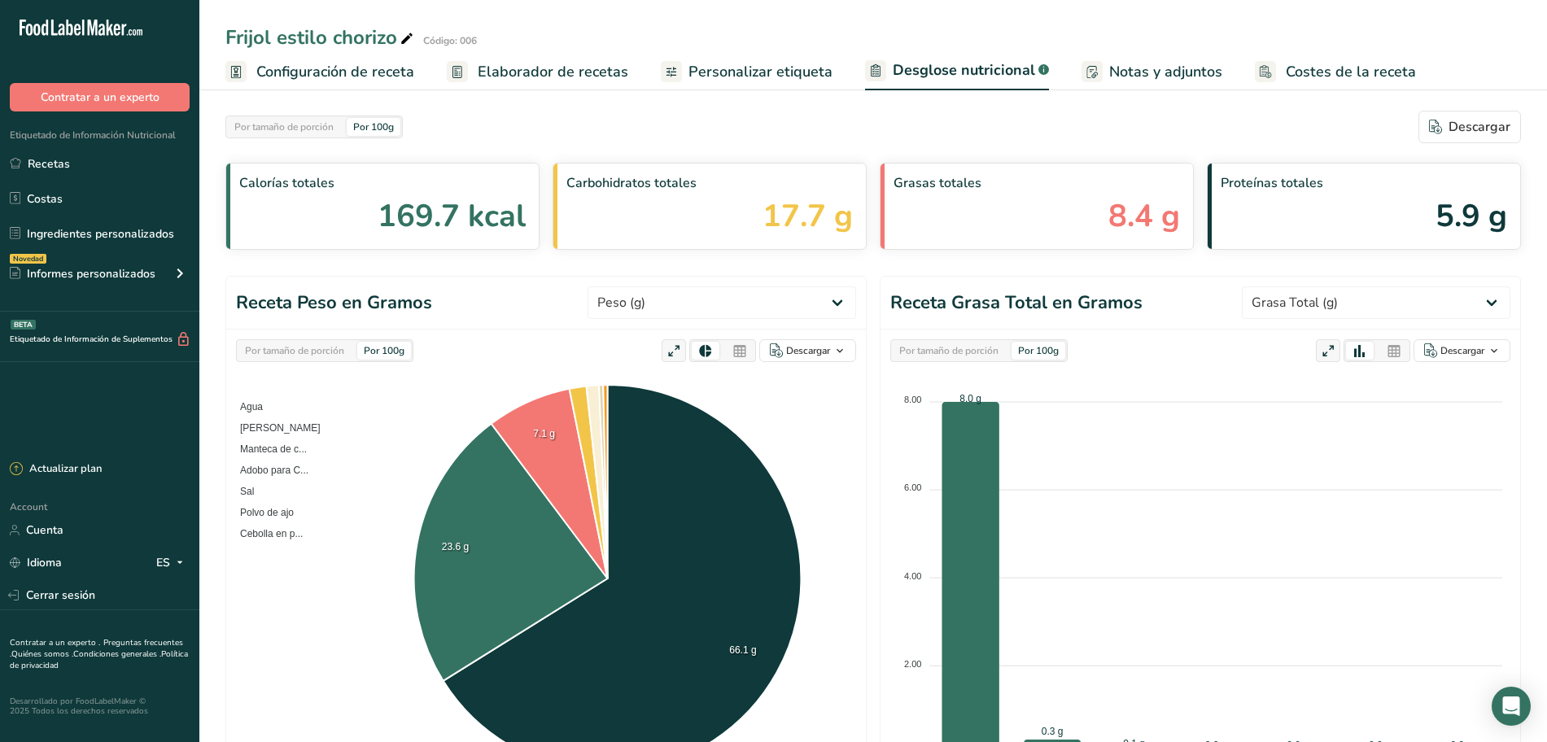
click at [988, 356] on div "Por tamaño de porción" at bounding box center [948, 351] width 112 height 18
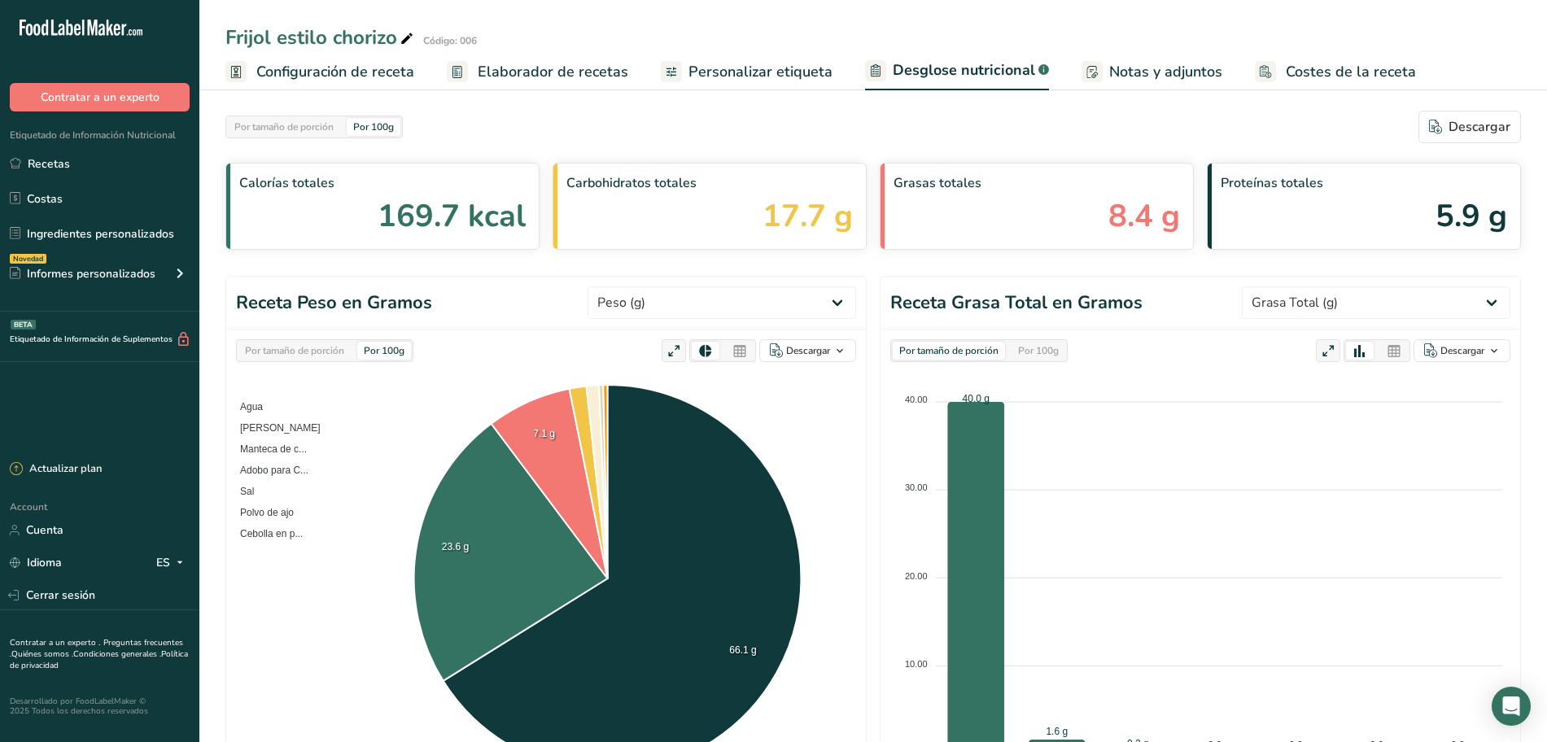
click at [1019, 355] on div "Por 100g" at bounding box center [1038, 351] width 54 height 18
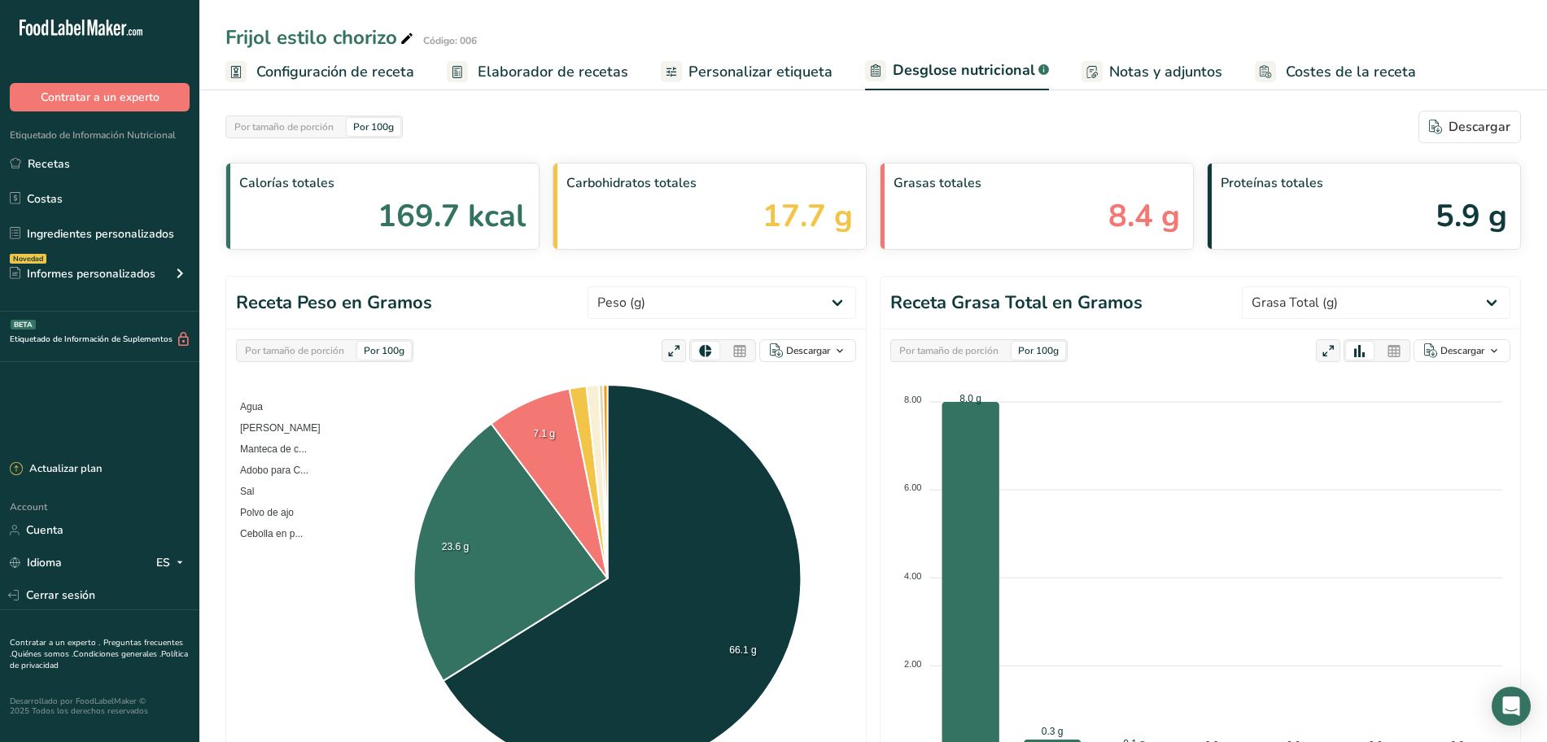
click at [565, 66] on span "Elaborador de recetas" at bounding box center [553, 72] width 151 height 22
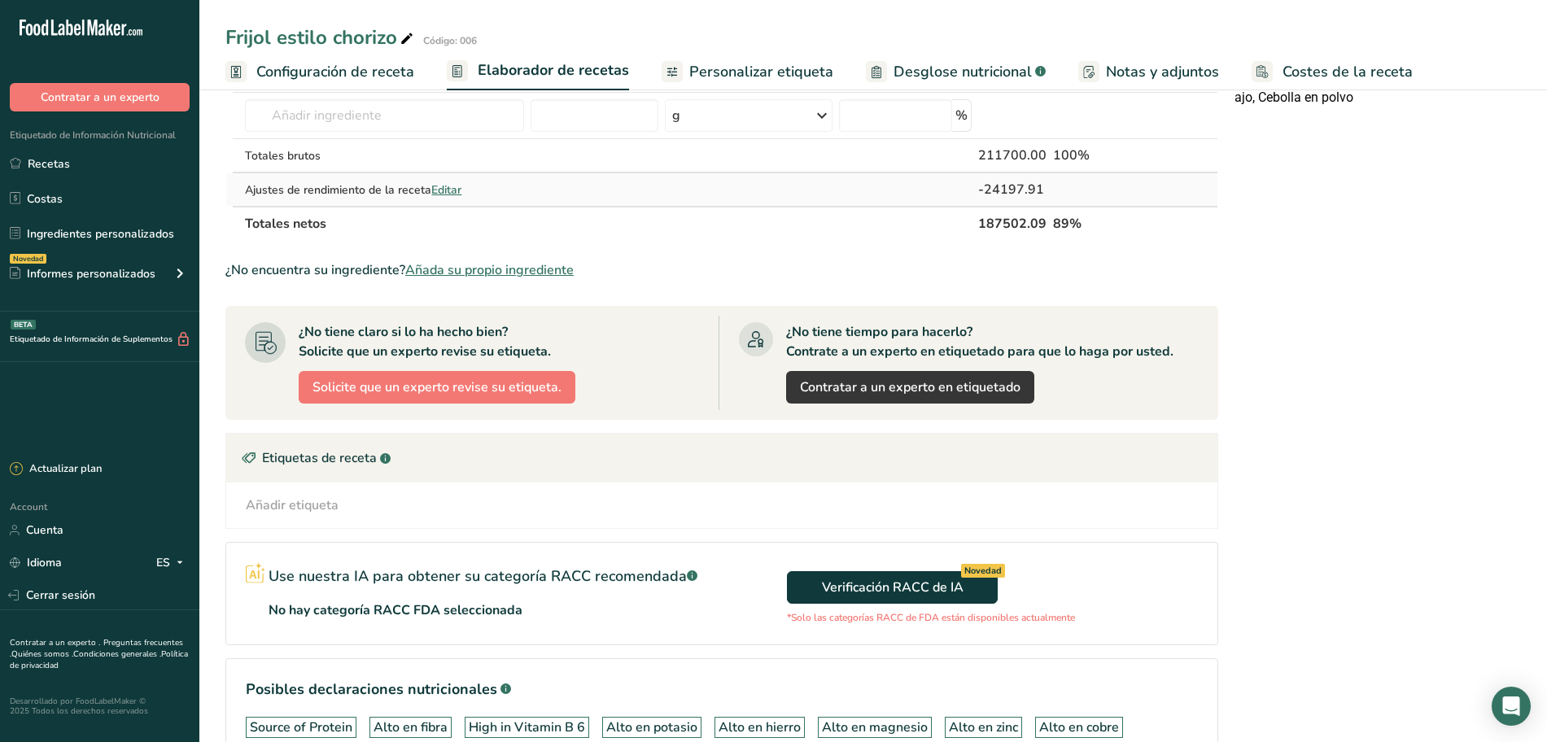
scroll to position [408, 0]
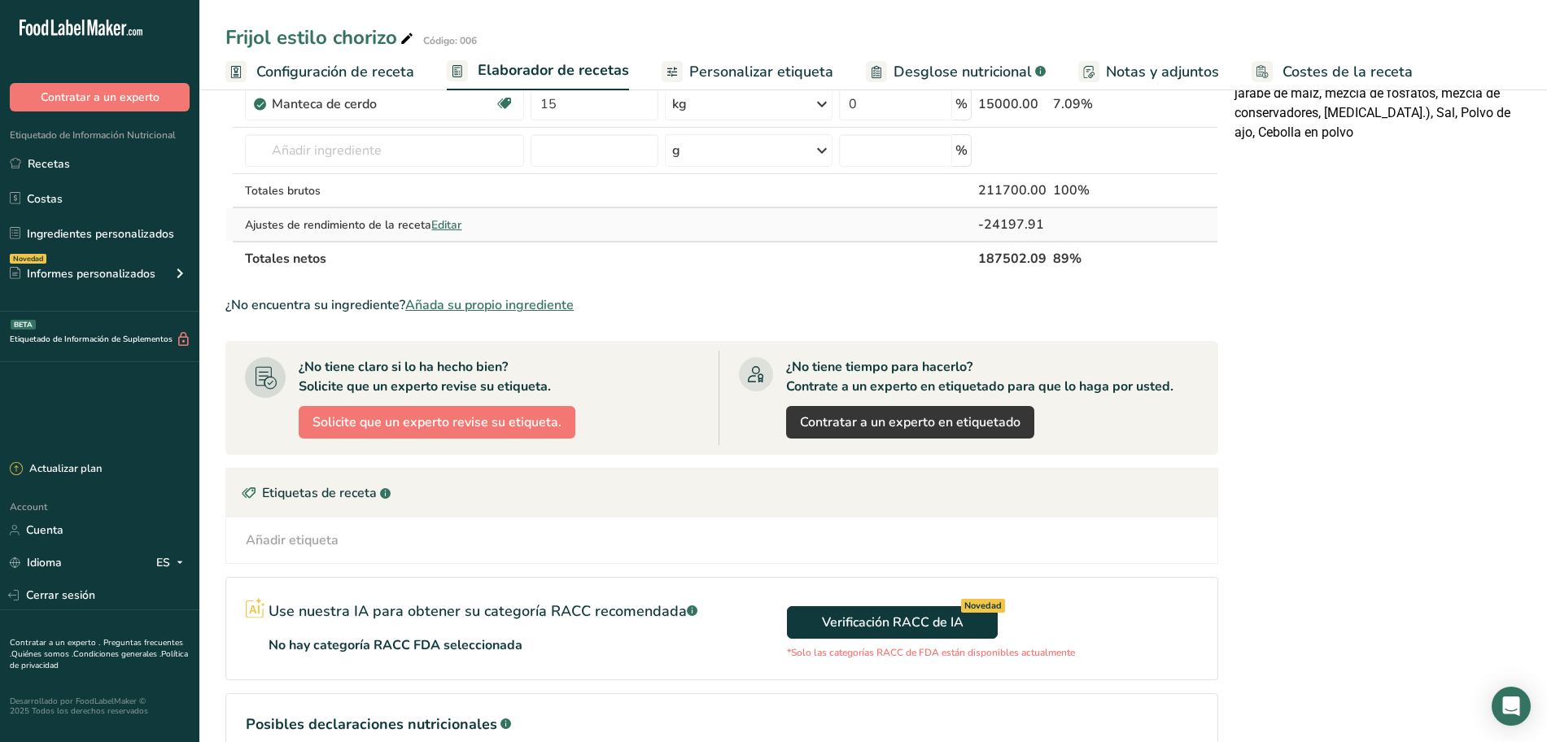
click at [448, 228] on span "Editar" at bounding box center [446, 224] width 30 height 15
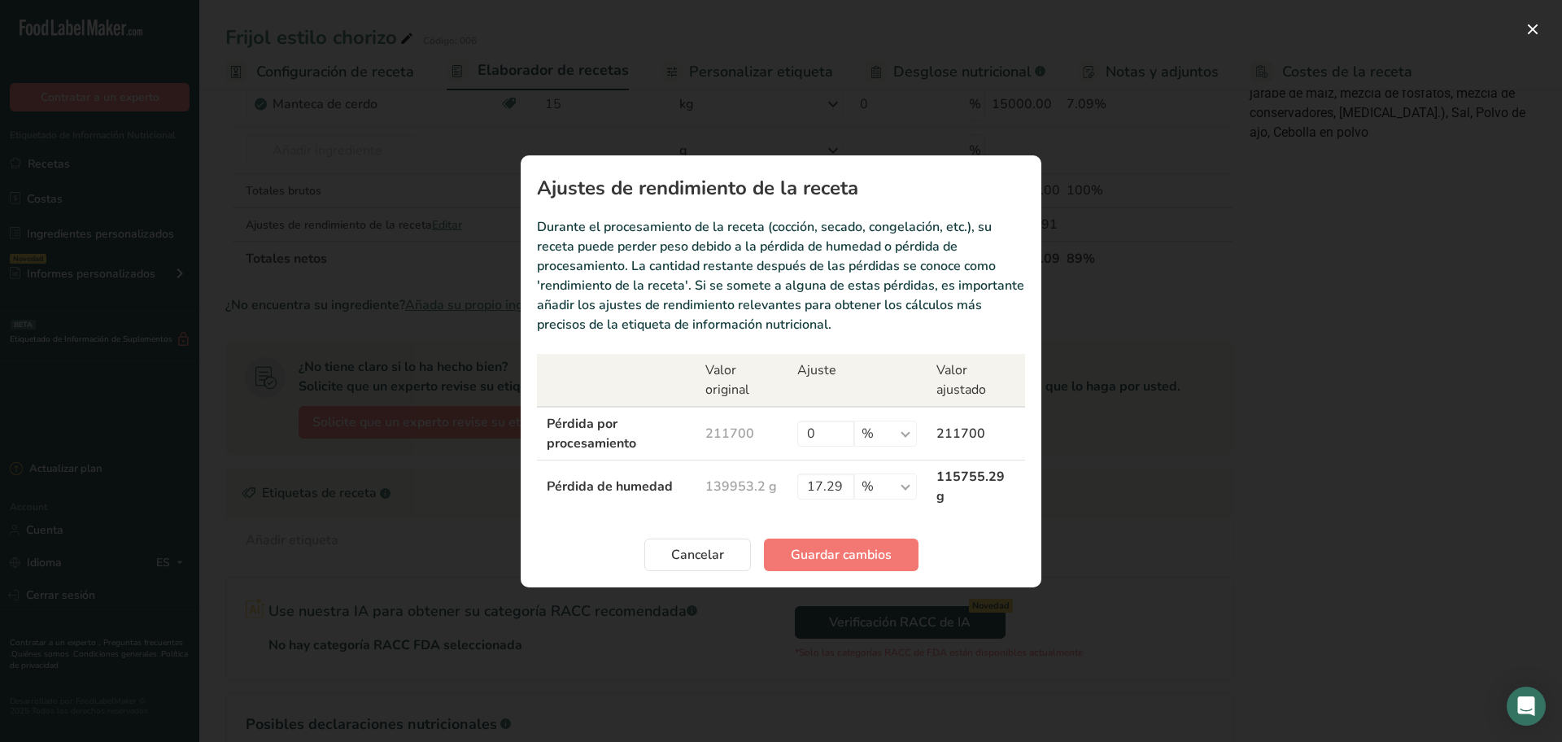
click at [456, 240] on div "Recipe yield modal" at bounding box center [781, 371] width 1562 height 742
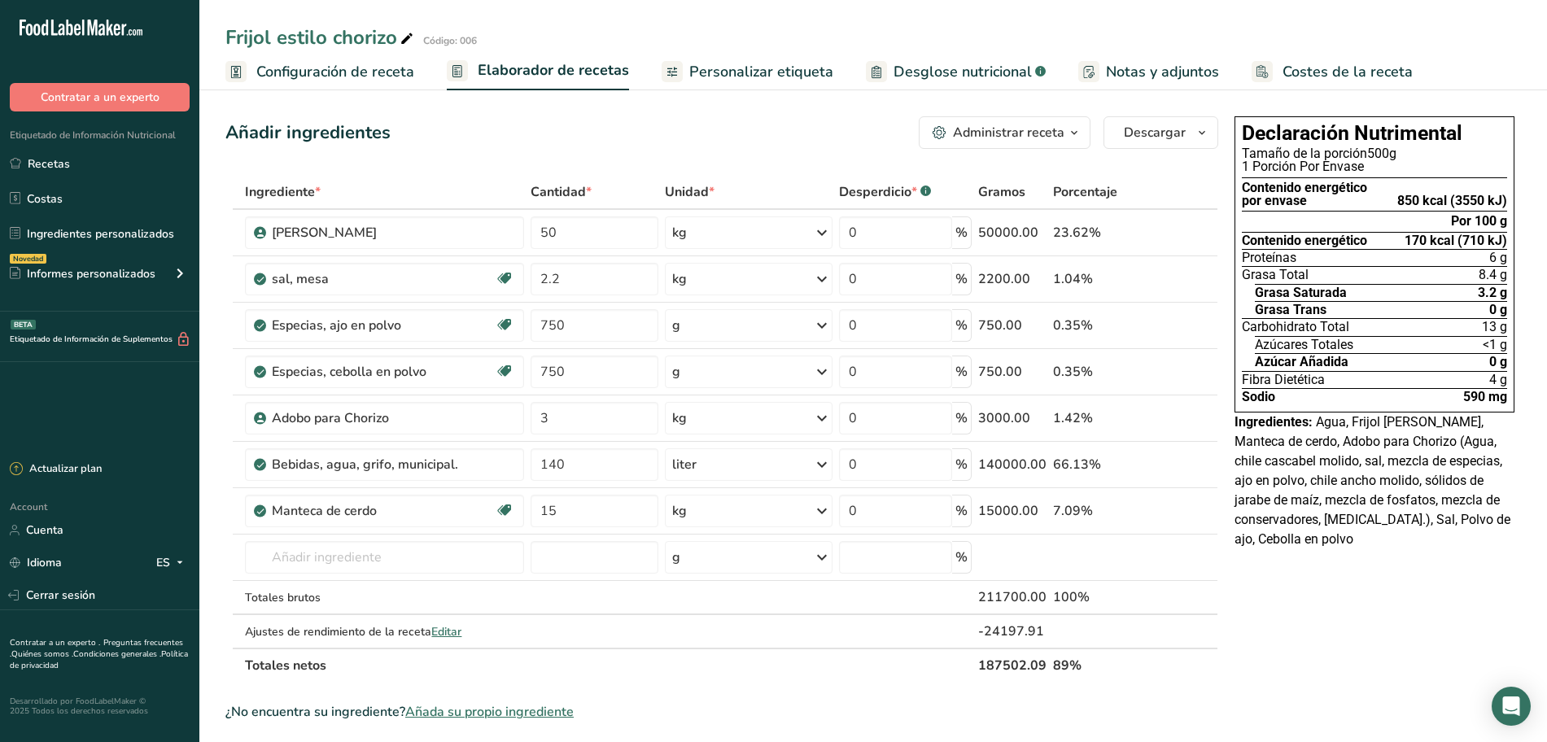
scroll to position [0, 0]
click at [723, 68] on span "Personalizar etiqueta" at bounding box center [761, 72] width 144 height 22
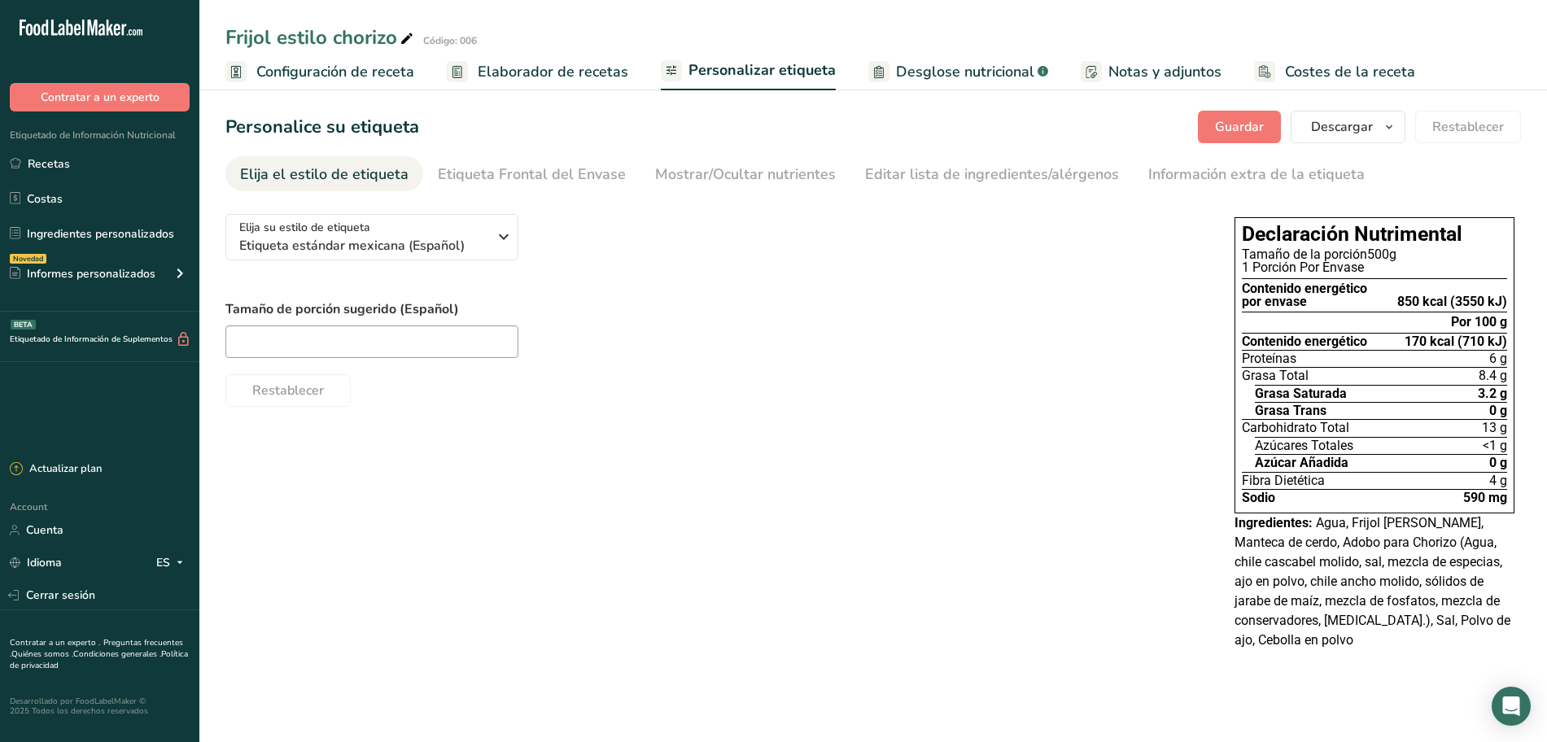
click at [944, 79] on span "Desglose nutricional" at bounding box center [965, 72] width 138 height 22
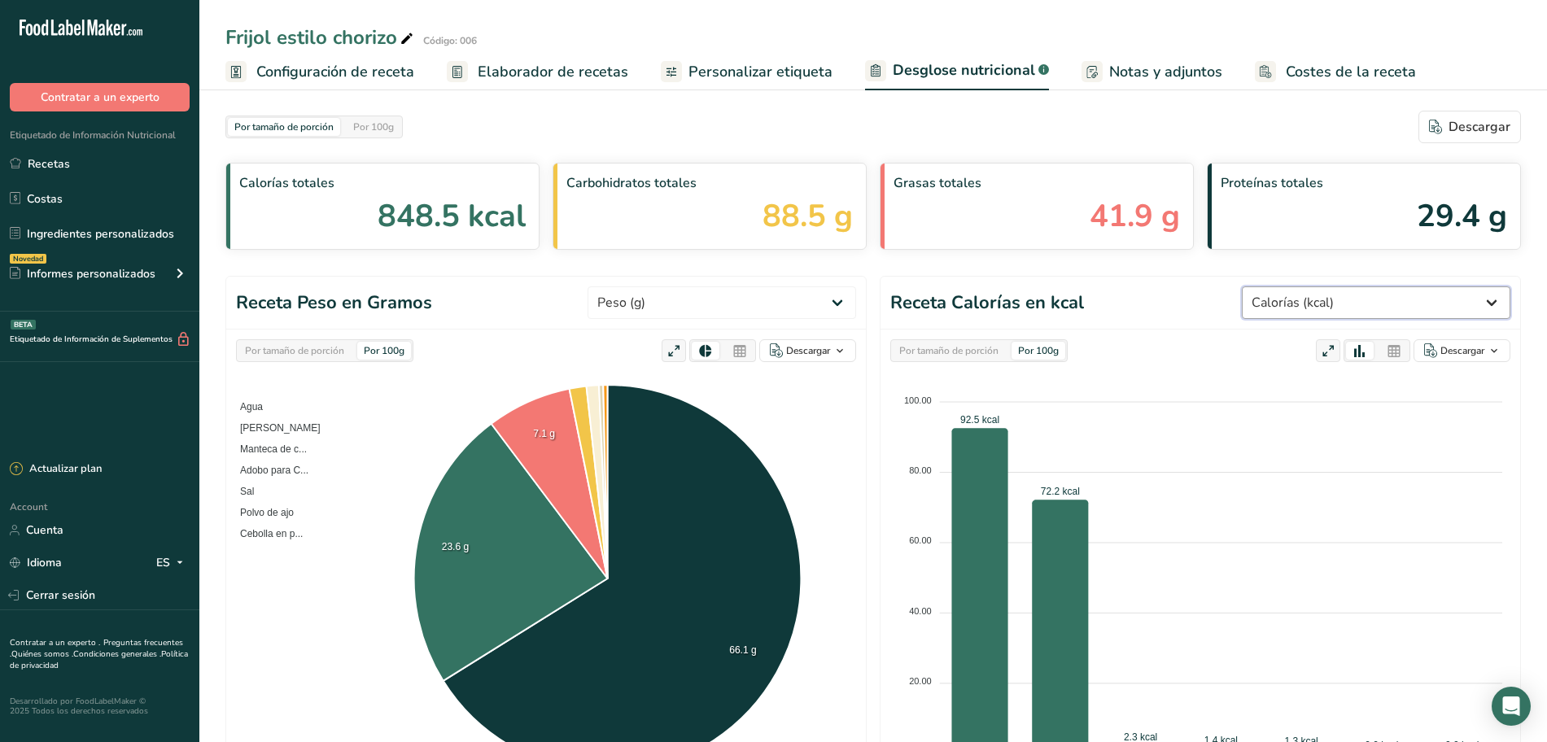
click at [1420, 308] on select "Peso (g) Calorías (kcal) Energía KJ (kj) Grasa Total (g) Grasa Saturada (g) Gra…" at bounding box center [1375, 302] width 268 height 33
select select "Protein"
click at [1266, 286] on select "Peso (g) Calorías (kcal) Energía KJ (kj) Grasa Total (g) Grasa Saturada (g) Gra…" at bounding box center [1375, 302] width 268 height 33
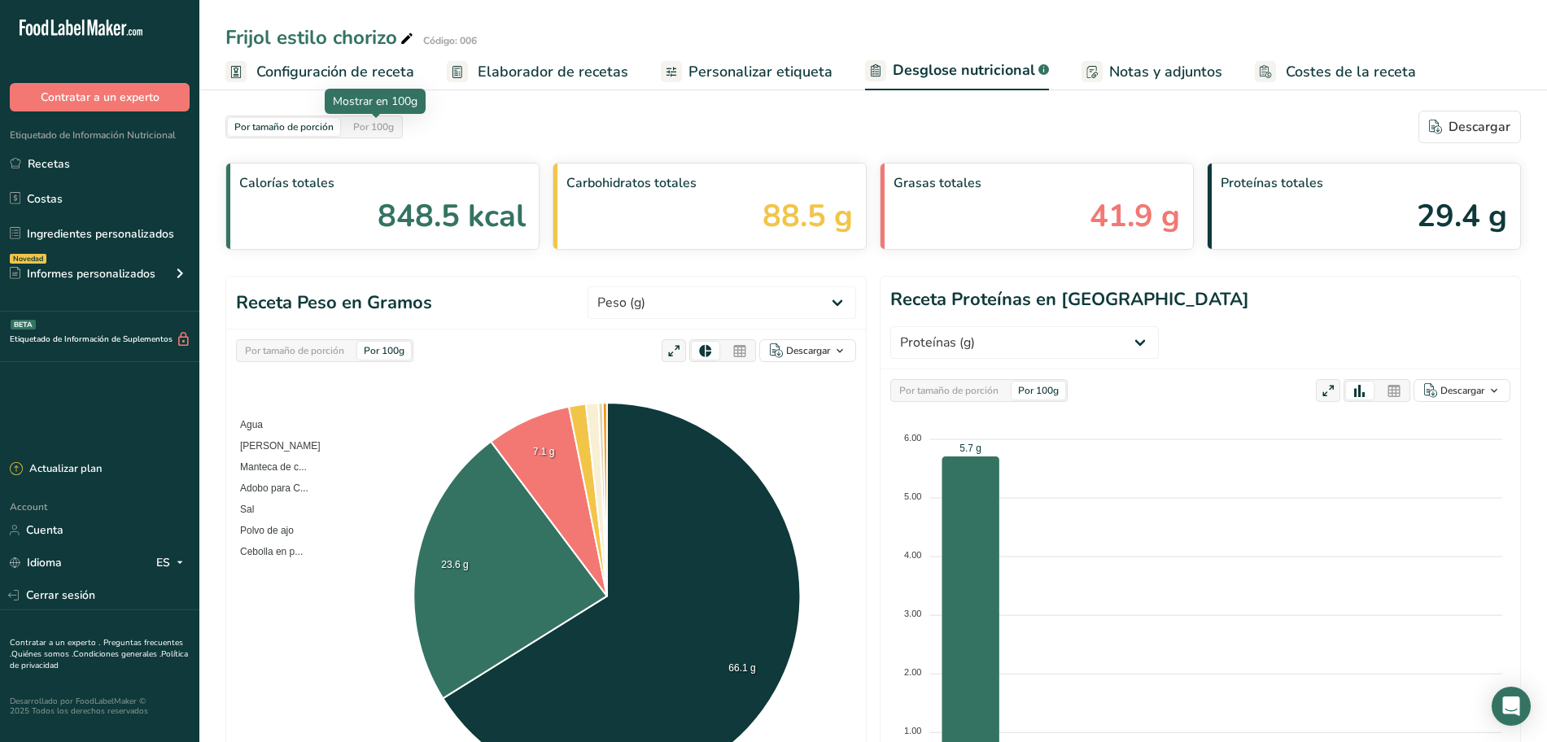
click at [372, 133] on div "Por 100g" at bounding box center [374, 127] width 54 height 18
click at [996, 382] on div "Por tamaño de porción" at bounding box center [948, 391] width 112 height 18
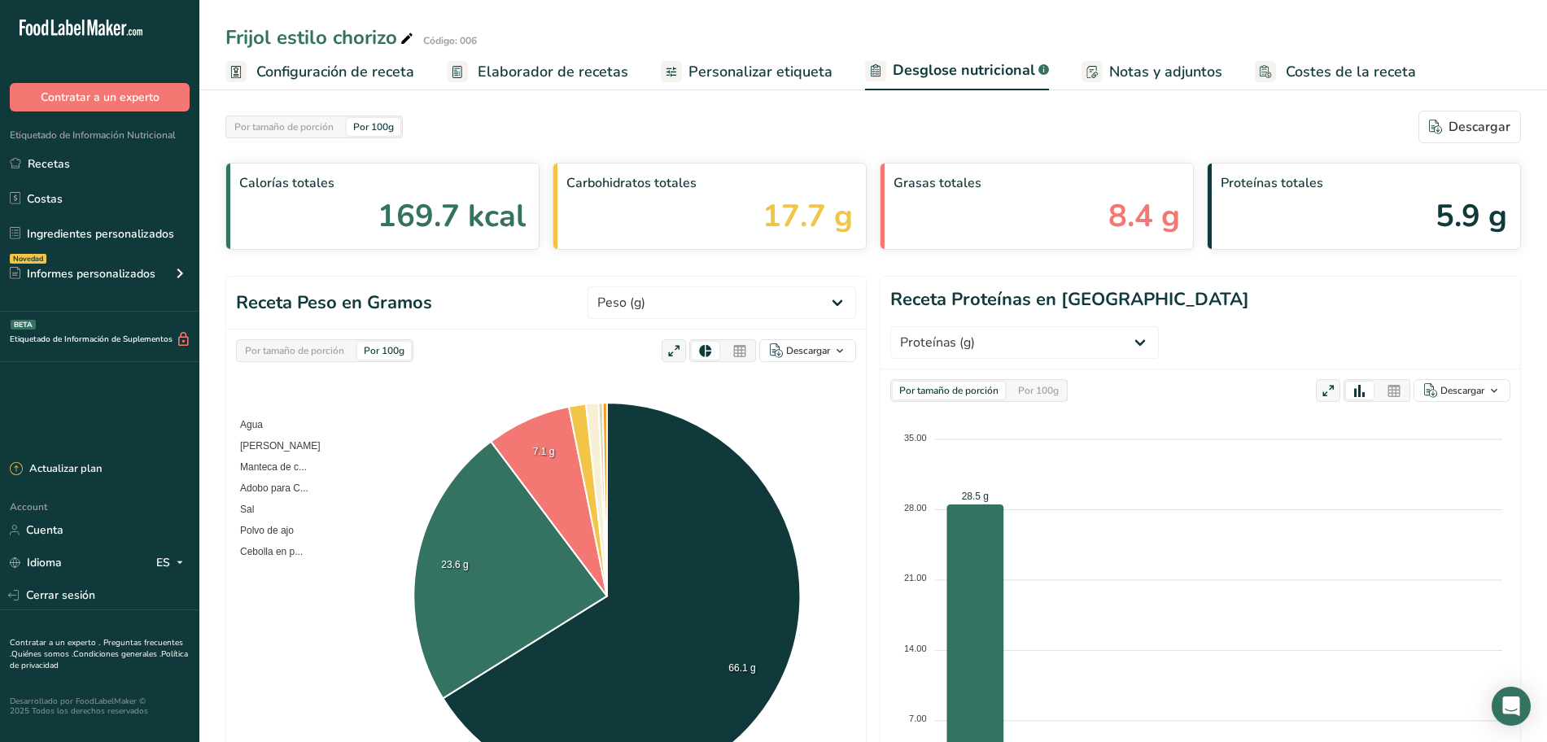
click at [1025, 382] on div "Por 100g" at bounding box center [1038, 391] width 54 height 18
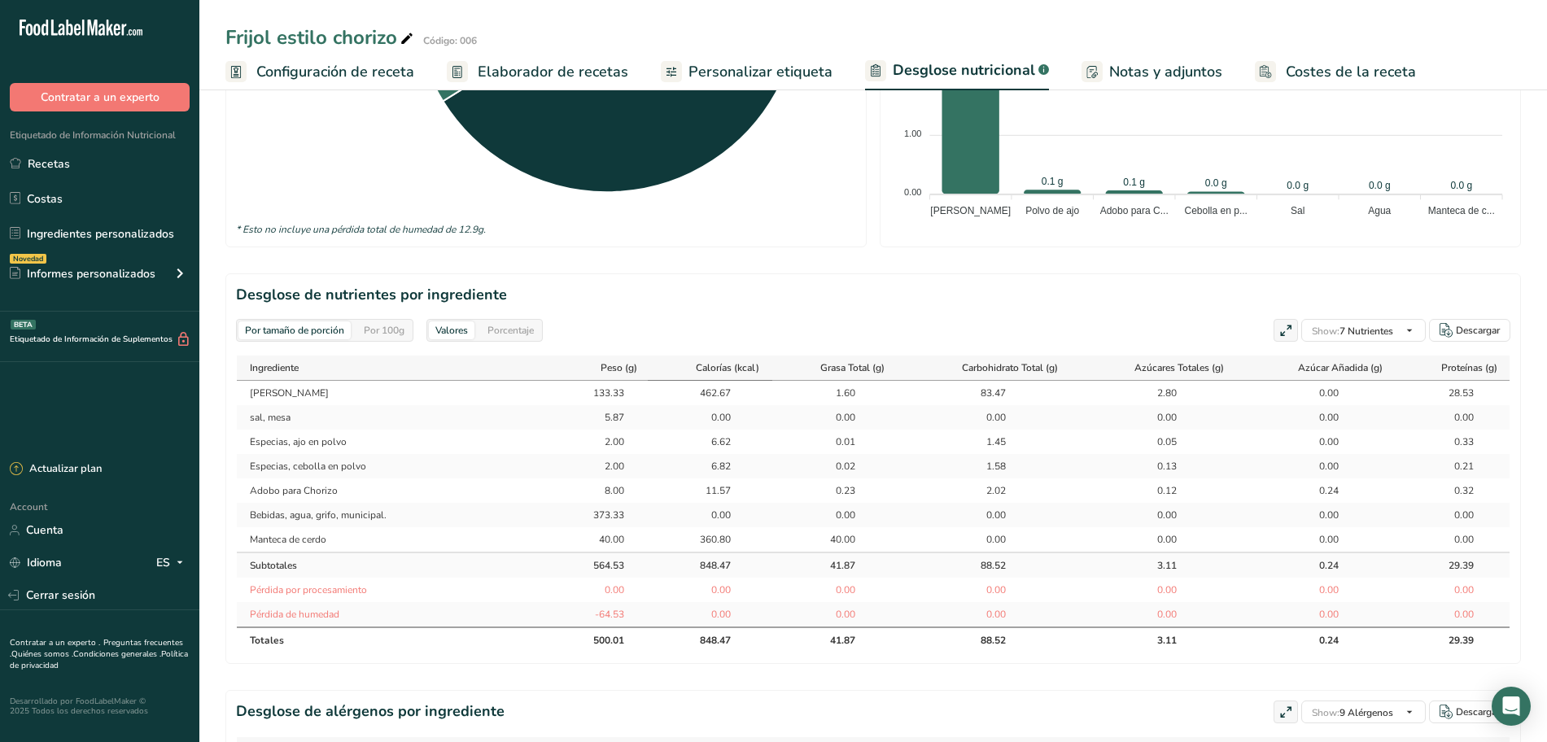
scroll to position [610, 0]
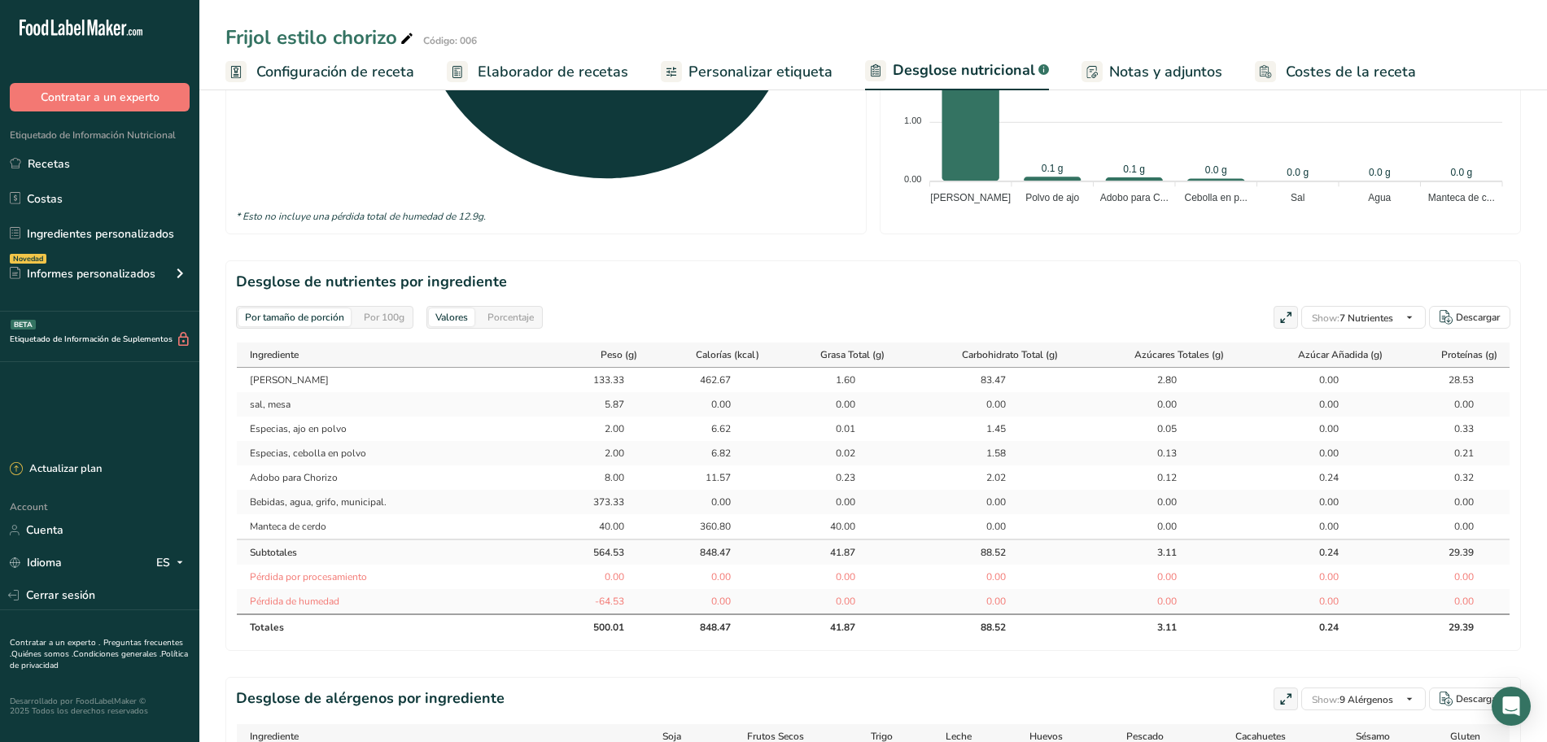
click at [401, 308] on div "Por 100g" at bounding box center [384, 317] width 54 height 18
click at [333, 308] on div "Por tamaño de porción" at bounding box center [294, 317] width 112 height 18
click at [526, 308] on div "Porcentaje" at bounding box center [510, 317] width 59 height 18
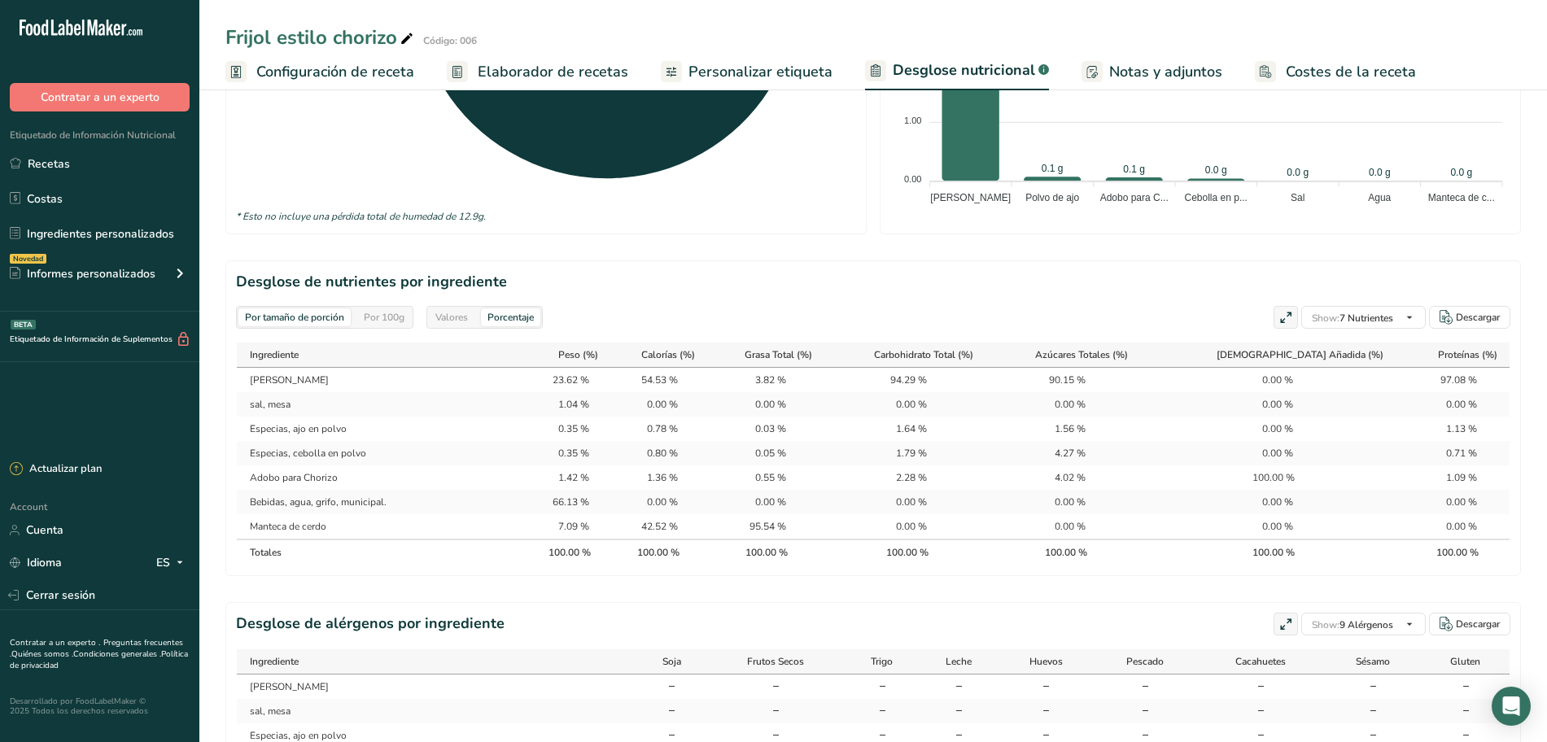
click at [459, 308] on div "Valores" at bounding box center [452, 317] width 46 height 18
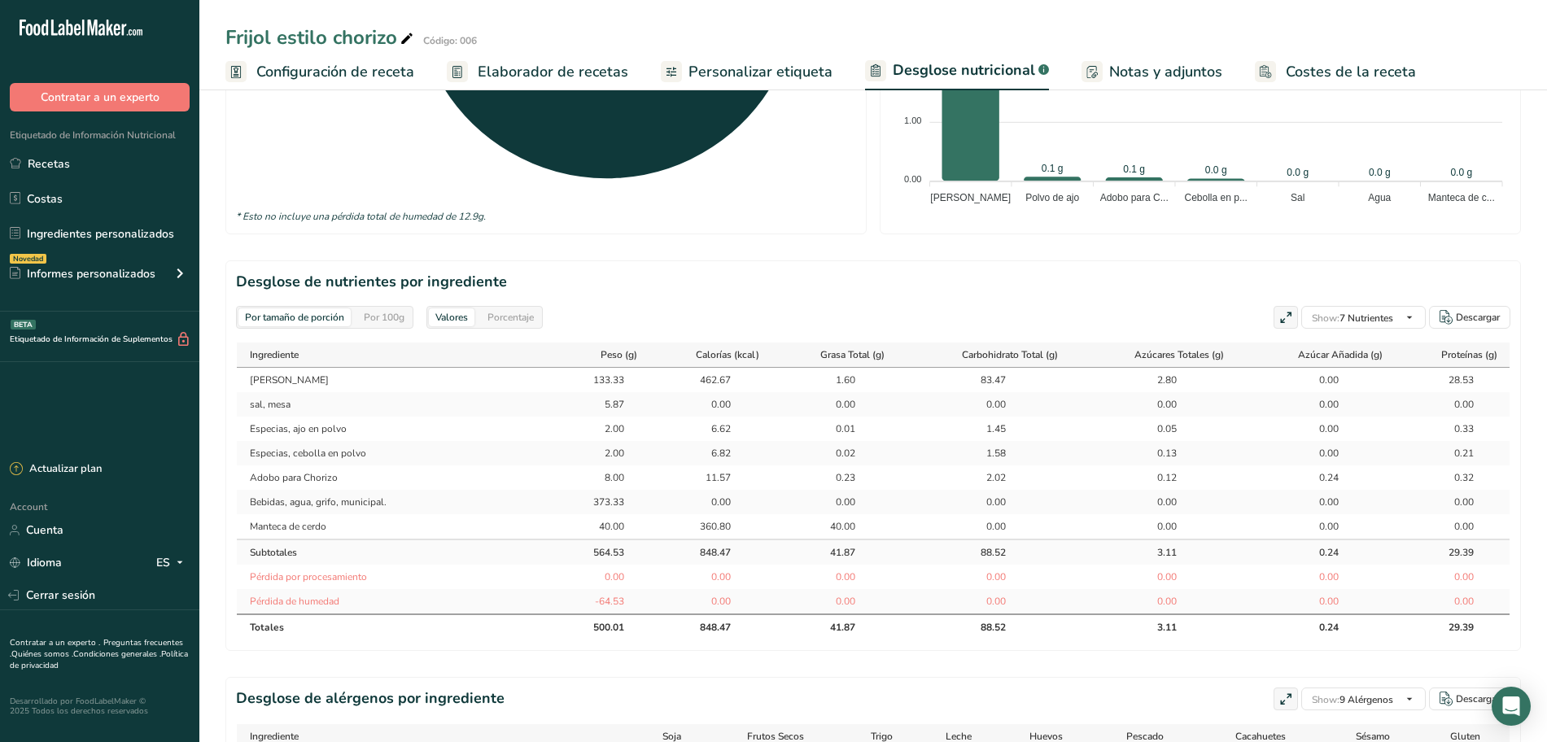
click at [398, 308] on div "Por 100g" at bounding box center [384, 317] width 54 height 18
click at [340, 308] on div "Por tamaño de porción" at bounding box center [294, 317] width 112 height 18
click at [377, 308] on div "Por 100g" at bounding box center [384, 317] width 54 height 18
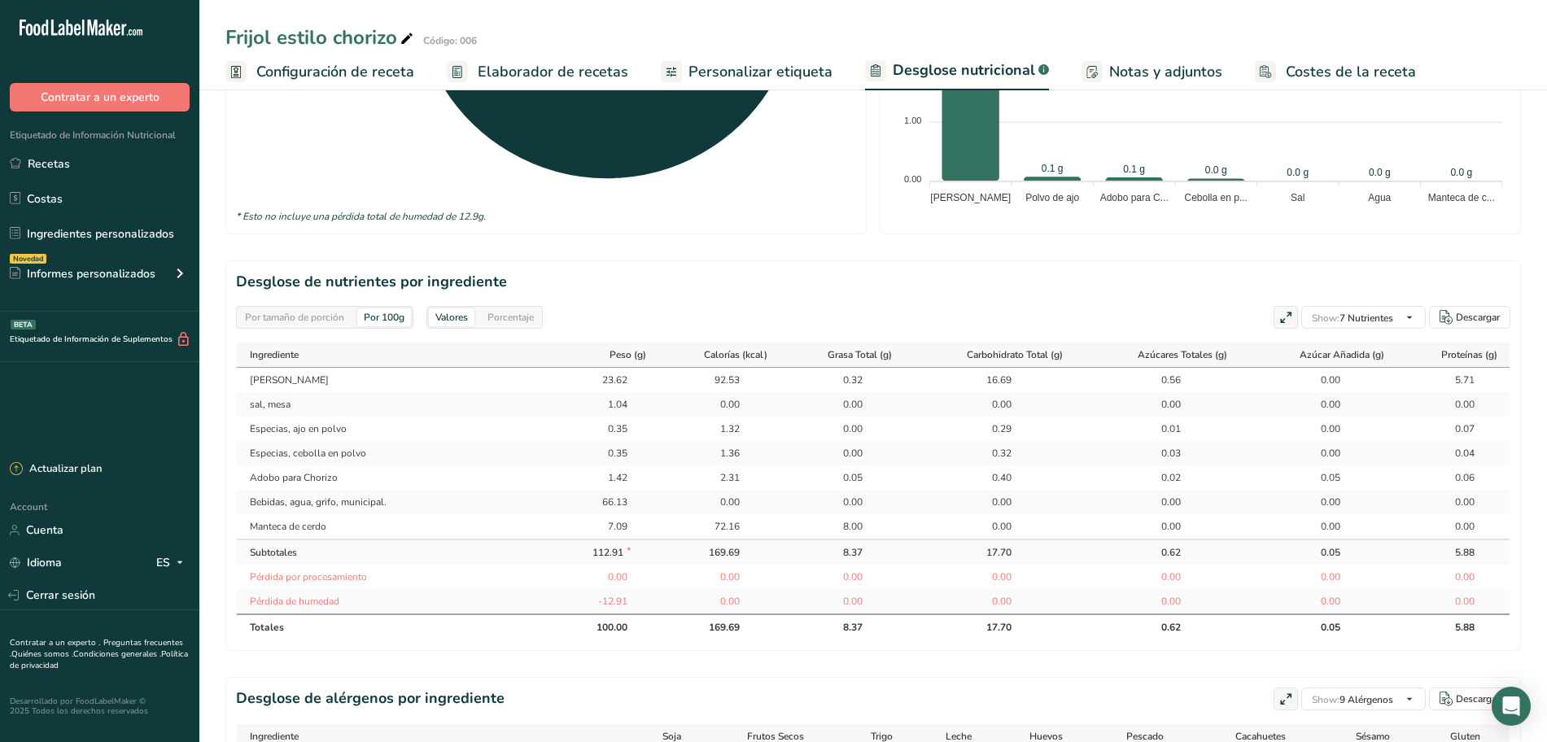
click at [608, 306] on div "Por tamaño de porción Por 100g [GEOGRAPHIC_DATA] Porcentaje Show: 7 Nutrientes …" at bounding box center [873, 317] width 1274 height 23
click at [446, 308] on div "Valores" at bounding box center [452, 317] width 46 height 18
click at [584, 306] on div "Por tamaño de porción Por 100g [GEOGRAPHIC_DATA] Porcentaje Show: 7 Nutrientes …" at bounding box center [873, 317] width 1274 height 23
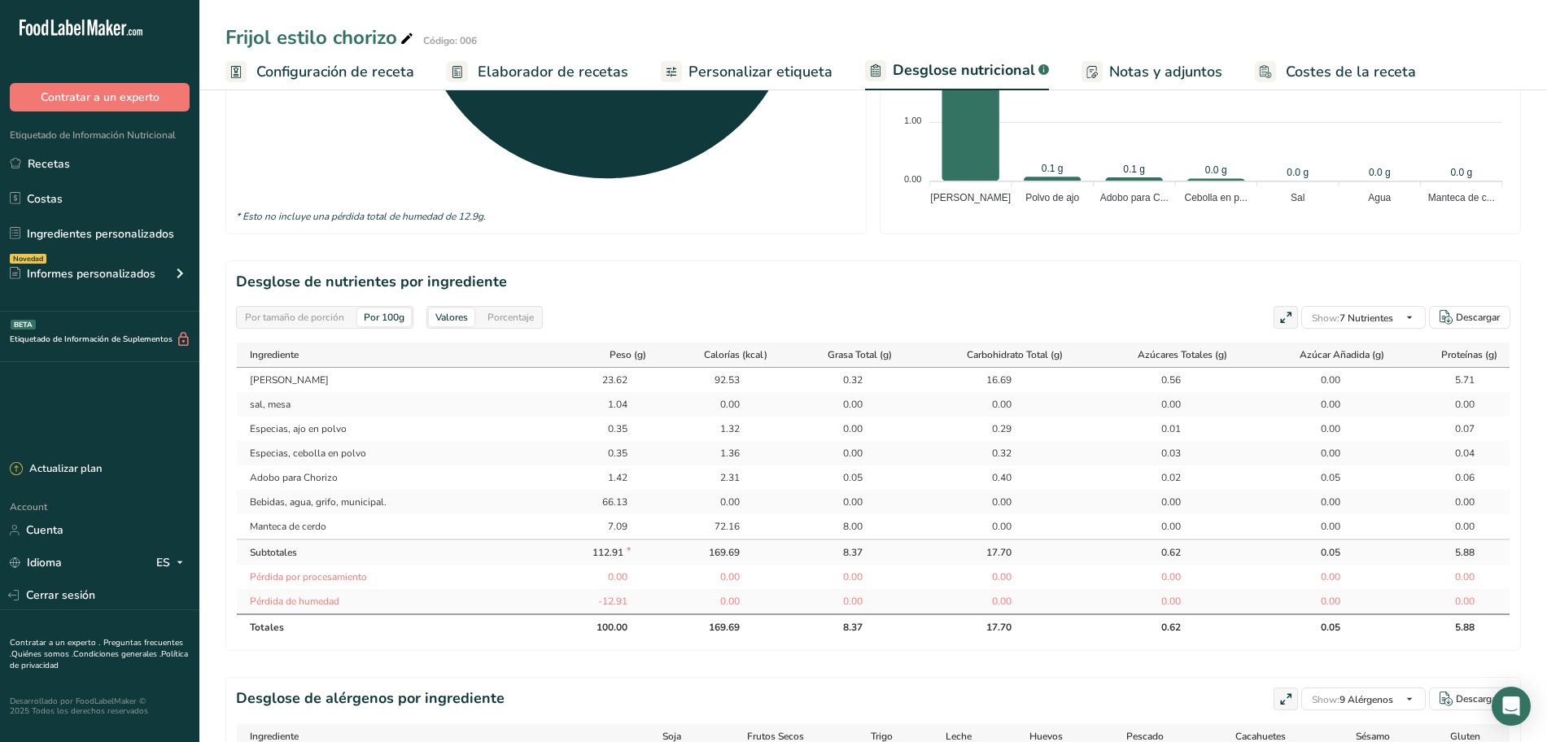
click at [538, 308] on div "Porcentaje" at bounding box center [510, 317] width 59 height 18
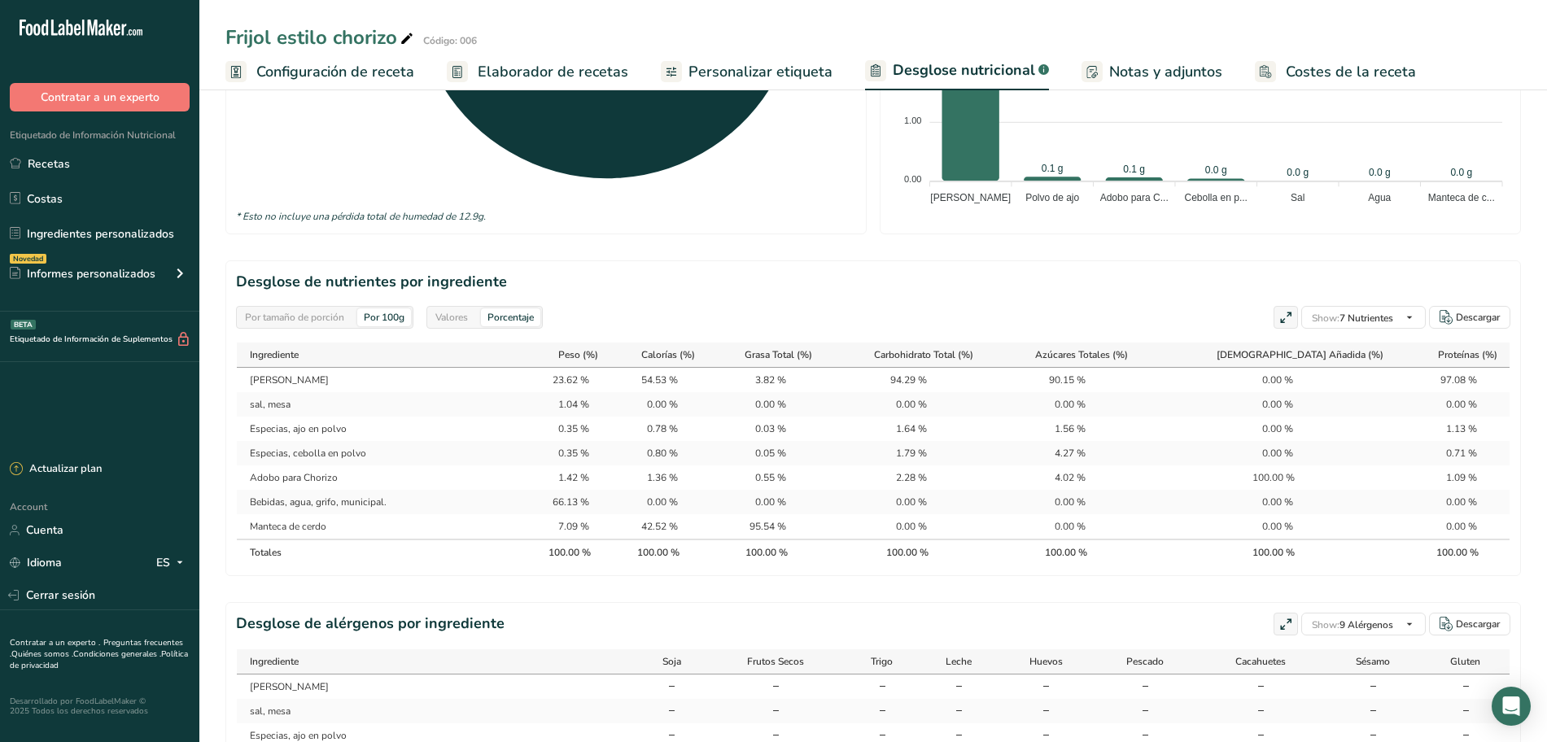
click at [479, 306] on div "Valores Porcentaje" at bounding box center [484, 317] width 116 height 23
click at [473, 308] on div "Valores" at bounding box center [452, 317] width 46 height 18
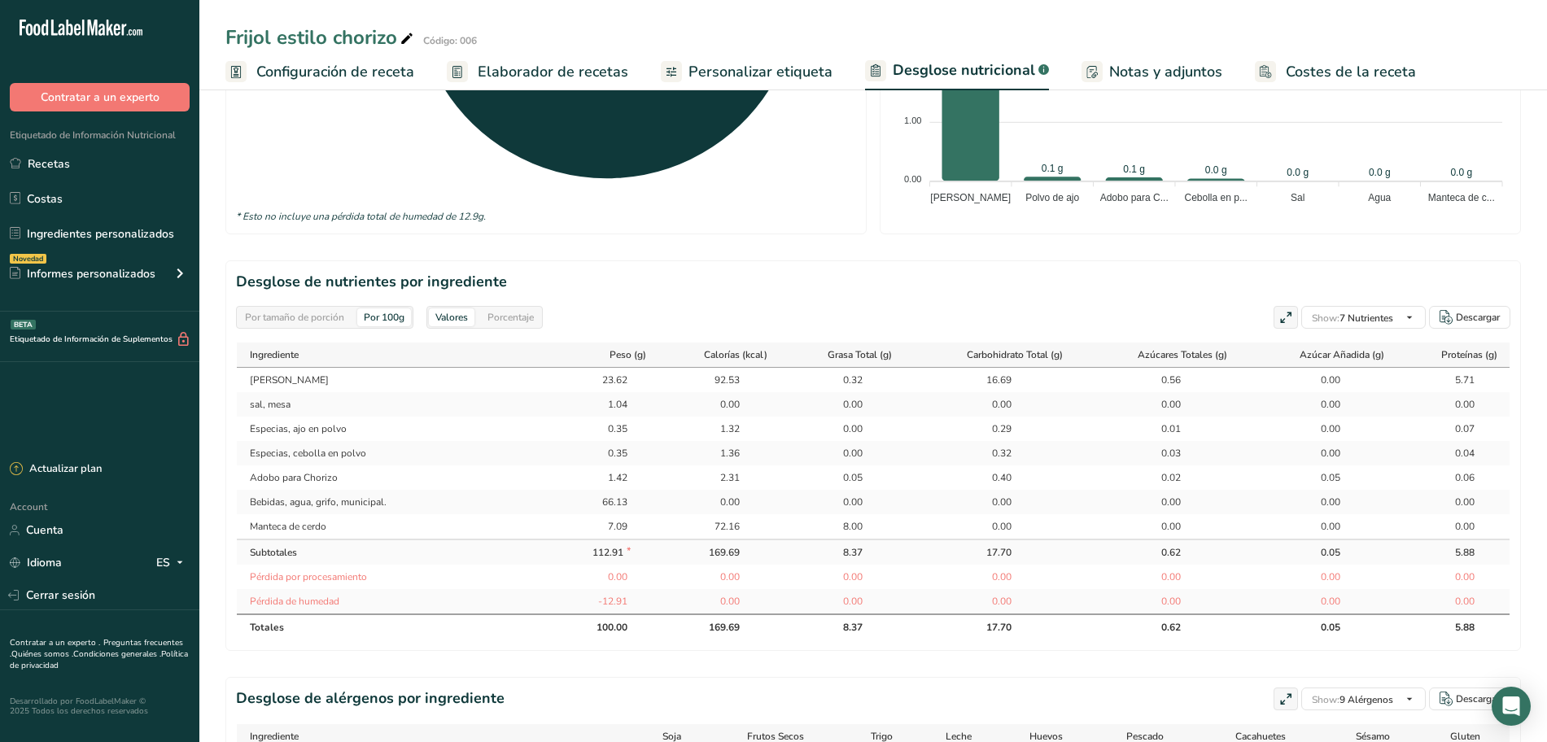
click at [347, 308] on div "Por tamaño de porción" at bounding box center [294, 317] width 112 height 18
drag, startPoint x: 347, startPoint y: 277, endPoint x: 353, endPoint y: 268, distance: 11.7
click at [347, 308] on div "Por tamaño de porción" at bounding box center [294, 317] width 112 height 18
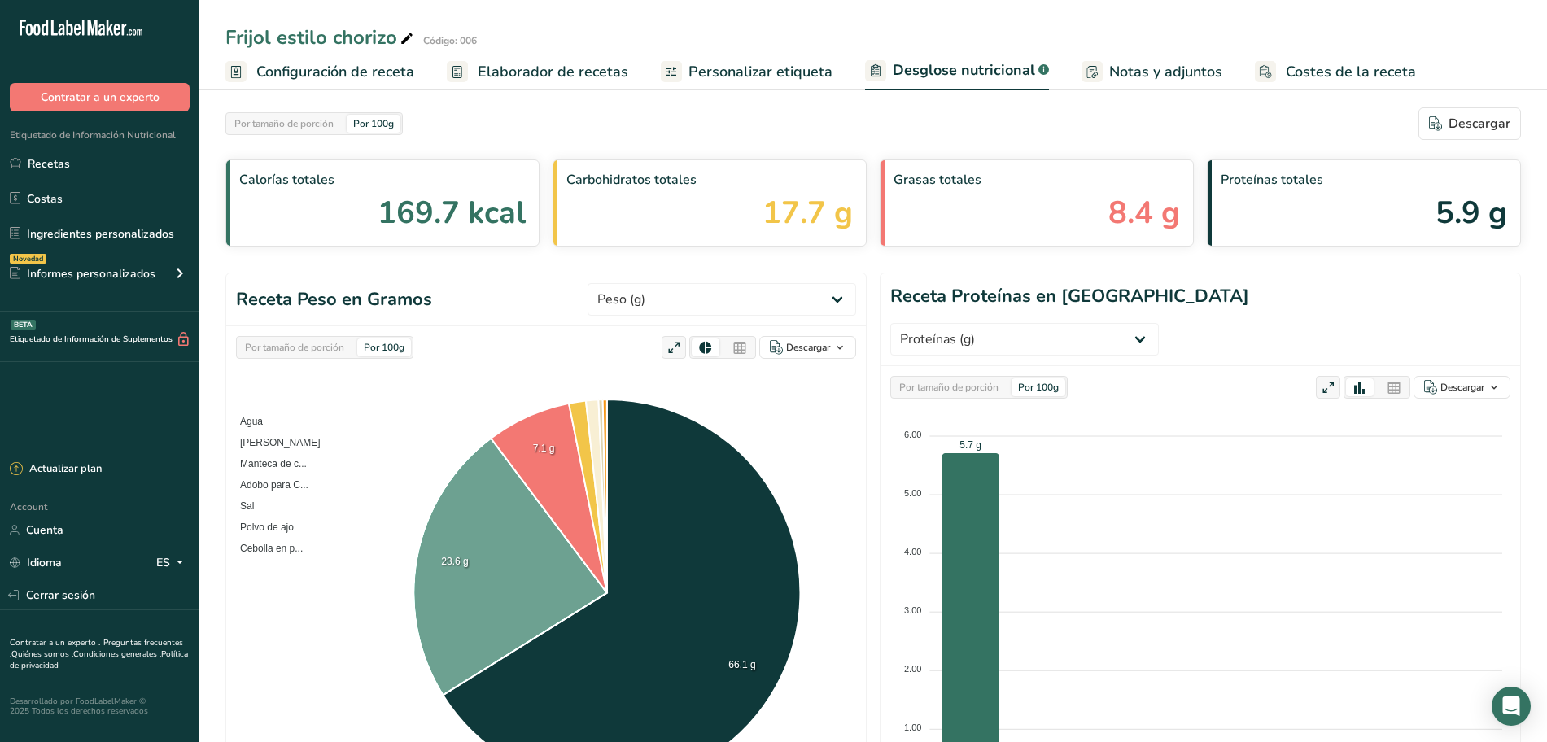
scroll to position [0, 0]
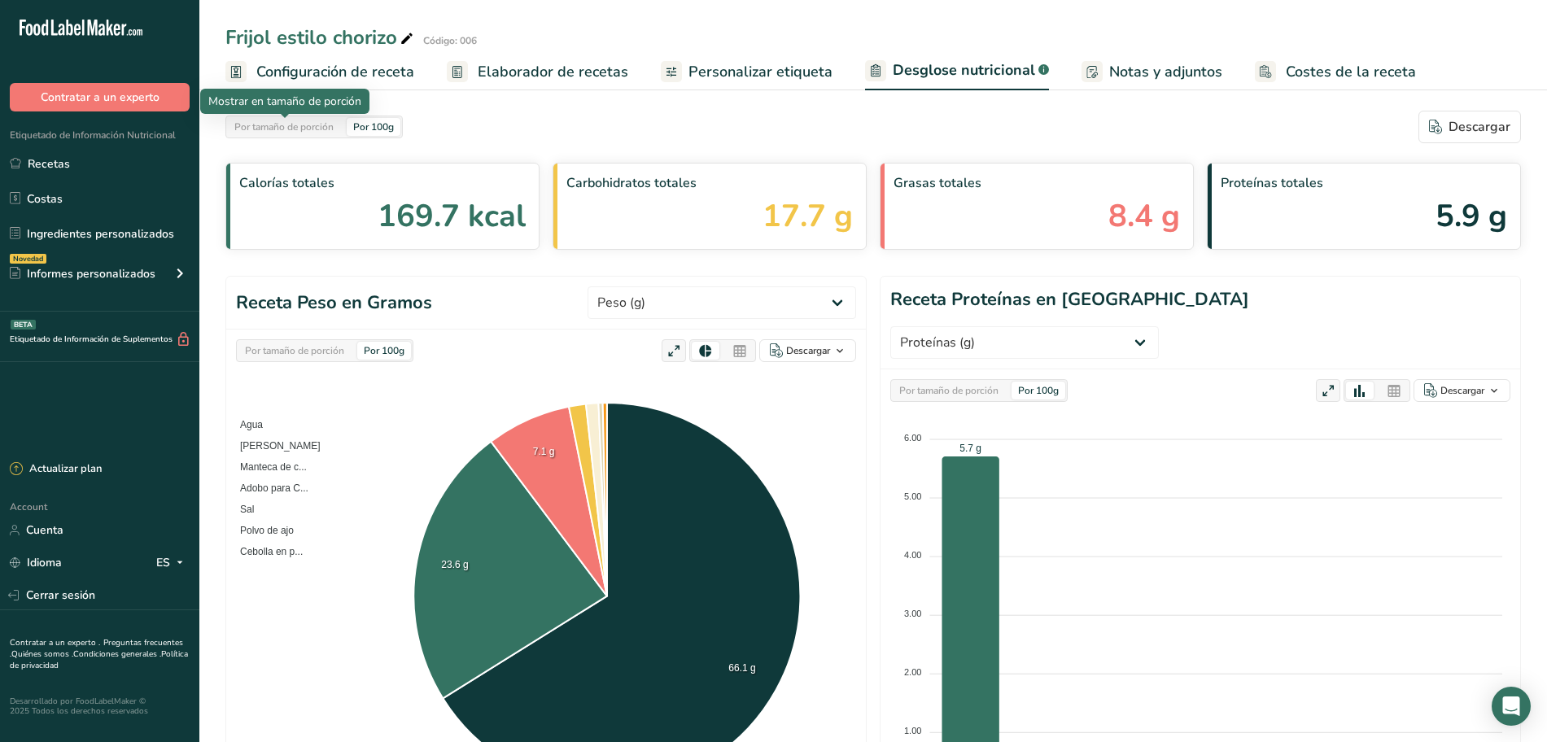
click at [334, 130] on div "Por tamaño de porción" at bounding box center [284, 127] width 112 height 18
click at [351, 129] on div "Por 100g" at bounding box center [374, 127] width 54 height 18
click at [281, 342] on div "Por tamaño de porción" at bounding box center [294, 351] width 112 height 18
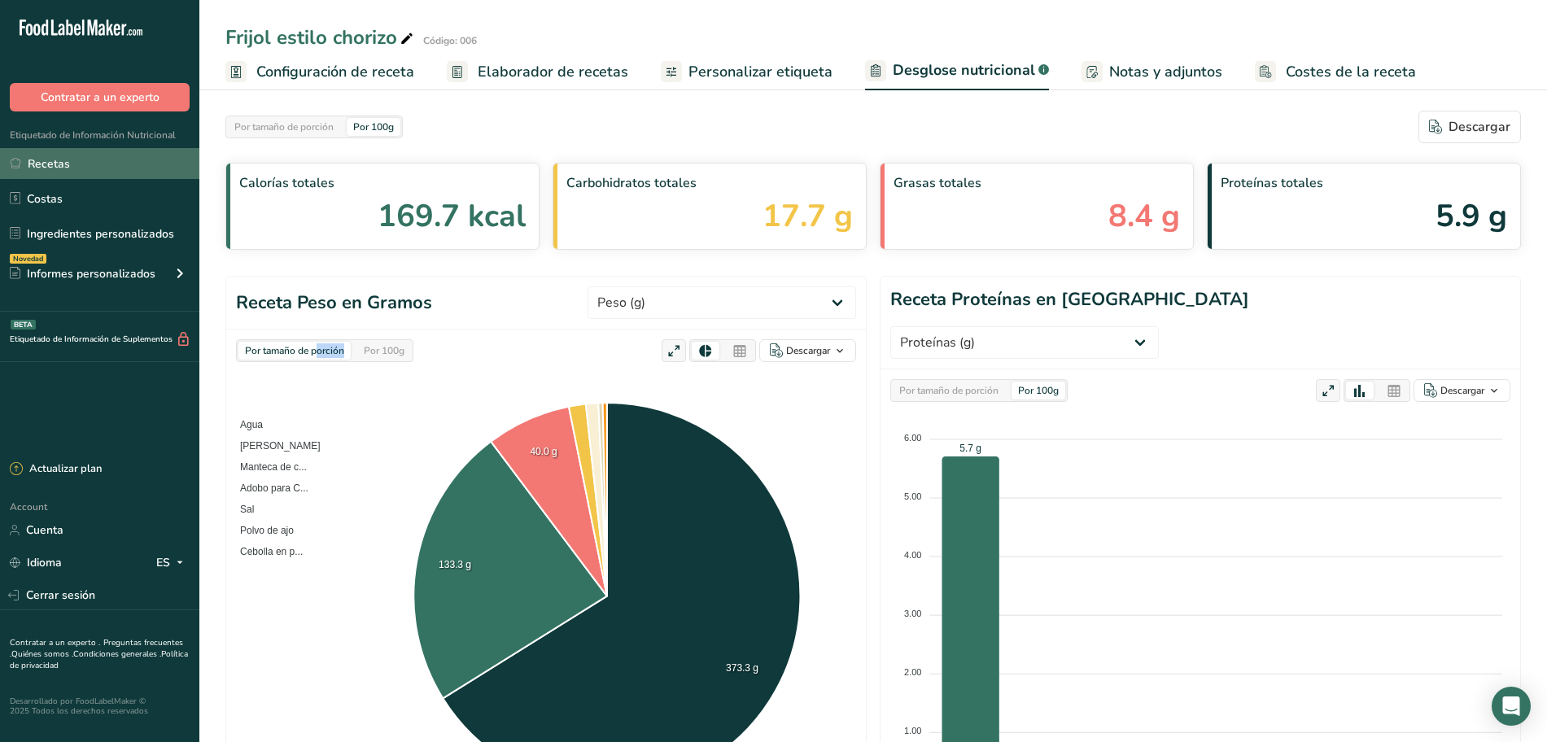
click at [57, 166] on link "Recetas" at bounding box center [99, 163] width 199 height 31
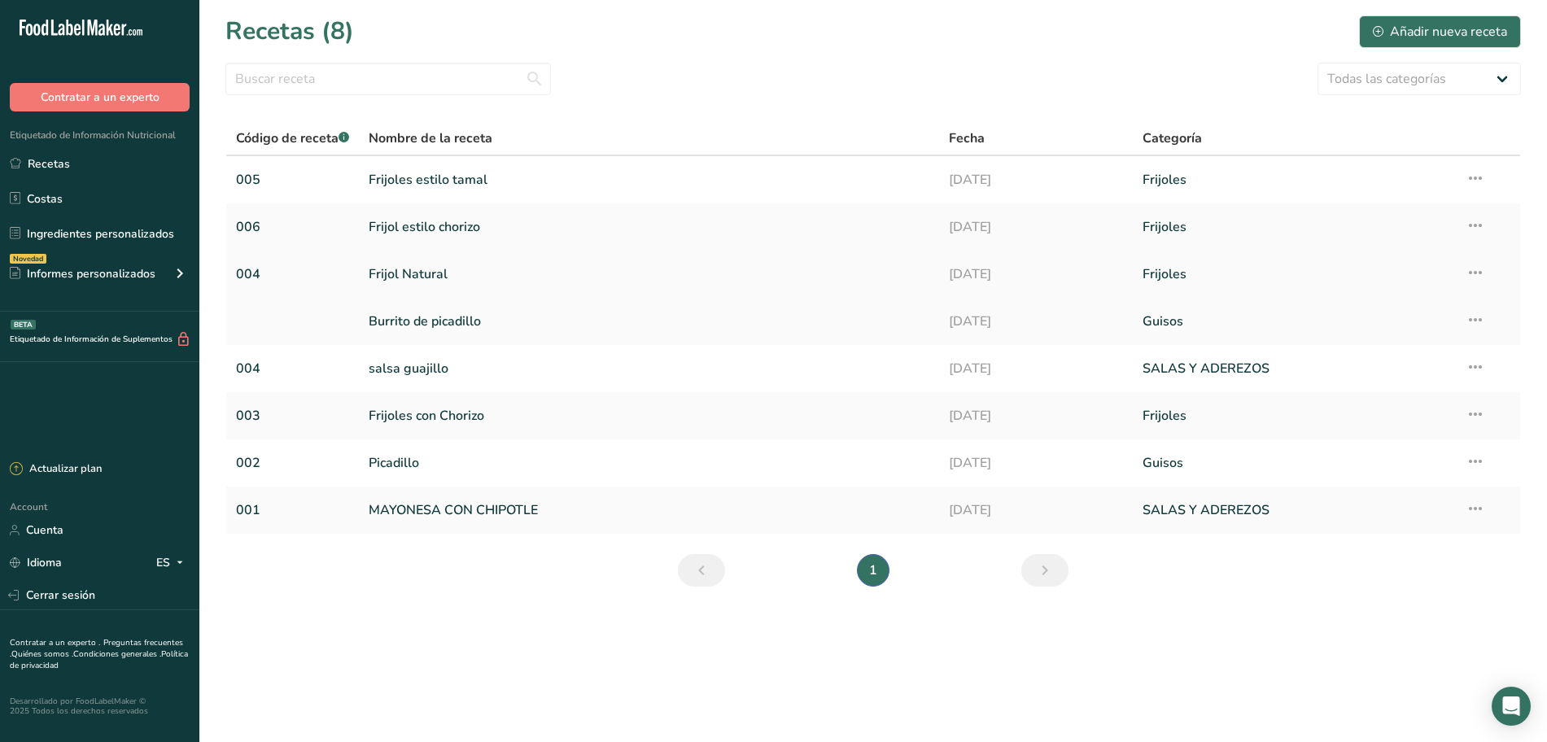
click at [404, 272] on link "Frijol Natural" at bounding box center [649, 274] width 561 height 34
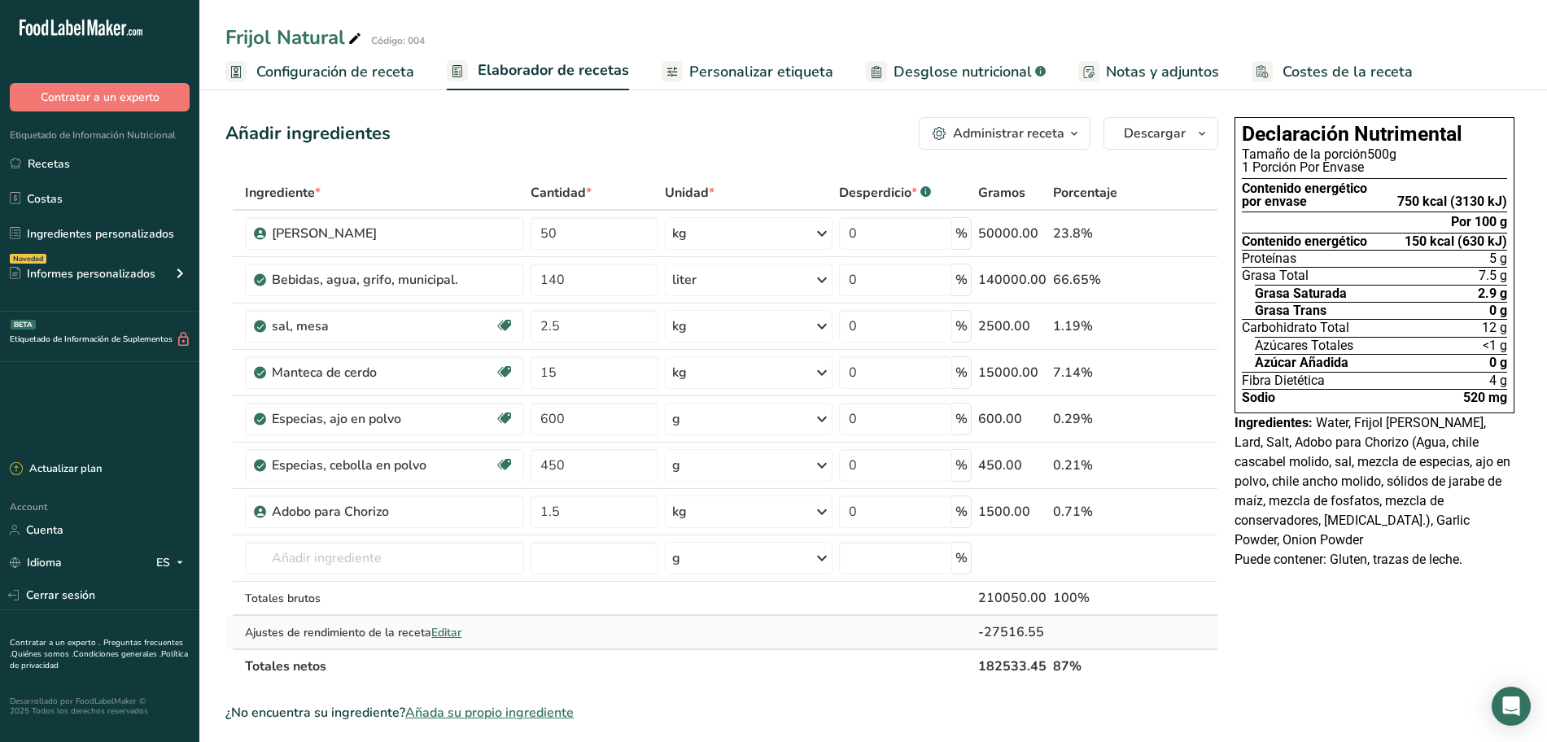
click at [457, 632] on span "Editar" at bounding box center [446, 632] width 30 height 15
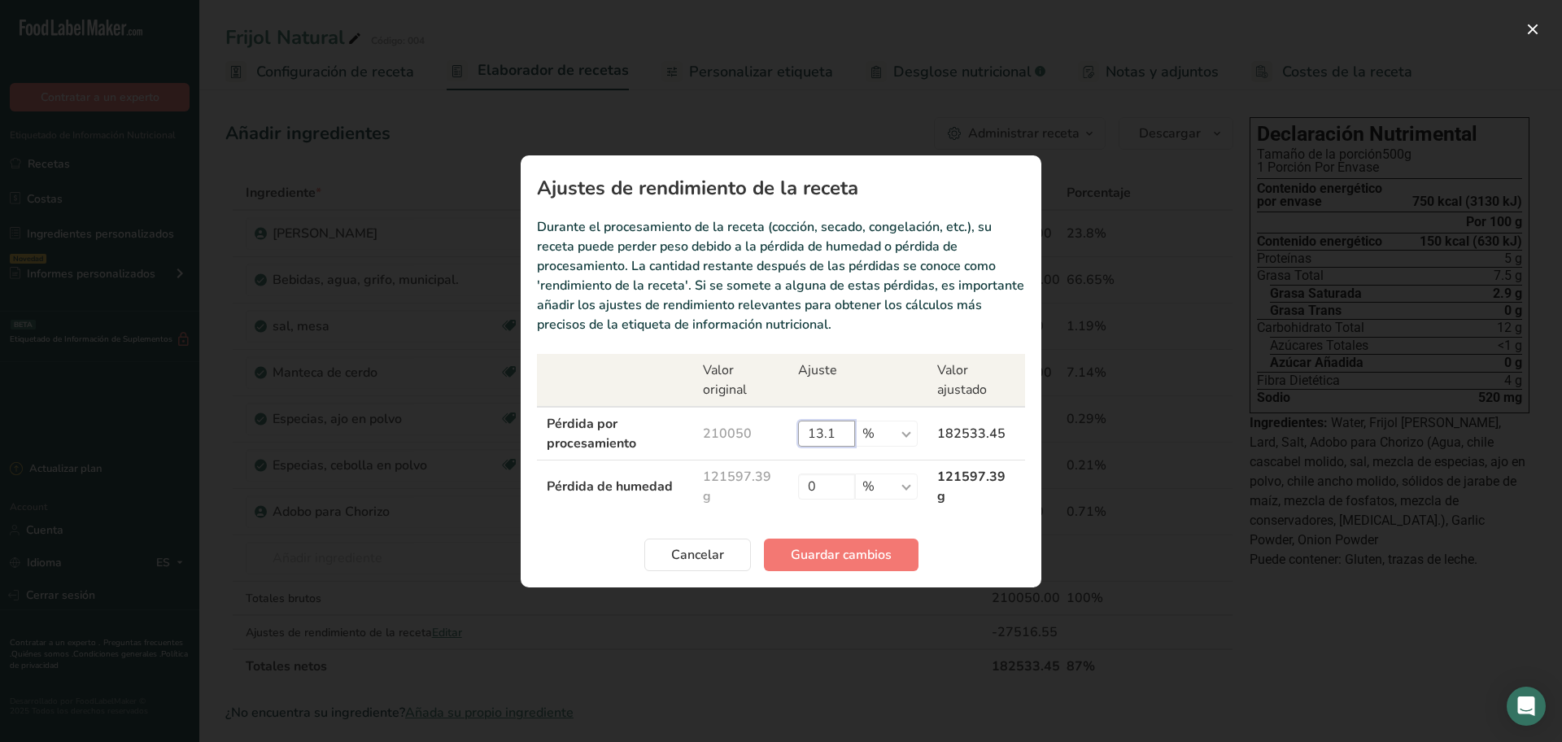
click at [847, 425] on input "13.1" at bounding box center [826, 434] width 57 height 26
type input "1"
type input "0"
click at [838, 480] on input "0" at bounding box center [826, 486] width 57 height 26
type input "14"
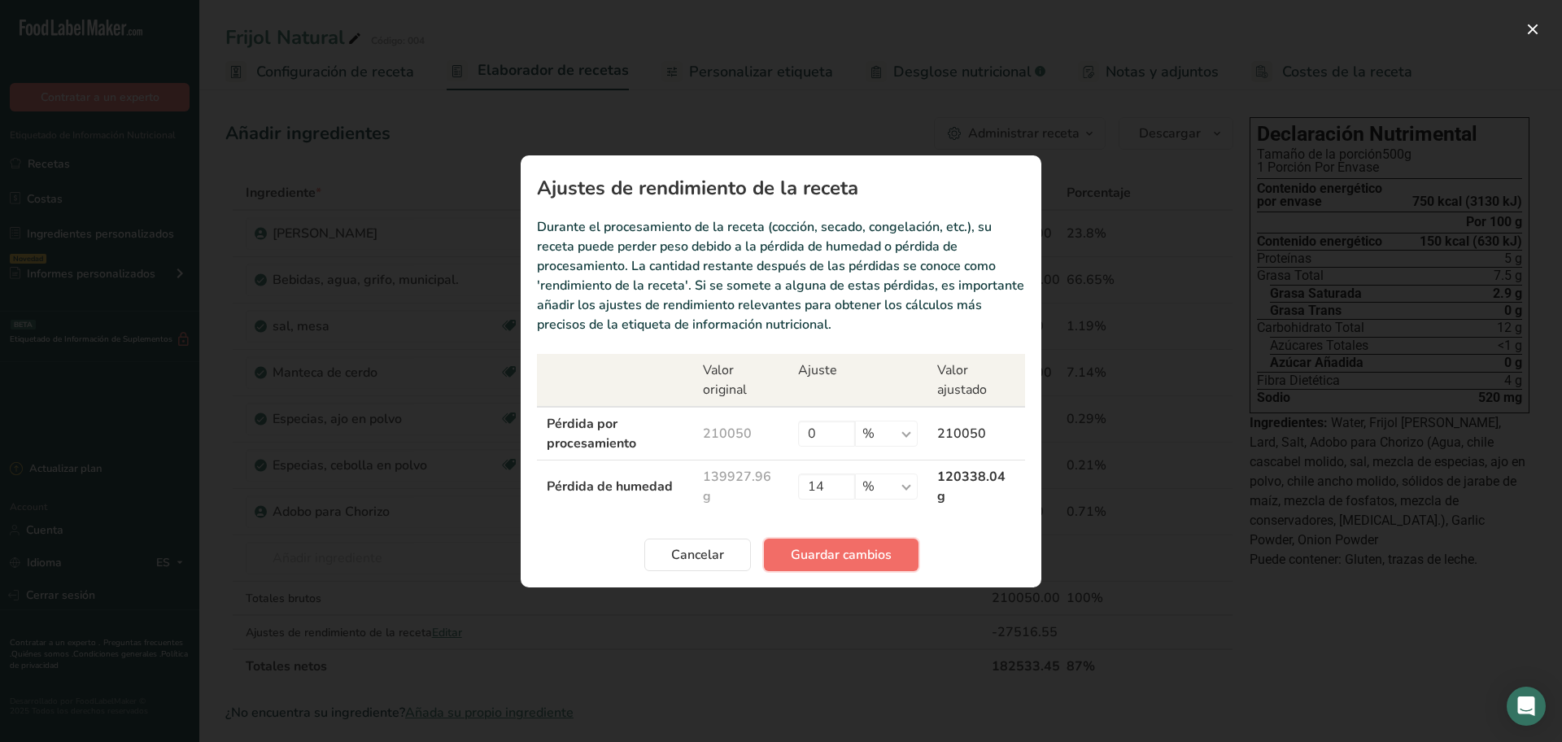
click at [862, 554] on span "Guardar cambios" at bounding box center [841, 555] width 101 height 20
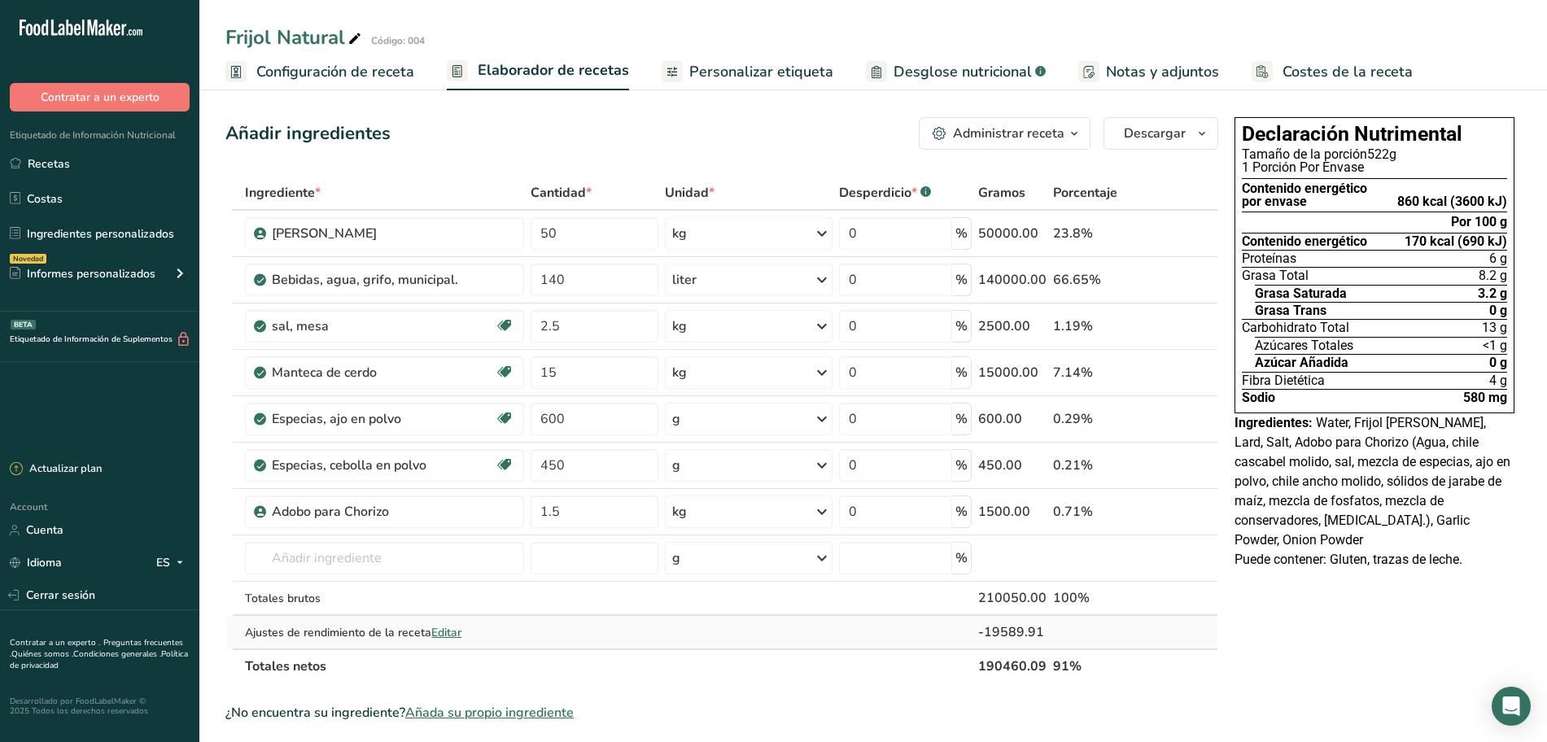
click at [450, 629] on span "Editar" at bounding box center [446, 632] width 30 height 15
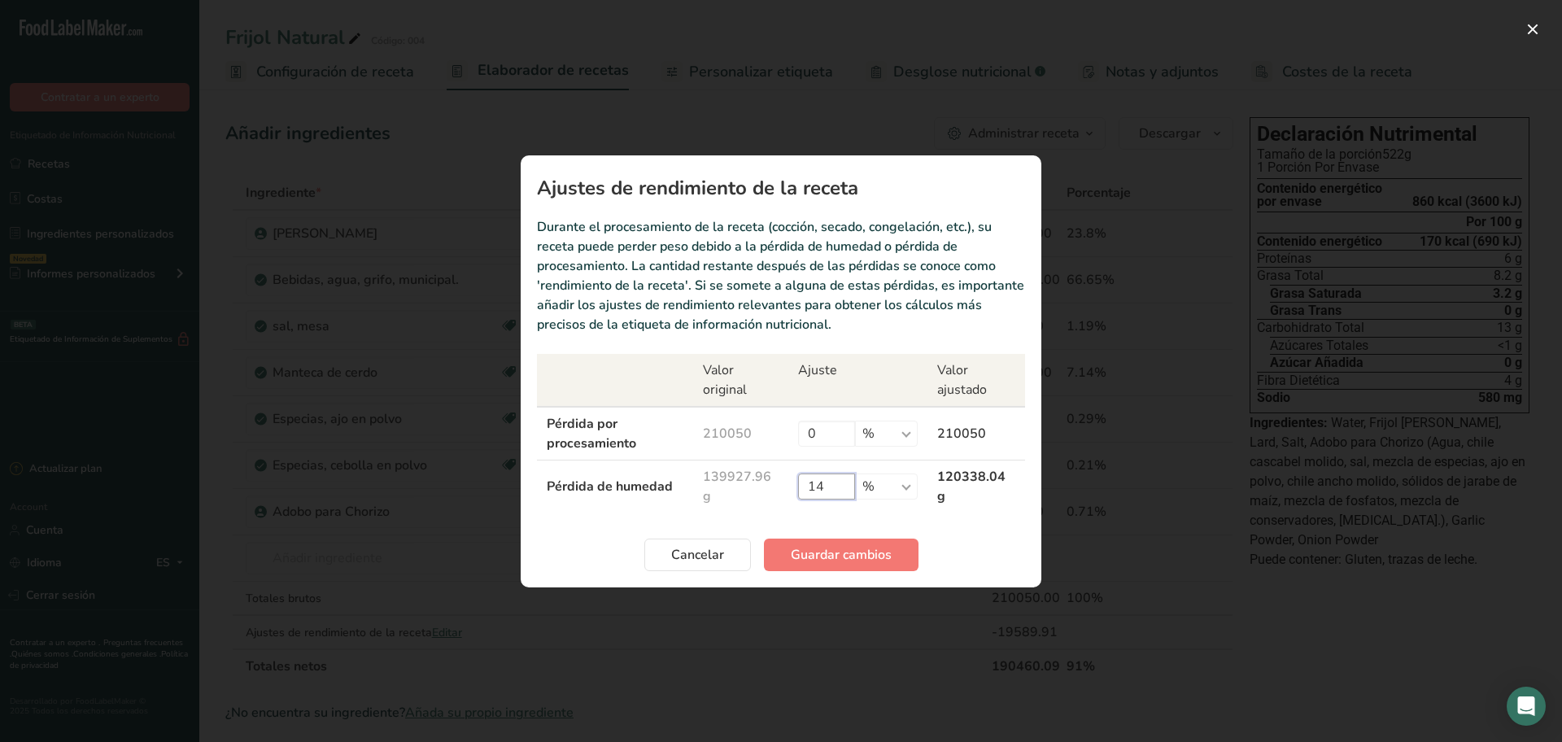
click at [830, 488] on input "14" at bounding box center [826, 486] width 57 height 26
type input "1"
type input "20"
click at [828, 552] on span "Guardar cambios" at bounding box center [841, 555] width 101 height 20
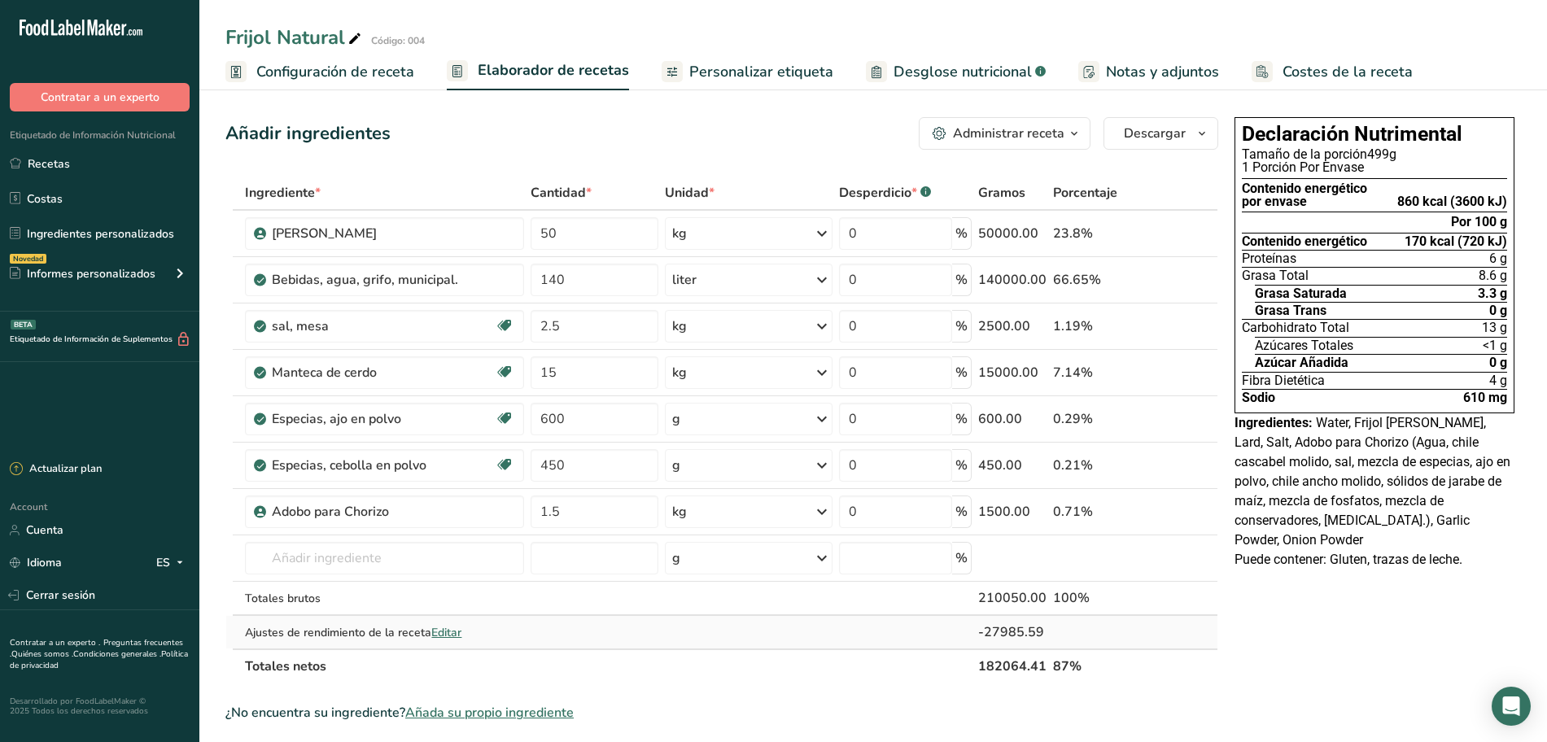
click at [449, 631] on span "Editar" at bounding box center [446, 632] width 30 height 15
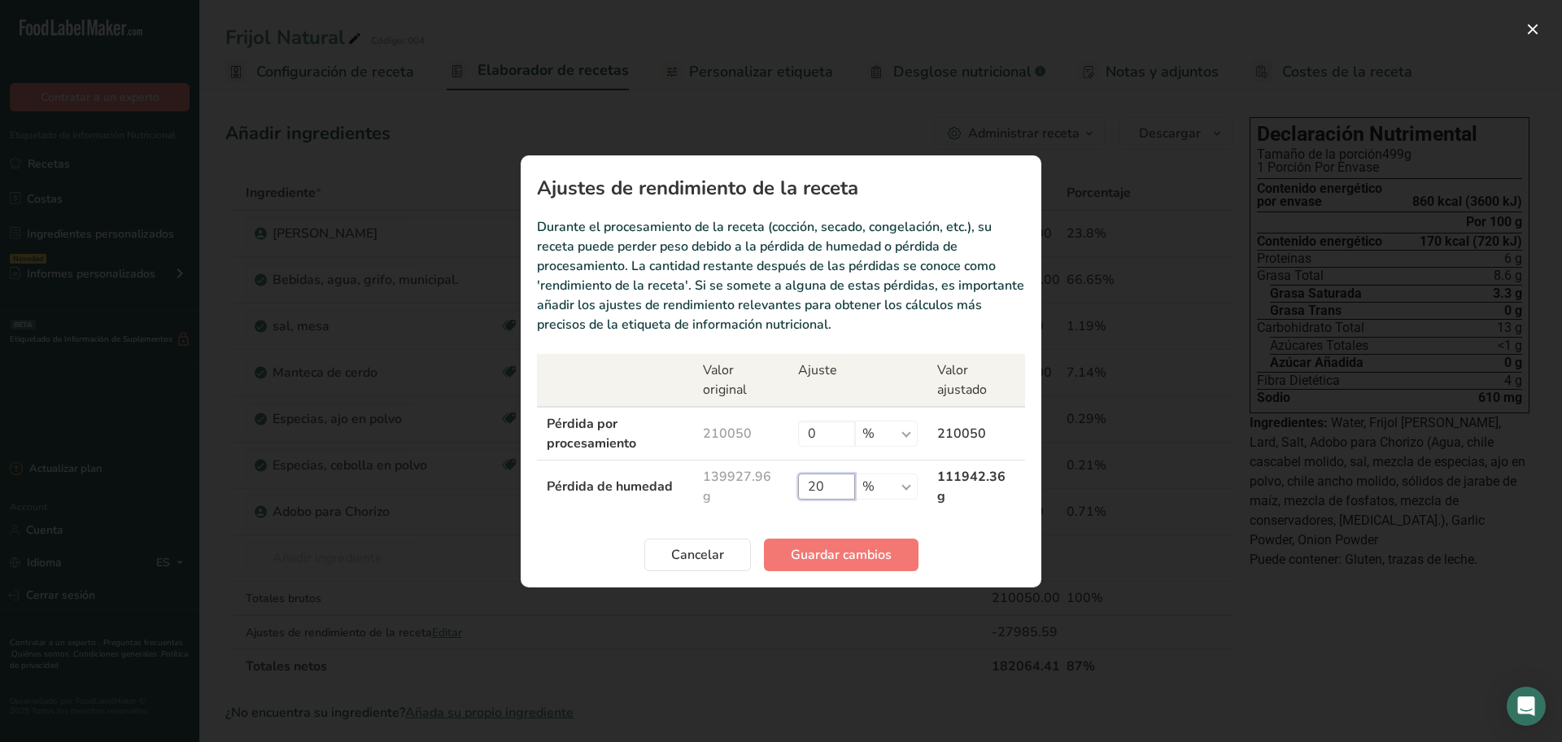
click at [837, 482] on input "20" at bounding box center [826, 486] width 57 height 26
type input "2"
type input "19.4"
click at [857, 549] on span "Guardar cambios" at bounding box center [841, 555] width 101 height 20
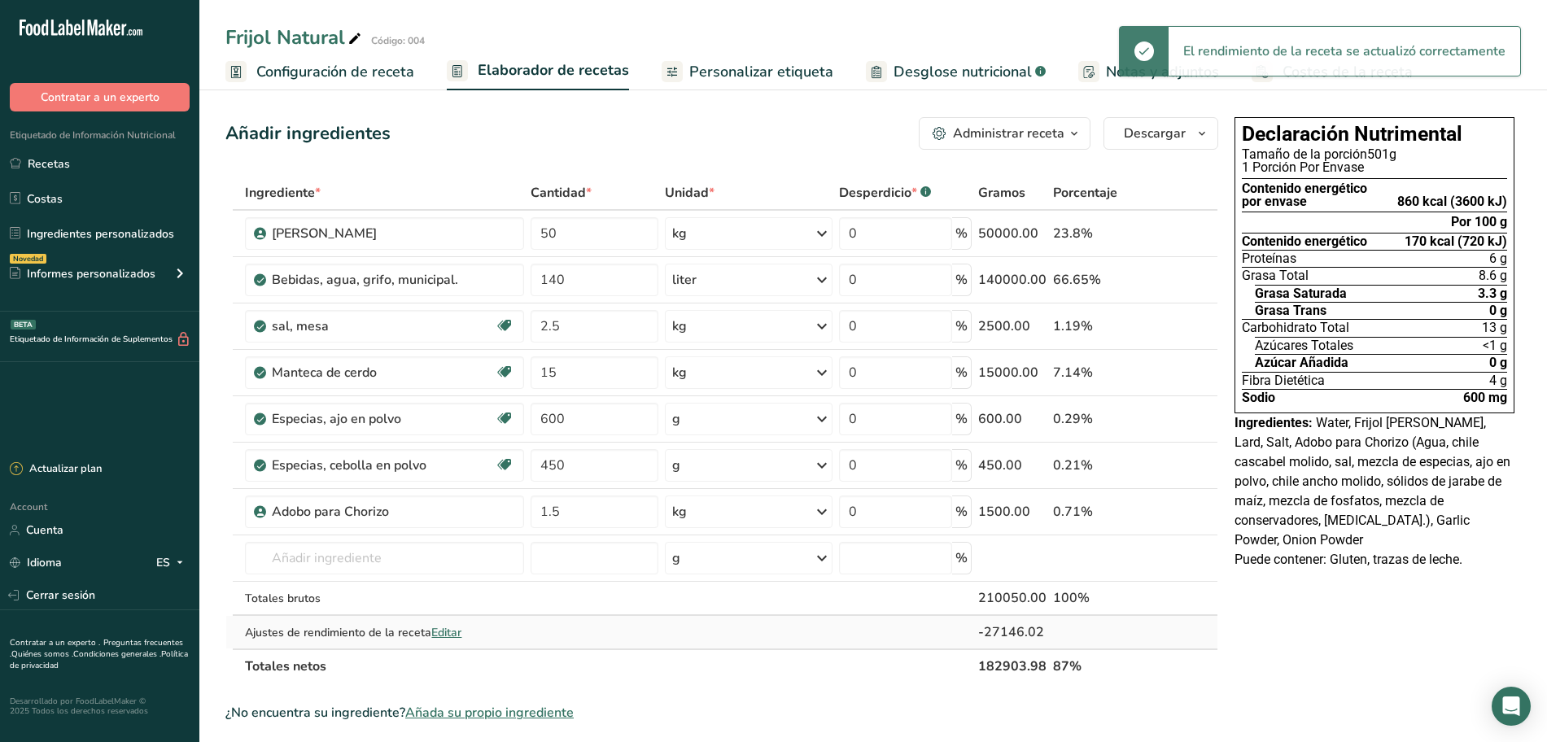
click at [443, 634] on span "Editar" at bounding box center [446, 632] width 30 height 15
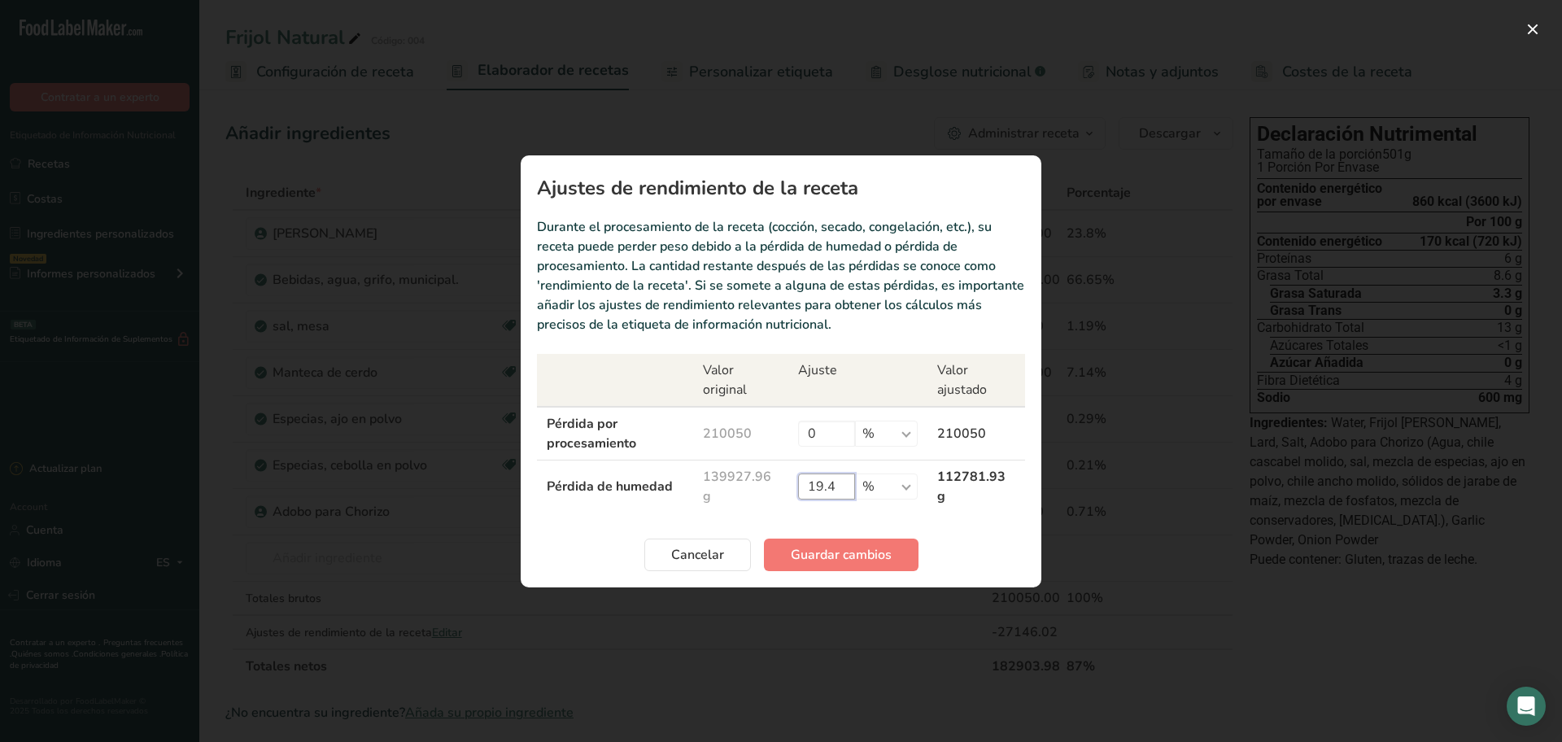
click at [842, 488] on input "19.4" at bounding box center [826, 486] width 57 height 26
type input "19.7"
click at [846, 549] on span "Guardar cambios" at bounding box center [841, 555] width 101 height 20
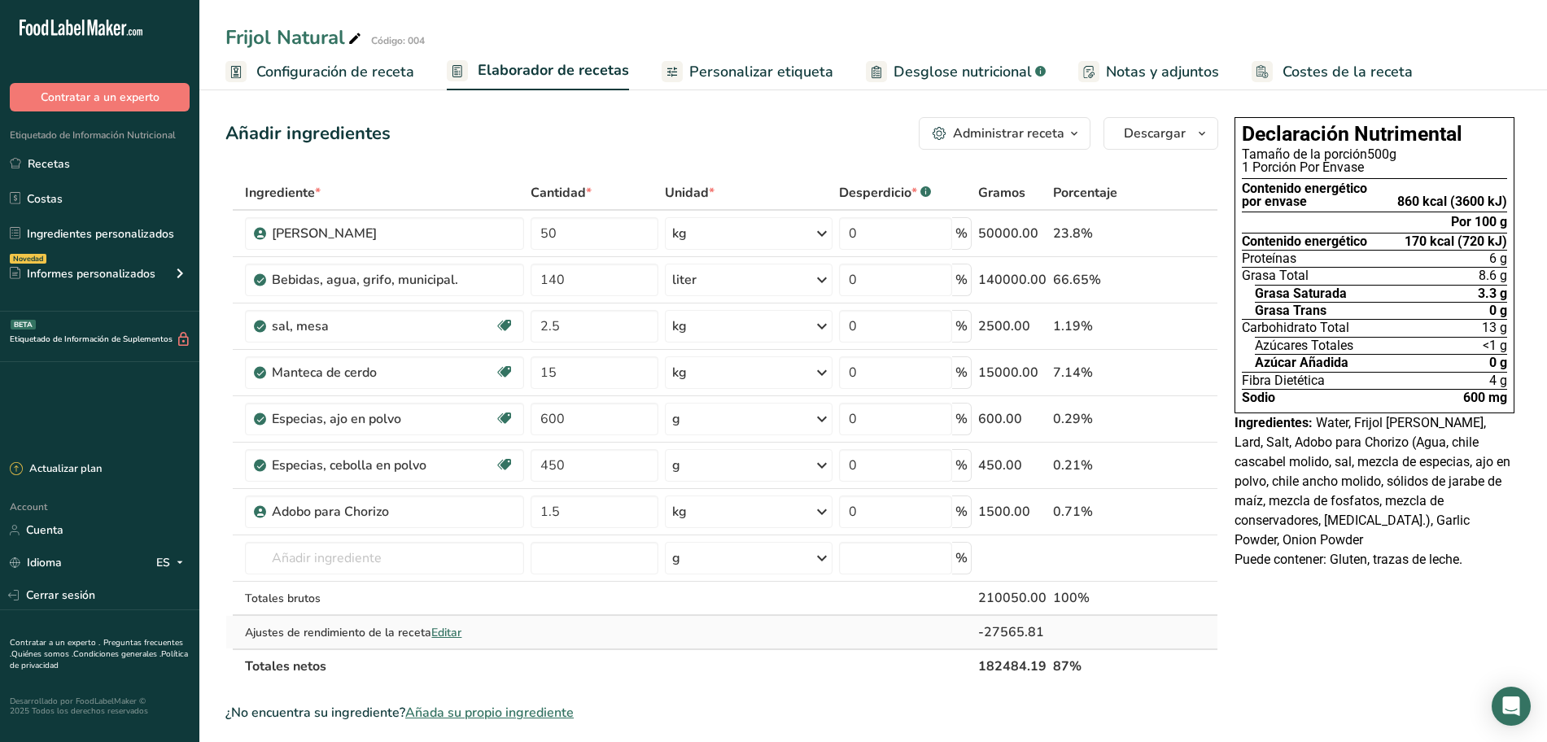
click at [452, 630] on span "Editar" at bounding box center [446, 632] width 30 height 15
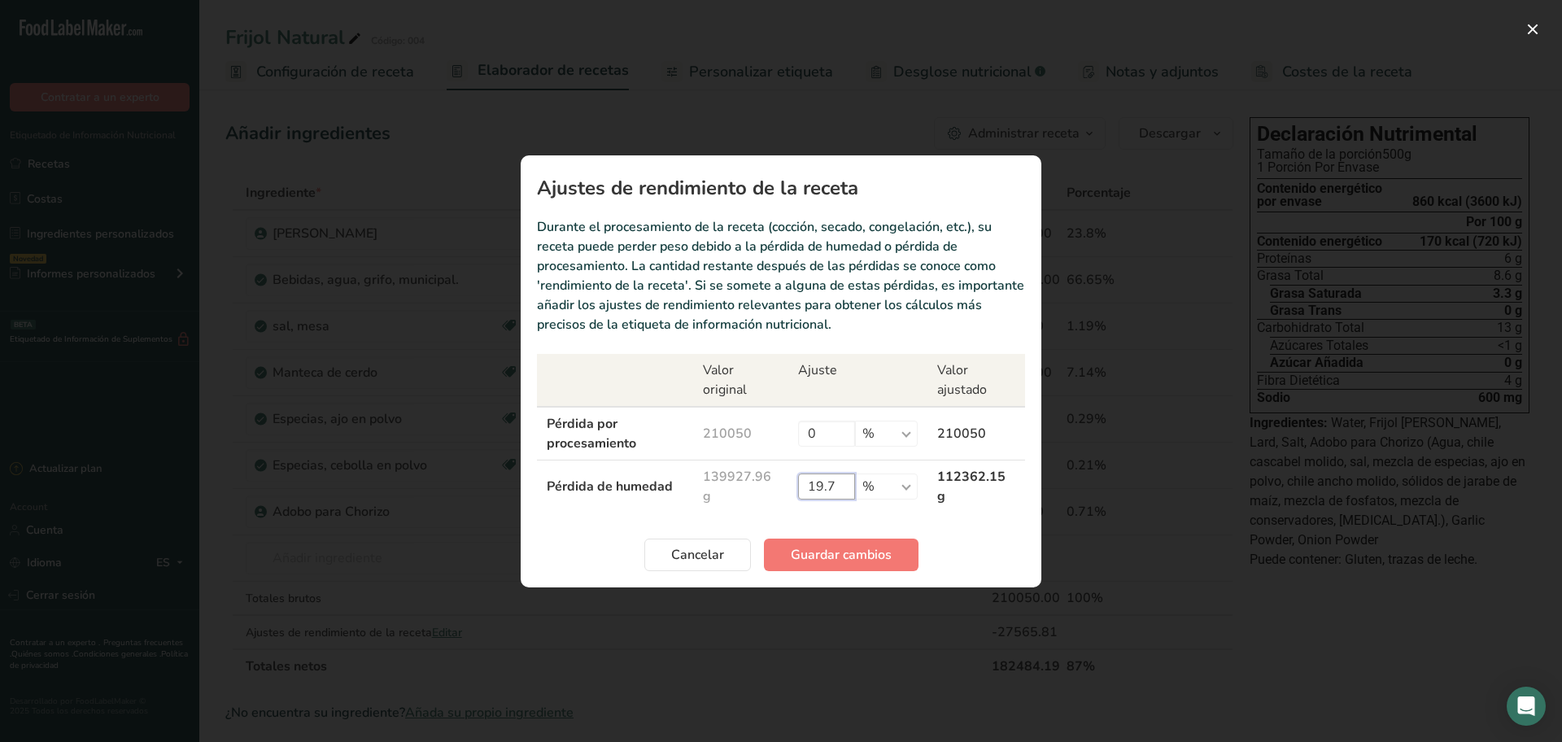
click at [834, 482] on input "19.7" at bounding box center [826, 486] width 57 height 26
type input "19.77"
click at [836, 547] on span "Guardar cambios" at bounding box center [841, 555] width 101 height 20
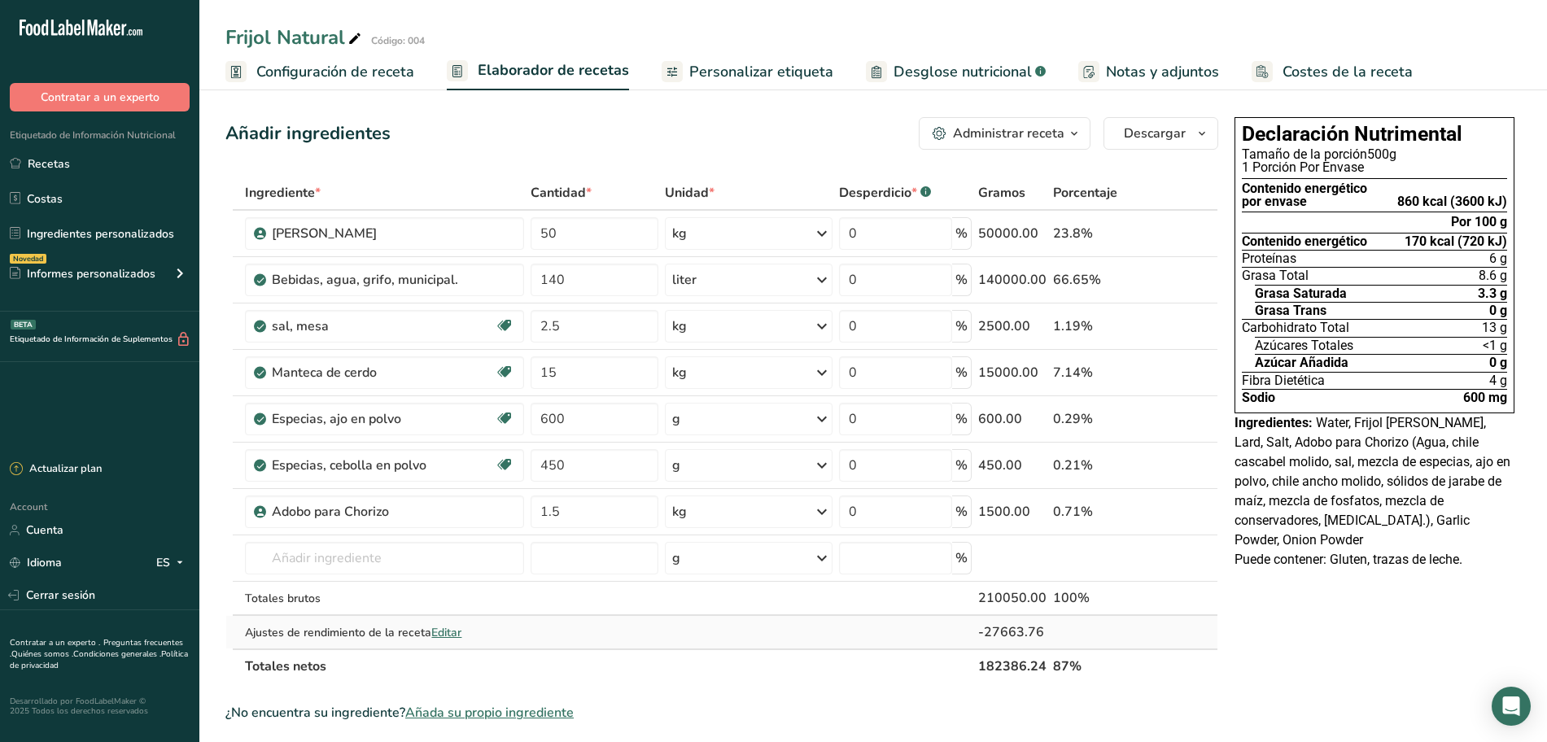
click at [441, 626] on span "Editar" at bounding box center [446, 632] width 30 height 15
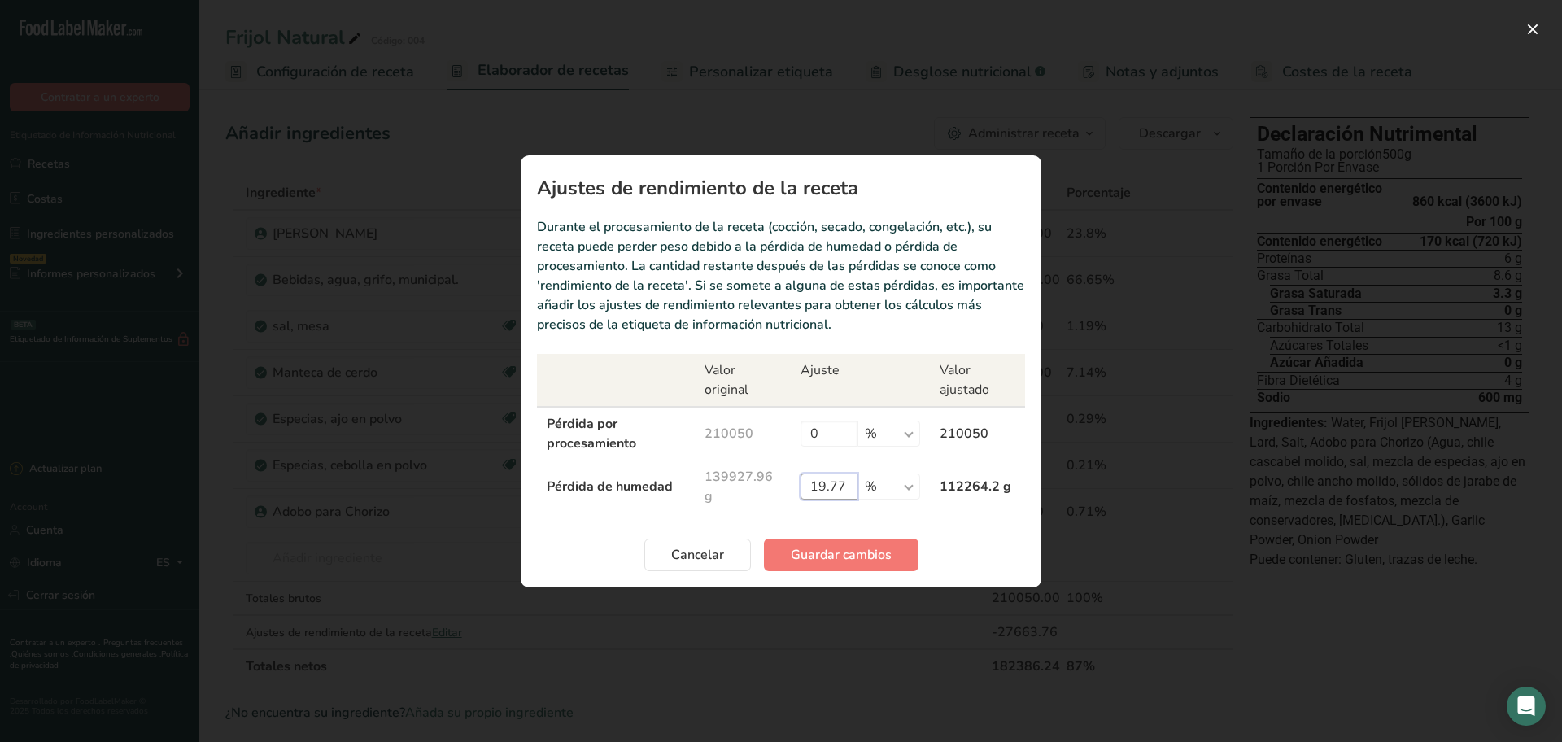
click at [849, 491] on input "19.77" at bounding box center [829, 486] width 57 height 26
type input "19.8"
click at [880, 554] on span "Guardar cambios" at bounding box center [841, 555] width 101 height 20
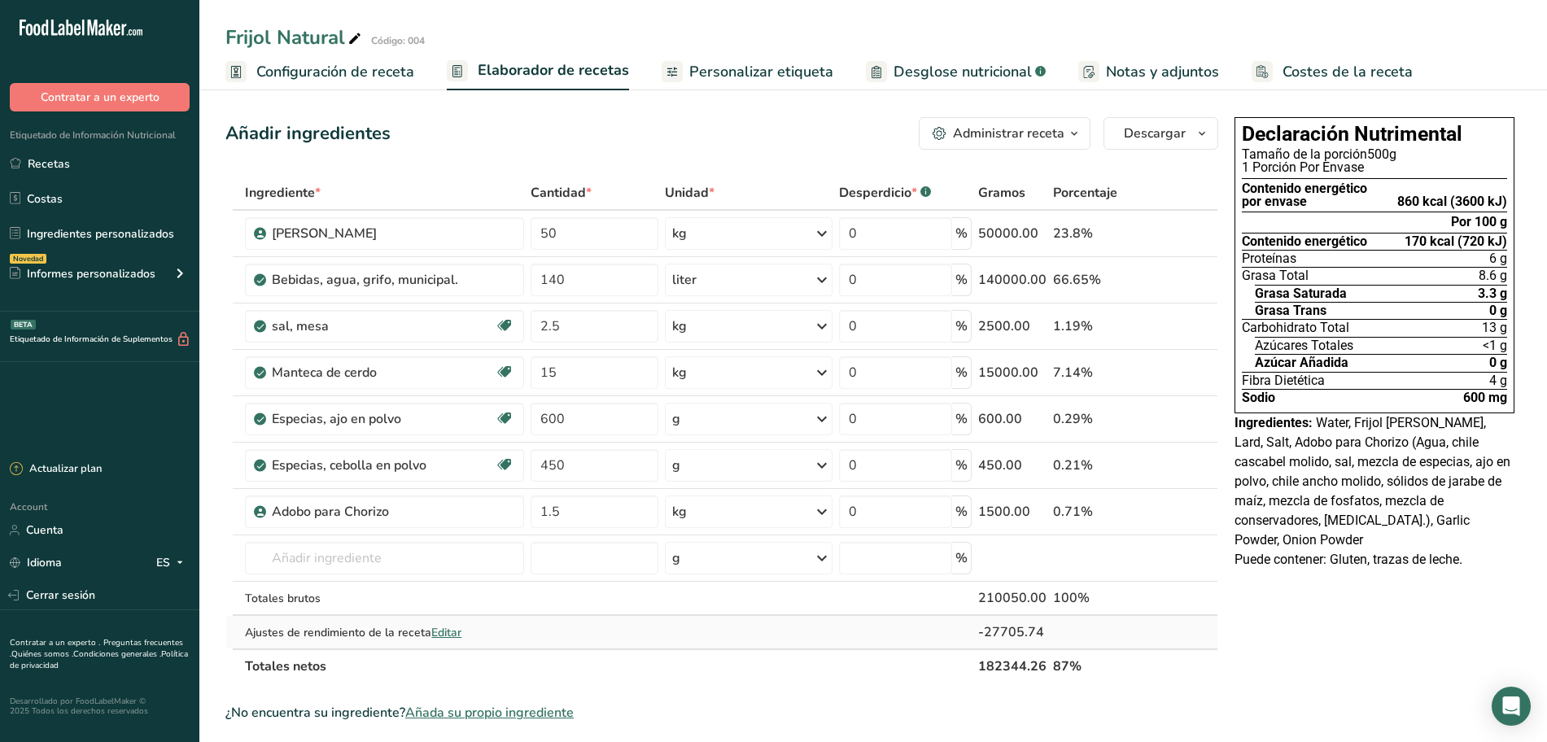
click at [437, 630] on span "Editar" at bounding box center [446, 632] width 30 height 15
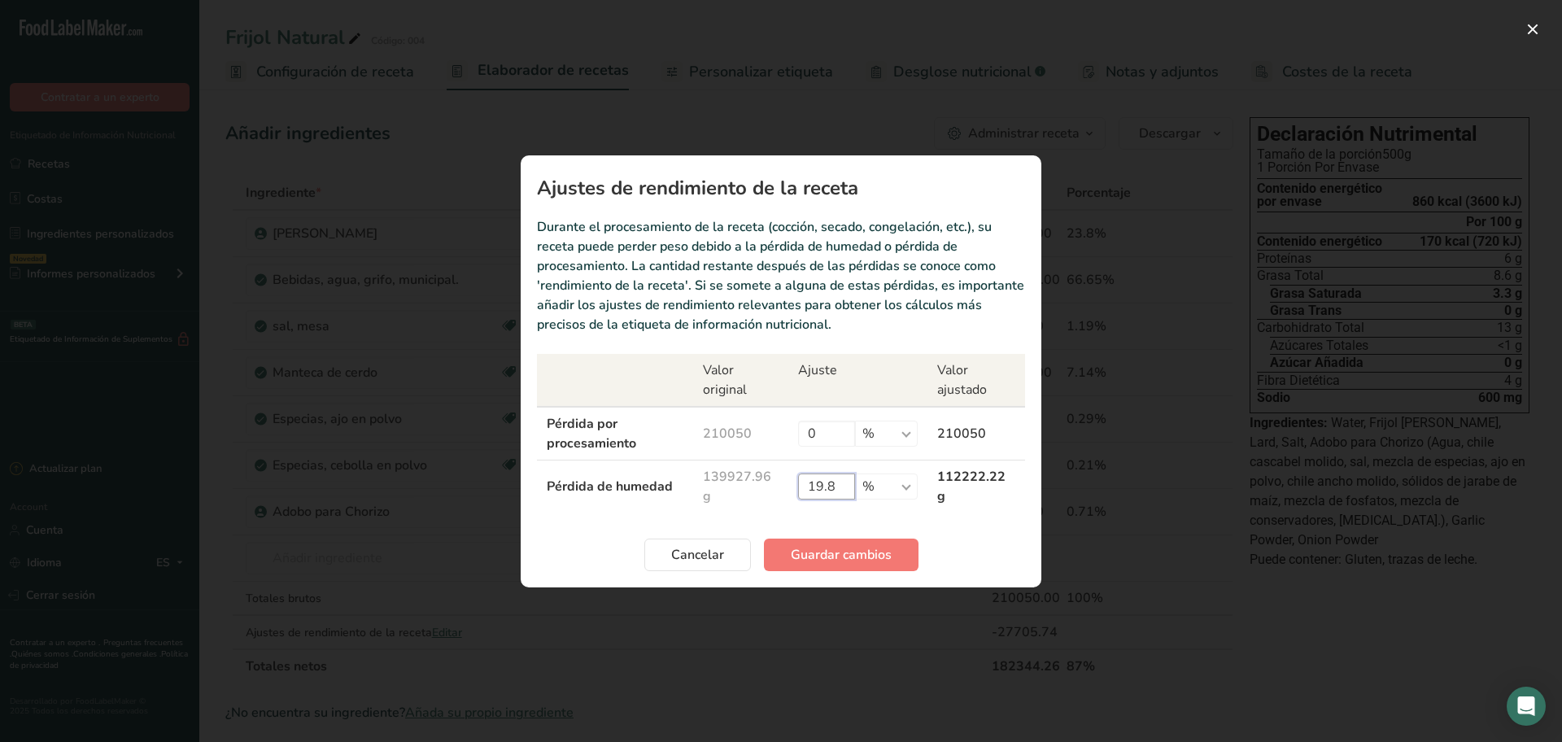
click at [849, 480] on input "19.8" at bounding box center [826, 486] width 57 height 26
type input "19.5"
click at [869, 548] on span "Guardar cambios" at bounding box center [841, 555] width 101 height 20
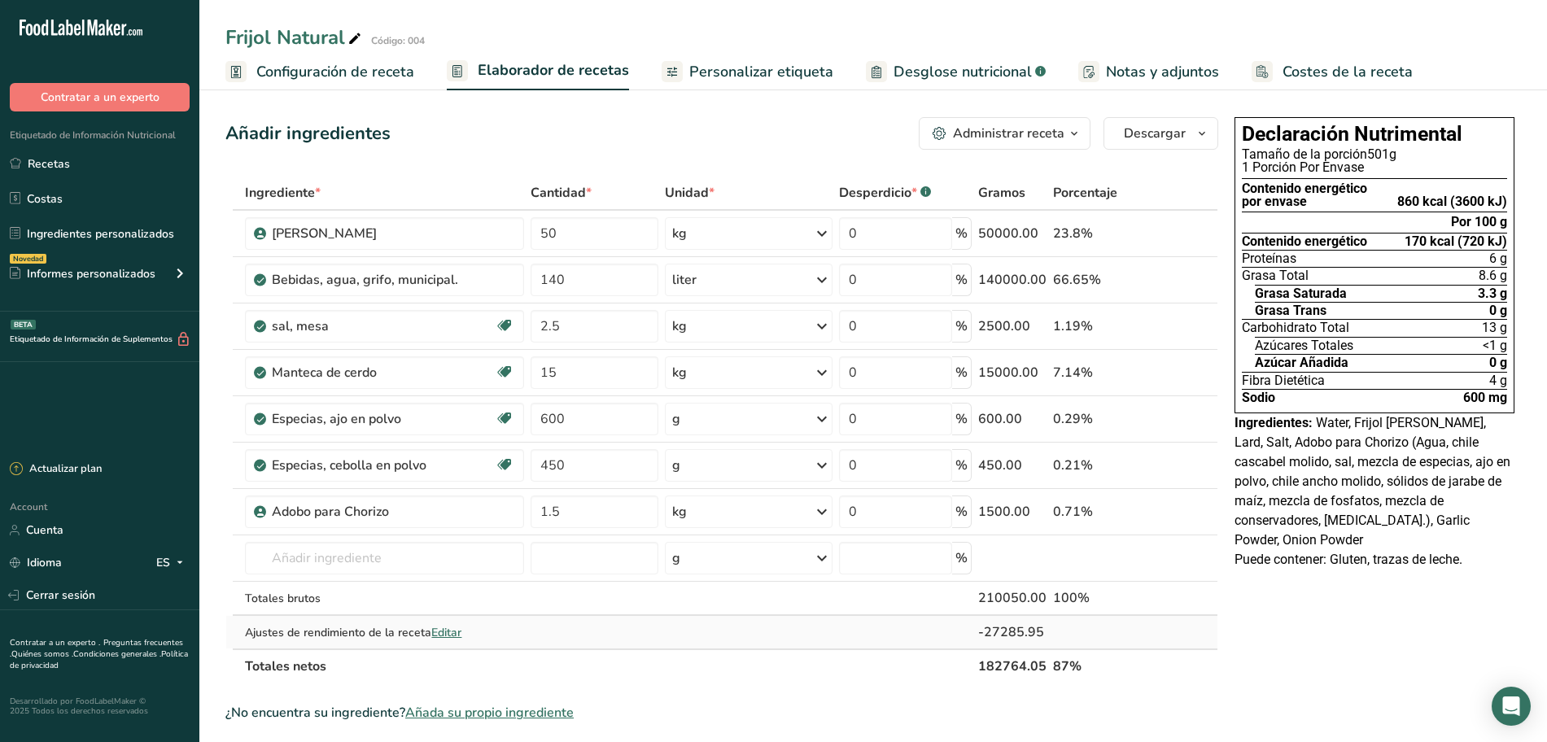
click at [456, 636] on span "Editar" at bounding box center [446, 632] width 30 height 15
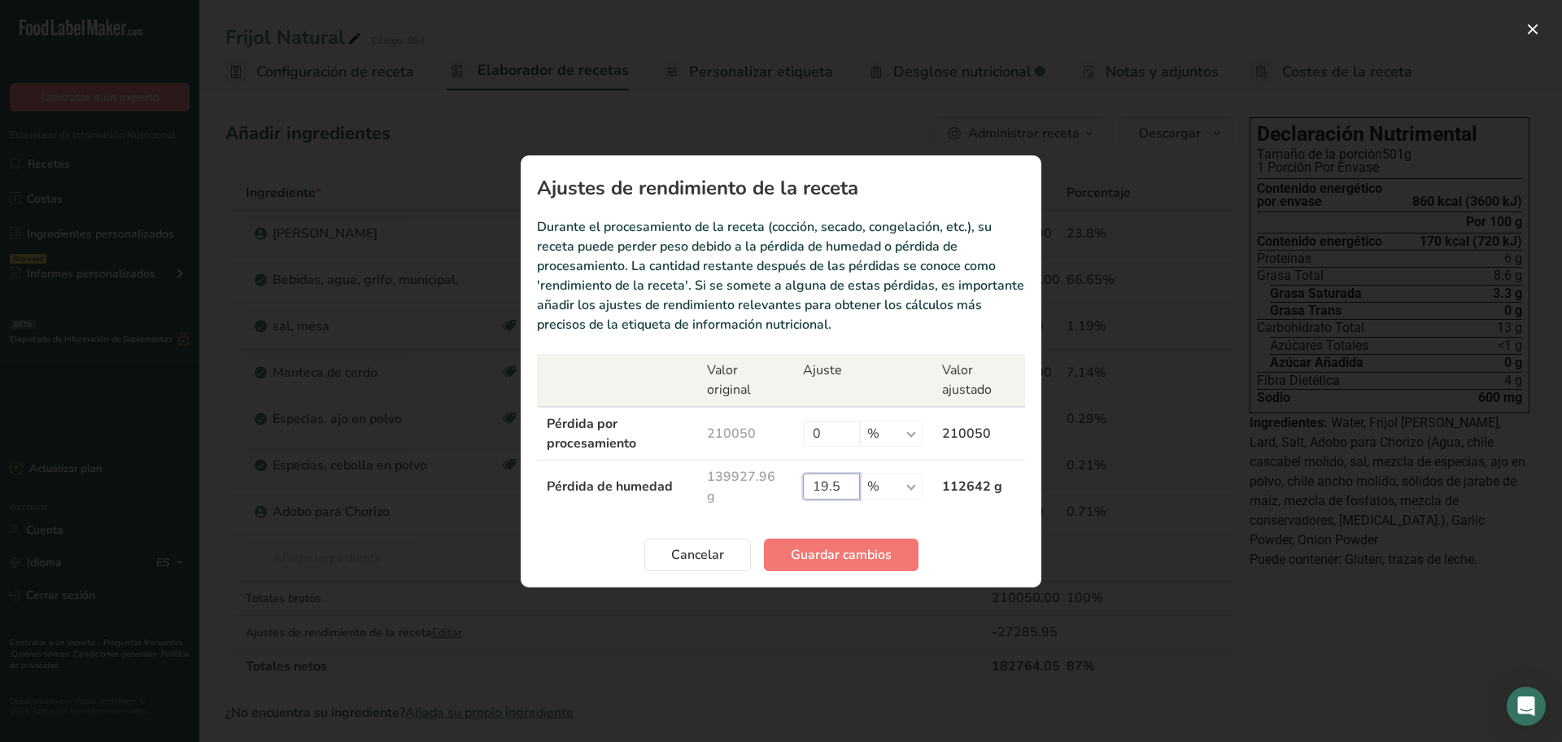
click at [844, 485] on input "19.5" at bounding box center [831, 486] width 57 height 26
type input "19.6"
click at [841, 556] on span "Guardar cambios" at bounding box center [841, 555] width 101 height 20
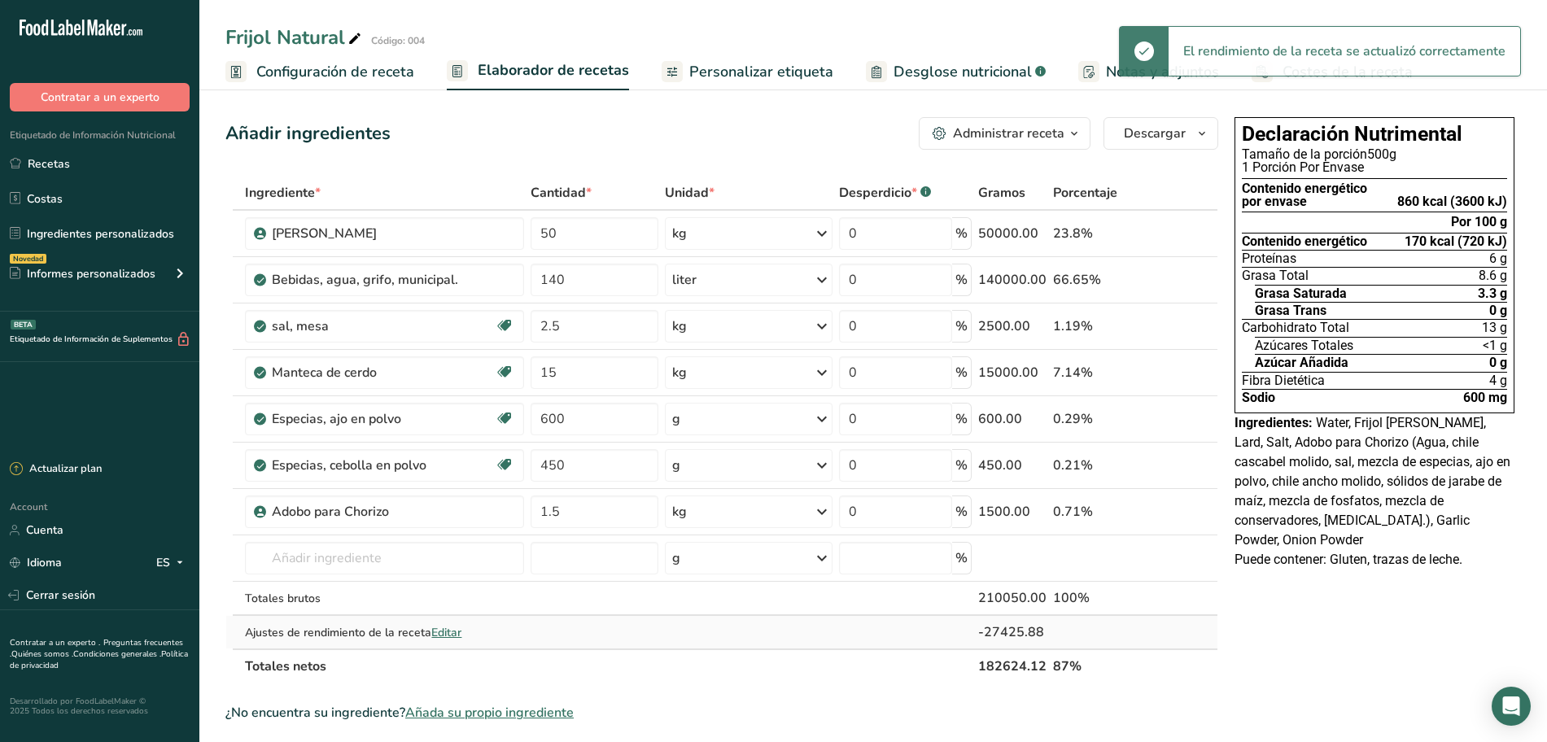
click at [453, 633] on span "Editar" at bounding box center [446, 632] width 30 height 15
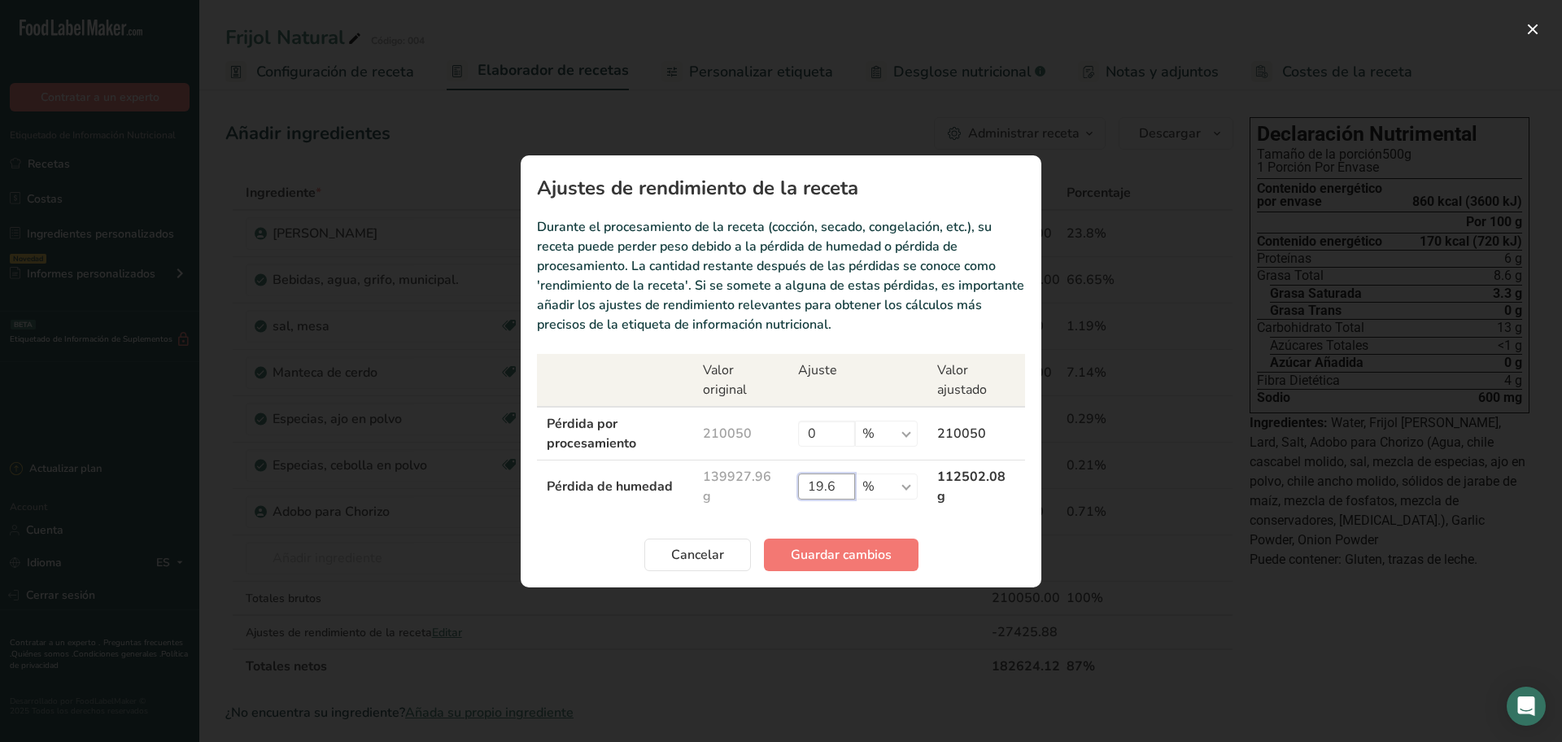
click at [838, 483] on input "19.6" at bounding box center [826, 486] width 57 height 26
type input "19.55"
click at [842, 553] on span "Guardar cambios" at bounding box center [841, 555] width 101 height 20
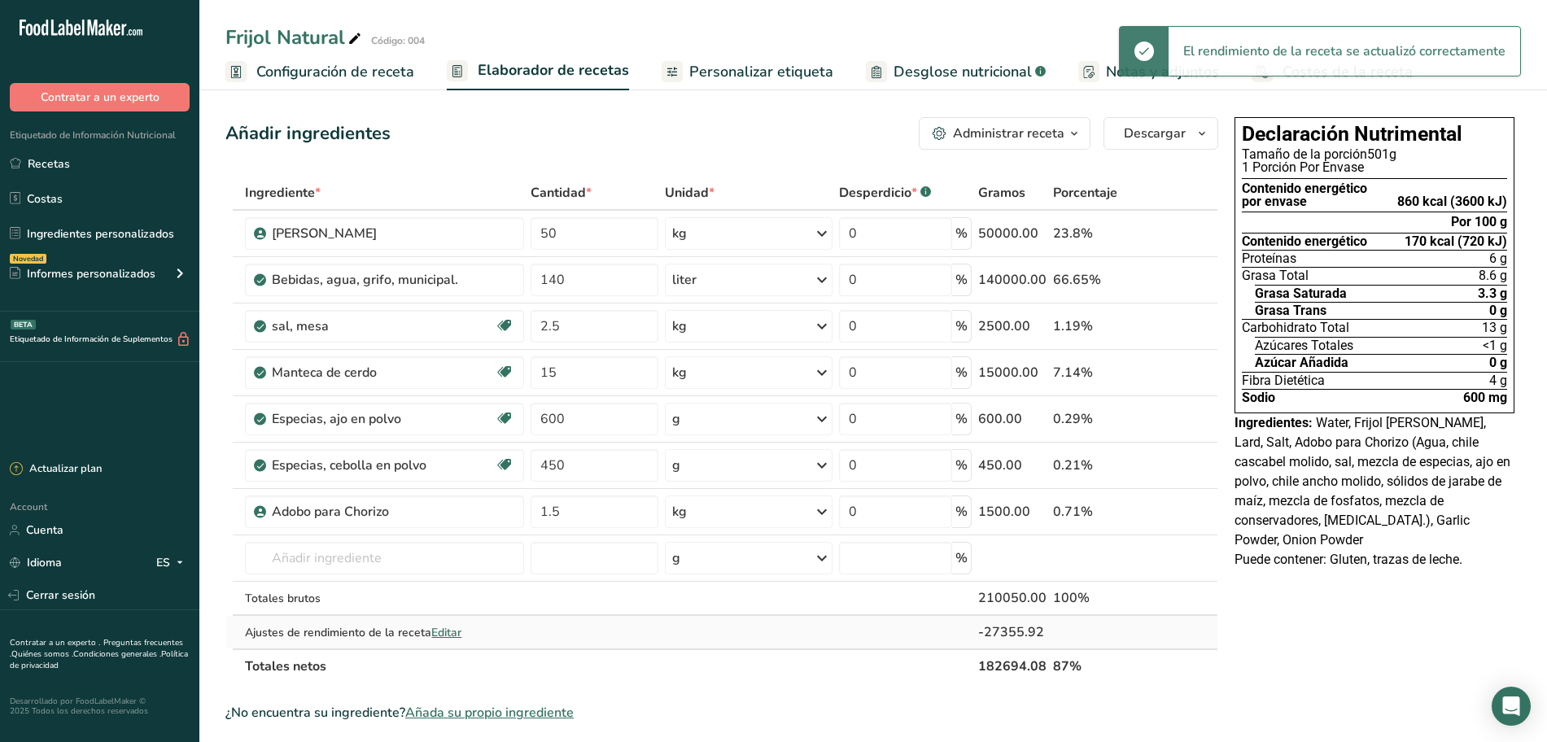
click at [448, 635] on span "Editar" at bounding box center [446, 632] width 30 height 15
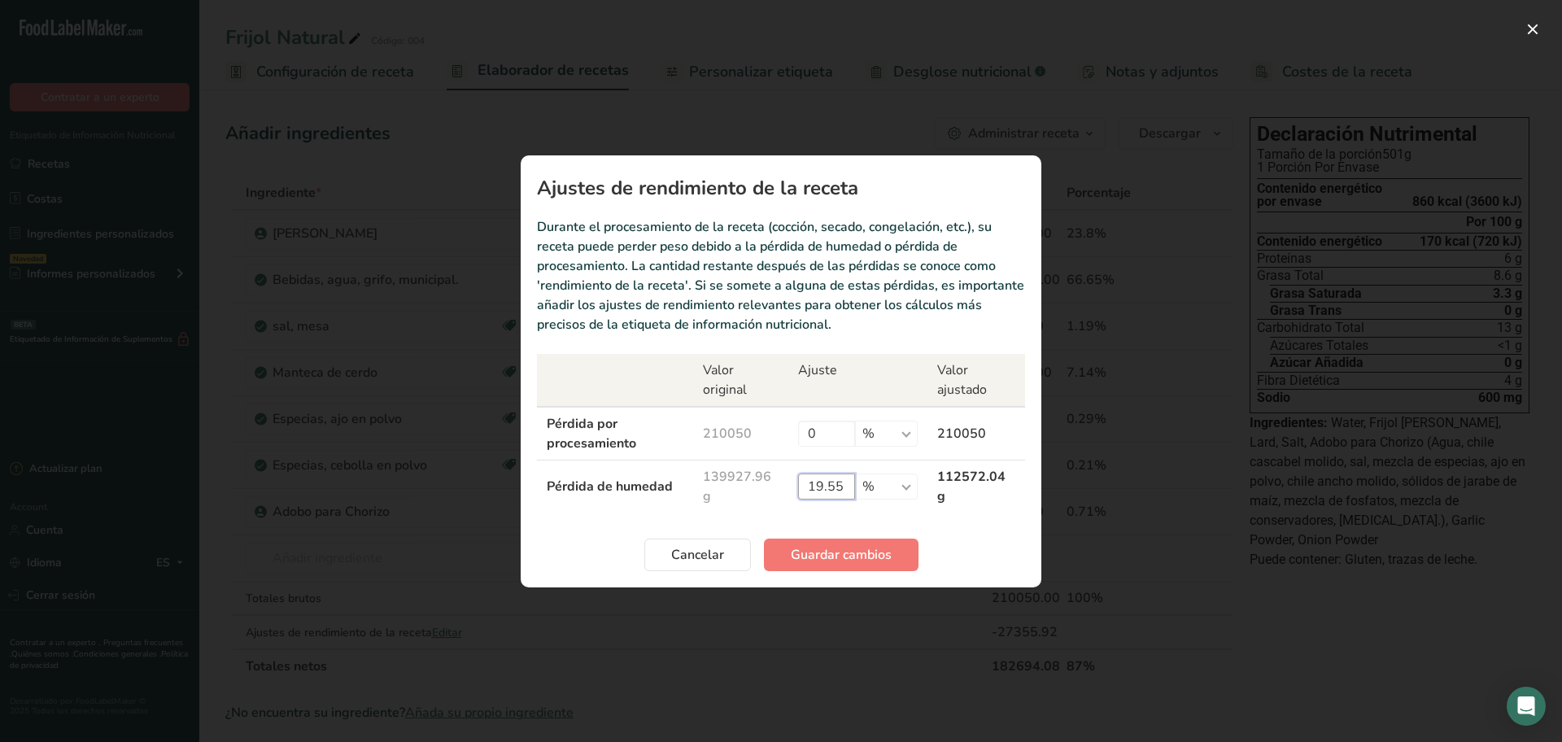
click at [850, 488] on input "19.55" at bounding box center [826, 486] width 57 height 26
type input "19.52"
click at [831, 546] on span "Guardar cambios" at bounding box center [841, 555] width 101 height 20
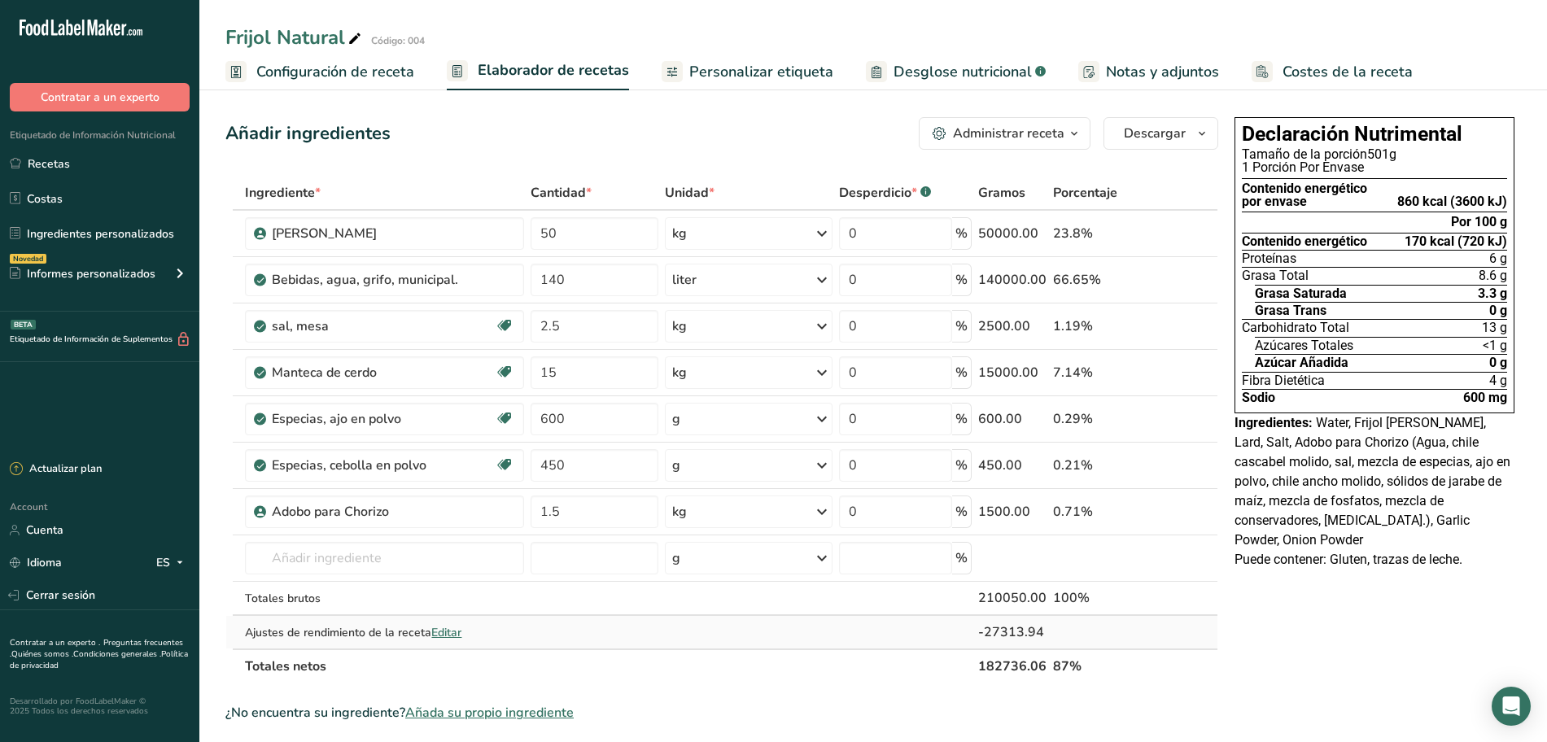
click at [461, 634] on span "Editar" at bounding box center [446, 632] width 30 height 15
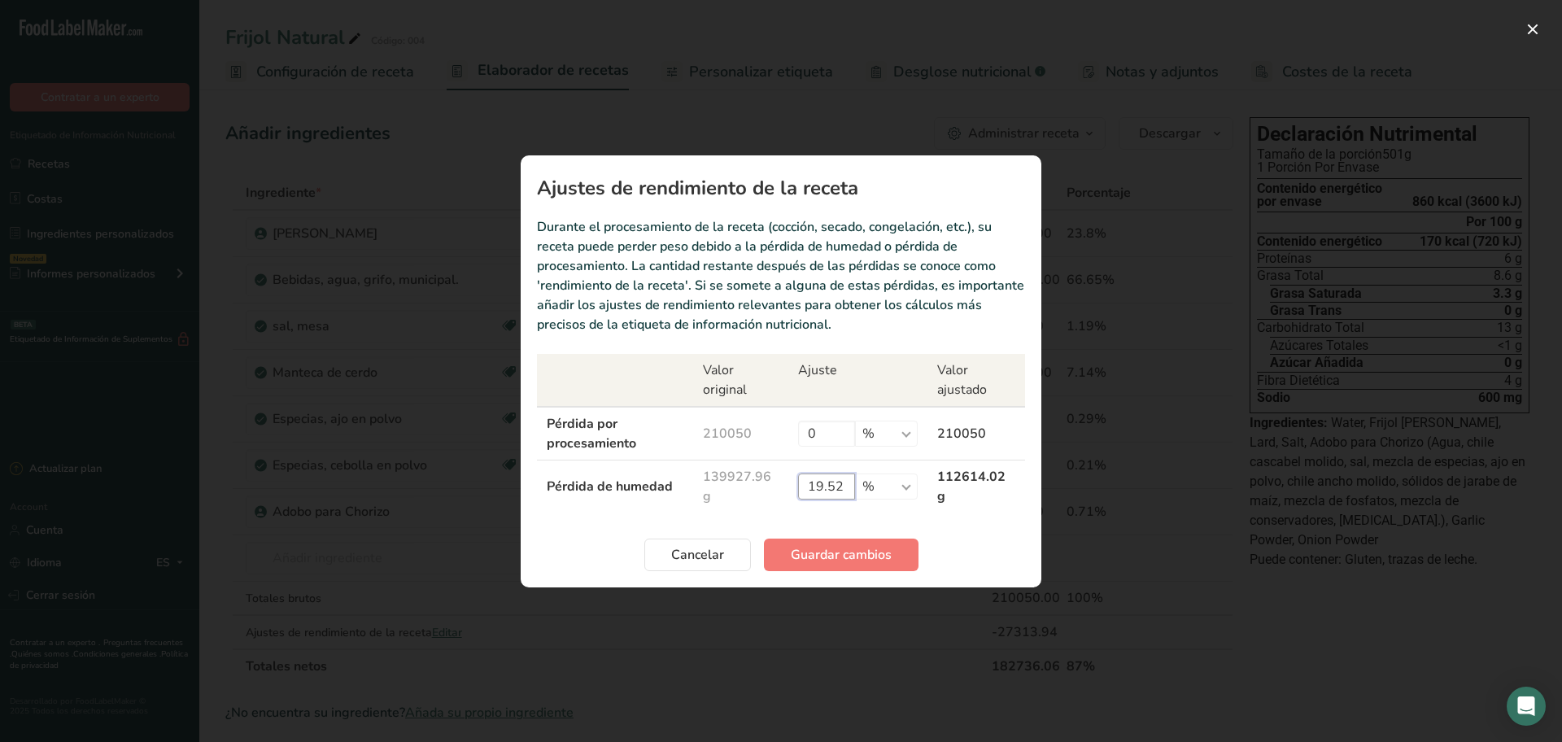
click at [844, 491] on input "19.52" at bounding box center [826, 486] width 57 height 26
type input "19.59"
click at [819, 551] on span "Guardar cambios" at bounding box center [841, 555] width 101 height 20
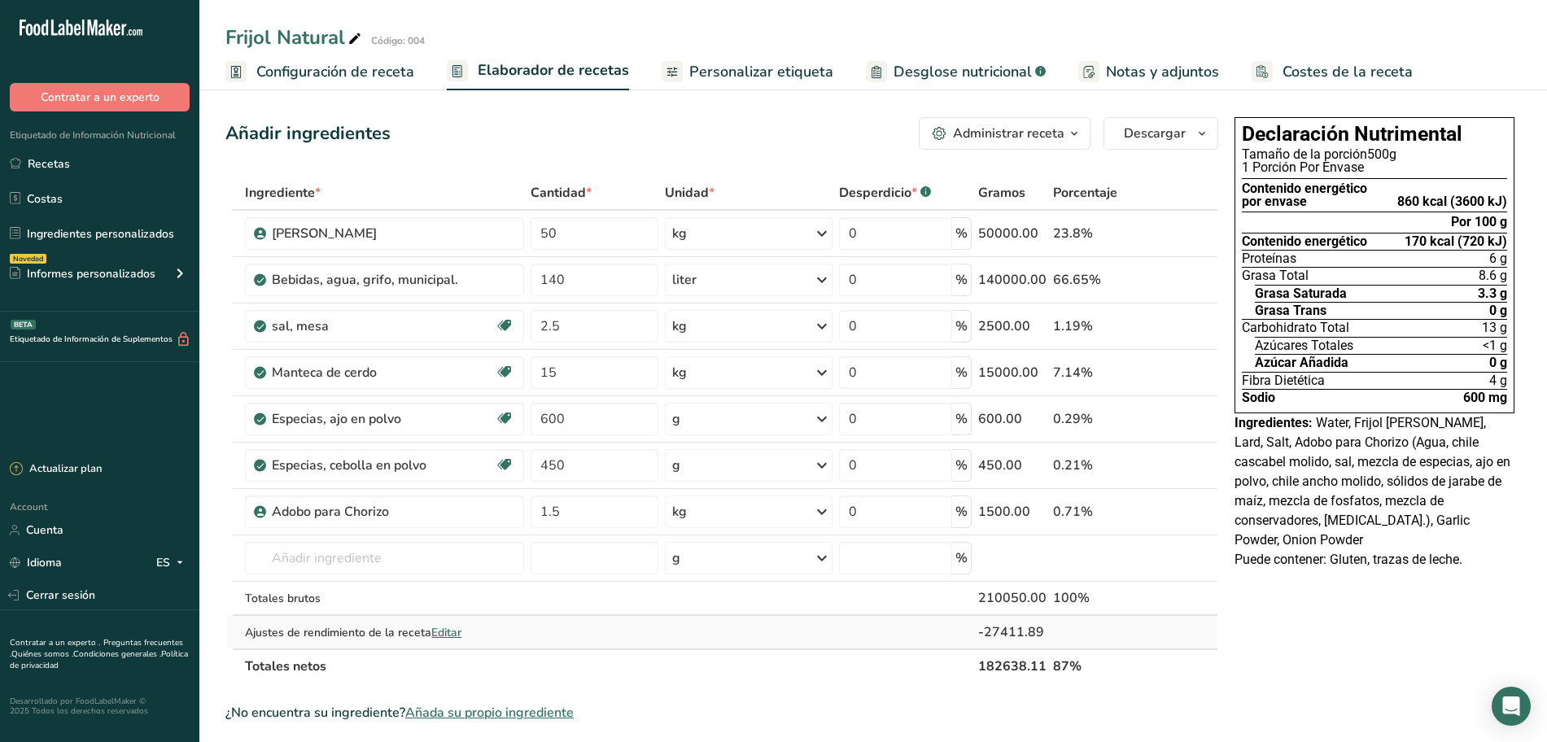
click at [461, 637] on span "Editar" at bounding box center [446, 632] width 30 height 15
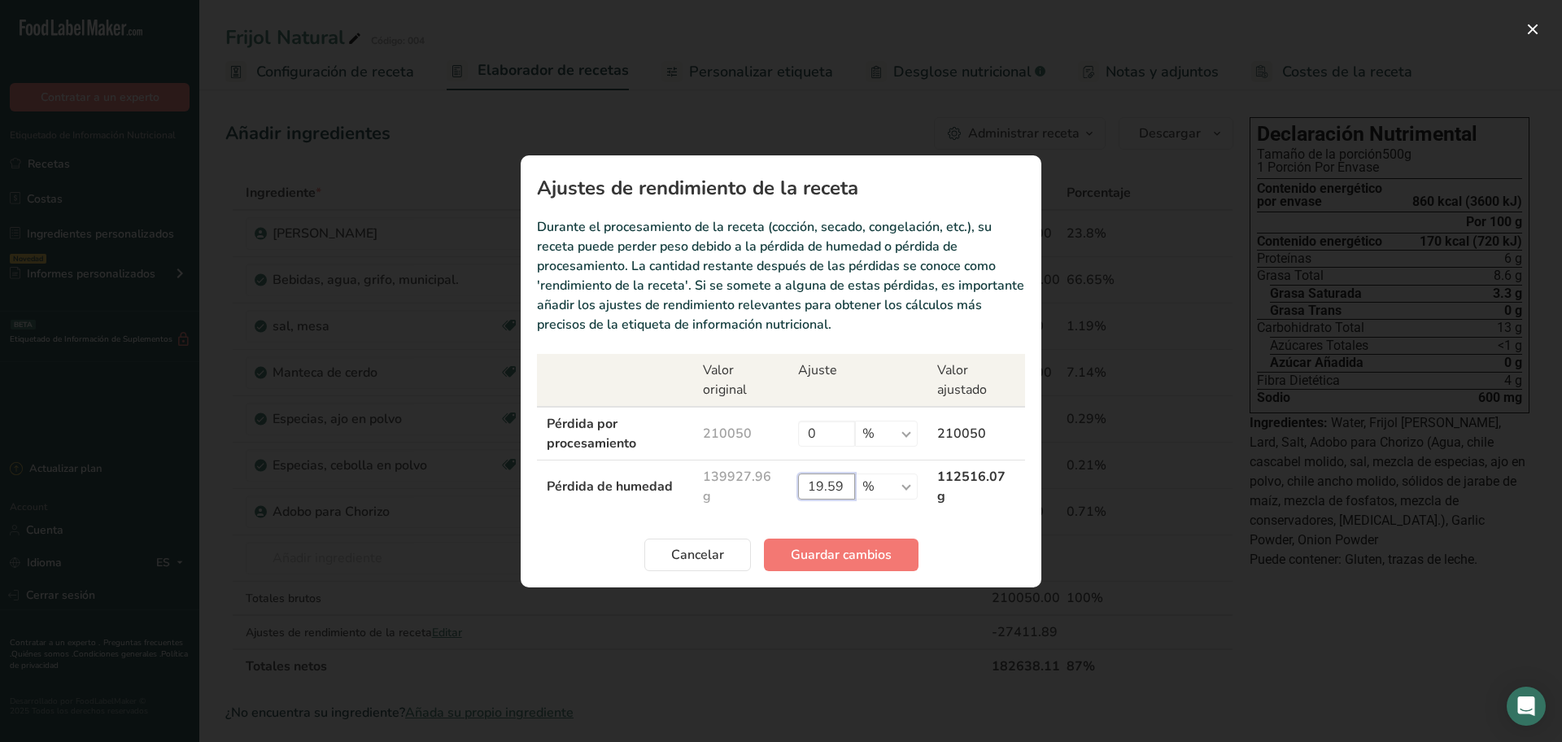
click at [840, 483] on input "19.59" at bounding box center [826, 486] width 57 height 26
type input "19.56"
click at [836, 548] on span "Guardar cambios" at bounding box center [841, 555] width 101 height 20
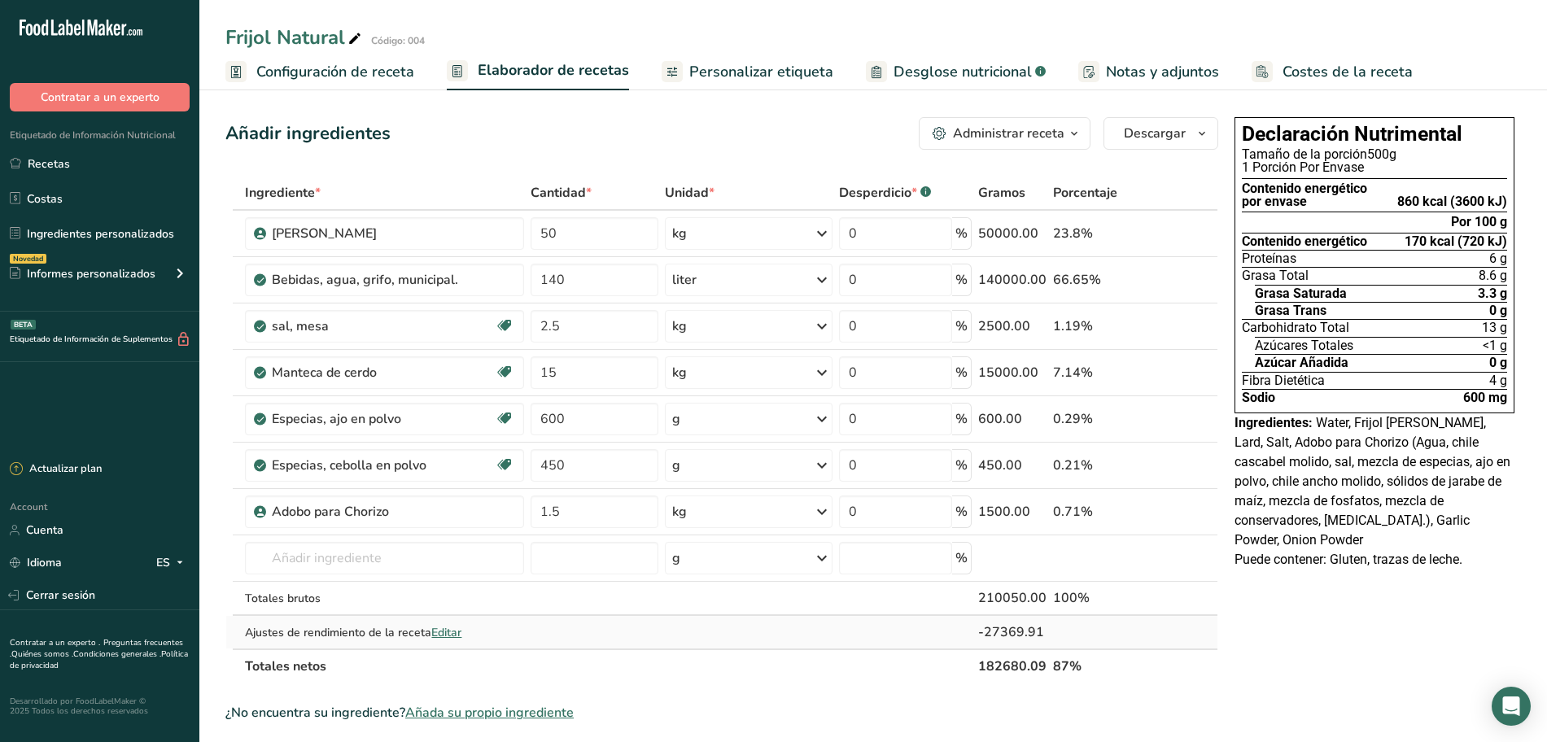
click at [453, 635] on span "Editar" at bounding box center [446, 632] width 30 height 15
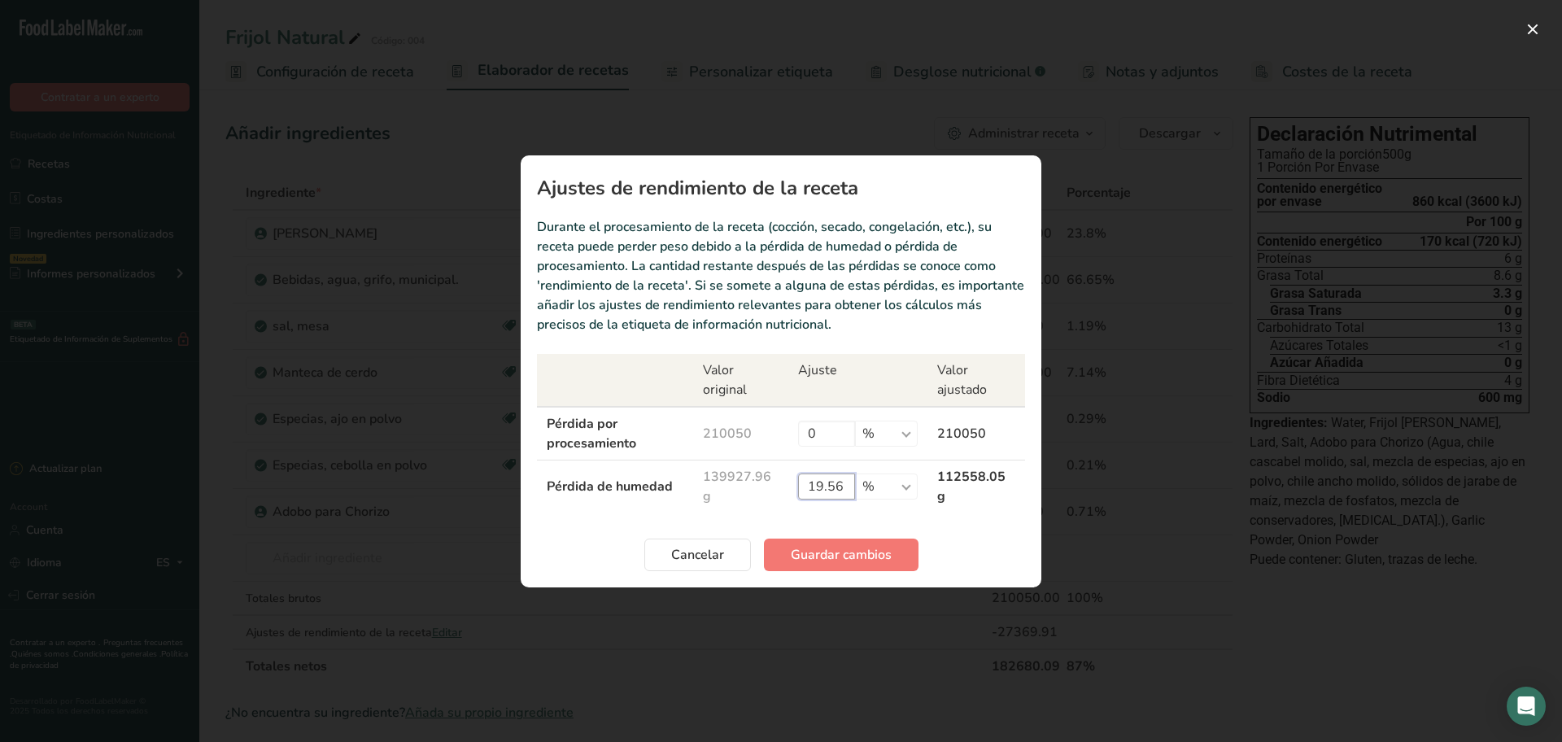
click at [848, 488] on input "19.56" at bounding box center [826, 486] width 57 height 26
type input "19.54"
click at [796, 548] on span "Guardar cambios" at bounding box center [841, 555] width 101 height 20
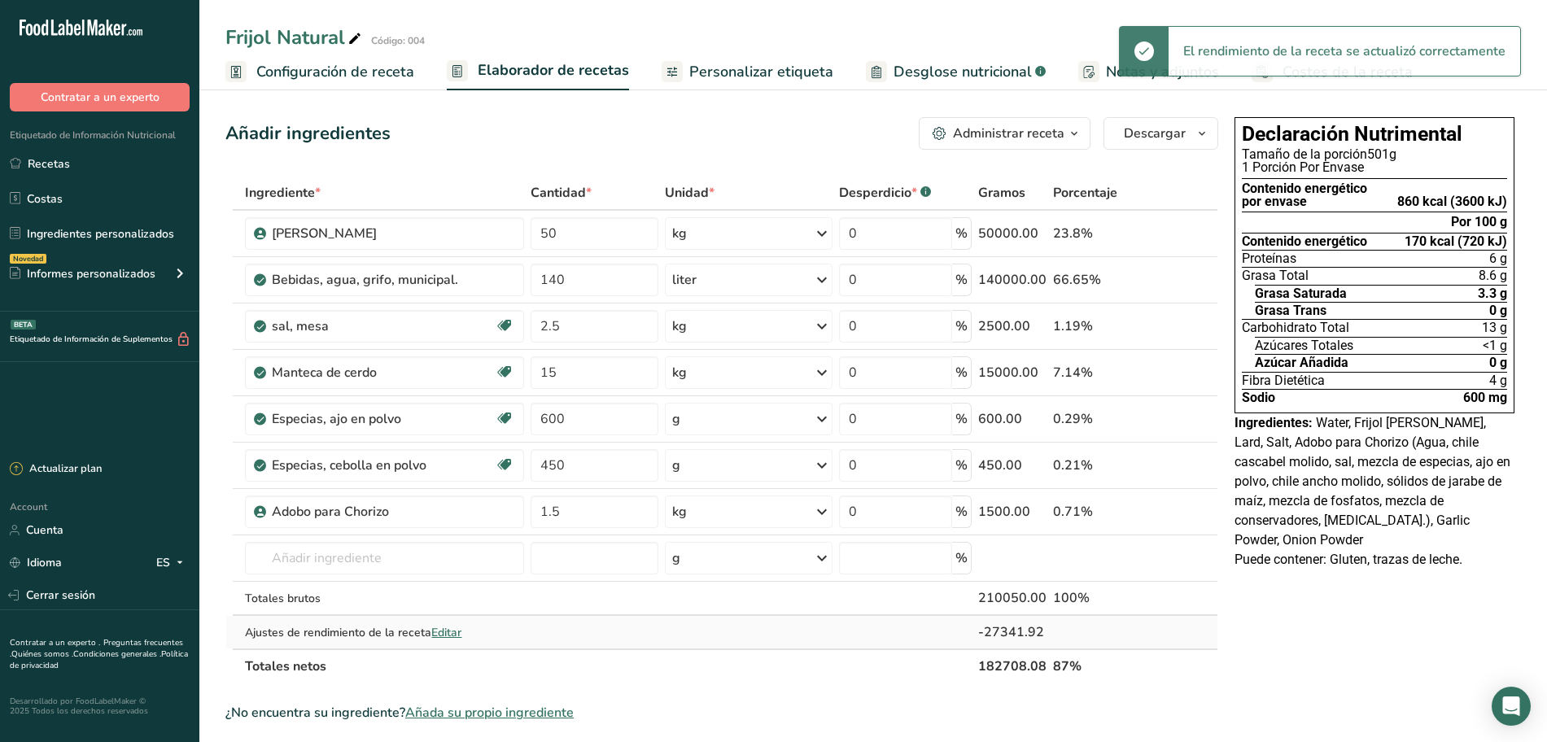
click at [451, 629] on span "Editar" at bounding box center [446, 632] width 30 height 15
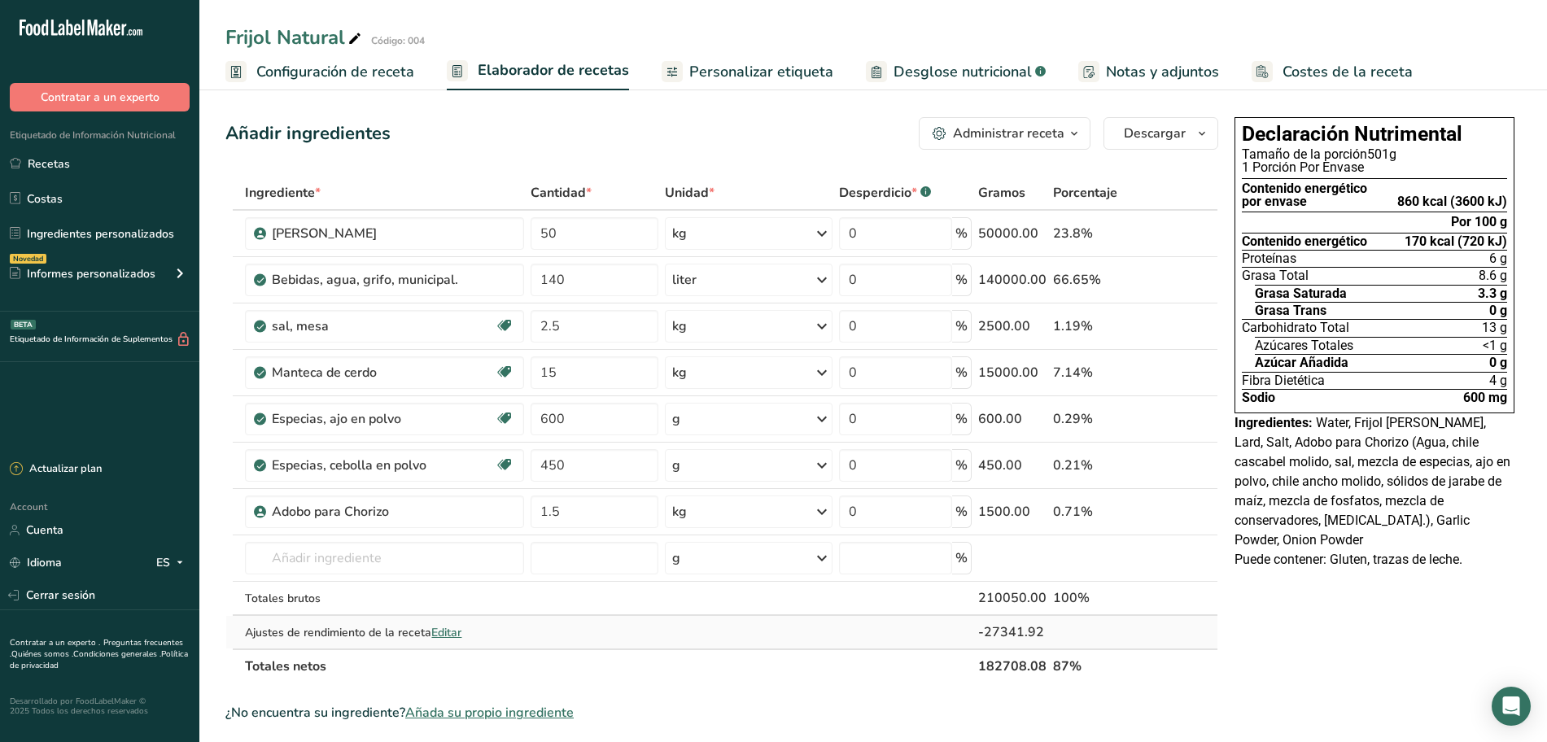
click at [441, 626] on span "Editar" at bounding box center [446, 632] width 30 height 15
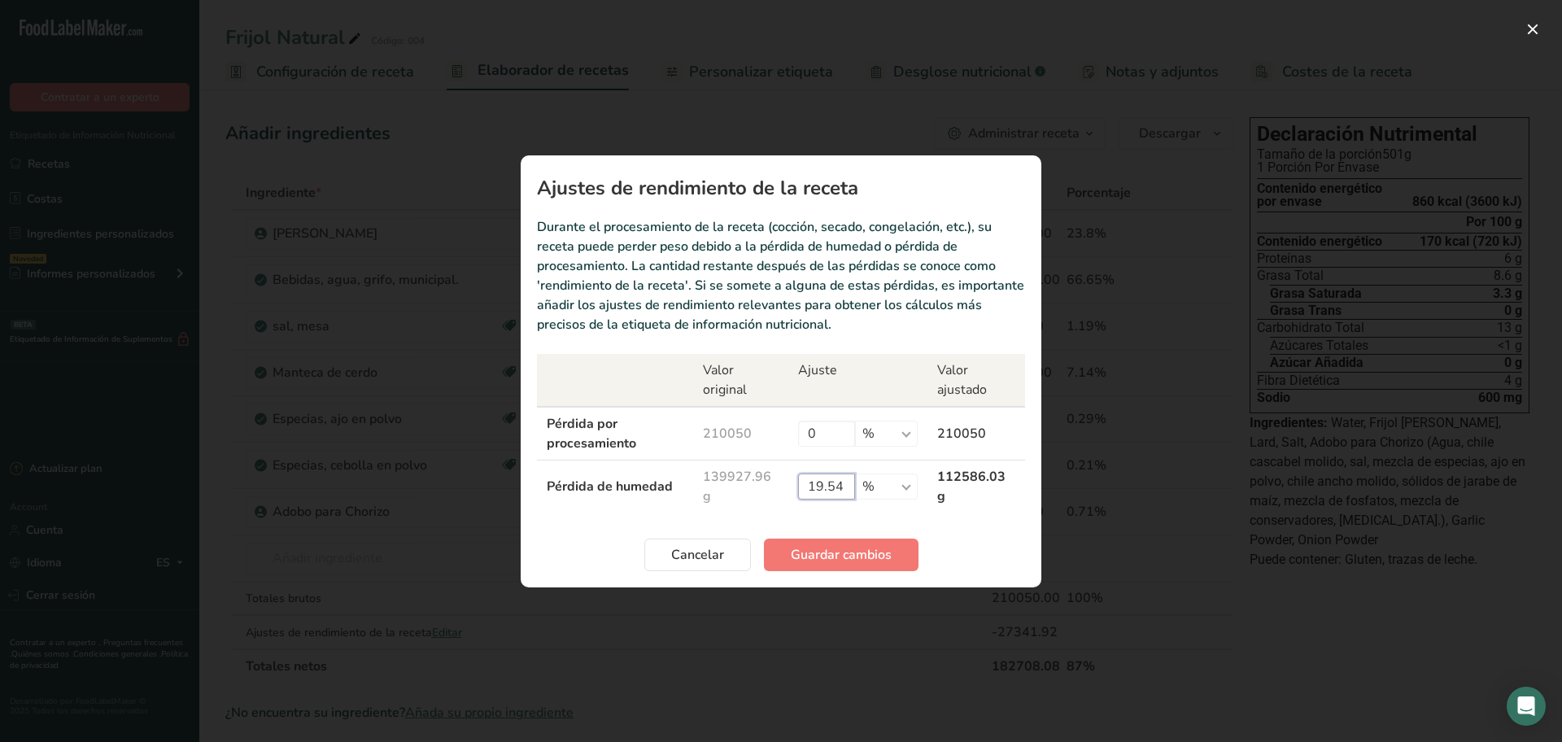
click at [845, 488] on input "19.54" at bounding box center [826, 486] width 57 height 26
type input "19.6"
click at [872, 548] on span "Guardar cambios" at bounding box center [841, 555] width 101 height 20
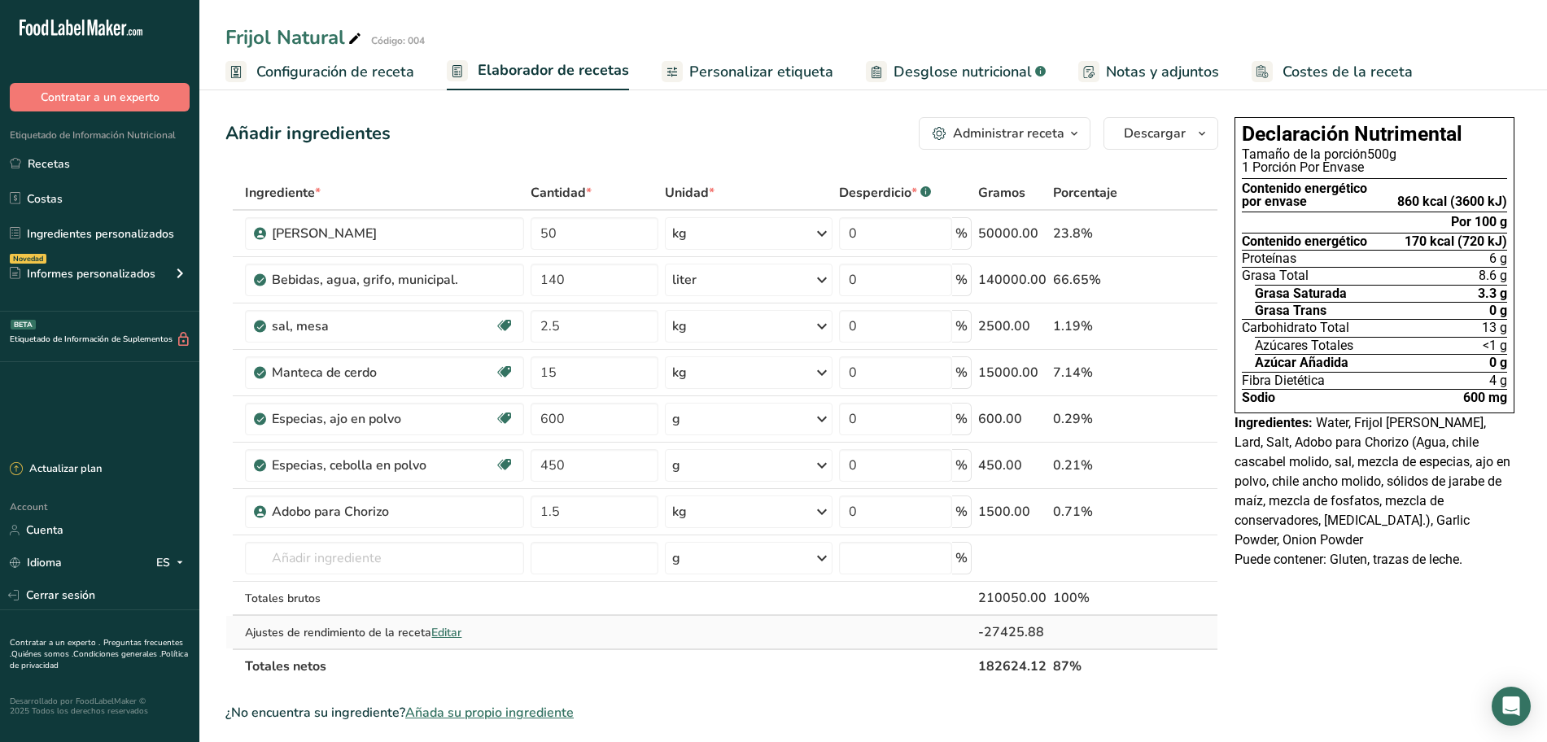
click at [447, 635] on span "Editar" at bounding box center [446, 632] width 30 height 15
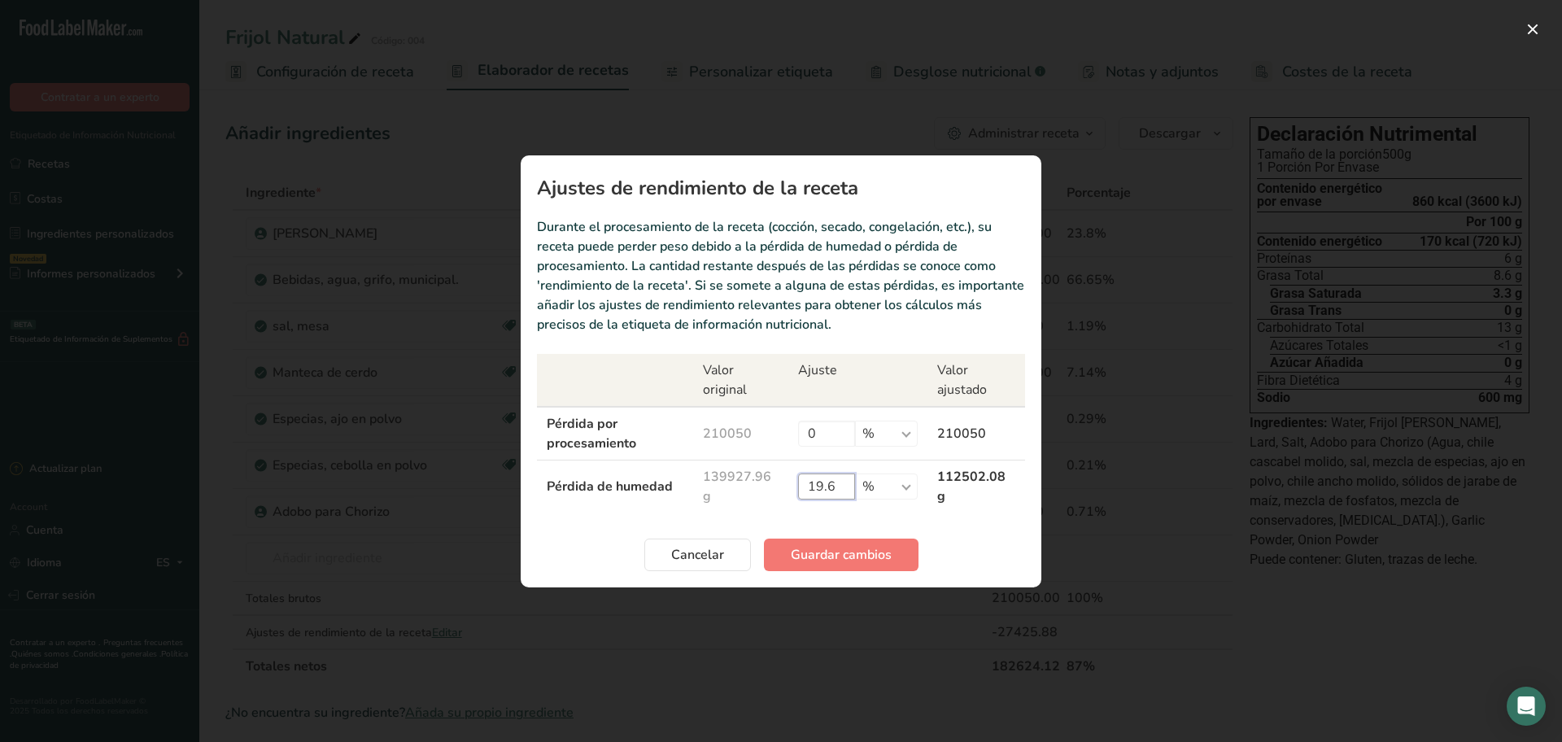
click at [834, 485] on input "19.6" at bounding box center [826, 486] width 57 height 26
type input "19.68"
click at [830, 559] on span "Guardar cambios" at bounding box center [841, 555] width 101 height 20
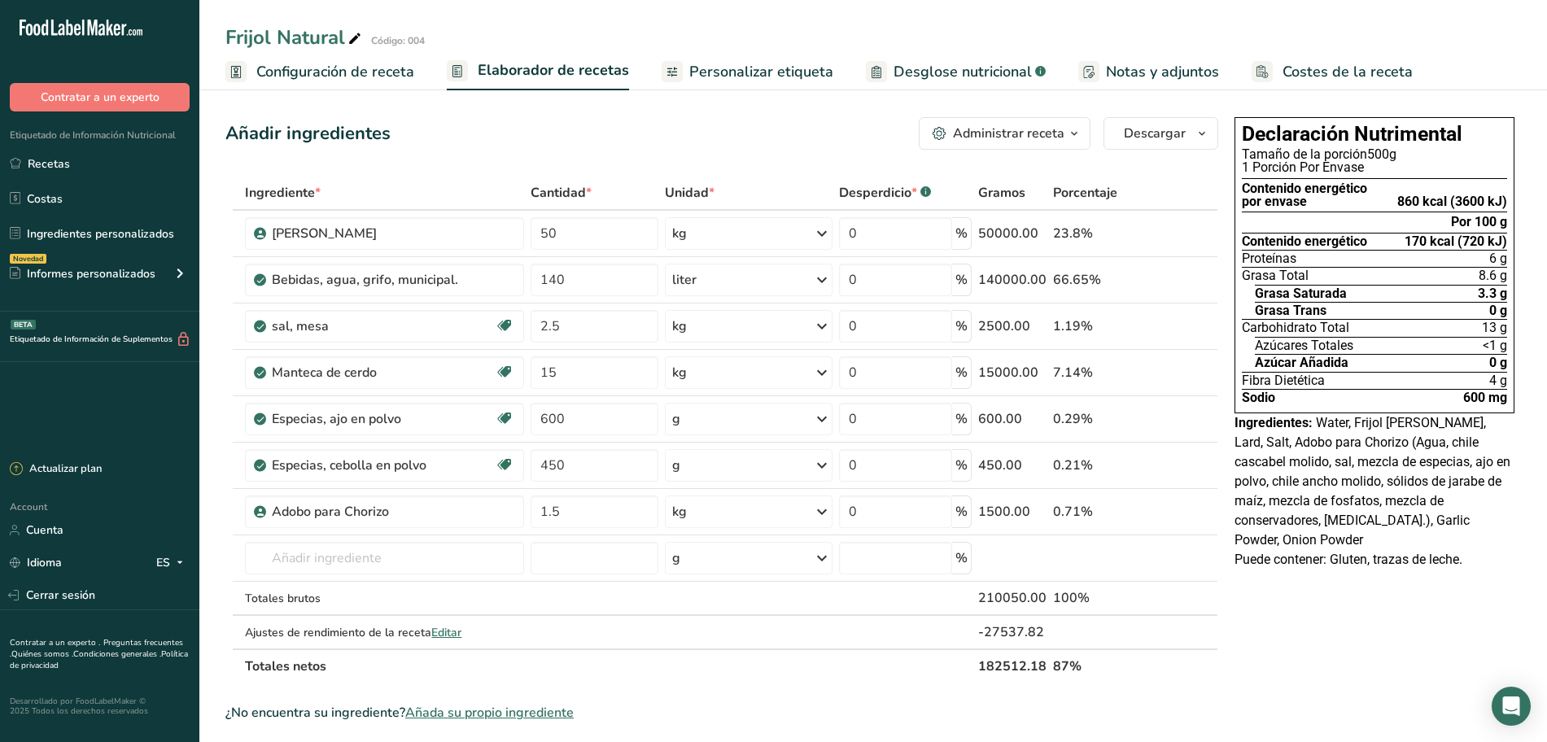
click at [939, 68] on span "Desglose nutricional" at bounding box center [962, 72] width 138 height 22
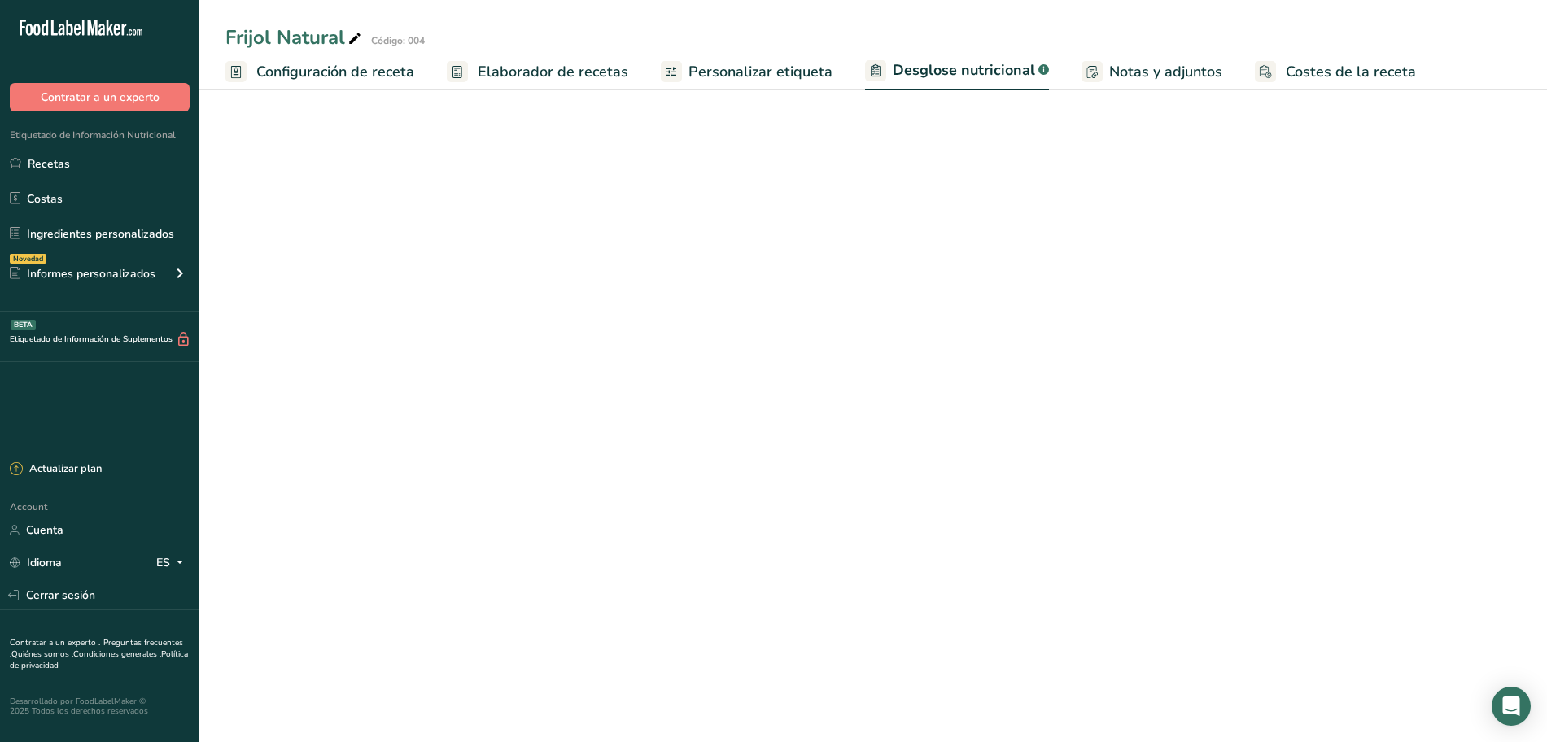
select select "Calories"
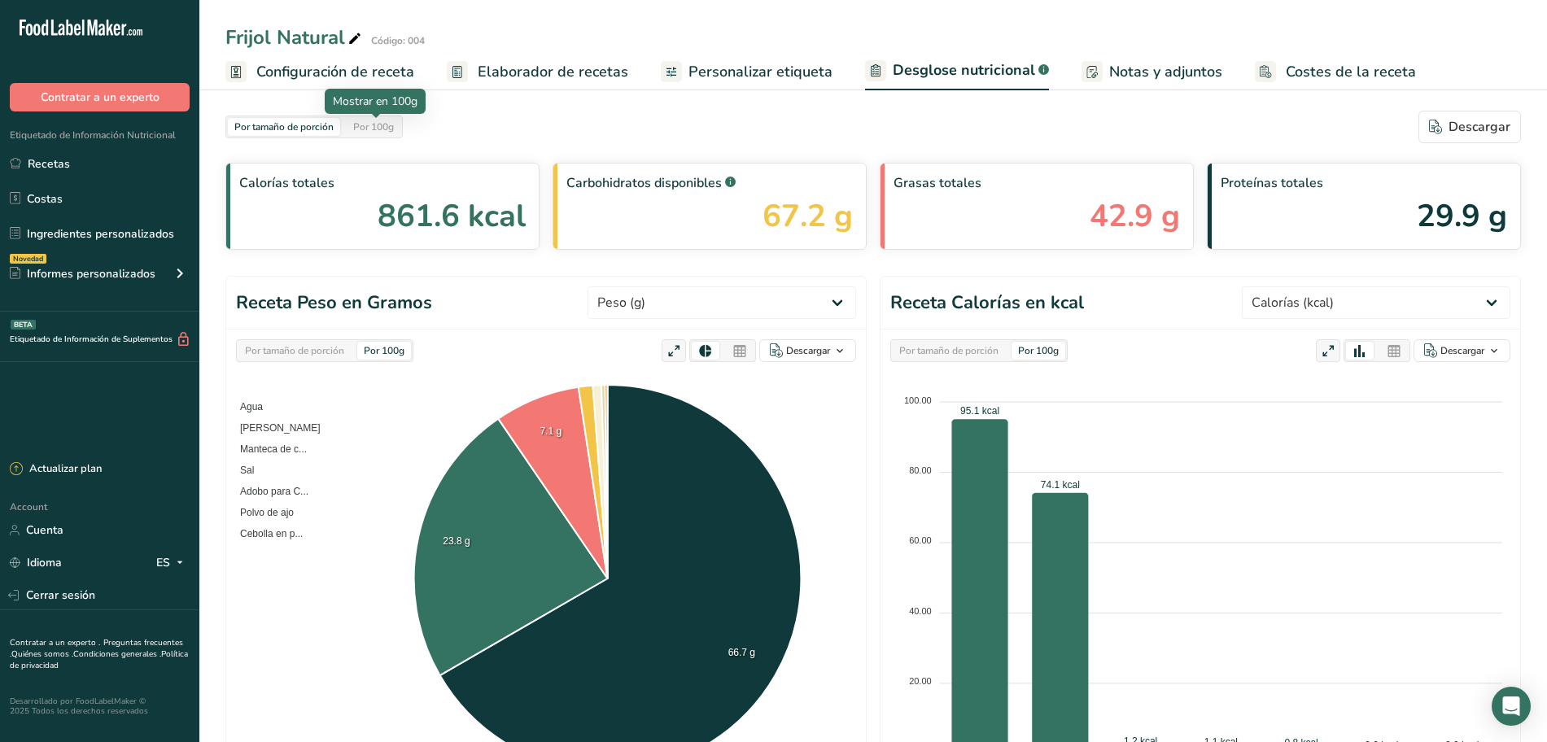
click at [395, 121] on div "Por 100g" at bounding box center [374, 127] width 54 height 18
click at [676, 347] on icon at bounding box center [673, 351] width 15 height 23
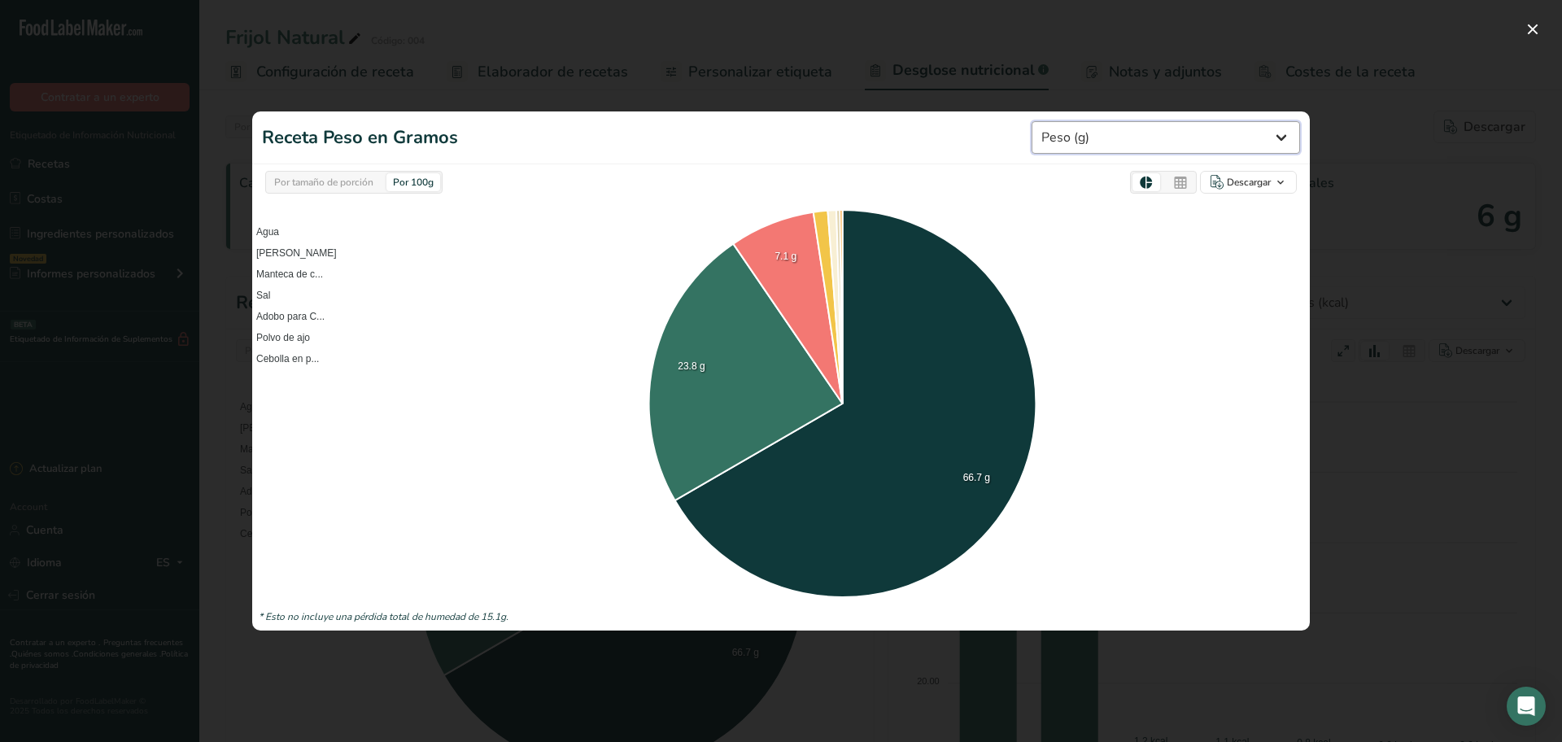
click at [1274, 138] on select "Peso (g) Calorías (kcal) Energía KJ (kj) Grasa Total (g) Grasa Saturada (g) Gra…" at bounding box center [1166, 137] width 268 height 33
click at [1286, 132] on select "Peso (g) Calorías (kcal) Energía KJ (kj) Grasa Total (g) Grasa Saturada (g) Gra…" at bounding box center [1166, 137] width 268 height 33
select select "Calories"
click at [1056, 132] on select "Peso (g) Calorías (kcal) Energía KJ (kj) Grasa Total (g) Grasa Saturada (g) Gra…" at bounding box center [1166, 137] width 268 height 33
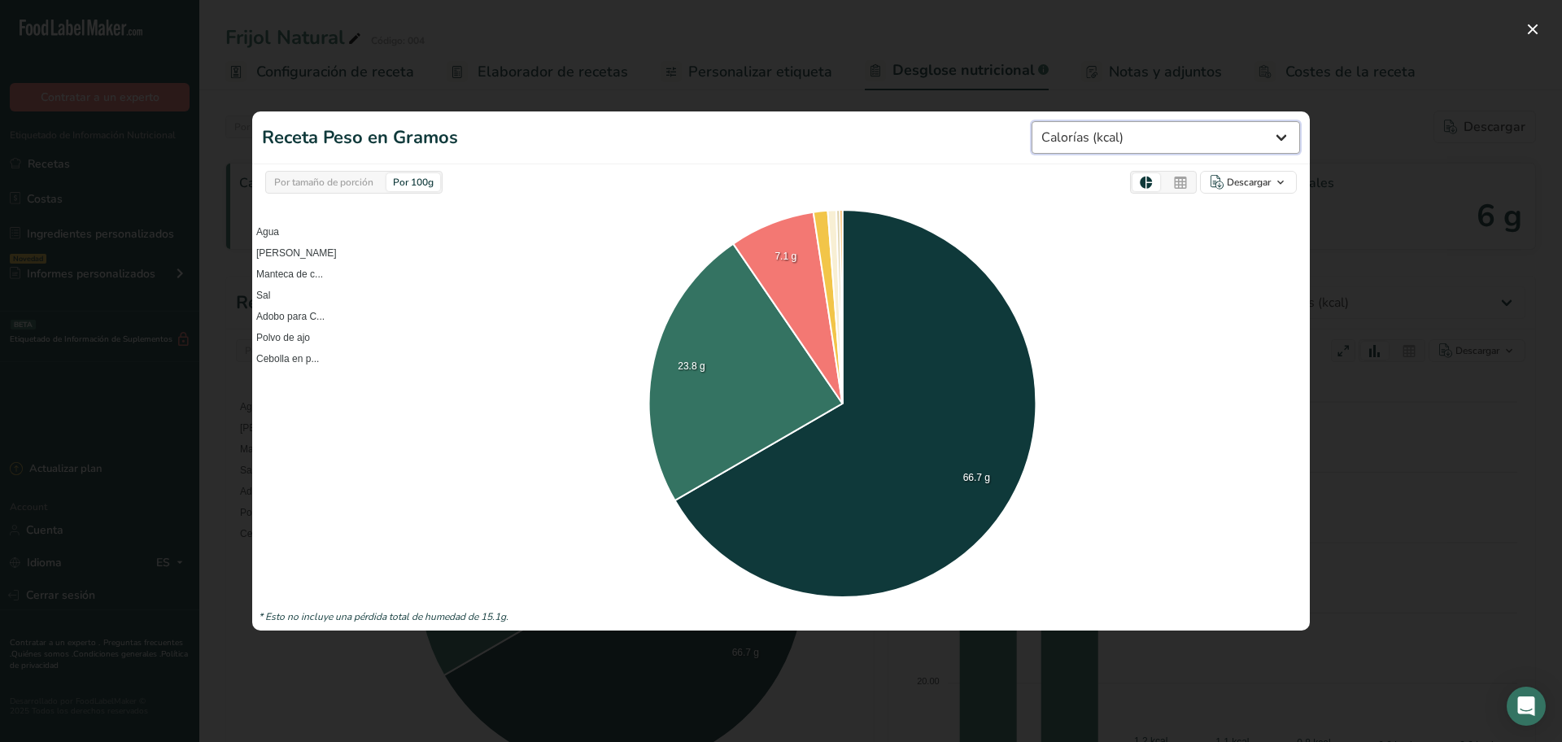
select select "Calories"
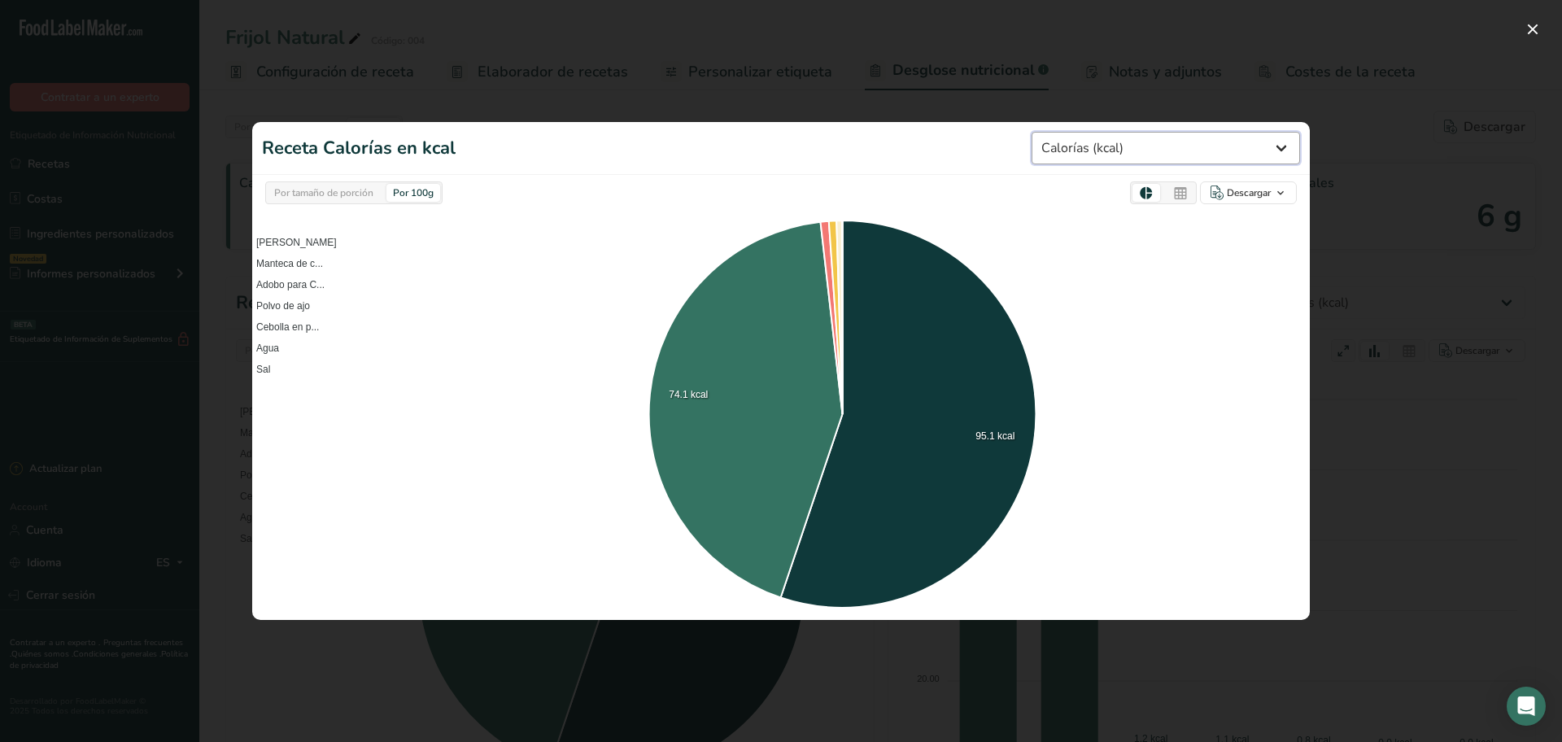
click at [1263, 148] on select "Peso (g) Calorías (kcal) Energía KJ (kj) Grasa Total (g) Grasa Saturada (g) Gra…" at bounding box center [1166, 148] width 268 height 33
select select "Total Fat"
click at [1056, 132] on select "Peso (g) Calorías (kcal) Energía KJ (kj) Grasa Total (g) Grasa Saturada (g) Gra…" at bounding box center [1166, 148] width 268 height 33
select select "Total Fat"
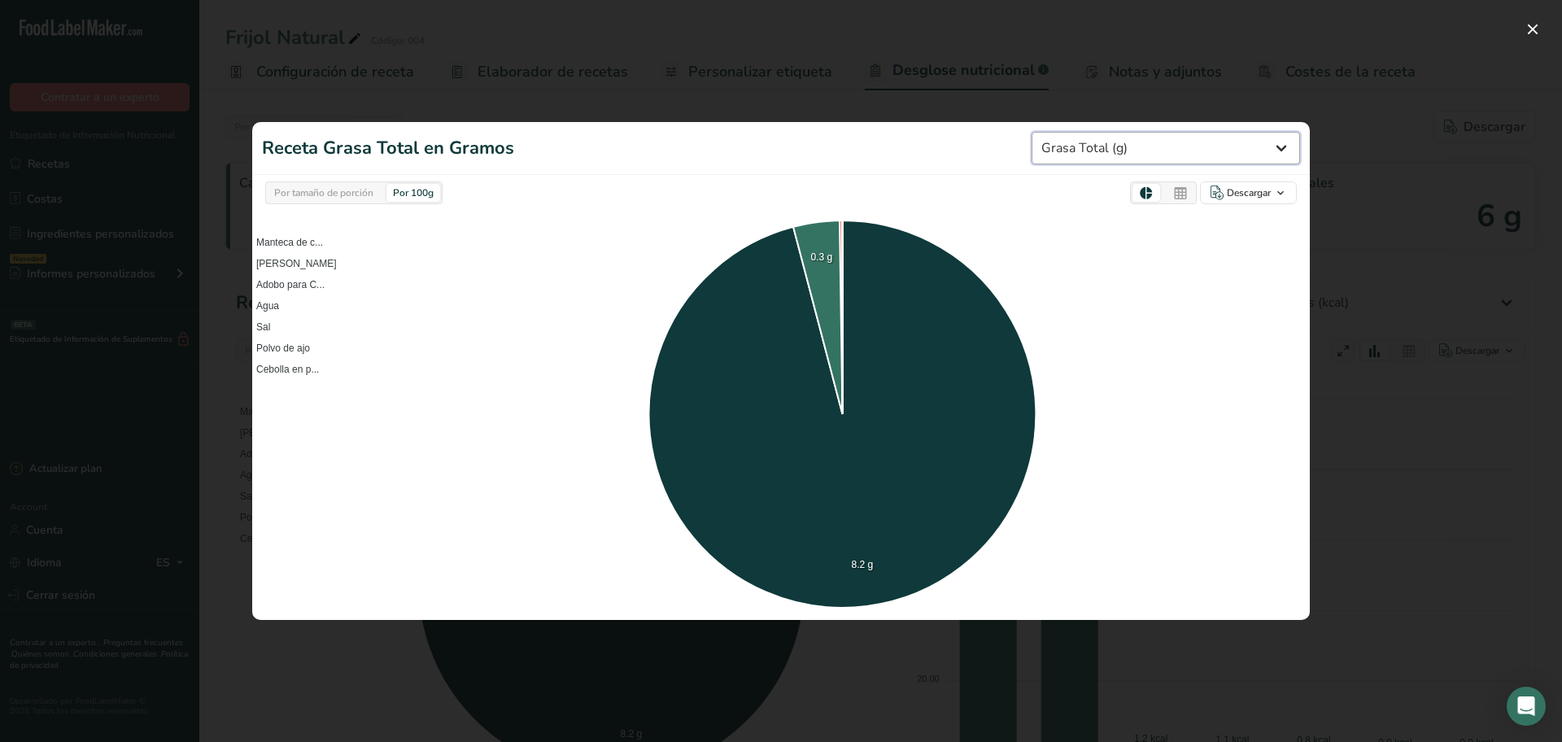
click at [1264, 152] on select "Peso (g) Calorías (kcal) Energía KJ (kj) Grasa Total (g) Grasa Saturada (g) Gra…" at bounding box center [1166, 148] width 268 height 33
select select "Saturated Fat"
click at [1056, 132] on select "Peso (g) Calorías (kcal) Energía KJ (kj) Grasa Total (g) Grasa Saturada (g) Gra…" at bounding box center [1166, 148] width 268 height 33
select select "Saturated Fat"
click at [1277, 148] on select "Peso (g) Calorías (kcal) Energía KJ (kj) Grasa Total (g) Grasa Saturada (g) Gra…" at bounding box center [1166, 148] width 268 height 33
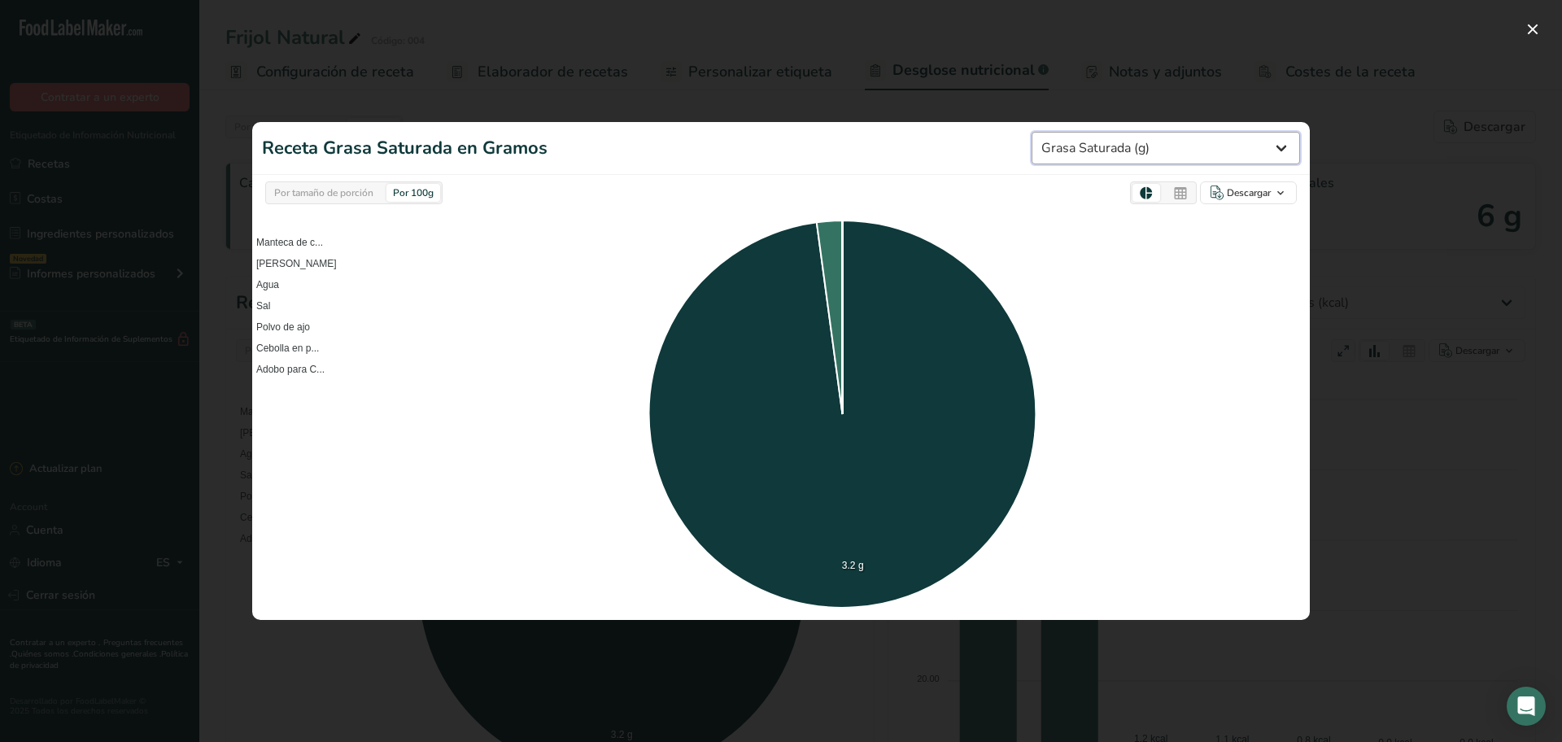
select select "Trans Fat"
click at [1056, 133] on select "Peso (g) Calorías (kcal) Energía KJ (kj) Grasa Total (g) Grasa Saturada (g) Gra…" at bounding box center [1166, 148] width 268 height 33
select select "Trans Fat"
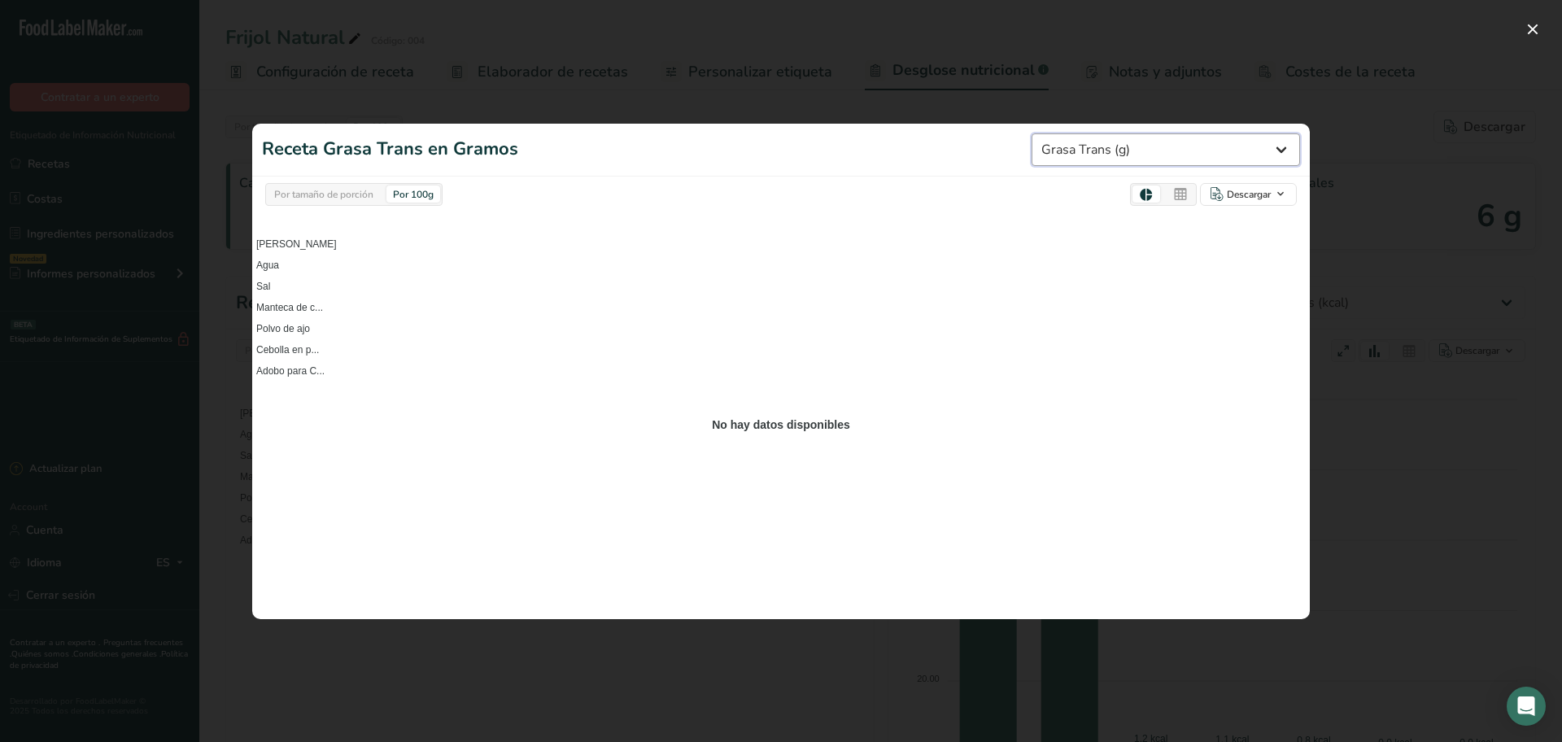
click at [1239, 155] on select "Peso (g) Calorías (kcal) Energía KJ (kj) Grasa Total (g) Grasa Saturada (g) Gra…" at bounding box center [1166, 149] width 268 height 33
select select "Cholesterol"
click at [1056, 133] on select "Peso (g) Calorías (kcal) Energía KJ (kj) Grasa Total (g) Grasa Saturada (g) Gra…" at bounding box center [1166, 149] width 268 height 33
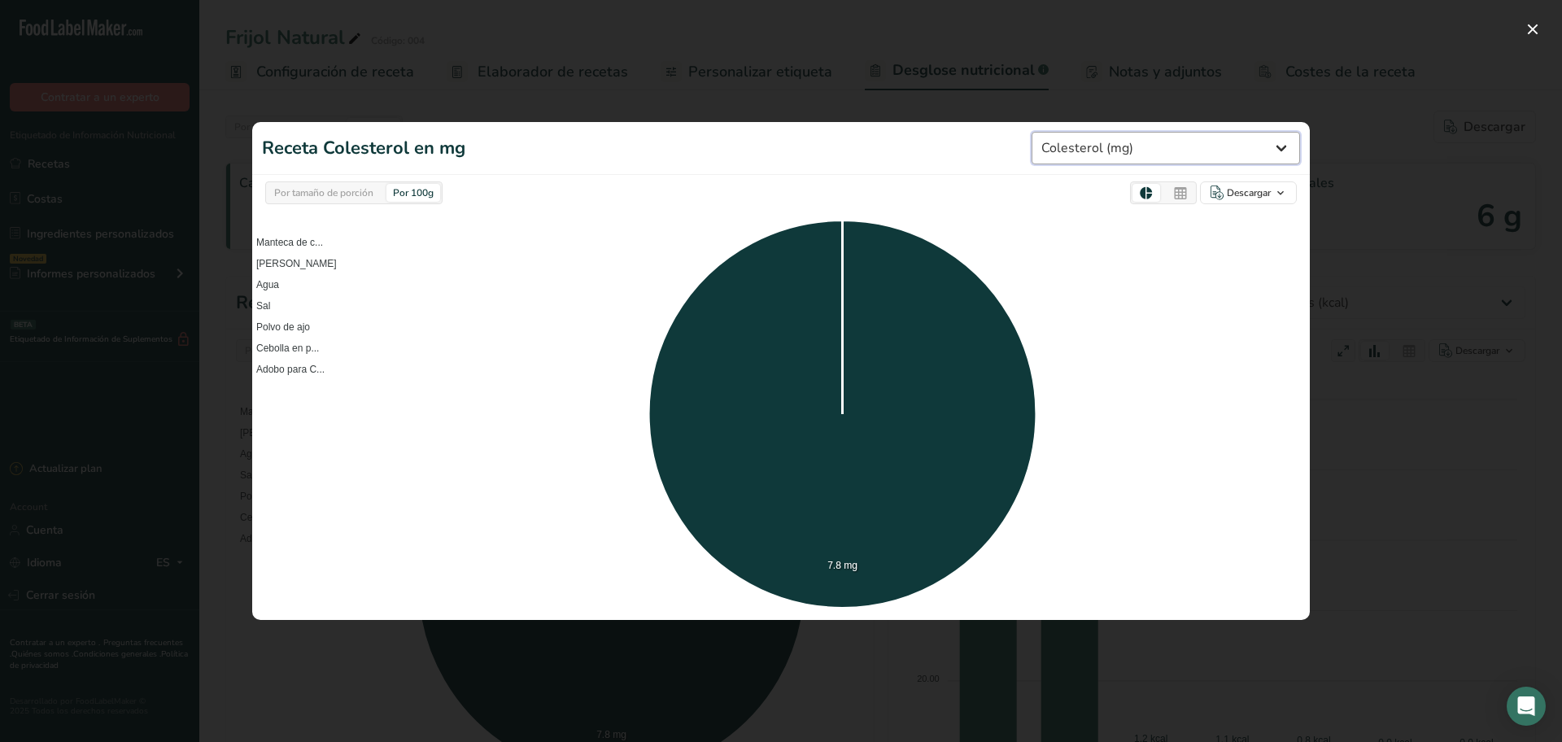
select select "Cholesterol"
click at [1231, 151] on select "Peso (g) Calorías (kcal) Energía KJ (kj) Grasa Total (g) Grasa Saturada (g) Gra…" at bounding box center [1166, 148] width 268 height 33
select select "Sodium"
click at [1056, 132] on select "Peso (g) Calorías (kcal) Energía KJ (kj) Grasa Total (g) Grasa Saturada (g) Gra…" at bounding box center [1166, 148] width 268 height 33
select select "Sodium"
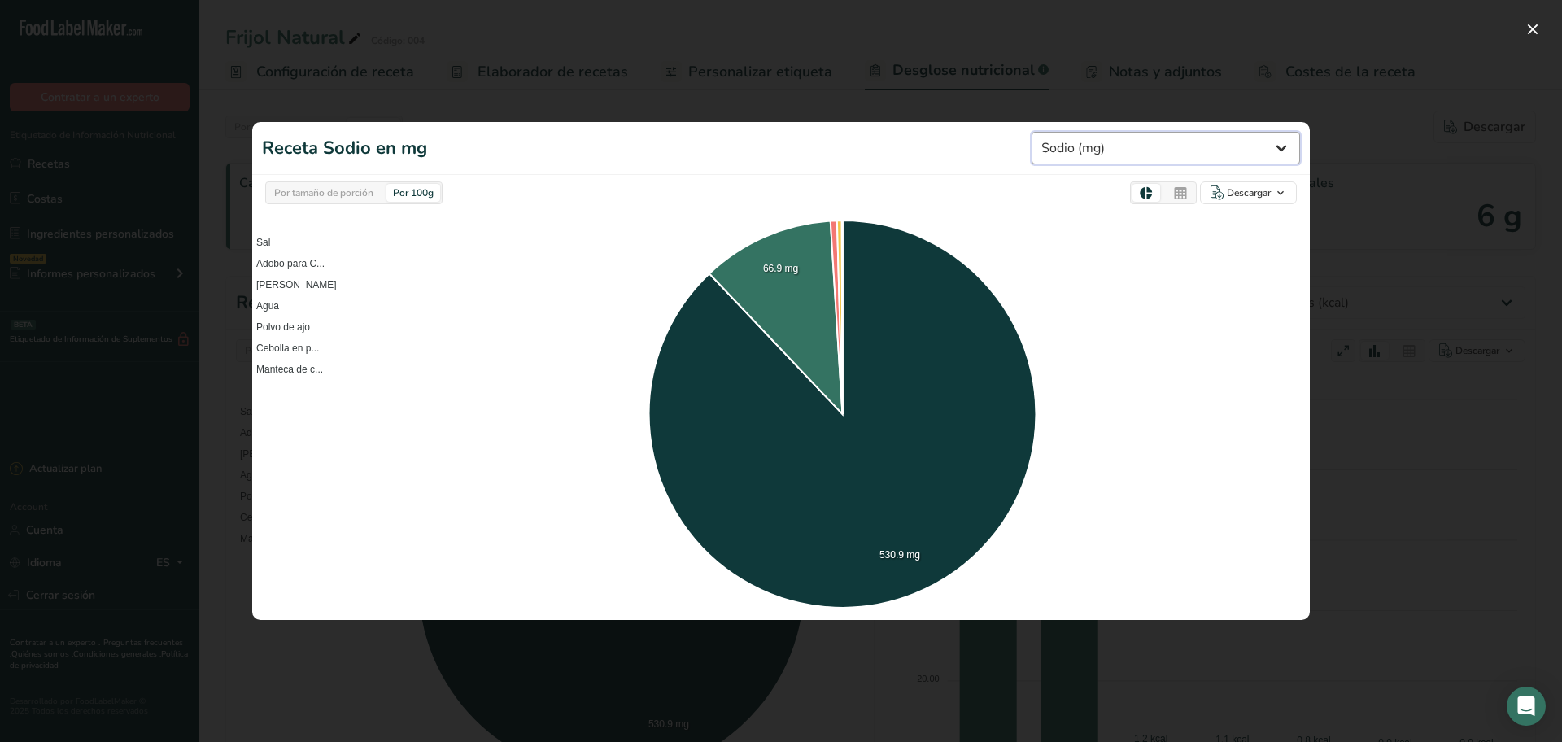
click at [1264, 161] on select "Peso (g) Calorías (kcal) Energía KJ (kj) Grasa Total (g) Grasa Saturada (g) Gra…" at bounding box center [1166, 148] width 268 height 33
click at [1189, 146] on select "Peso (g) Calorías (kcal) Energía KJ (kj) Grasa Total (g) Grasa Saturada (g) Gra…" at bounding box center [1166, 148] width 268 height 33
click at [1187, 145] on select "Peso (g) Calorías (kcal) Energía KJ (kj) Grasa Total (g) Grasa Saturada (g) Gra…" at bounding box center [1166, 148] width 268 height 33
select select "Weight"
click at [1056, 132] on select "Peso (g) Calorías (kcal) Energía KJ (kj) Grasa Total (g) Grasa Saturada (g) Gra…" at bounding box center [1166, 148] width 268 height 33
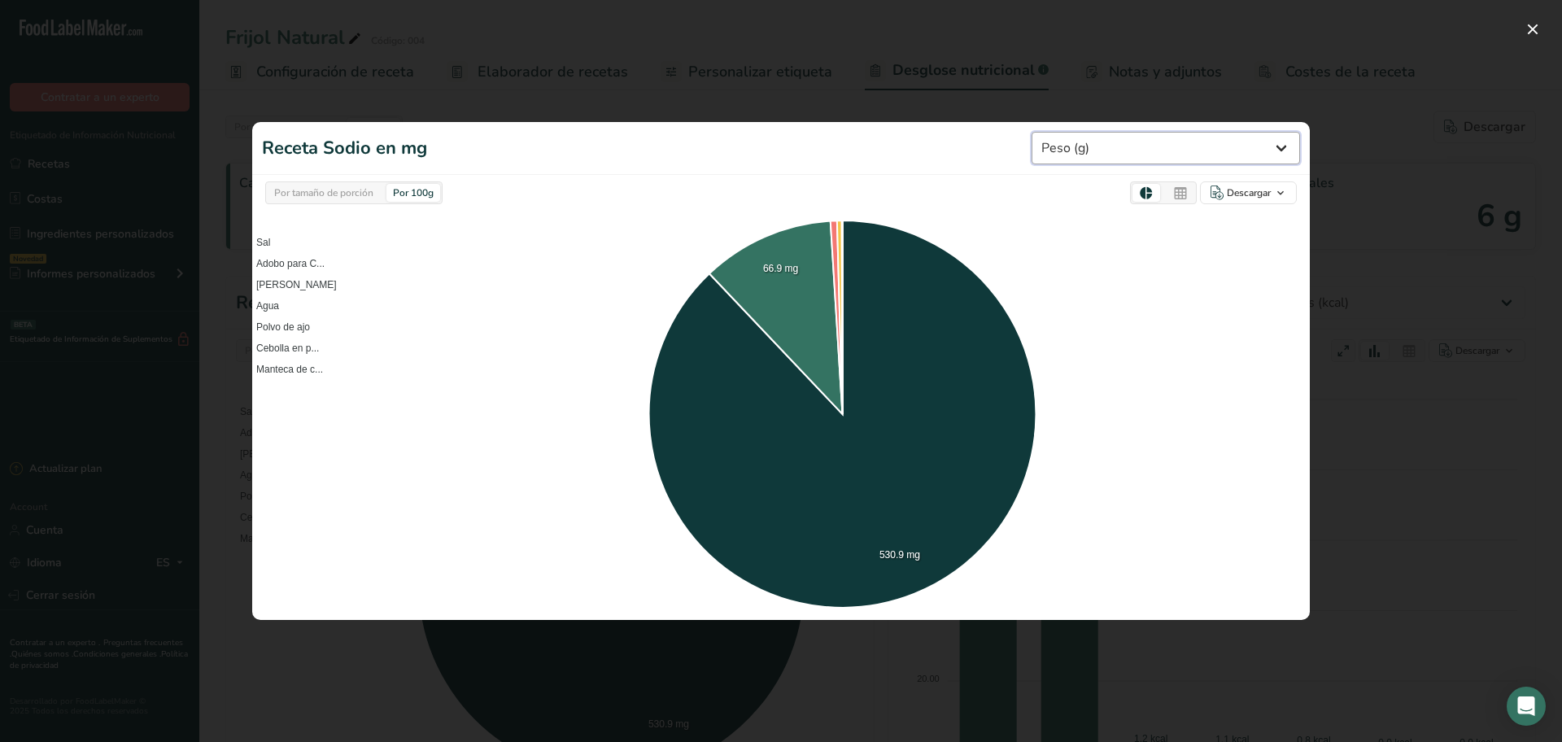
select select "Weight"
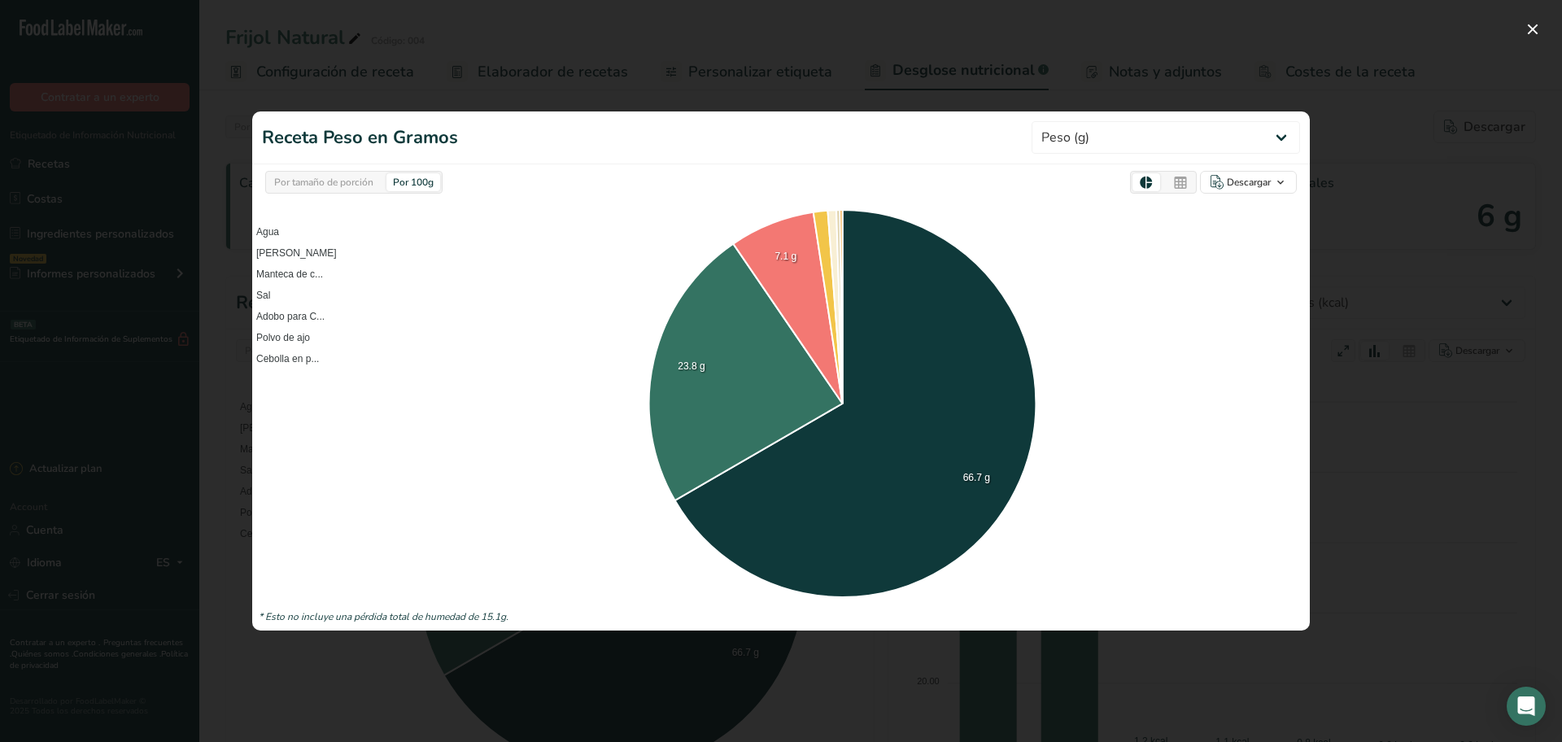
click at [1365, 167] on div at bounding box center [781, 371] width 1562 height 742
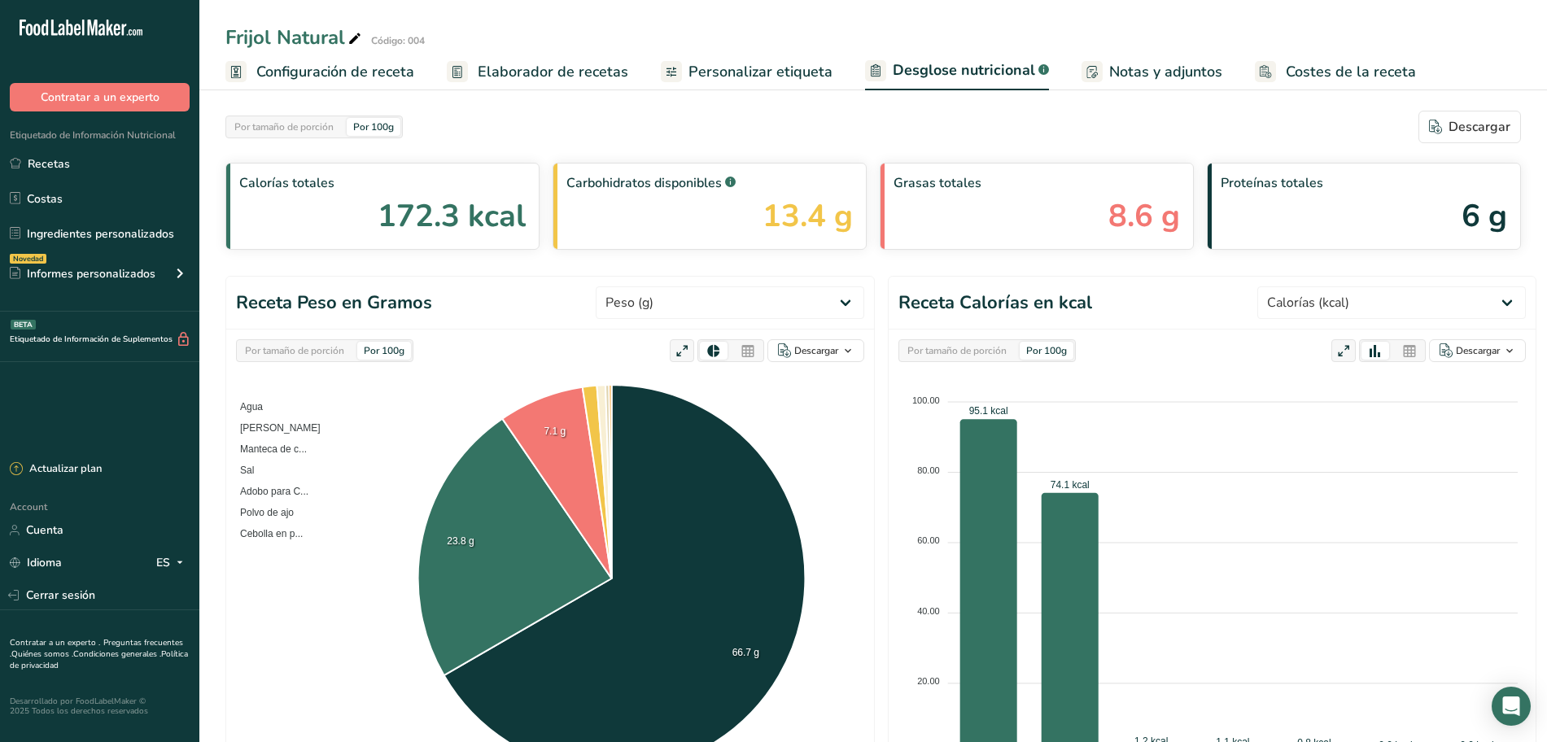
click at [577, 68] on span "Elaborador de recetas" at bounding box center [553, 72] width 151 height 22
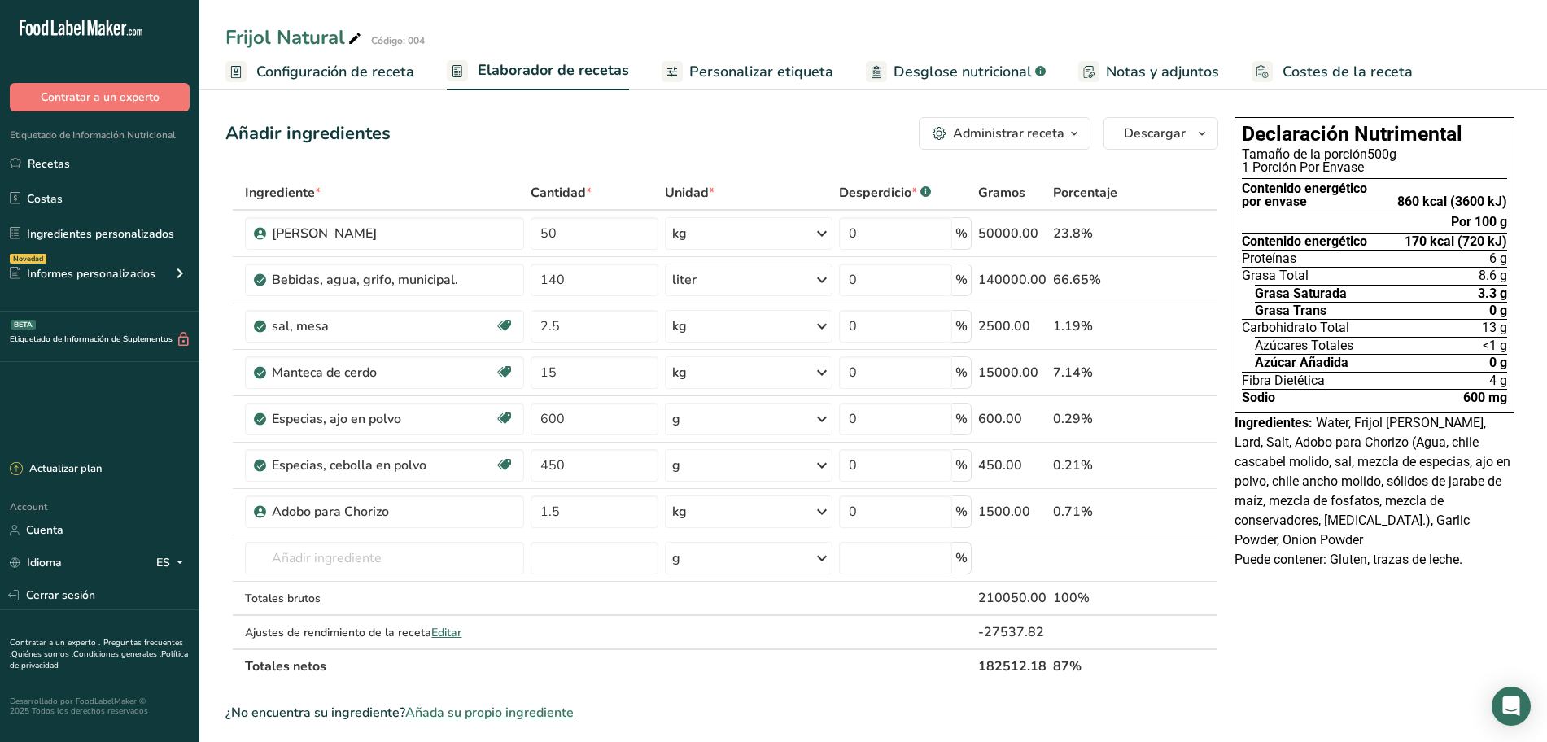
click at [918, 70] on span "Desglose nutricional" at bounding box center [962, 72] width 138 height 22
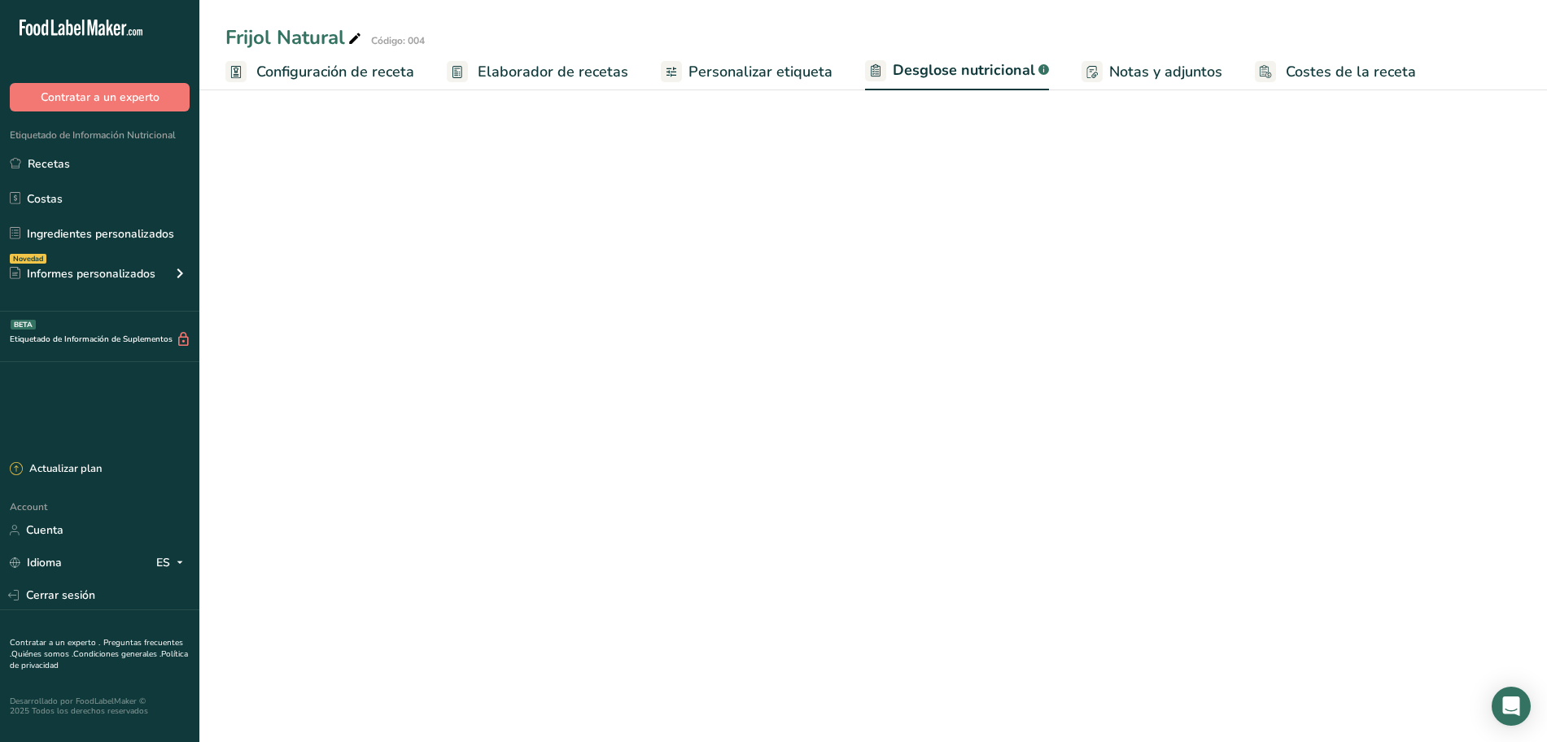
select select "Calories"
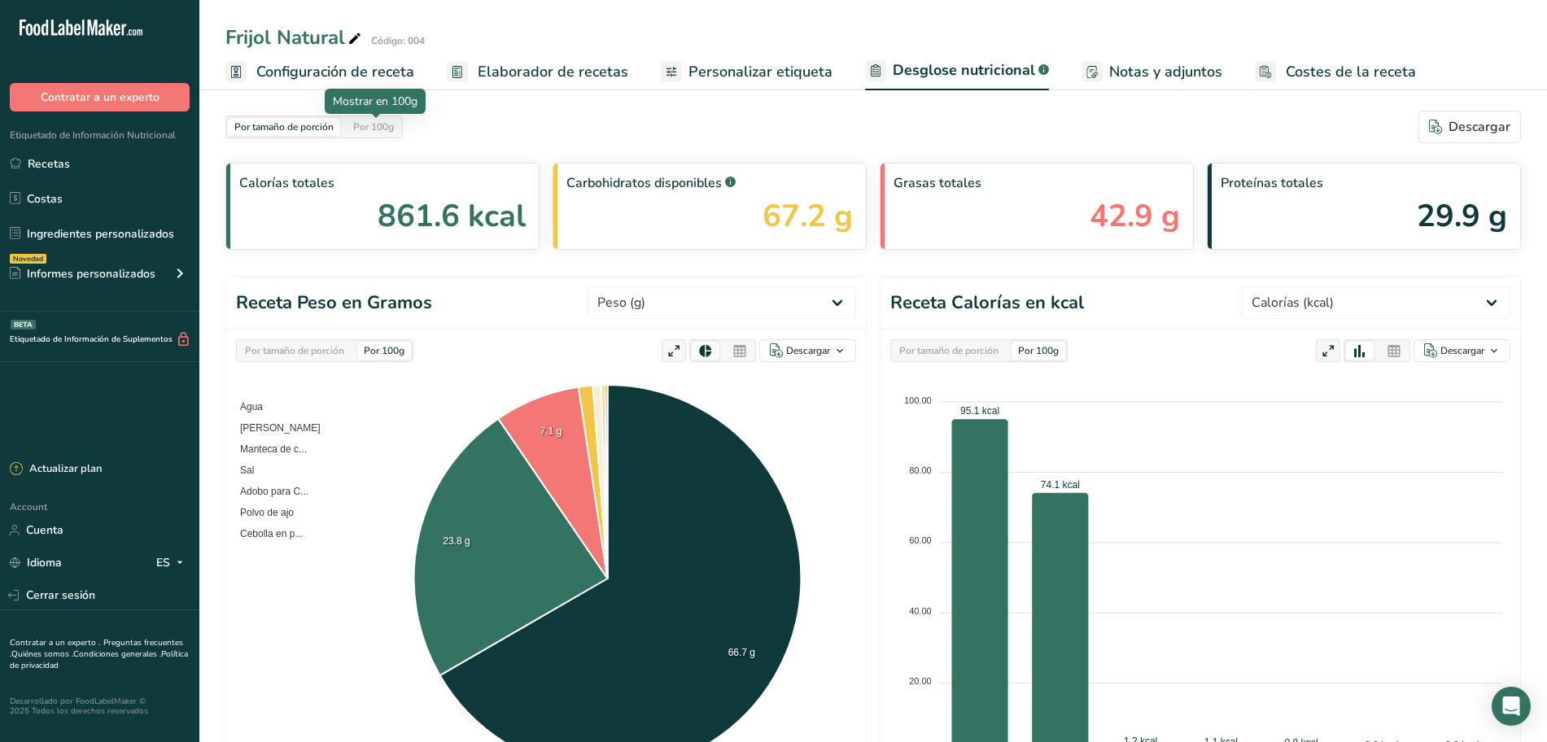
click at [398, 132] on div "Por 100g" at bounding box center [374, 127] width 54 height 18
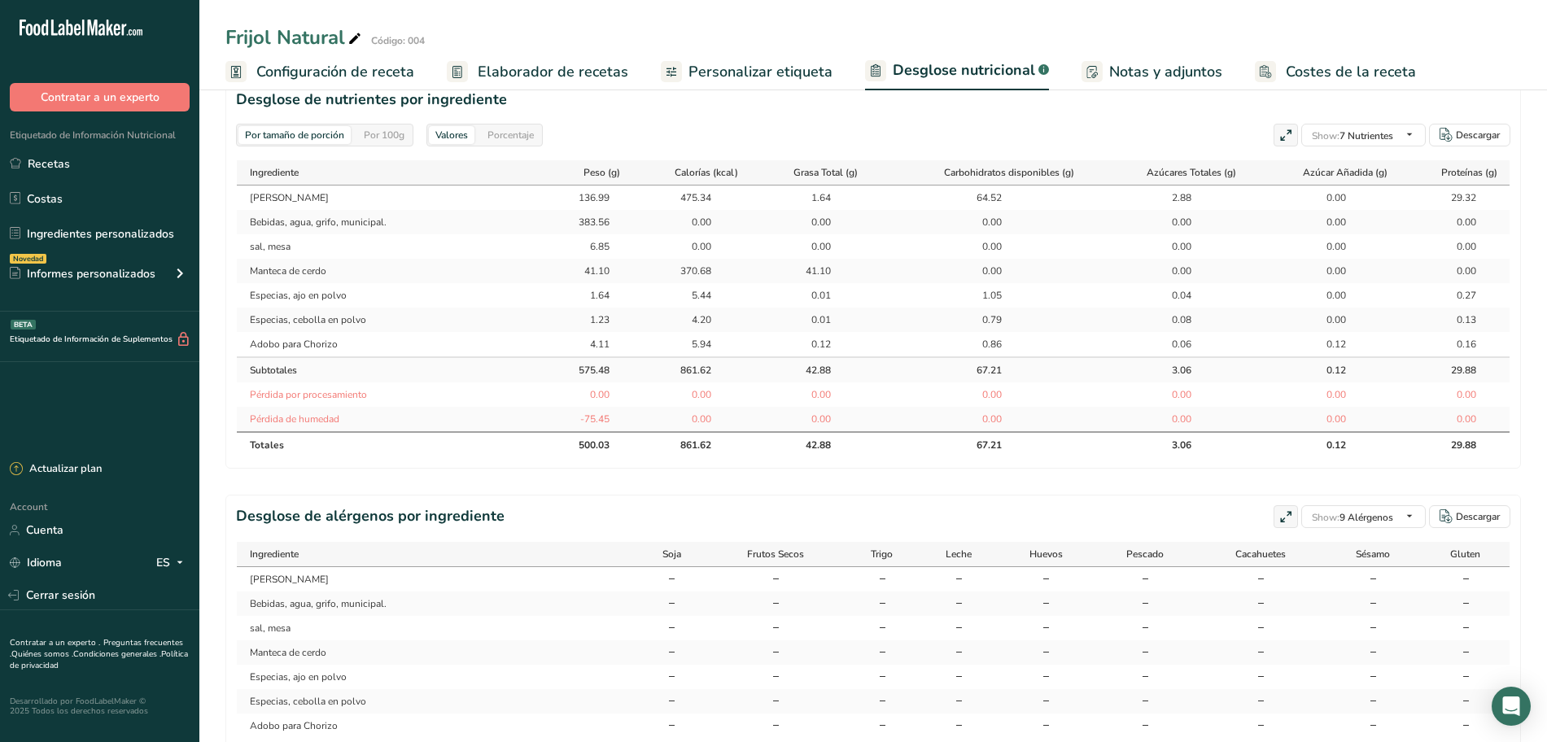
scroll to position [712, 0]
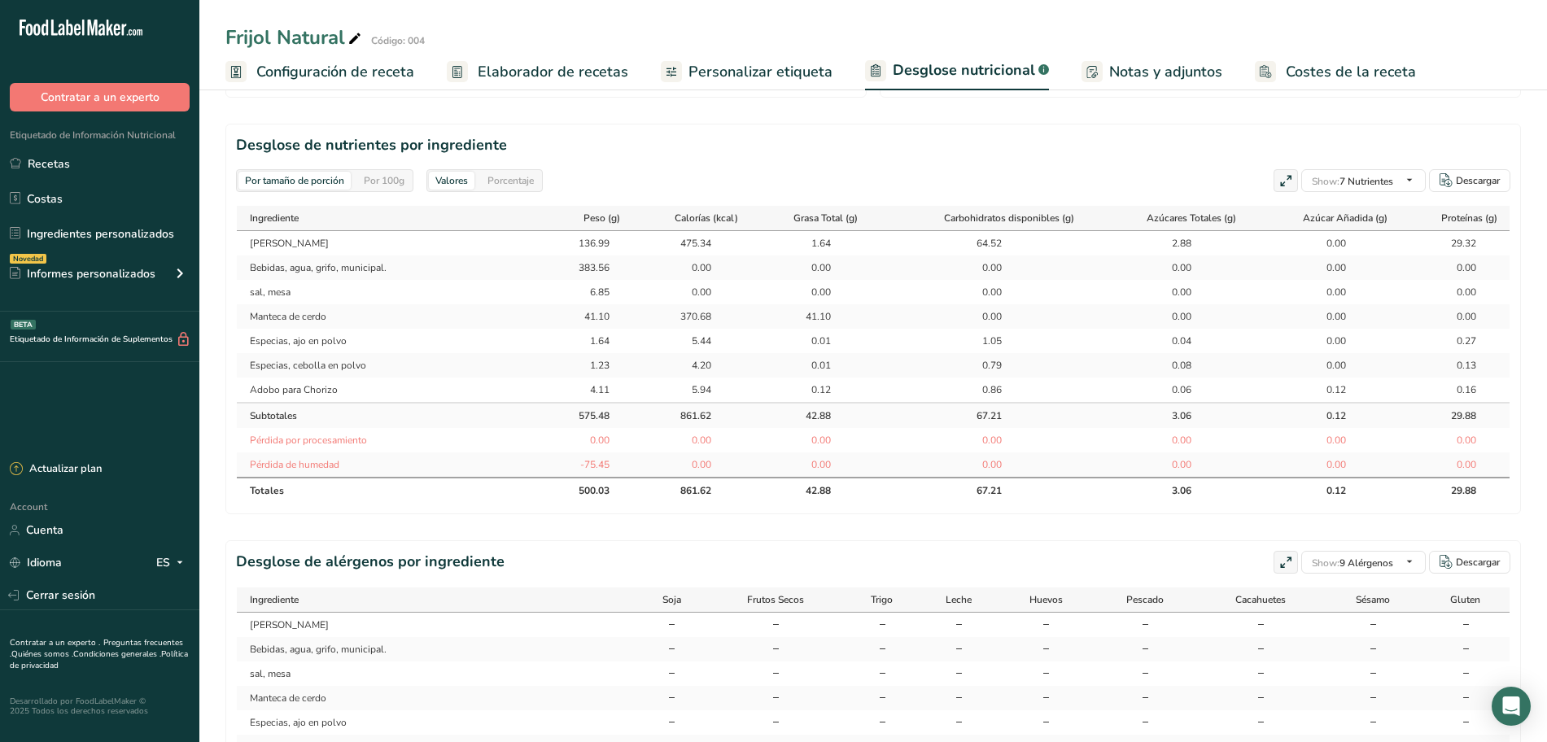
click at [404, 183] on div "Por 100g" at bounding box center [384, 181] width 54 height 18
click at [517, 177] on div "Porcentaje" at bounding box center [510, 181] width 59 height 18
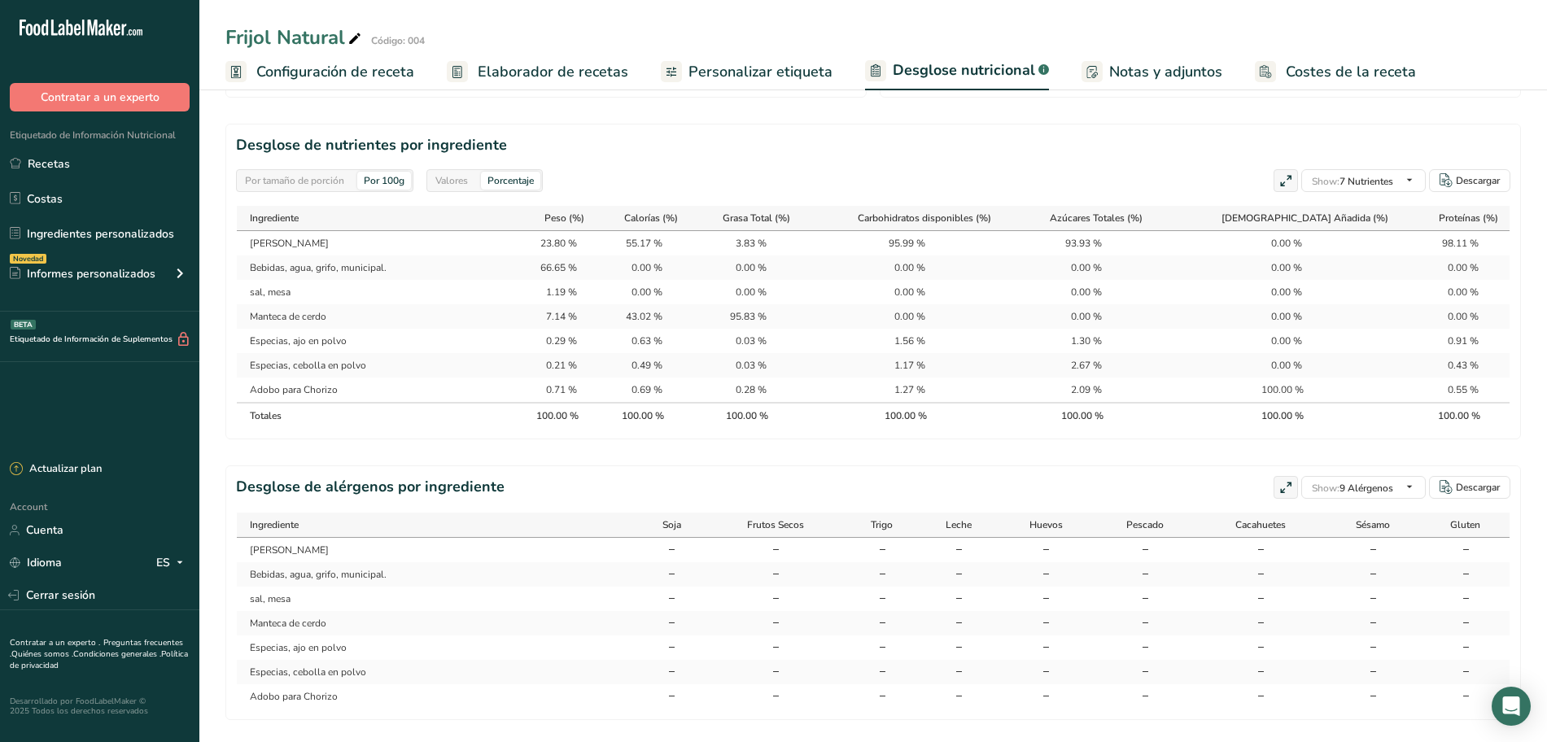
click at [470, 188] on div "Valores" at bounding box center [452, 181] width 46 height 18
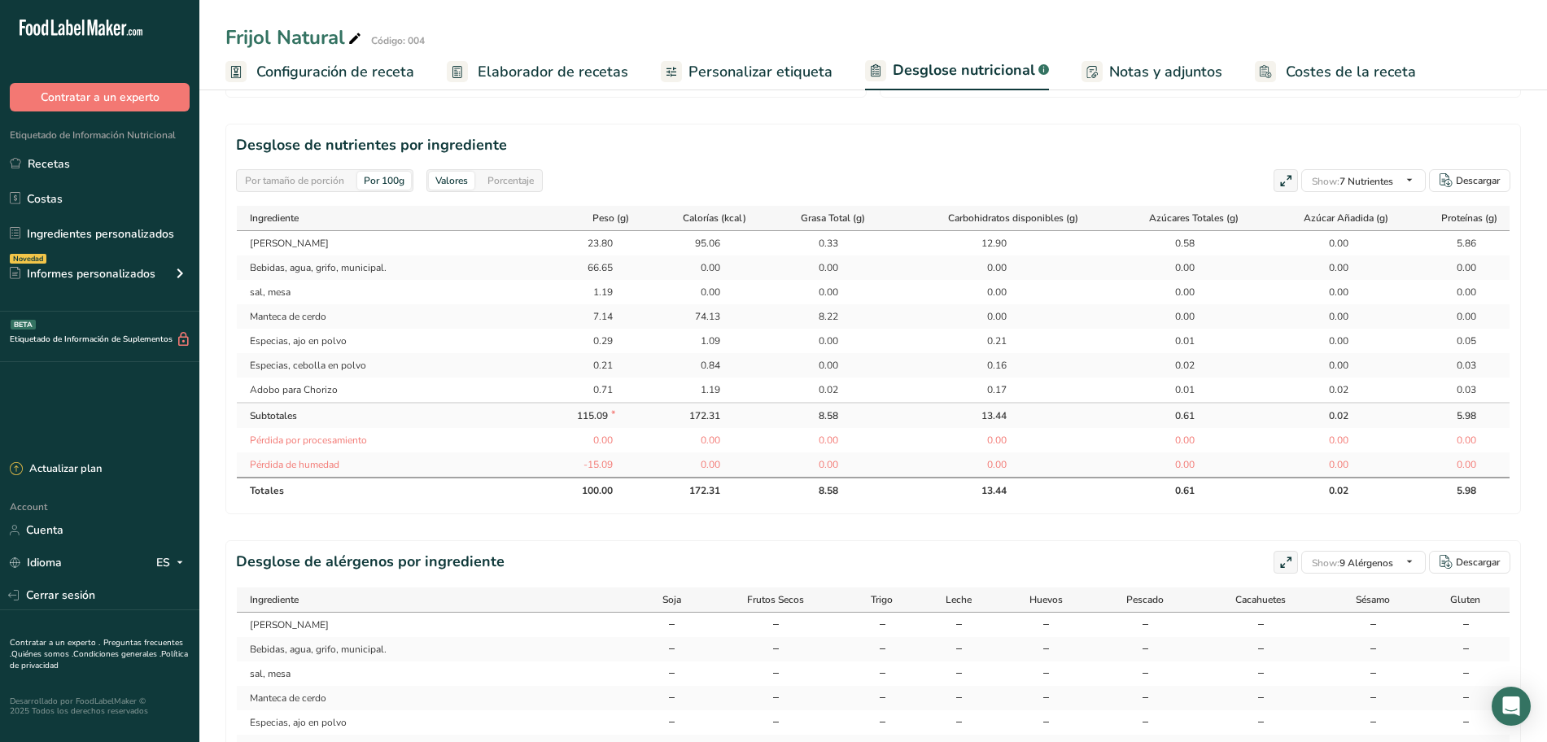
click at [346, 185] on div "Por tamaño de porción" at bounding box center [294, 181] width 112 height 18
click at [373, 188] on div "Por 100g" at bounding box center [384, 181] width 54 height 18
click at [50, 168] on link "Recetas" at bounding box center [99, 163] width 199 height 31
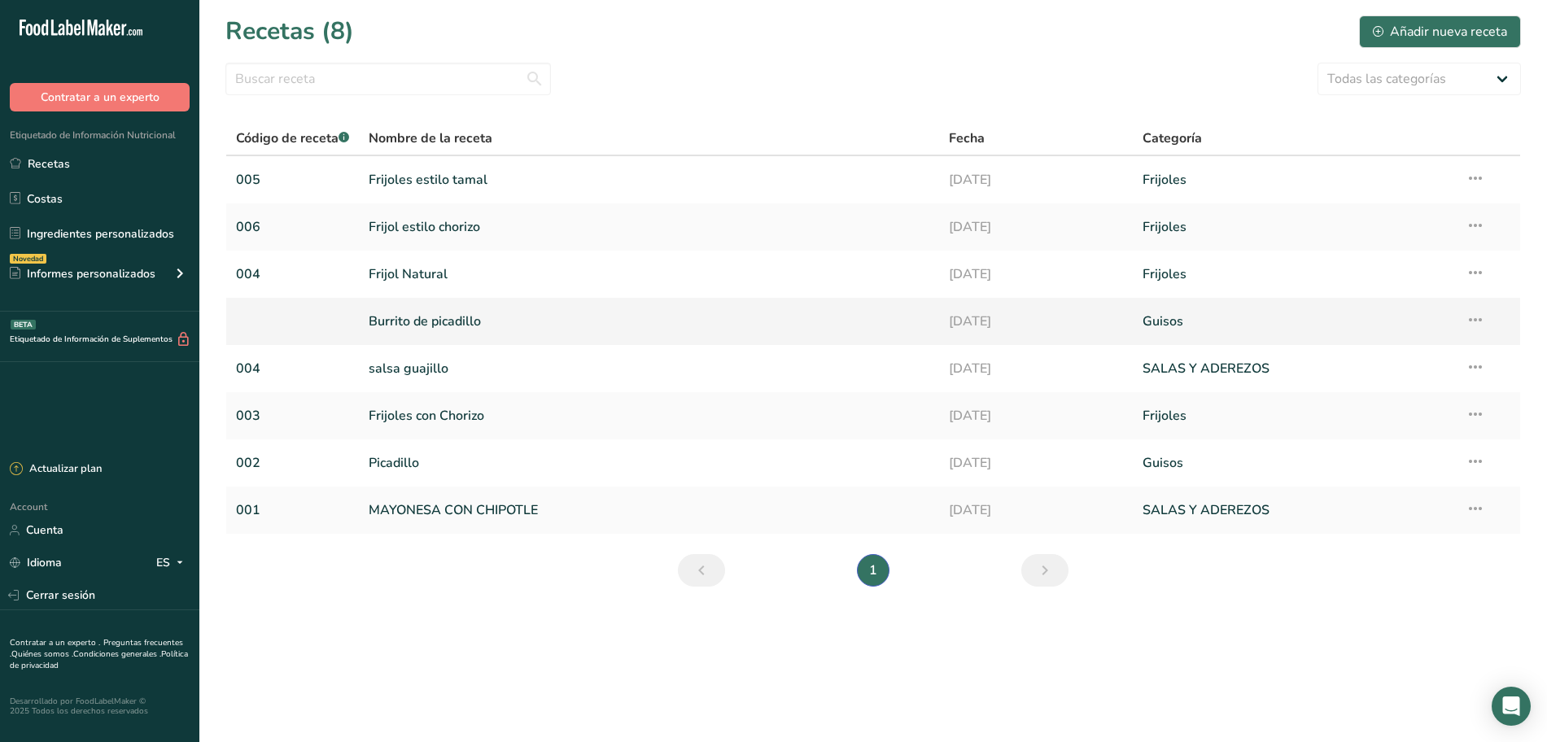
click at [1465, 323] on icon at bounding box center [1475, 319] width 20 height 29
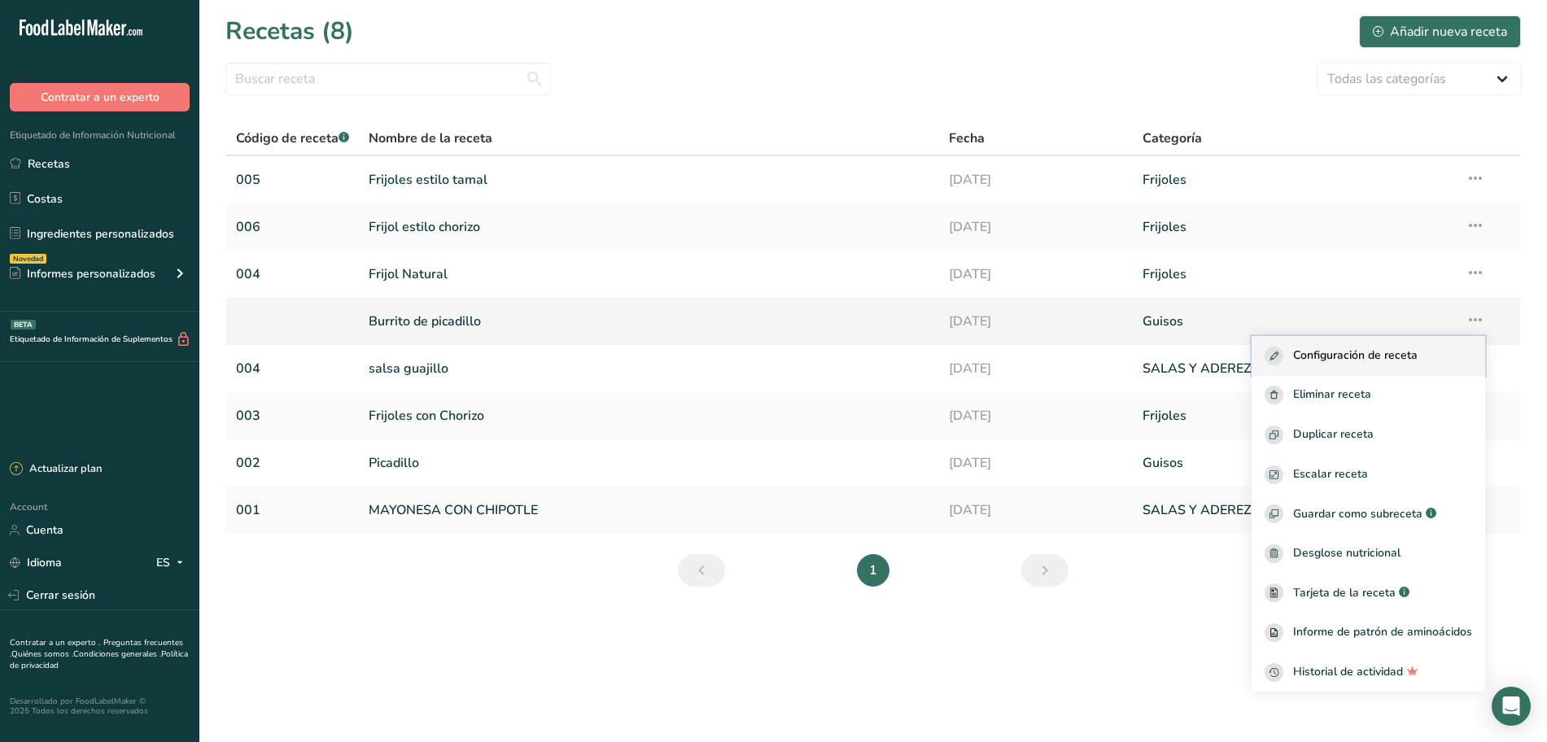
click at [1411, 362] on span "Configuración de receta" at bounding box center [1355, 356] width 124 height 19
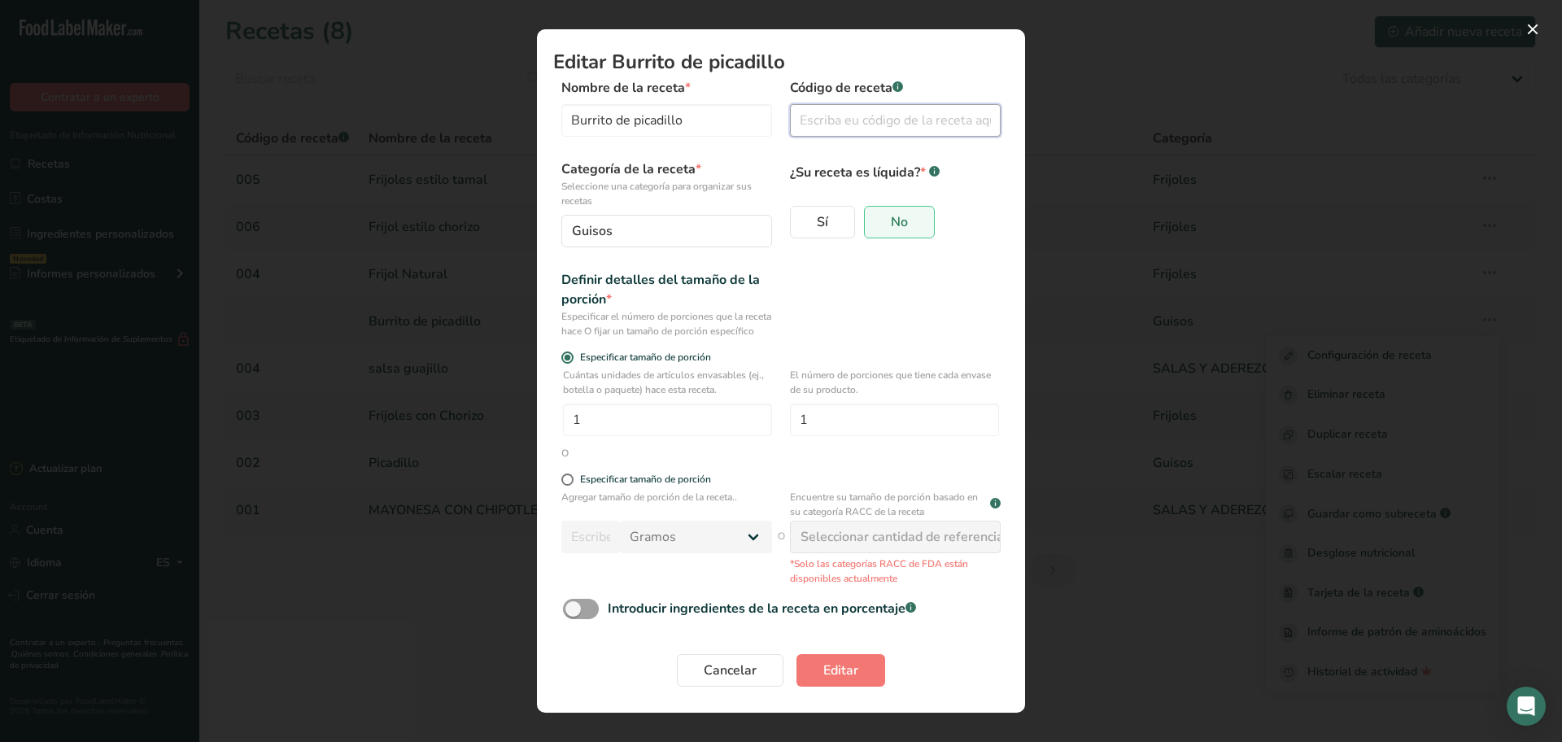
click at [917, 119] on input "Modal de edición de receta" at bounding box center [895, 120] width 211 height 33
type input "007"
click at [809, 671] on button "Editar" at bounding box center [840, 670] width 89 height 33
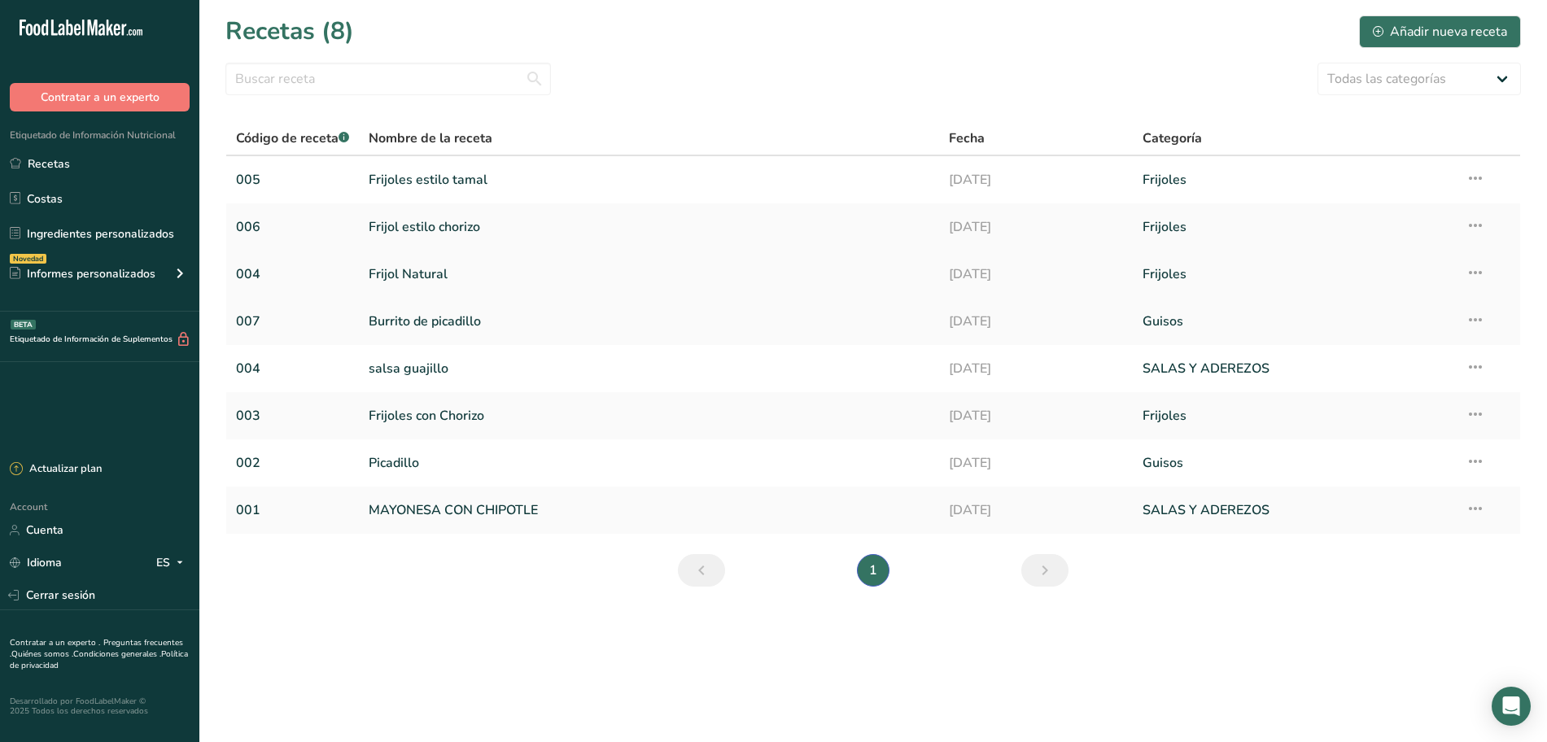
click at [1481, 272] on icon at bounding box center [1475, 272] width 20 height 29
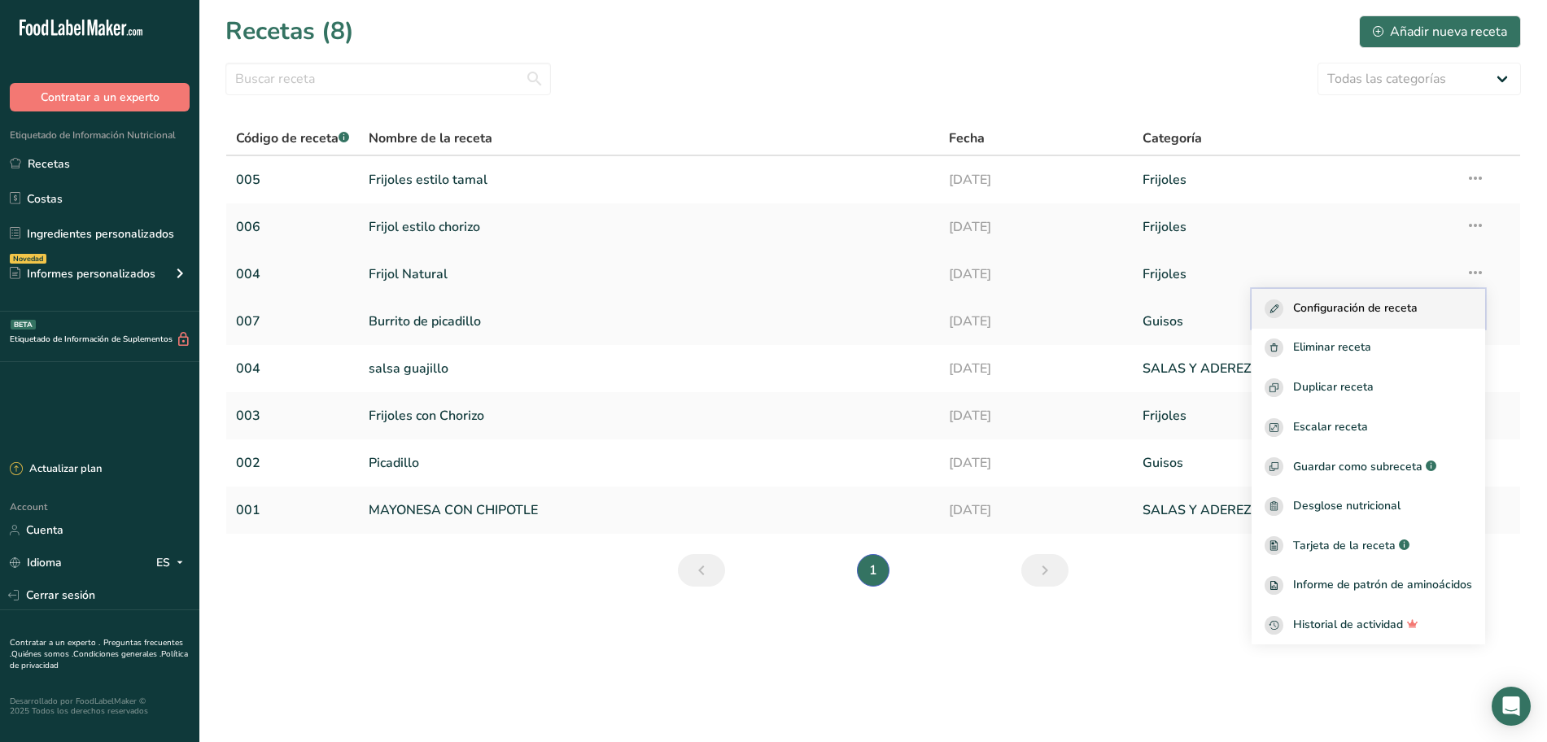
click at [1433, 304] on div "Configuración de receta" at bounding box center [1367, 308] width 207 height 19
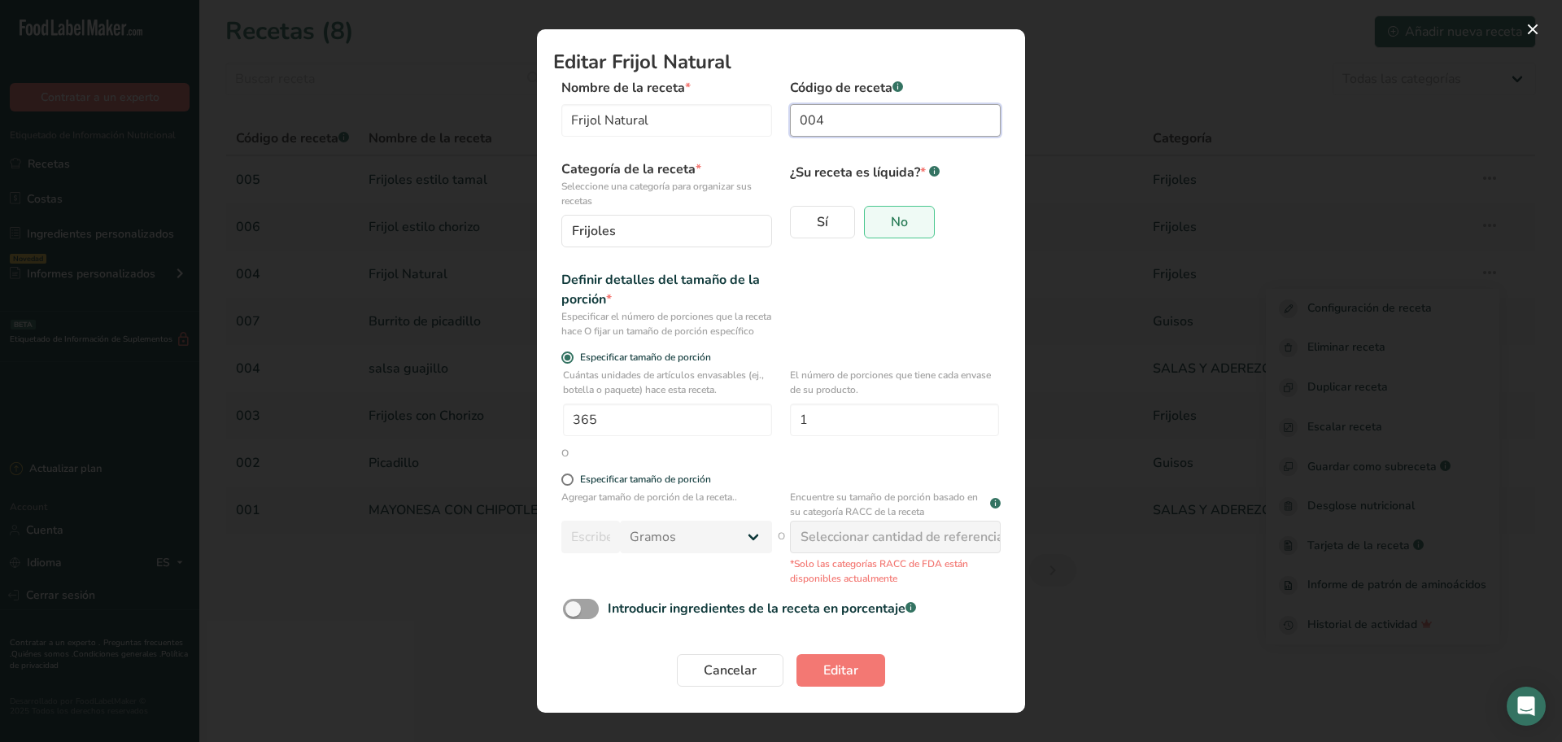
click at [832, 118] on input "004" at bounding box center [895, 120] width 211 height 33
type input "008"
click at [840, 680] on span "Editar" at bounding box center [840, 671] width 35 height 20
click at [840, 682] on div "Cancelar Editar" at bounding box center [781, 670] width 436 height 33
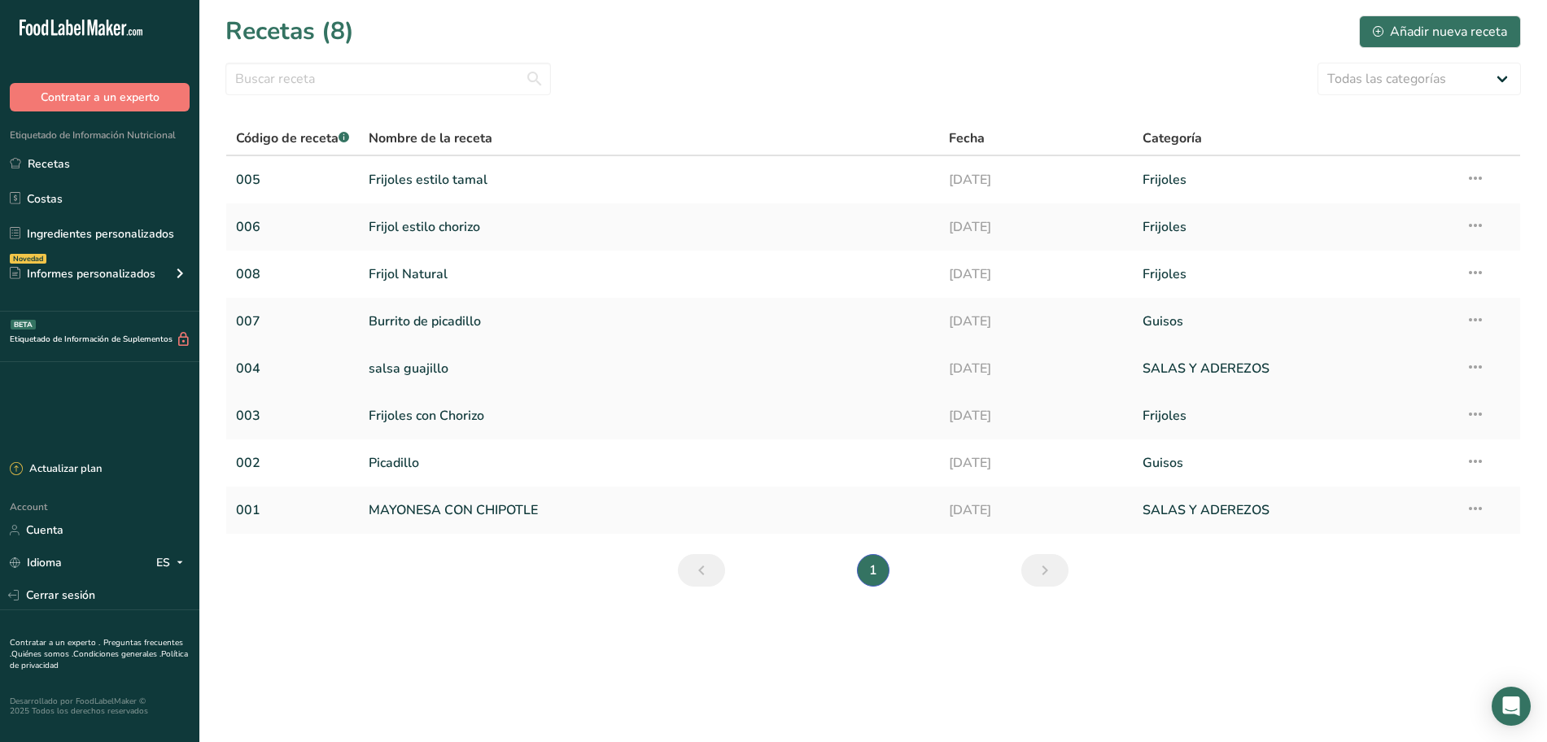
click at [419, 369] on link "salsa guajillo" at bounding box center [649, 368] width 561 height 34
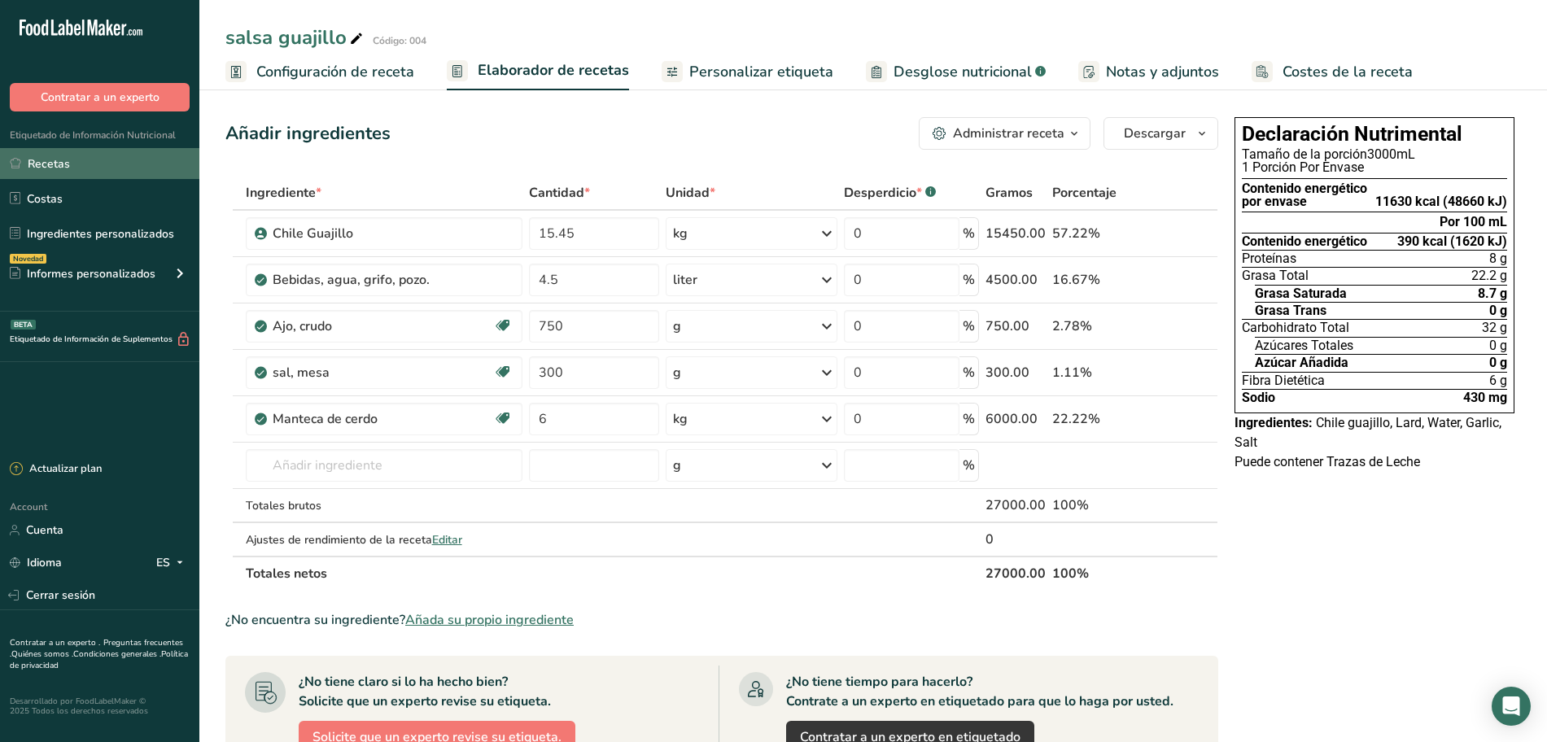
click at [81, 164] on link "Recetas" at bounding box center [99, 163] width 199 height 31
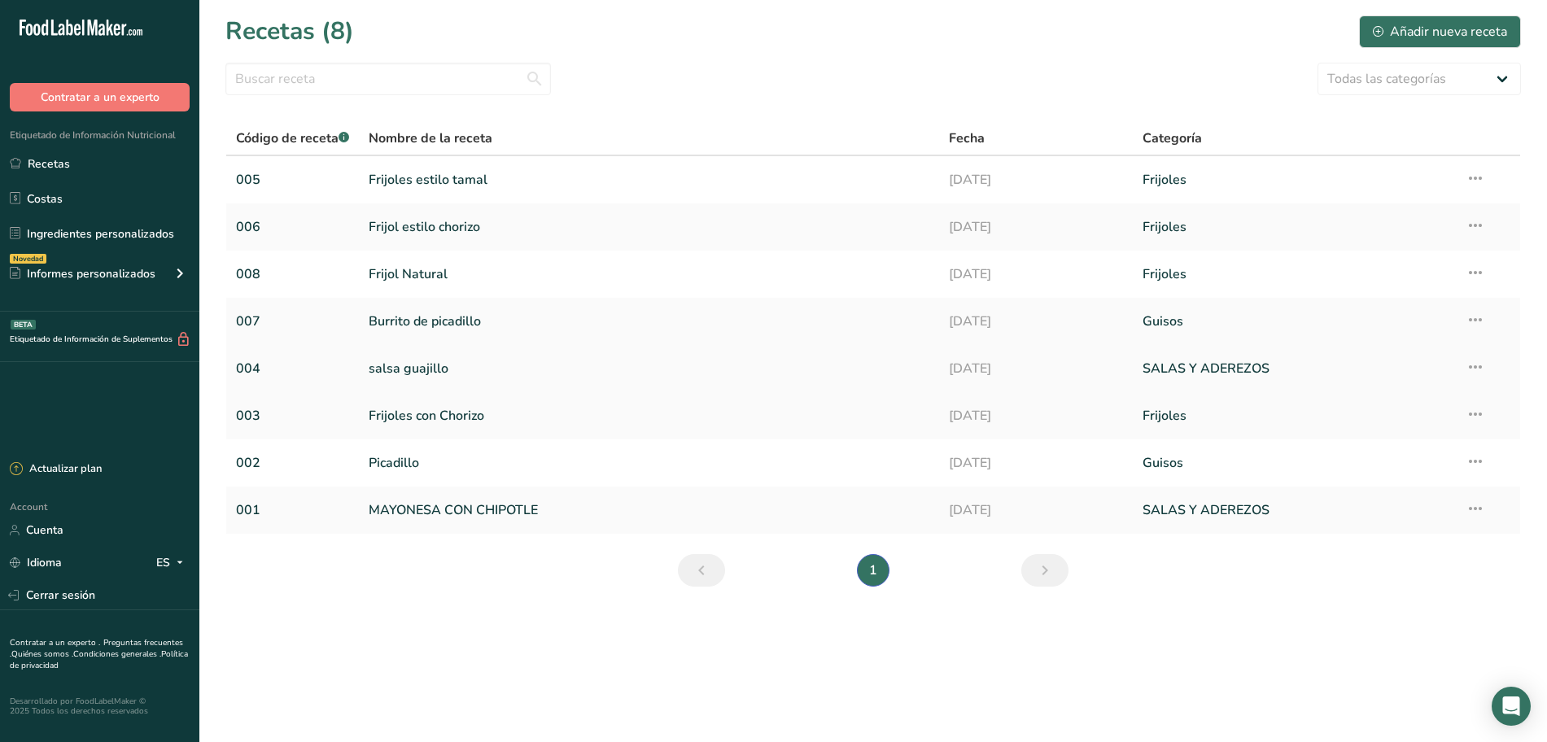
click at [1471, 369] on icon at bounding box center [1475, 366] width 20 height 29
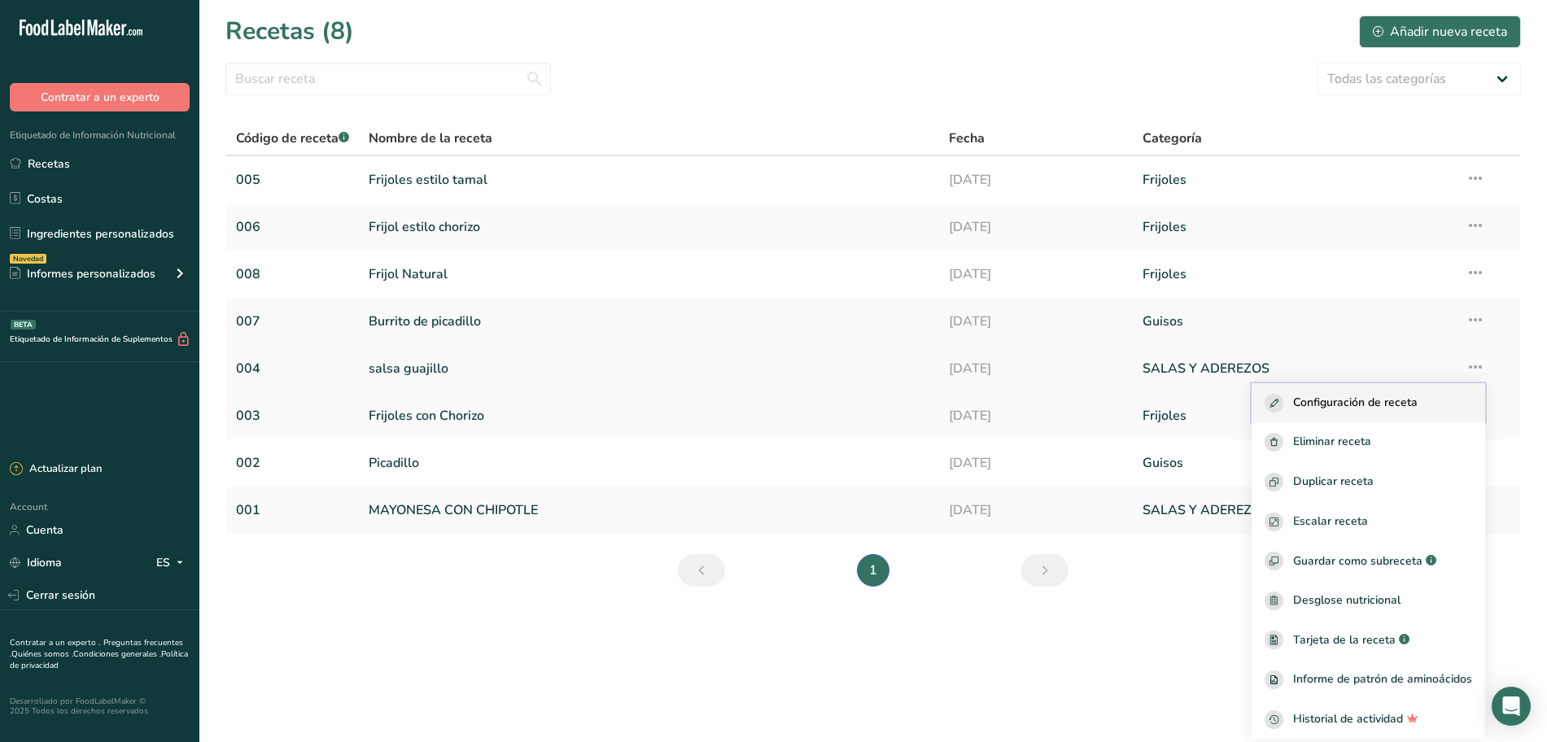
click at [1432, 396] on div "Configuración de receta" at bounding box center [1367, 403] width 207 height 19
select select "22"
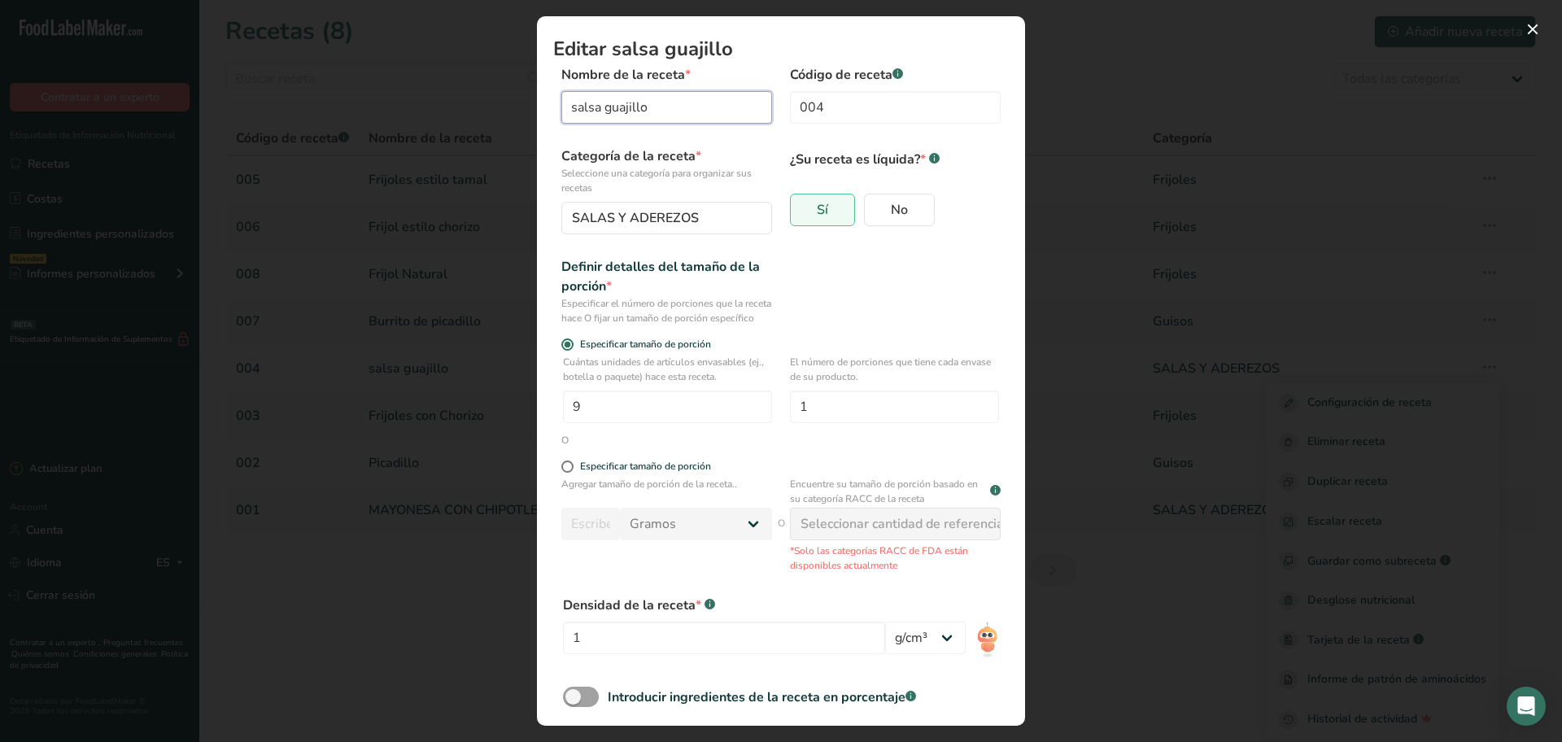
click at [722, 115] on input "salsa guajillo" at bounding box center [666, 107] width 211 height 33
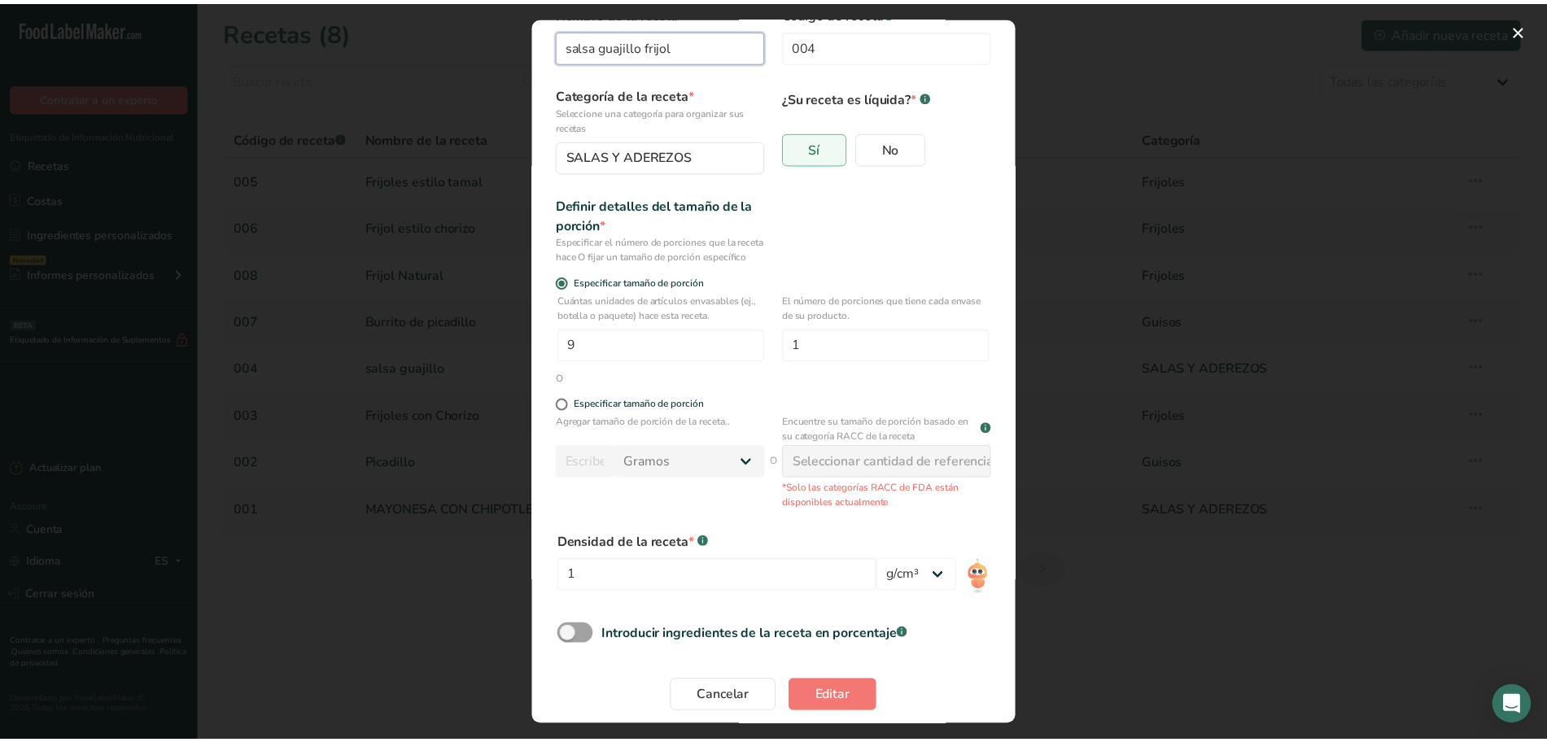
scroll to position [90, 0]
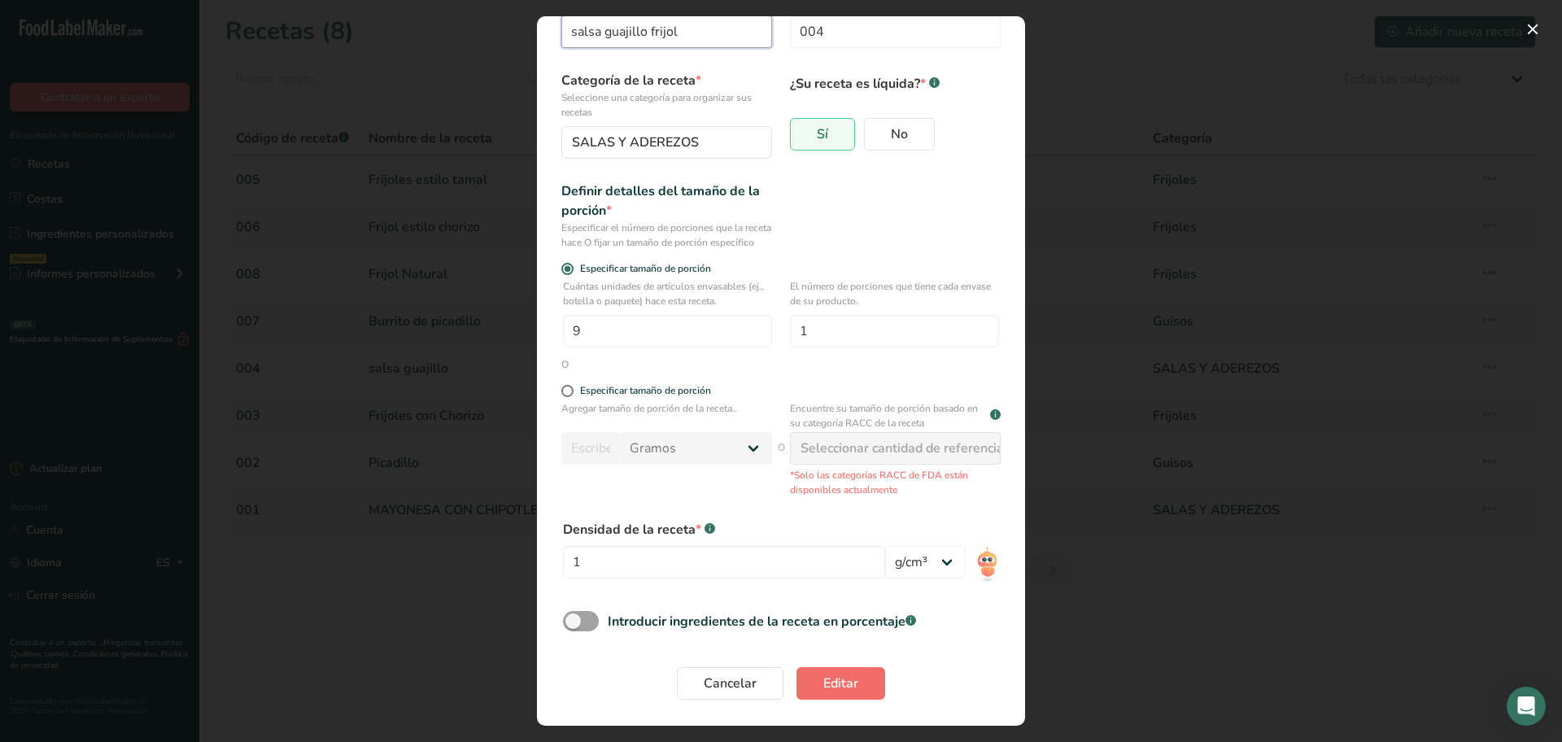
type input "salsa guajillo frijol"
click at [846, 690] on span "Editar" at bounding box center [840, 684] width 35 height 20
click at [846, 690] on div "Cancelar Editar" at bounding box center [781, 683] width 436 height 33
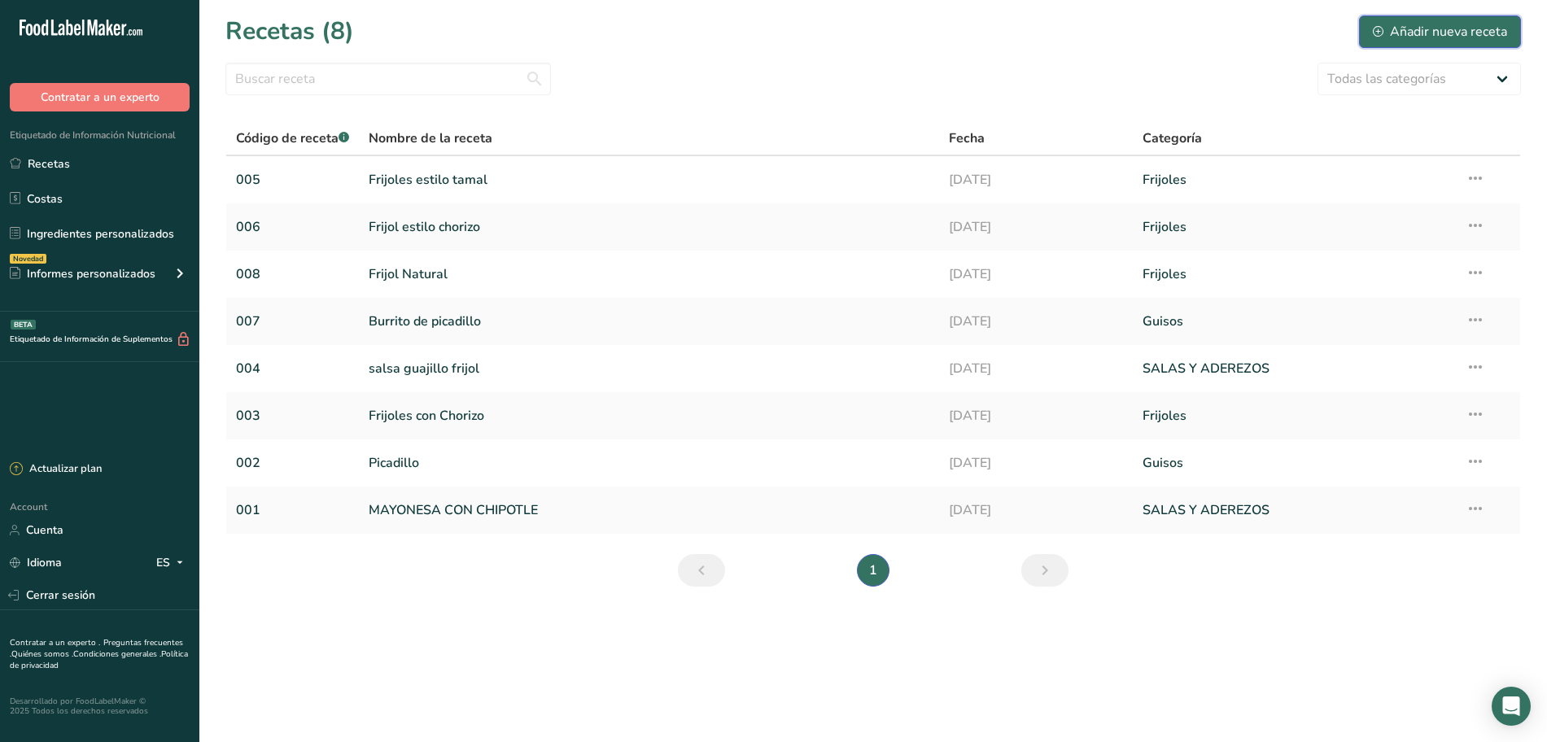
click at [1434, 30] on div "Añadir nueva receta" at bounding box center [1439, 32] width 134 height 20
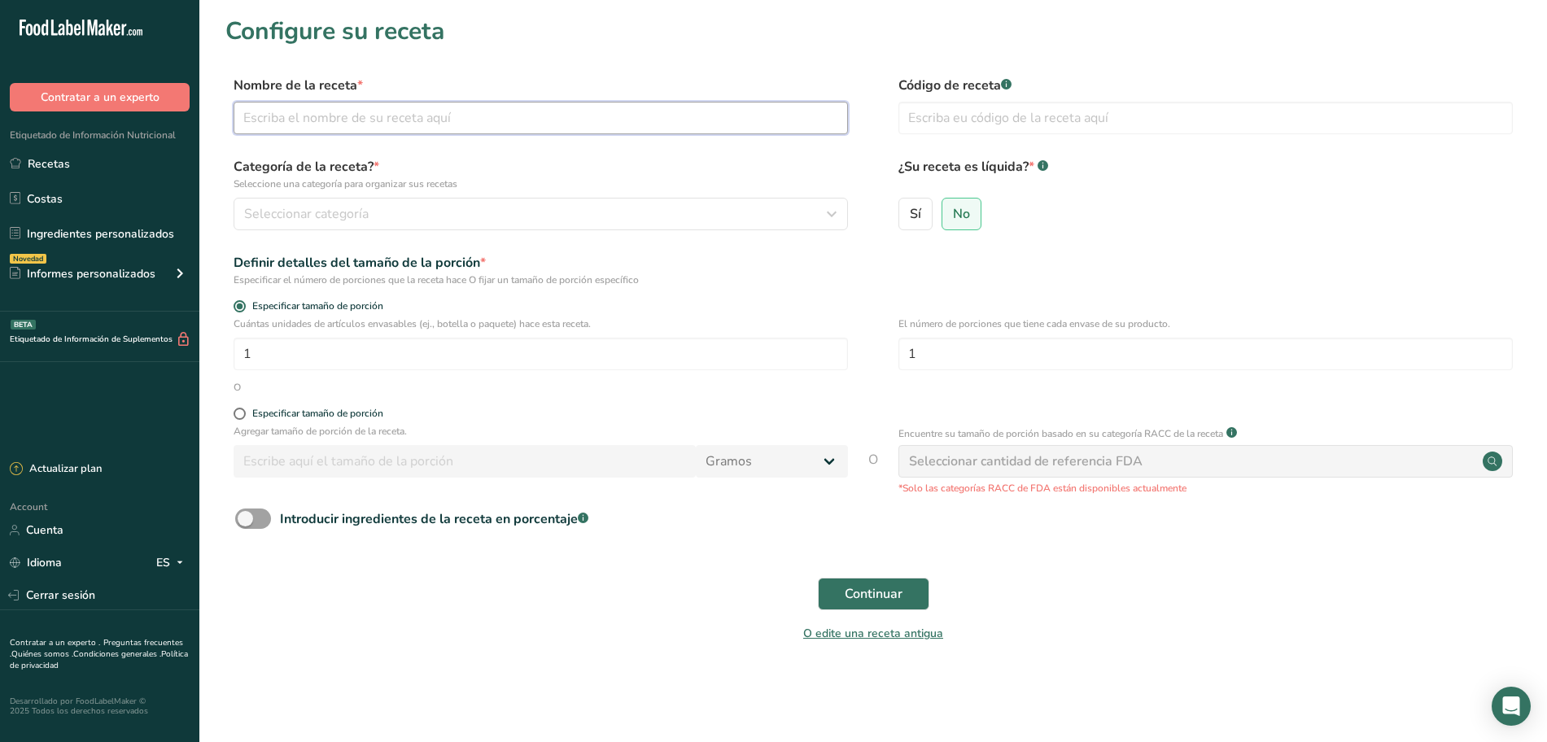
click at [387, 120] on input "text" at bounding box center [540, 118] width 614 height 33
type input "Salsa guajillo burrito"
click at [911, 125] on input "text" at bounding box center [1205, 118] width 614 height 33
type input "009"
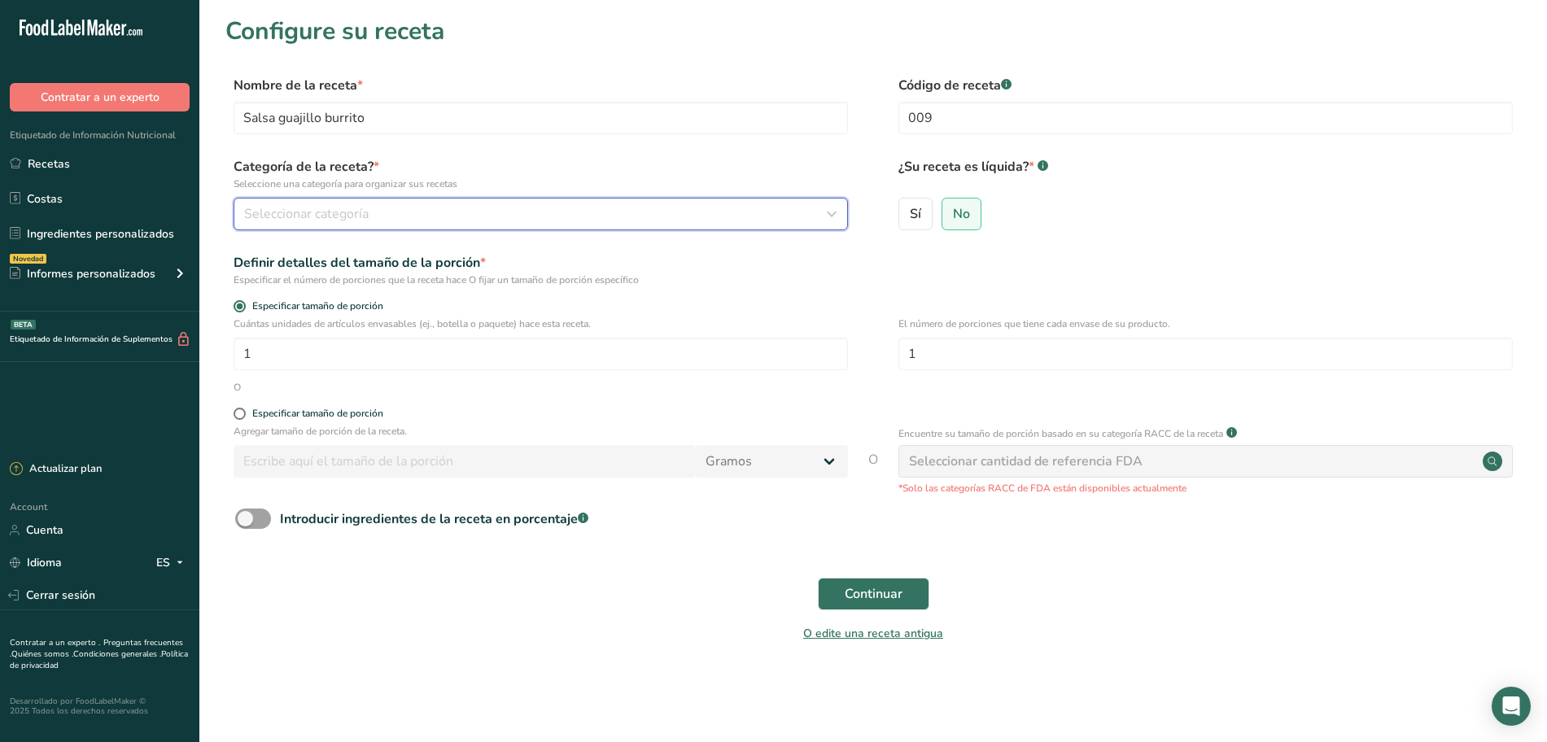
click at [389, 212] on div "Seleccionar categoría" at bounding box center [535, 214] width 583 height 20
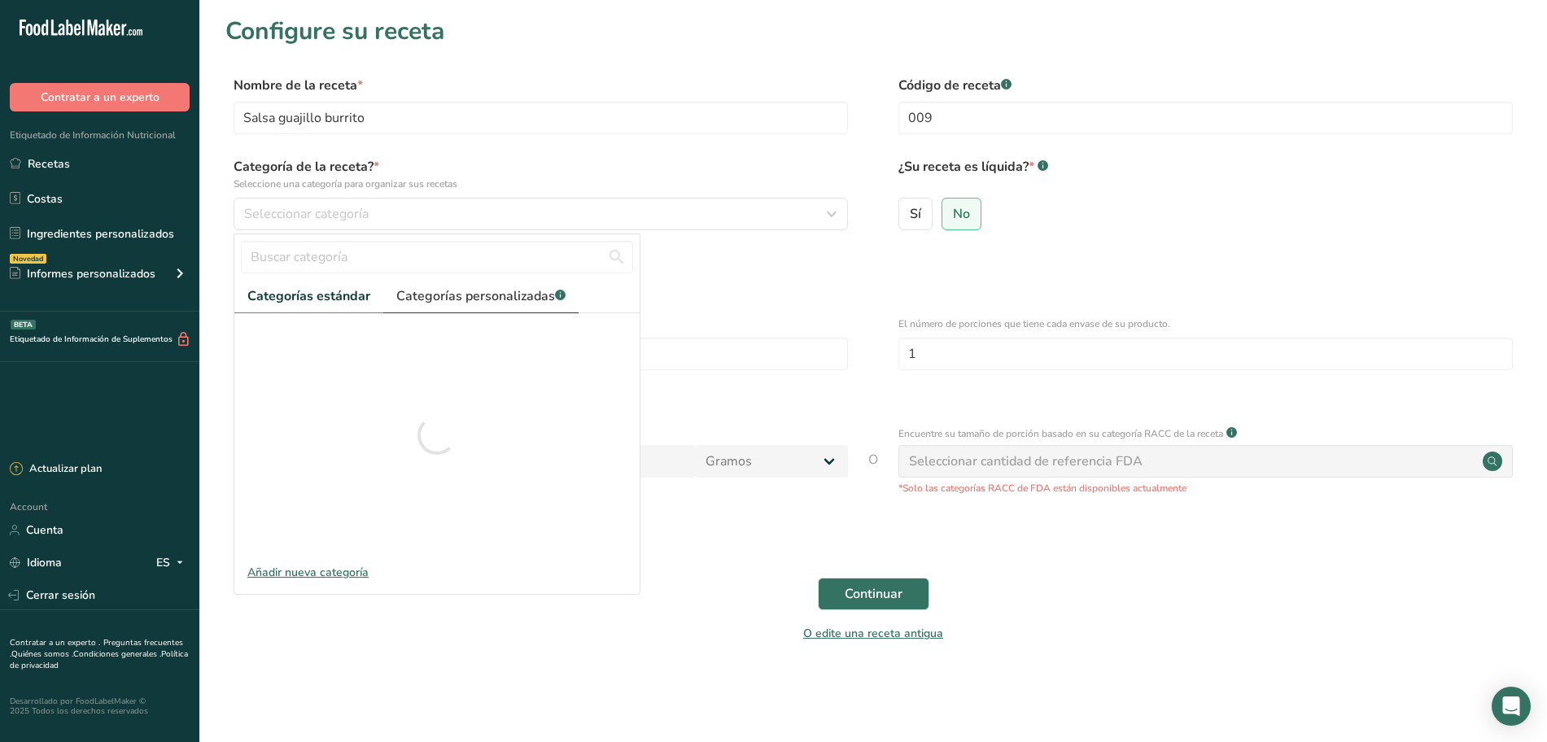
click at [460, 303] on span "Categorías personalizadas .a-a{fill:#347362;}.b-a{fill:#fff;}" at bounding box center [480, 296] width 169 height 20
click at [338, 295] on span "Categorías estándar" at bounding box center [308, 296] width 122 height 20
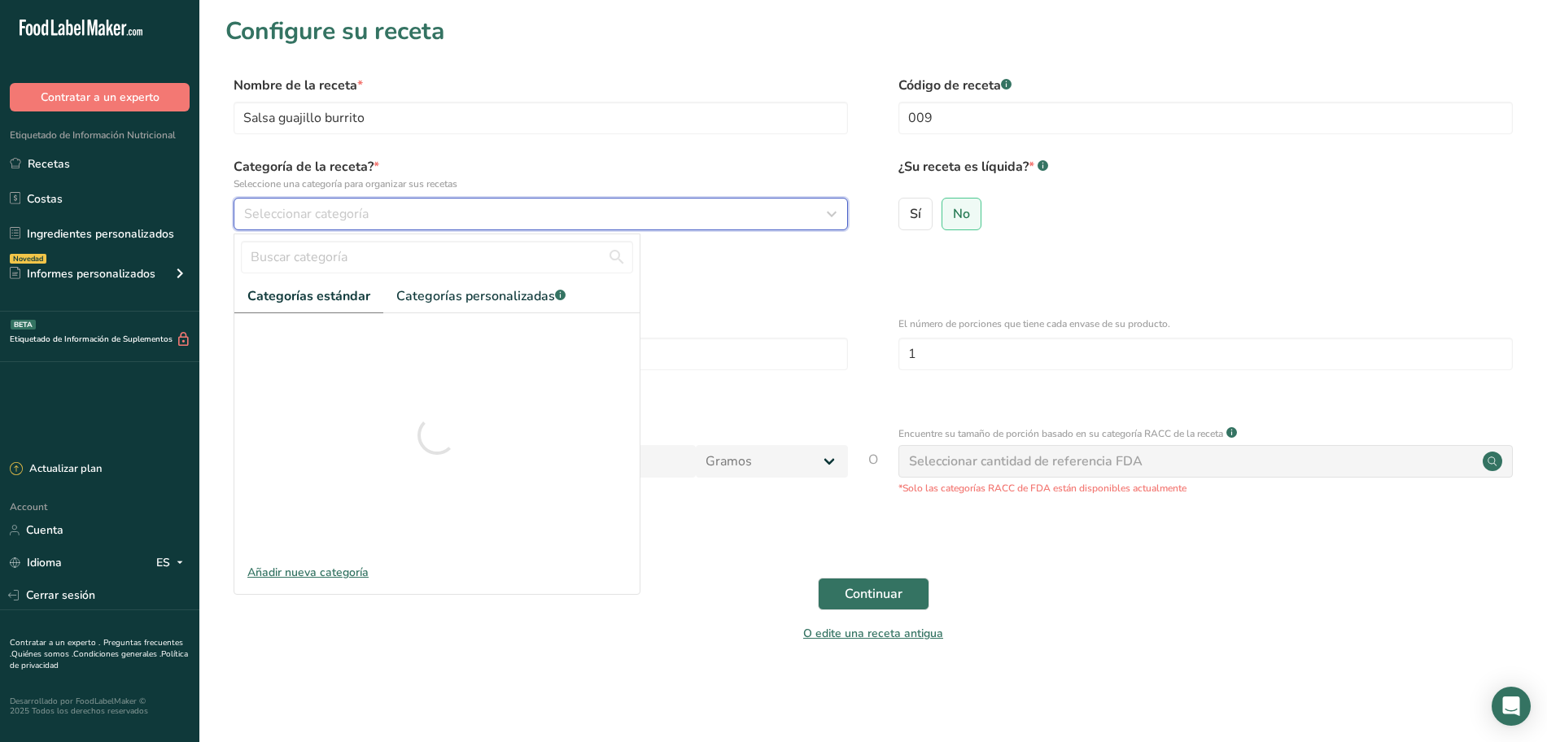
click at [499, 198] on button "Seleccionar categoría" at bounding box center [540, 214] width 614 height 33
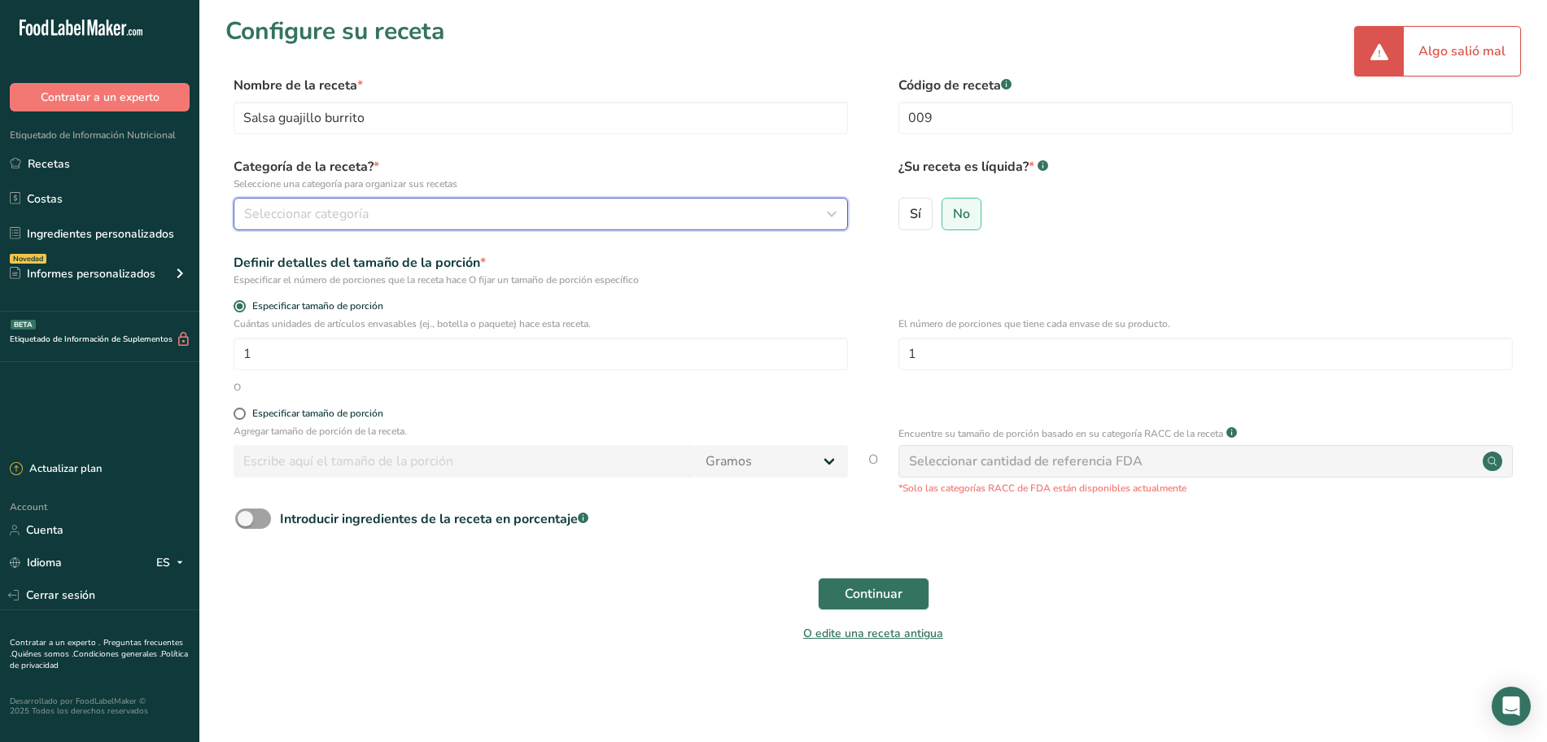
click at [487, 208] on div "Seleccionar categoría" at bounding box center [535, 214] width 583 height 20
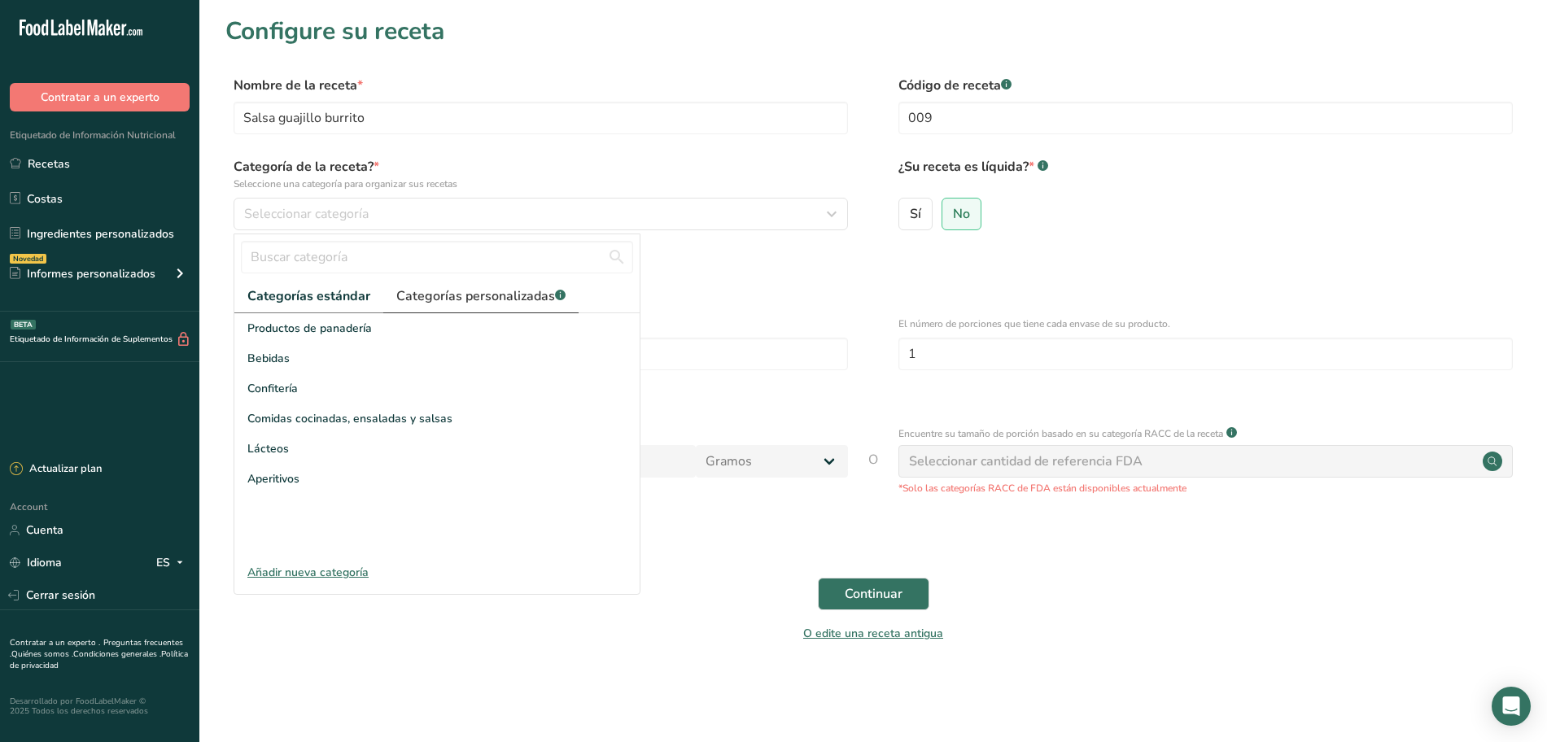
click at [426, 297] on span "Categorías personalizadas .a-a{fill:#347362;}.b-a{fill:#fff;}" at bounding box center [480, 296] width 169 height 20
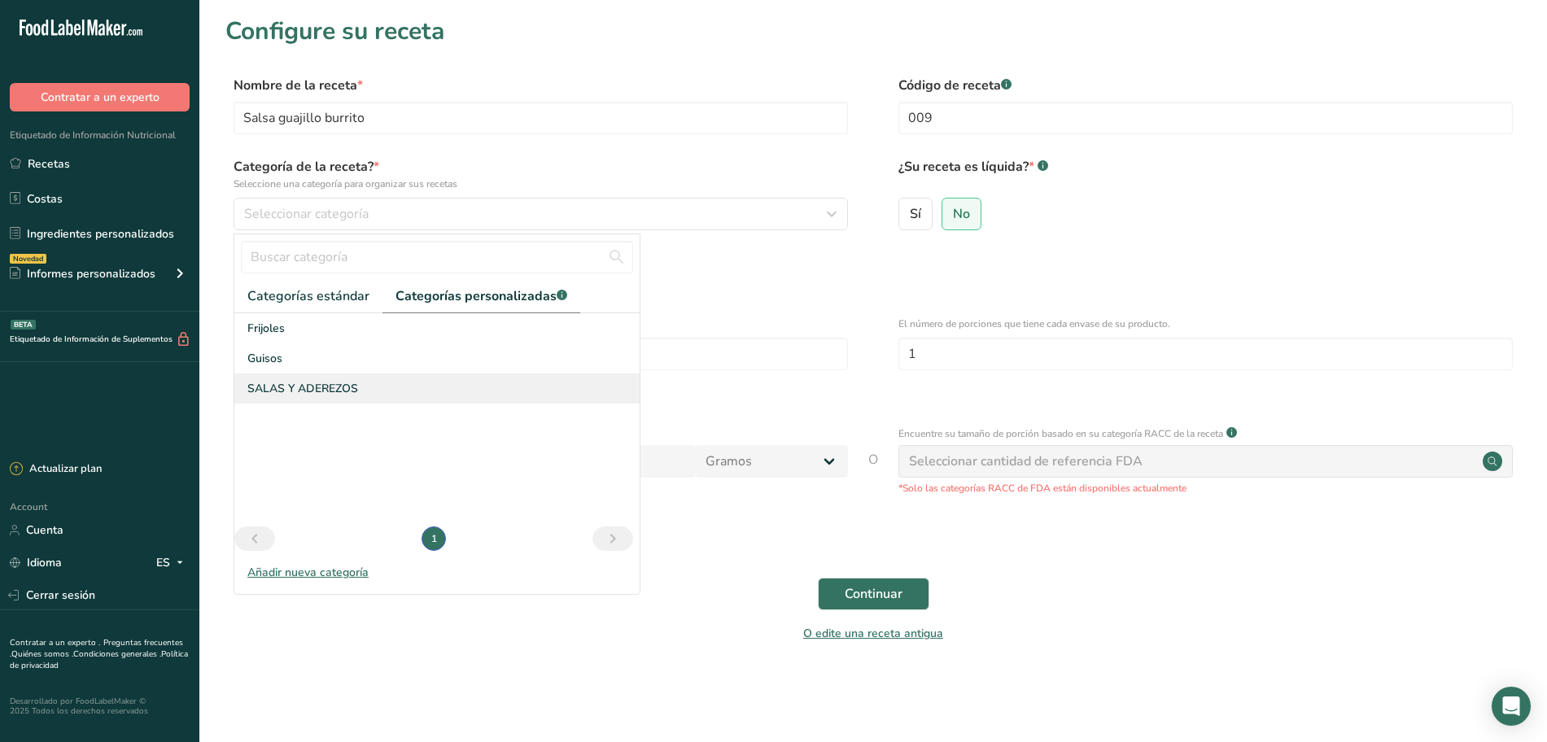
click at [395, 374] on div "SALAS Y ADEREZOS" at bounding box center [436, 388] width 405 height 30
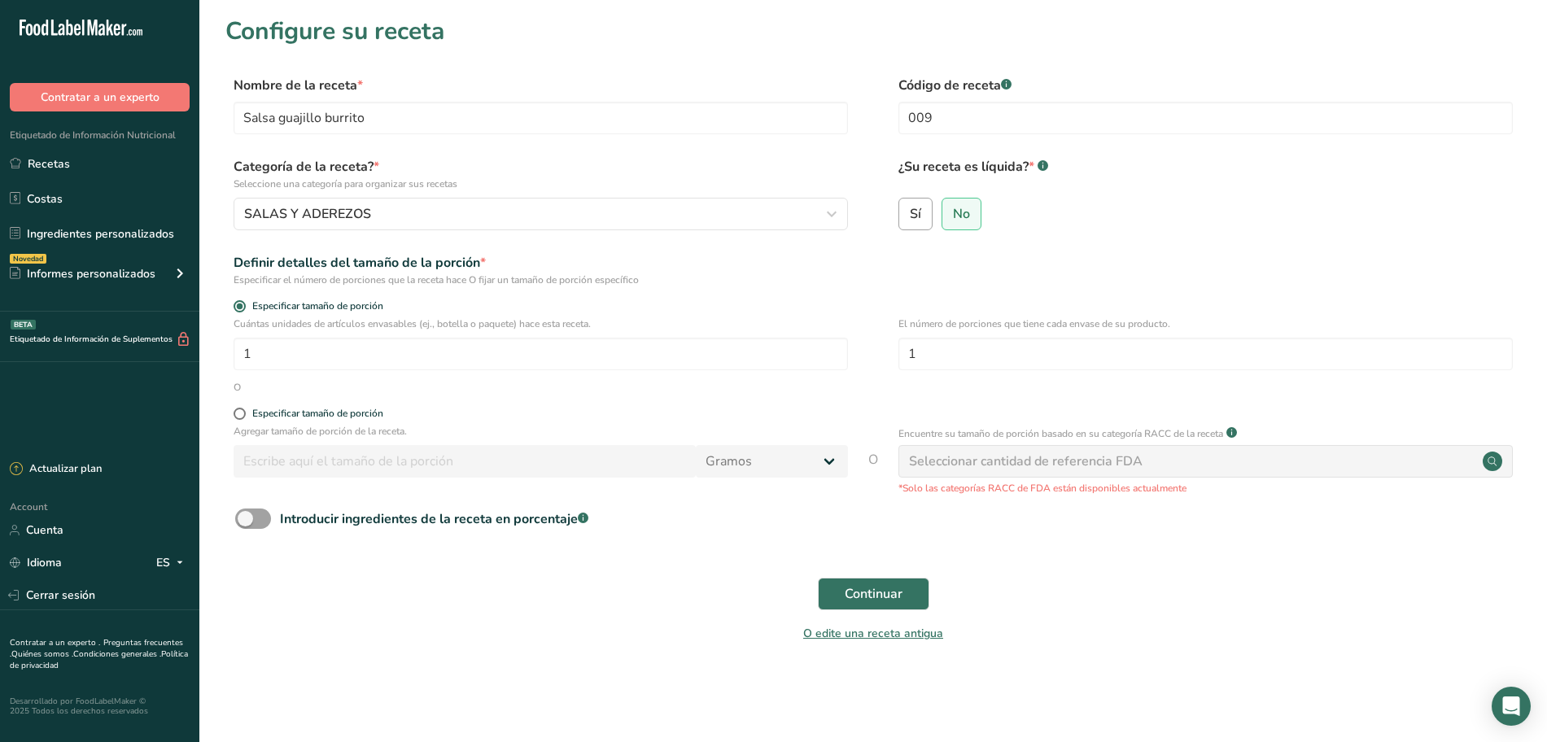
click at [919, 214] on span "Sí" at bounding box center [915, 214] width 11 height 16
click at [910, 214] on input "Sí" at bounding box center [904, 213] width 11 height 11
radio input "true"
radio input "false"
select select "22"
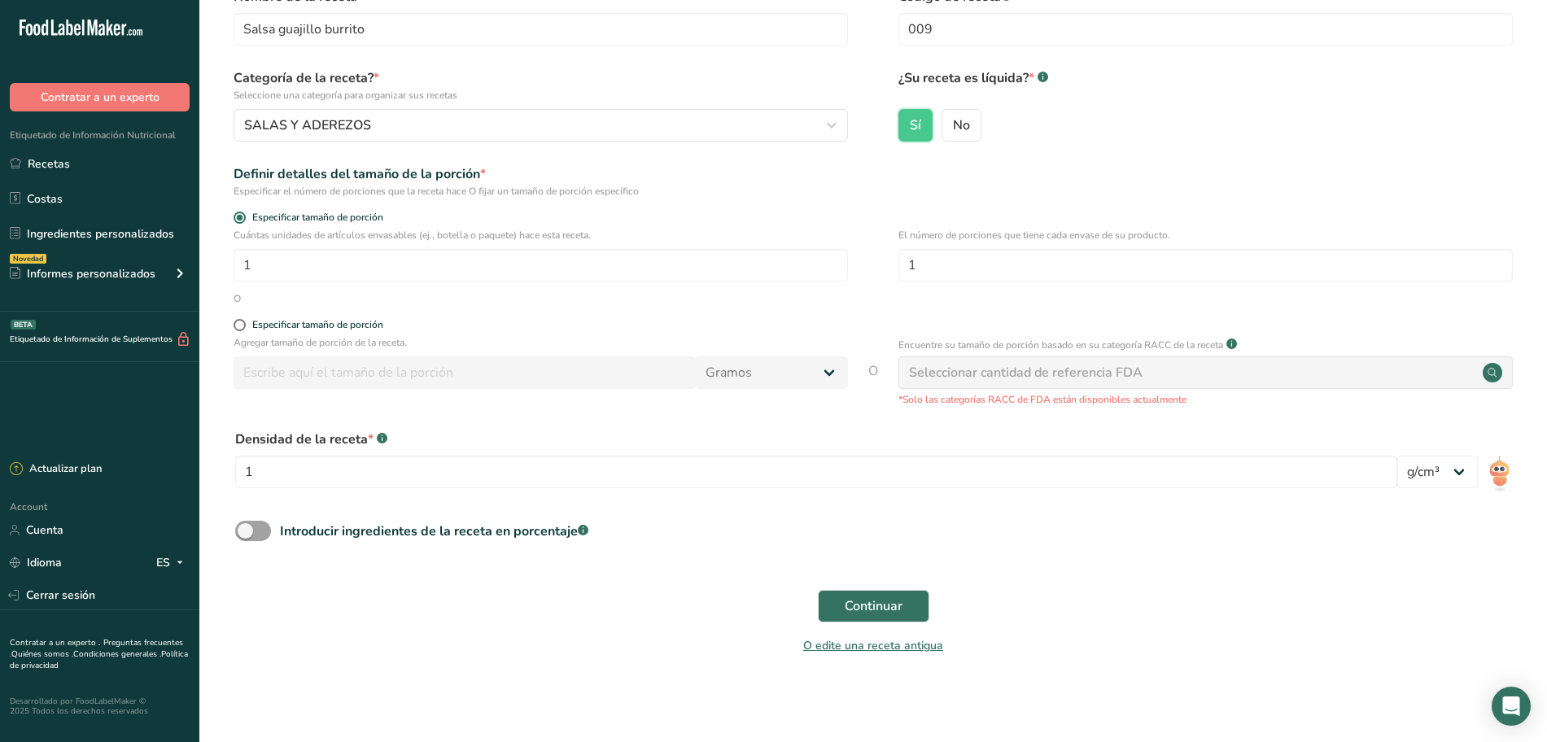
scroll to position [89, 0]
click at [292, 269] on input "1" at bounding box center [540, 264] width 614 height 33
click at [459, 259] on input "number" at bounding box center [540, 264] width 614 height 33
click at [818, 589] on button "Continuar" at bounding box center [873, 605] width 111 height 33
type input "1"
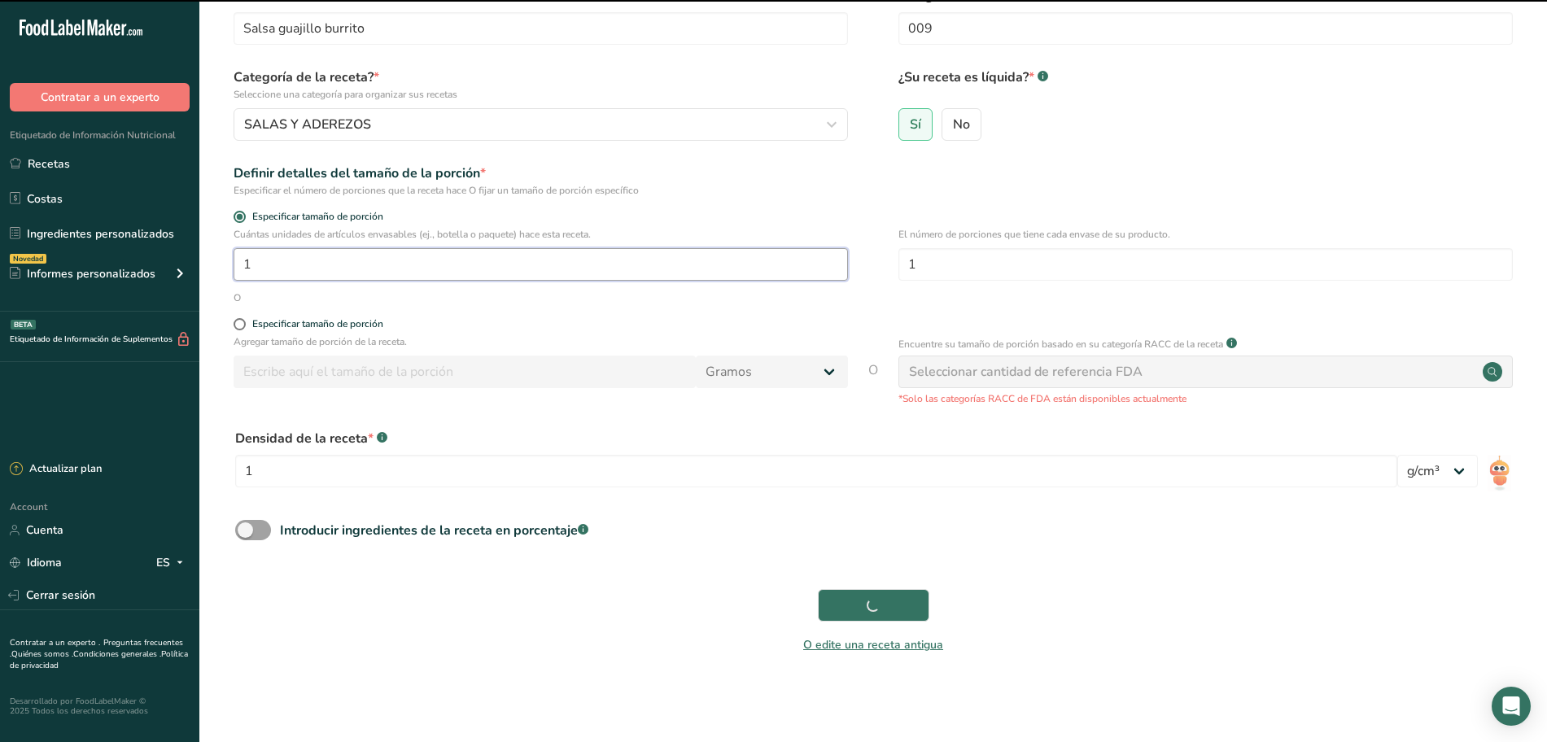
type input "18"
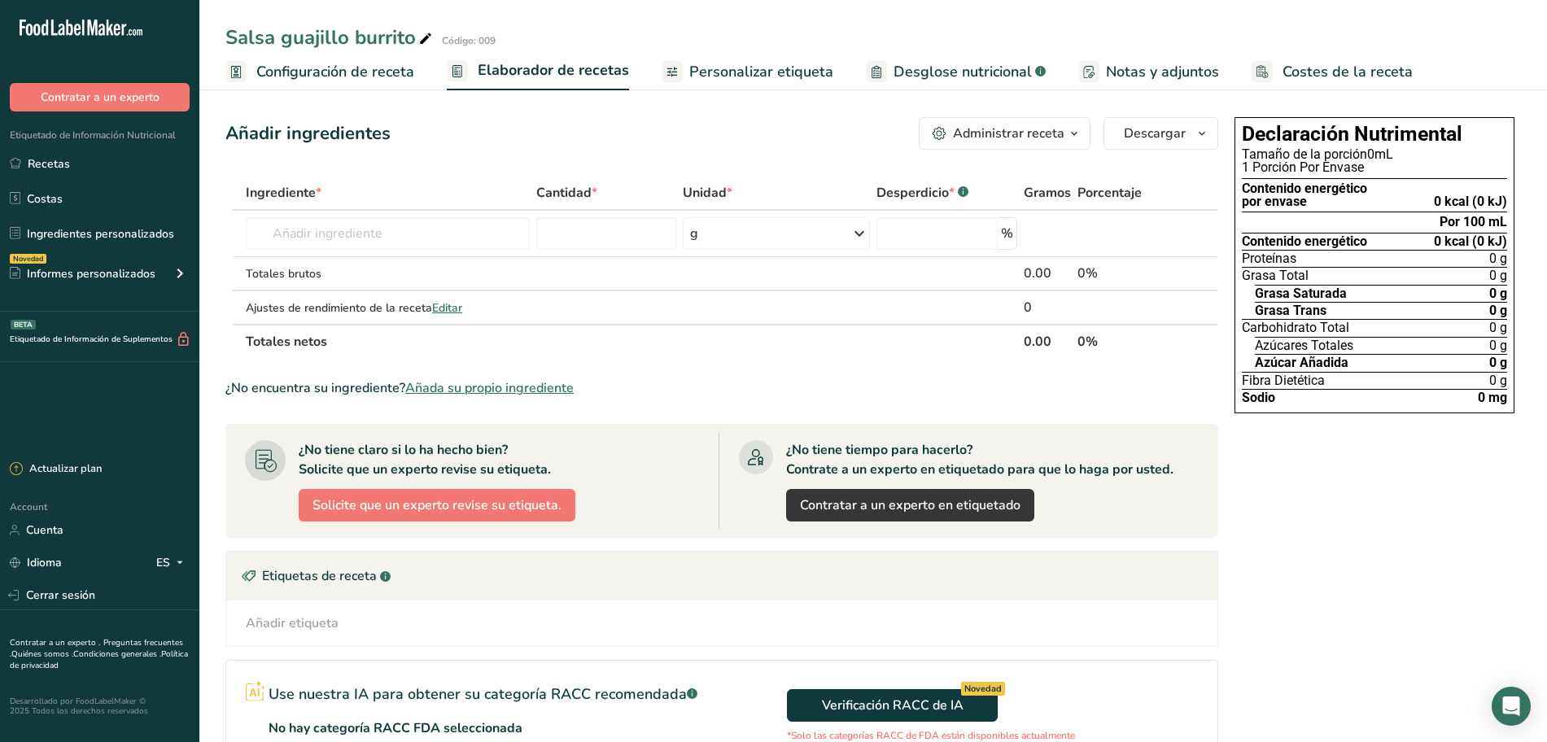
click at [322, 68] on span "Configuración de receta" at bounding box center [335, 72] width 158 height 22
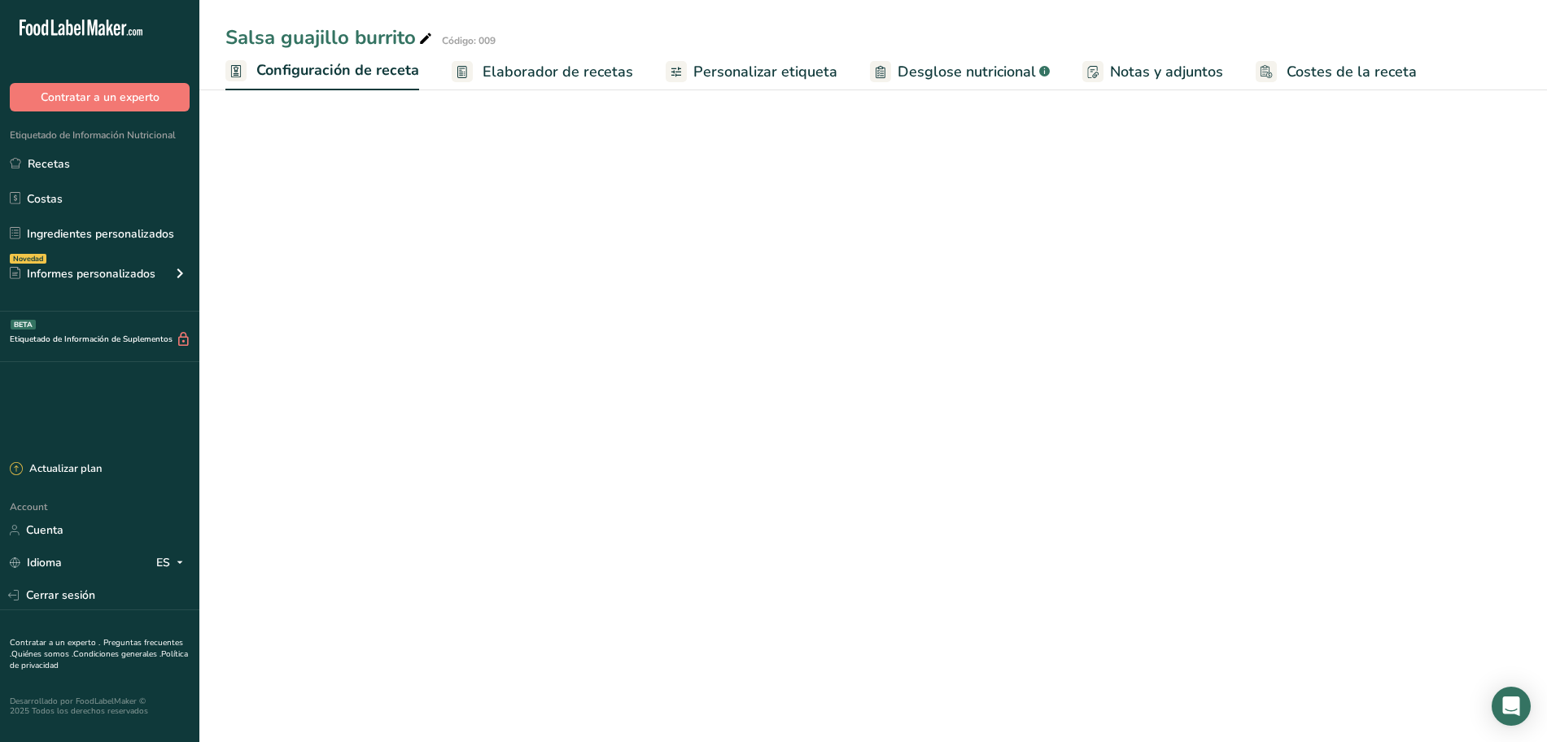
select select "22"
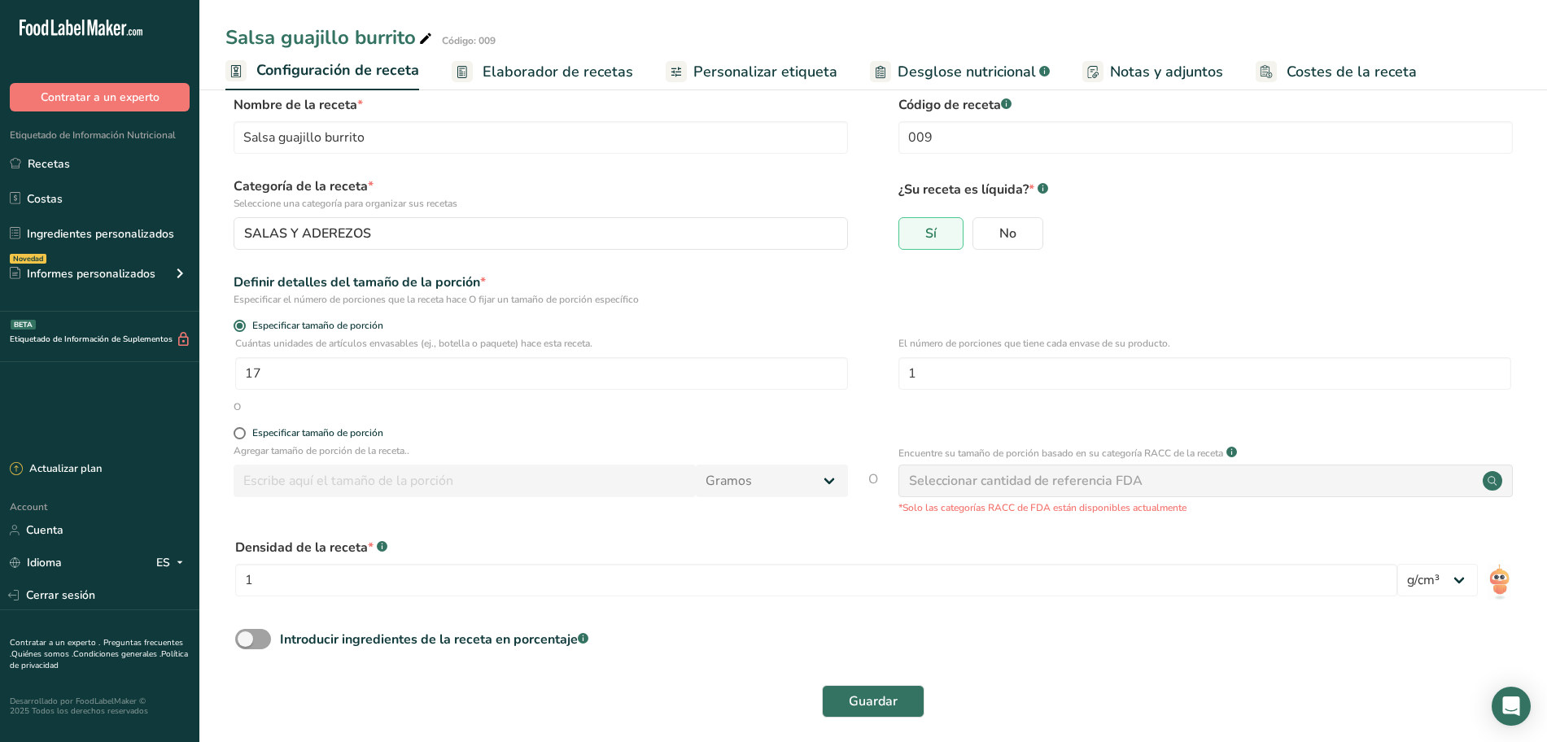
scroll to position [33, 0]
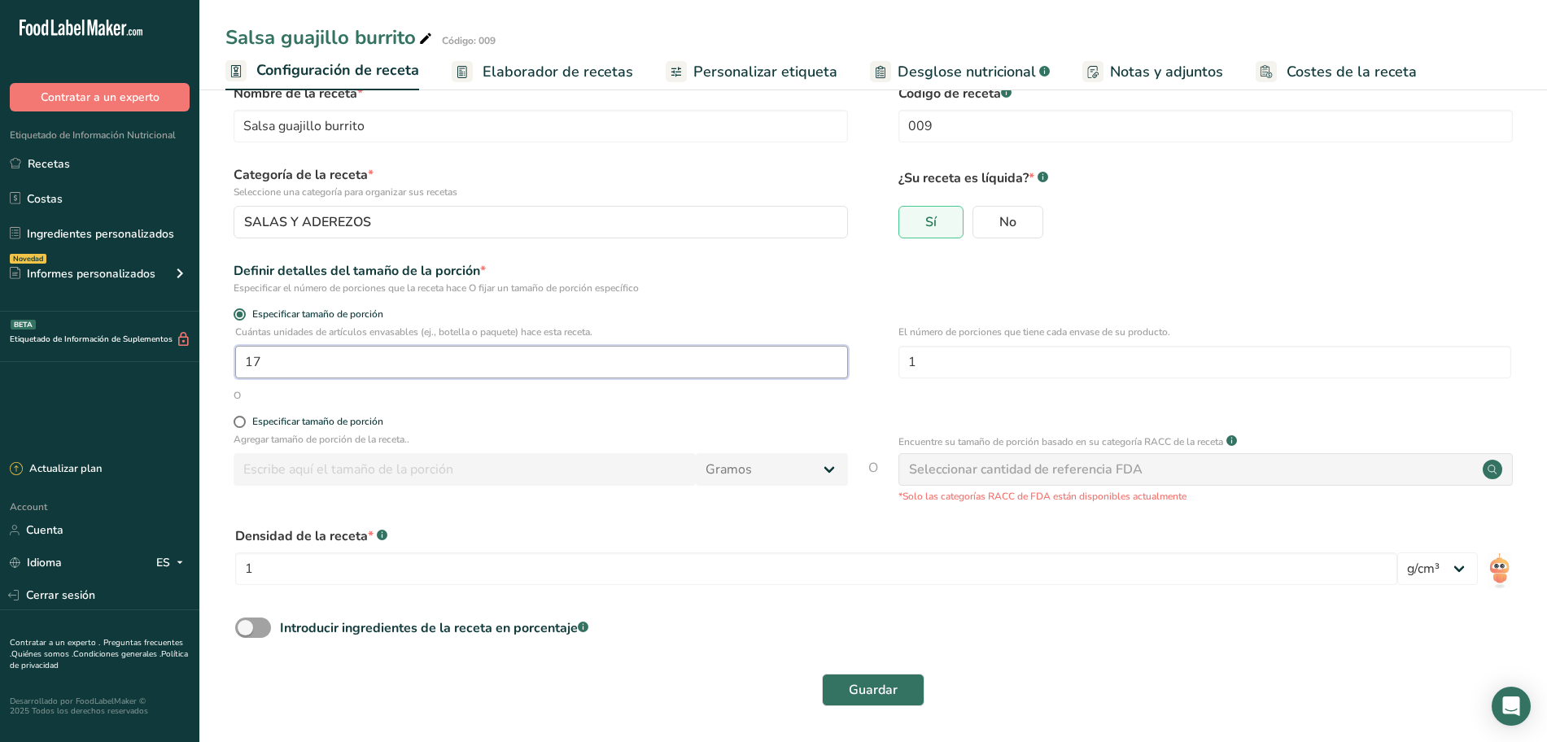
click at [471, 359] on input "17" at bounding box center [541, 362] width 613 height 33
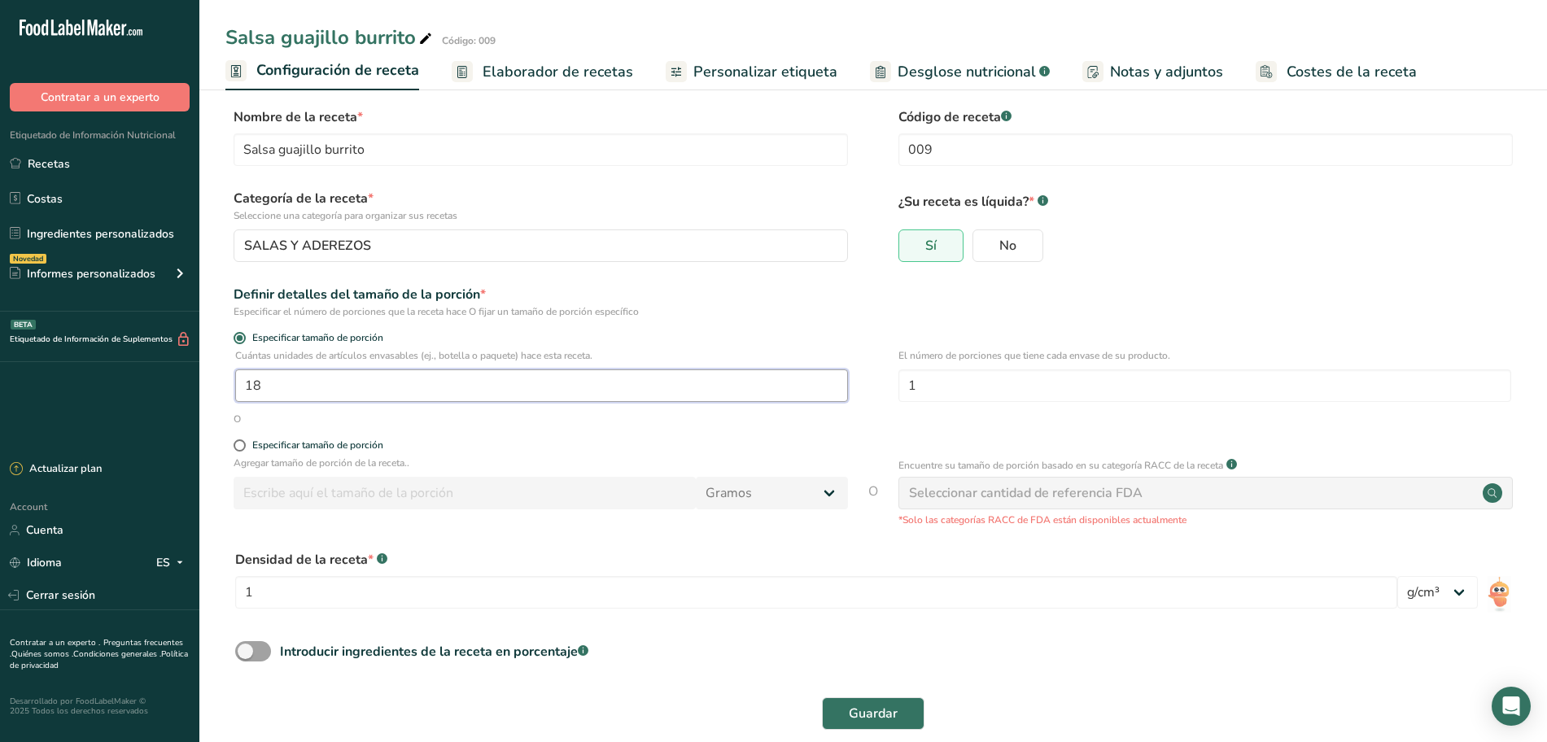
scroll to position [0, 0]
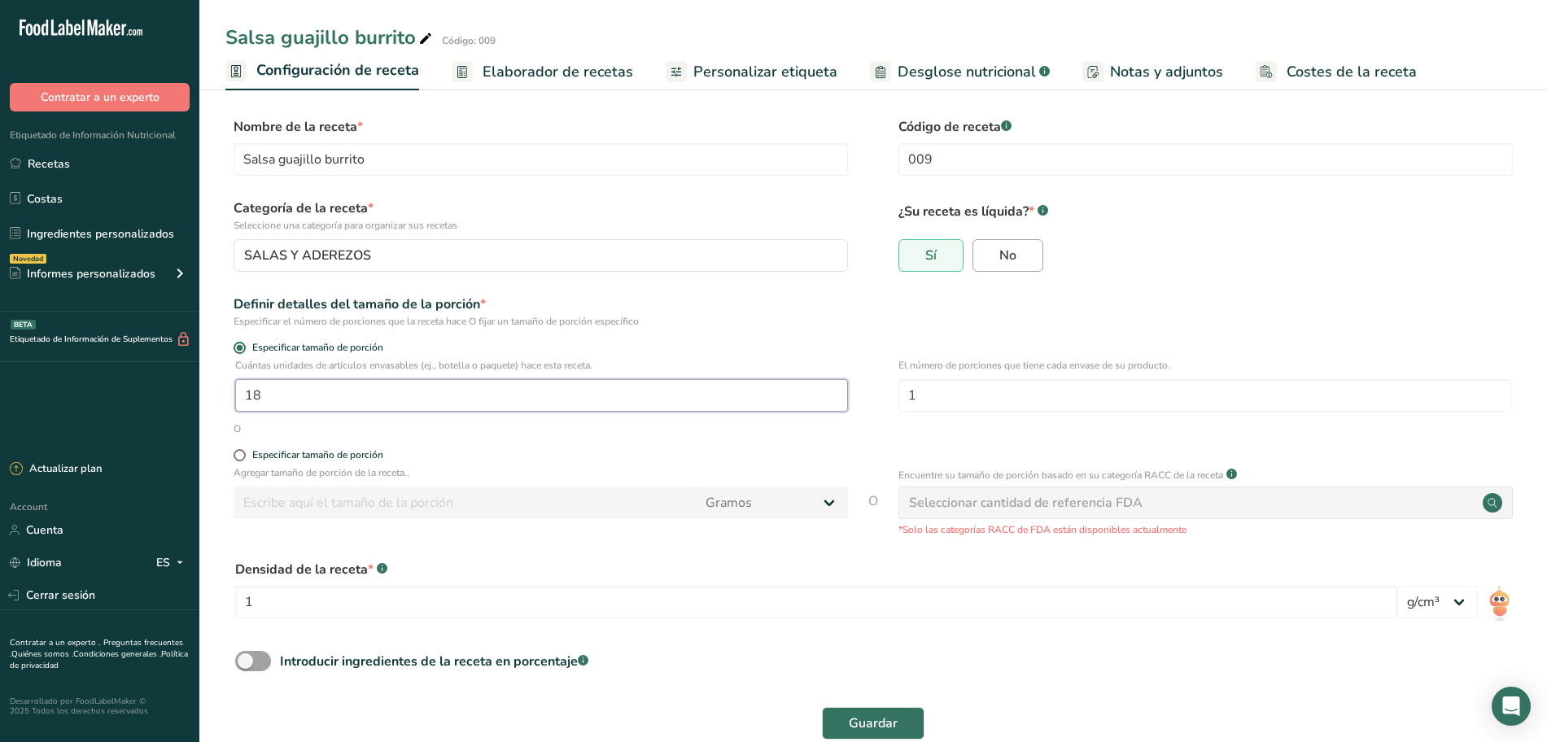
type input "18"
click at [1005, 249] on span "No" at bounding box center [1007, 255] width 17 height 16
click at [984, 250] on input "No" at bounding box center [978, 255] width 11 height 11
radio input "true"
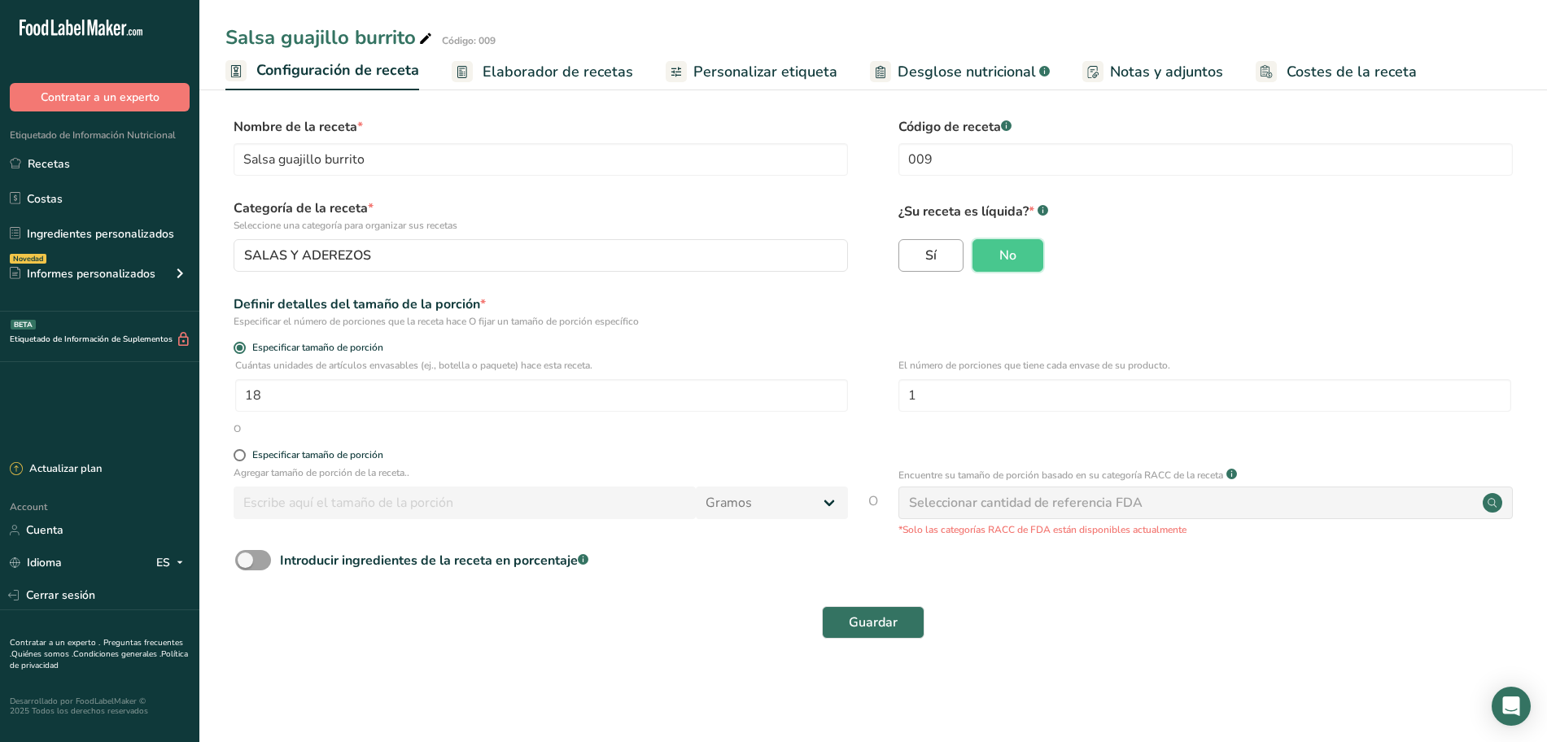
click at [932, 255] on span "Sí" at bounding box center [930, 255] width 11 height 16
click at [910, 255] on input "Sí" at bounding box center [904, 255] width 11 height 11
radio input "true"
radio input "false"
select select "22"
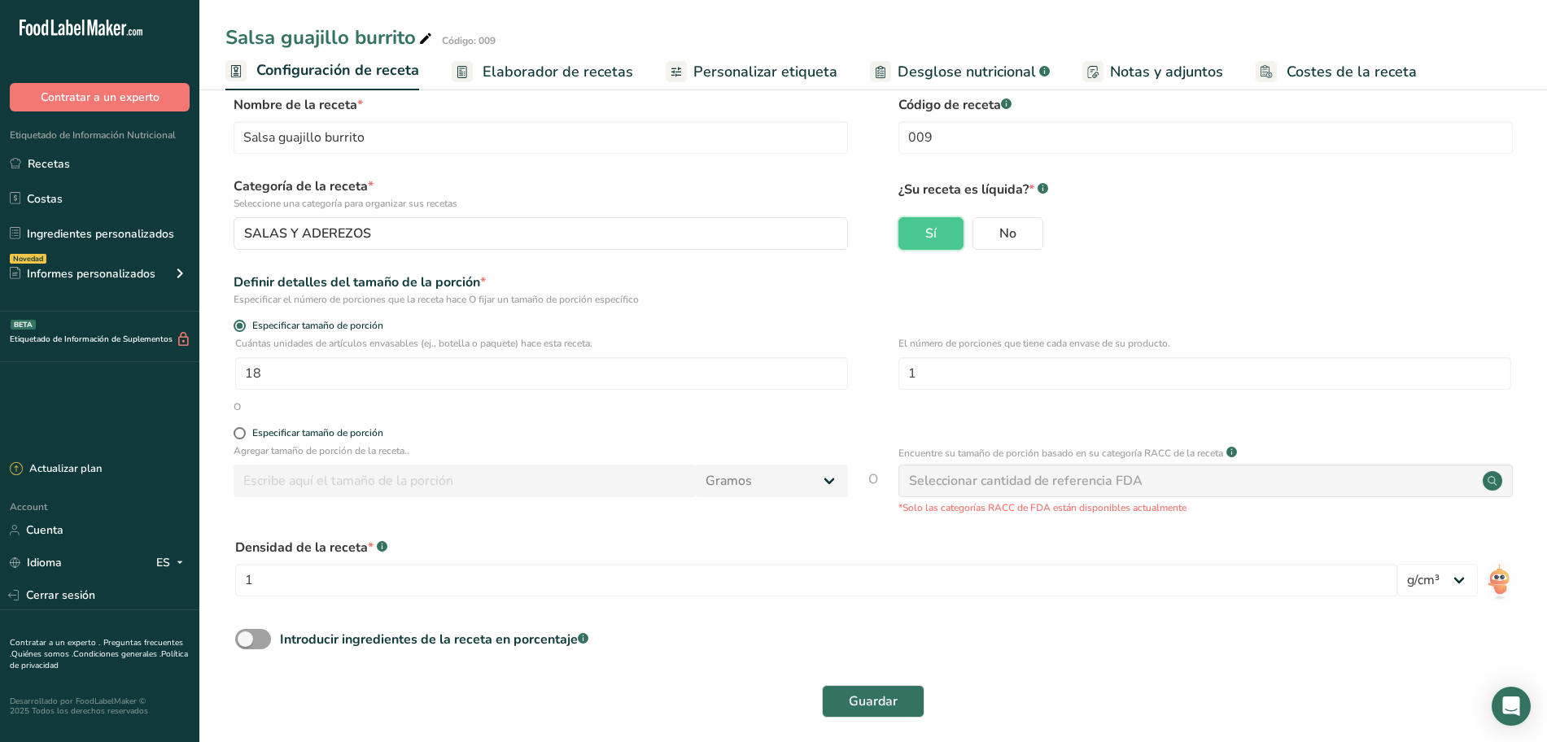
scroll to position [33, 0]
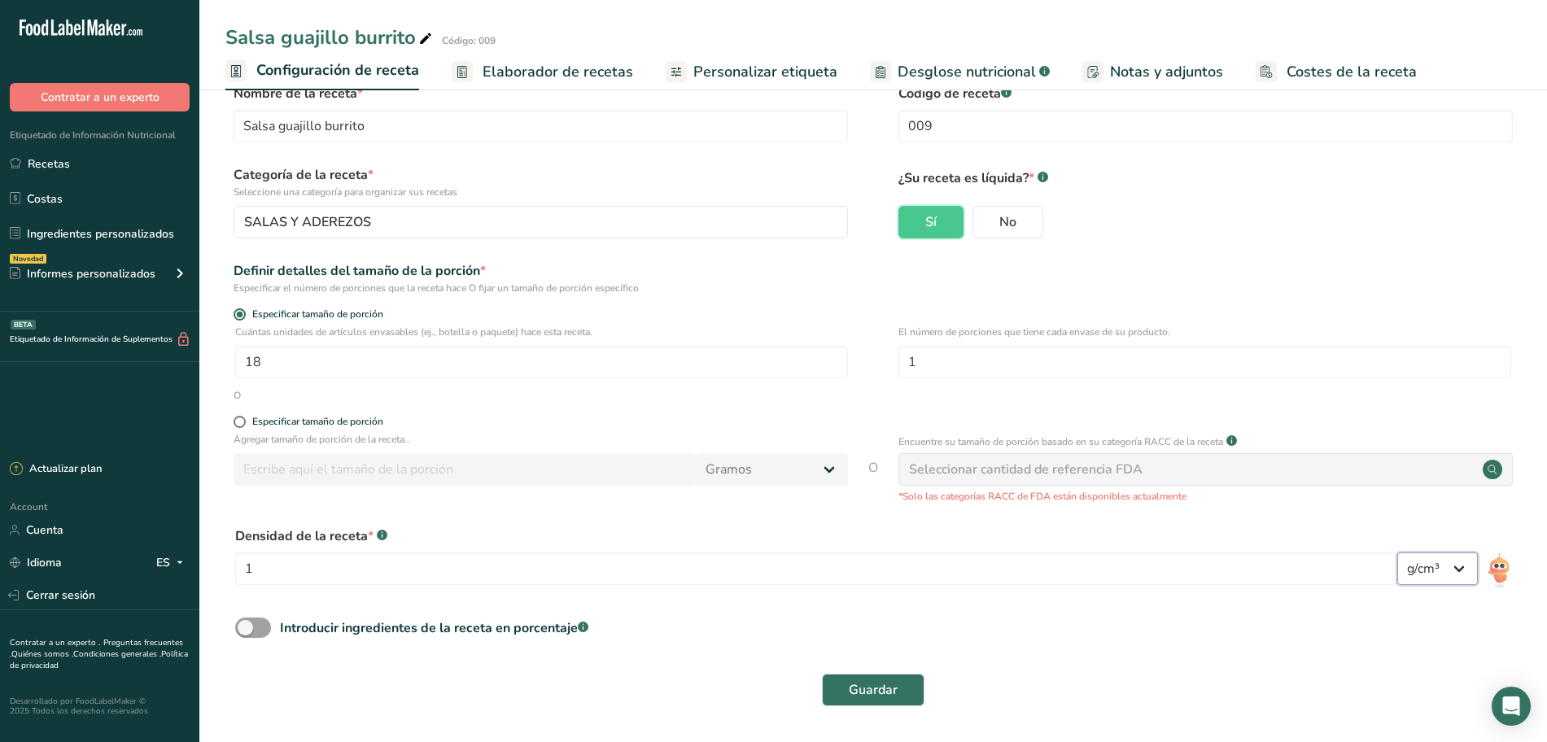
click at [1463, 564] on select "lb/pie³ g/cm³" at bounding box center [1437, 568] width 81 height 33
drag, startPoint x: 1252, startPoint y: 580, endPoint x: 1443, endPoint y: 565, distance: 191.7
click at [1252, 580] on input "1" at bounding box center [816, 568] width 1162 height 33
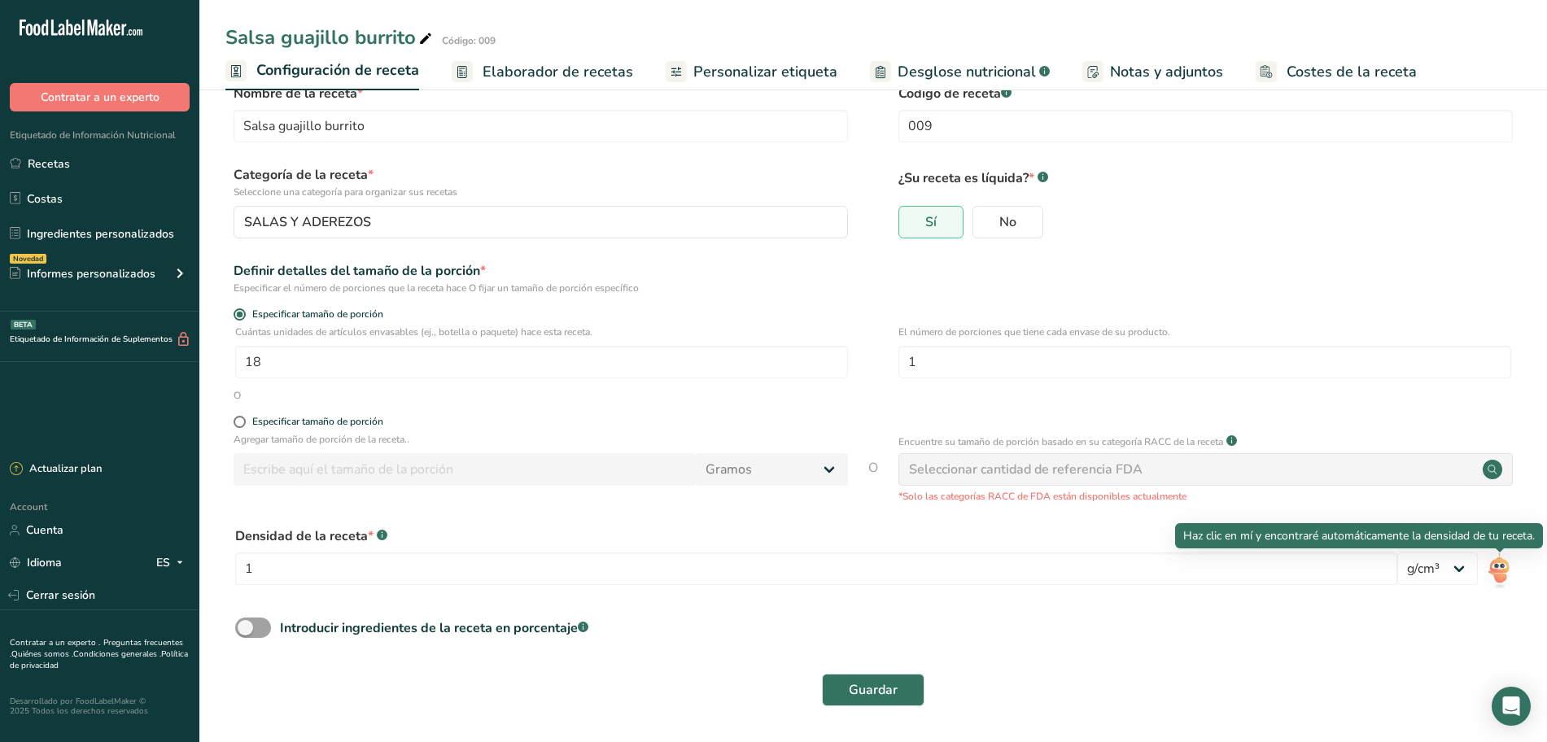
click at [1496, 565] on img at bounding box center [1499, 570] width 24 height 37
click at [1506, 574] on img at bounding box center [1499, 570] width 24 height 37
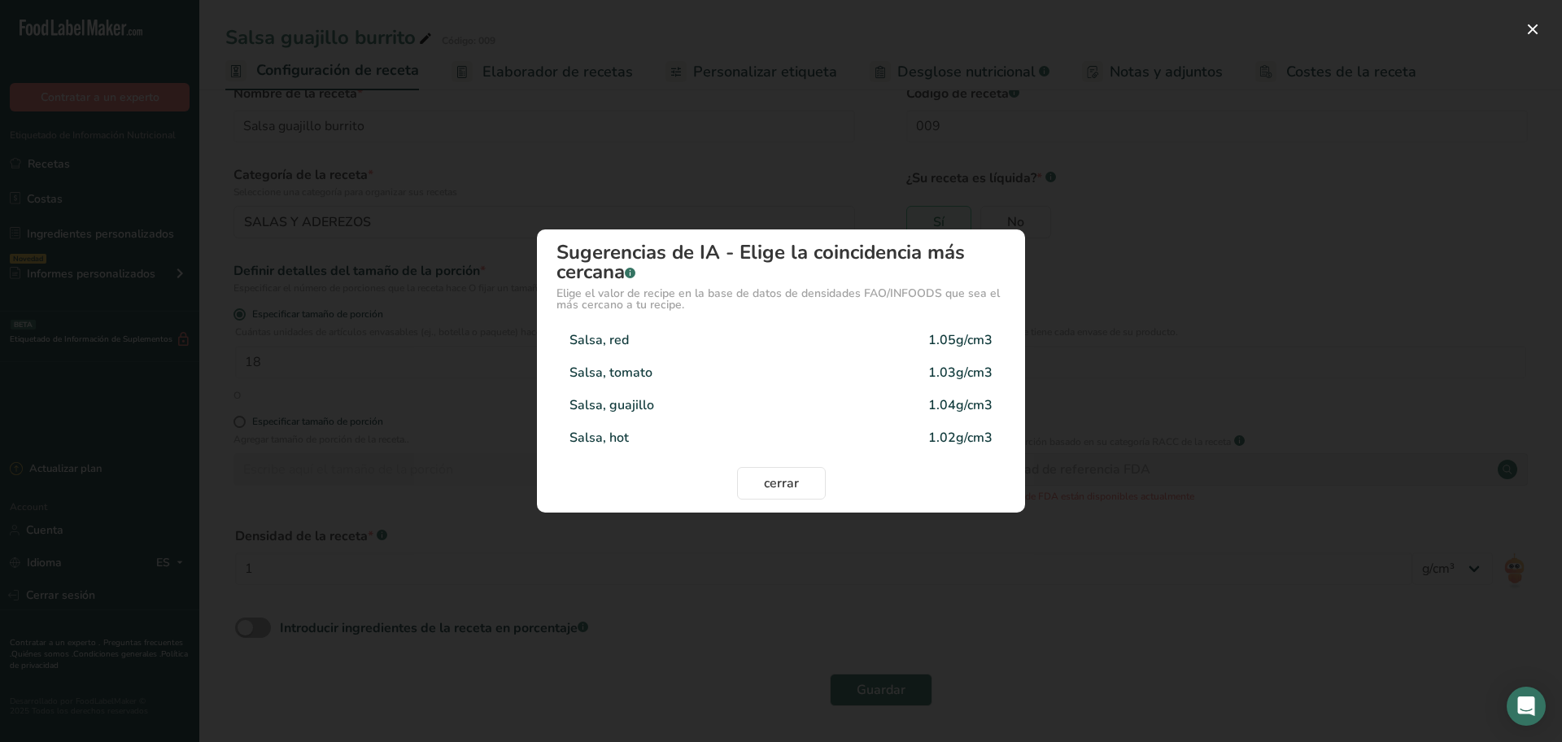
click at [657, 401] on div "Salsa, guajillo 1.04g/cm3" at bounding box center [780, 405] width 449 height 33
type input "1.04"
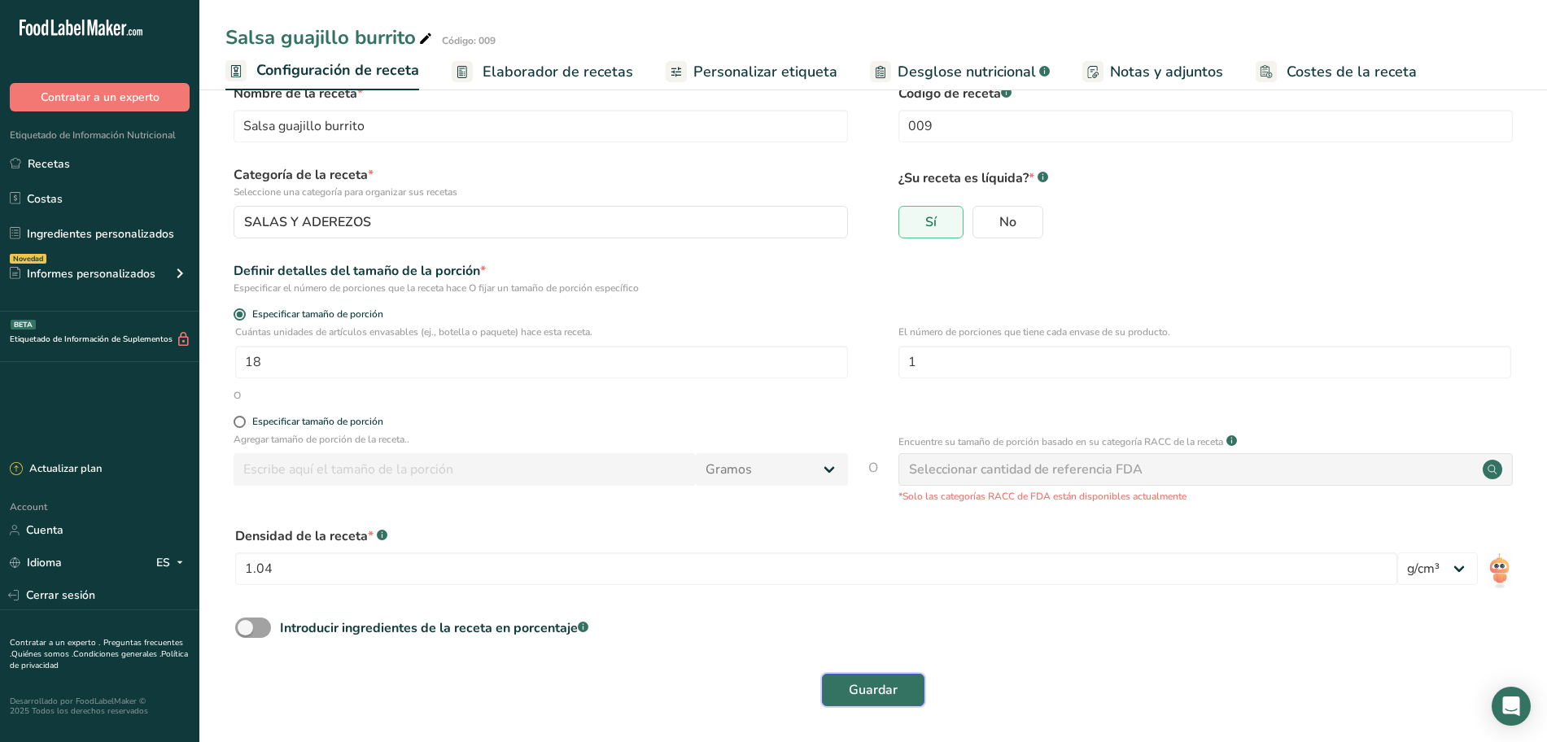
click at [869, 678] on button "Guardar" at bounding box center [873, 690] width 103 height 33
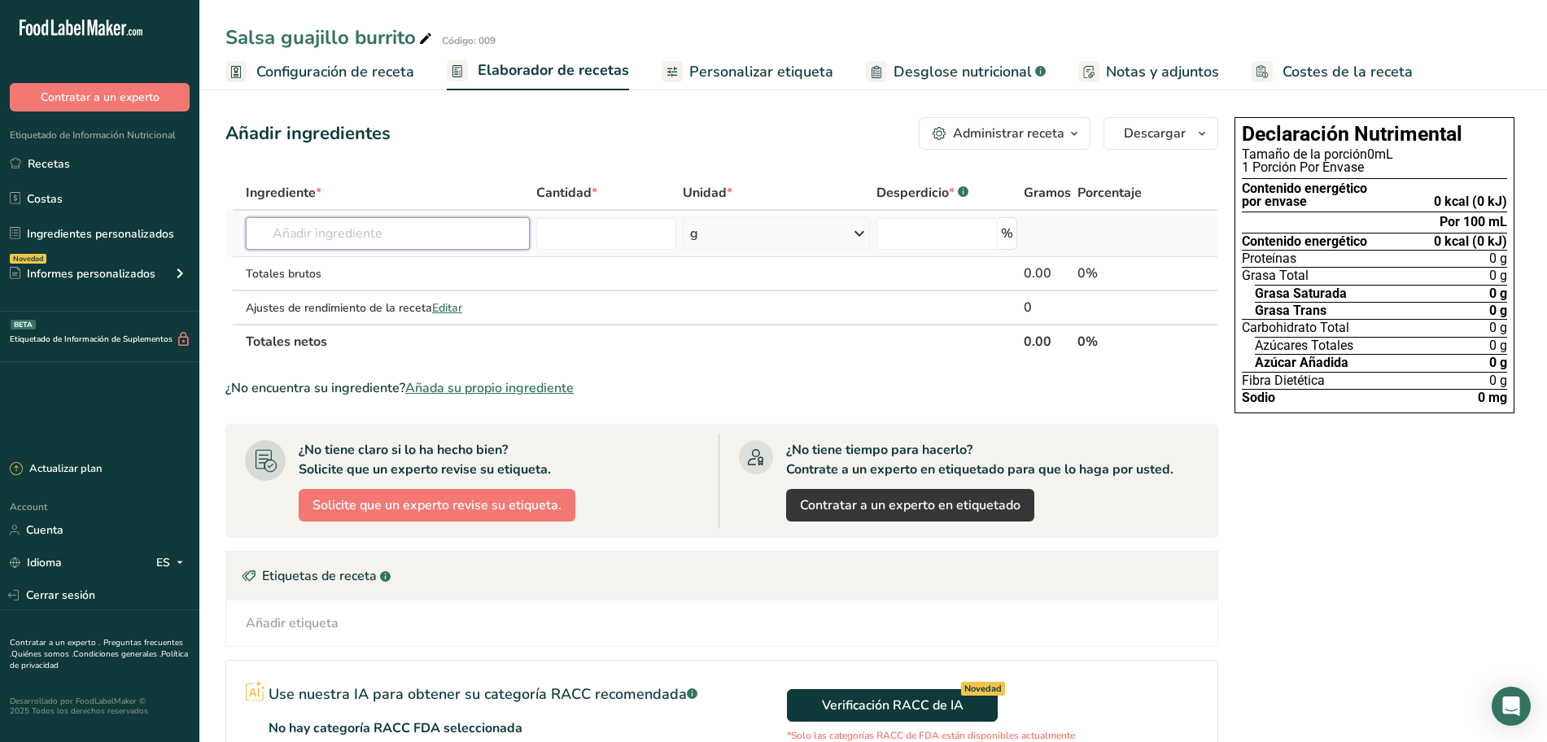
click at [379, 238] on input "text" at bounding box center [388, 233] width 284 height 33
type input "chile gu"
click at [345, 288] on p "000354 Chile [GEOGRAPHIC_DATA]" at bounding box center [321, 293] width 124 height 17
type input "Chile Guajillo"
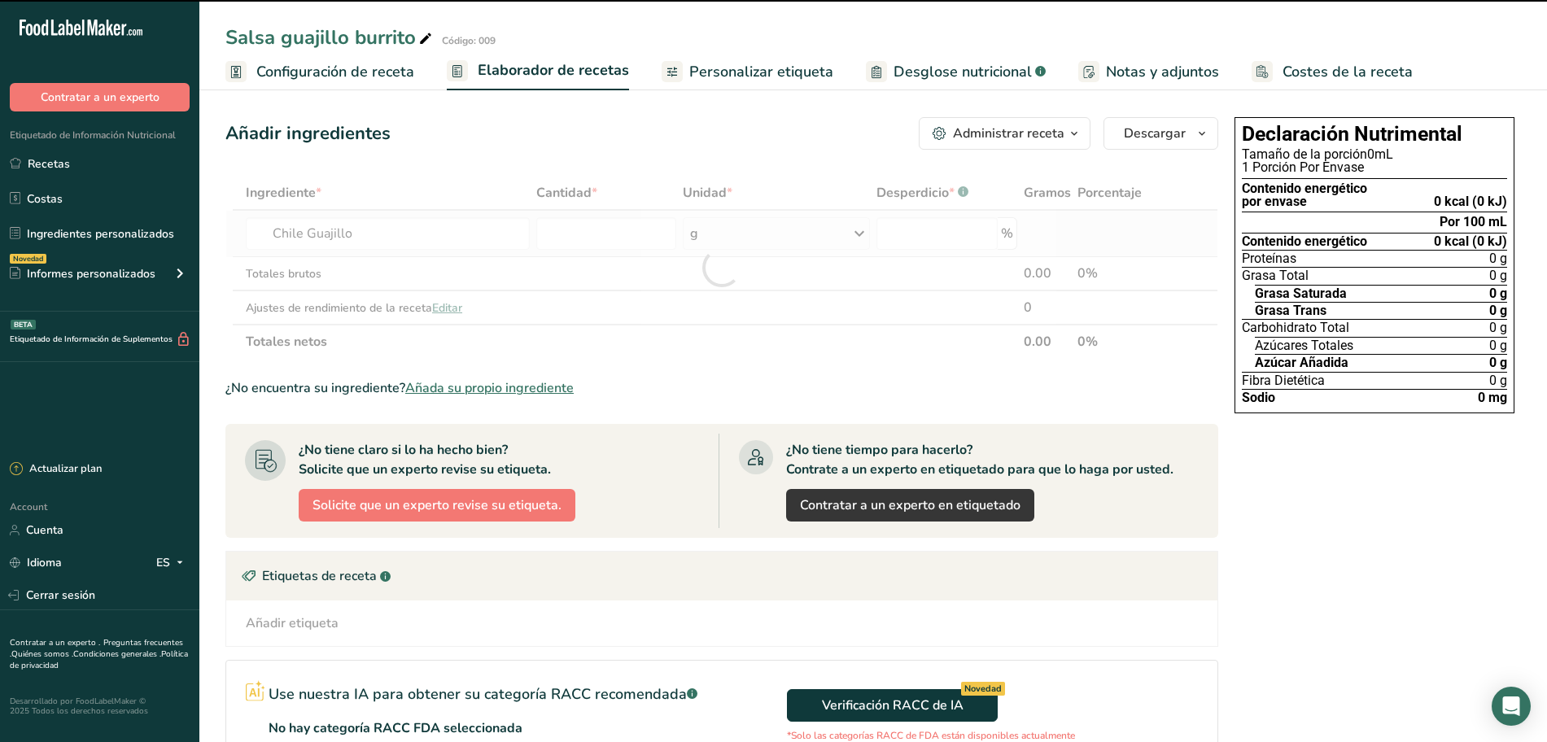
type input "0"
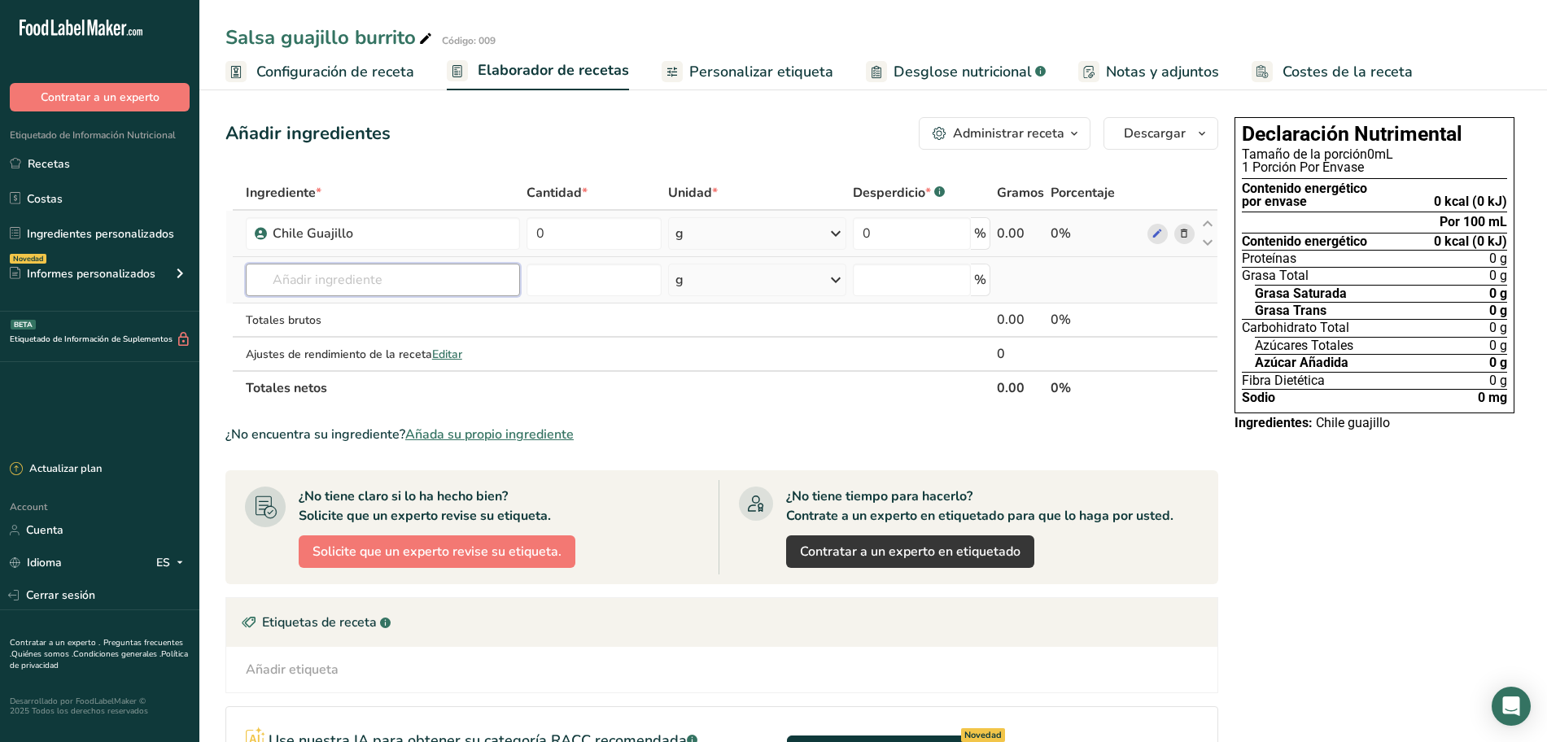
click at [411, 286] on input "text" at bounding box center [383, 280] width 275 height 33
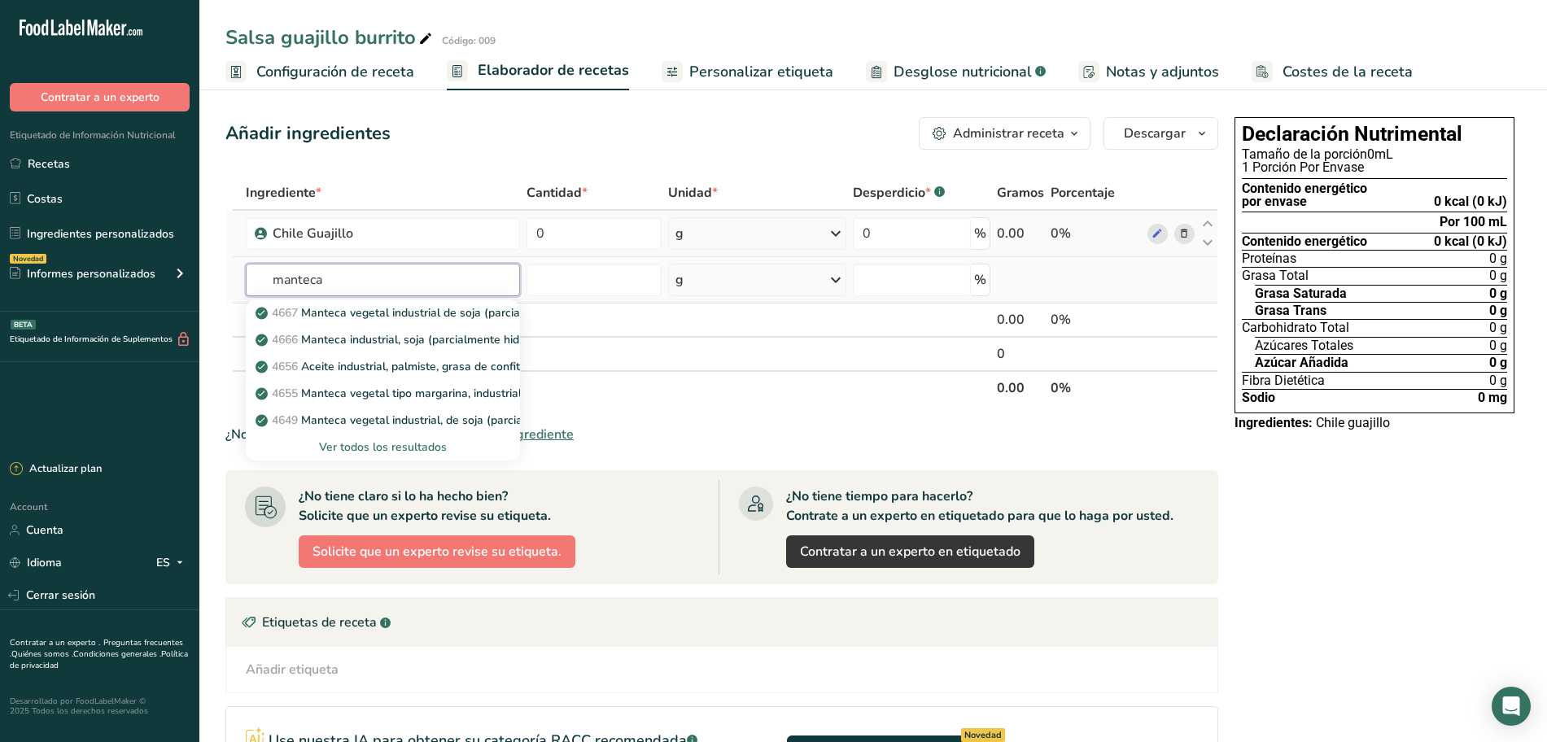
type input "manteca"
click at [379, 450] on div "Ver todos los resultados" at bounding box center [383, 446] width 249 height 17
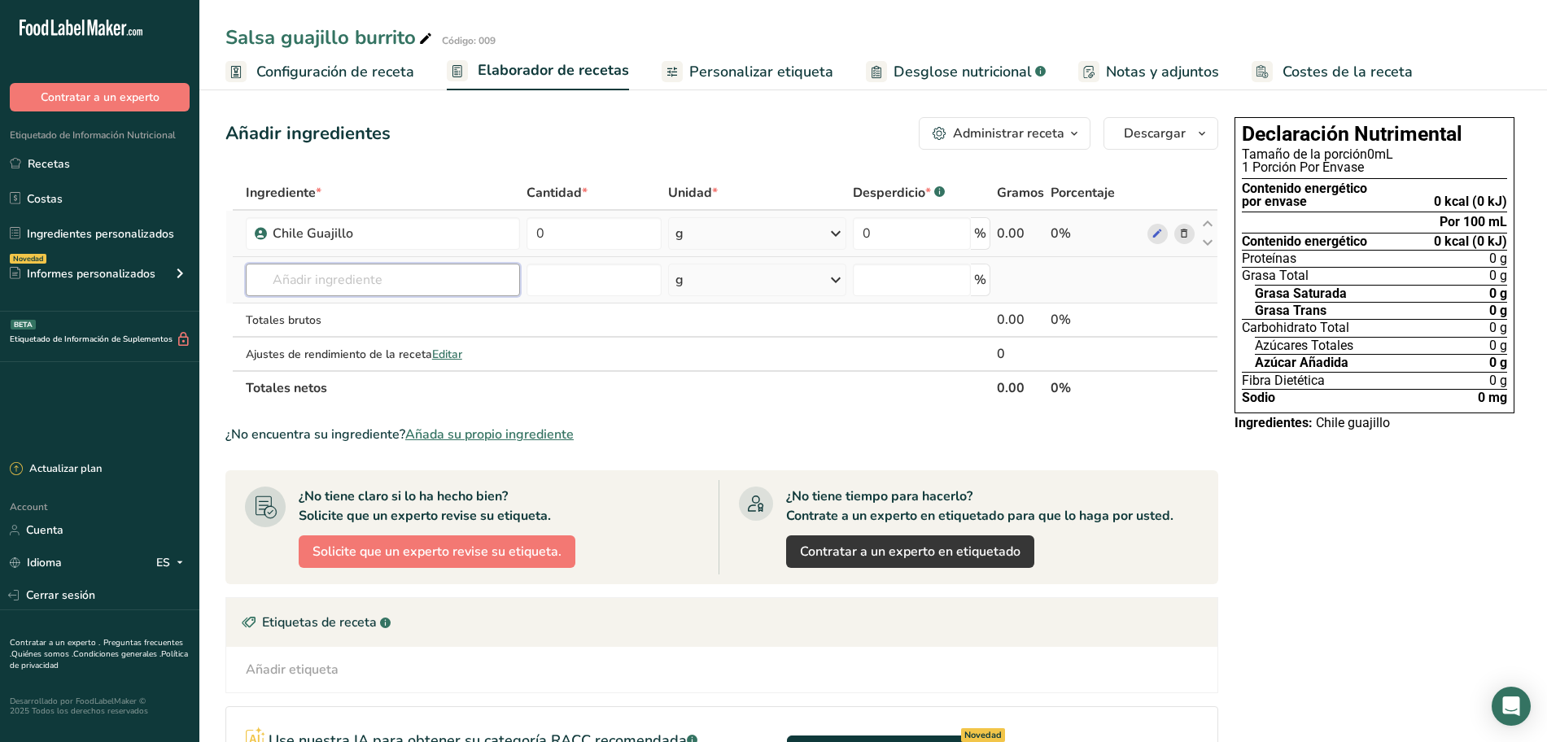
click at [387, 281] on input "text" at bounding box center [383, 280] width 275 height 33
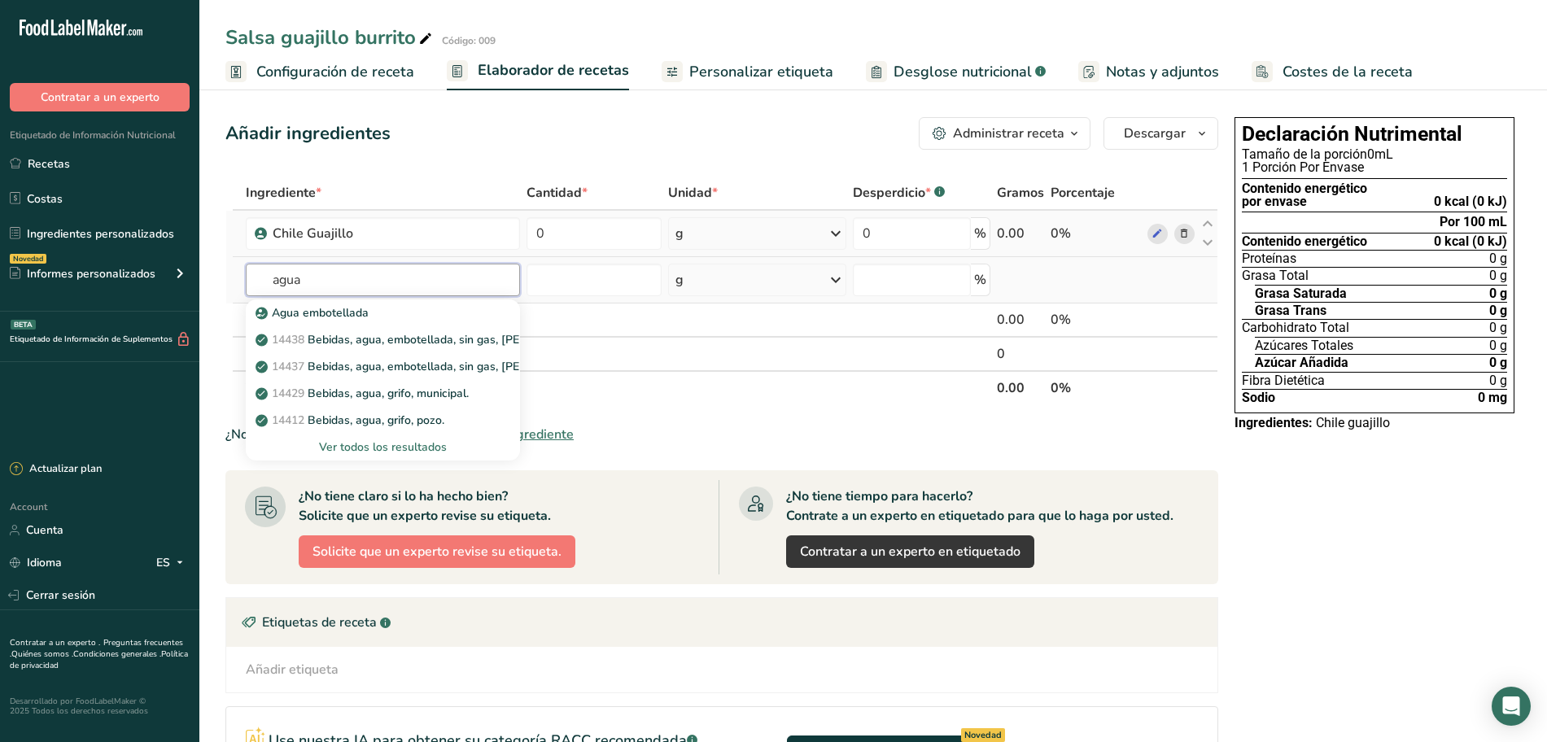
type input "agua"
click at [399, 453] on div "Ver todos los resultados" at bounding box center [383, 446] width 249 height 17
click at [0, 0] on div "Search results modal" at bounding box center [0, 0] width 0 height 0
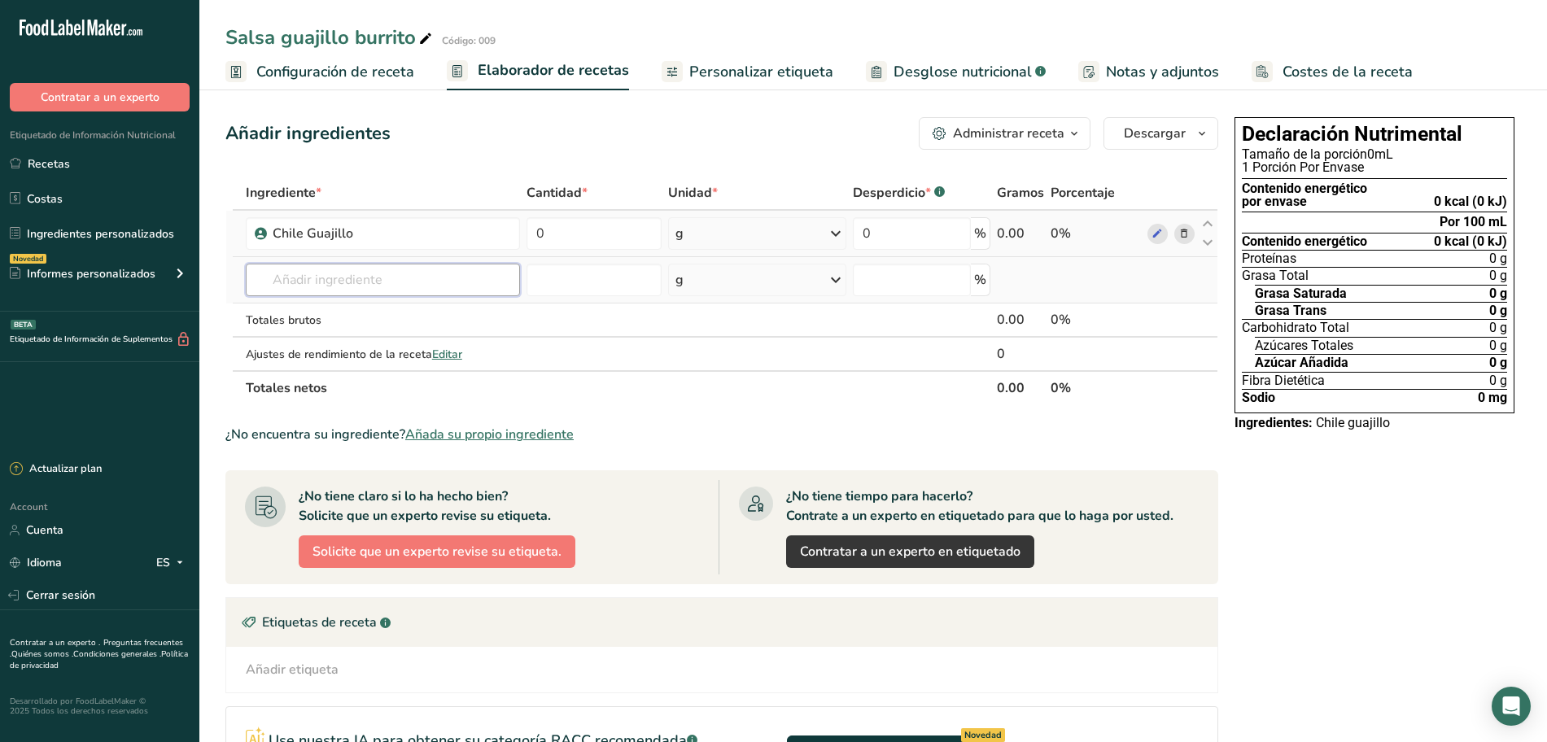
click at [336, 281] on input "text" at bounding box center [383, 280] width 275 height 33
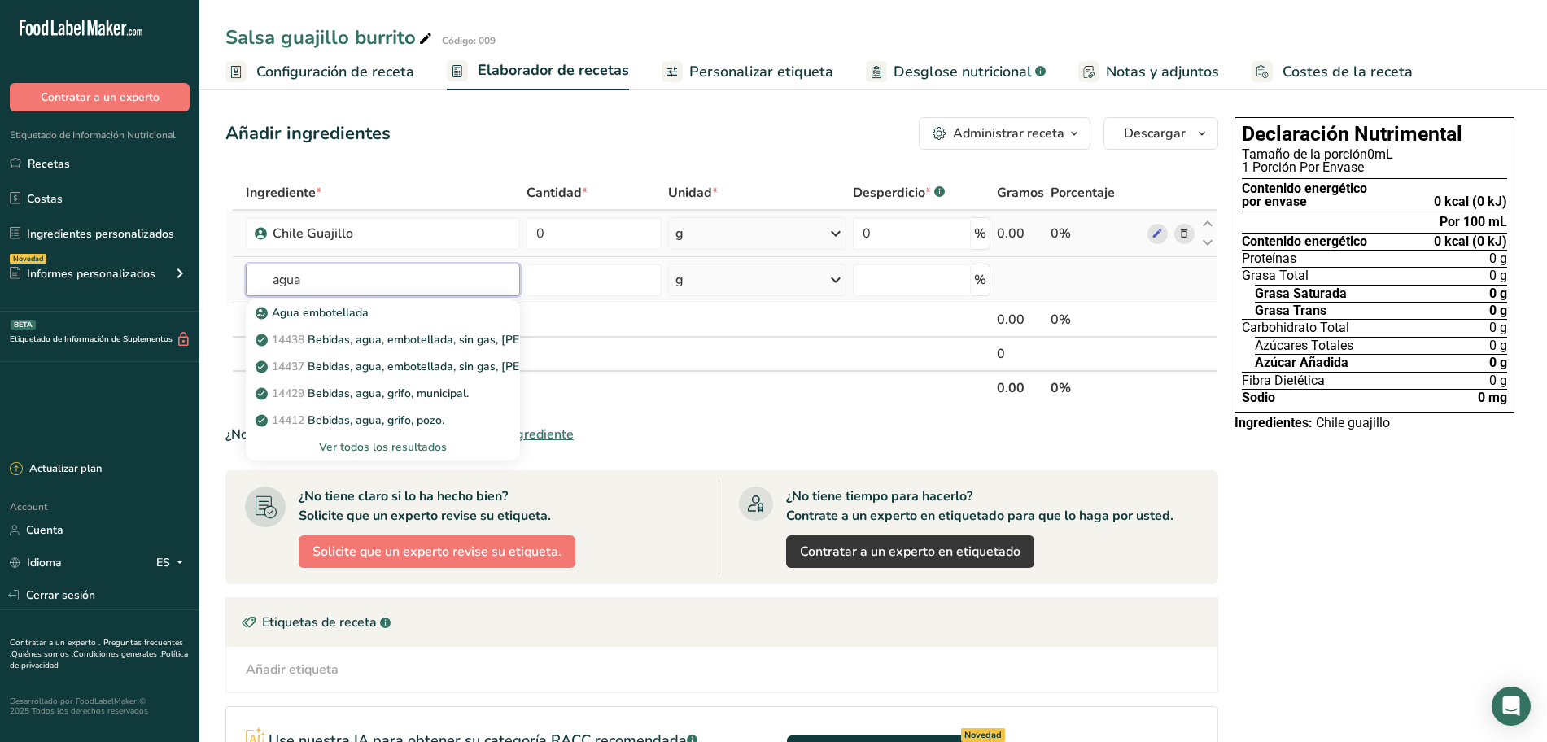
type input "agua"
click at [364, 452] on div "Ver todos los resultados" at bounding box center [383, 446] width 249 height 17
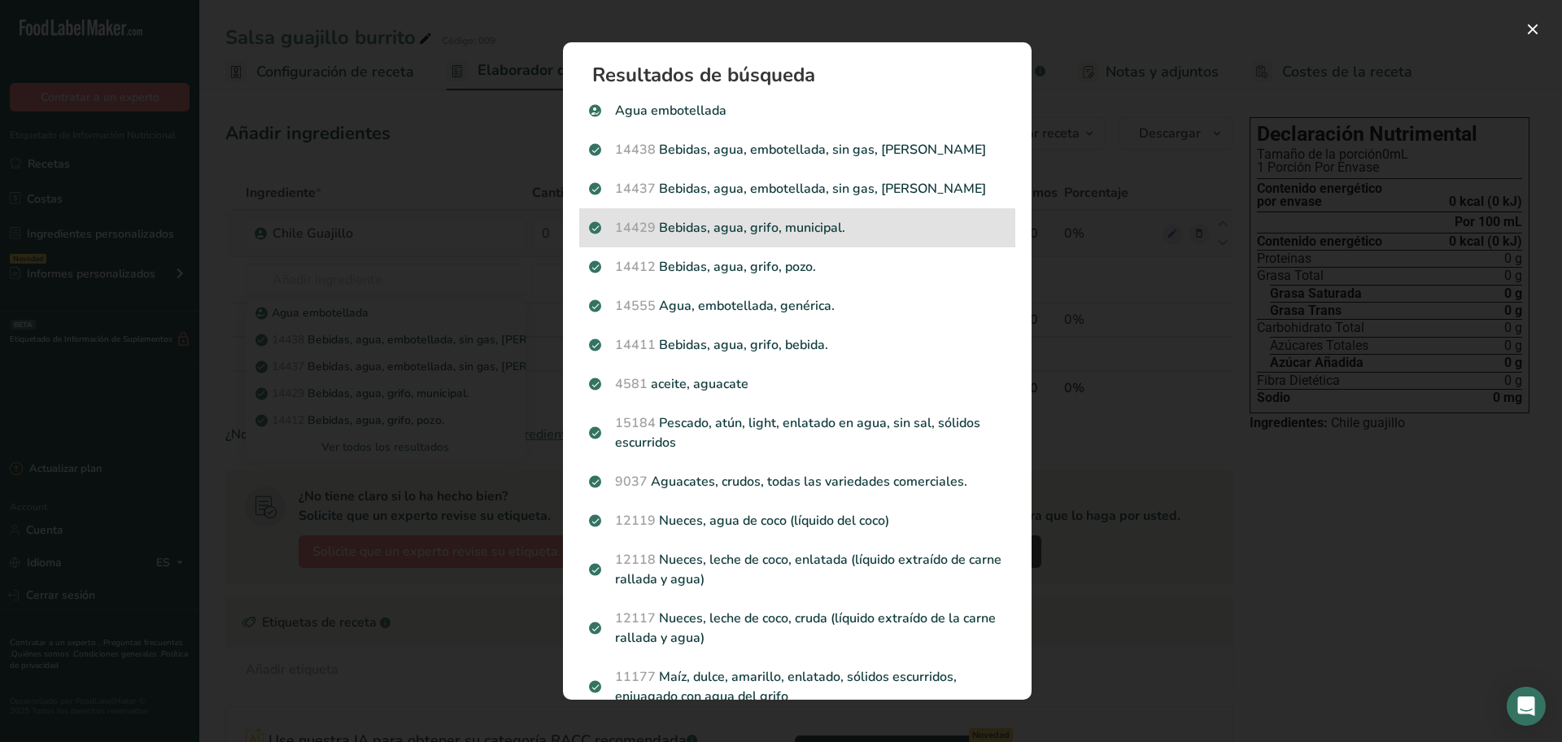
click at [765, 230] on p "14429 [GEOGRAPHIC_DATA], agua, grifo, municipal." at bounding box center [797, 228] width 417 height 20
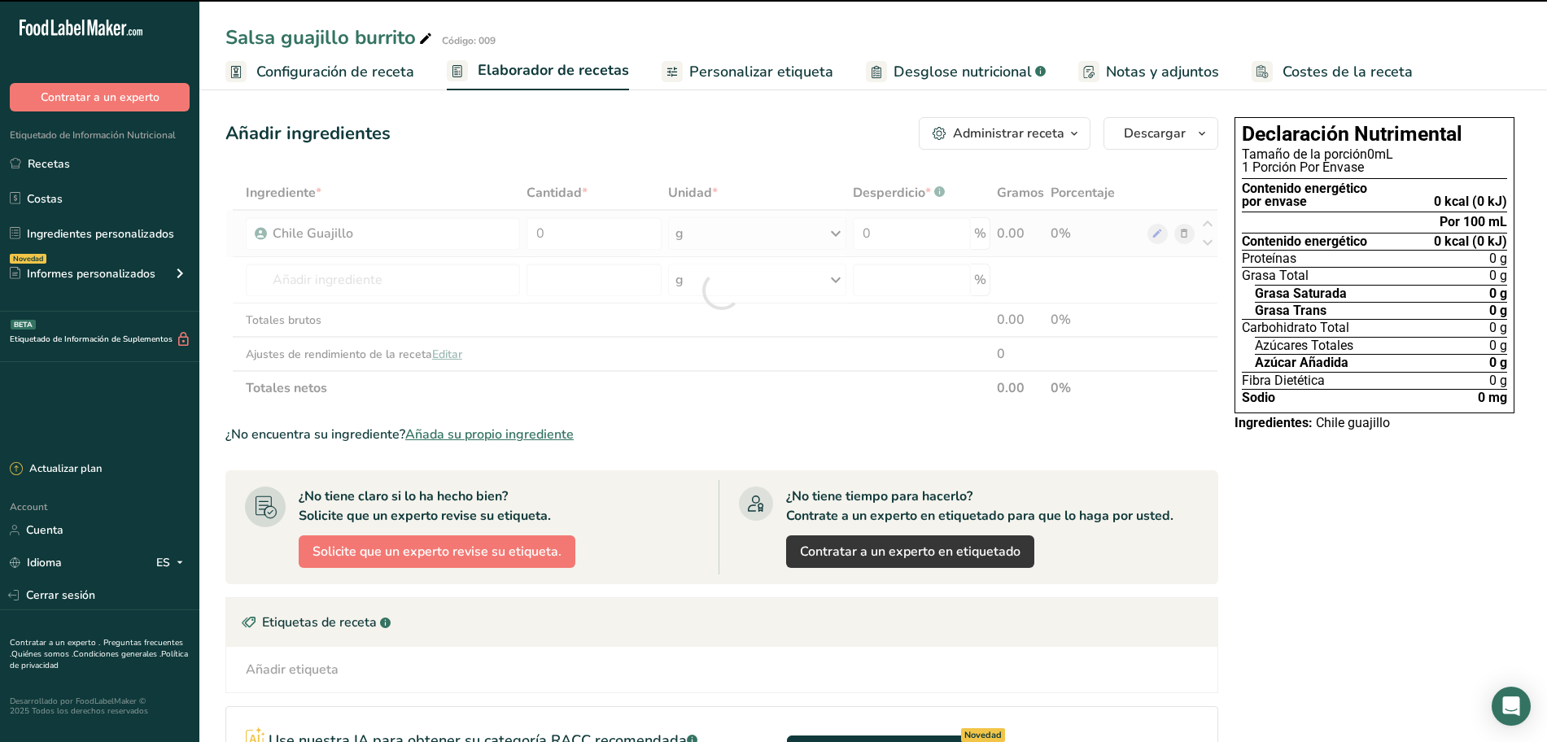
type input "0"
